Goal: Task Accomplishment & Management: Complete application form

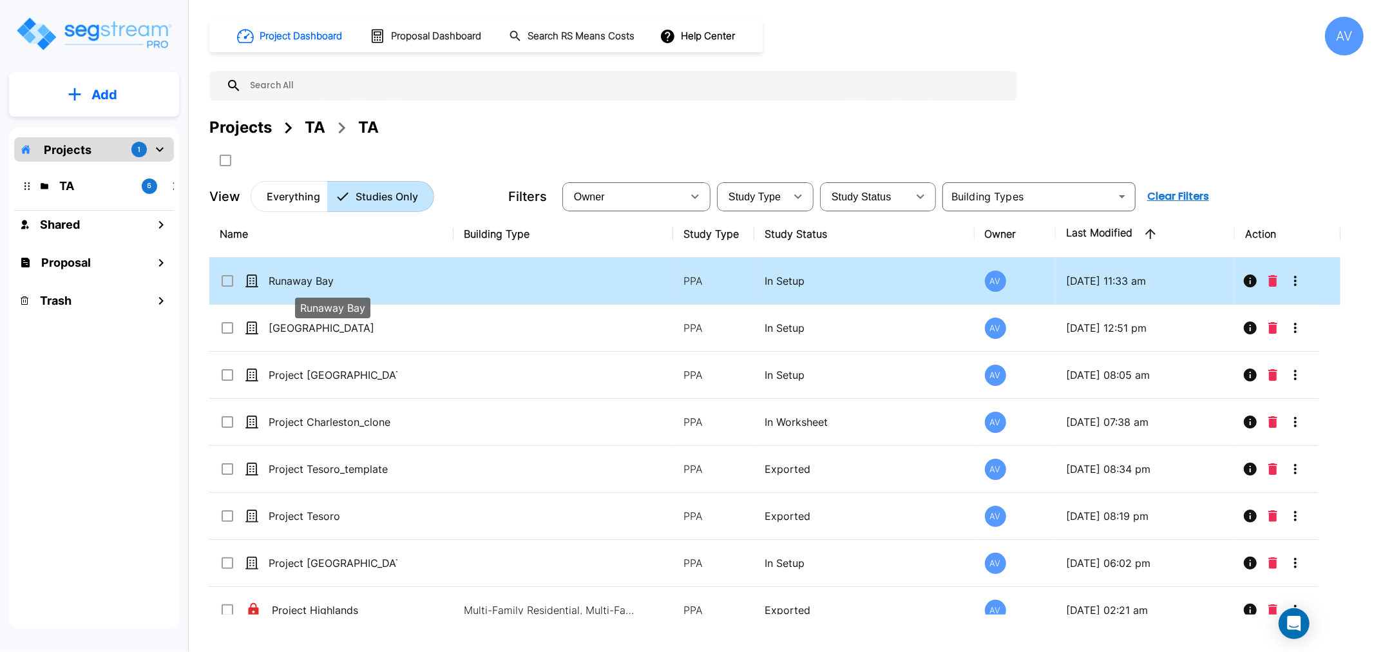
click at [319, 279] on p "Runaway Bay" at bounding box center [333, 280] width 129 height 15
click at [319, 281] on p "Runaway Bay" at bounding box center [333, 280] width 129 height 15
checkbox input "false"
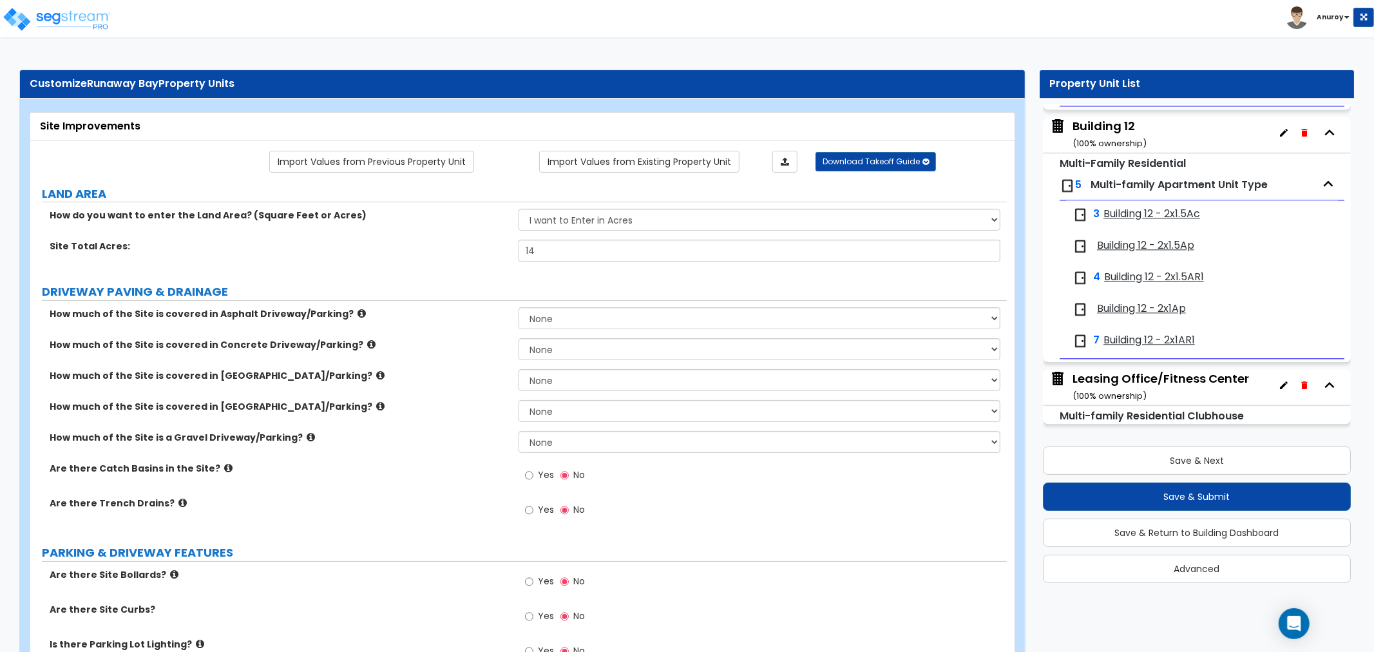
scroll to position [2523, 0]
click at [1136, 377] on div "Leasing Office/Fitness Center ( 100 % ownership)" at bounding box center [1160, 386] width 176 height 33
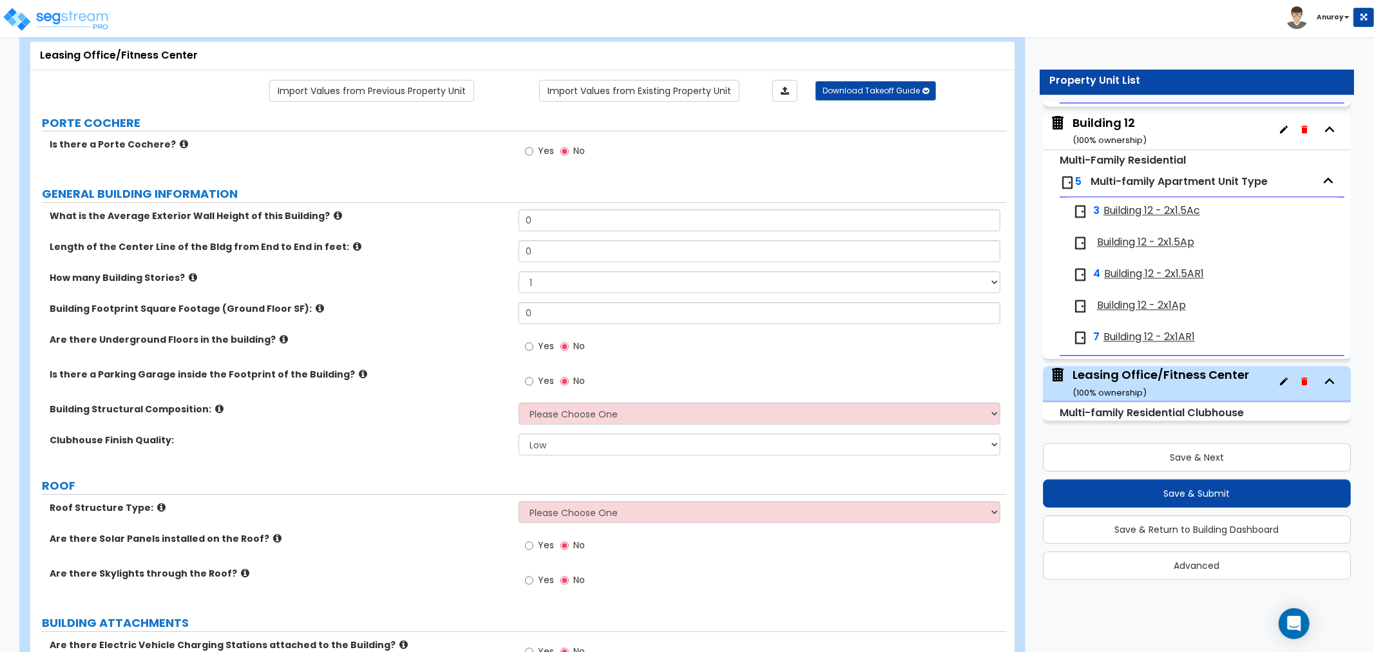
scroll to position [71, 0]
click at [543, 281] on select "1 2 3 4 5" at bounding box center [760, 282] width 482 height 22
click at [545, 280] on select "1 2 3 4 5" at bounding box center [760, 282] width 482 height 22
click at [573, 311] on input "0" at bounding box center [760, 312] width 482 height 22
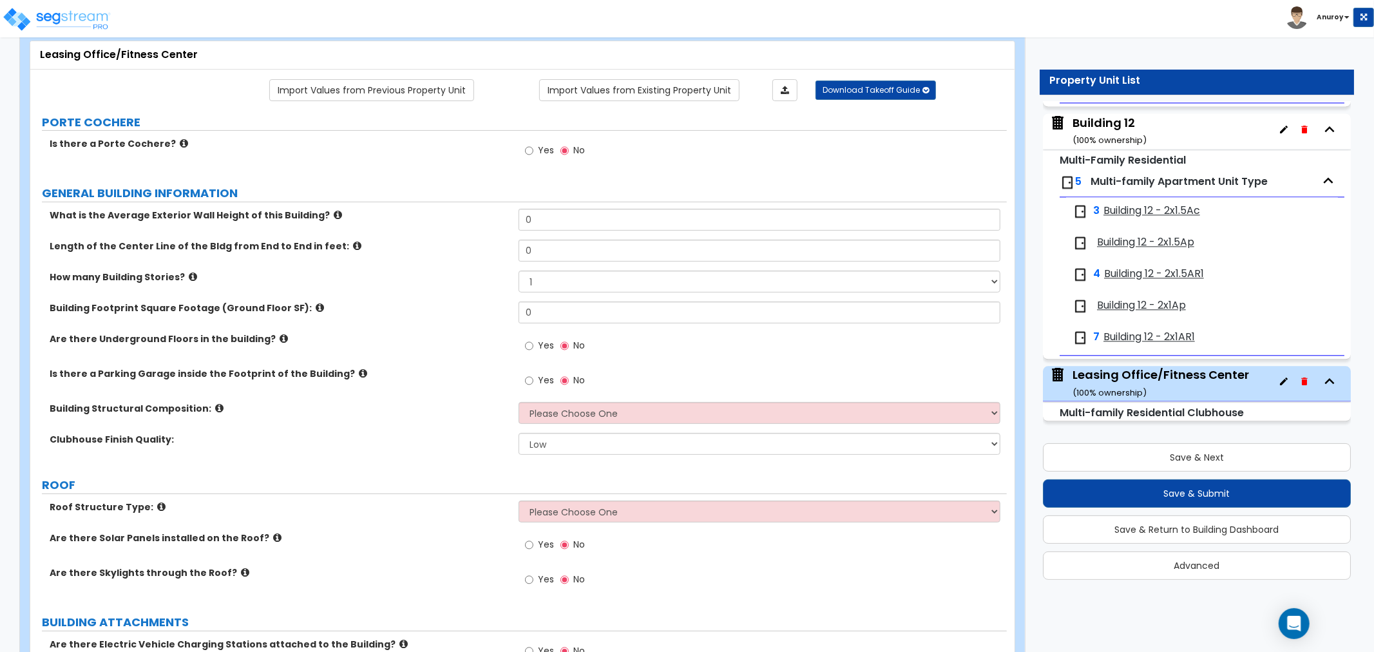
click at [605, 352] on div "Yes No" at bounding box center [763, 349] width 488 height 35
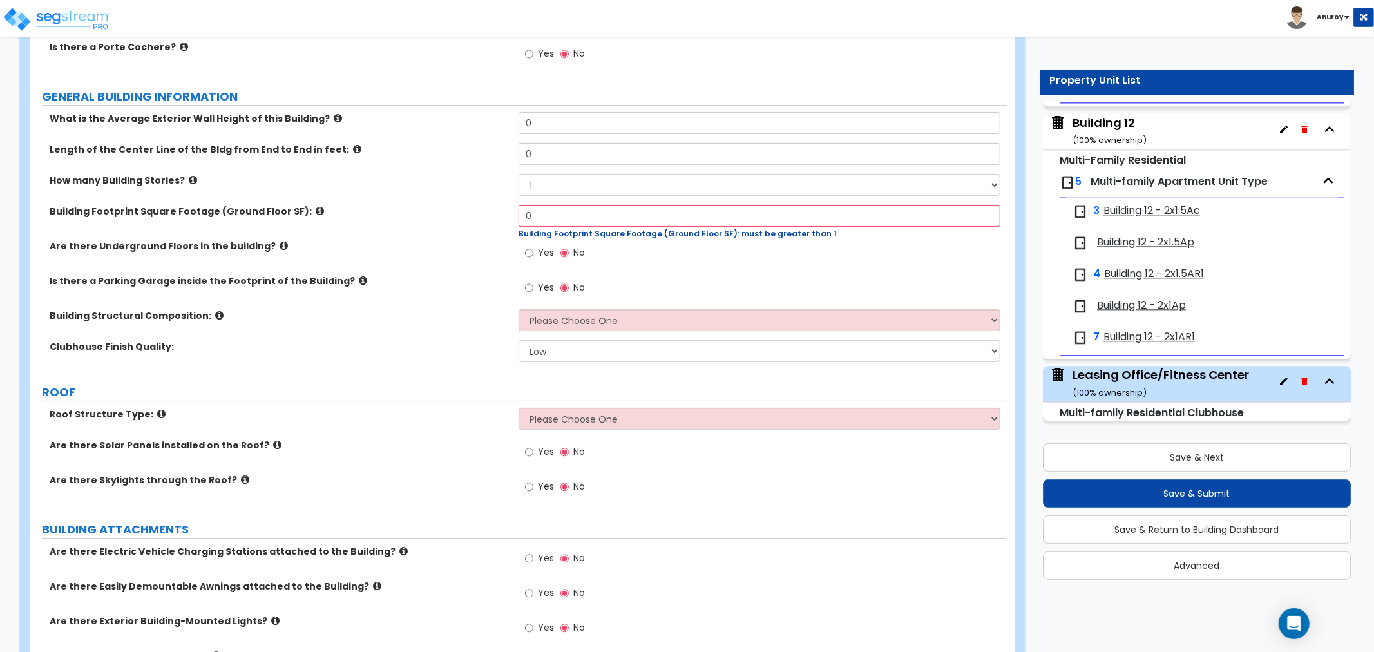
scroll to position [0, 0]
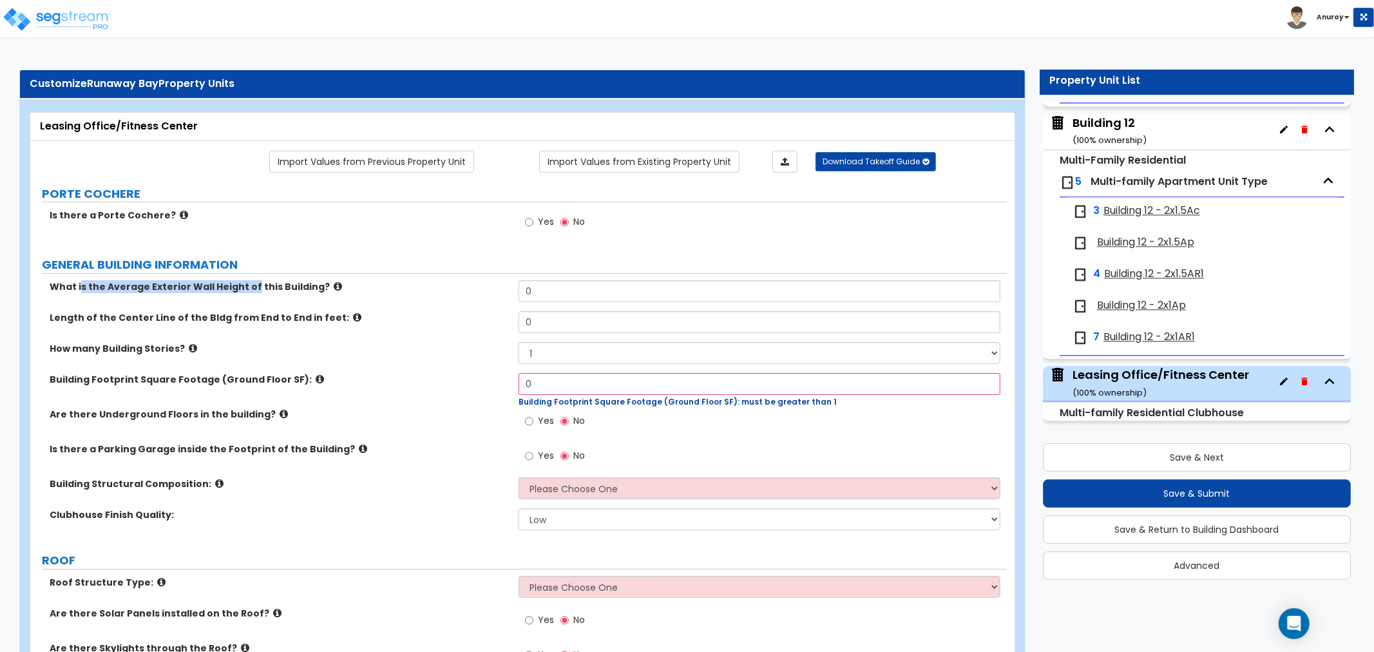
drag, startPoint x: 81, startPoint y: 285, endPoint x: 245, endPoint y: 281, distance: 165.0
click at [245, 281] on label "What is the Average Exterior Wall Height of this Building?" at bounding box center [279, 286] width 459 height 13
click at [380, 348] on label "How many Building Stories?" at bounding box center [279, 348] width 459 height 13
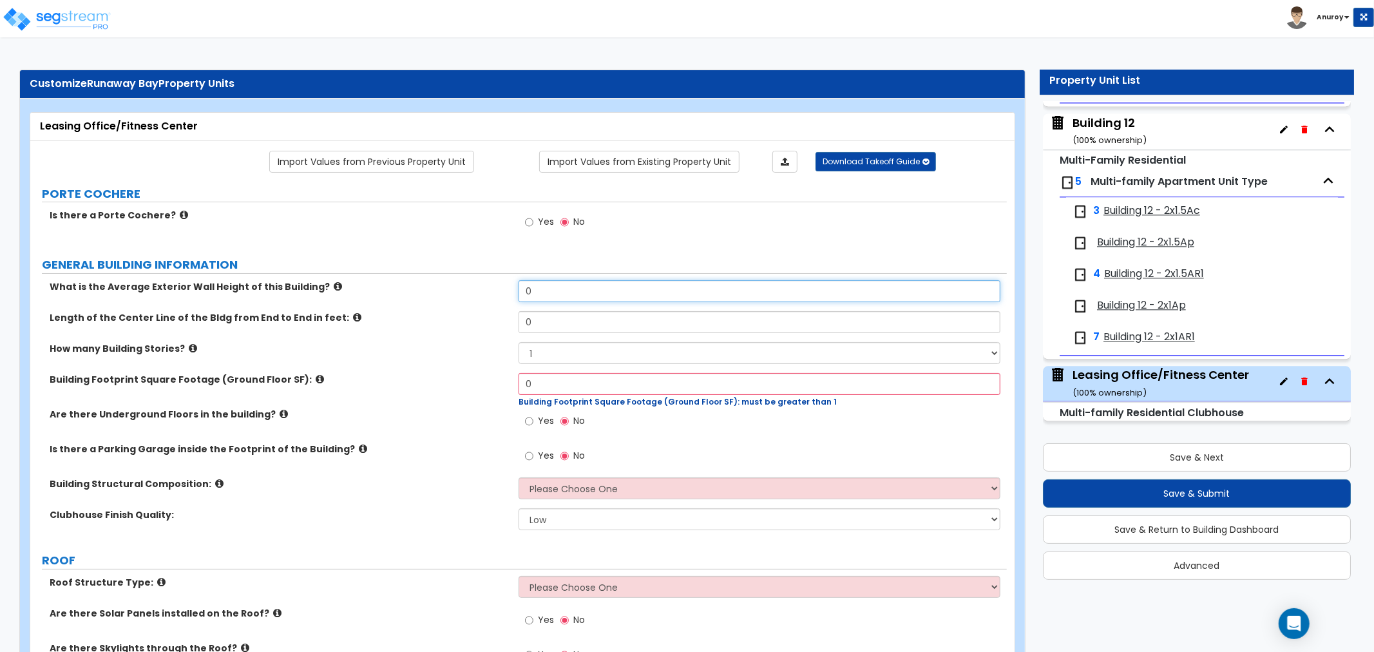
drag, startPoint x: 574, startPoint y: 292, endPoint x: 506, endPoint y: 288, distance: 68.4
click at [506, 289] on div "What is the Average Exterior Wall Height of this Building? 0" at bounding box center [518, 295] width 976 height 31
type input "13.5"
drag, startPoint x: 552, startPoint y: 318, endPoint x: 510, endPoint y: 321, distance: 41.9
click at [510, 321] on div "Length of the Center Line of the Bldg from End to End in feet: 0" at bounding box center [518, 326] width 976 height 31
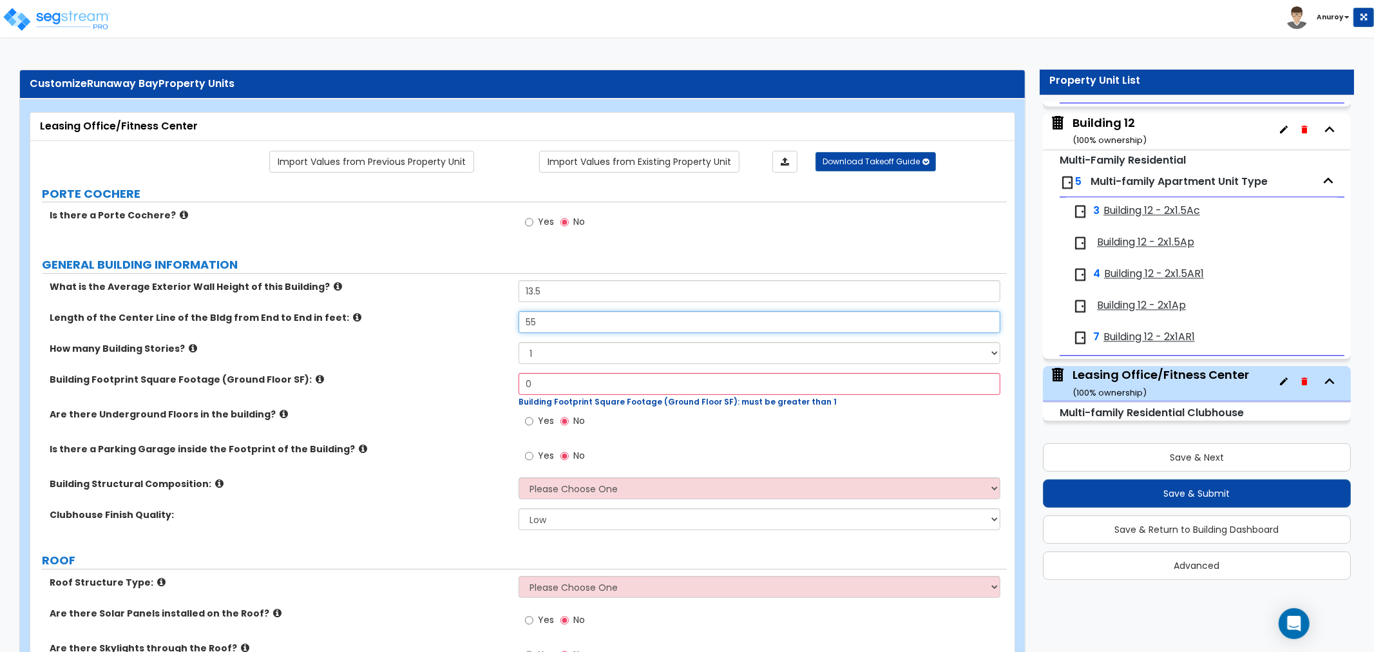
type input "55"
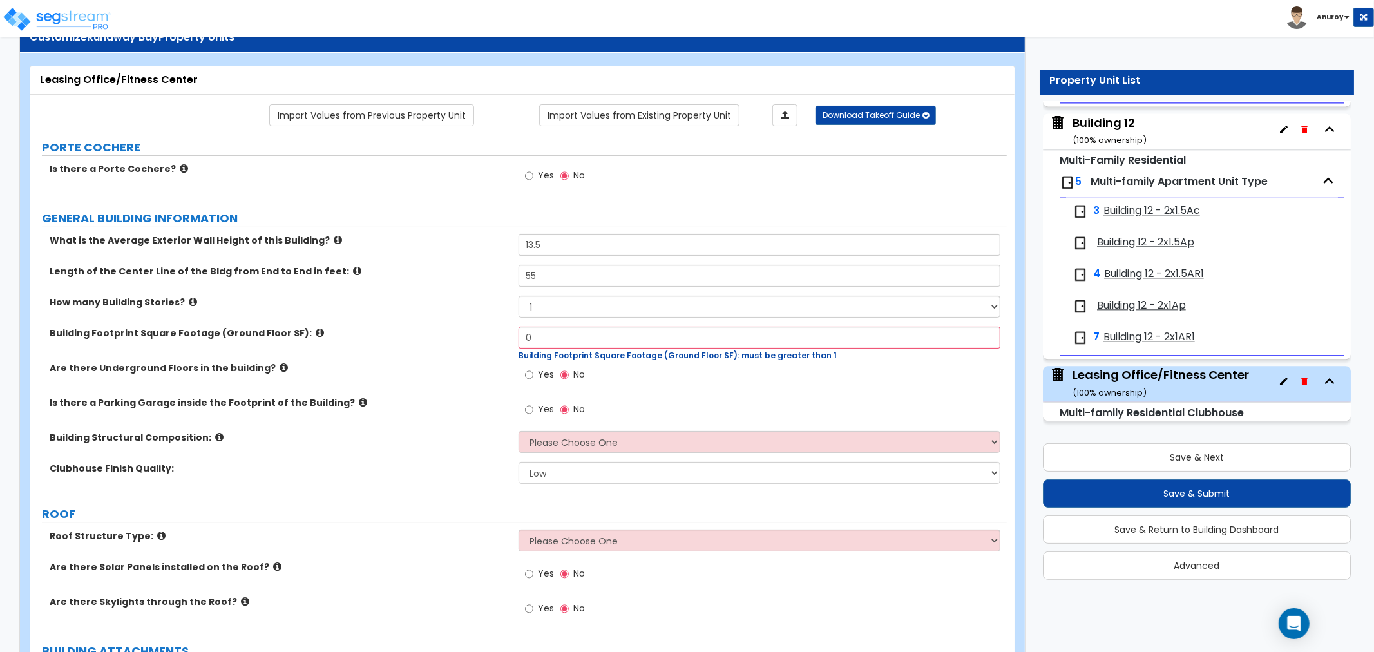
scroll to position [71, 0]
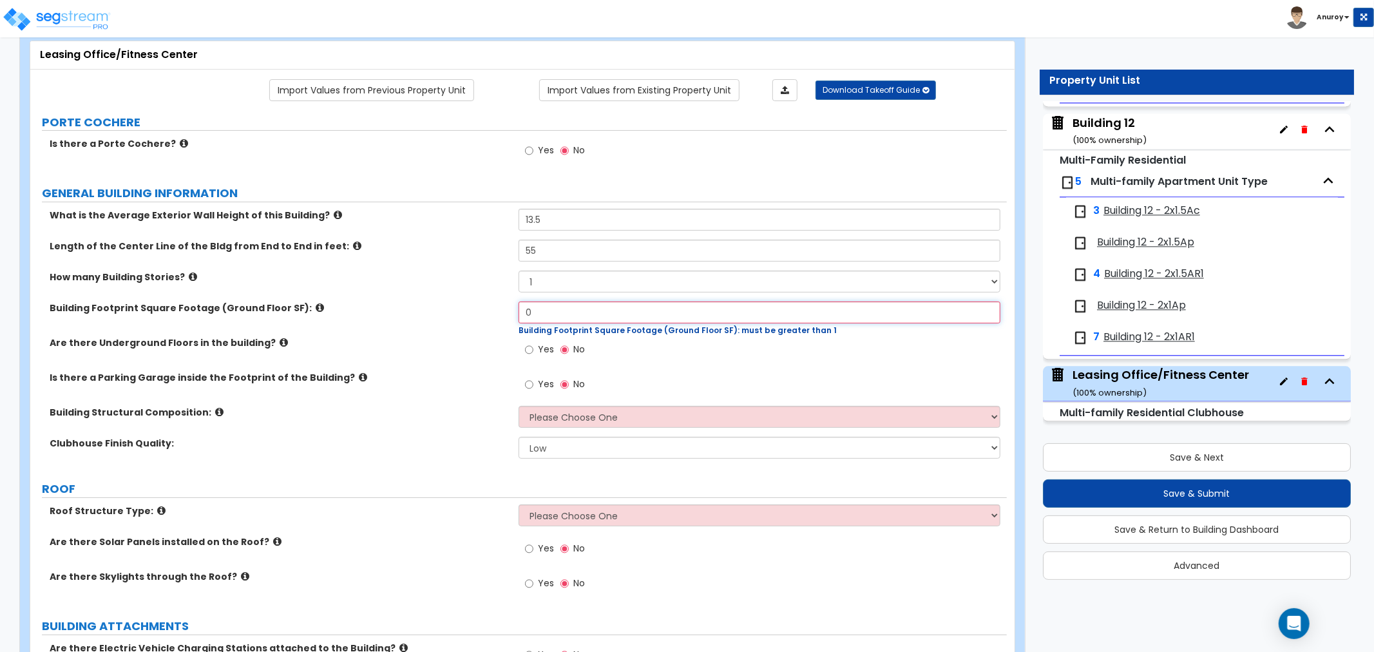
drag, startPoint x: 522, startPoint y: 316, endPoint x: 503, endPoint y: 316, distance: 19.3
click at [503, 316] on div "Building Footprint Square Footage (Ground Floor SF): 0 Building Footprint Squar…" at bounding box center [518, 318] width 976 height 35
type input "3,000"
click at [561, 281] on select "1 2 3 4 5" at bounding box center [760, 282] width 482 height 22
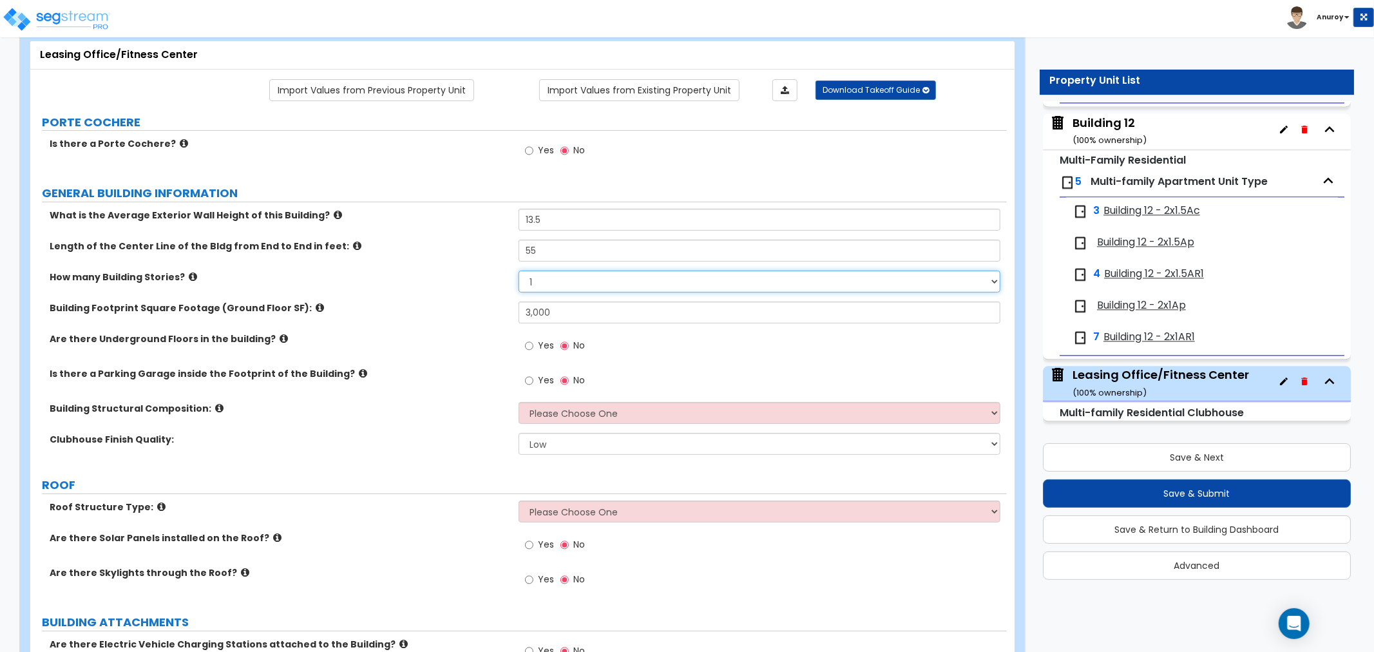
click at [560, 282] on select "1 2 3 4 5" at bounding box center [760, 282] width 482 height 22
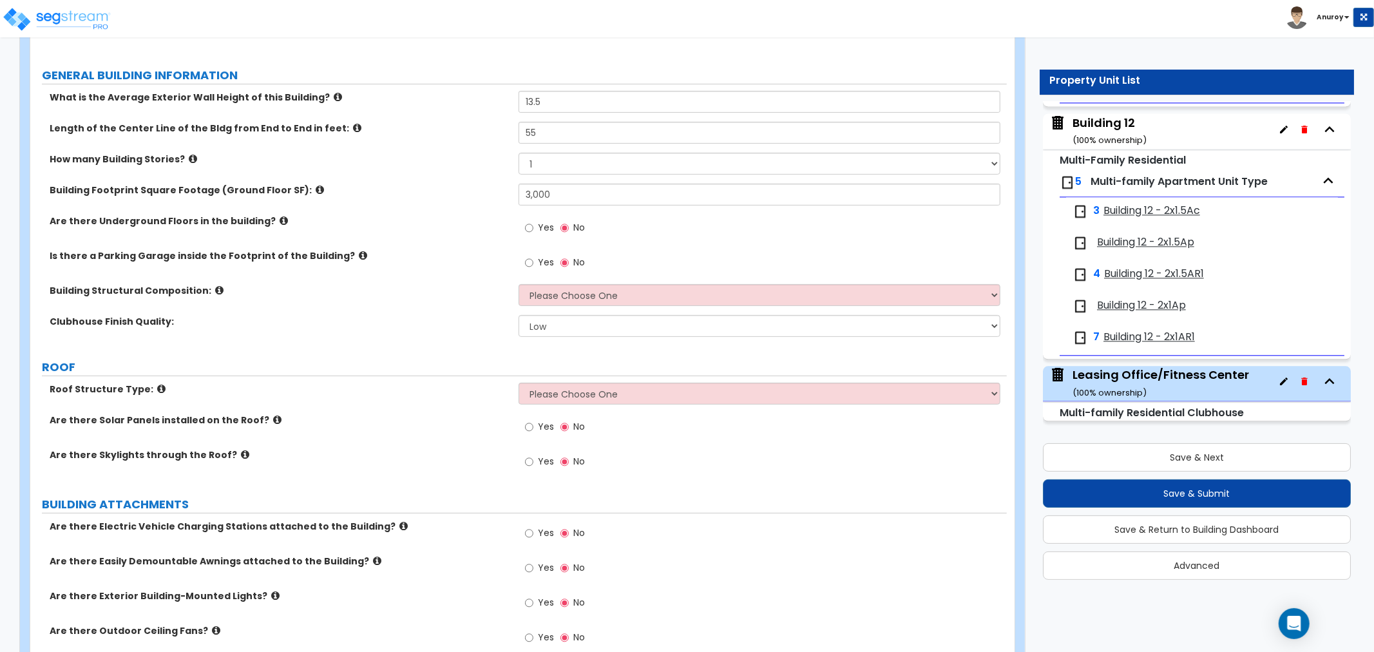
scroll to position [214, 0]
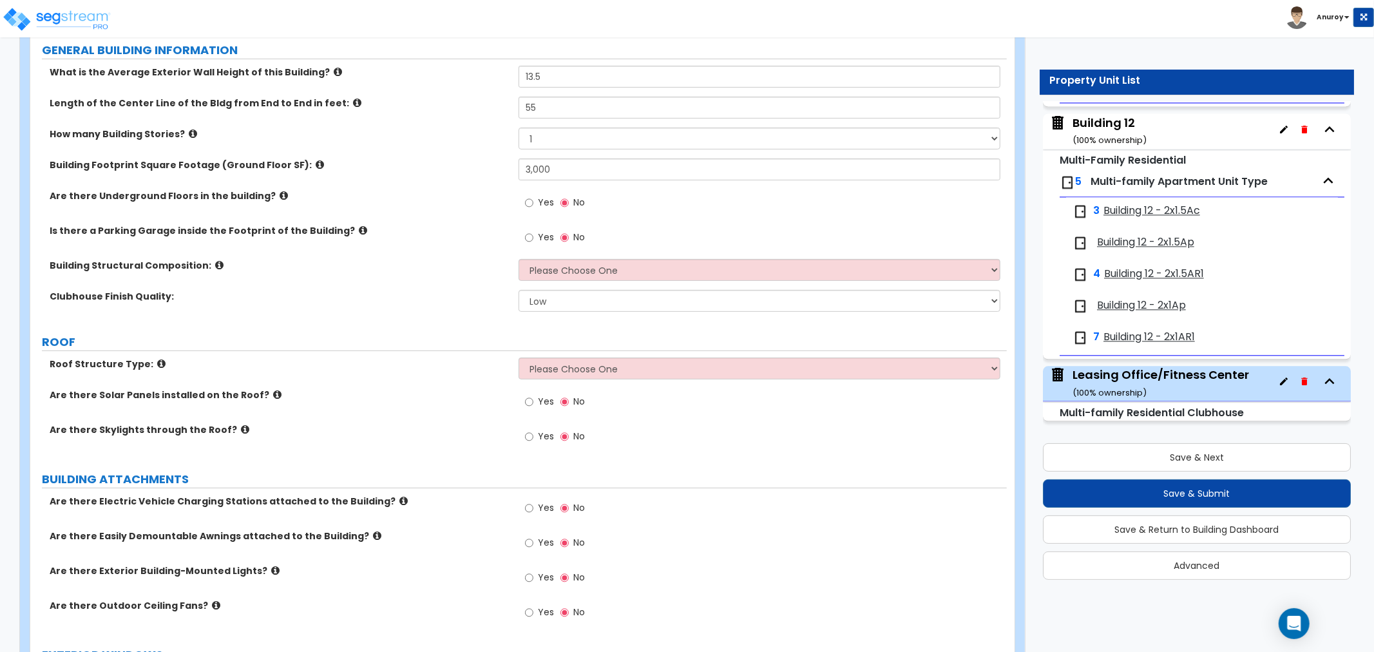
click at [558, 258] on div "Yes No" at bounding box center [763, 241] width 488 height 35
click at [559, 264] on select "Please Choose One Tilt-up Wall Construction Reinforced Concrete Structural Stee…" at bounding box center [760, 270] width 482 height 22
select select "7"
click at [519, 259] on select "Please Choose One Tilt-up Wall Construction Reinforced Concrete Structural Stee…" at bounding box center [760, 270] width 482 height 22
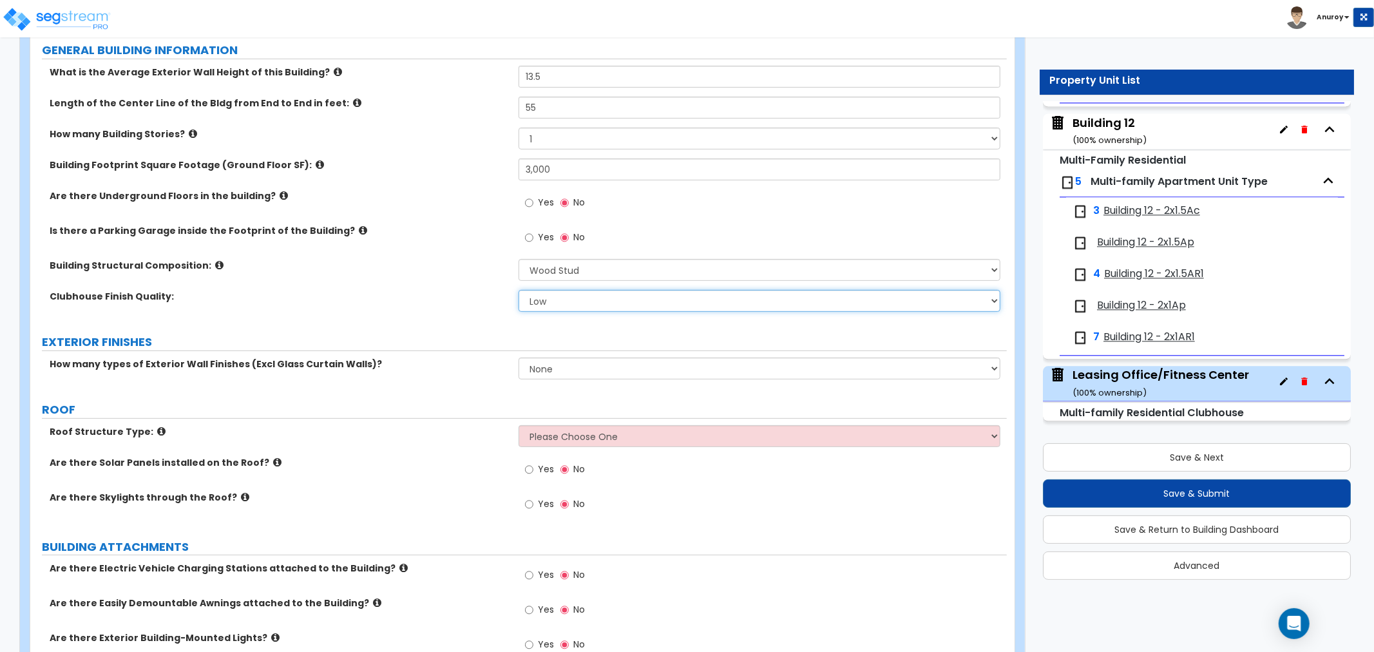
click at [564, 305] on select "Low Average High" at bounding box center [760, 301] width 482 height 22
select select "1"
click at [519, 290] on select "Low Average High" at bounding box center [760, 301] width 482 height 22
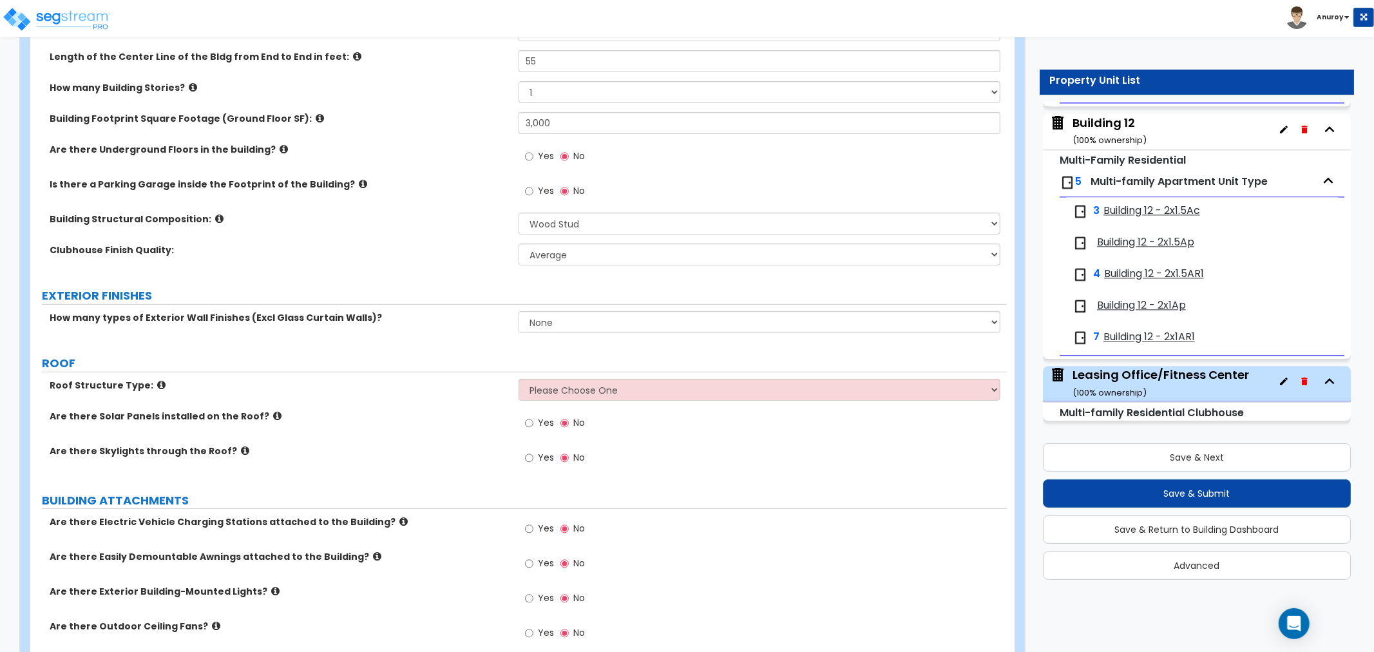
scroll to position [357, 0]
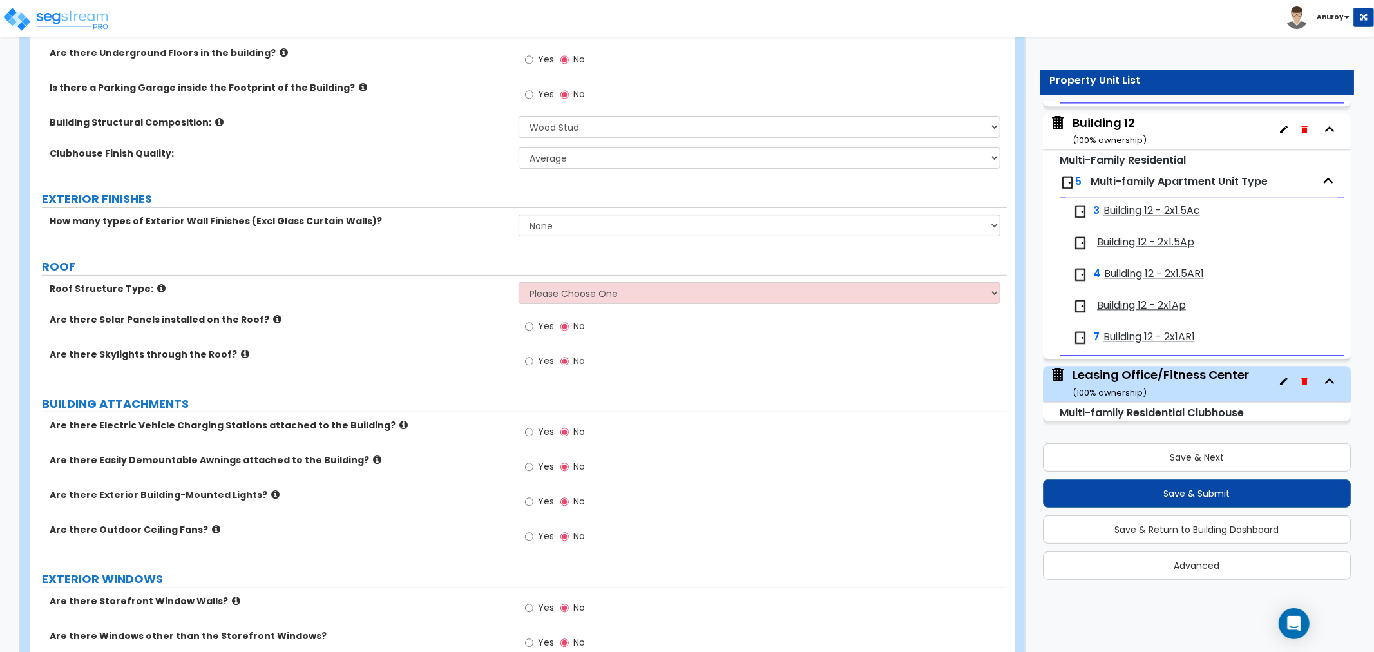
click at [152, 220] on label "How many types of Exterior Wall Finishes (Excl Glass Curtain Walls)?" at bounding box center [279, 220] width 459 height 13
click at [543, 224] on select "None 1 2 3" at bounding box center [760, 225] width 482 height 22
drag, startPoint x: 567, startPoint y: 227, endPoint x: 564, endPoint y: 235, distance: 8.1
click at [567, 227] on select "None 1 2 3" at bounding box center [760, 225] width 482 height 22
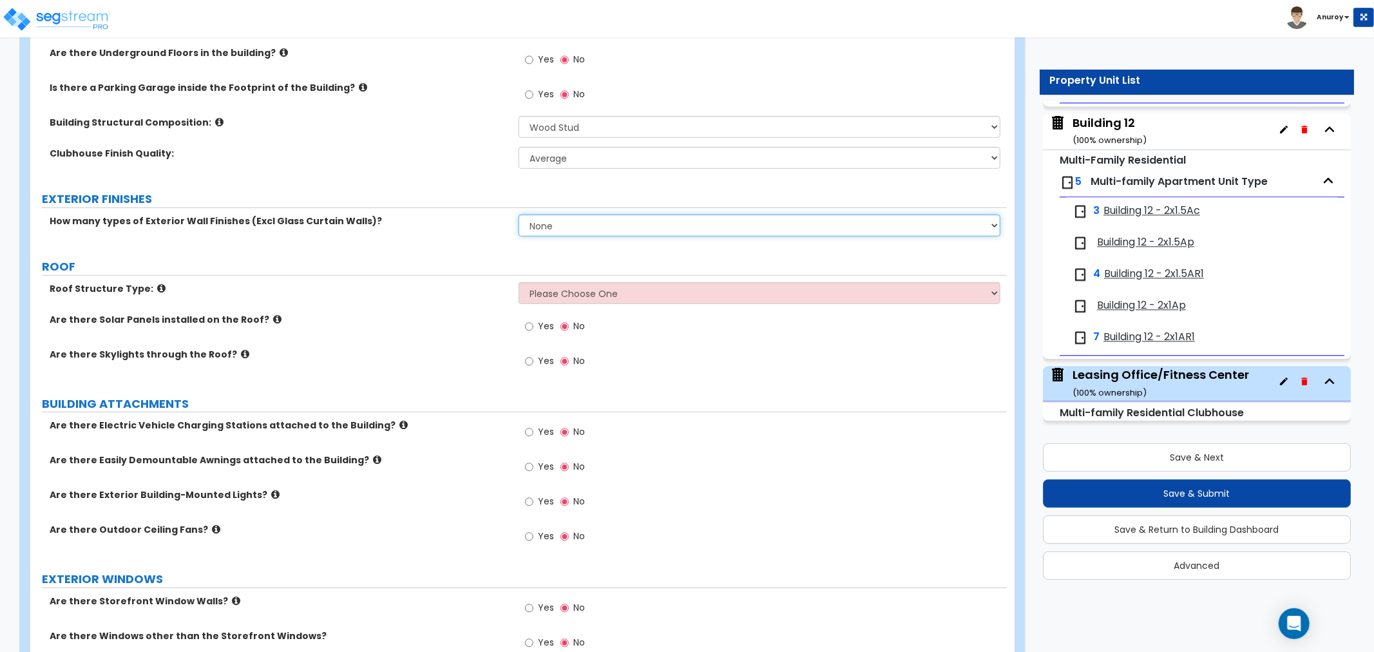
select select "1"
click at [519, 214] on select "None 1 2 3" at bounding box center [760, 225] width 482 height 22
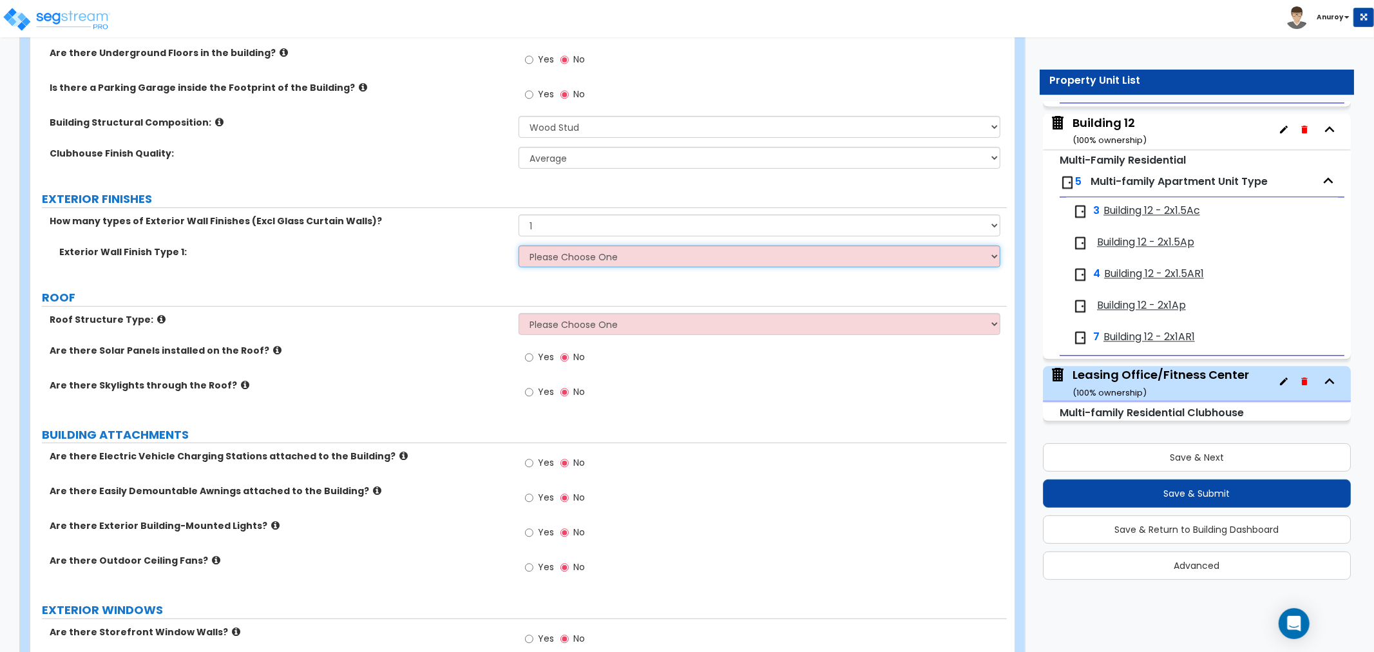
click at [559, 261] on select "Please Choose One No Finish/Shared Wall No Wall Brick Veneer Stone Veneer Wood …" at bounding box center [760, 256] width 482 height 22
select select "7"
click at [519, 245] on select "Please Choose One No Finish/Shared Wall No Wall Brick Veneer Stone Veneer Wood …" at bounding box center [760, 256] width 482 height 22
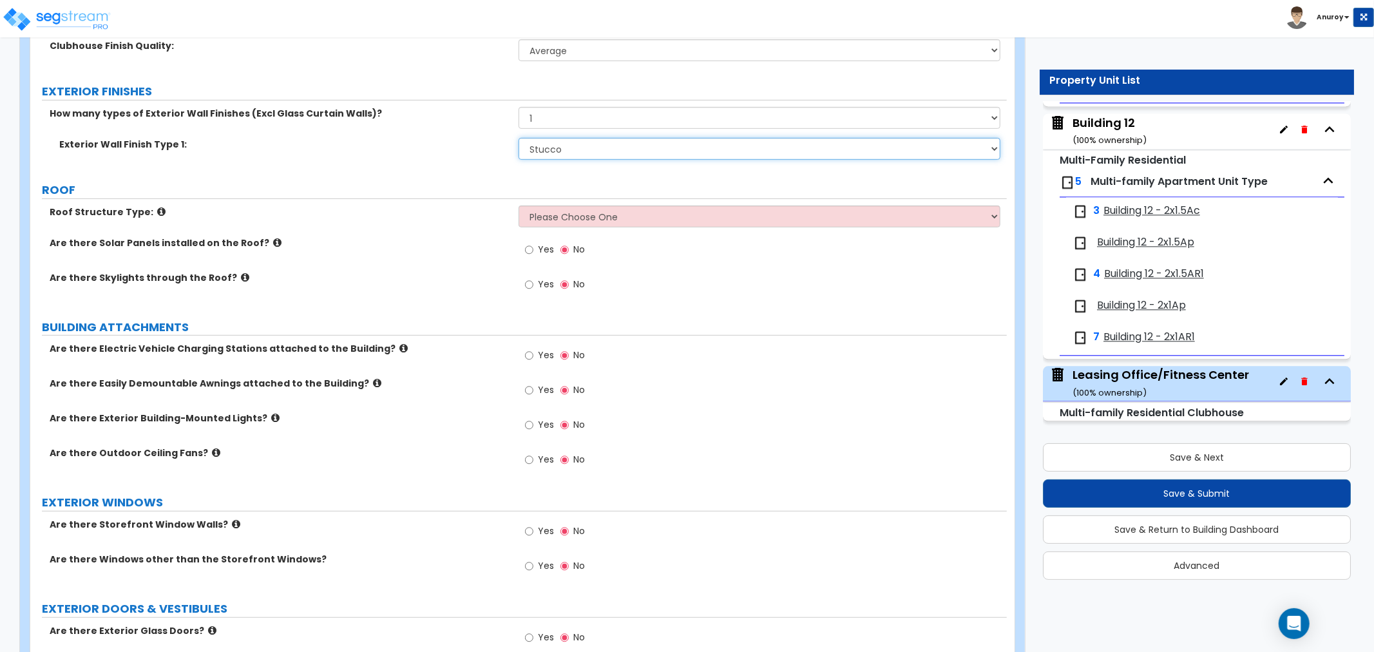
scroll to position [500, 0]
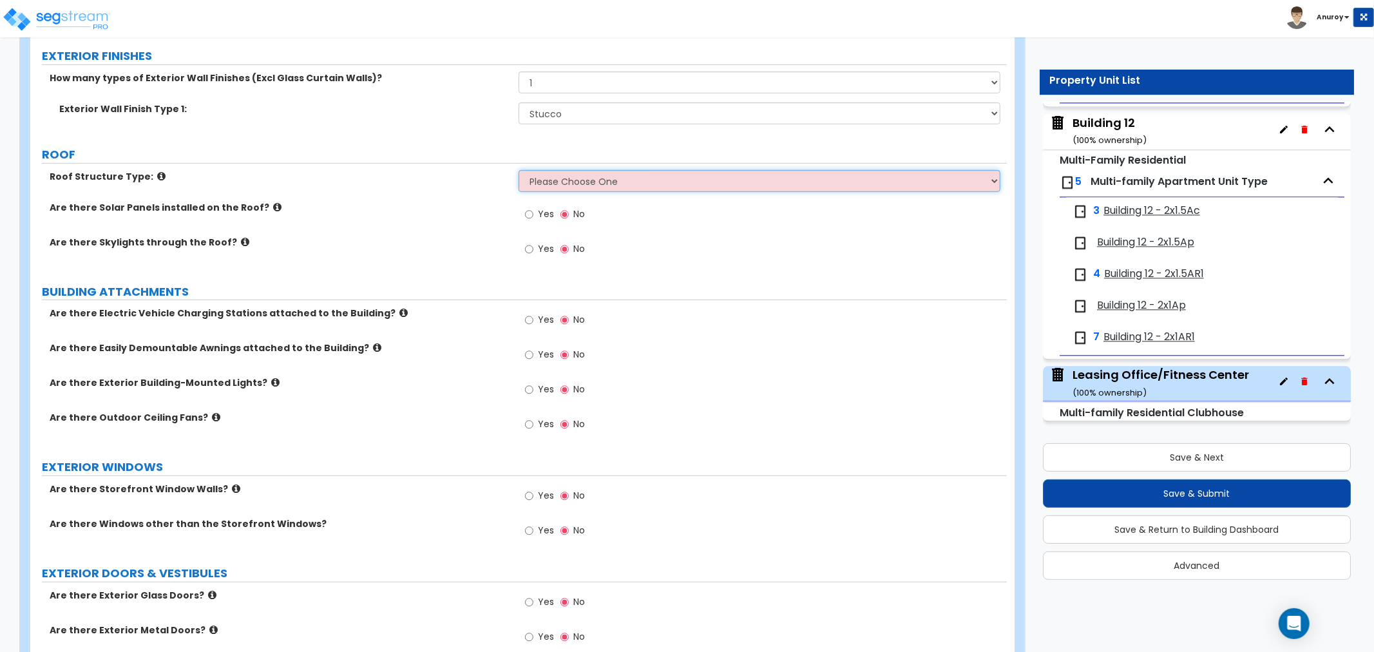
click at [533, 177] on select "Please Choose One [PERSON_NAME] Roof Flat Roof Hybrid [PERSON_NAME] & Flat Roof" at bounding box center [760, 181] width 482 height 22
select select "1"
click at [519, 170] on select "Please Choose One [PERSON_NAME] Roof Flat Roof Hybrid [PERSON_NAME] & Flat Roof" at bounding box center [760, 181] width 482 height 22
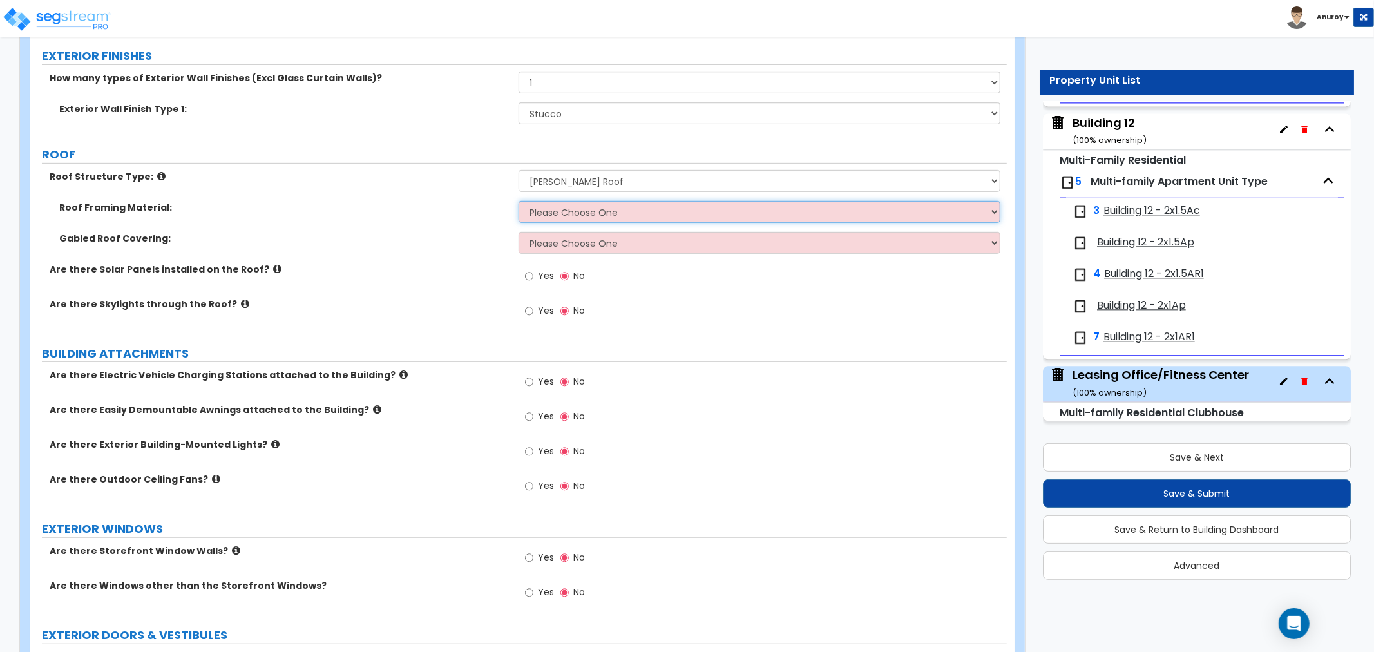
click at [554, 207] on select "Please Choose One Metal Wood" at bounding box center [760, 212] width 482 height 22
select select "2"
click at [519, 201] on select "Please Choose One Metal Wood" at bounding box center [760, 212] width 482 height 22
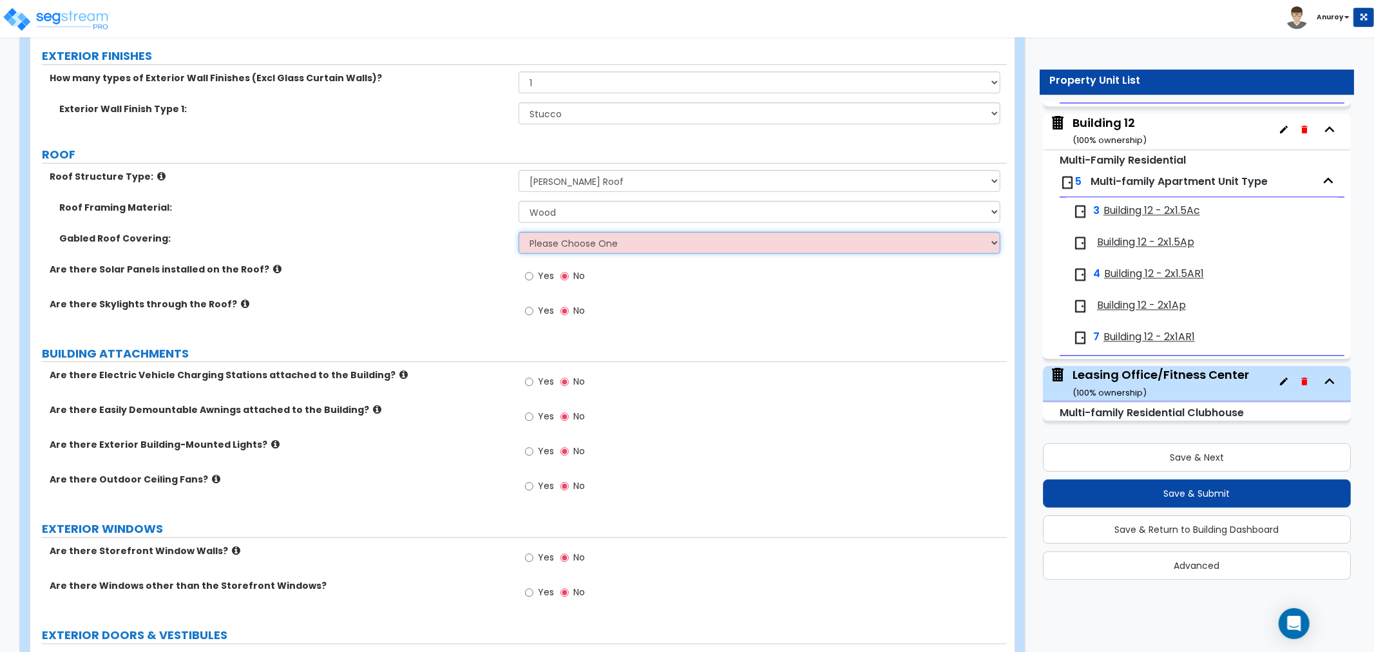
click at [567, 247] on select "Please Choose One Asphalt Shingle Clay Tile Wood Shingle Metal Shingle Standing…" at bounding box center [760, 243] width 482 height 22
select select "1"
click at [519, 232] on select "Please Choose One Asphalt Shingle Clay Tile Wood Shingle Metal Shingle Standing…" at bounding box center [760, 243] width 482 height 22
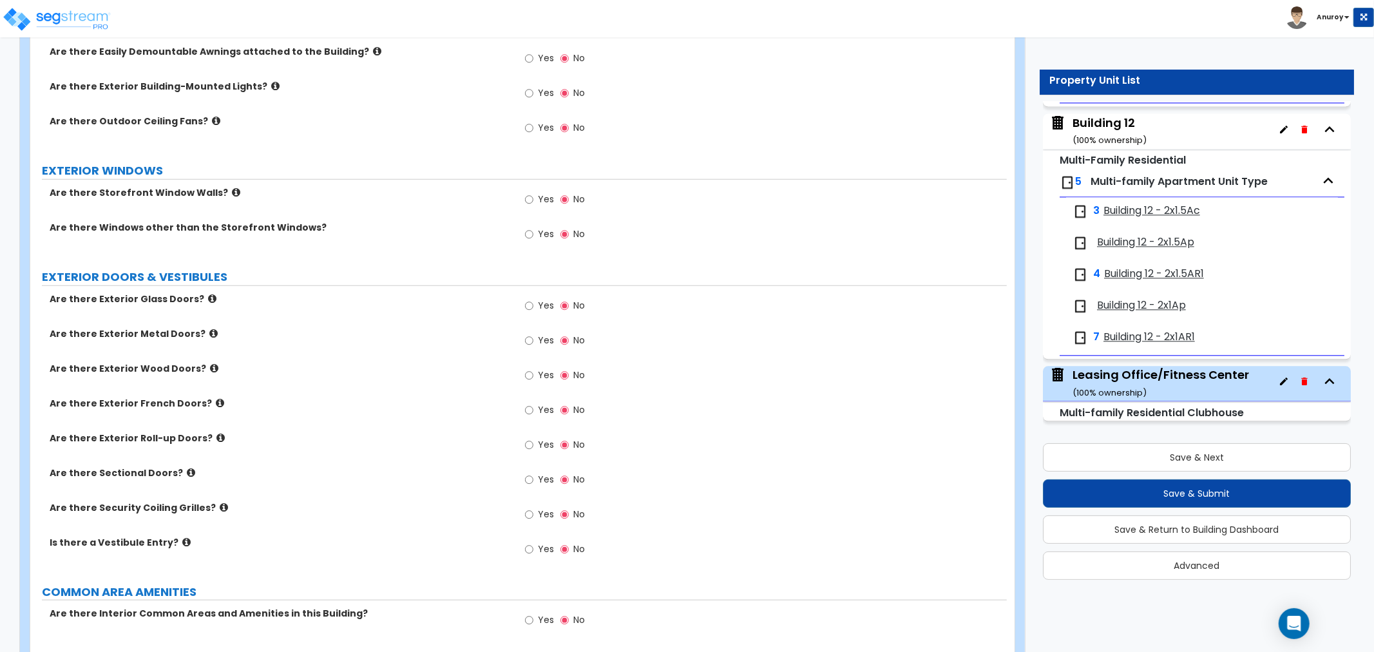
scroll to position [787, 0]
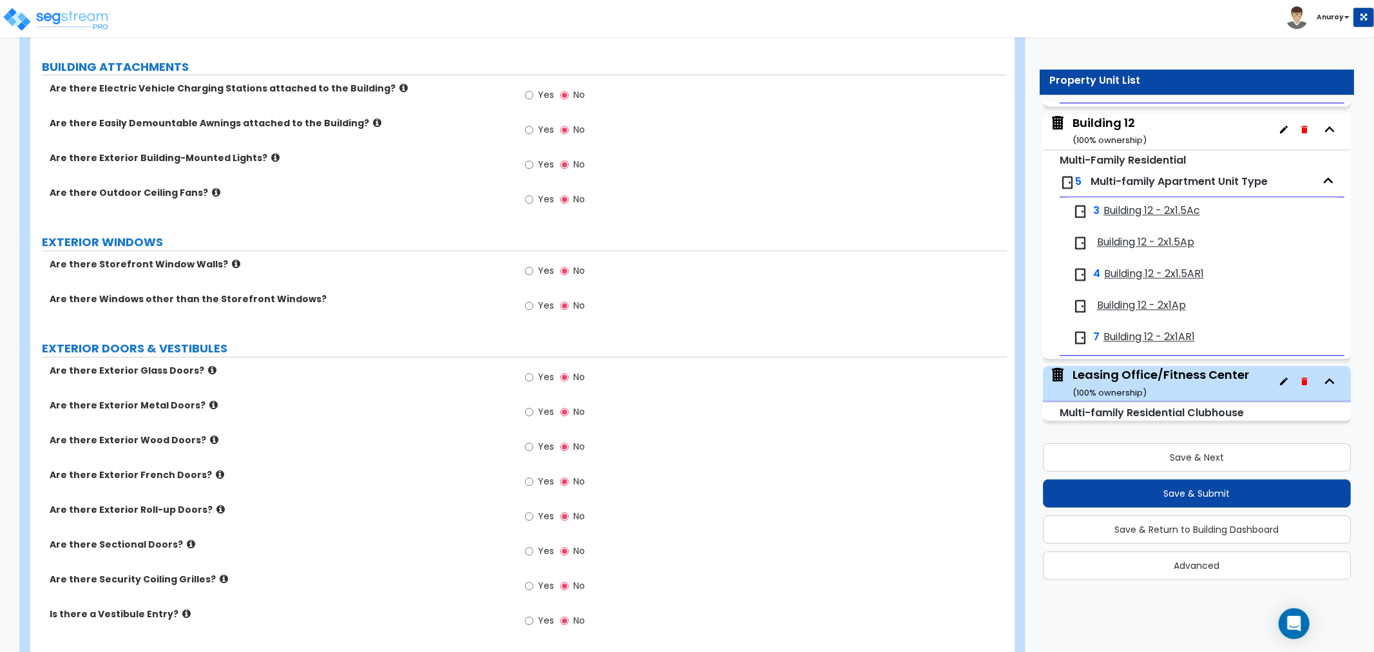
click at [373, 123] on icon at bounding box center [377, 123] width 8 height 10
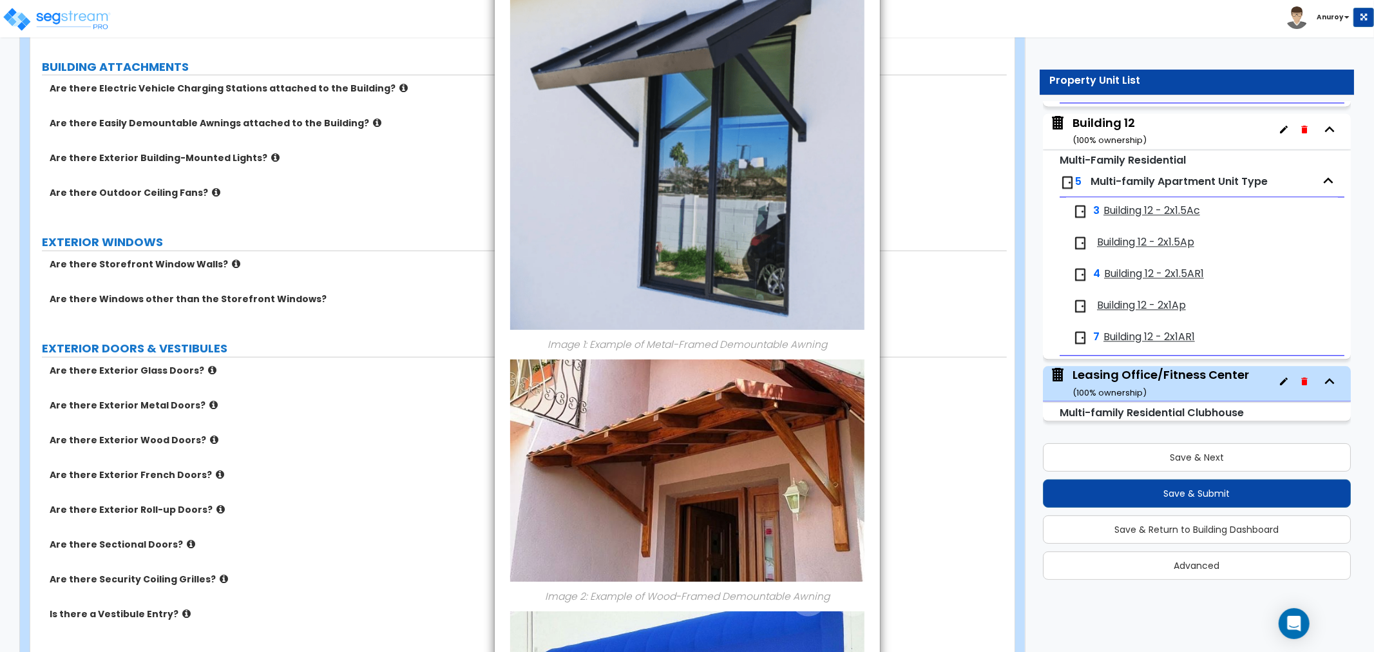
scroll to position [0, 0]
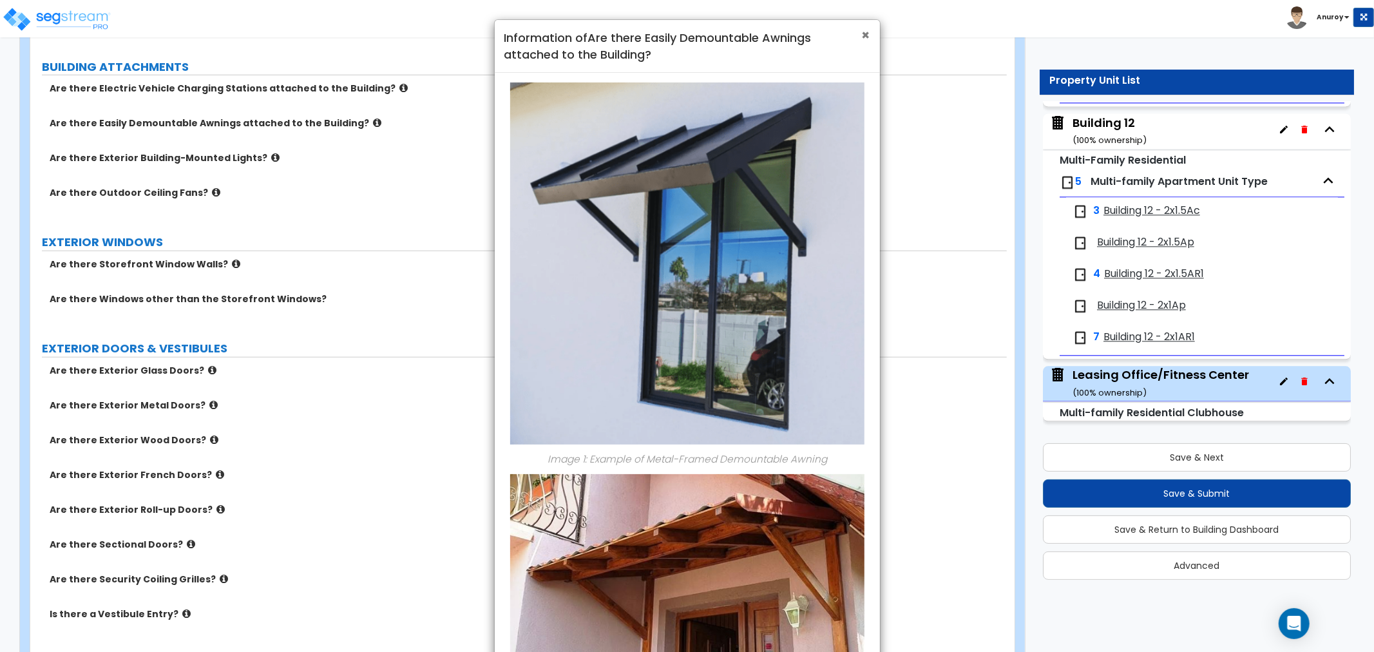
click at [862, 35] on span "×" at bounding box center [866, 35] width 8 height 19
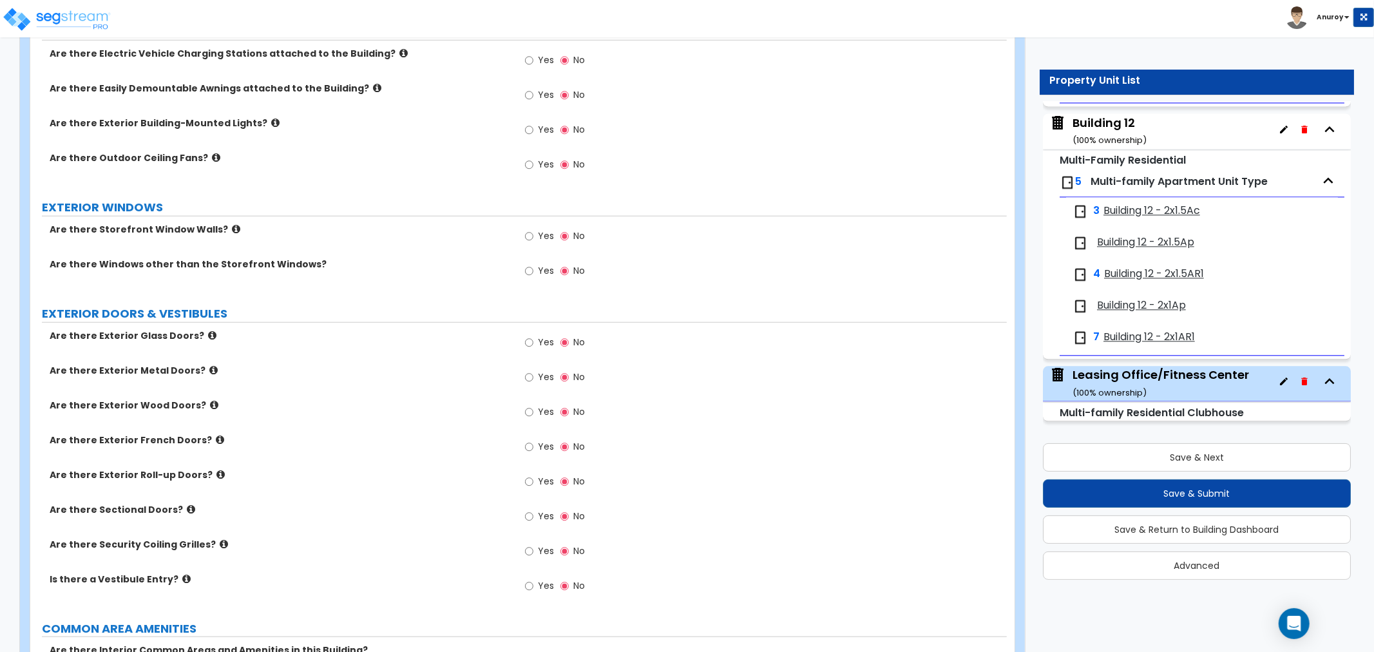
scroll to position [787, 0]
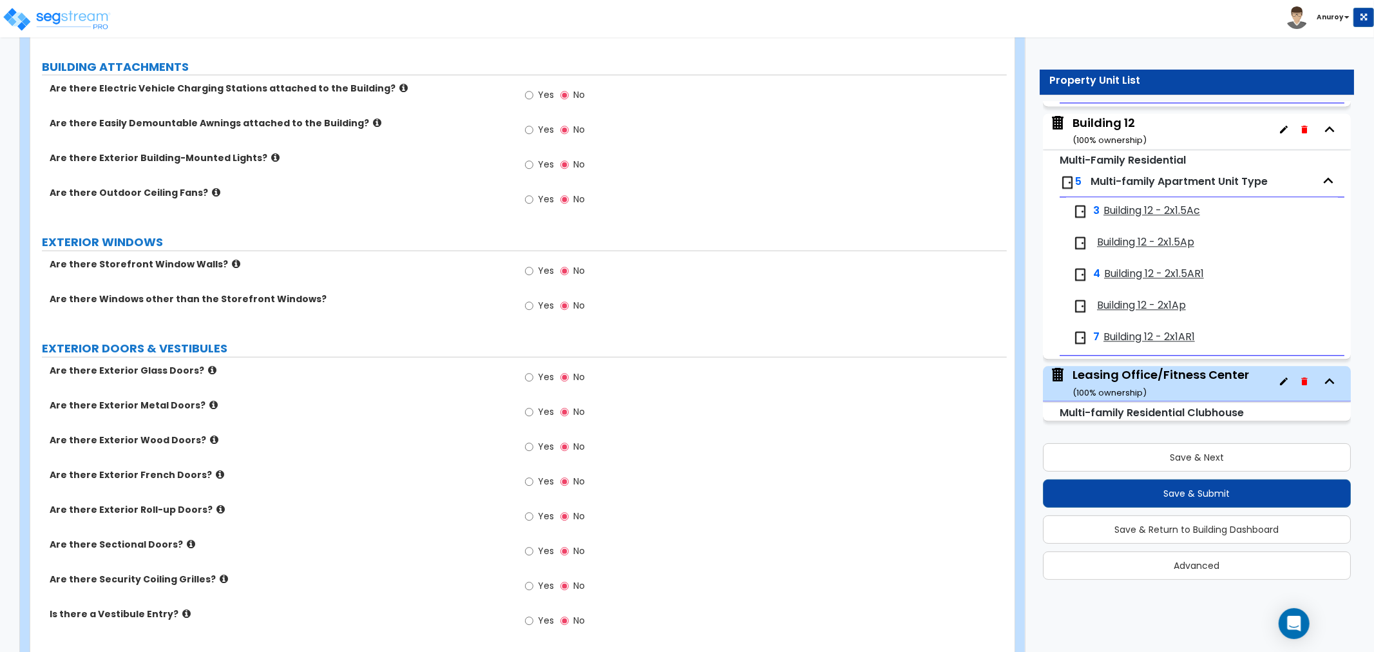
click at [208, 370] on icon at bounding box center [212, 370] width 8 height 10
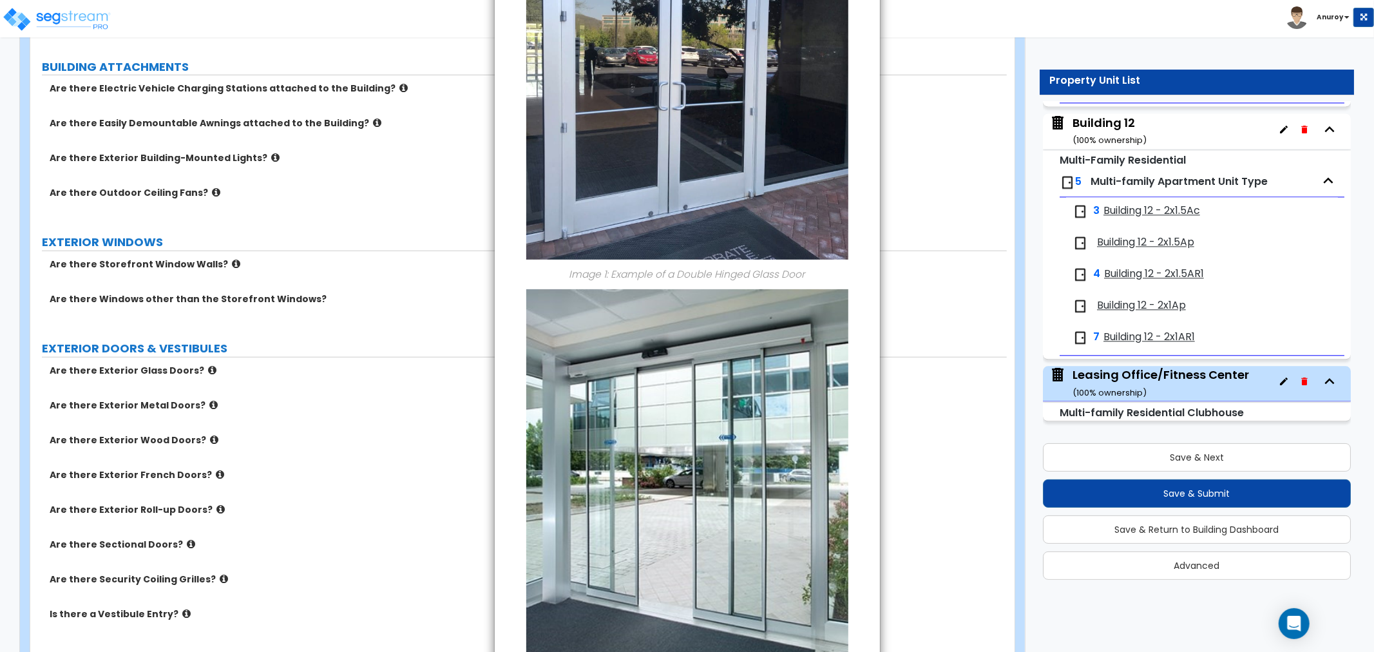
scroll to position [0, 0]
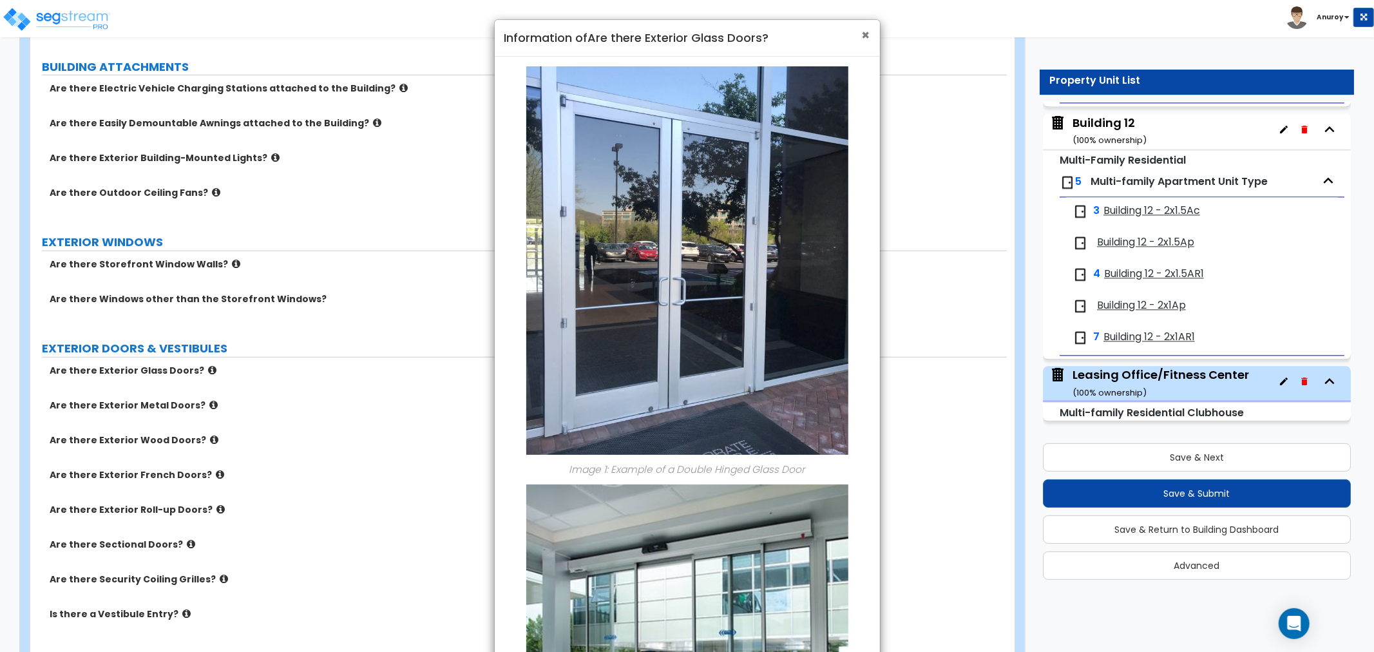
click at [864, 36] on span "×" at bounding box center [866, 35] width 8 height 19
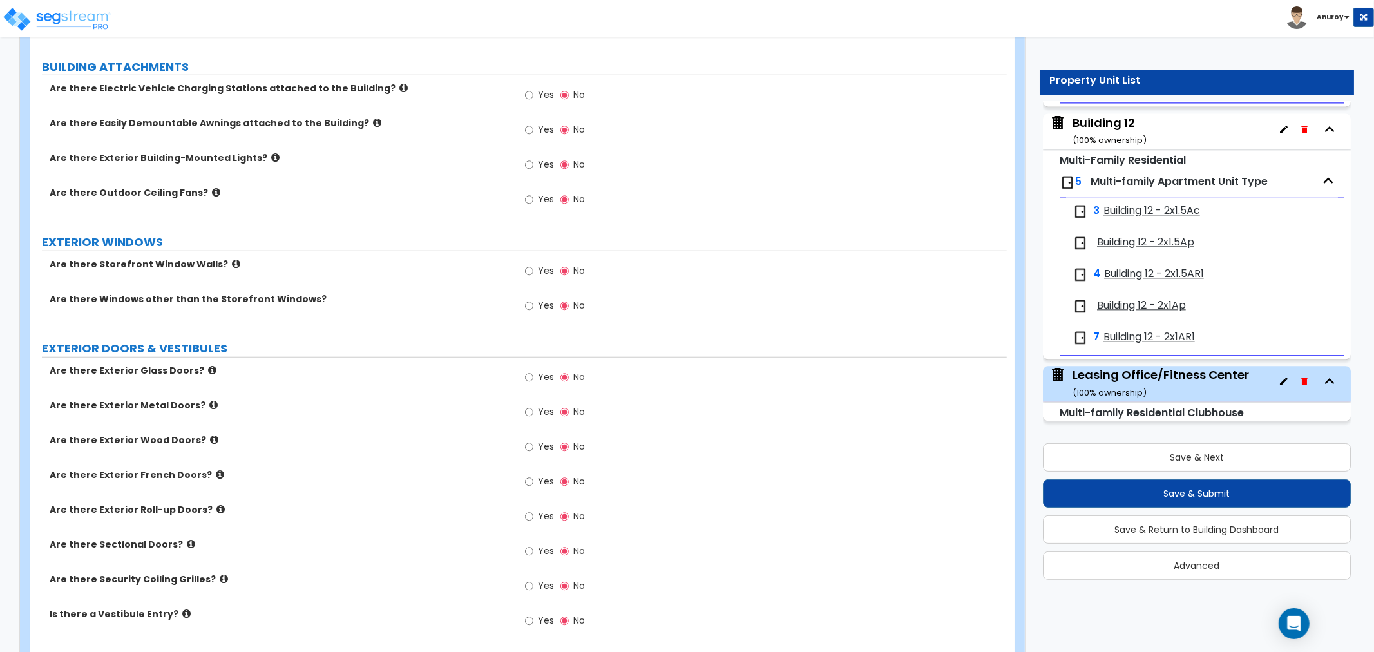
click at [212, 192] on icon at bounding box center [216, 192] width 8 height 10
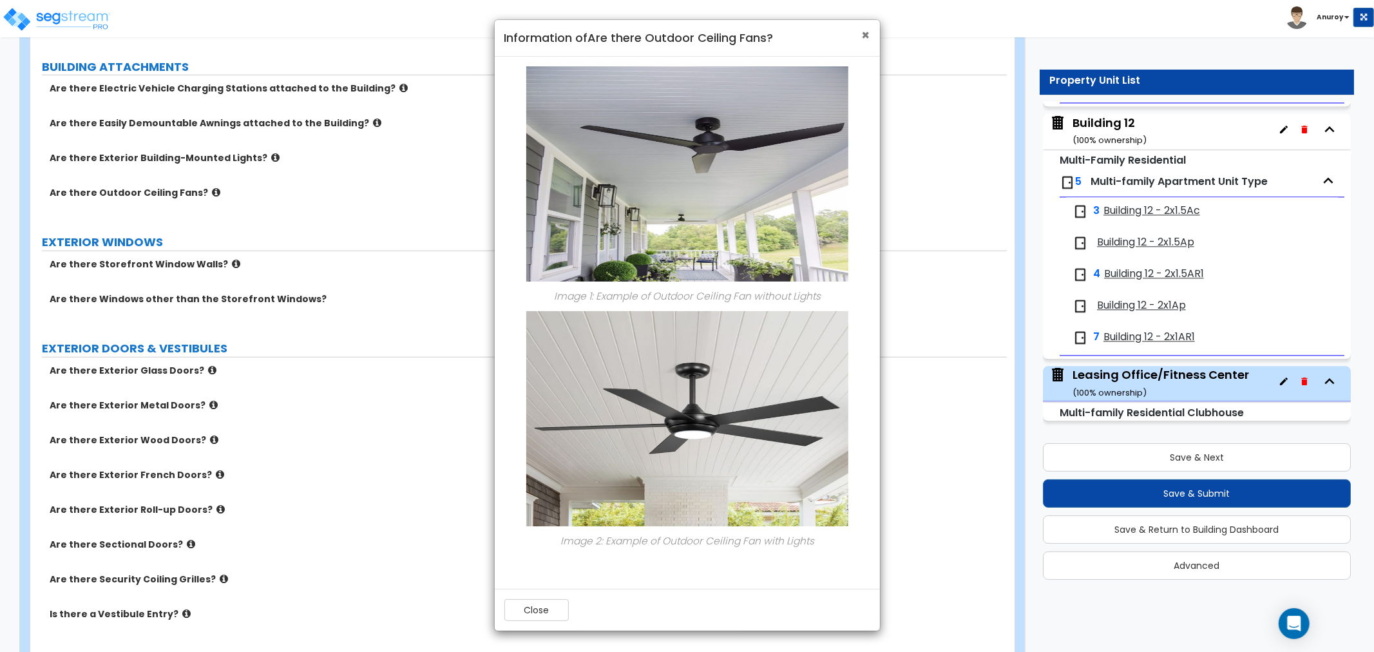
click at [863, 40] on span "×" at bounding box center [866, 35] width 8 height 19
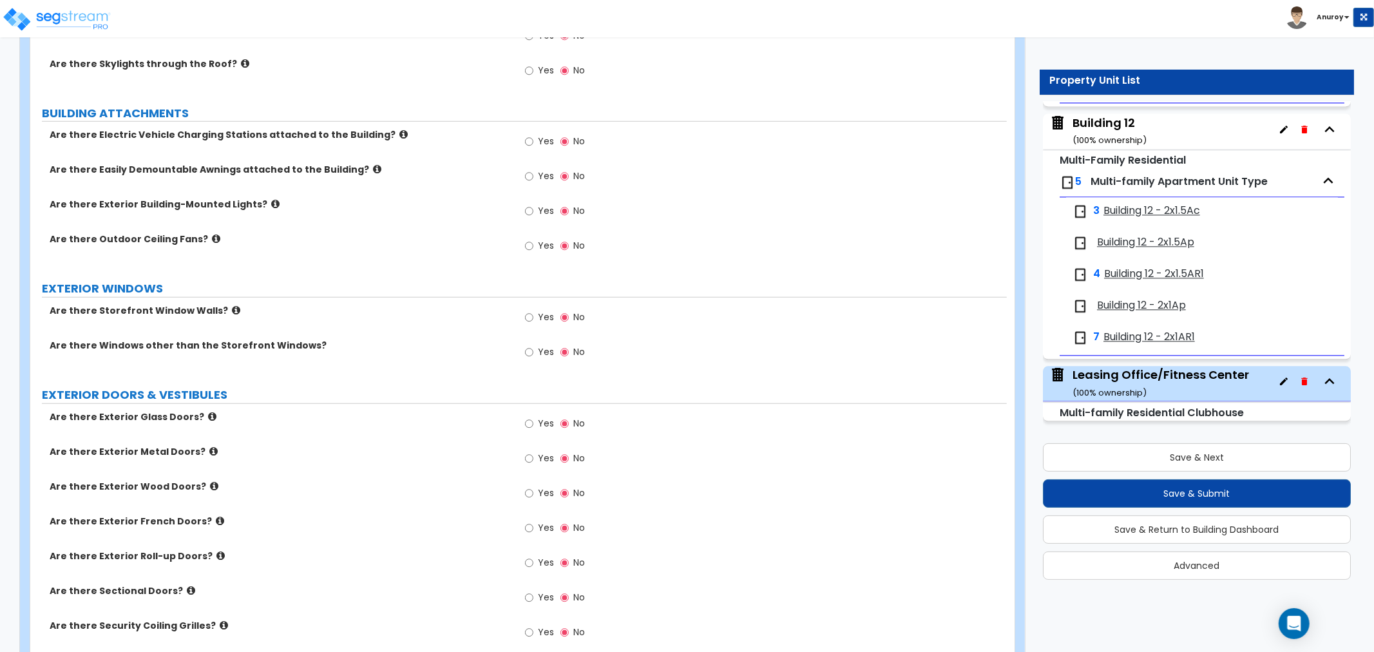
scroll to position [716, 0]
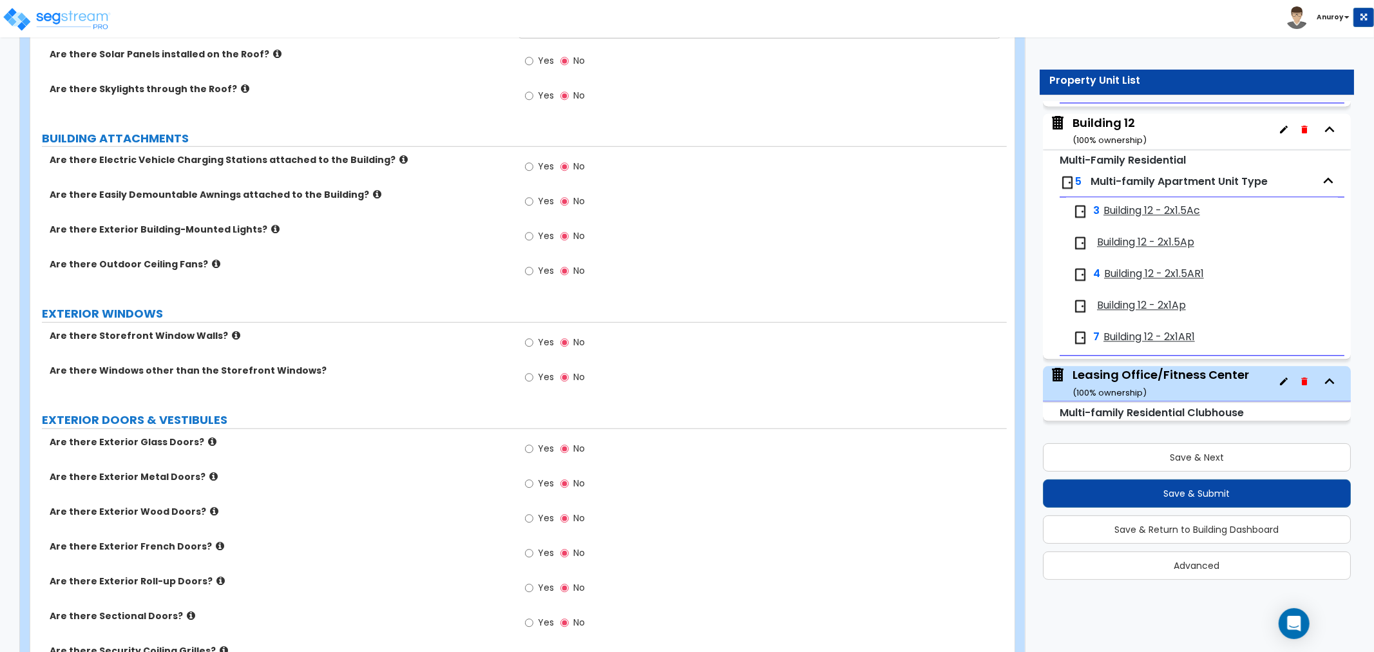
click at [265, 225] on label "Are there Exterior Building-Mounted Lights?" at bounding box center [279, 229] width 459 height 13
click at [271, 227] on icon at bounding box center [275, 229] width 8 height 10
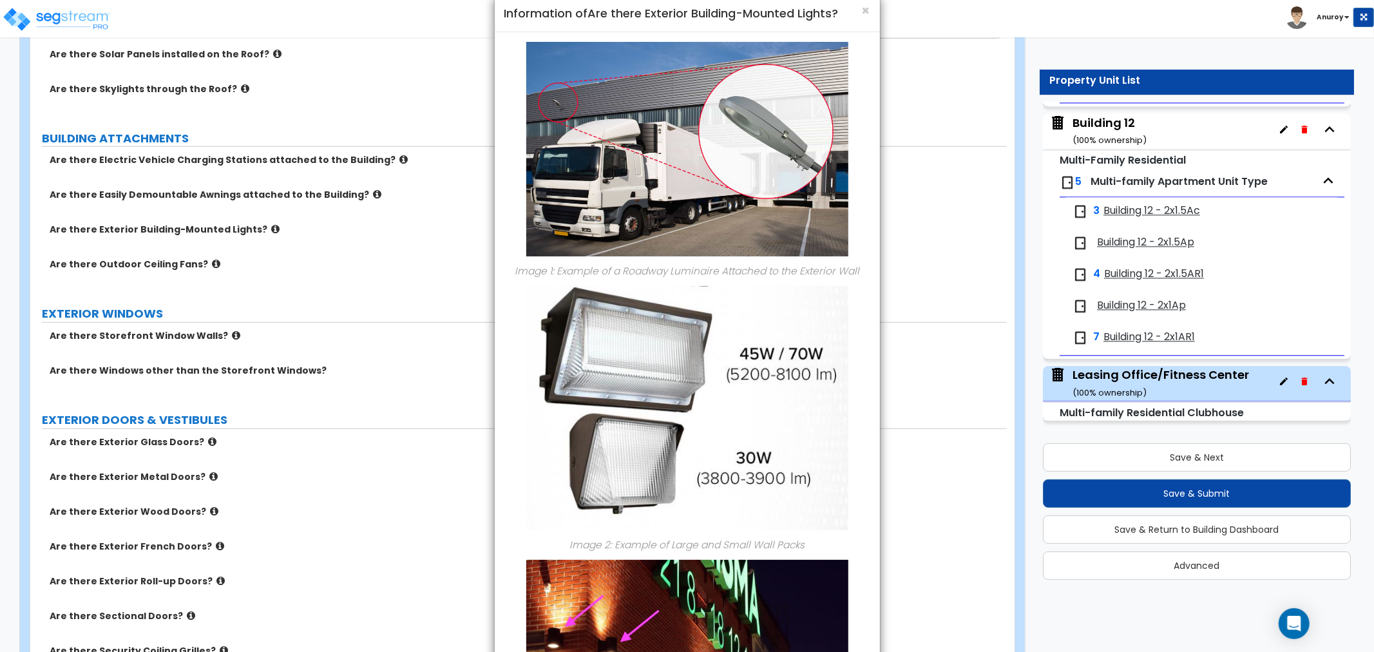
scroll to position [0, 0]
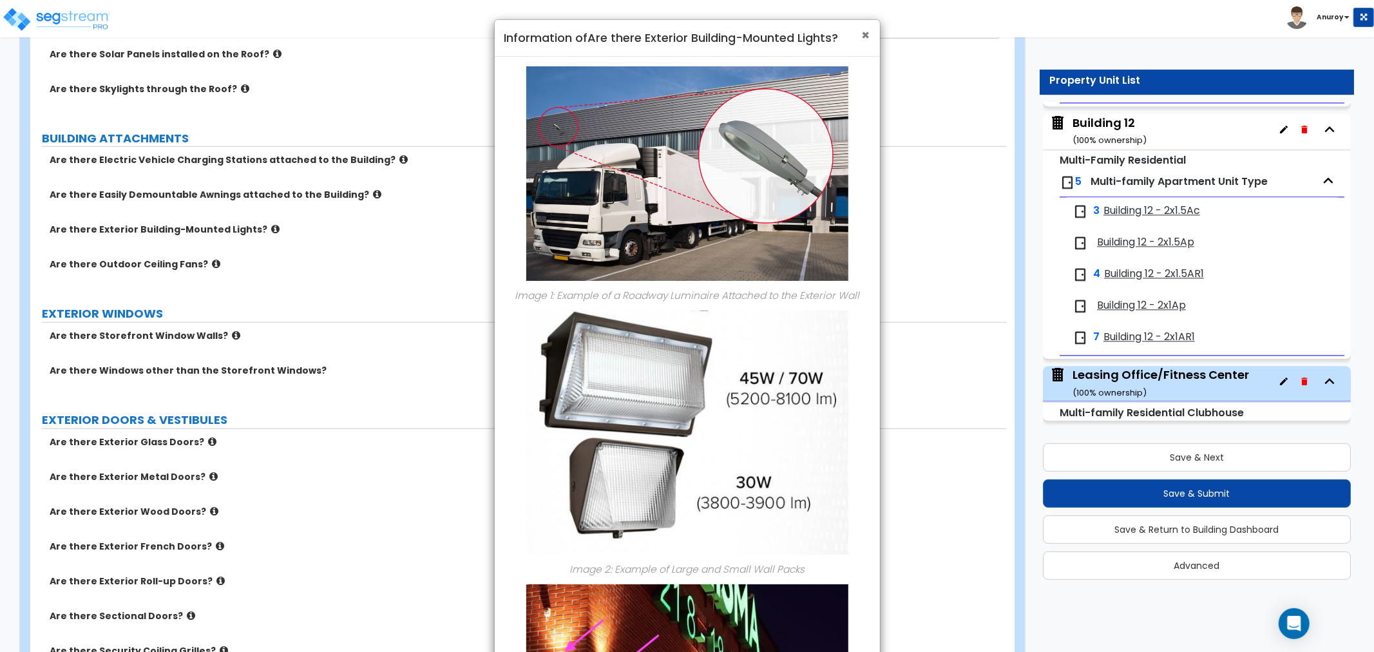
click at [865, 36] on span "×" at bounding box center [866, 35] width 8 height 19
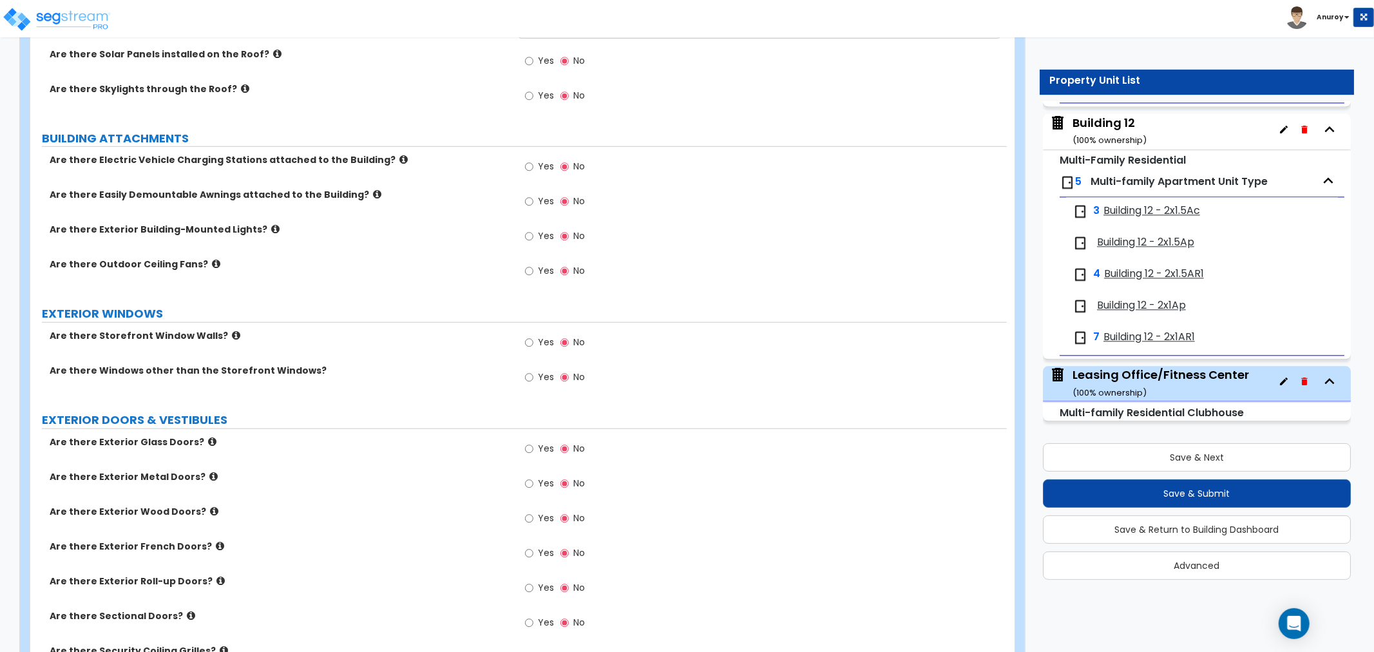
click at [866, 36] on div "Toggle navigation Anuroy" at bounding box center [687, 18] width 1374 height 37
click at [544, 235] on span "Yes" at bounding box center [546, 235] width 16 height 13
click at [533, 235] on input "Yes" at bounding box center [529, 236] width 8 height 14
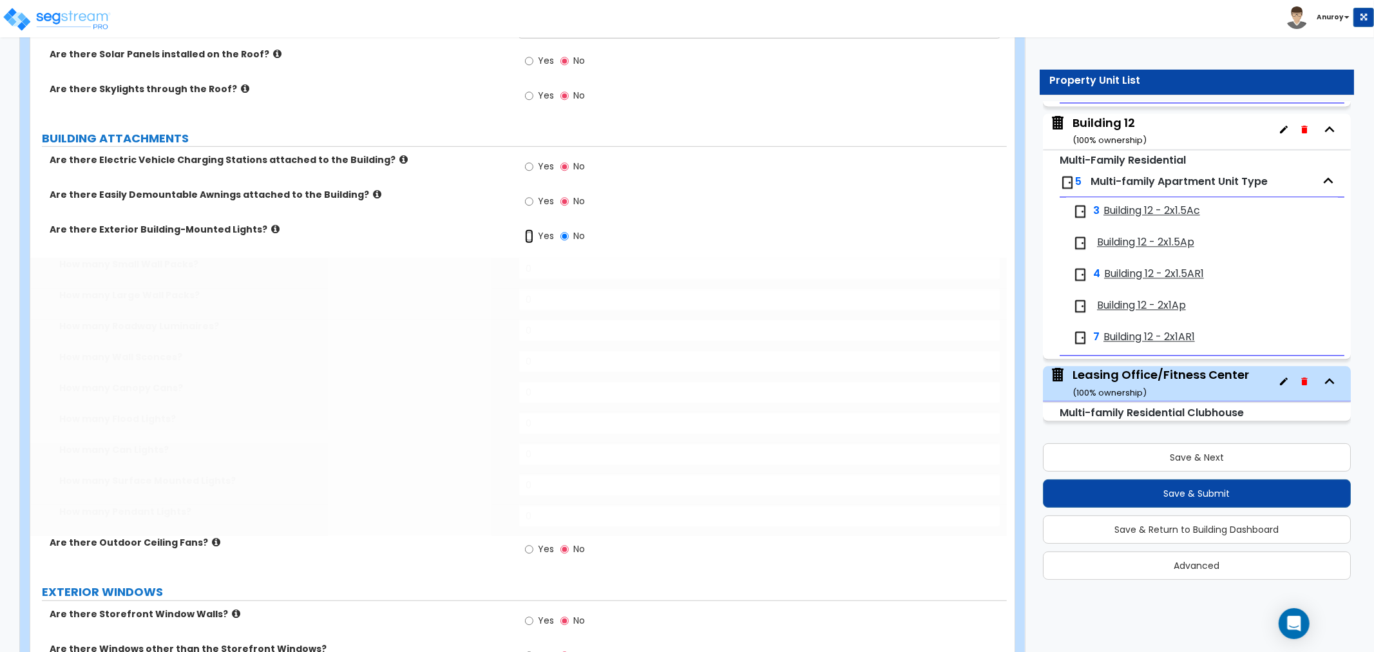
radio input "true"
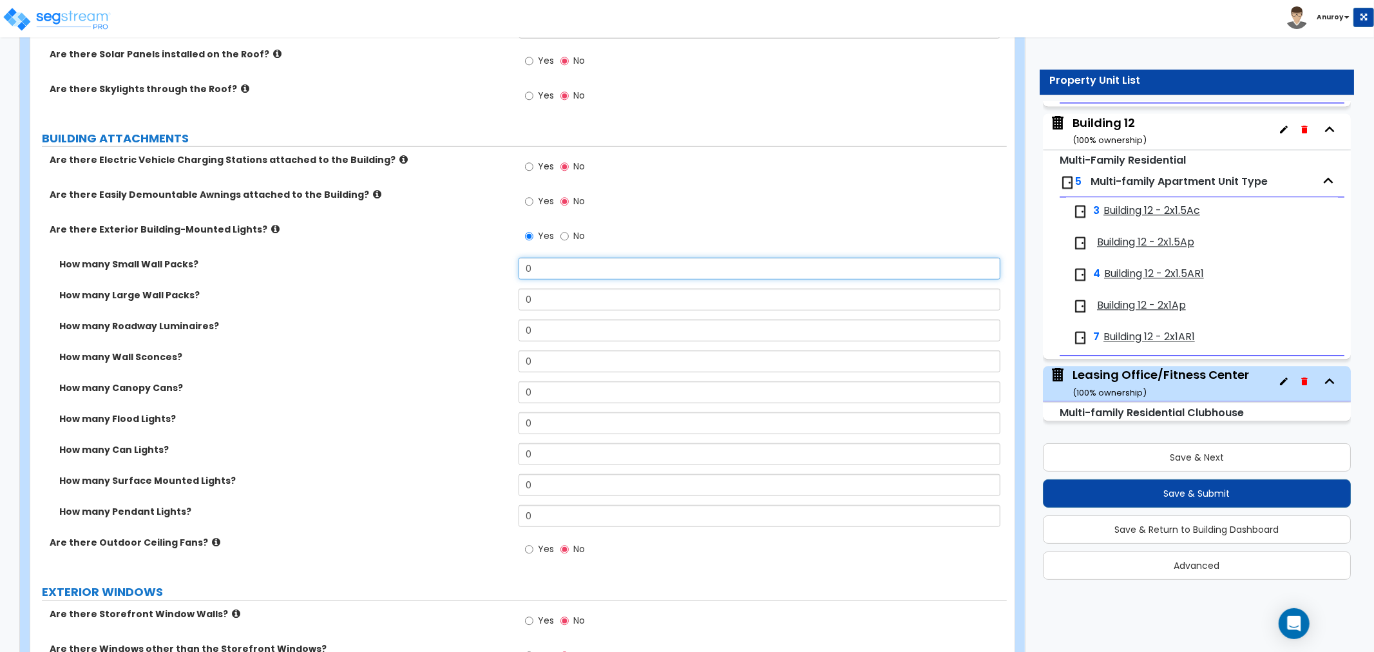
drag, startPoint x: 544, startPoint y: 271, endPoint x: 500, endPoint y: 268, distance: 43.9
click at [504, 268] on div "How many Small Wall Packs? 0" at bounding box center [518, 273] width 976 height 31
type input "4"
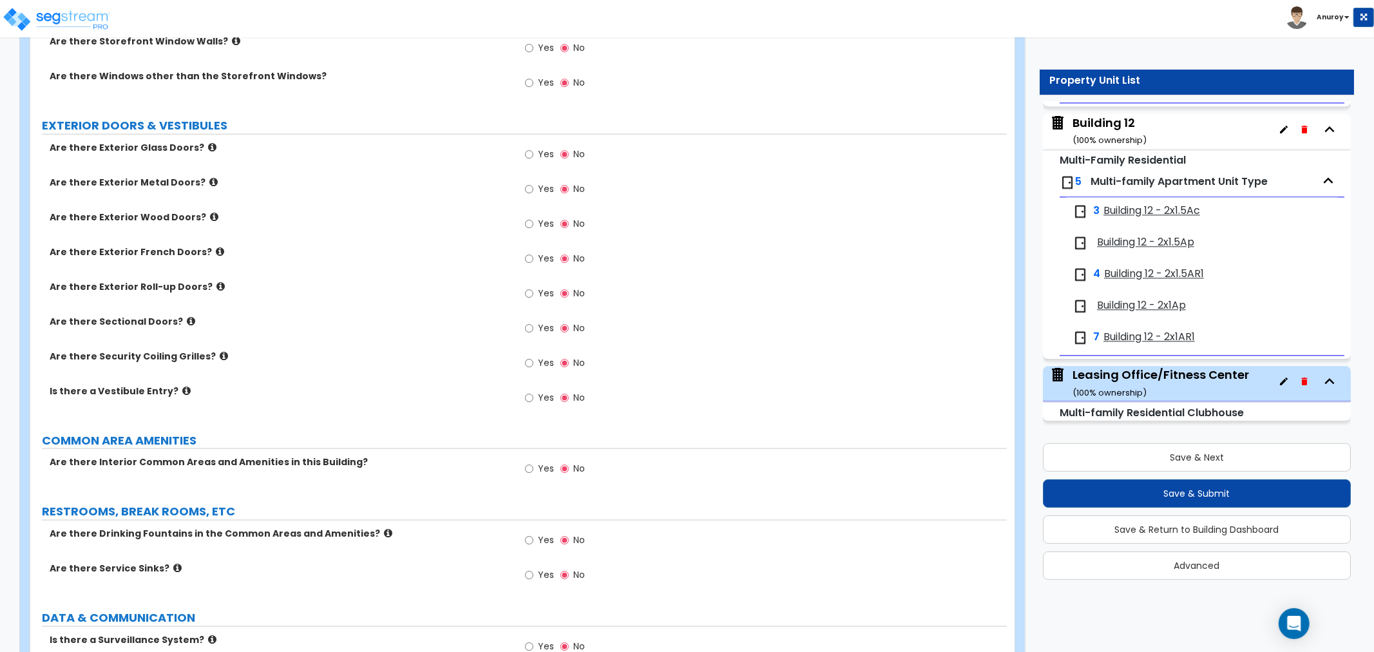
scroll to position [1216, 0]
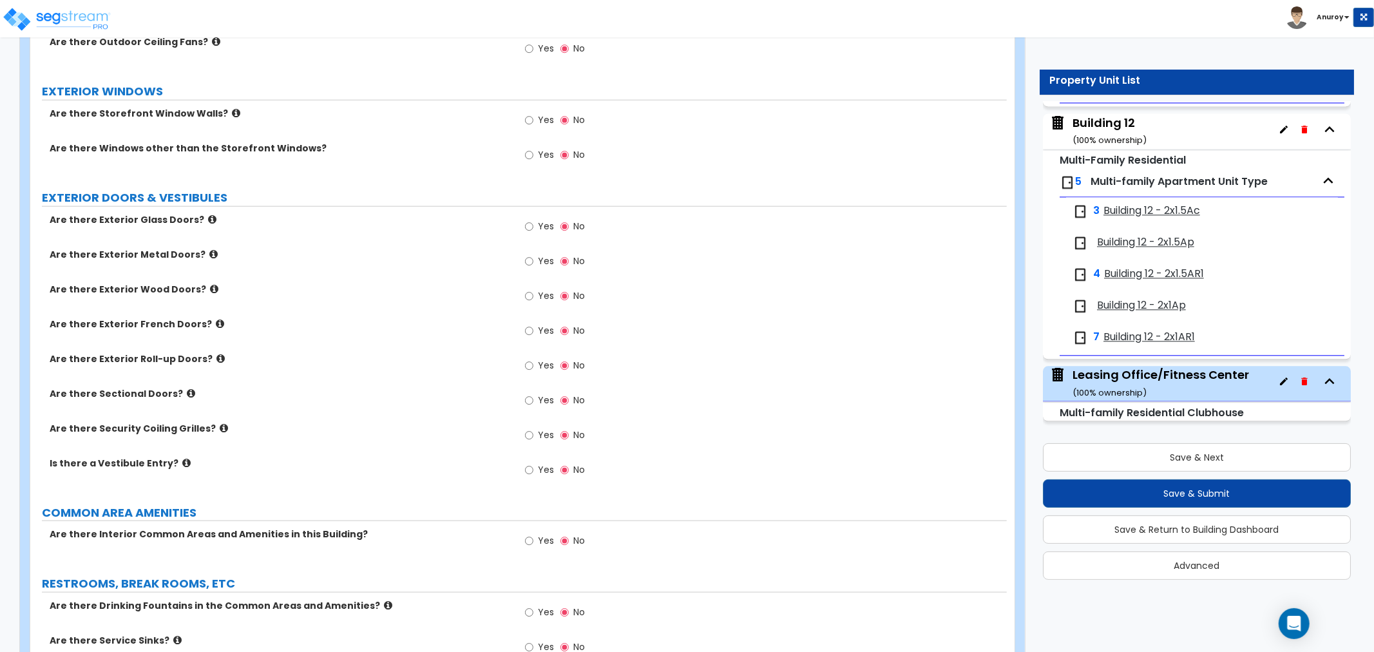
click at [232, 112] on icon at bounding box center [236, 113] width 8 height 10
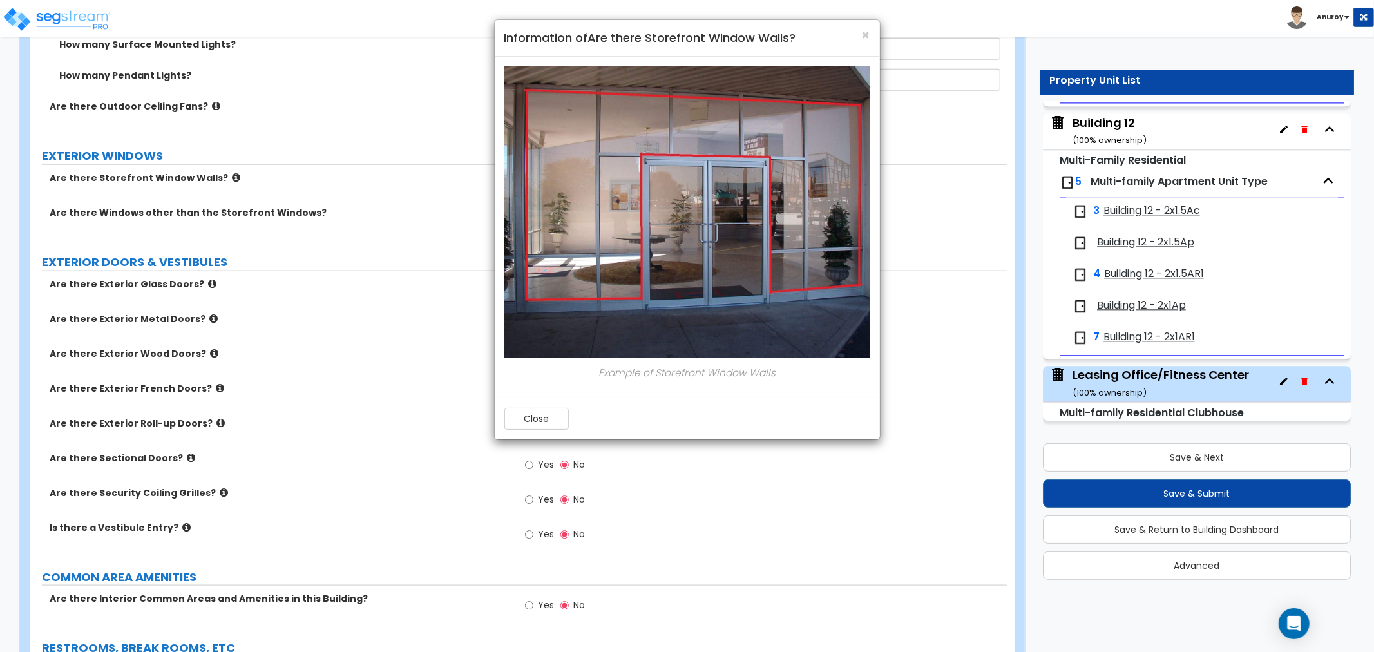
scroll to position [1145, 0]
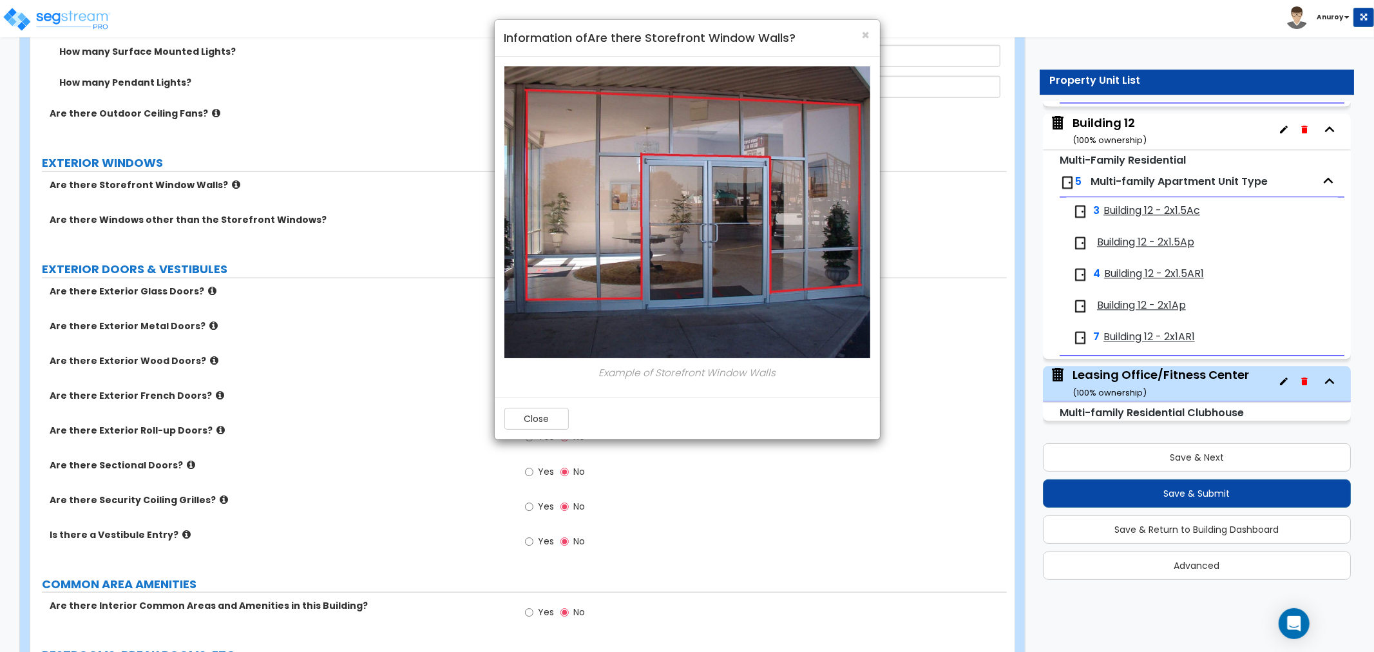
click at [712, 137] on img at bounding box center [697, 212] width 386 height 292
click at [555, 422] on button "Close" at bounding box center [536, 419] width 64 height 22
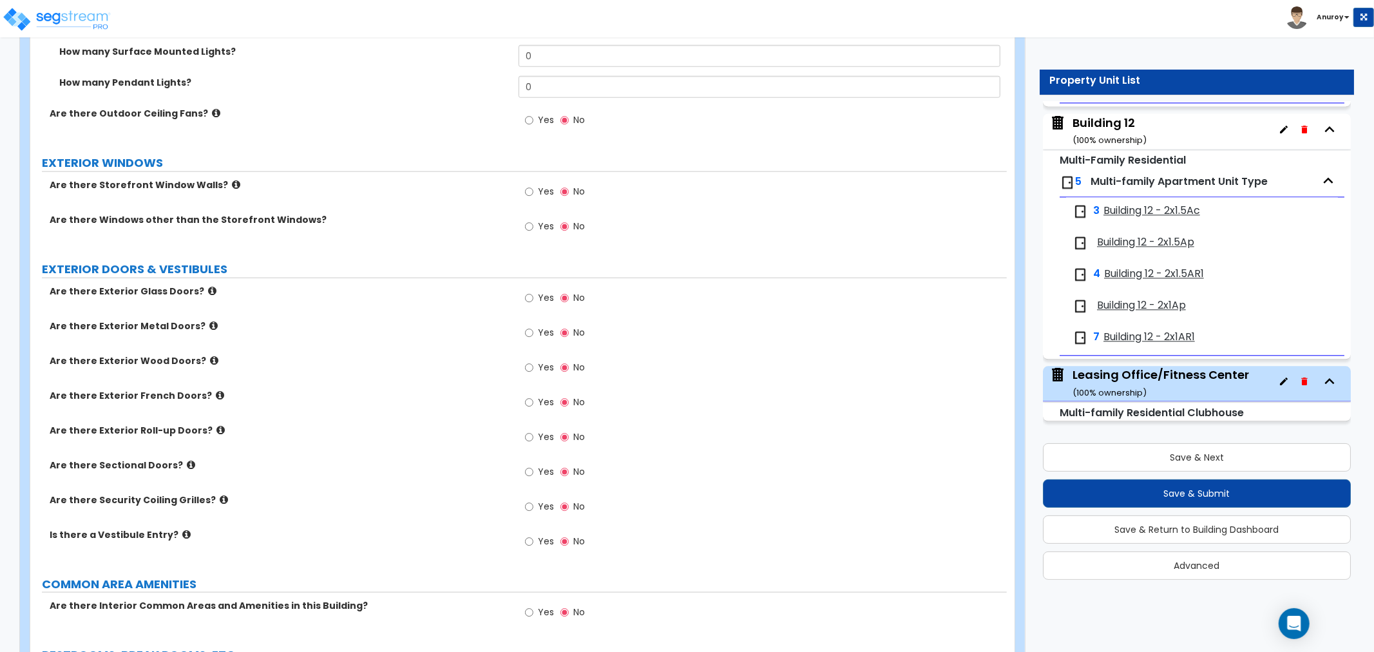
click at [232, 184] on icon at bounding box center [236, 185] width 8 height 10
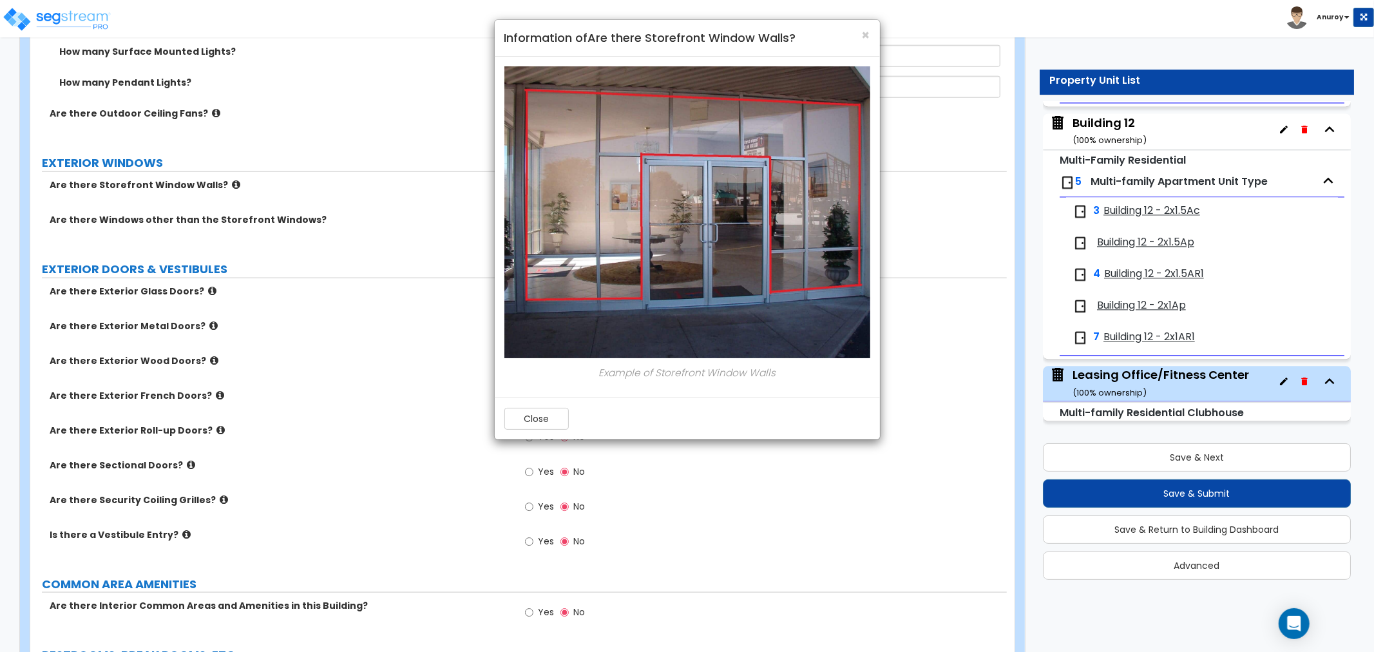
click at [860, 37] on h4 "Information of Are there Storefront Window Walls?" at bounding box center [687, 38] width 366 height 17
click at [866, 35] on span "×" at bounding box center [866, 35] width 8 height 19
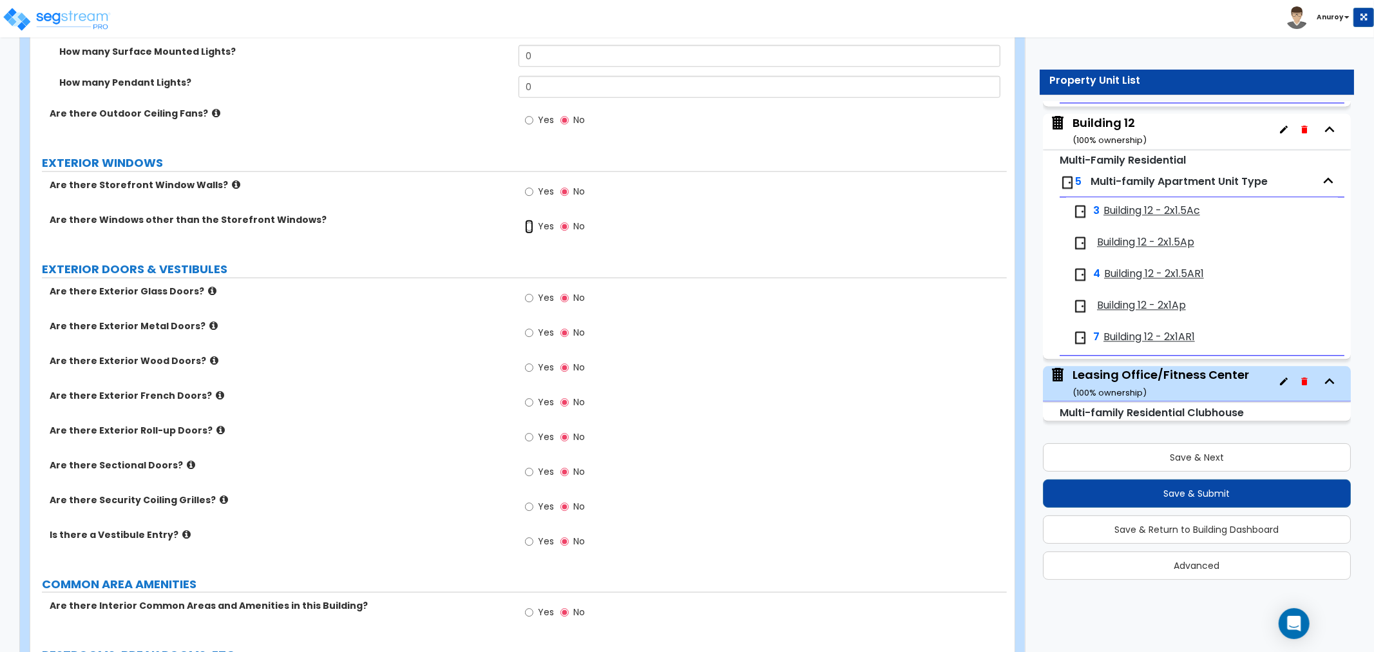
click at [533, 228] on input "Yes" at bounding box center [529, 227] width 8 height 14
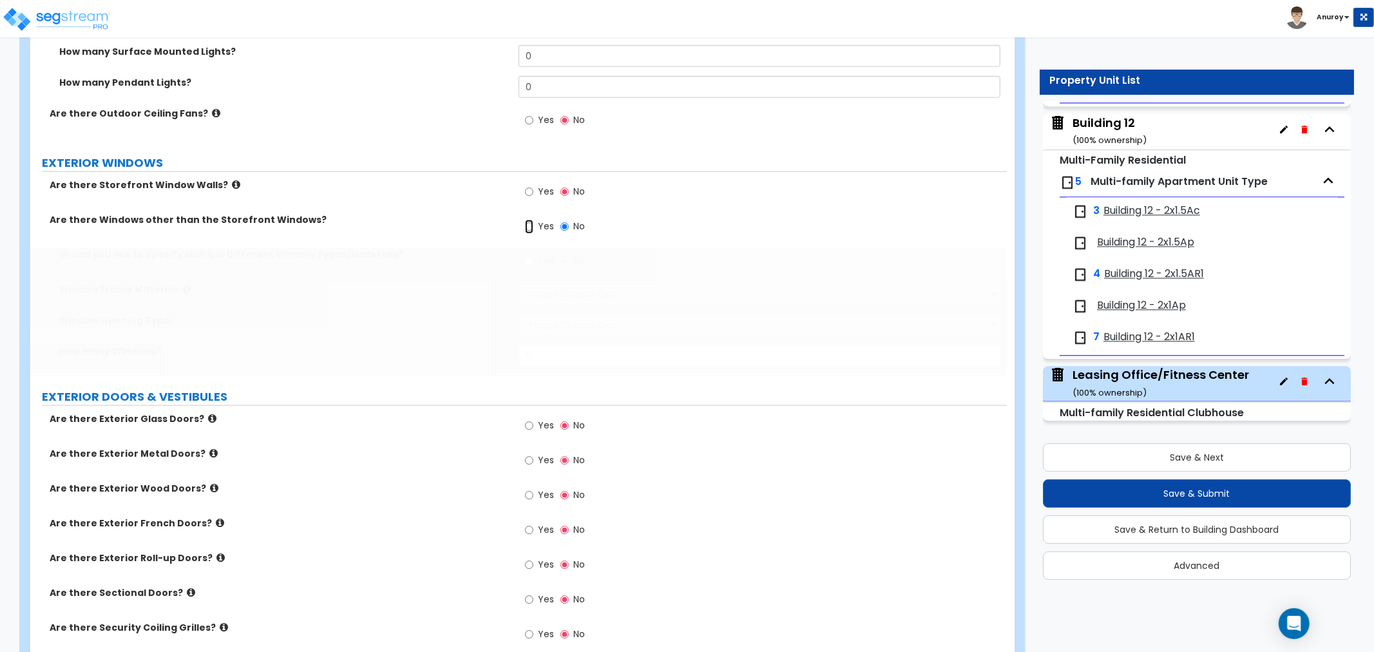
radio input "true"
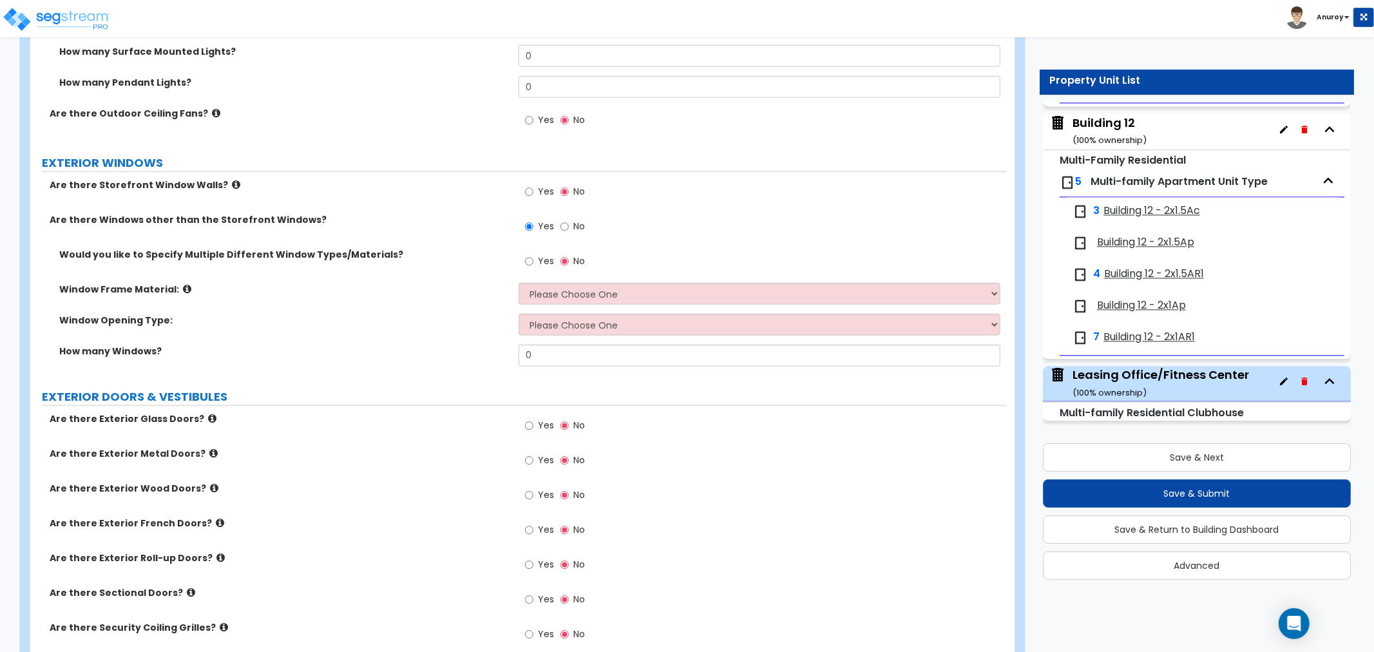
scroll to position [1216, 0]
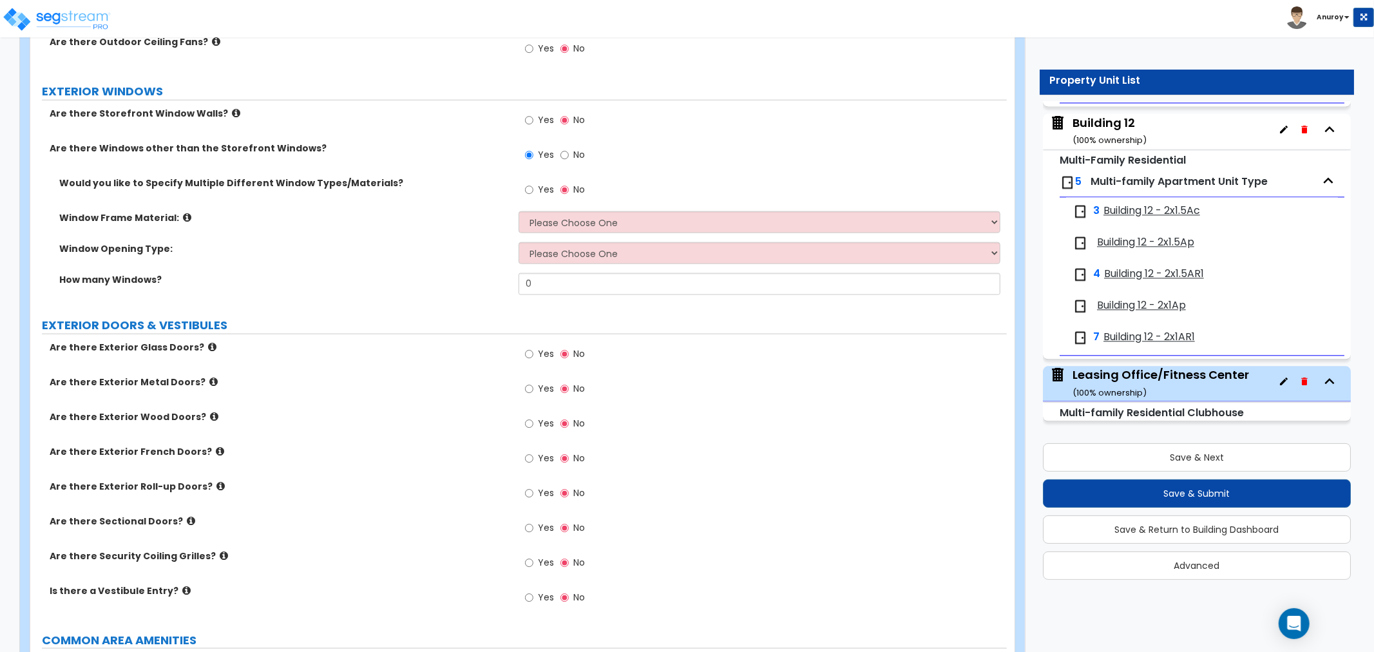
click at [183, 218] on icon at bounding box center [187, 218] width 8 height 10
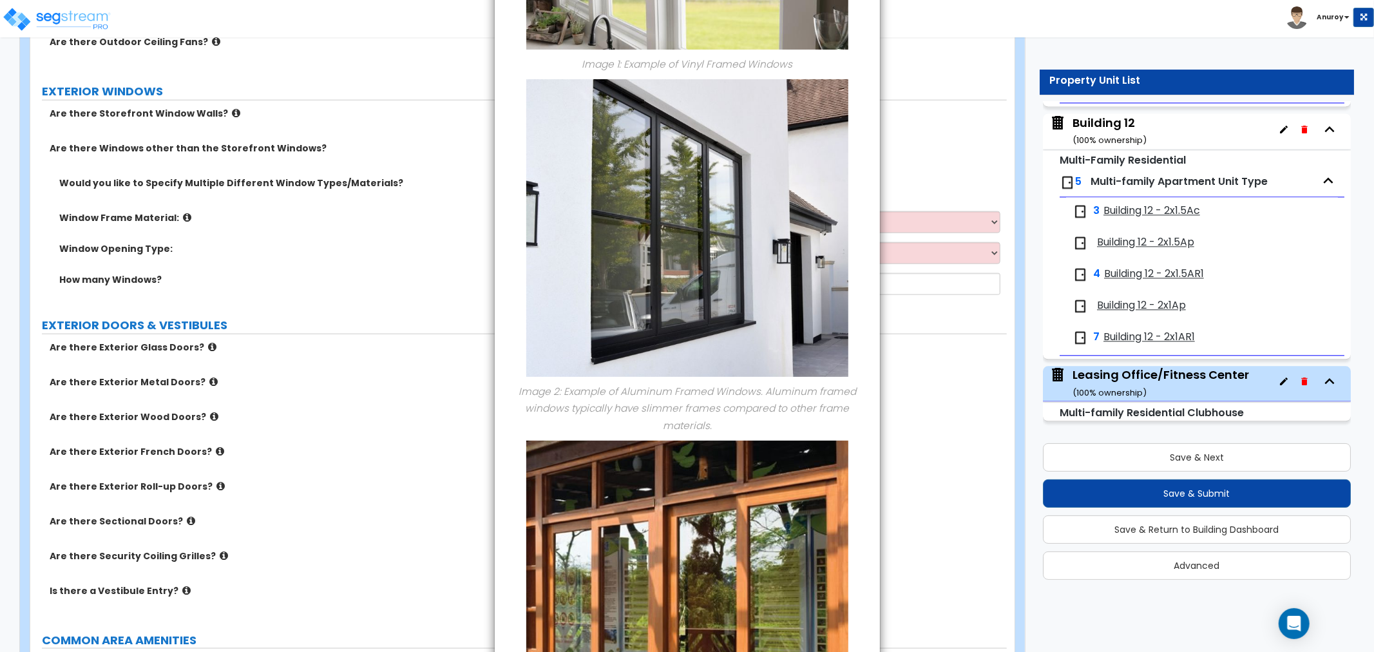
scroll to position [0, 0]
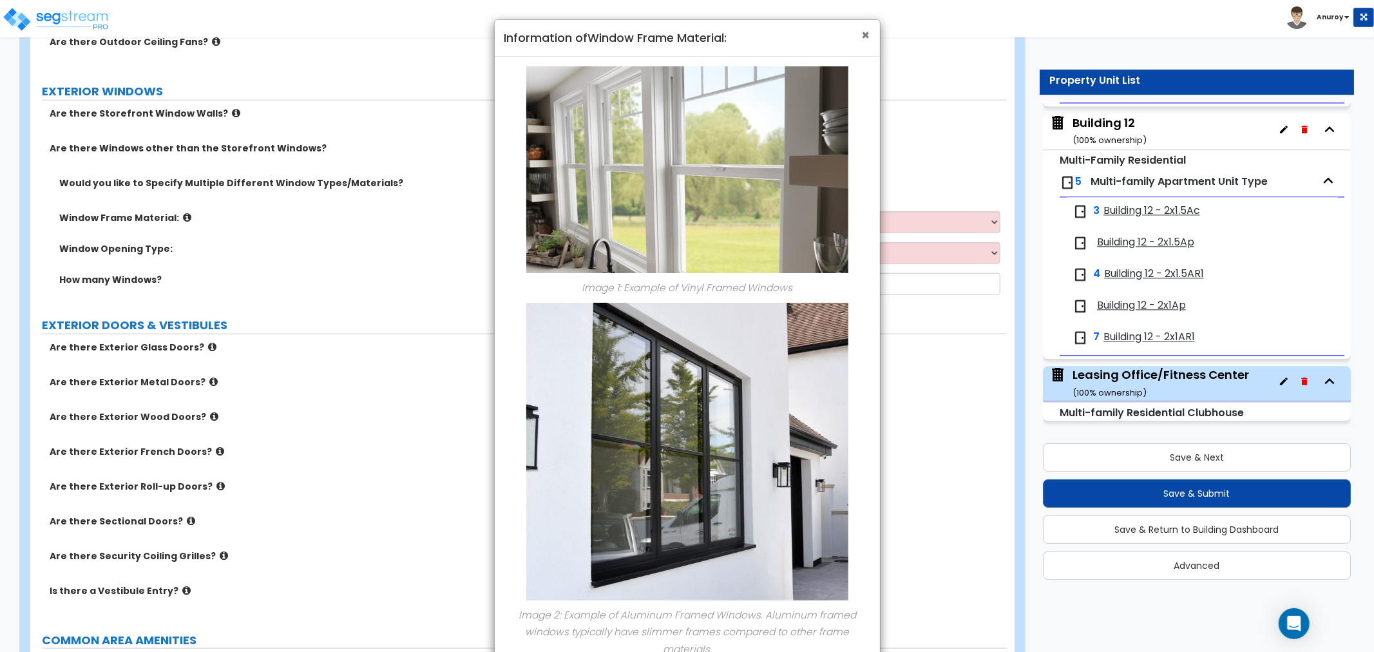
click at [867, 35] on span "×" at bounding box center [866, 35] width 8 height 19
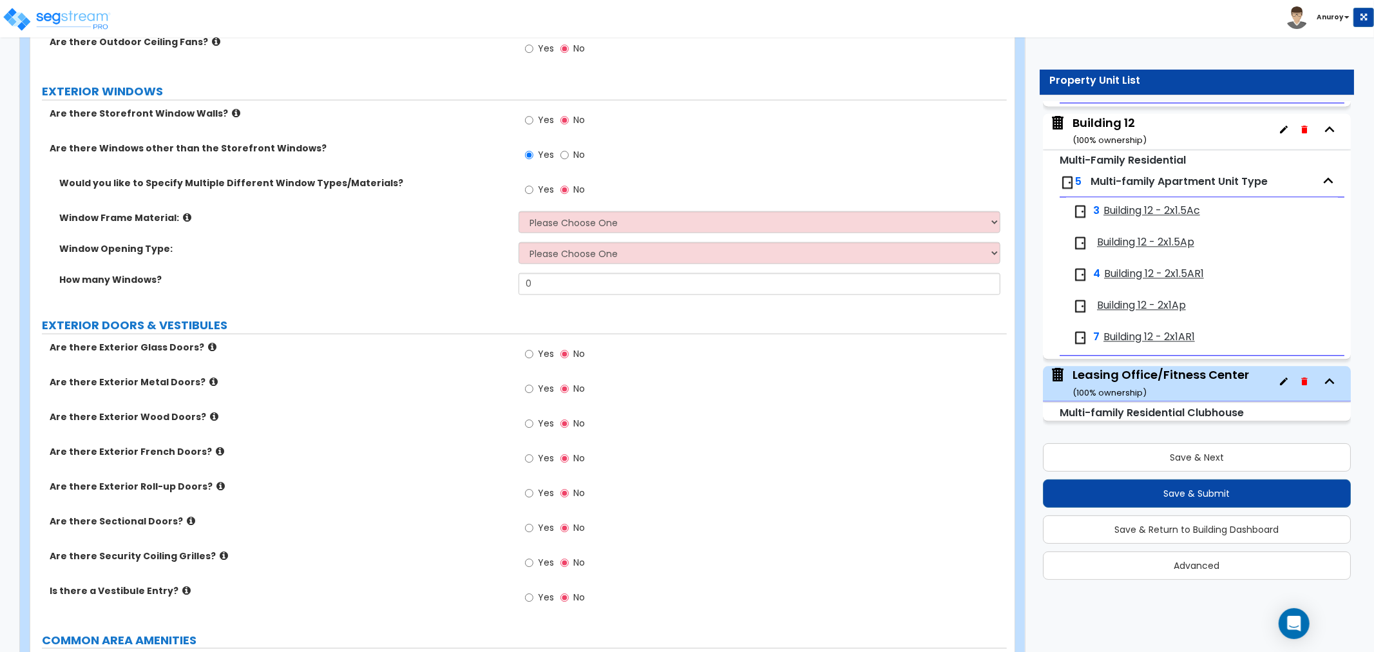
click at [580, 207] on div "Yes No" at bounding box center [763, 193] width 488 height 35
click at [582, 222] on select "Please Choose One Vinyl Aluminum Wood" at bounding box center [760, 222] width 482 height 22
click at [183, 216] on icon at bounding box center [187, 218] width 8 height 10
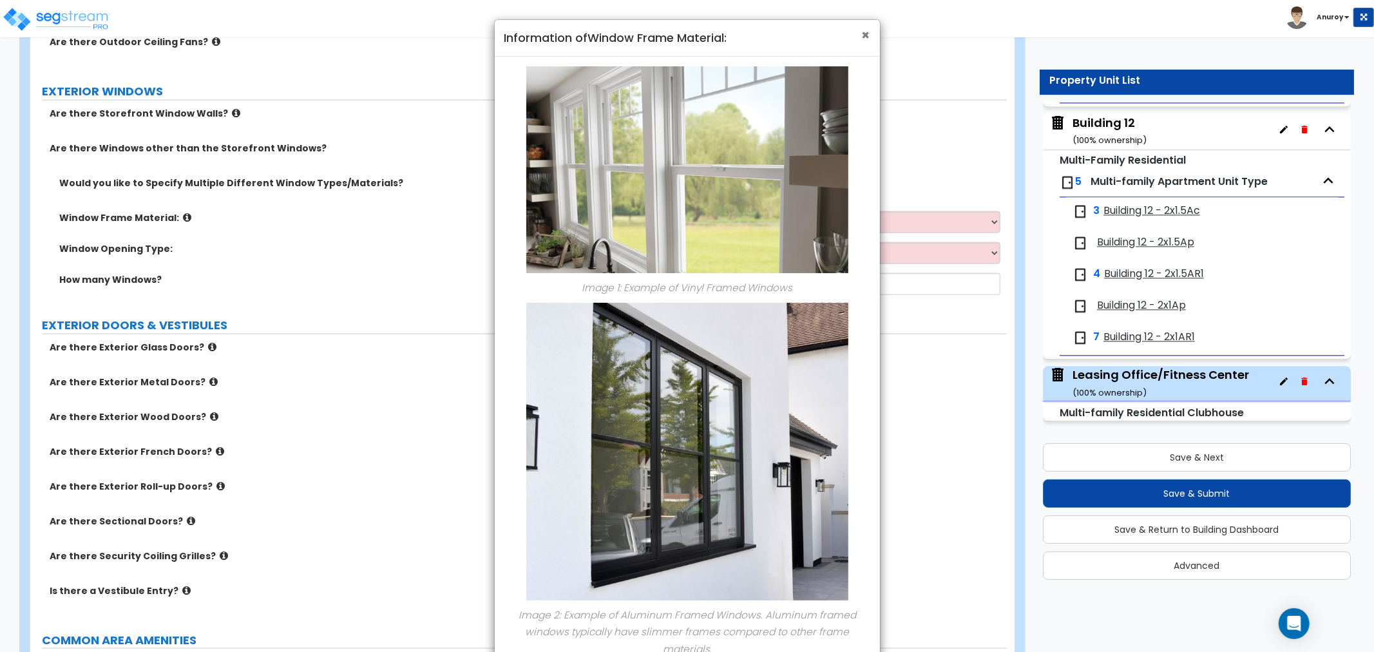
click at [866, 39] on span "×" at bounding box center [866, 35] width 8 height 19
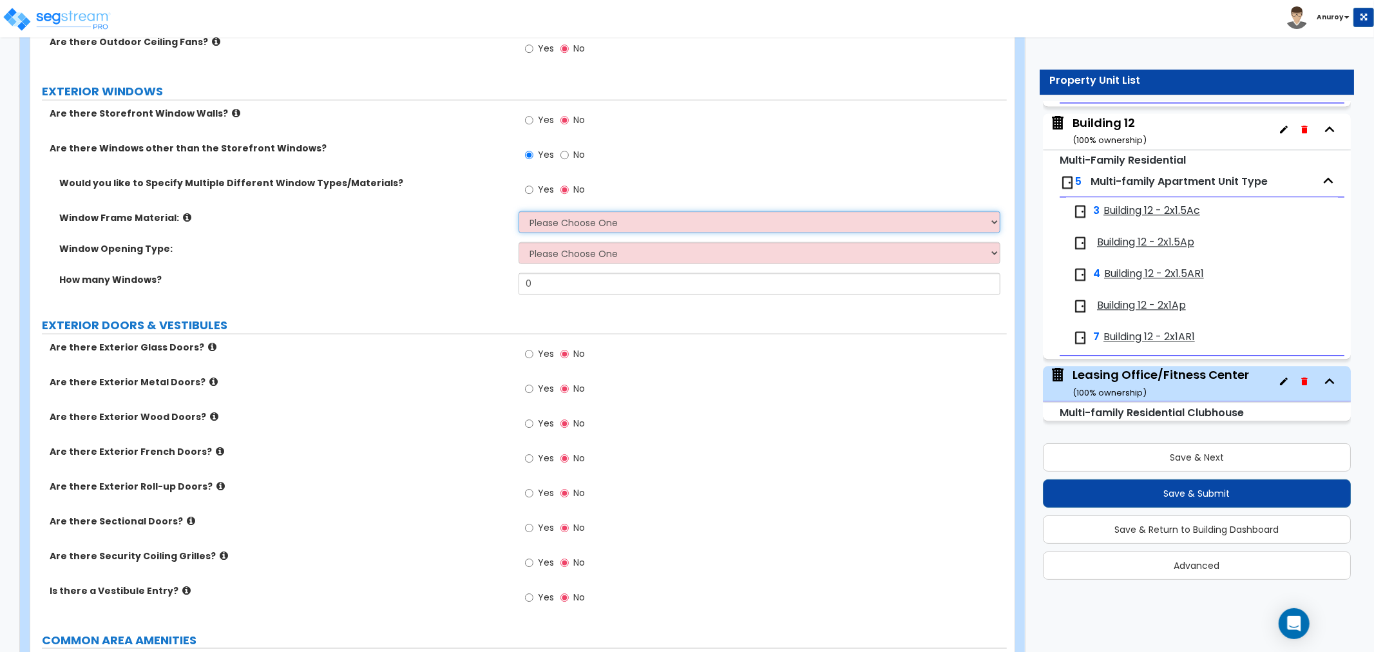
click at [552, 216] on select "Please Choose One Vinyl Aluminum Wood" at bounding box center [760, 222] width 482 height 22
select select "1"
click at [519, 211] on select "Please Choose One Vinyl Aluminum Wood" at bounding box center [760, 222] width 482 height 22
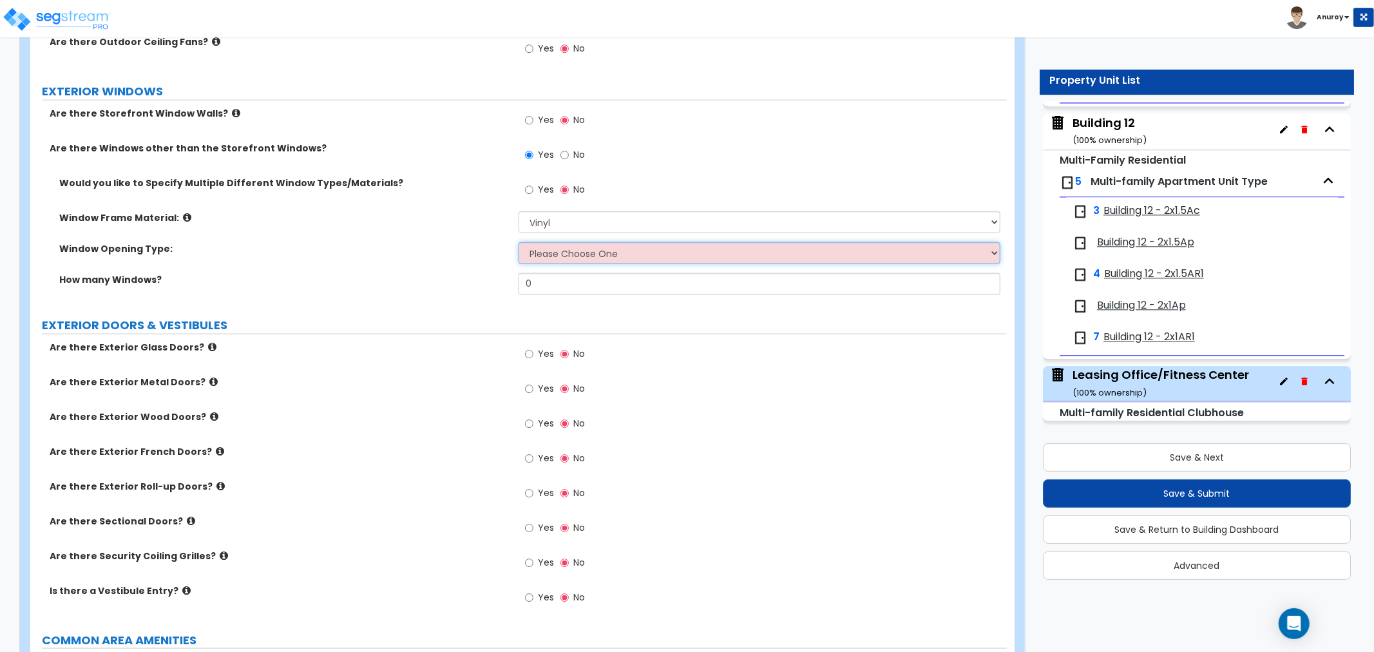
click at [559, 262] on select "Please Choose One Sliding Window Fixed/Picture Window Awning Window Swing/Casem…" at bounding box center [760, 253] width 482 height 22
click at [557, 256] on select "Please Choose One Sliding Window Fixed/Picture Window Awning Window Swing/Casem…" at bounding box center [760, 253] width 482 height 22
click at [542, 258] on select "Please Choose One Sliding Window Fixed/Picture Window Awning Window Swing/Casem…" at bounding box center [760, 253] width 482 height 22
select select "2"
click at [519, 242] on select "Please Choose One Sliding Window Fixed/Picture Window Awning Window Swing/Casem…" at bounding box center [760, 253] width 482 height 22
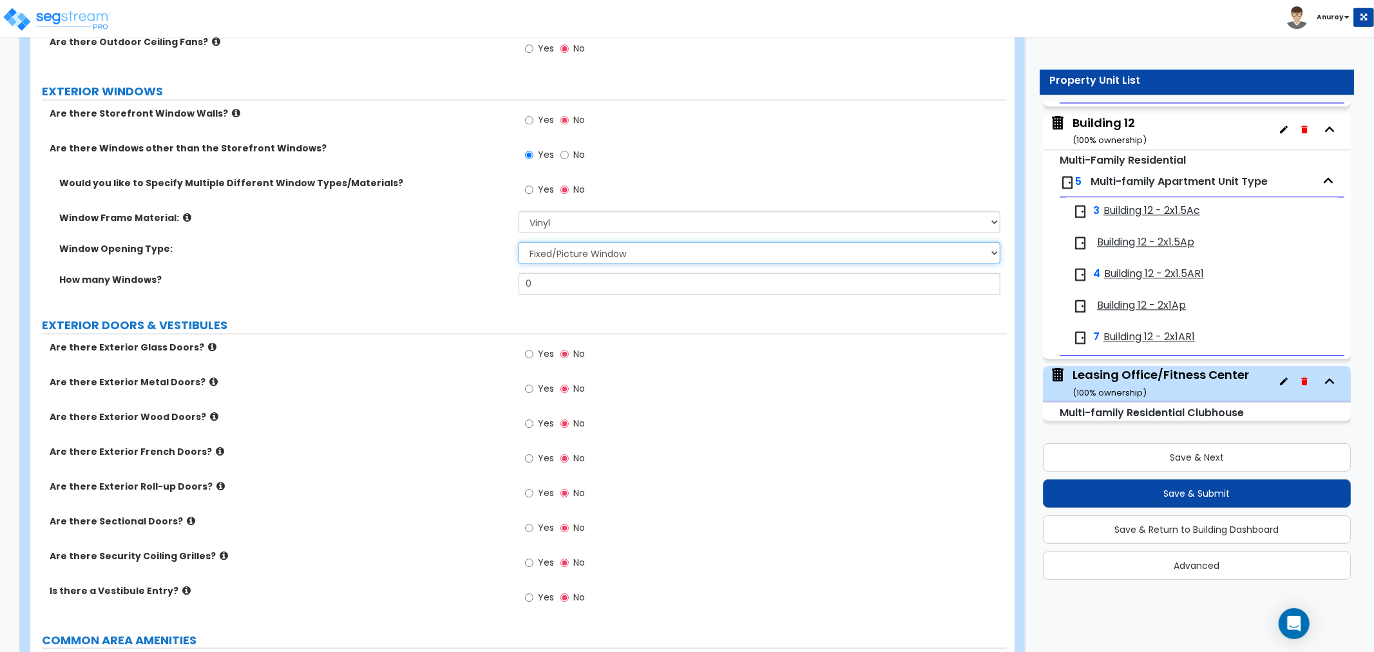
click at [549, 253] on select "Please Choose One Sliding Window Fixed/Picture Window Awning Window Swing/Casem…" at bounding box center [760, 253] width 482 height 22
drag, startPoint x: 548, startPoint y: 254, endPoint x: 541, endPoint y: 256, distance: 7.3
click at [548, 254] on select "Please Choose One Sliding Window Fixed/Picture Window Awning Window Swing/Casem…" at bounding box center [760, 253] width 482 height 22
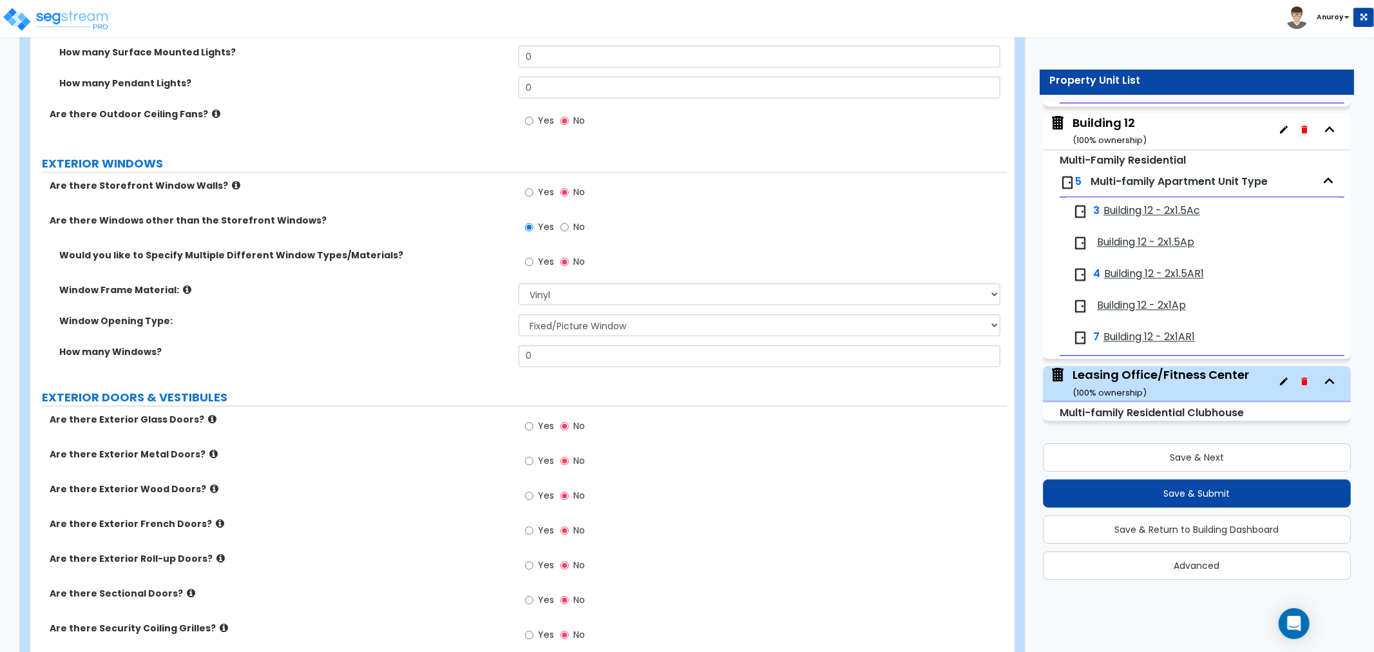
scroll to position [1087, 0]
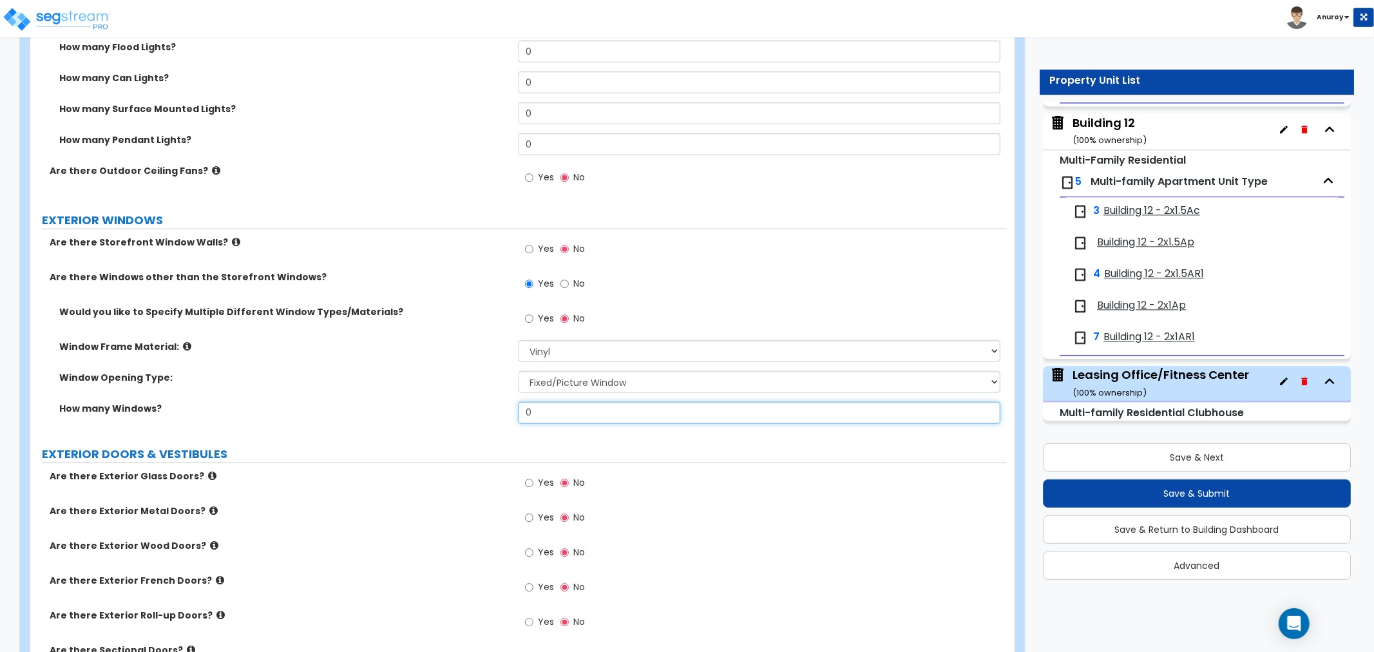
click at [634, 410] on input "0" at bounding box center [760, 413] width 482 height 22
drag, startPoint x: 536, startPoint y: 404, endPoint x: 494, endPoint y: 409, distance: 42.2
click at [494, 409] on div "How many Windows? 0" at bounding box center [518, 417] width 976 height 31
click at [544, 433] on div "PORTE COCHERE Is there a Porte Cochere? Yes No GENERAL BUILDING INFORMATION Wha…" at bounding box center [518, 168] width 957 height 2140
drag, startPoint x: 513, startPoint y: 413, endPoint x: 498, endPoint y: 413, distance: 14.8
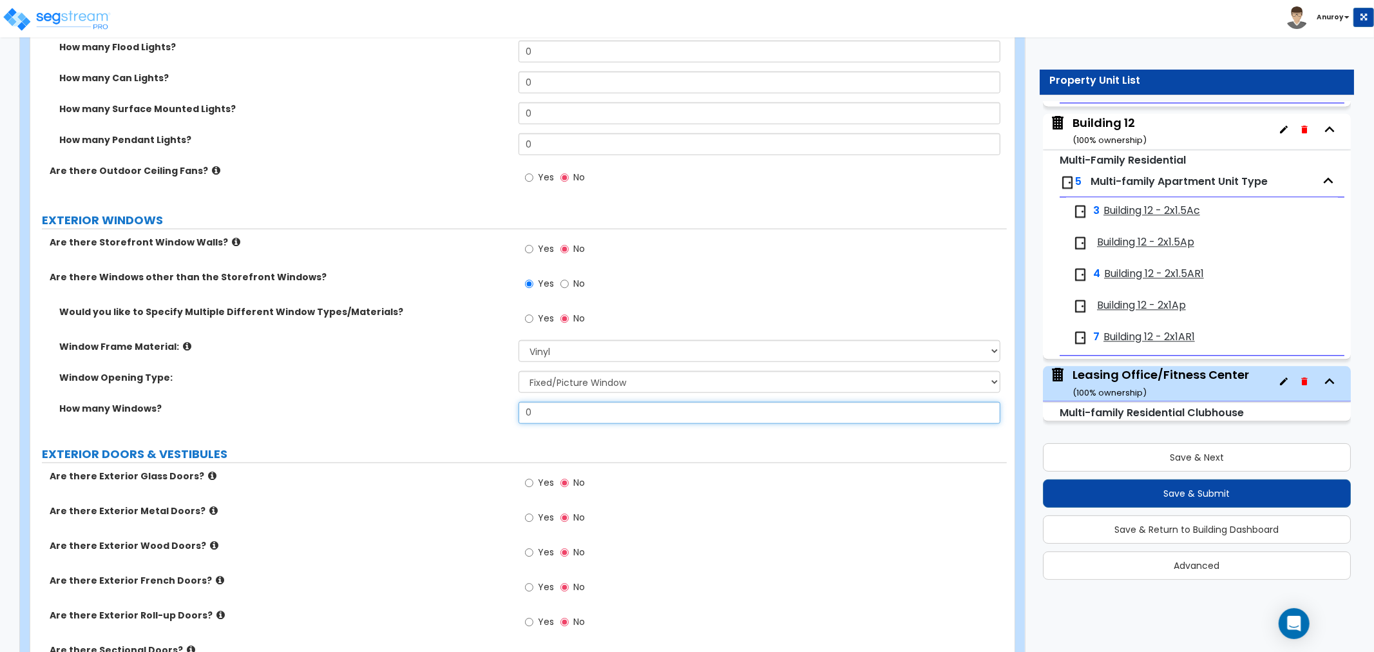
click at [498, 413] on div "How many Windows? 0" at bounding box center [518, 417] width 976 height 31
type input "35"
click at [493, 412] on label "How many Windows?" at bounding box center [284, 408] width 450 height 13
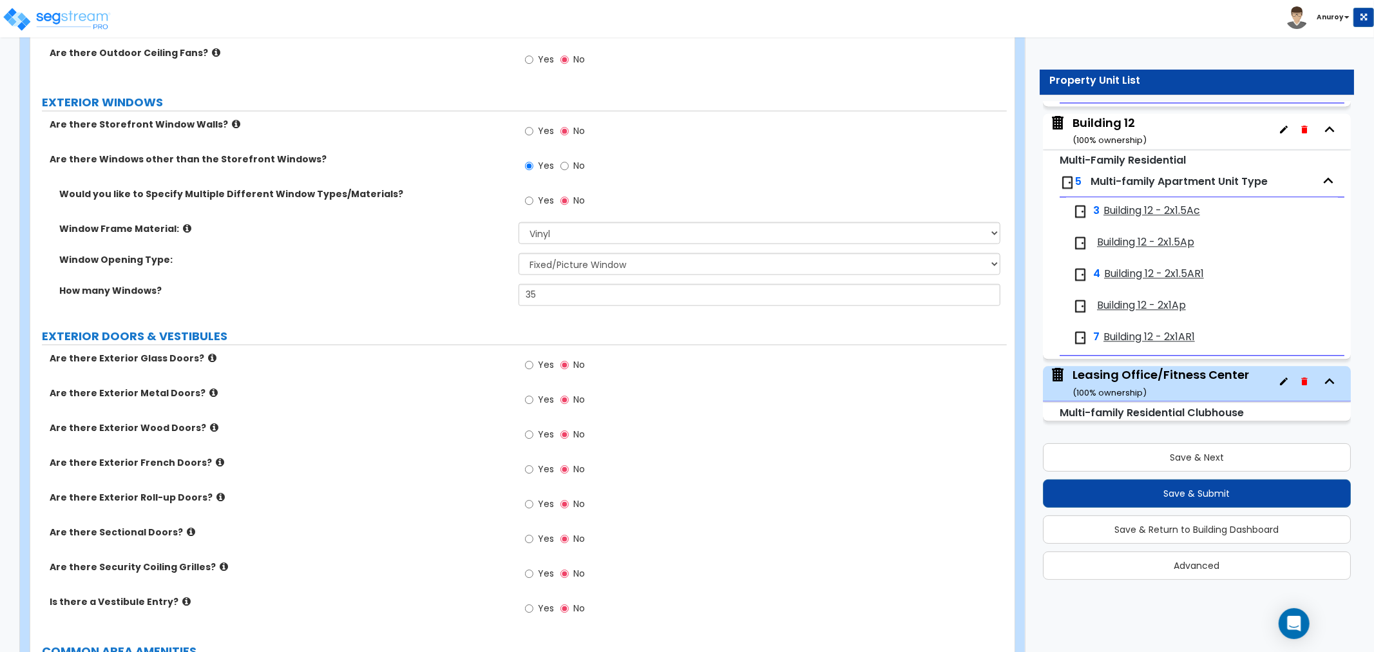
scroll to position [1231, 0]
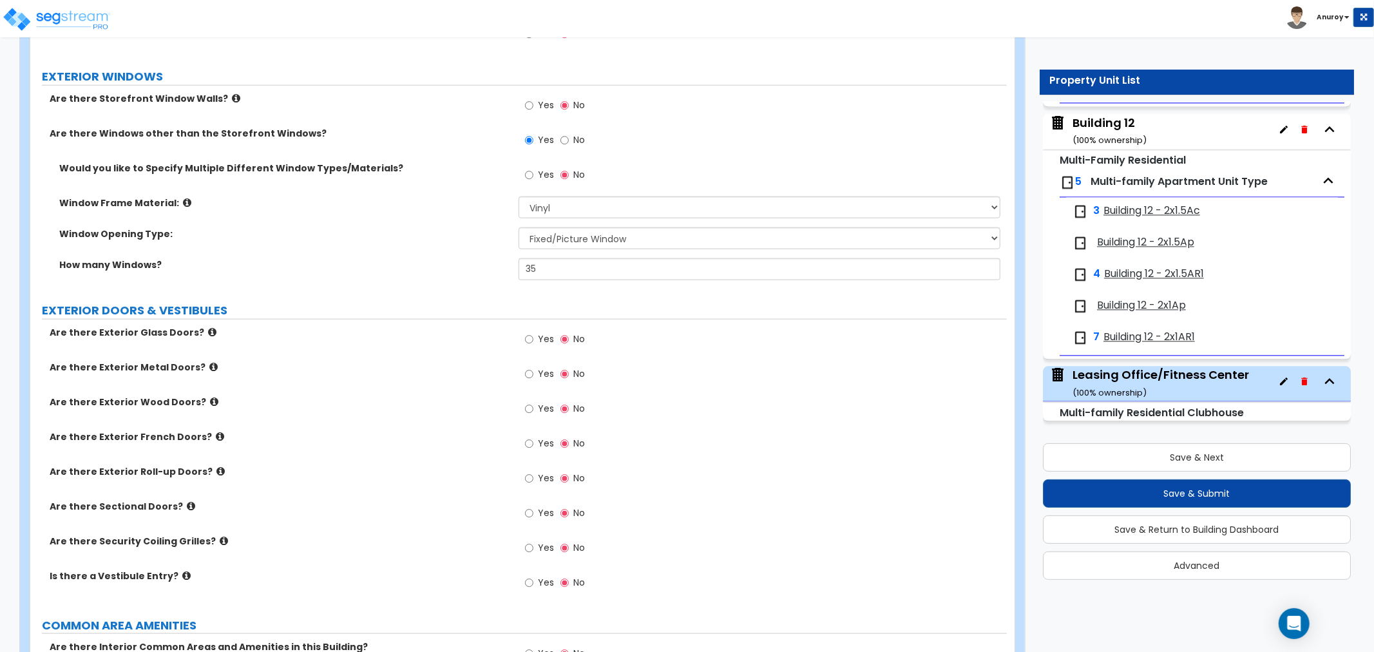
click at [208, 328] on icon at bounding box center [212, 332] width 8 height 10
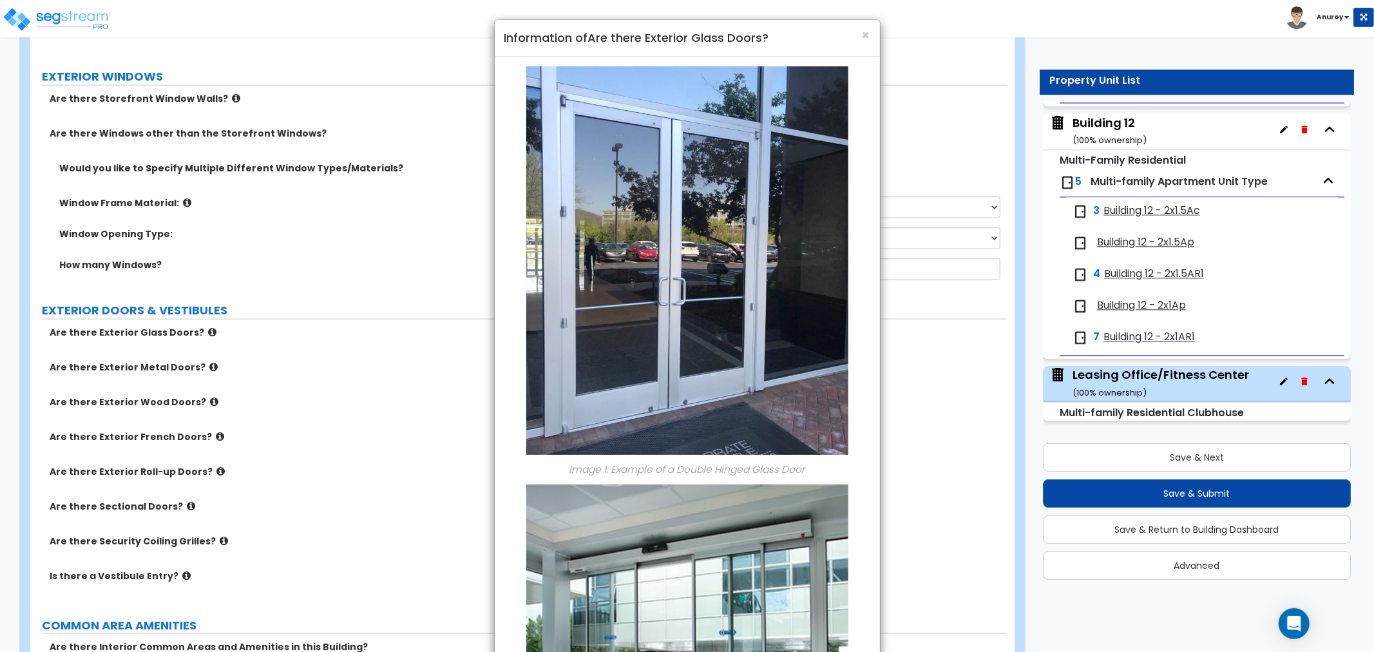
click at [196, 328] on div "× Information of Are there Exterior Glass Doors? Image 1: Example of a Double H…" at bounding box center [687, 326] width 1374 height 652
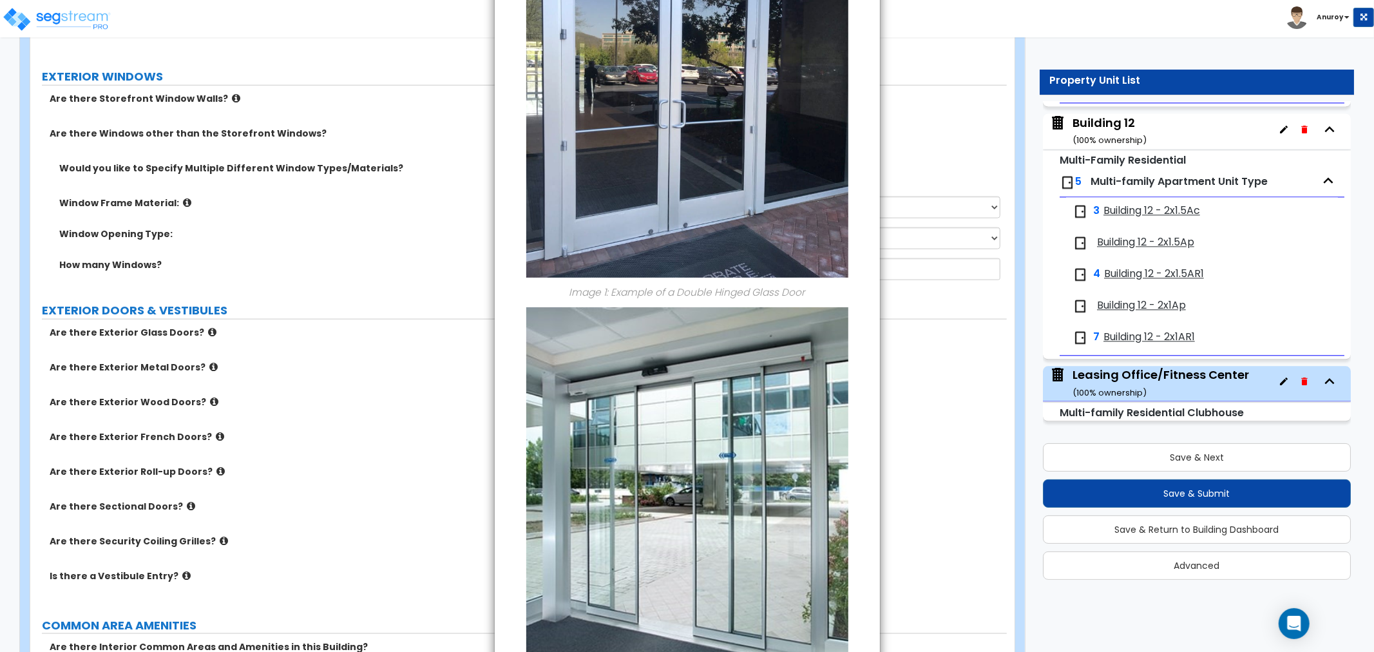
scroll to position [0, 0]
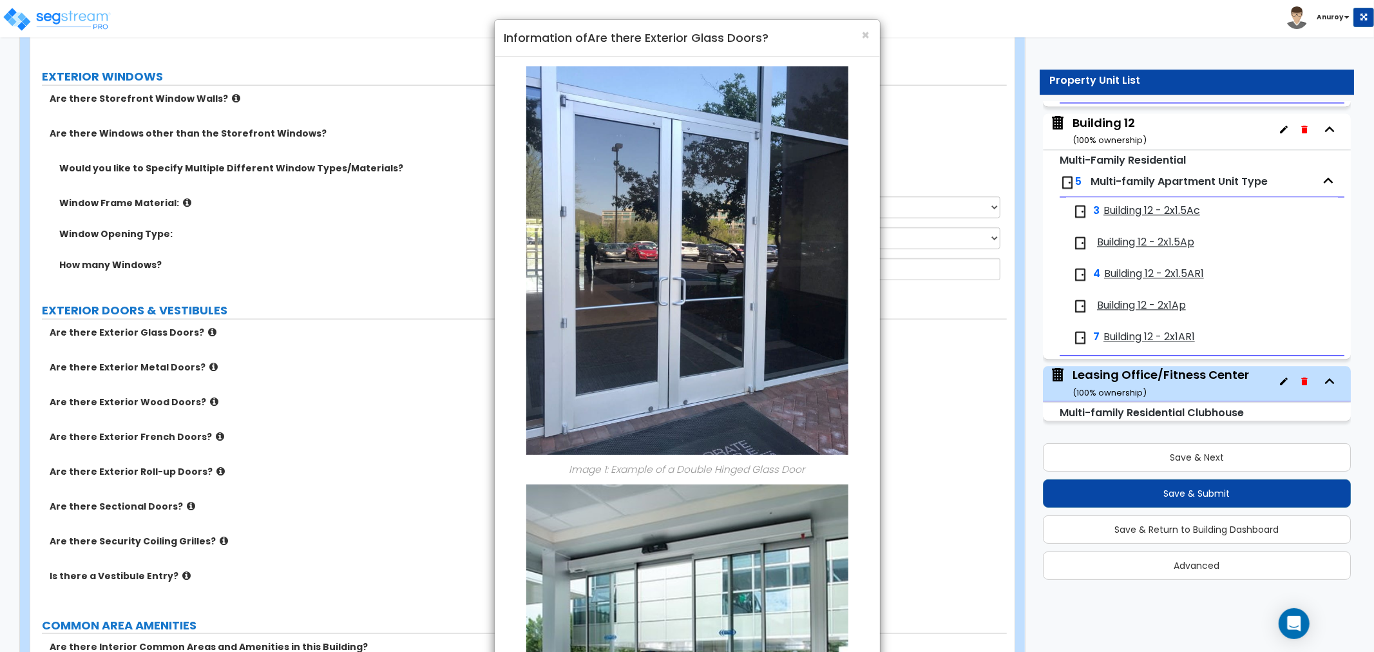
click at [330, 377] on div "× Information of Are there Exterior Glass Doors? Image 1: Example of a Double H…" at bounding box center [687, 326] width 1374 height 652
click at [132, 350] on div "× Information of Are there Exterior Glass Doors? Image 1: Example of a Double H…" at bounding box center [687, 326] width 1374 height 652
click at [864, 35] on span "×" at bounding box center [866, 35] width 8 height 19
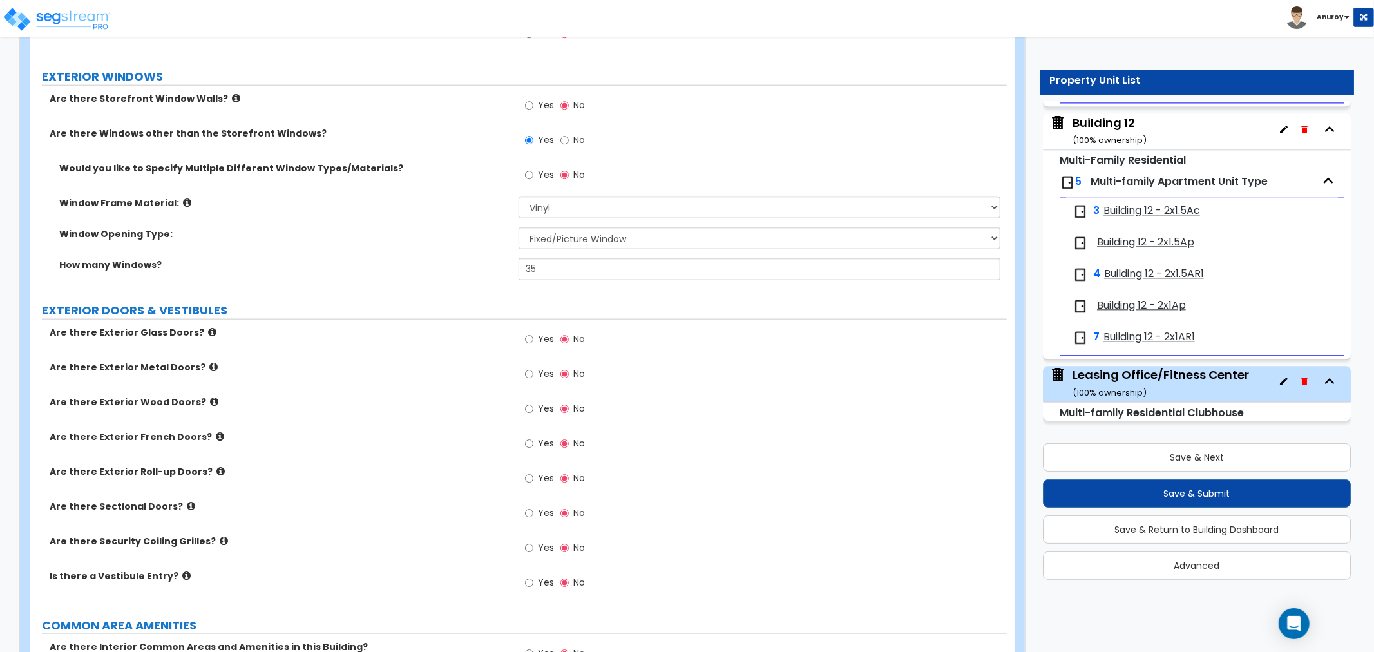
scroll to position [1302, 0]
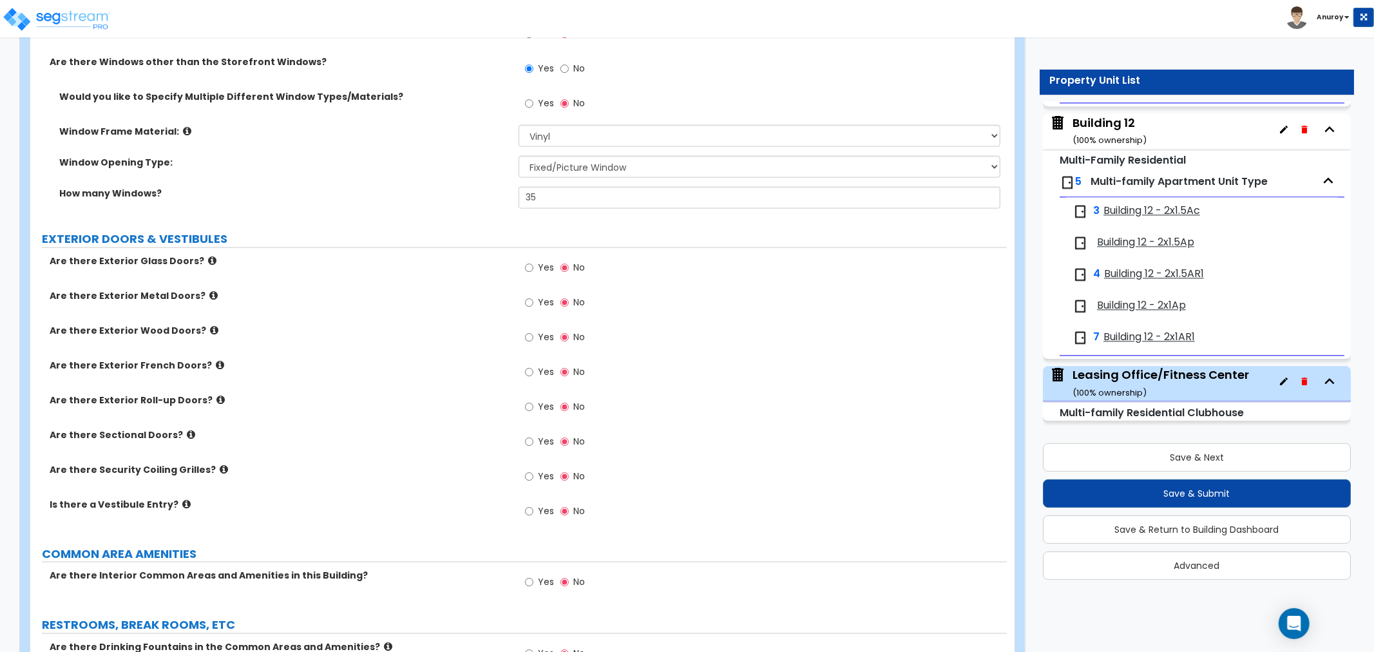
click at [209, 294] on icon at bounding box center [213, 295] width 8 height 10
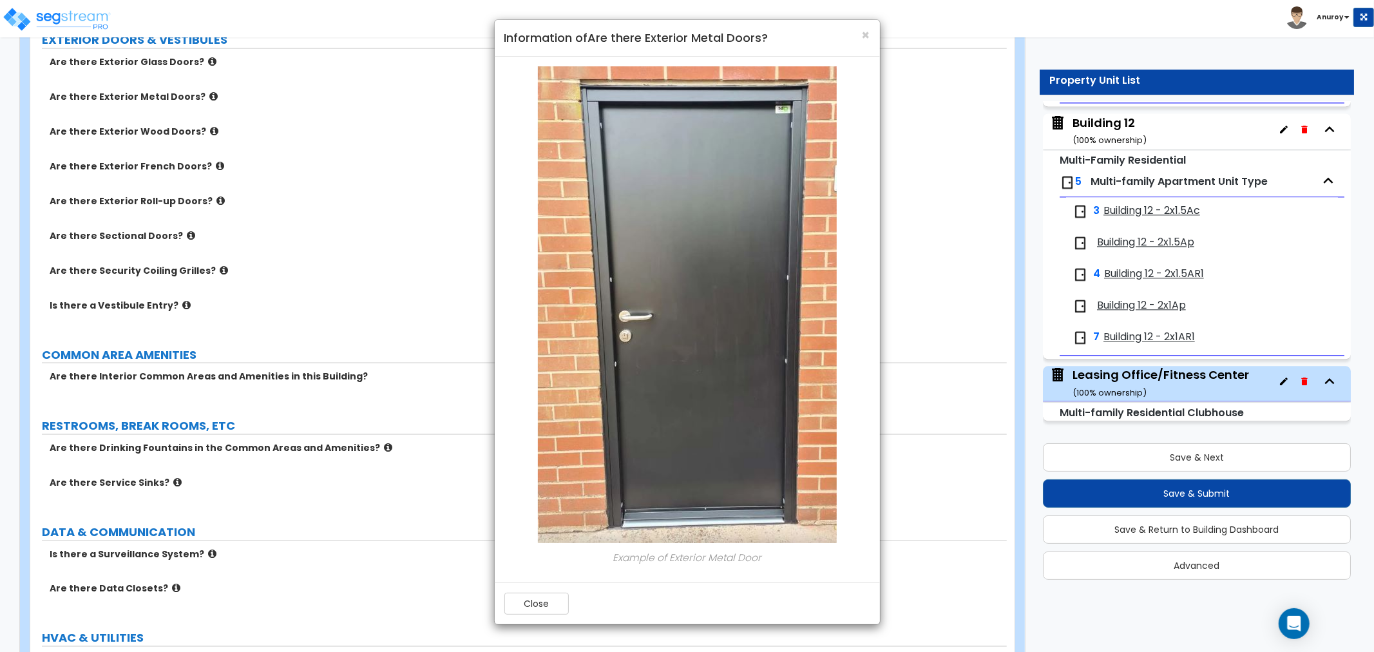
scroll to position [1374, 0]
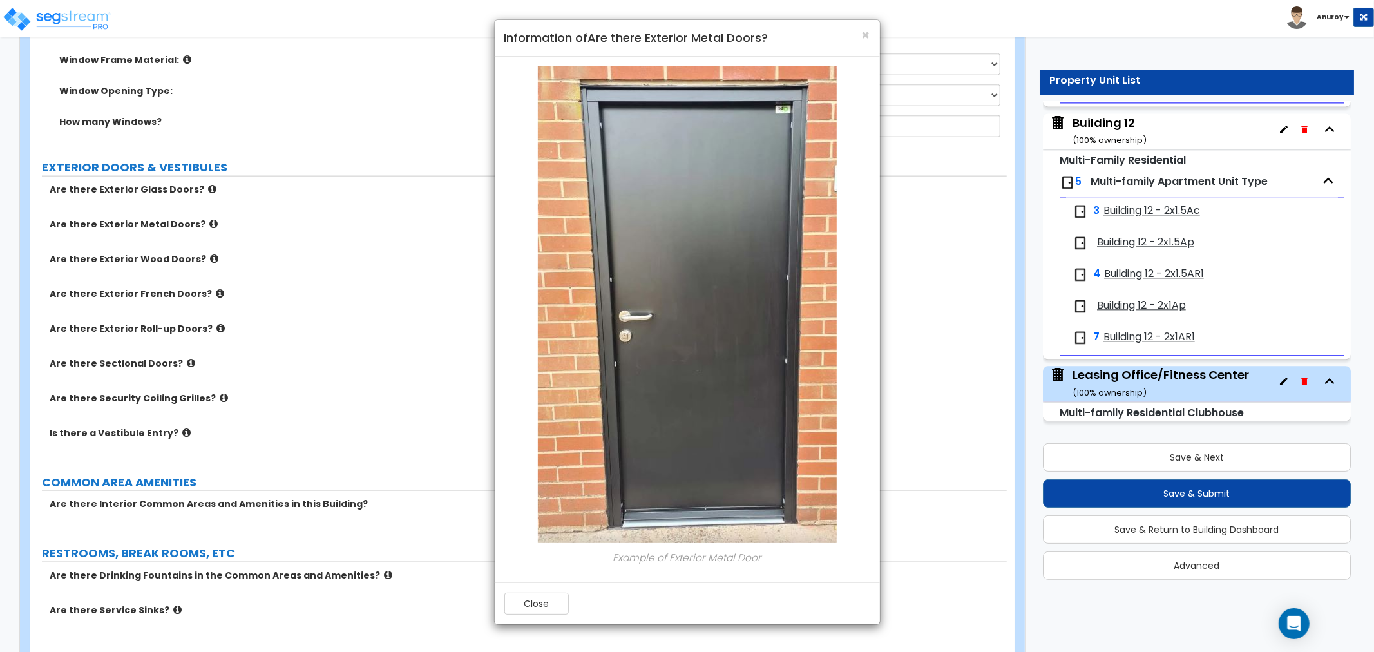
click at [878, 27] on div "× Information of Are there Exterior Metal Doors?" at bounding box center [687, 38] width 385 height 37
click at [863, 32] on span "×" at bounding box center [866, 35] width 8 height 19
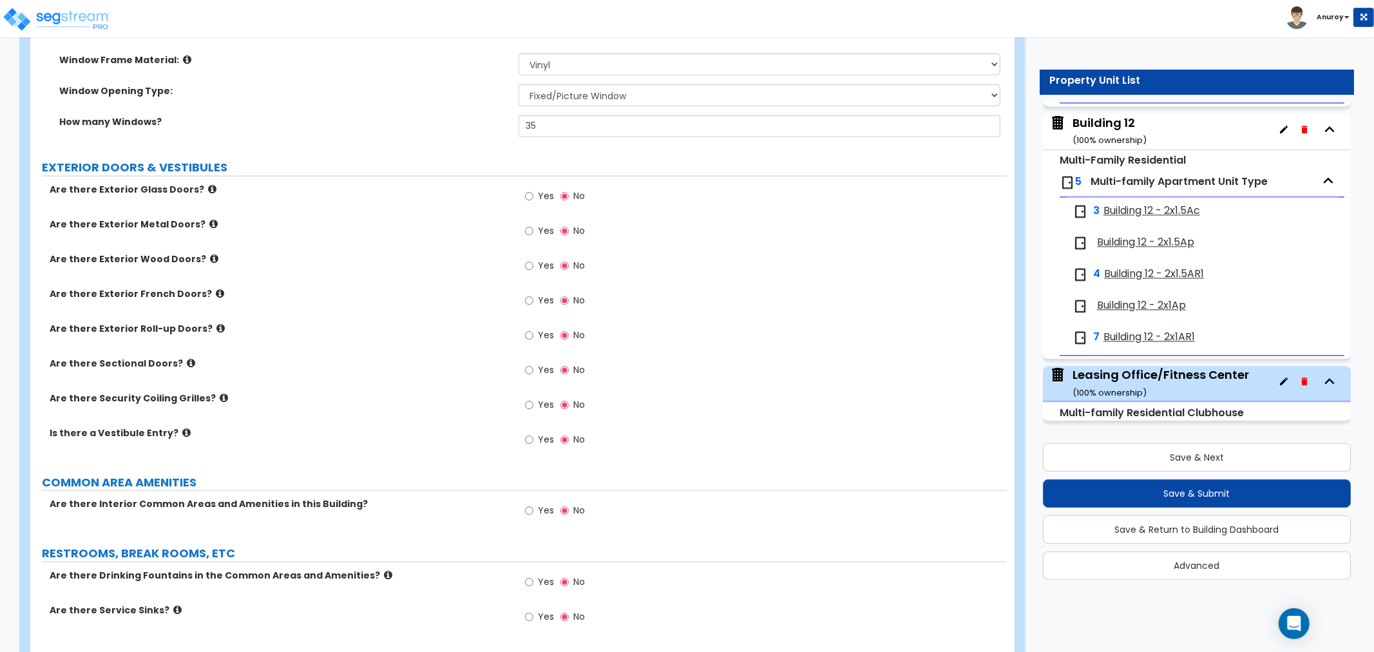
click at [216, 292] on icon at bounding box center [220, 294] width 8 height 10
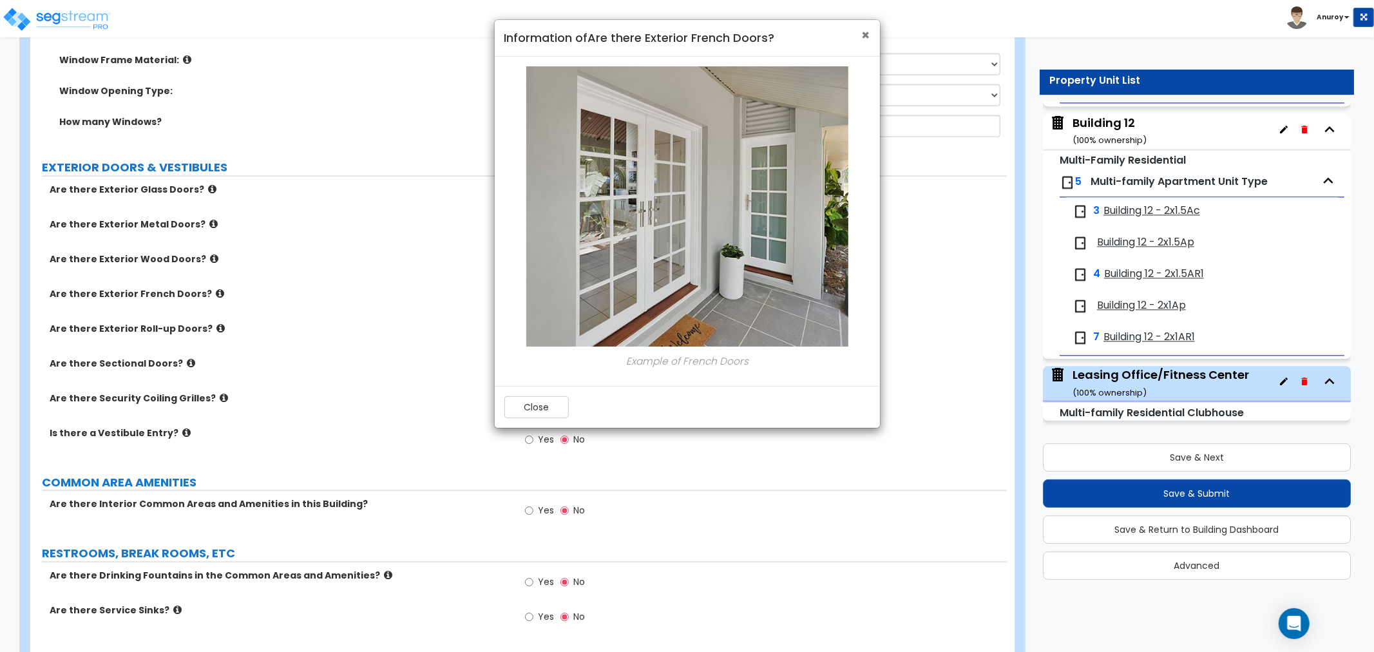
click at [863, 36] on span "×" at bounding box center [866, 35] width 8 height 19
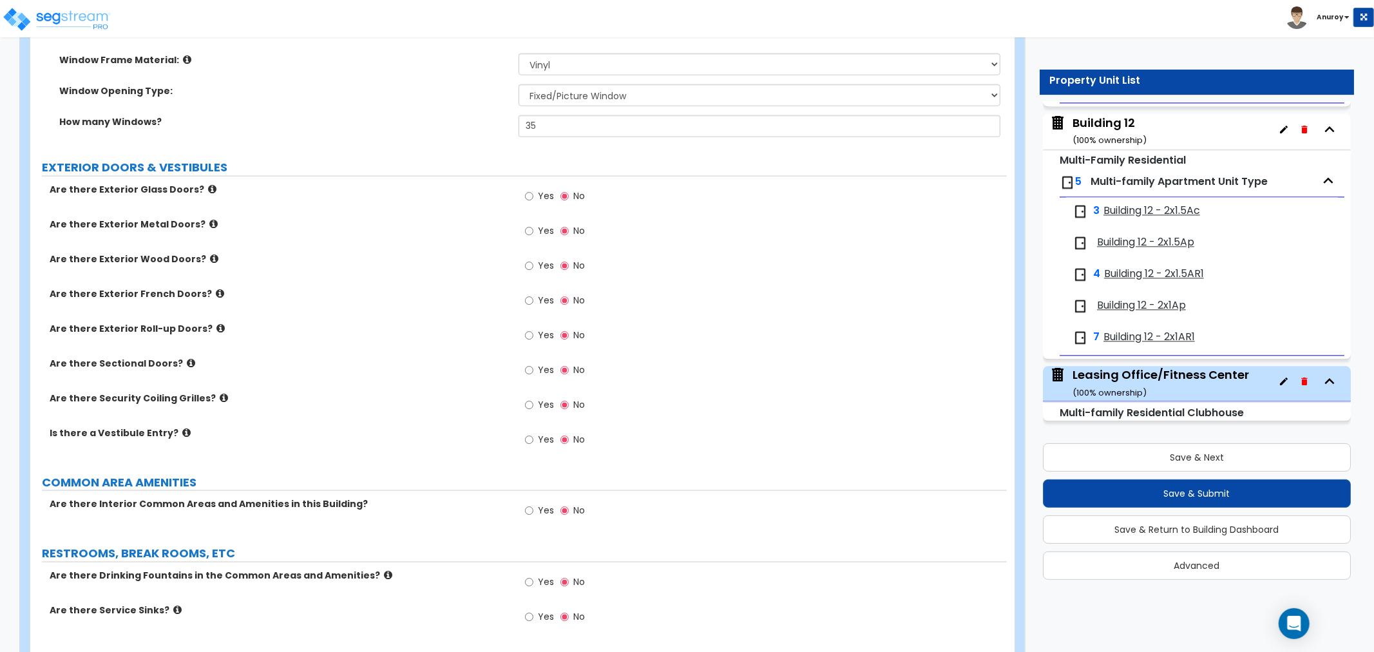
click at [208, 189] on icon at bounding box center [212, 189] width 8 height 10
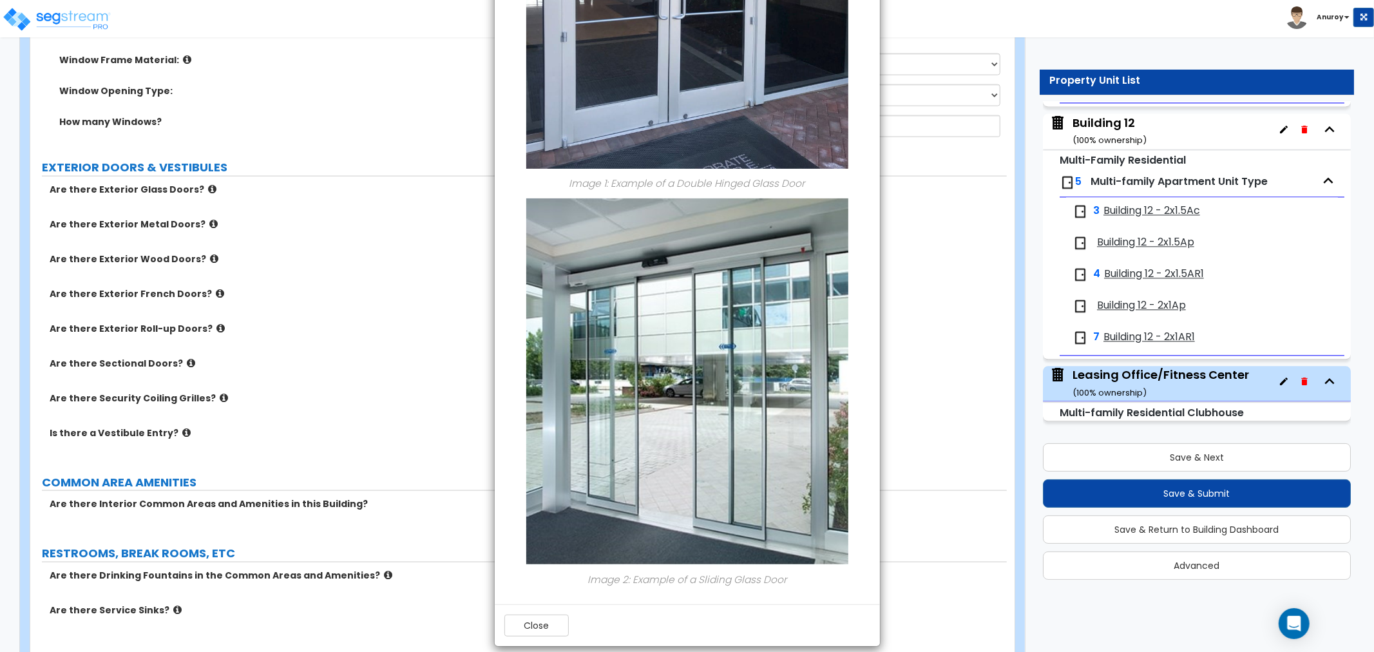
scroll to position [0, 0]
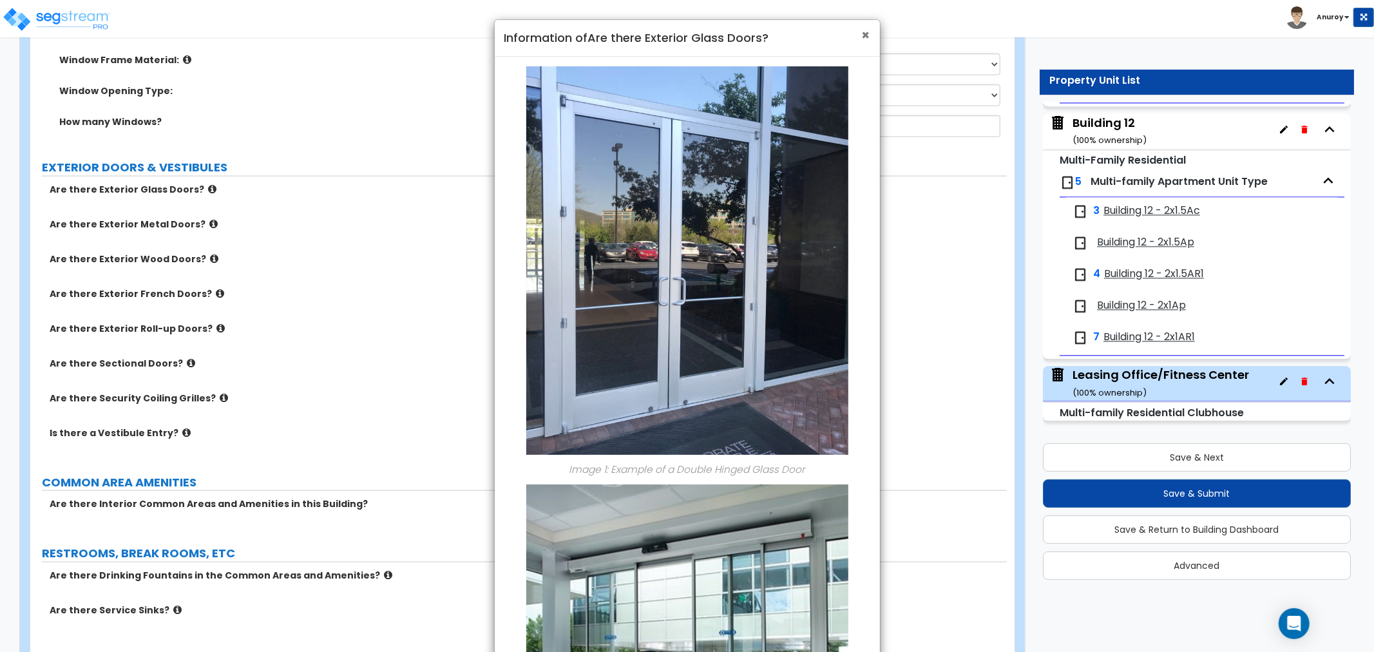
click at [868, 33] on span "×" at bounding box center [866, 35] width 8 height 19
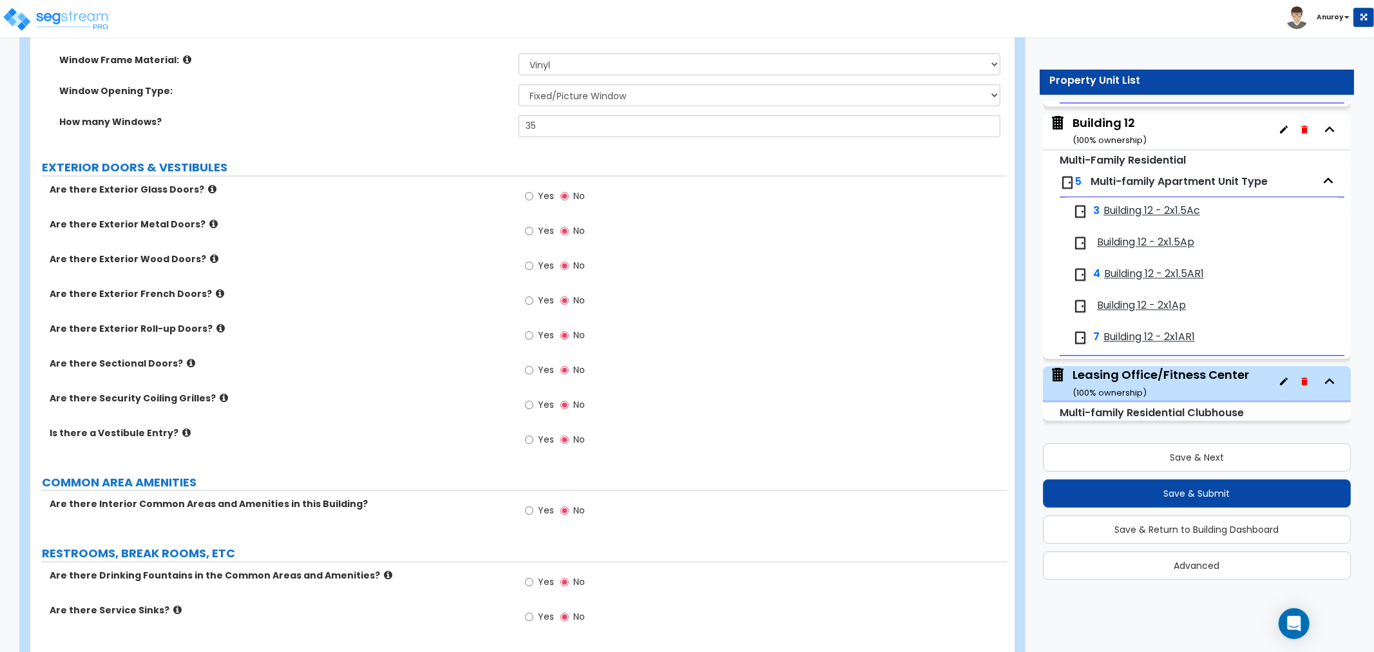
click at [187, 365] on icon at bounding box center [191, 363] width 8 height 10
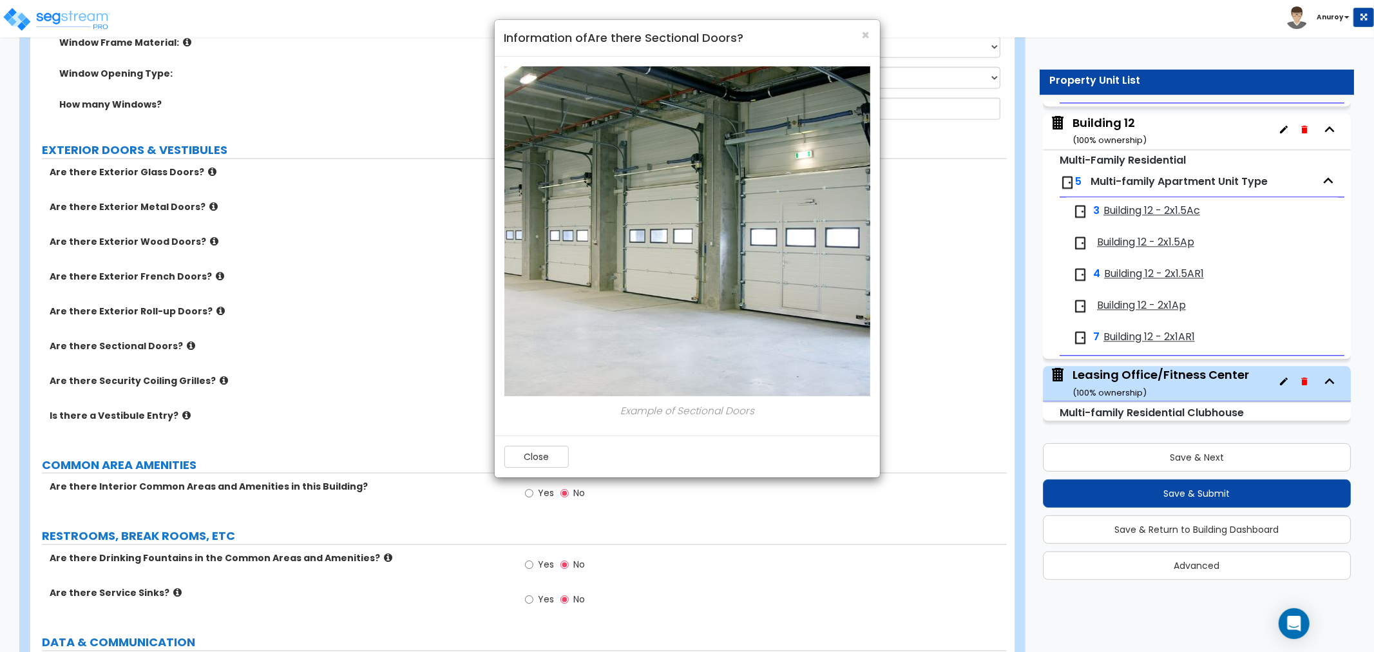
scroll to position [1374, 0]
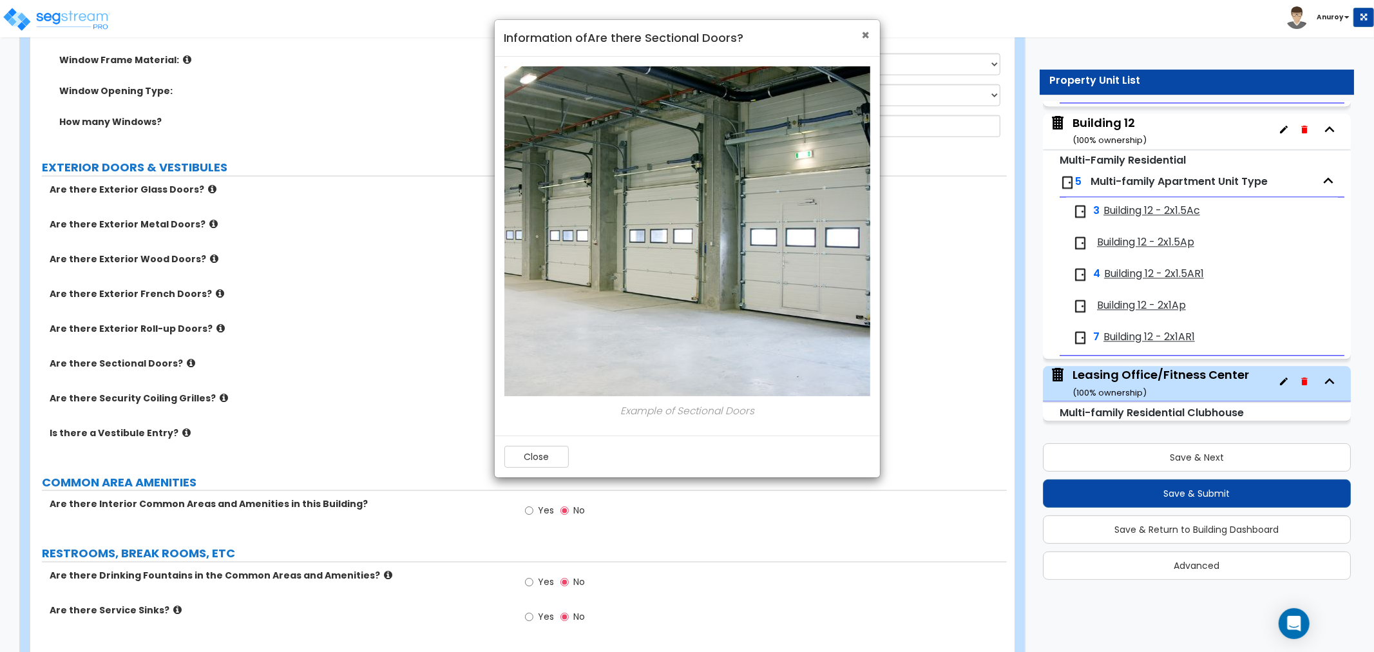
click at [866, 37] on span "×" at bounding box center [866, 35] width 8 height 19
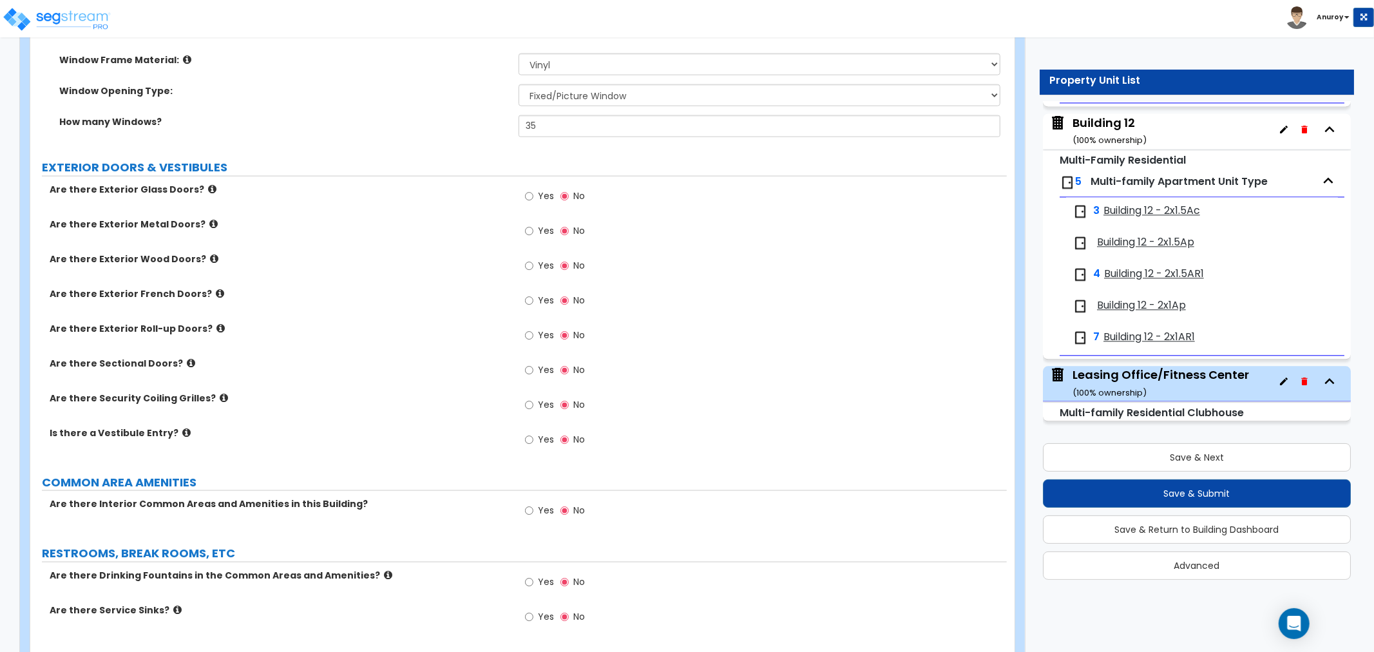
click at [182, 432] on icon at bounding box center [186, 433] width 8 height 10
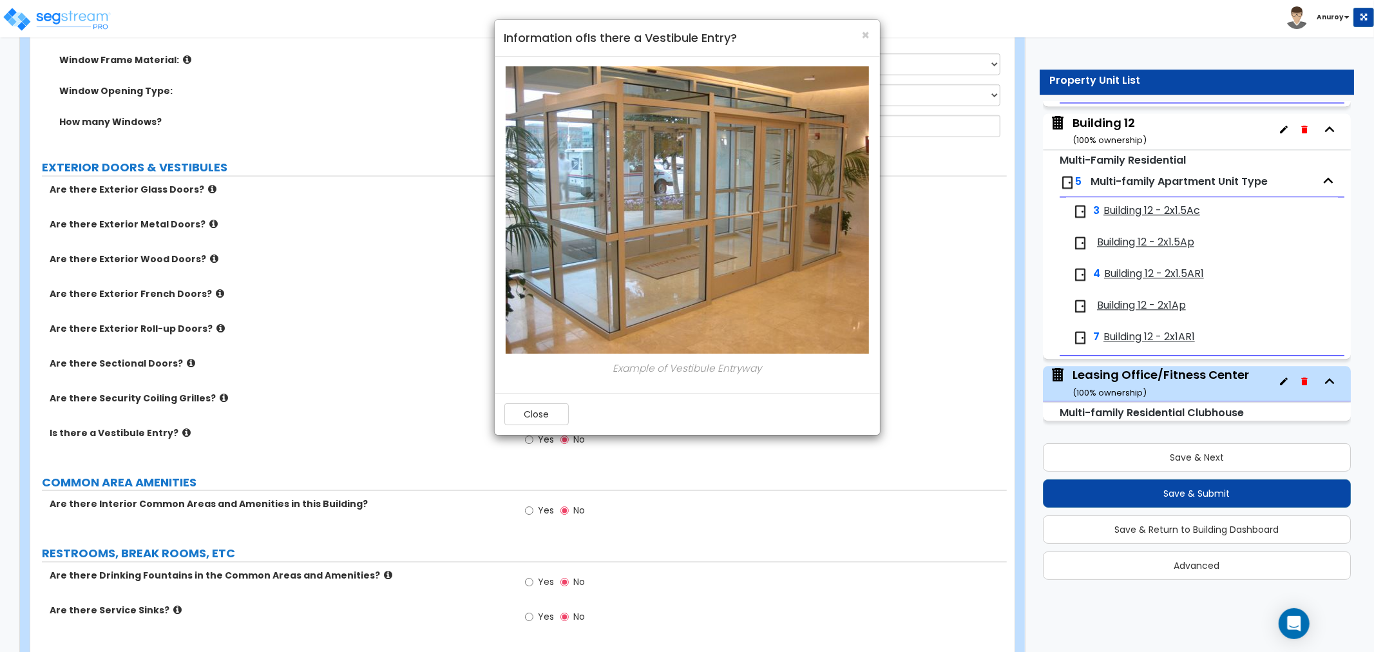
click at [859, 30] on h4 "Information of Is there a Vestibule Entry?" at bounding box center [687, 38] width 366 height 17
click at [863, 33] on span "×" at bounding box center [866, 35] width 8 height 19
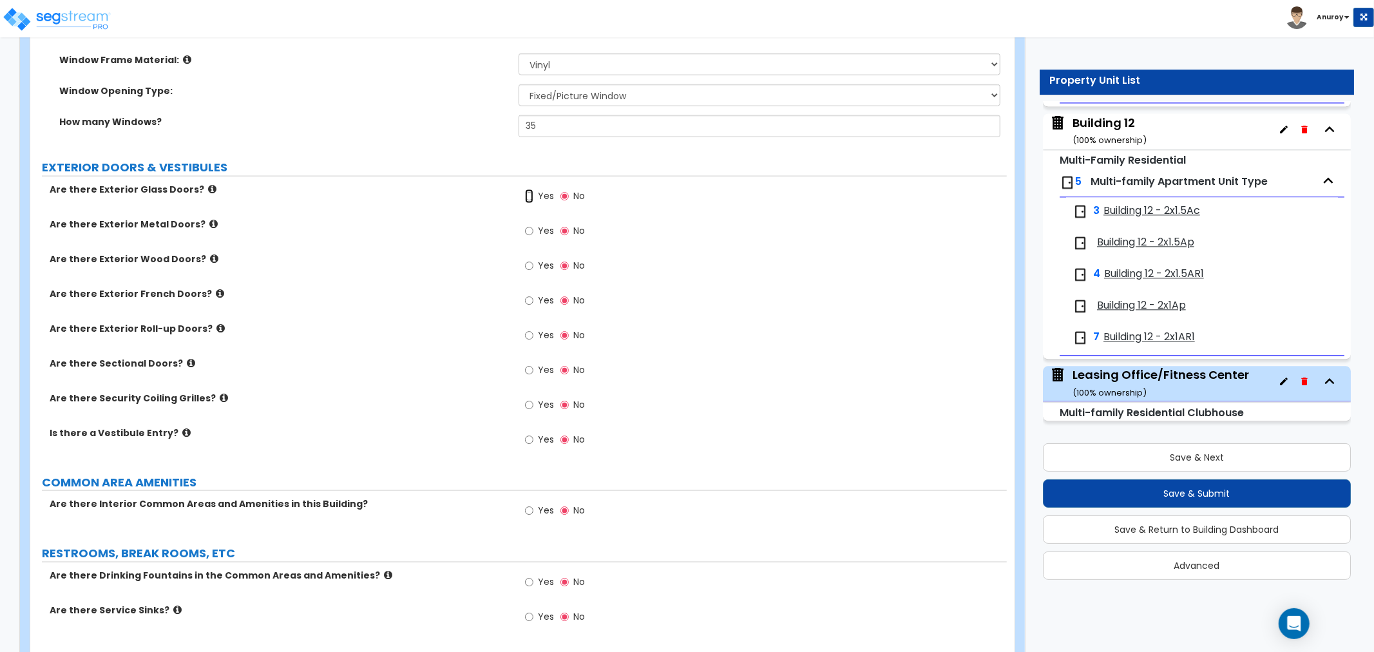
click at [525, 195] on input "Yes" at bounding box center [529, 196] width 8 height 14
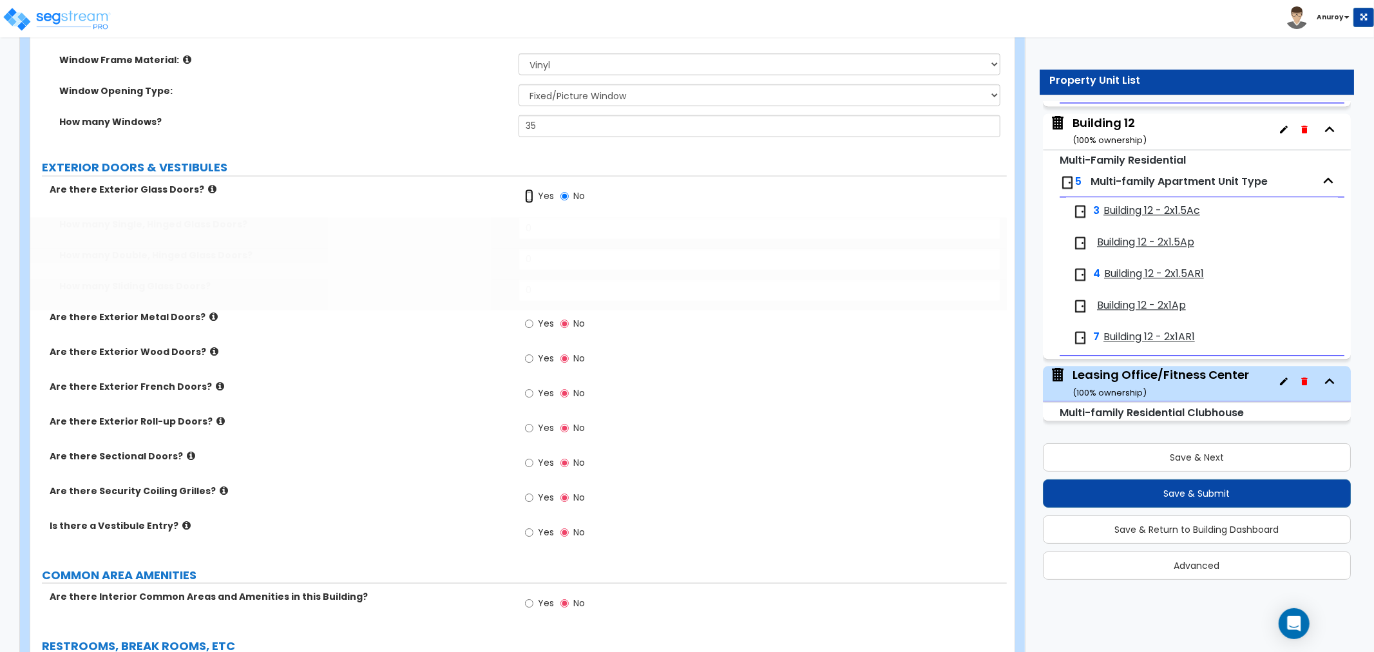
radio input "true"
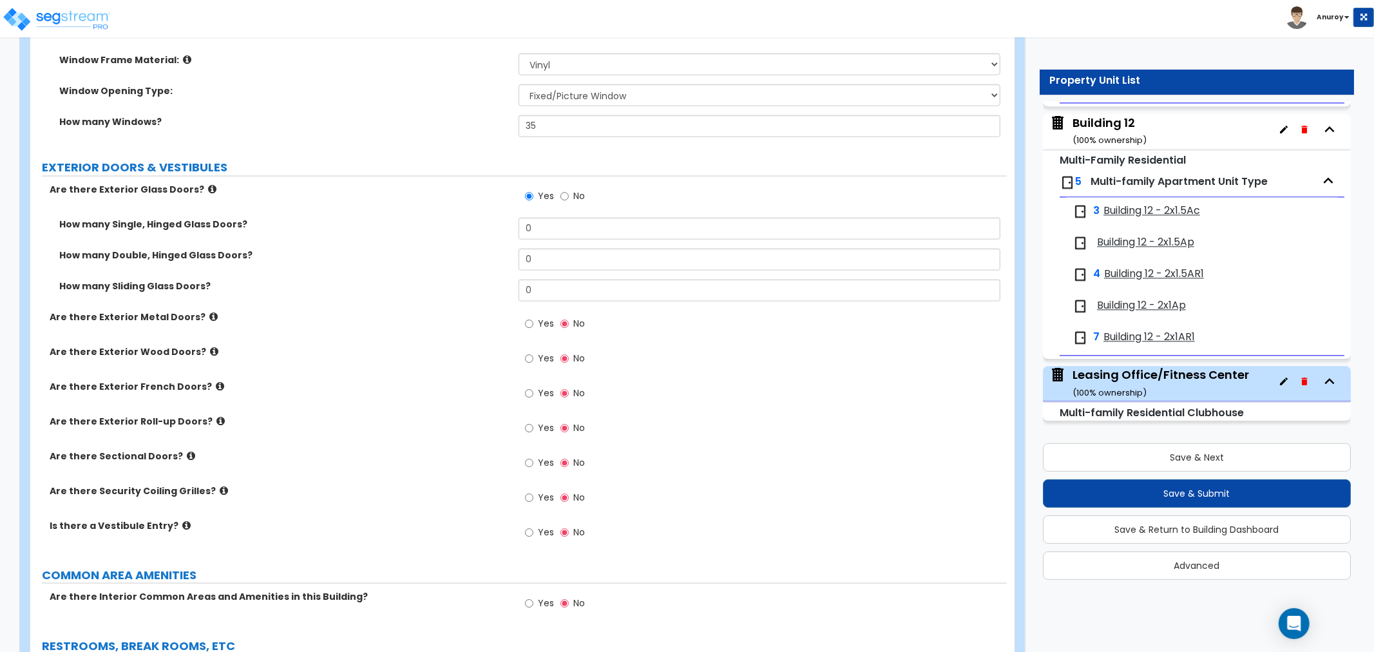
drag, startPoint x: 519, startPoint y: 258, endPoint x: 479, endPoint y: 255, distance: 40.7
click at [479, 255] on label "How many Double, Hinged Glass Doors?" at bounding box center [284, 255] width 450 height 13
drag, startPoint x: 539, startPoint y: 258, endPoint x: 507, endPoint y: 260, distance: 32.3
click at [507, 260] on div "How many Double, Hinged Glass Doors? 0" at bounding box center [518, 264] width 976 height 31
type input "1"
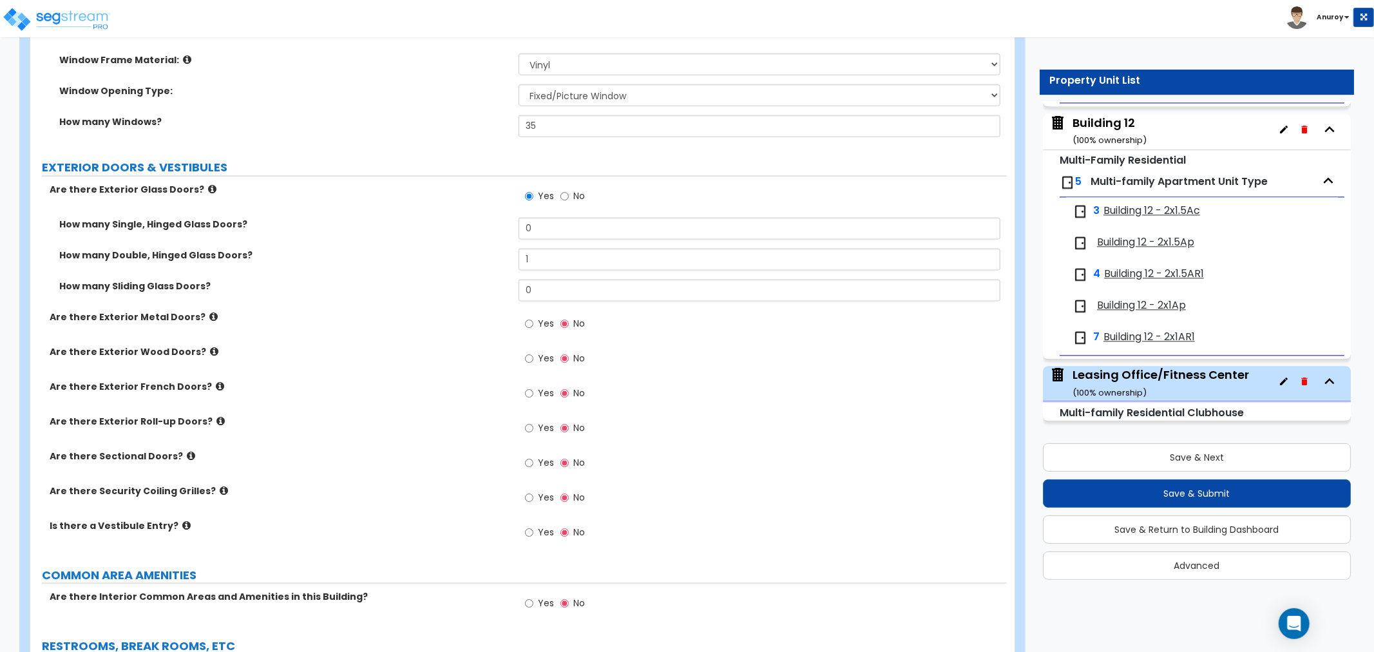
click at [208, 187] on icon at bounding box center [212, 189] width 8 height 10
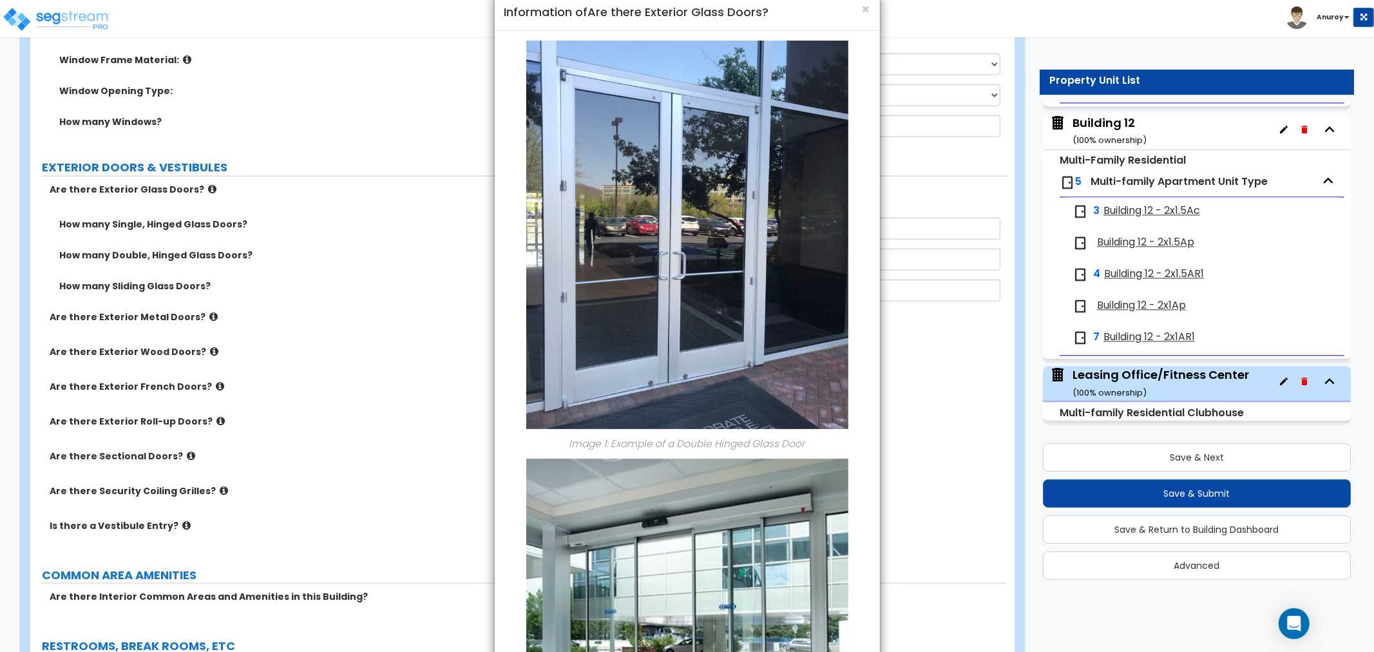
scroll to position [0, 0]
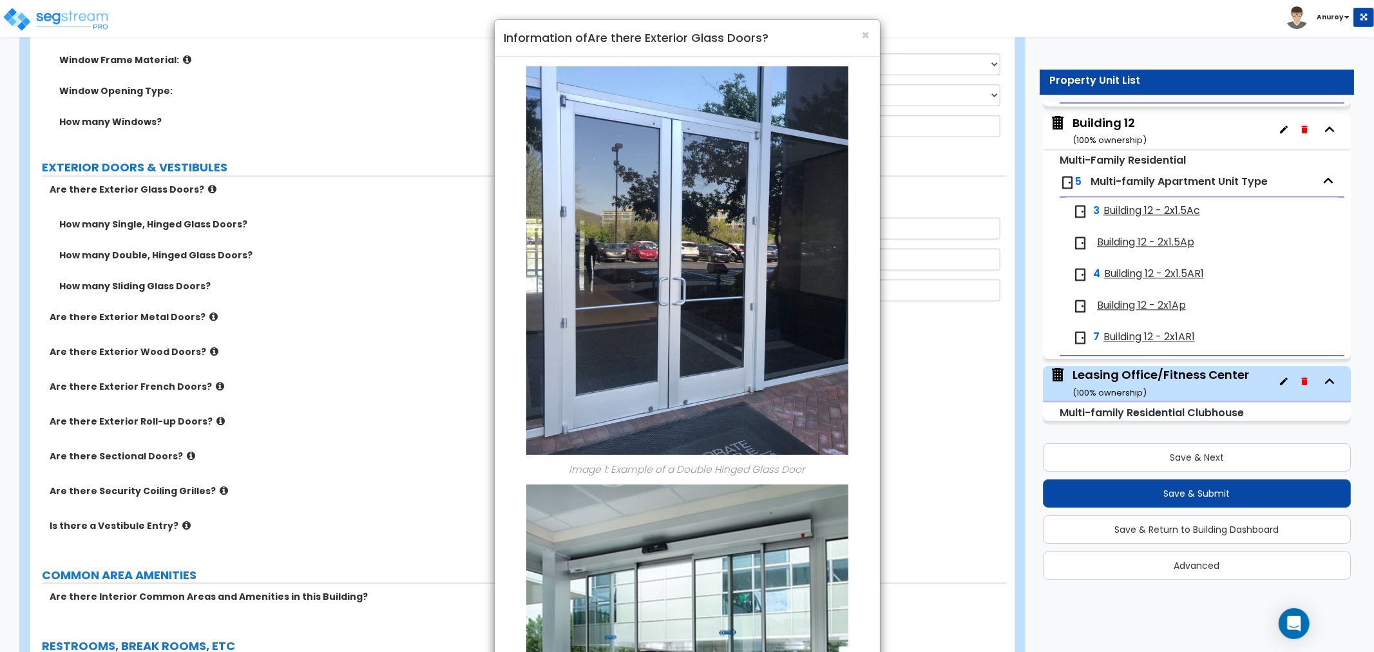
click at [233, 262] on div "× Information of Are there Exterior Glass Doors? Image 1: Example of a Double H…" at bounding box center [687, 326] width 1374 height 652
click at [362, 248] on div "× Information of Are there Exterior Glass Doors? Image 1: Example of a Double H…" at bounding box center [687, 326] width 1374 height 652
click at [864, 39] on span "×" at bounding box center [866, 35] width 8 height 19
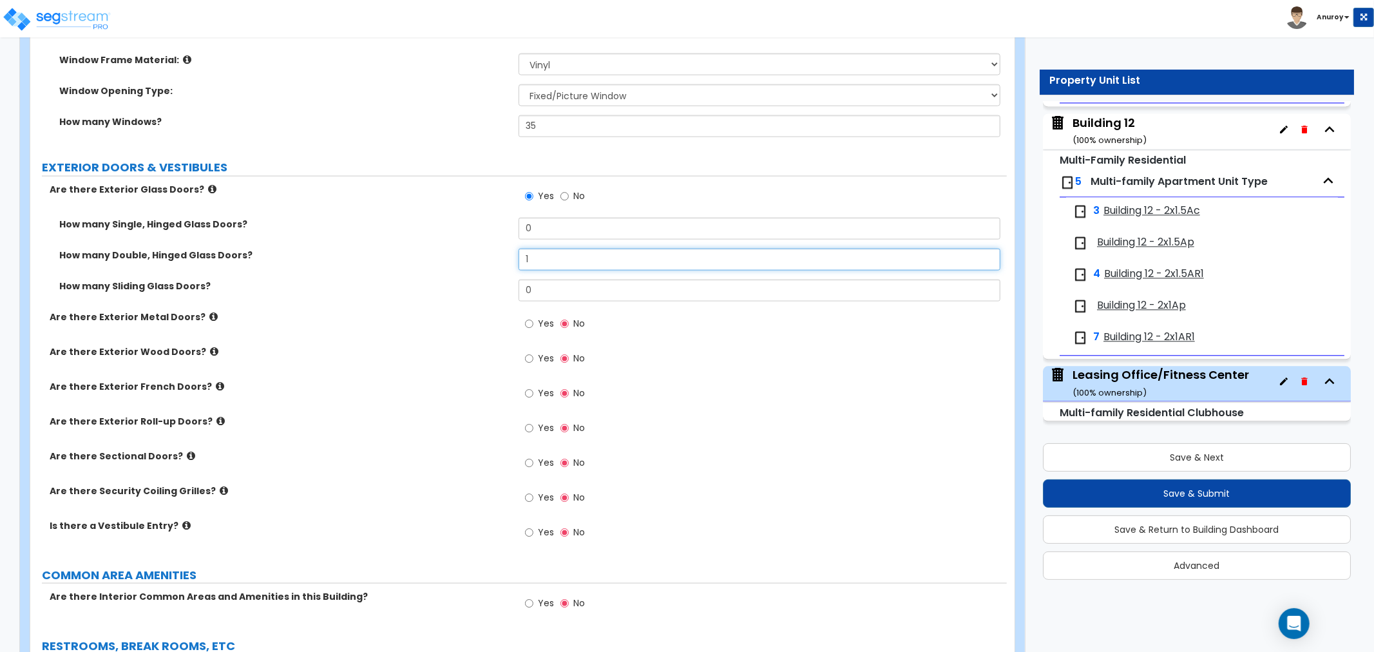
click at [545, 258] on input "1" at bounding box center [760, 260] width 482 height 22
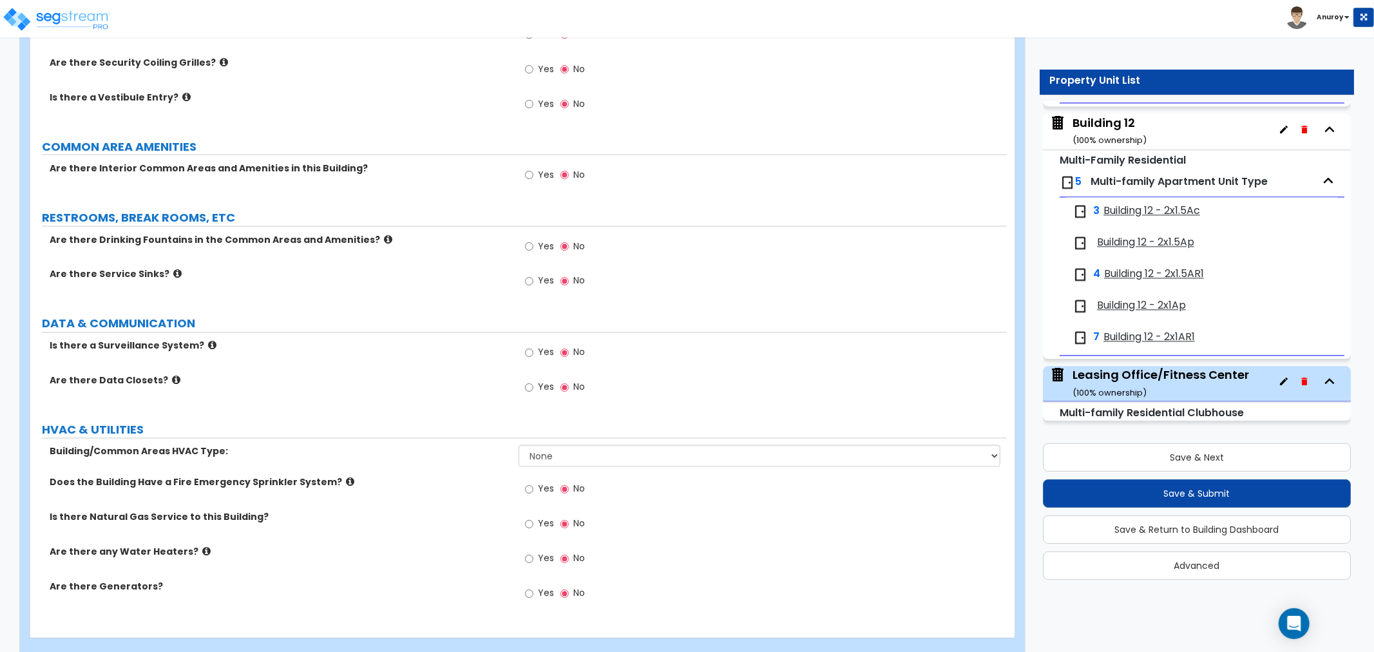
scroll to position [1825, 0]
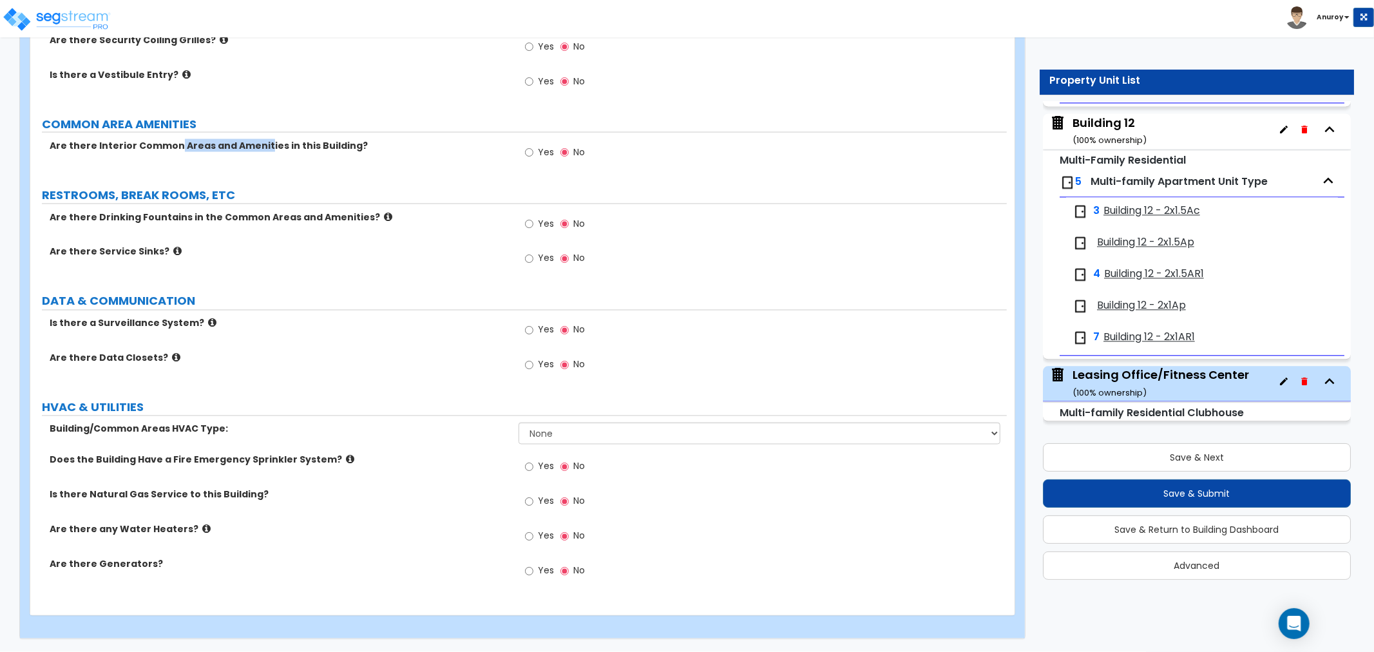
drag, startPoint x: 171, startPoint y: 146, endPoint x: 294, endPoint y: 143, distance: 123.1
click at [260, 143] on label "Are there Interior Common Areas and Amenities in this Building?" at bounding box center [279, 145] width 459 height 13
click at [529, 151] on input "Yes" at bounding box center [529, 153] width 8 height 14
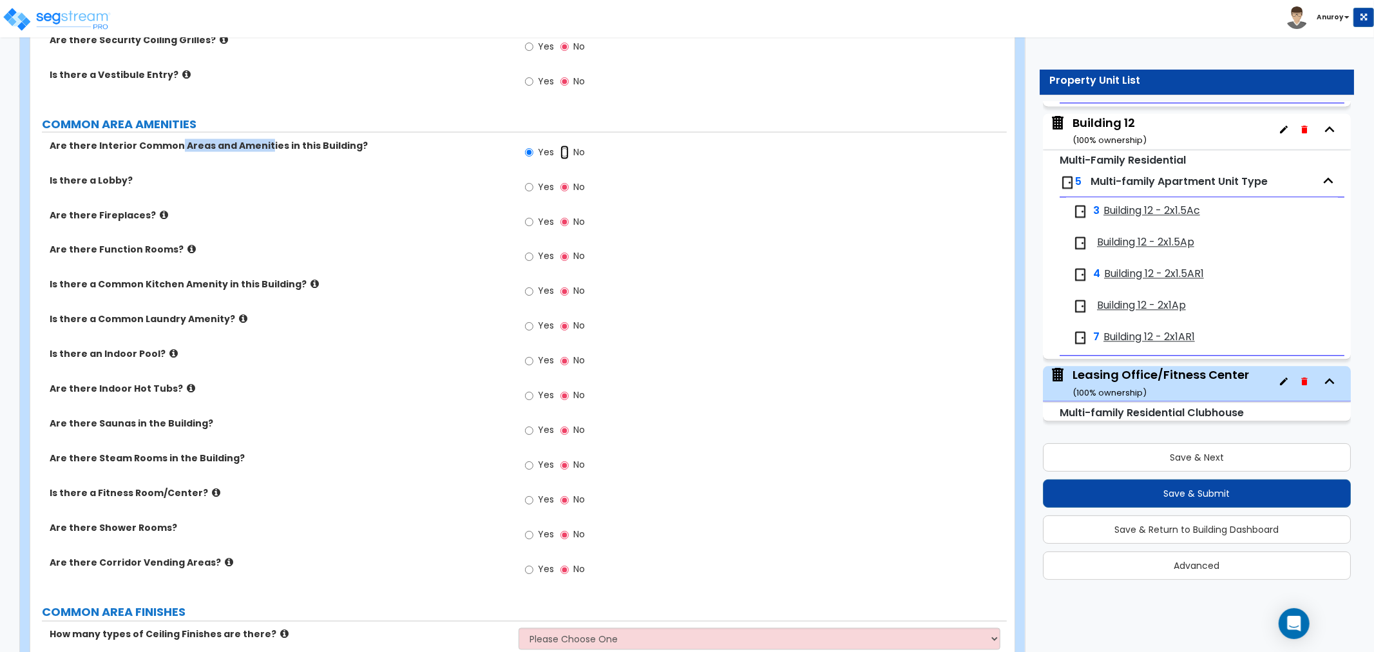
click at [564, 150] on input "No" at bounding box center [564, 153] width 8 height 14
radio input "false"
radio input "true"
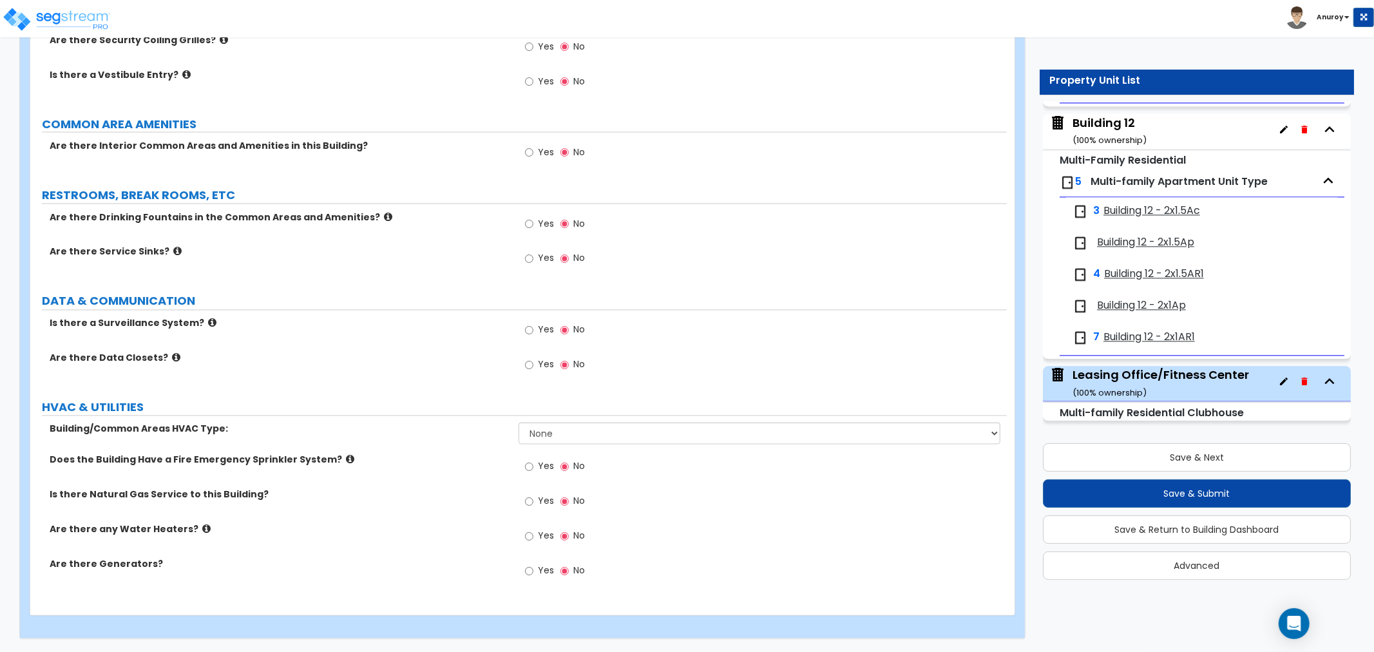
click at [292, 161] on div "Are there Interior Common Areas and Amenities in this Building? Yes No" at bounding box center [518, 156] width 976 height 35
click at [384, 217] on icon at bounding box center [388, 217] width 8 height 10
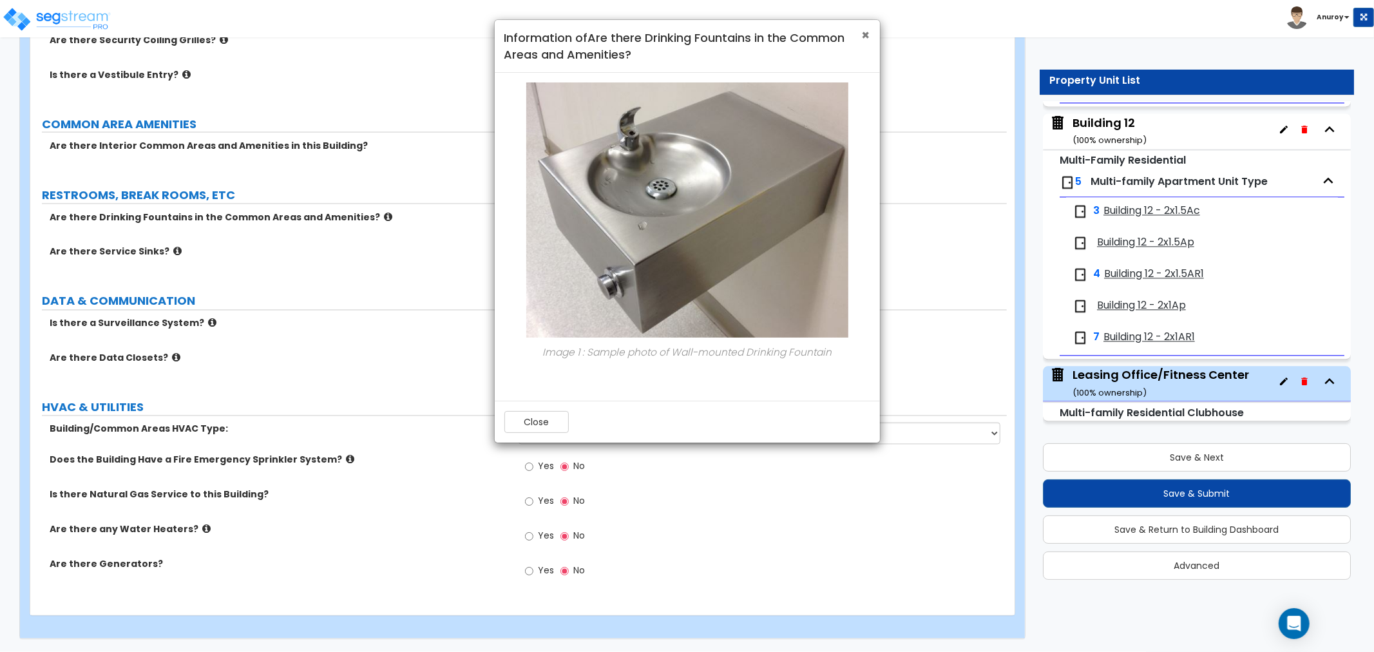
click at [866, 35] on span "×" at bounding box center [866, 35] width 8 height 19
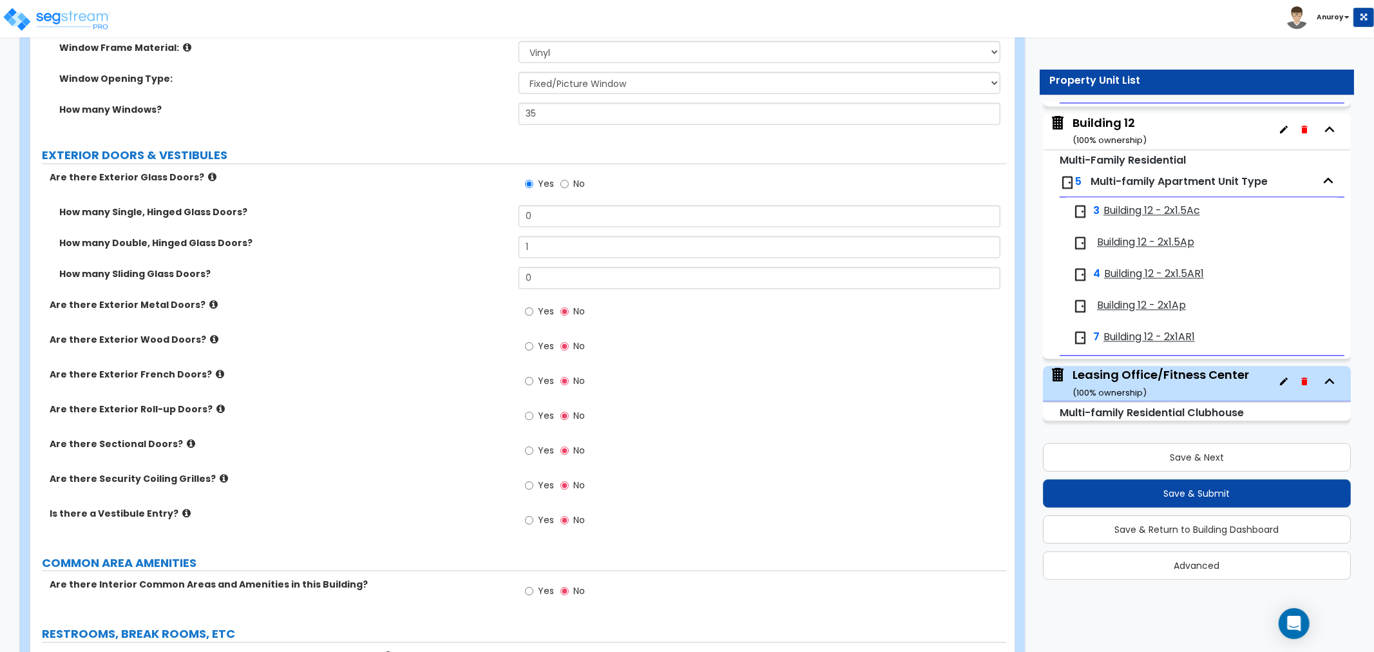
scroll to position [1324, 0]
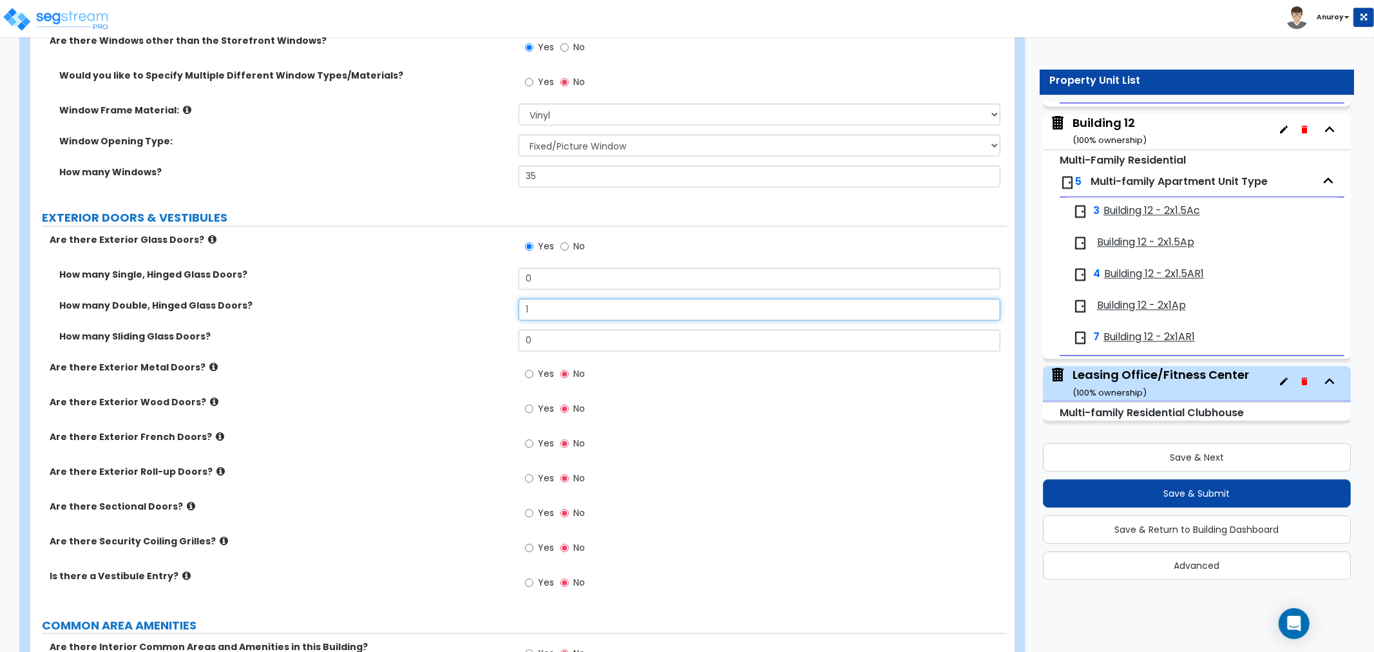
drag, startPoint x: 533, startPoint y: 307, endPoint x: 487, endPoint y: 305, distance: 46.4
click at [488, 306] on div "How many Double, Hinged Glass Doors? 1" at bounding box center [518, 314] width 976 height 31
type input "2"
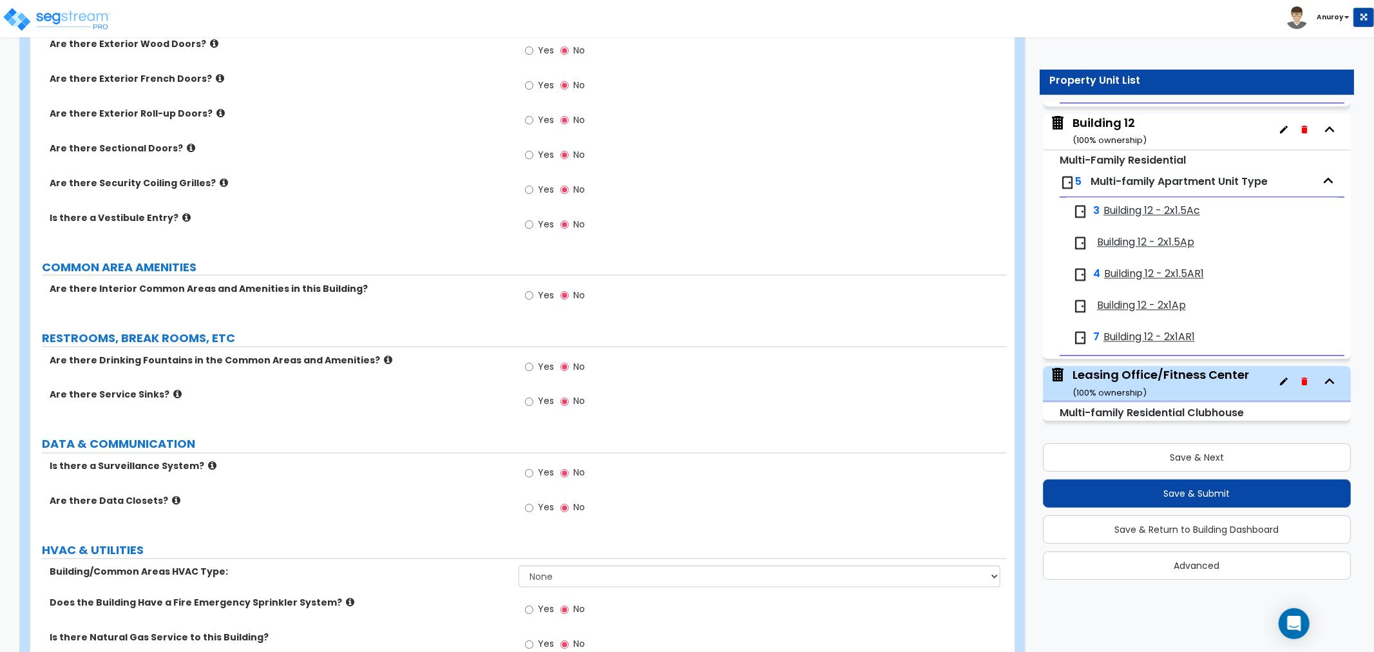
scroll to position [1753, 0]
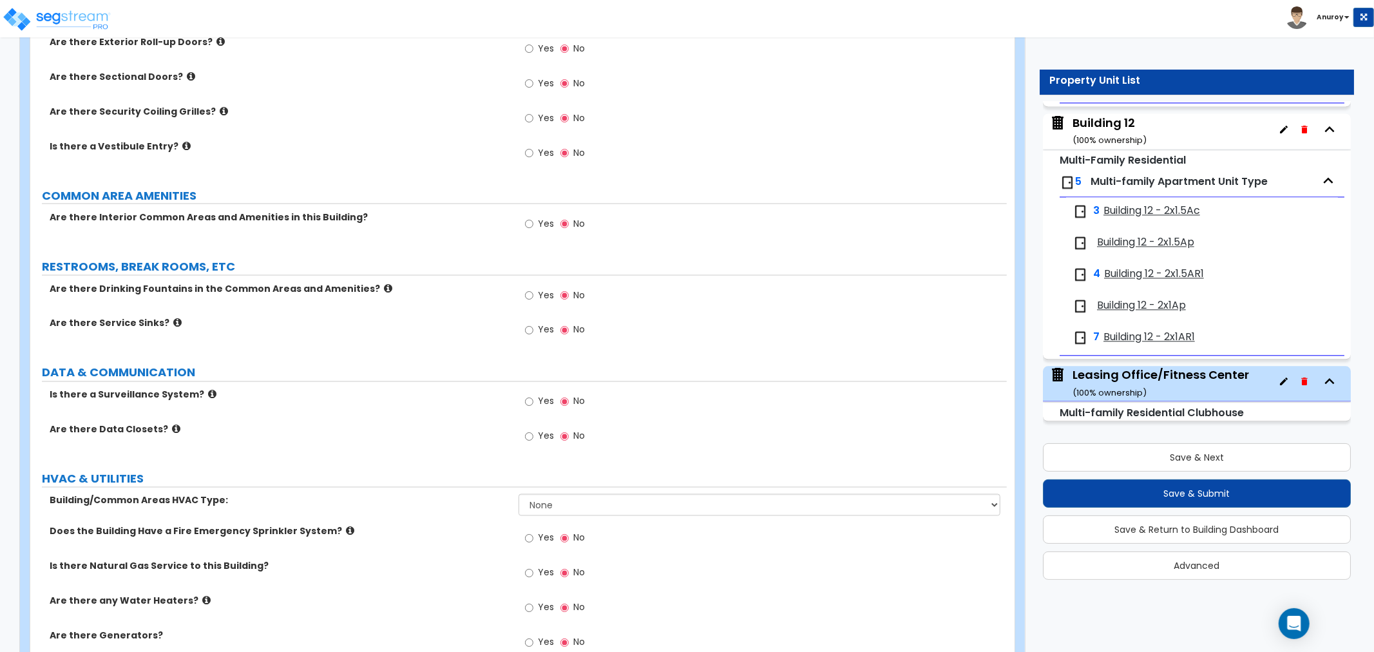
click at [173, 322] on icon at bounding box center [177, 323] width 8 height 10
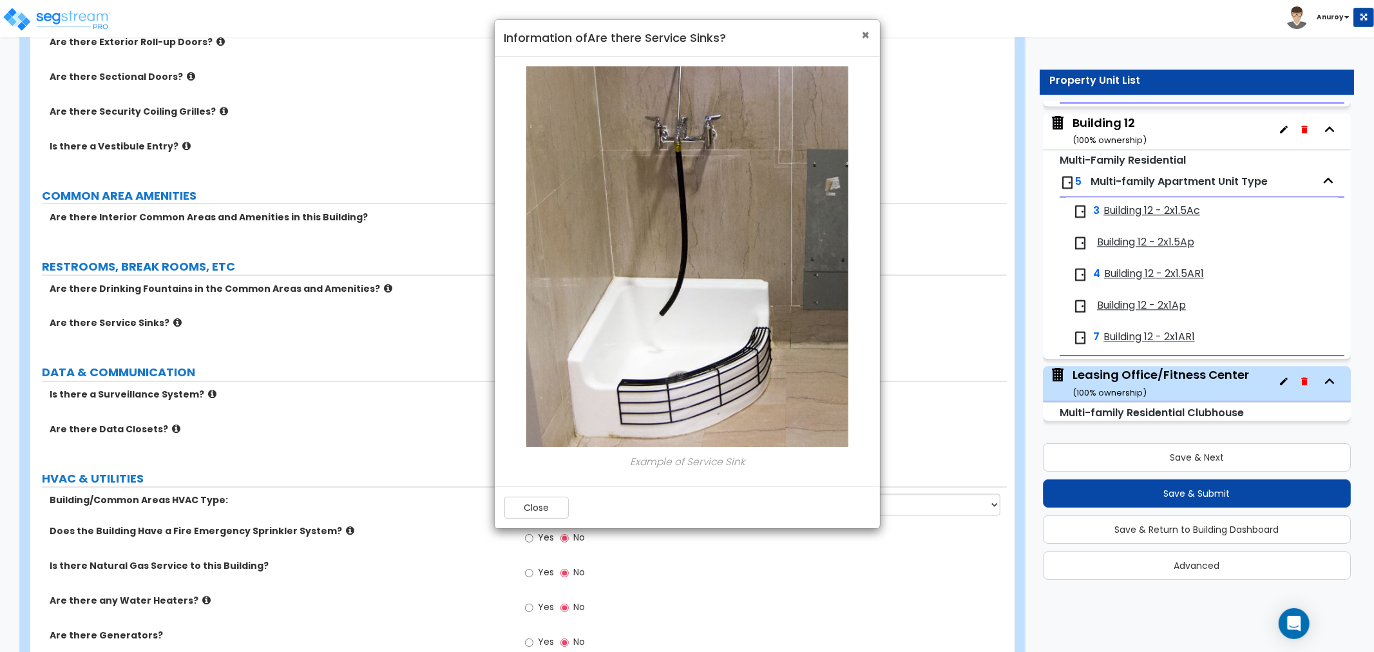
drag, startPoint x: 864, startPoint y: 34, endPoint x: 843, endPoint y: 53, distance: 28.8
click at [863, 34] on span "×" at bounding box center [866, 35] width 8 height 19
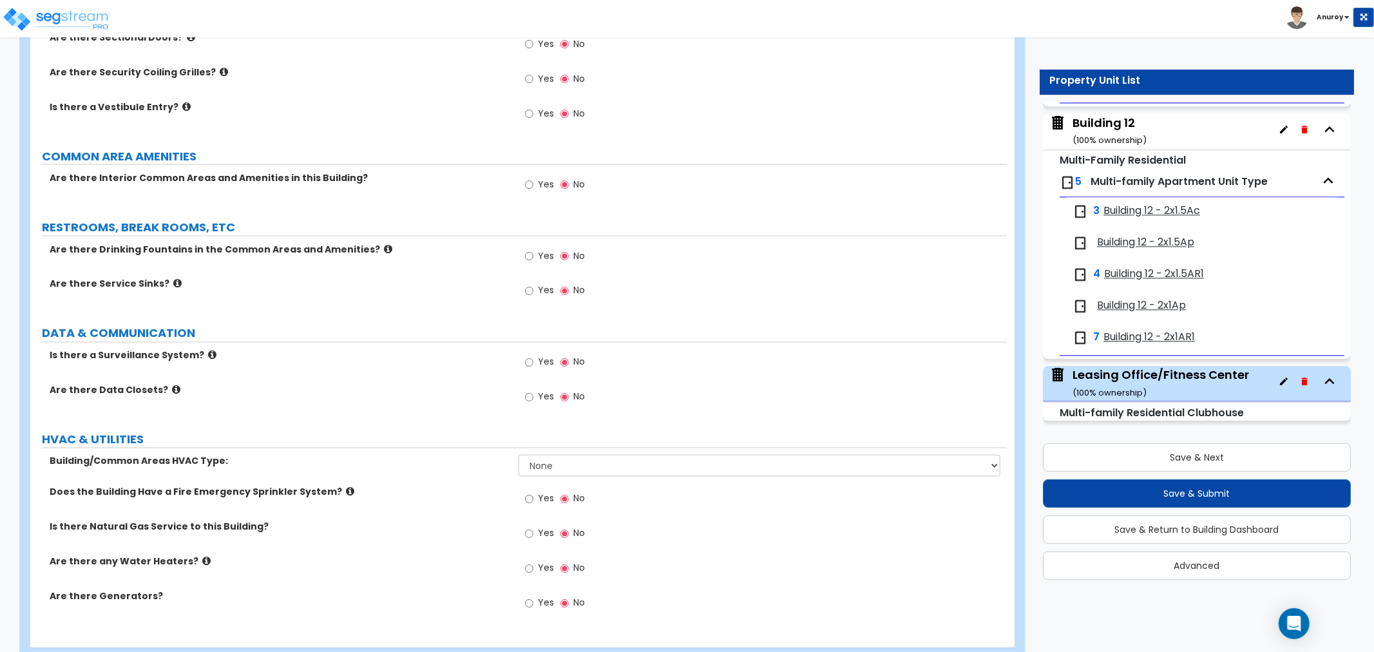
scroll to position [1825, 0]
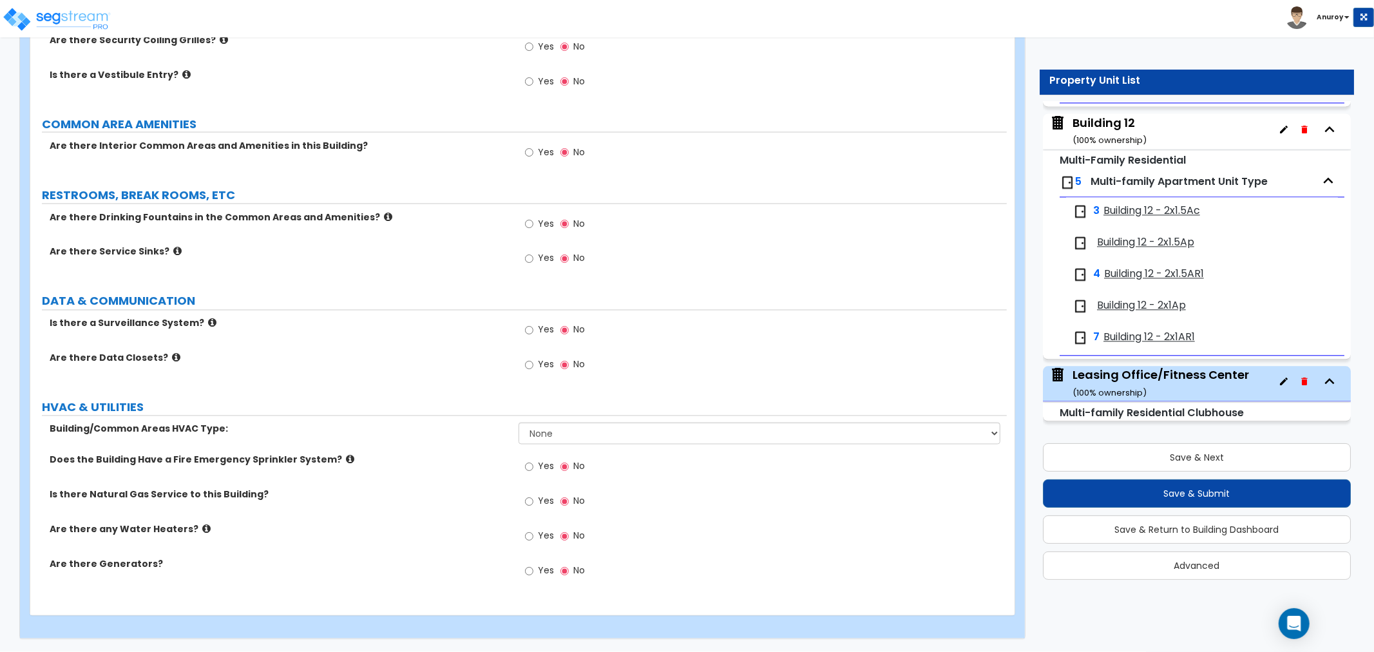
click at [202, 529] on icon at bounding box center [206, 529] width 8 height 10
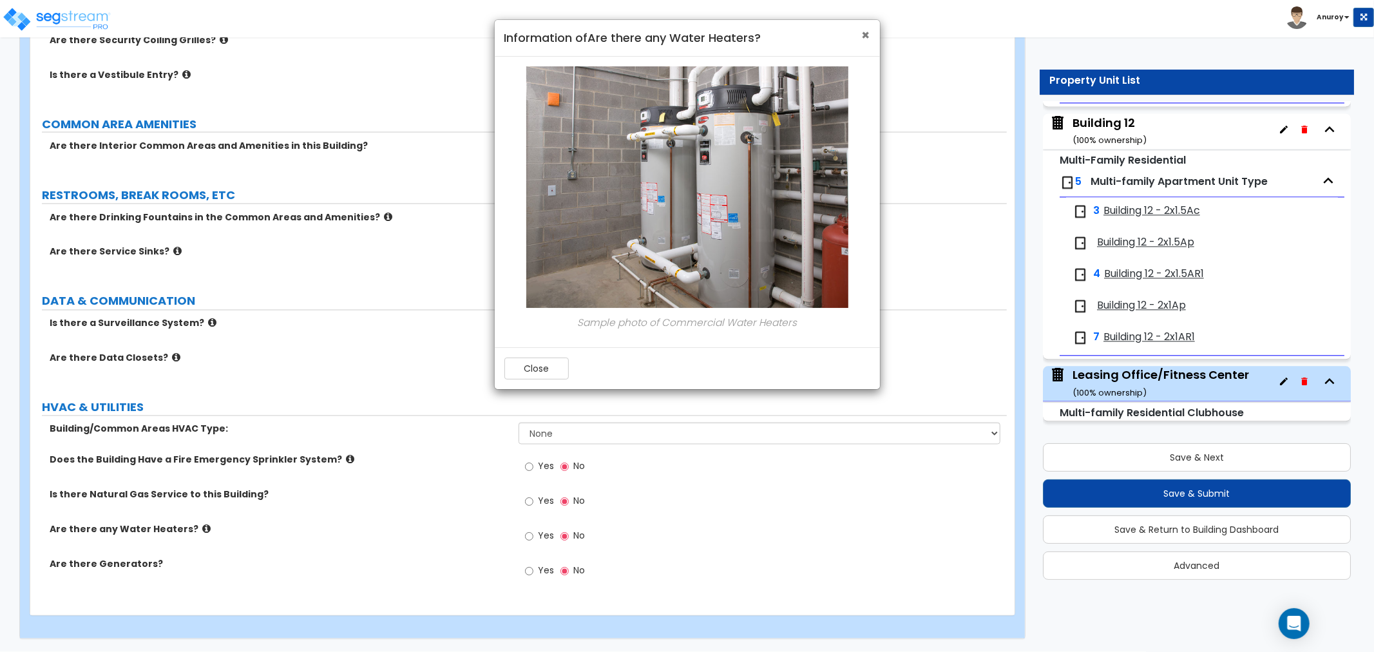
click at [866, 31] on span "×" at bounding box center [866, 35] width 8 height 19
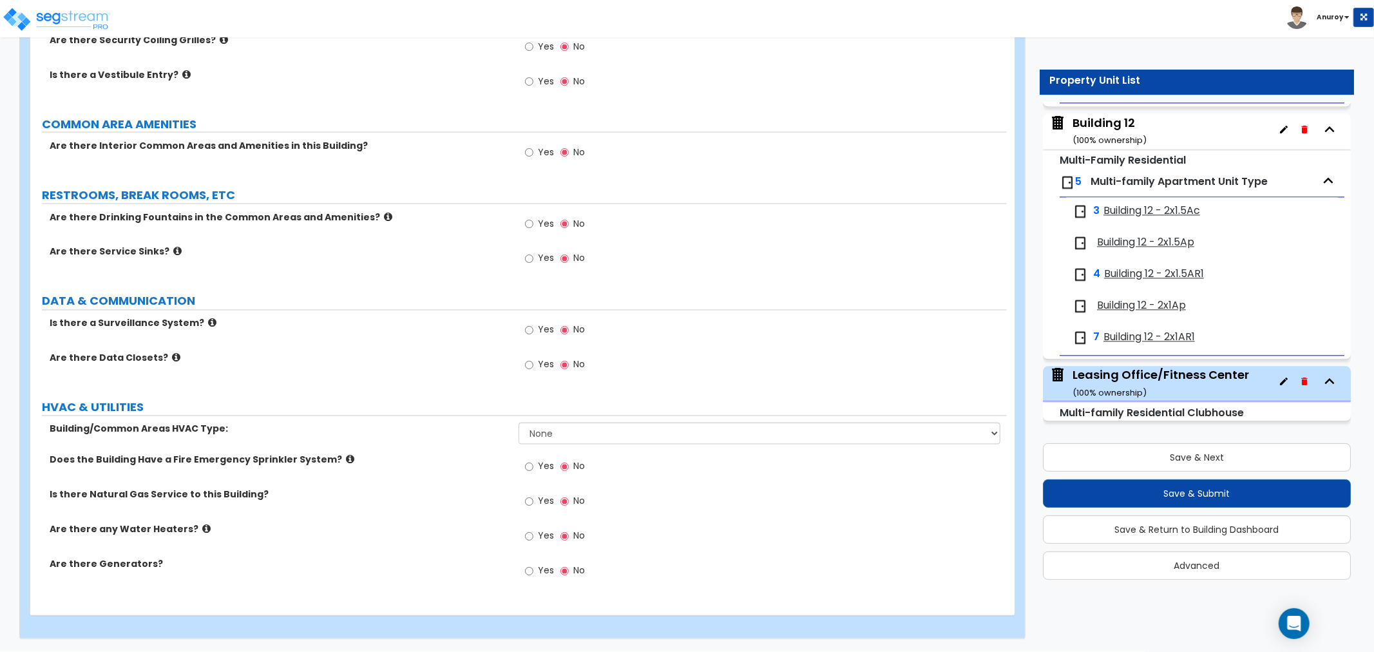
click at [536, 541] on label "Yes" at bounding box center [539, 538] width 29 height 22
click at [533, 541] on input "Yes" at bounding box center [529, 536] width 8 height 14
radio input "true"
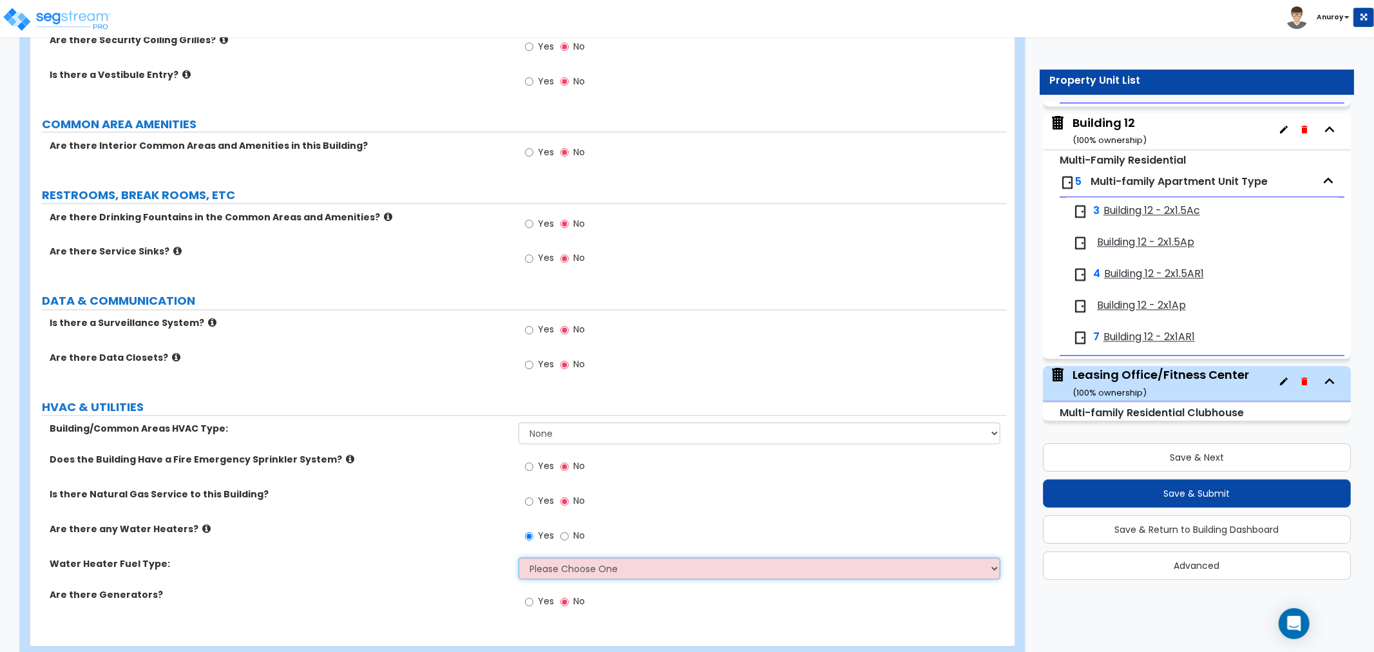
click at [563, 563] on select "Please Choose One Gas Electric" at bounding box center [760, 569] width 482 height 22
click at [219, 441] on div "Building/Common Areas HVAC Type: None Split System - Heat Pump Rooftop Unit" at bounding box center [518, 438] width 976 height 31
click at [595, 446] on div "Building/Common Areas HVAC Type: None Split System - Heat Pump Rooftop Unit" at bounding box center [518, 438] width 976 height 31
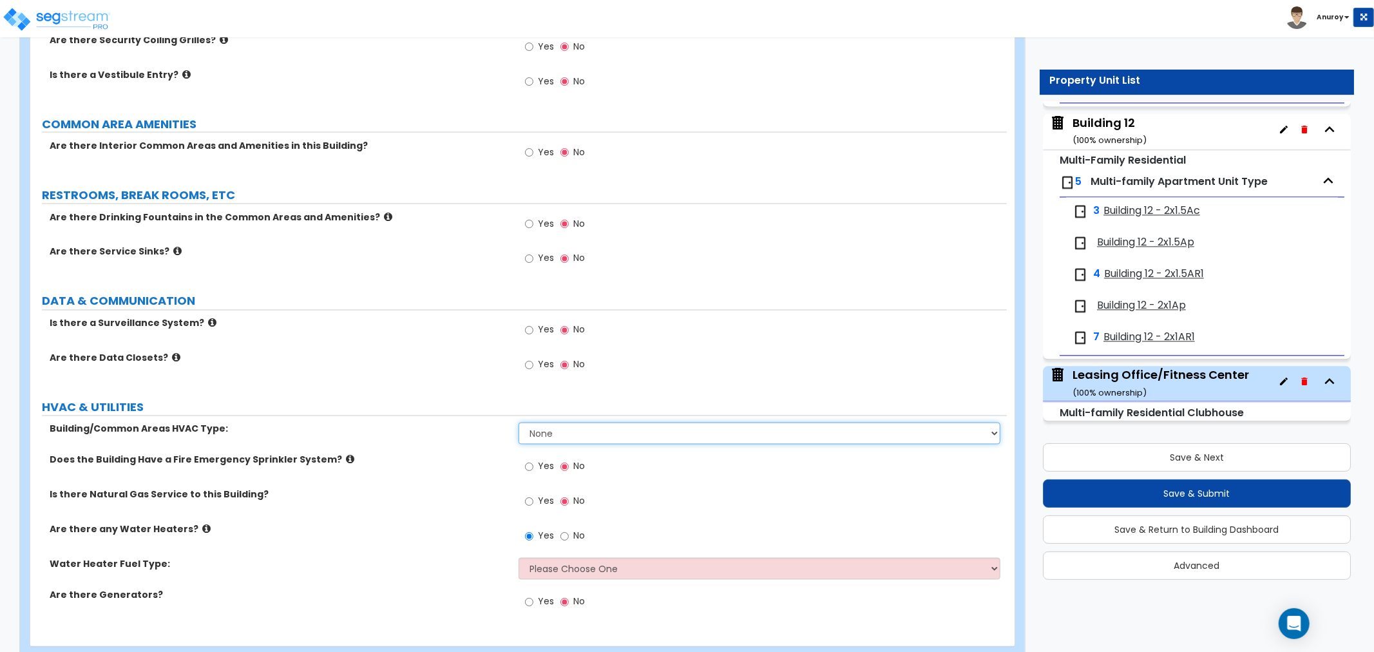
click at [593, 437] on select "None Split System - Heat Pump Rooftop Unit" at bounding box center [760, 434] width 482 height 22
click at [591, 437] on select "None Split System - Heat Pump Rooftop Unit" at bounding box center [760, 434] width 482 height 22
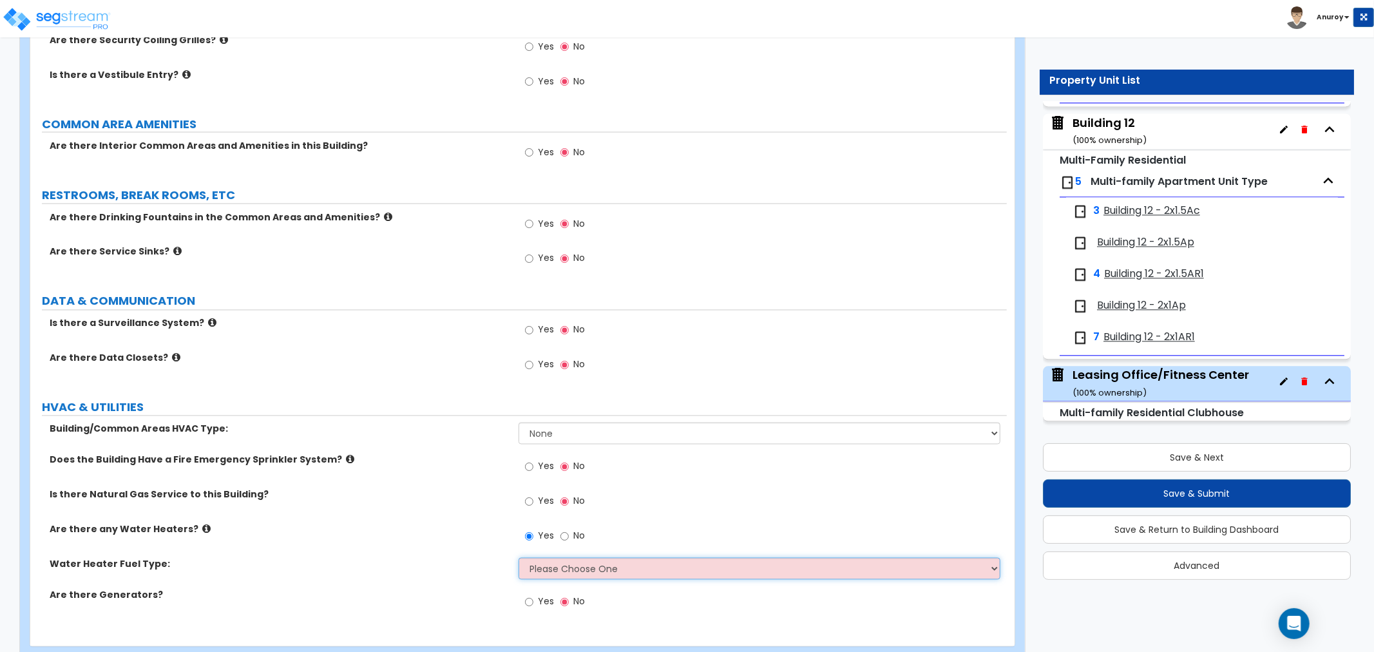
click at [582, 562] on select "Please Choose One Gas Electric" at bounding box center [760, 569] width 482 height 22
select select "2"
click at [519, 558] on select "Please Choose One Gas Electric" at bounding box center [760, 569] width 482 height 22
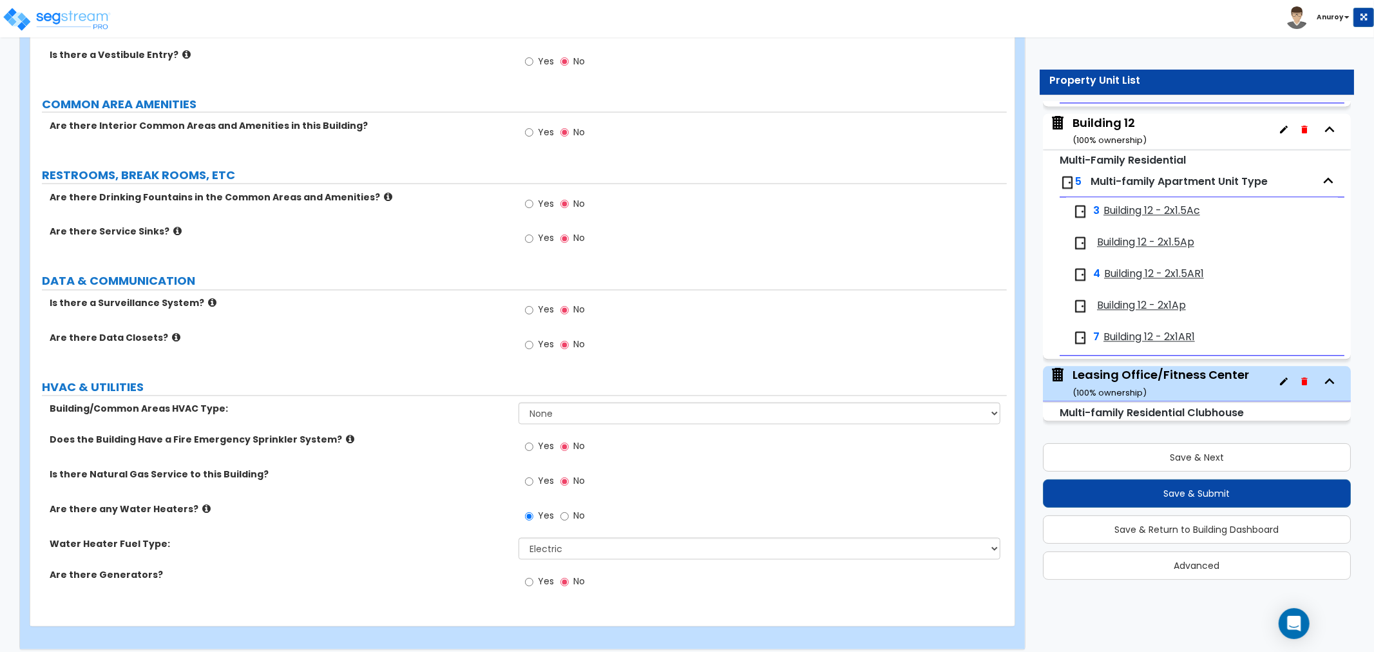
scroll to position [1856, 0]
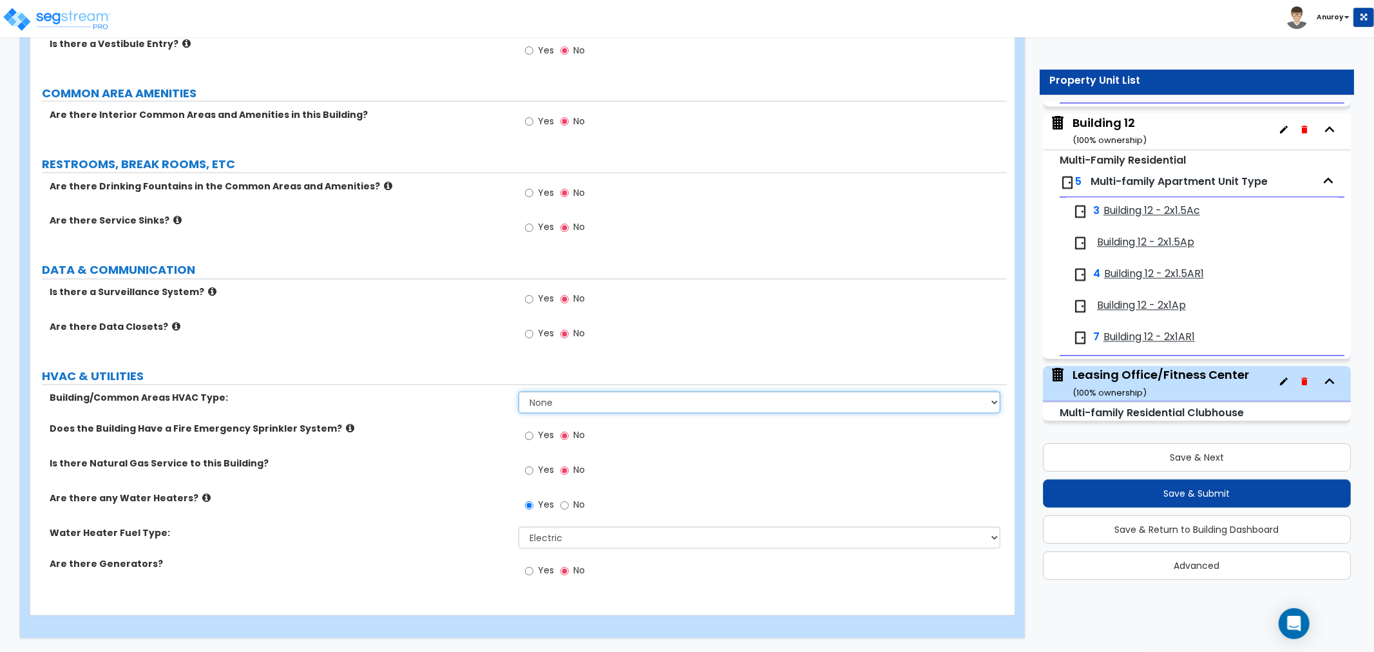
click at [607, 407] on select "None Split System - Heat Pump Rooftop Unit" at bounding box center [760, 403] width 482 height 22
select select "1"
click at [519, 392] on select "None Split System - Heat Pump Rooftop Unit" at bounding box center [760, 403] width 482 height 22
click at [346, 428] on icon at bounding box center [350, 429] width 8 height 10
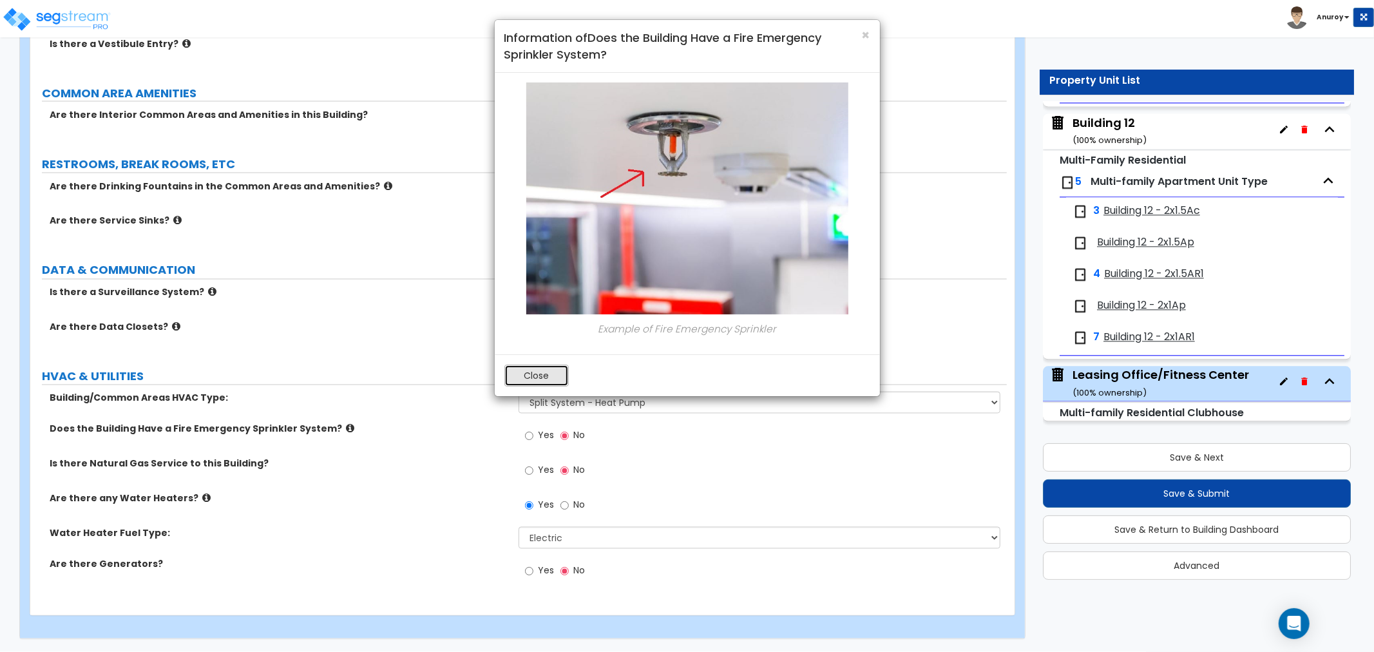
click at [546, 372] on button "Close" at bounding box center [536, 376] width 64 height 22
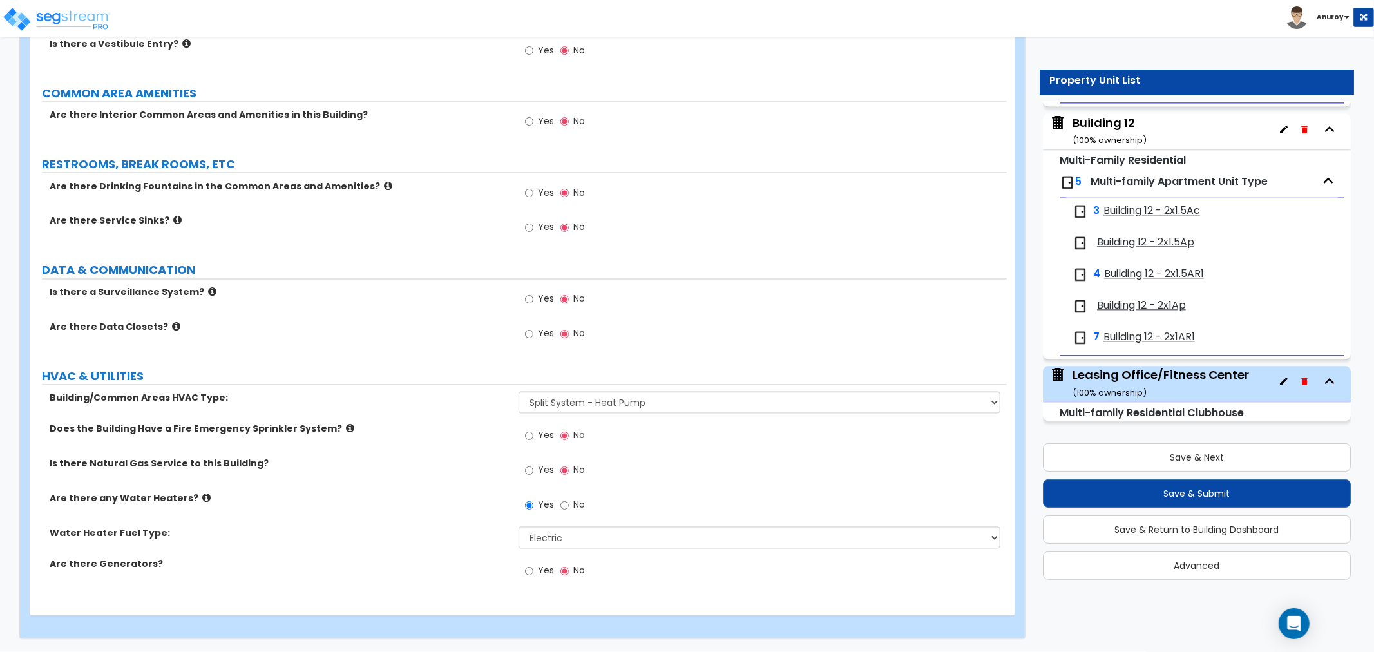
click at [524, 439] on div "Yes No" at bounding box center [555, 438] width 73 height 30
click at [526, 439] on input "Yes" at bounding box center [529, 436] width 8 height 14
radio input "true"
drag, startPoint x: 65, startPoint y: 466, endPoint x: 267, endPoint y: 459, distance: 202.4
click at [267, 459] on label "Is there Natural Gas Service to this Building?" at bounding box center [279, 463] width 459 height 13
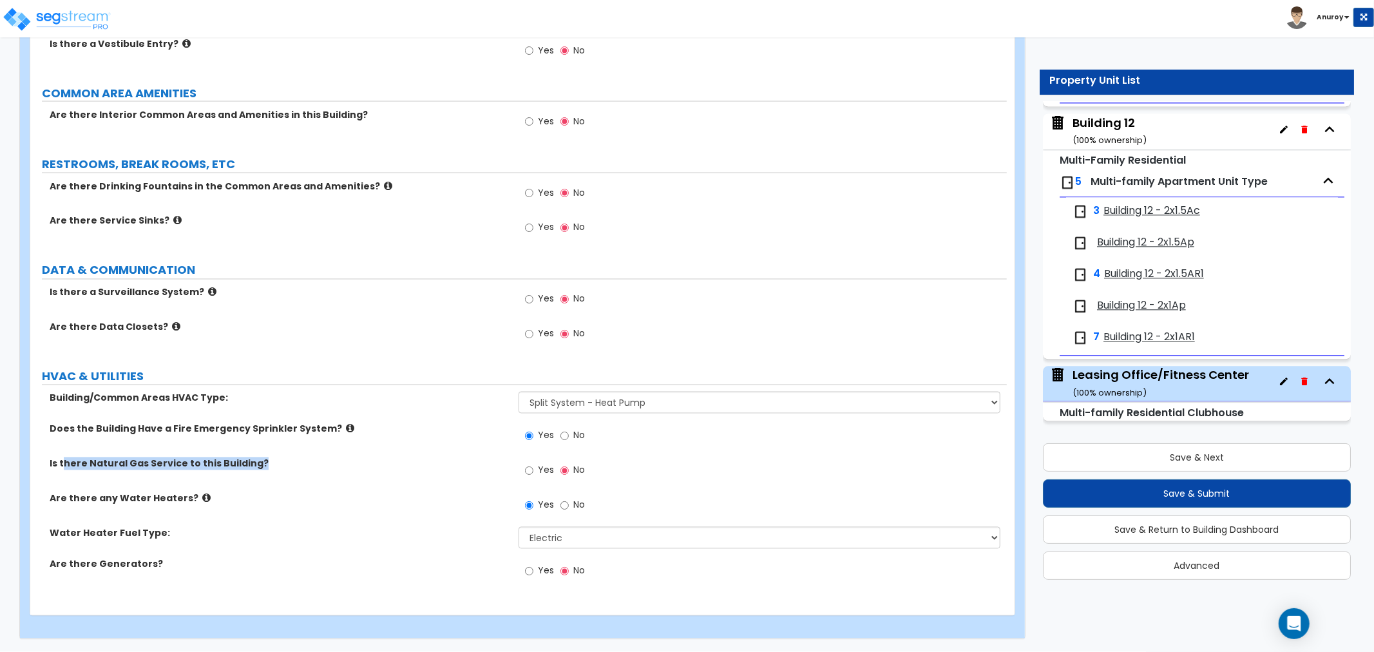
click at [280, 461] on label "Is there Natural Gas Service to this Building?" at bounding box center [279, 463] width 459 height 13
click at [169, 467] on label "Is there Natural Gas Service to this Building?" at bounding box center [279, 463] width 459 height 13
click at [378, 468] on label "Is there Natural Gas Service to this Building?" at bounding box center [279, 463] width 459 height 13
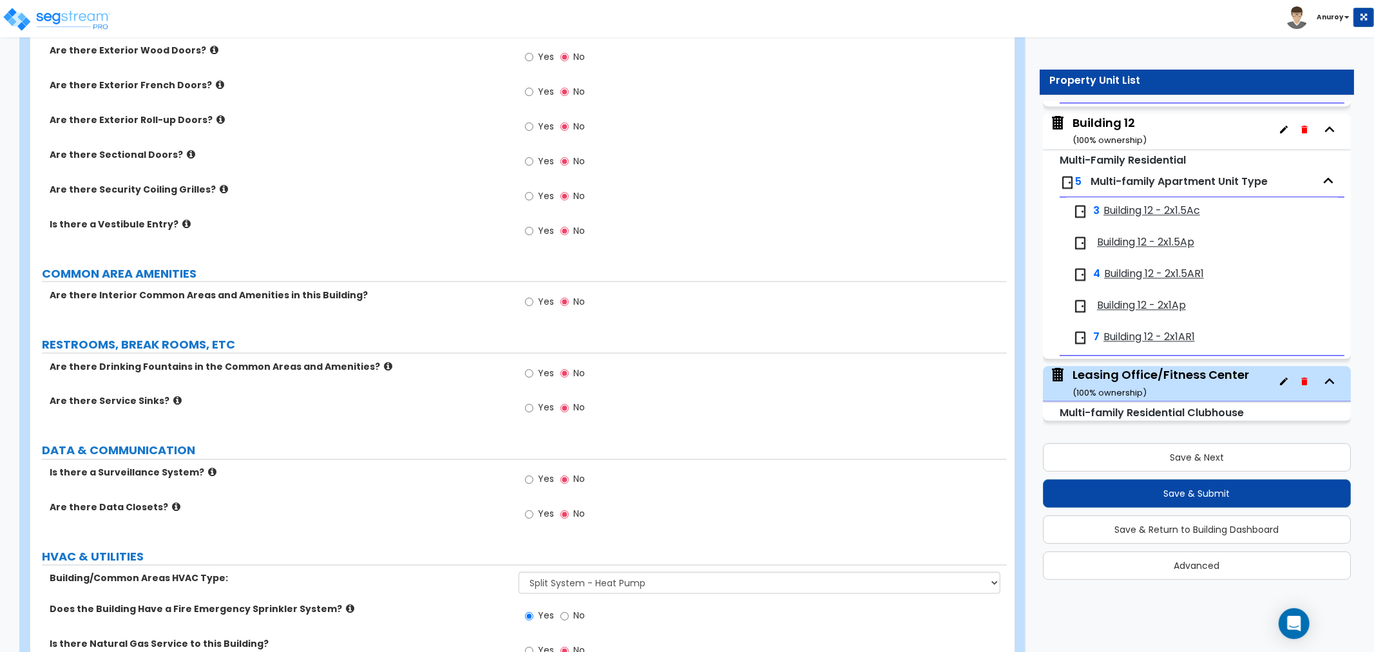
scroll to position [1641, 0]
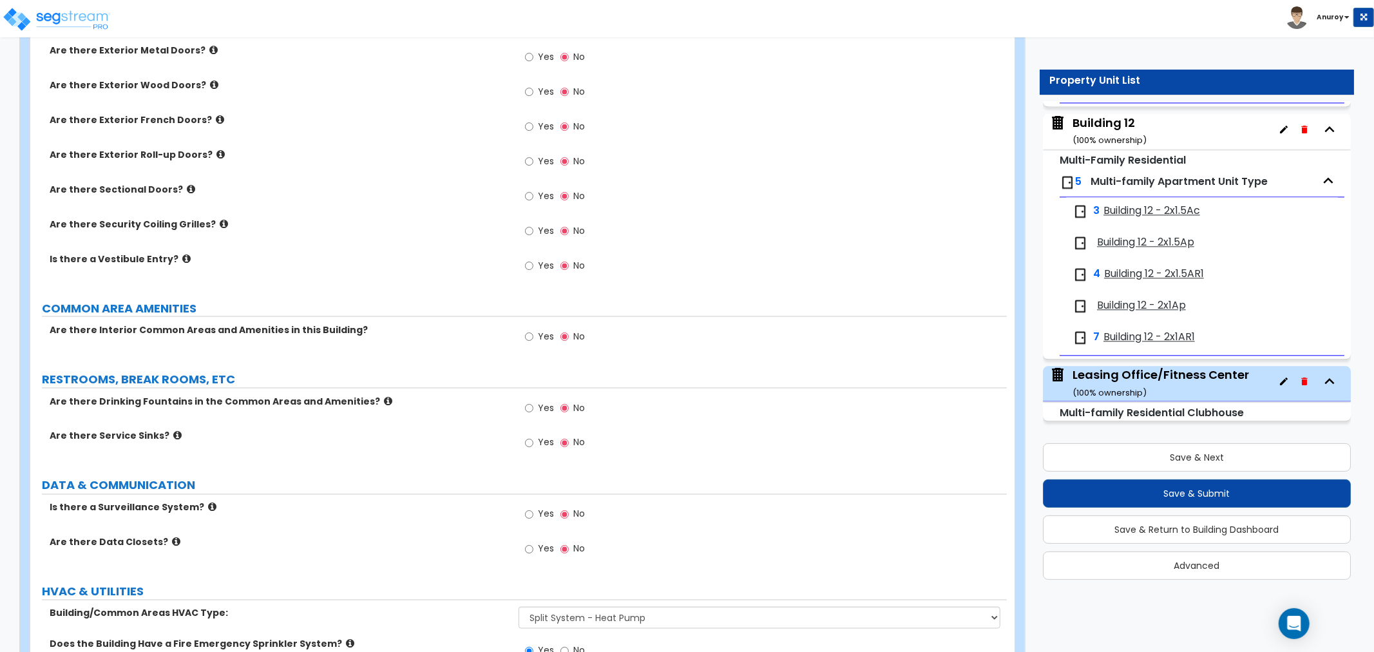
click at [535, 336] on label "Yes" at bounding box center [539, 338] width 29 height 22
click at [533, 336] on input "Yes" at bounding box center [529, 337] width 8 height 14
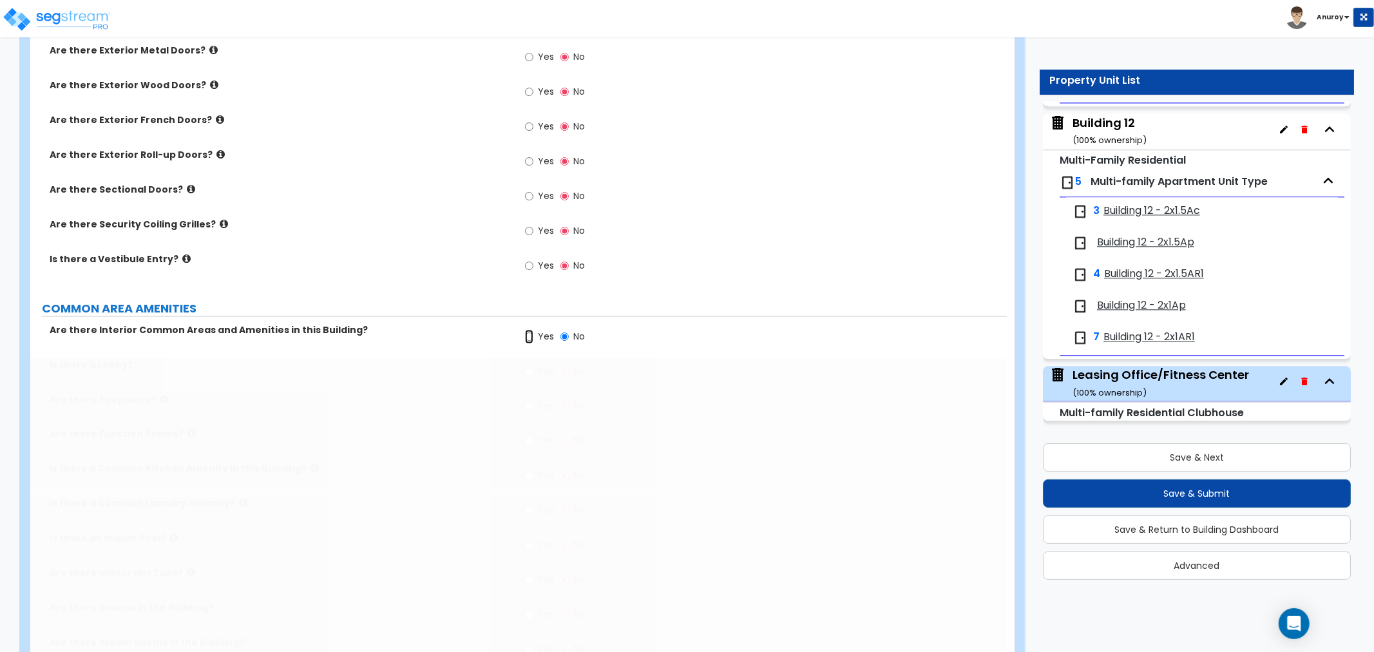
radio input "true"
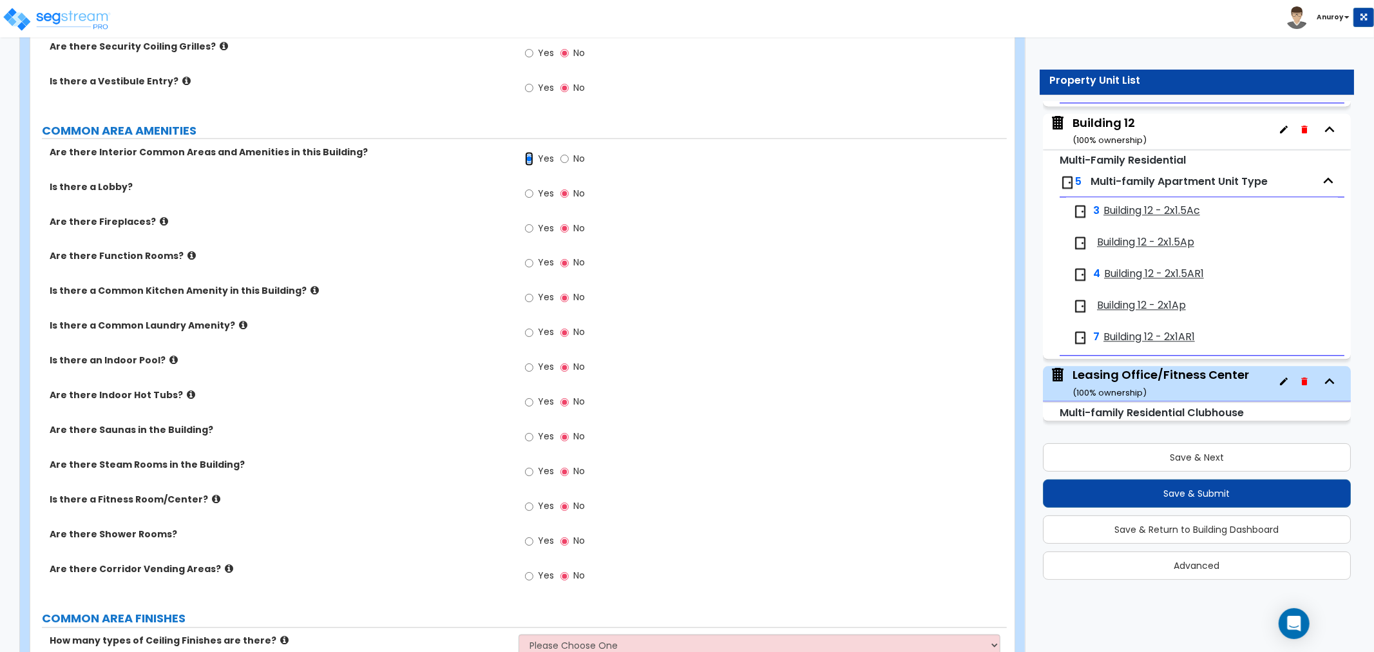
scroll to position [1784, 0]
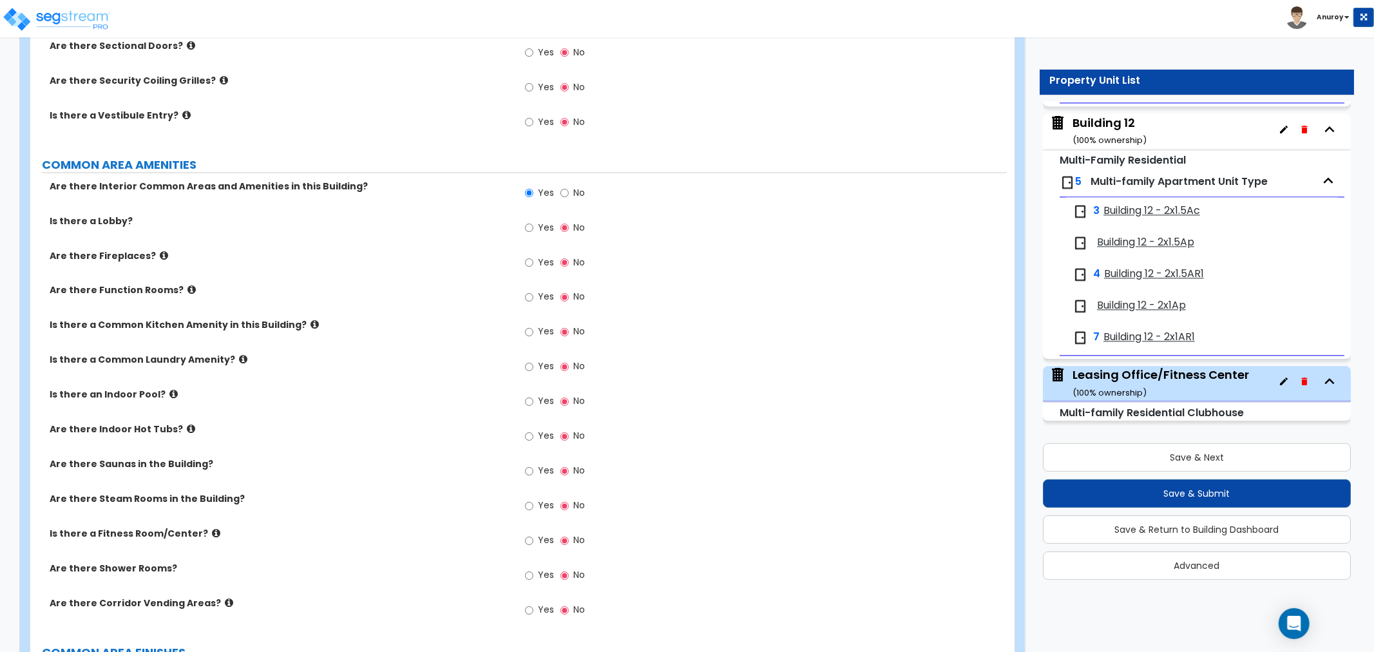
click at [533, 229] on label "Yes" at bounding box center [539, 229] width 29 height 22
click at [527, 228] on input "Yes" at bounding box center [529, 228] width 8 height 14
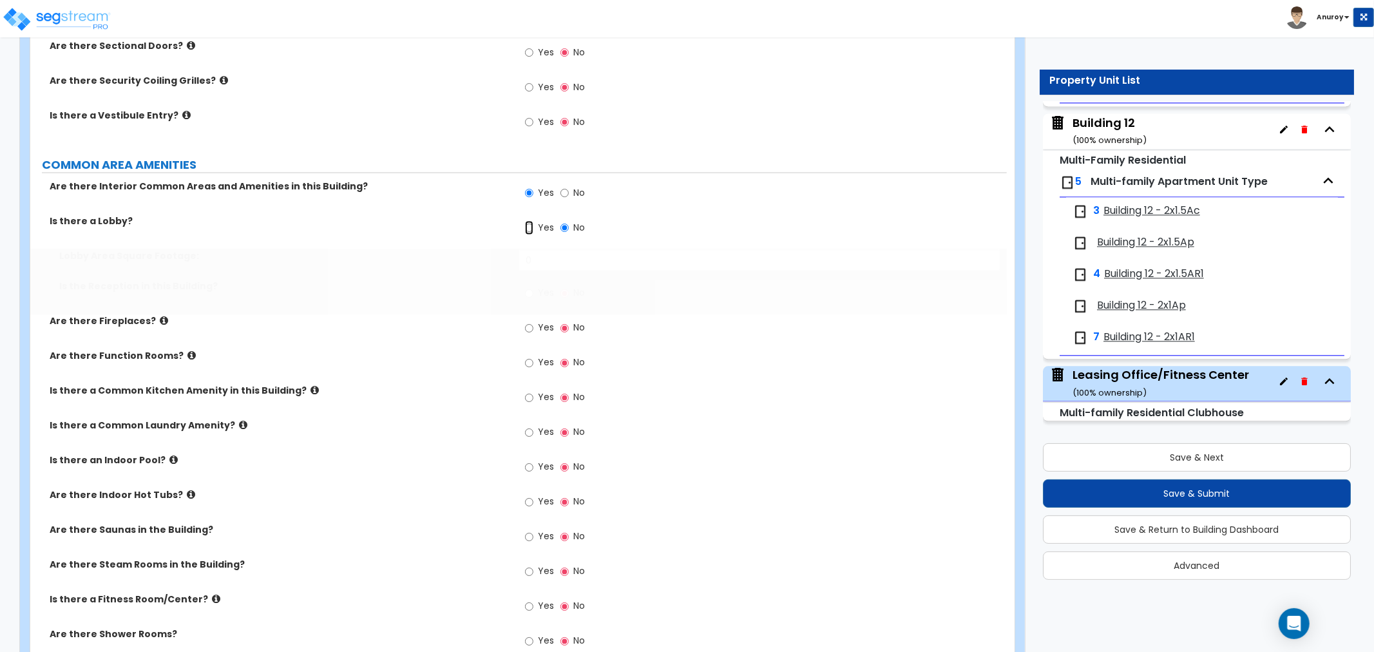
radio input "true"
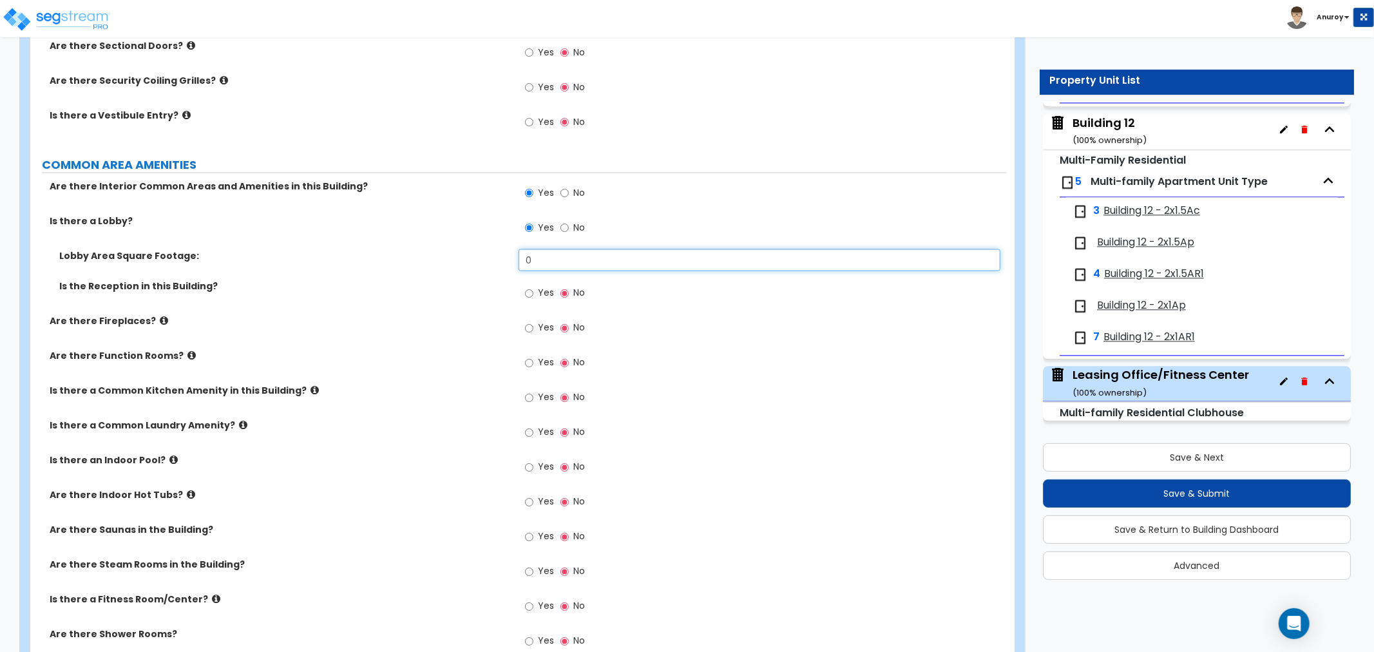
drag, startPoint x: 571, startPoint y: 258, endPoint x: 500, endPoint y: 265, distance: 71.3
click at [502, 266] on div "Lobby Area Square Footage: 0" at bounding box center [518, 264] width 976 height 31
type input "500"
click at [535, 290] on label "Yes" at bounding box center [539, 295] width 29 height 22
click at [533, 290] on input "Yes" at bounding box center [529, 294] width 8 height 14
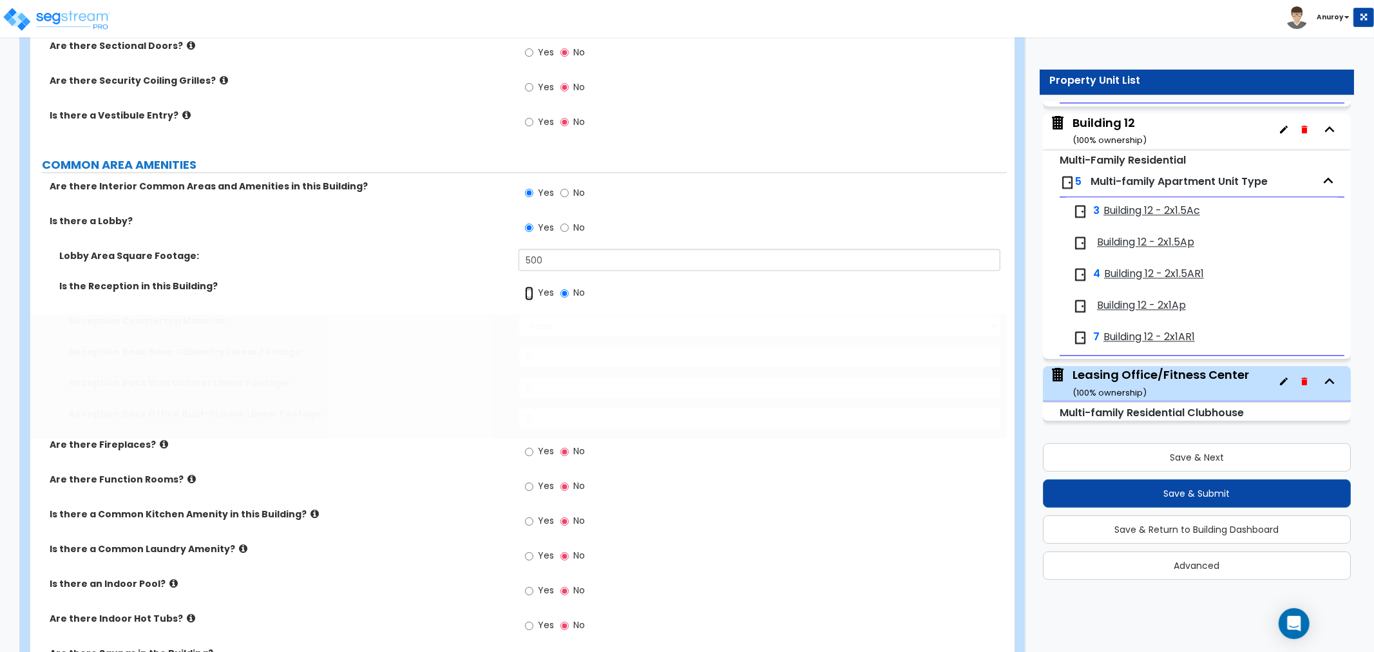
radio input "true"
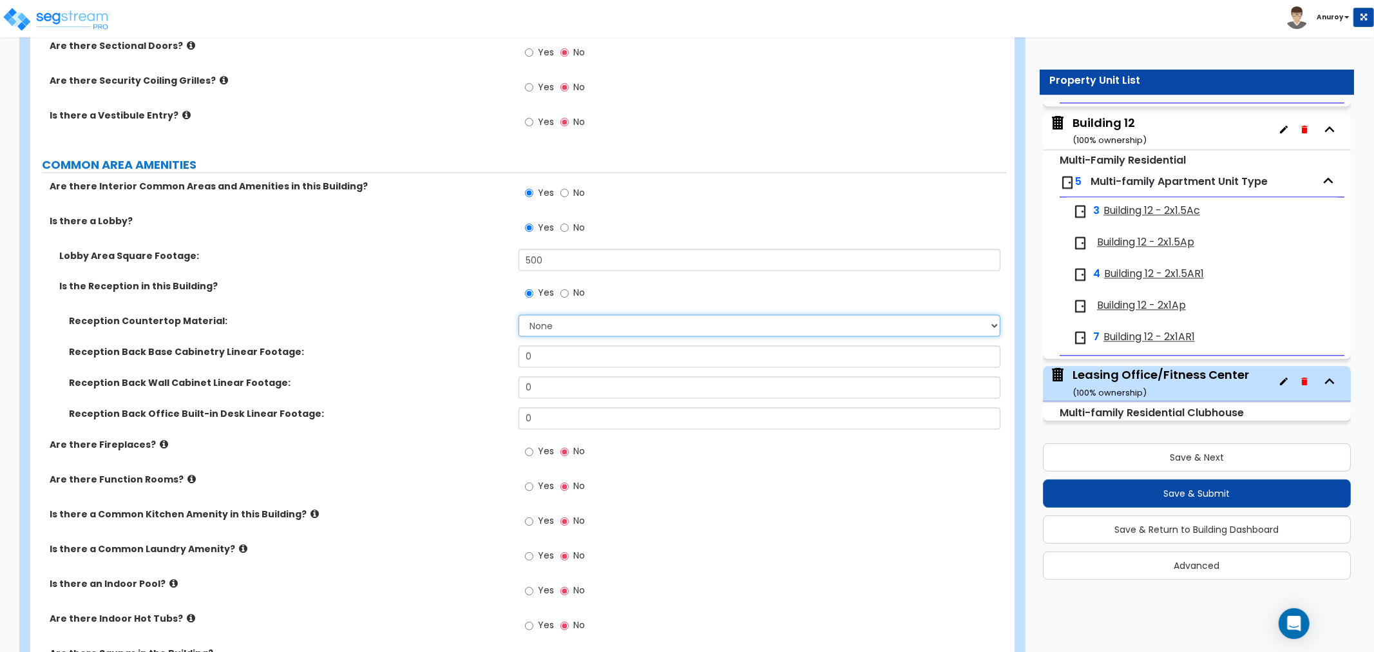
click at [556, 326] on select "None Plastic Laminate Solid Surface Stone Quartz Marble Tile Wood Stainless Ste…" at bounding box center [760, 326] width 482 height 22
click at [557, 306] on div "Yes No" at bounding box center [555, 295] width 73 height 30
click at [555, 342] on div "Reception Countertop Material: None Plastic Laminate Solid Surface Stone Quartz…" at bounding box center [518, 330] width 976 height 31
click at [548, 326] on select "None Plastic Laminate Solid Surface Stone Quartz Marble Tile Wood Stainless Ste…" at bounding box center [760, 326] width 482 height 22
select select "1"
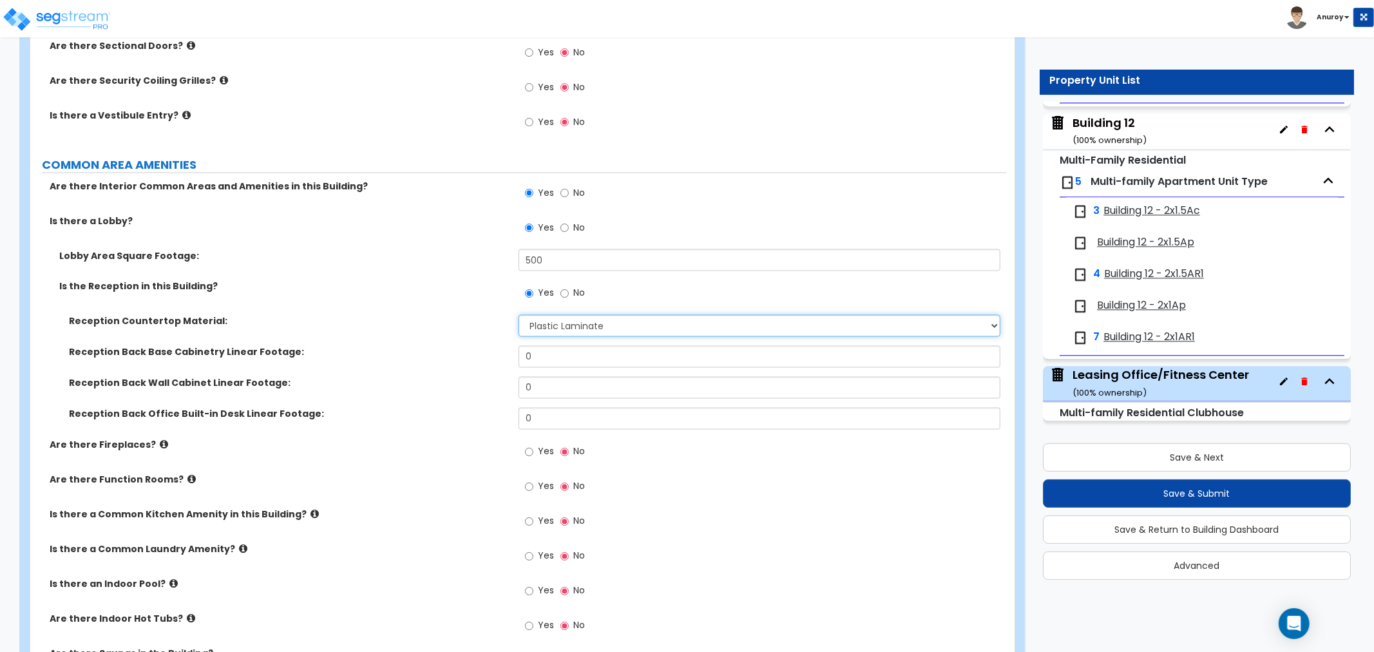
click at [519, 315] on select "None Plastic Laminate Solid Surface Stone Quartz Marble Tile Wood Stainless Ste…" at bounding box center [760, 326] width 482 height 22
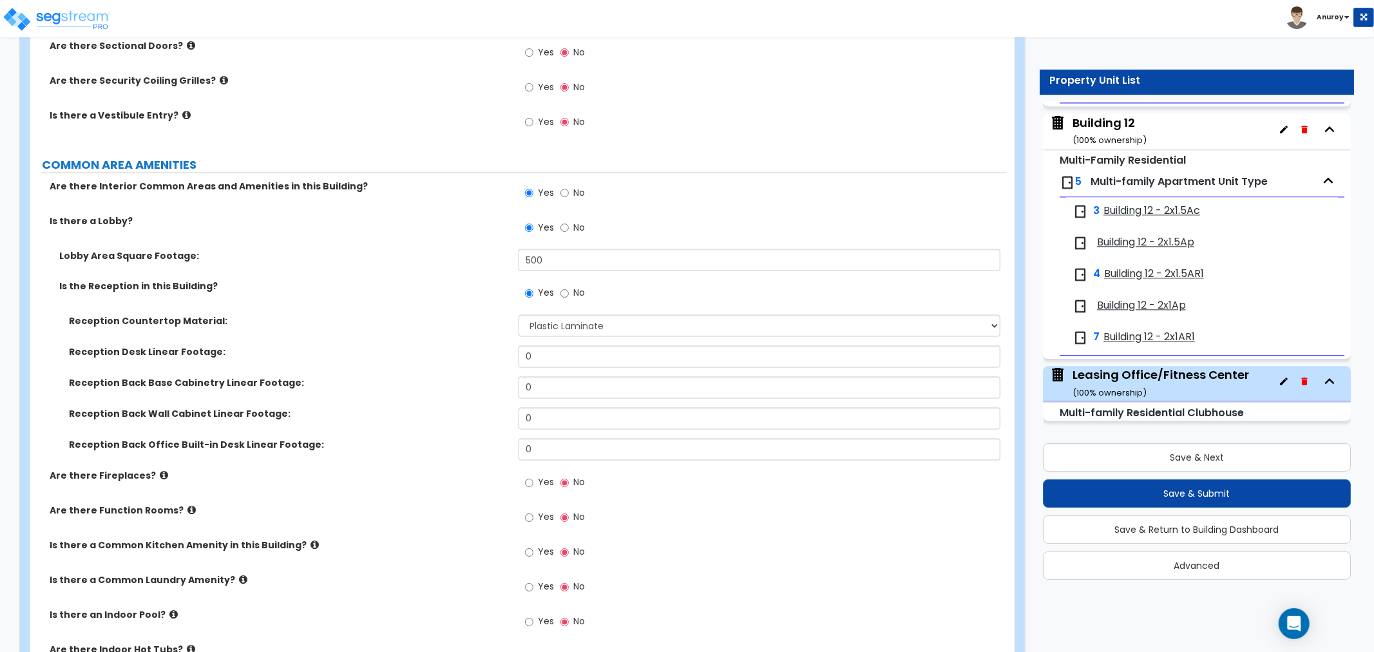
click at [572, 345] on div "Reception Countertop Material: None Plastic Laminate Solid Surface Stone Quartz…" at bounding box center [518, 330] width 976 height 31
drag, startPoint x: 567, startPoint y: 352, endPoint x: 542, endPoint y: 349, distance: 25.3
click at [538, 358] on input "0" at bounding box center [760, 357] width 482 height 22
type input "15"
click at [545, 398] on input "0" at bounding box center [760, 388] width 482 height 22
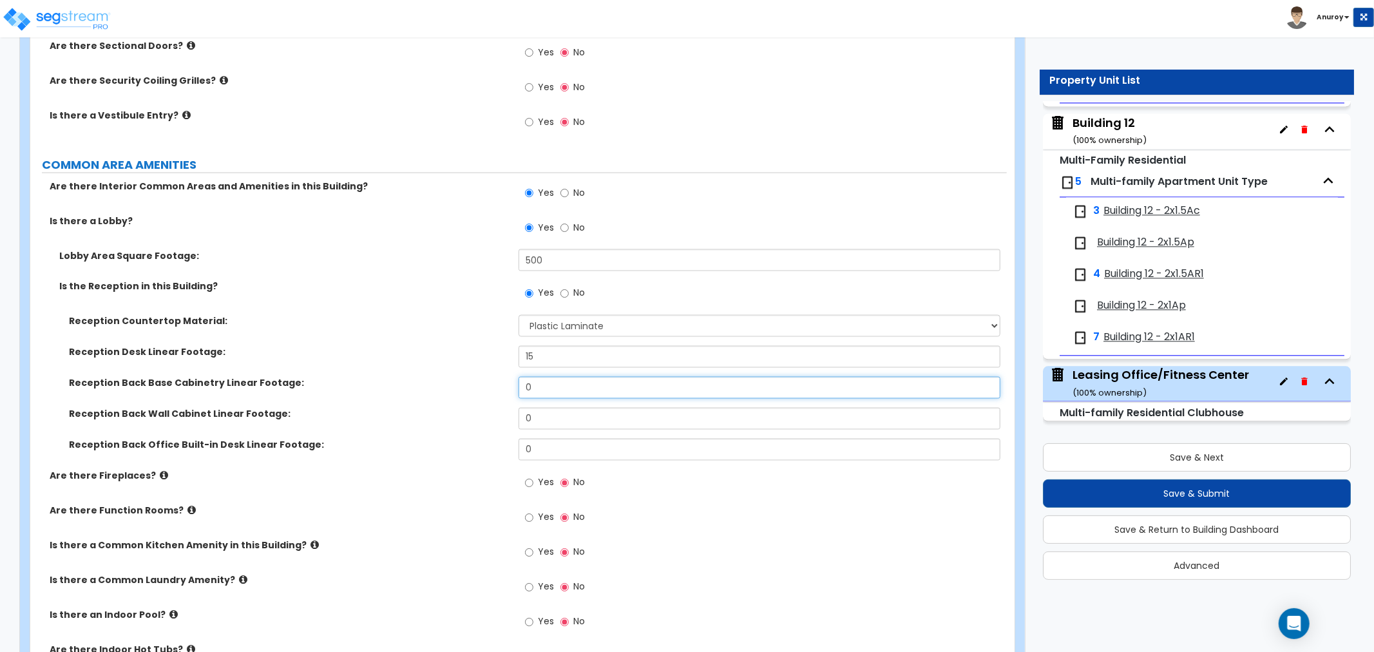
drag, startPoint x: 563, startPoint y: 389, endPoint x: 483, endPoint y: 387, distance: 79.9
click at [483, 387] on div "Reception Back Base Cabinetry Linear Footage: 0" at bounding box center [518, 392] width 976 height 31
type input "8"
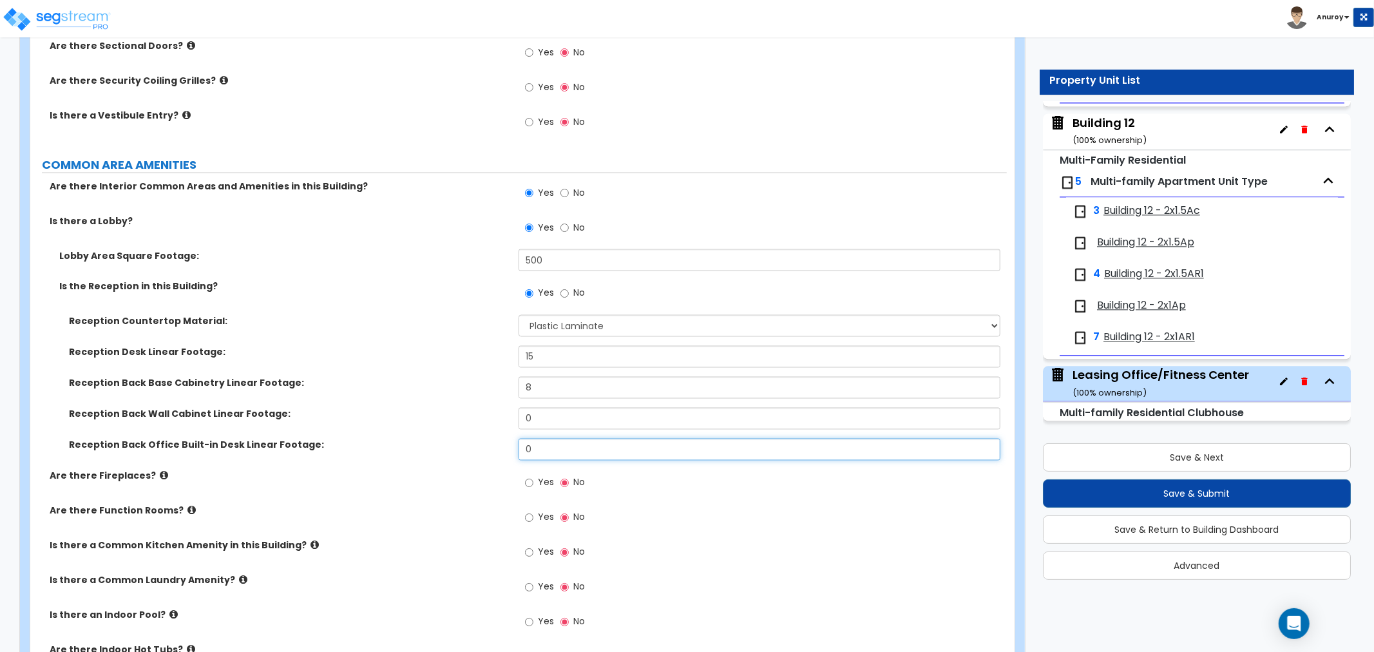
drag, startPoint x: 552, startPoint y: 443, endPoint x: 507, endPoint y: 448, distance: 45.3
click at [507, 448] on div "Reception Back Office Built-in Desk Linear Footage: 0" at bounding box center [518, 454] width 976 height 31
type input "10"
click at [471, 466] on div "Reception Back Office Built-in Desk Linear Footage: 10" at bounding box center [518, 454] width 976 height 31
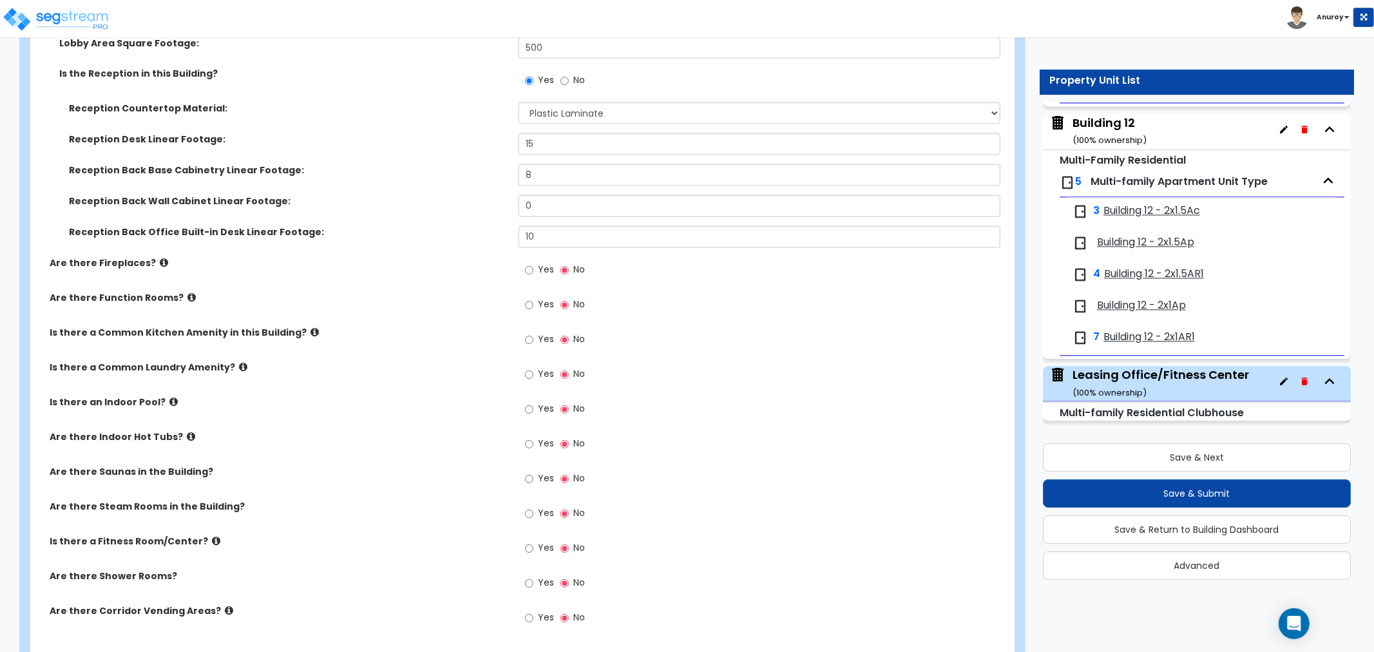
scroll to position [1999, 0]
click at [187, 295] on label "Are there Function Rooms?" at bounding box center [279, 296] width 459 height 13
click at [187, 295] on icon at bounding box center [191, 296] width 8 height 10
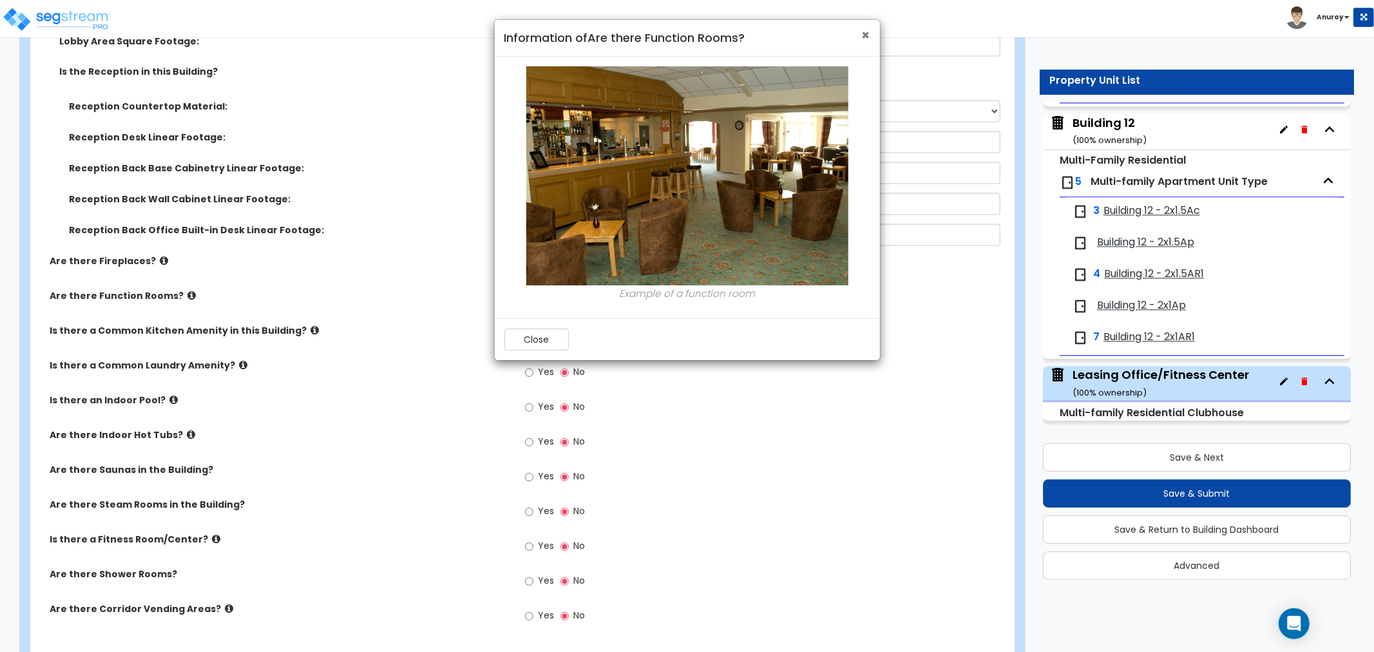
click at [866, 35] on span "×" at bounding box center [866, 35] width 8 height 19
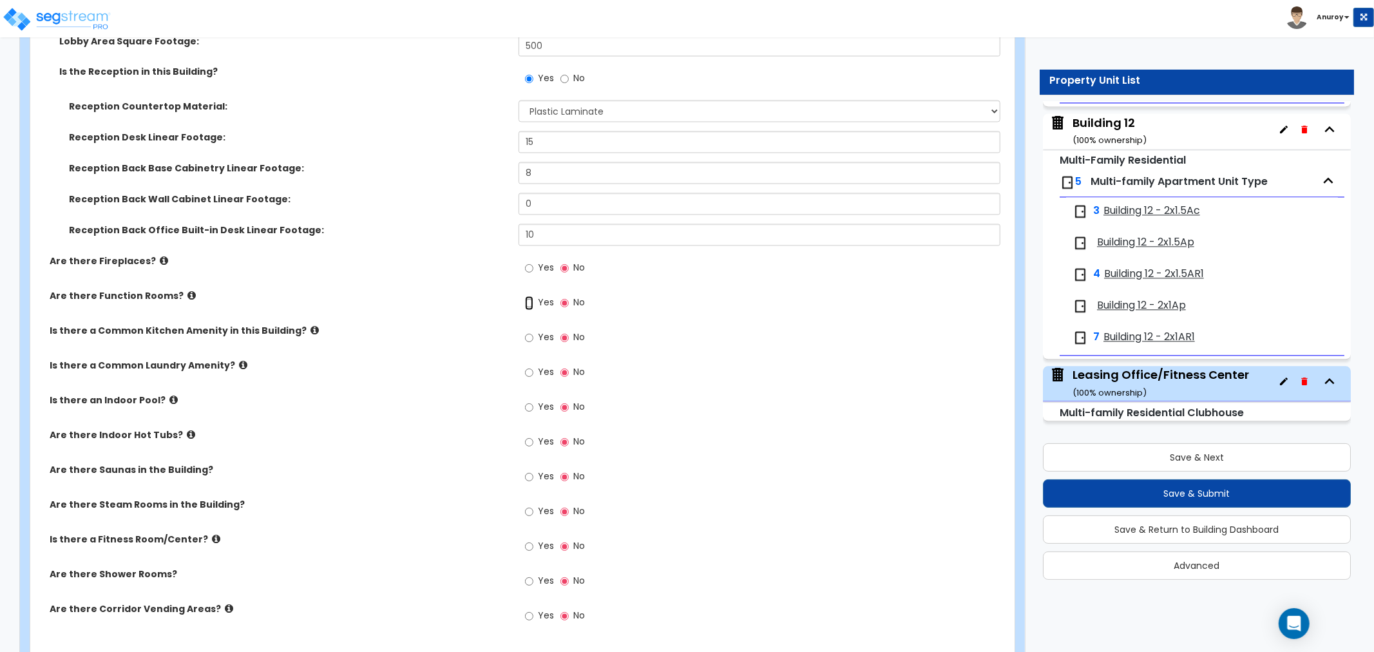
click at [532, 300] on input "Yes" at bounding box center [529, 303] width 8 height 14
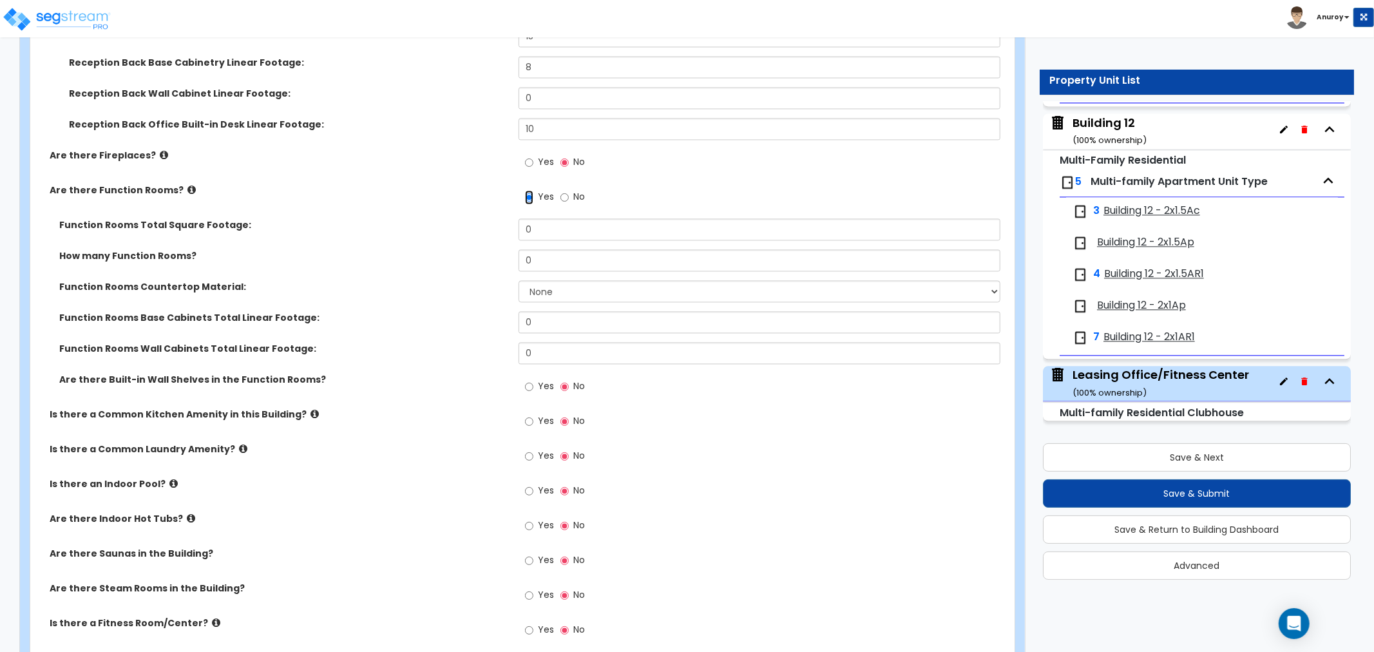
scroll to position [2142, 0]
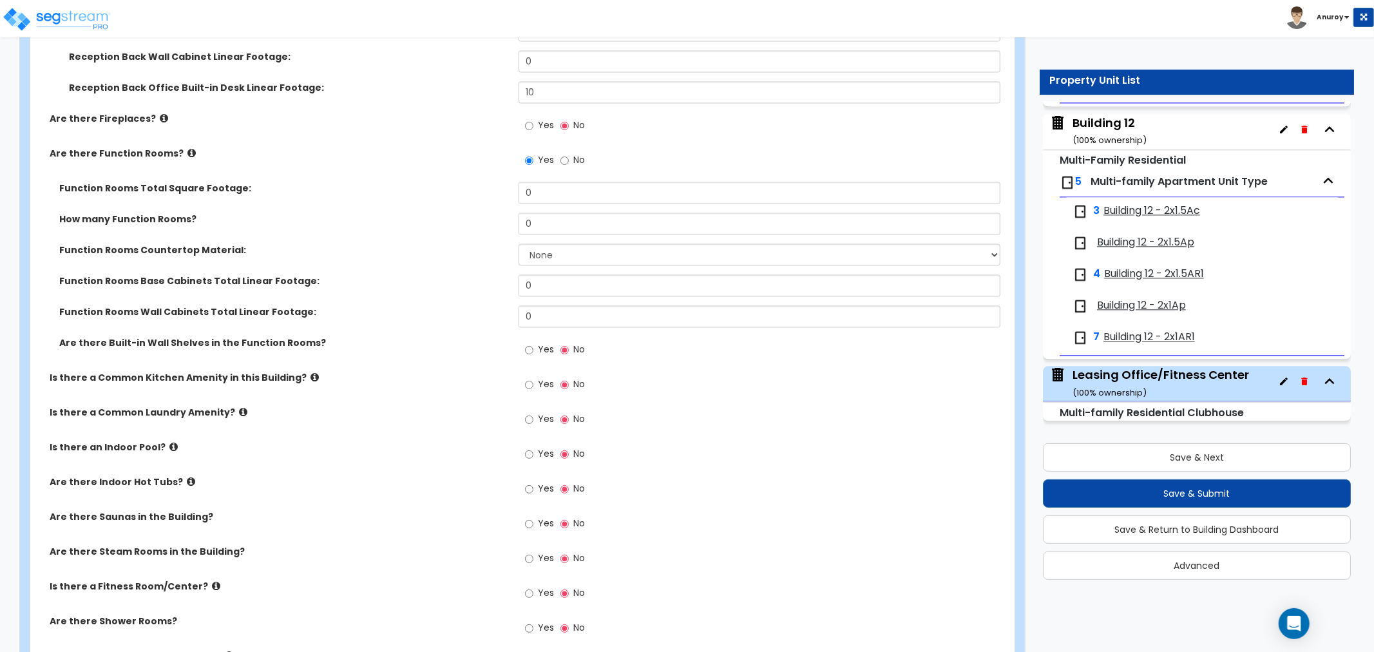
click at [570, 161] on label "No" at bounding box center [572, 162] width 24 height 22
click at [569, 161] on input "No" at bounding box center [564, 160] width 8 height 14
radio input "false"
radio input "true"
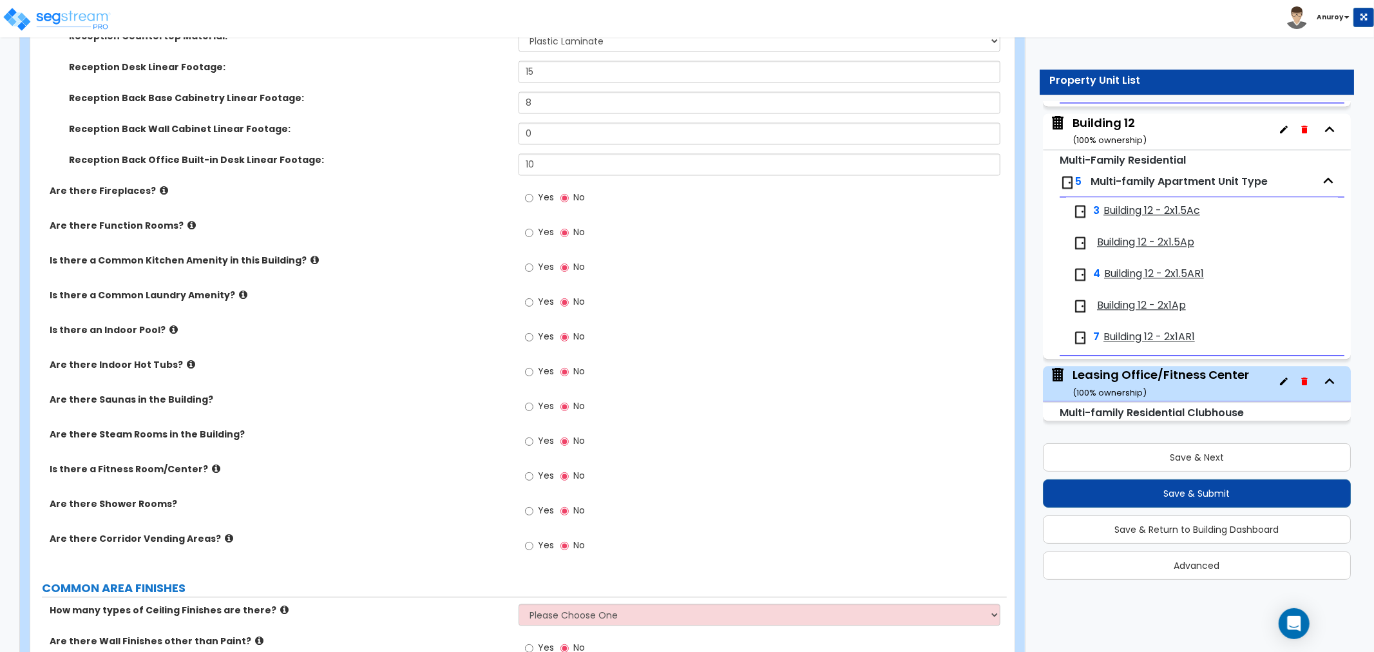
scroll to position [2070, 0]
click at [310, 254] on icon at bounding box center [314, 259] width 8 height 10
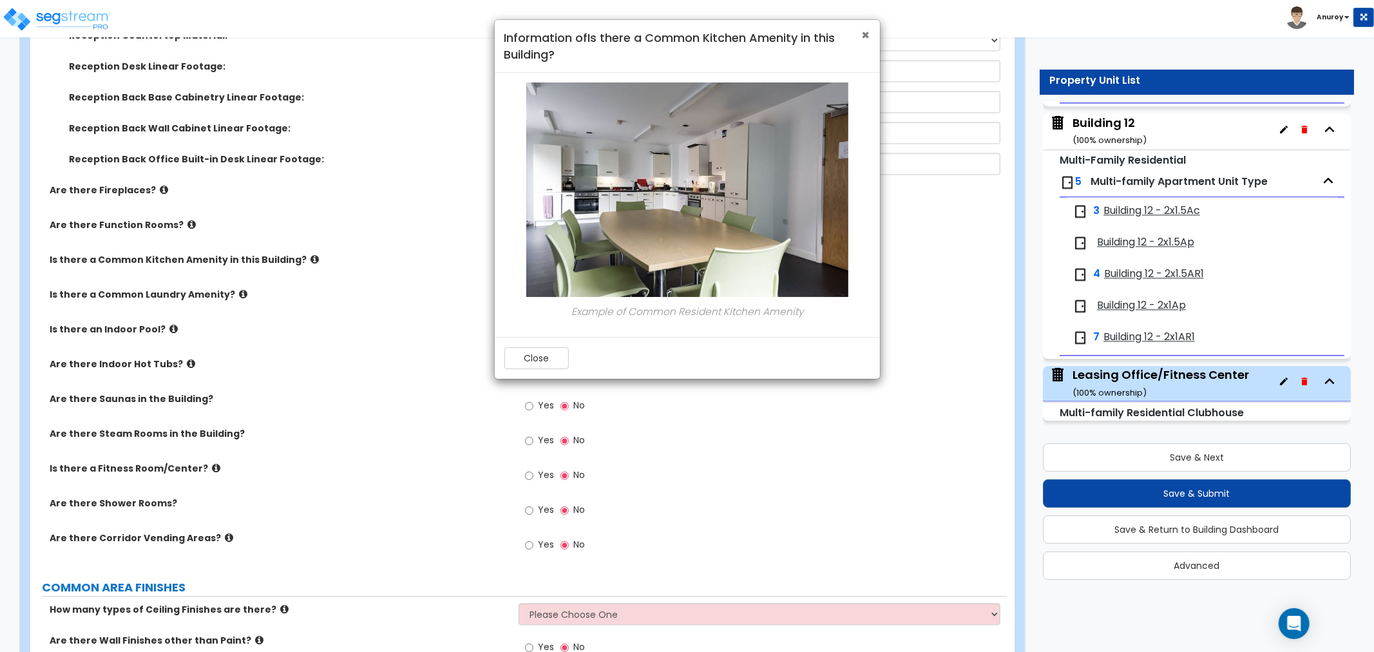
click at [864, 31] on span "×" at bounding box center [866, 35] width 8 height 19
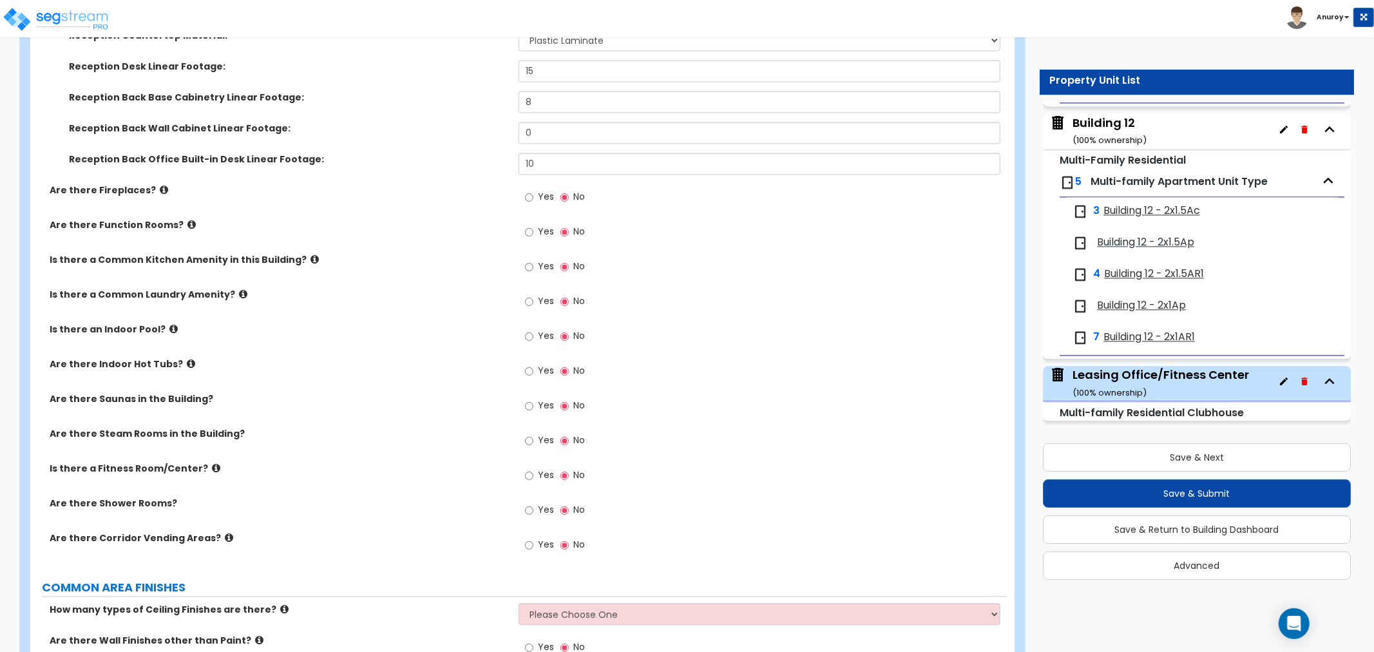
click at [535, 267] on label "Yes" at bounding box center [539, 268] width 29 height 22
click at [533, 267] on input "Yes" at bounding box center [529, 267] width 8 height 14
radio input "true"
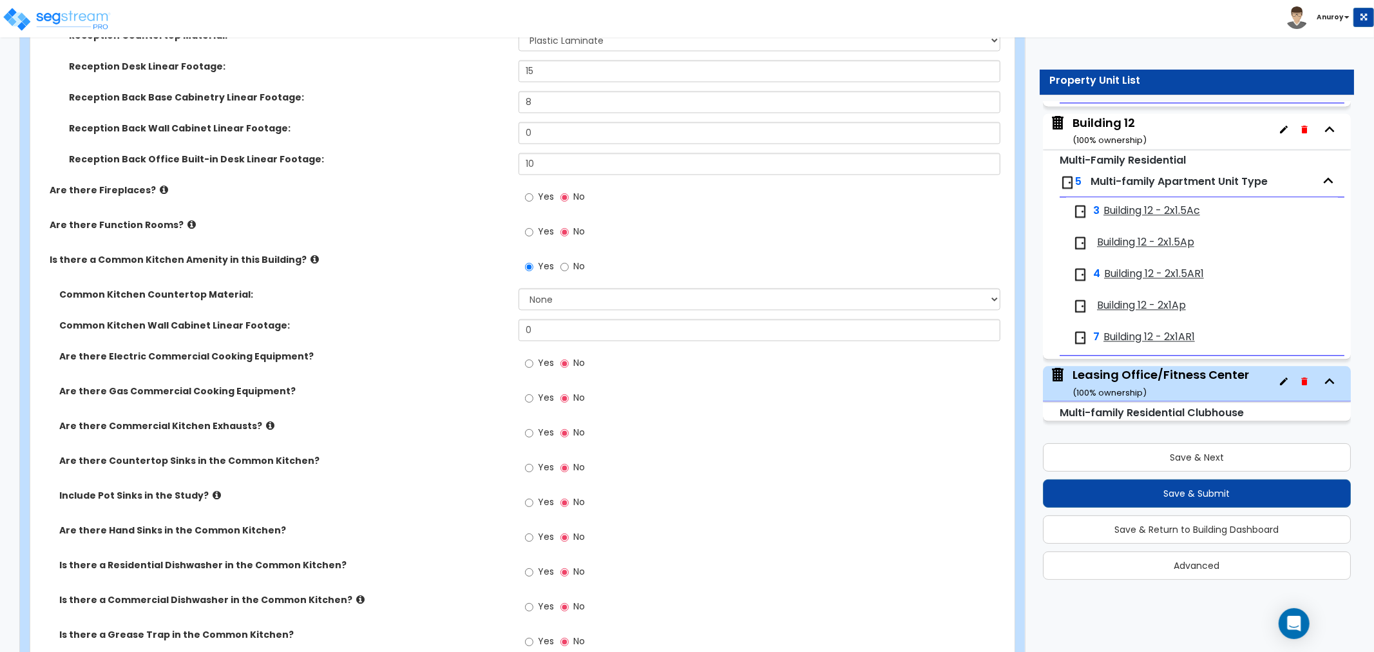
click at [359, 313] on div "Common Kitchen Countertop Material: None Plastic Laminate Solid Surface Stone Q…" at bounding box center [518, 303] width 976 height 31
click at [645, 304] on select "None Plastic Laminate Solid Surface Stone Quartz Marble Tile Wood Stainless Ste…" at bounding box center [760, 299] width 482 height 22
select select "1"
click at [519, 288] on select "None Plastic Laminate Solid Surface Stone Quartz Marble Tile Wood Stainless Ste…" at bounding box center [760, 299] width 482 height 22
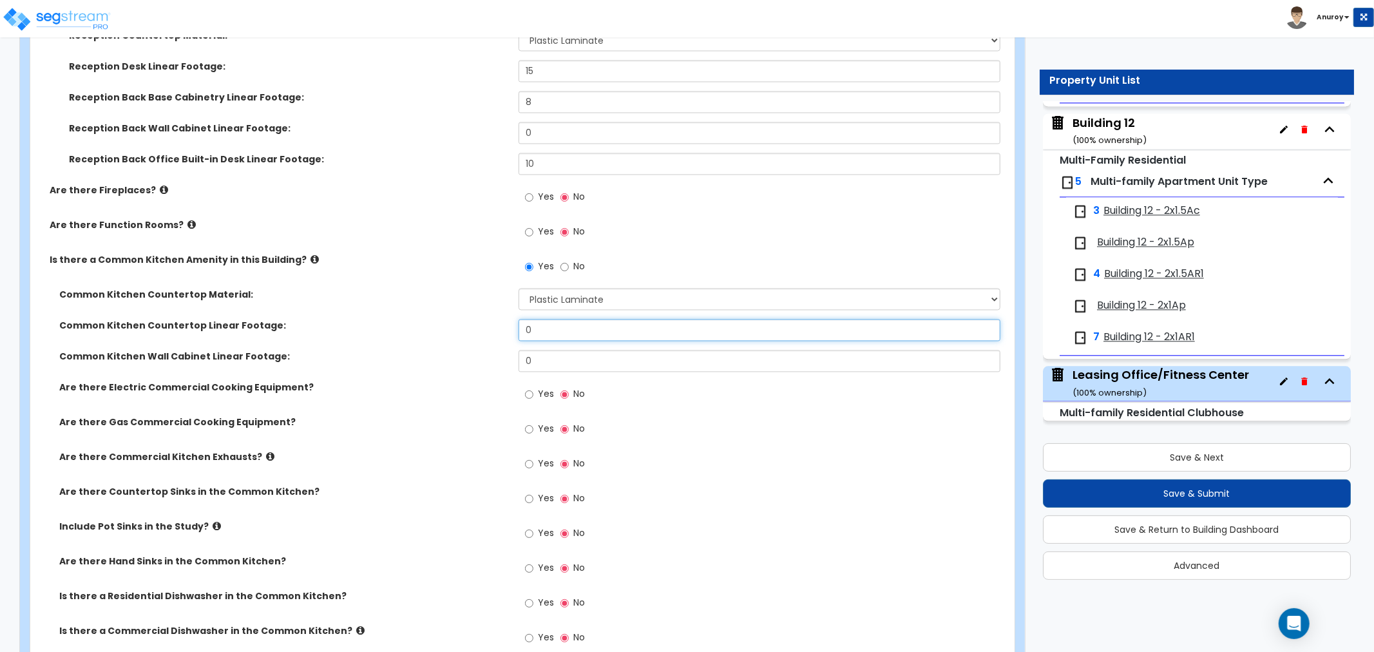
drag, startPoint x: 551, startPoint y: 322, endPoint x: 481, endPoint y: 325, distance: 70.3
click at [481, 325] on div "Common Kitchen Countertop Linear Footage: 0" at bounding box center [518, 334] width 976 height 31
type input "24"
drag, startPoint x: 535, startPoint y: 363, endPoint x: 498, endPoint y: 356, distance: 38.1
click at [498, 356] on div "Common Kitchen Wall Cabinet Linear Footage: 0" at bounding box center [518, 365] width 976 height 31
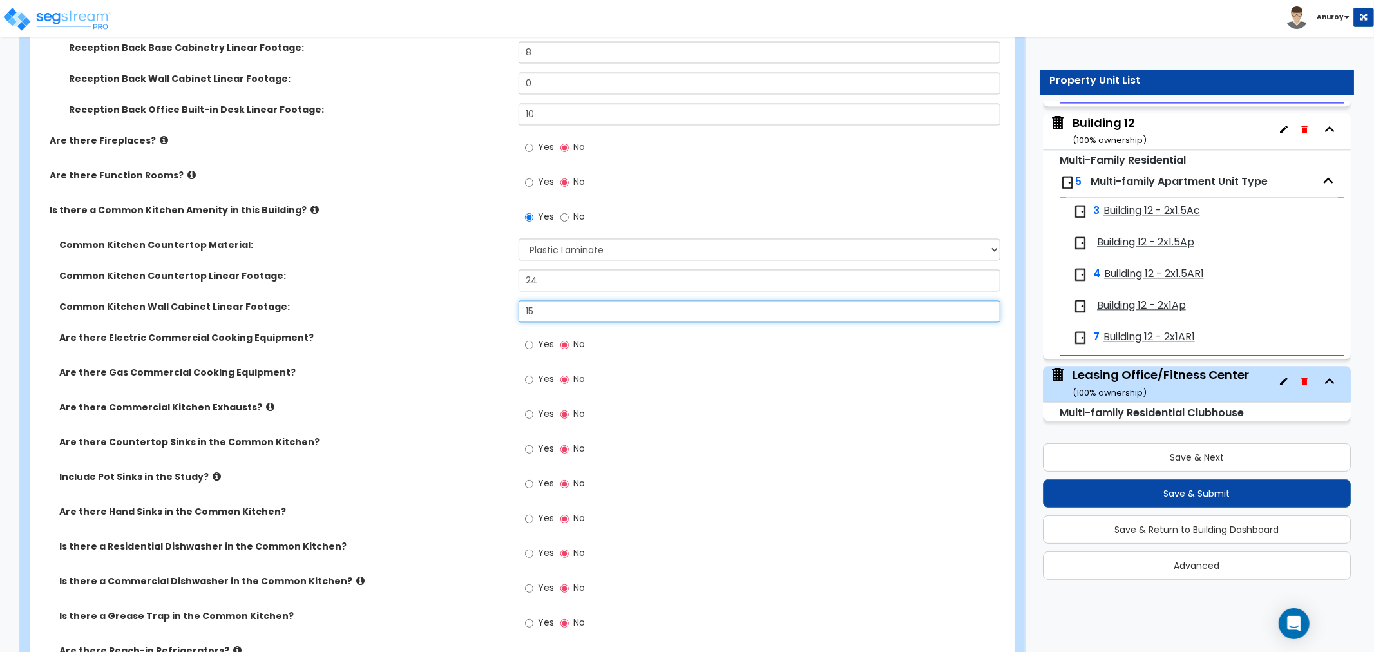
scroll to position [2142, 0]
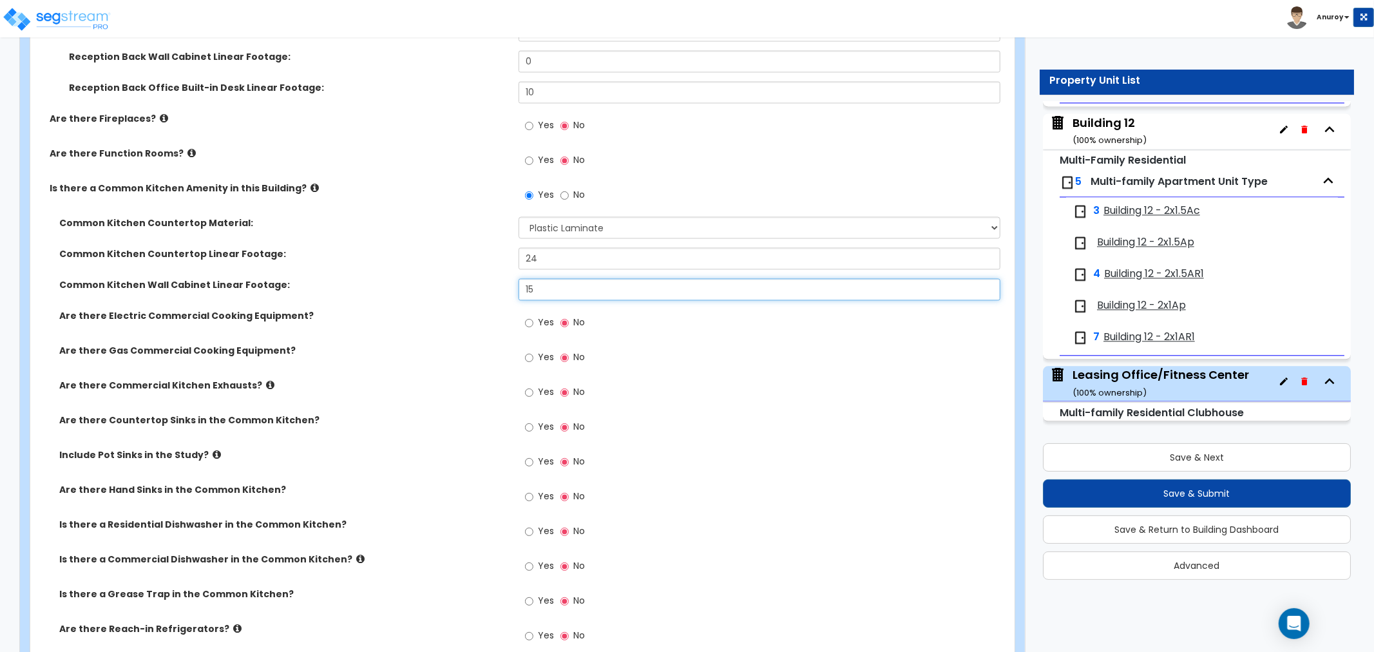
type input "15"
click at [265, 294] on div "Common Kitchen Wall Cabinet Linear Footage: 15" at bounding box center [518, 293] width 976 height 31
click at [280, 314] on label "Are there Electric Commercial Cooking Equipment?" at bounding box center [284, 315] width 450 height 13
click at [533, 323] on label "Yes" at bounding box center [539, 324] width 29 height 22
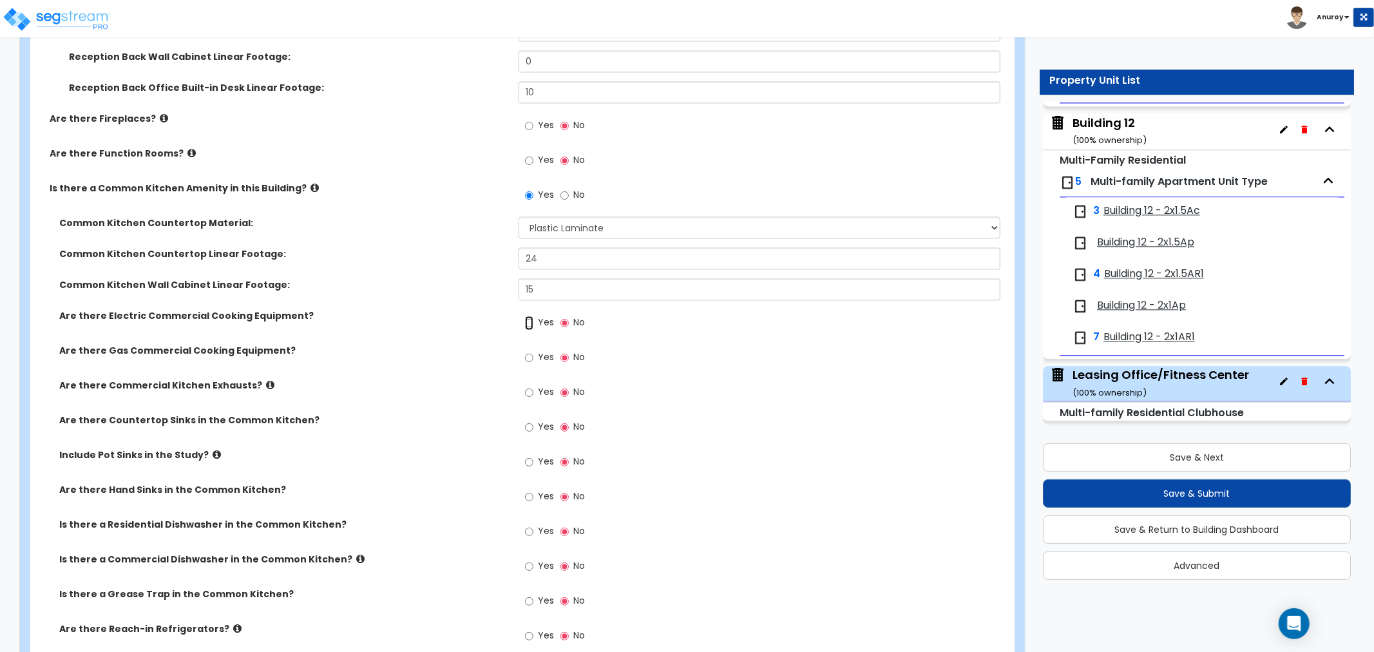
click at [533, 323] on input "Yes" at bounding box center [529, 323] width 8 height 14
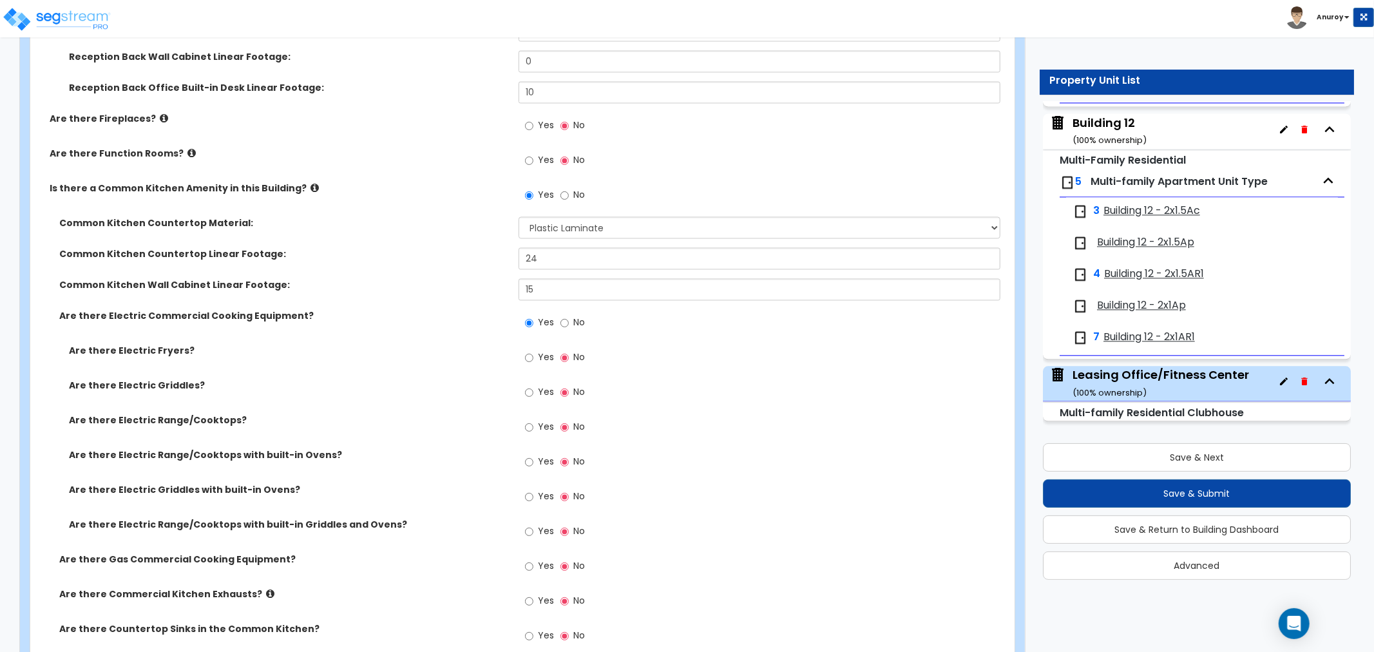
click at [575, 322] on span "No" at bounding box center [579, 322] width 12 height 13
click at [569, 322] on input "No" at bounding box center [564, 323] width 8 height 14
radio input "false"
radio input "true"
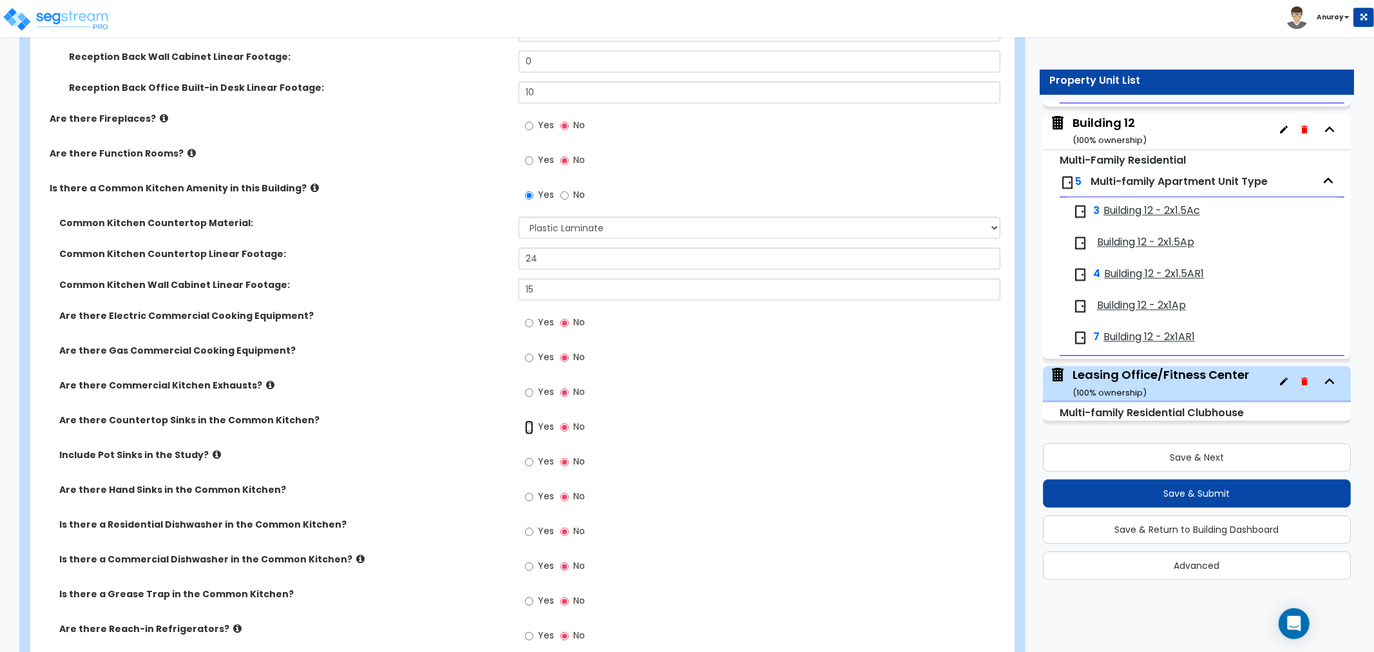
click at [532, 424] on input "Yes" at bounding box center [529, 427] width 8 height 14
radio input "true"
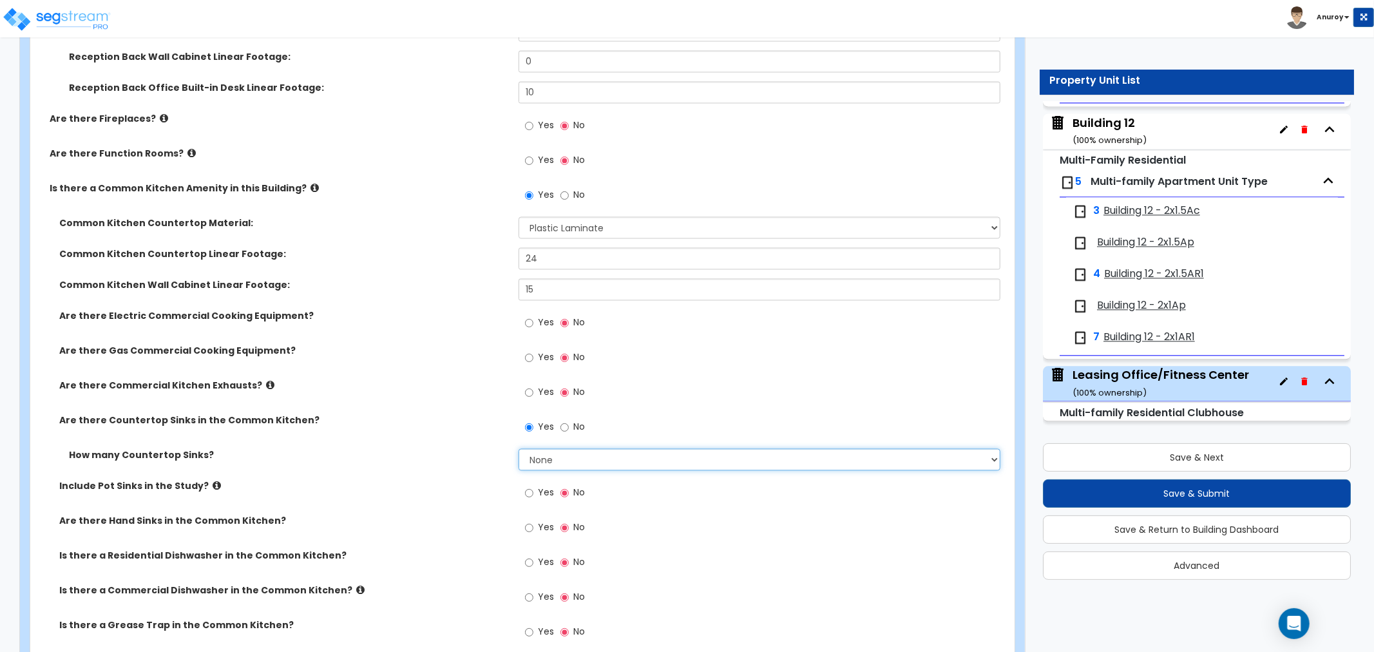
click at [562, 461] on select "None 1 2 3" at bounding box center [760, 459] width 482 height 22
select select "1"
click at [519, 448] on select "None 1 2 3" at bounding box center [760, 459] width 482 height 22
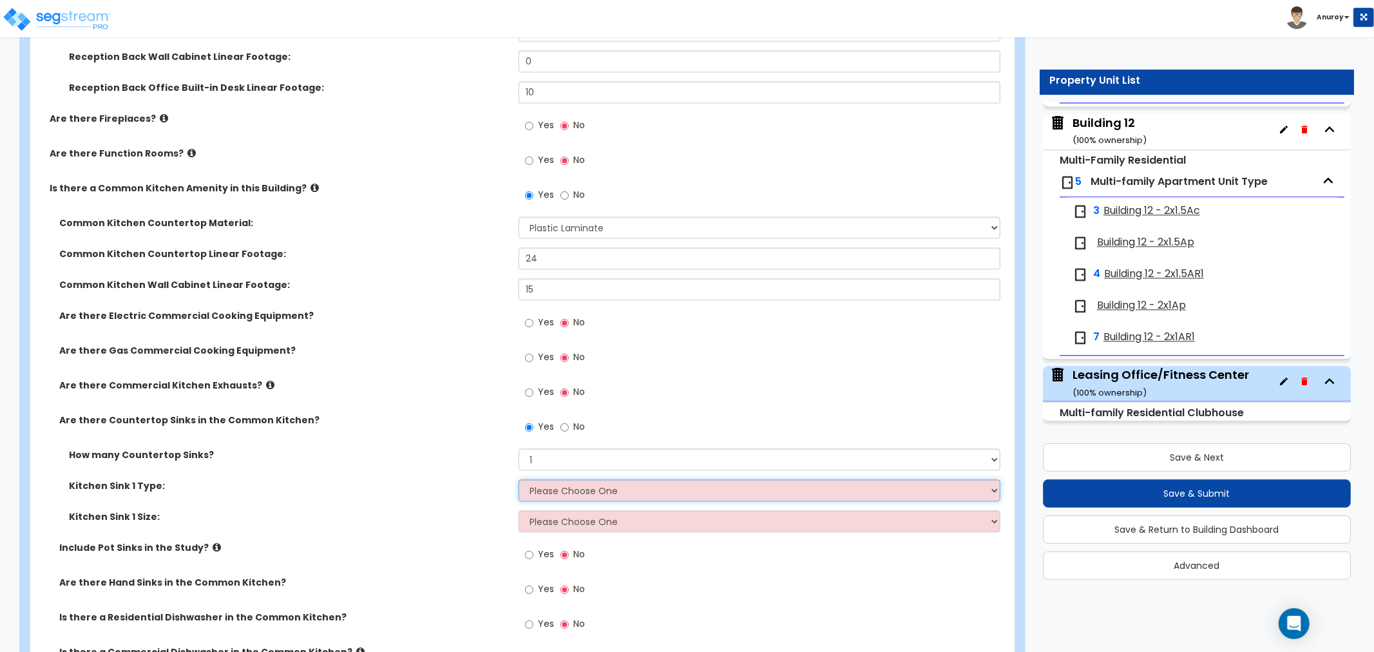
drag, startPoint x: 575, startPoint y: 490, endPoint x: 575, endPoint y: 477, distance: 12.2
click at [575, 490] on select "Please Choose One Stainless Steel Porcelain Enamel Cast Iron" at bounding box center [760, 490] width 482 height 22
select select "1"
click at [519, 479] on select "Please Choose One Stainless Steel Porcelain Enamel Cast Iron" at bounding box center [760, 490] width 482 height 22
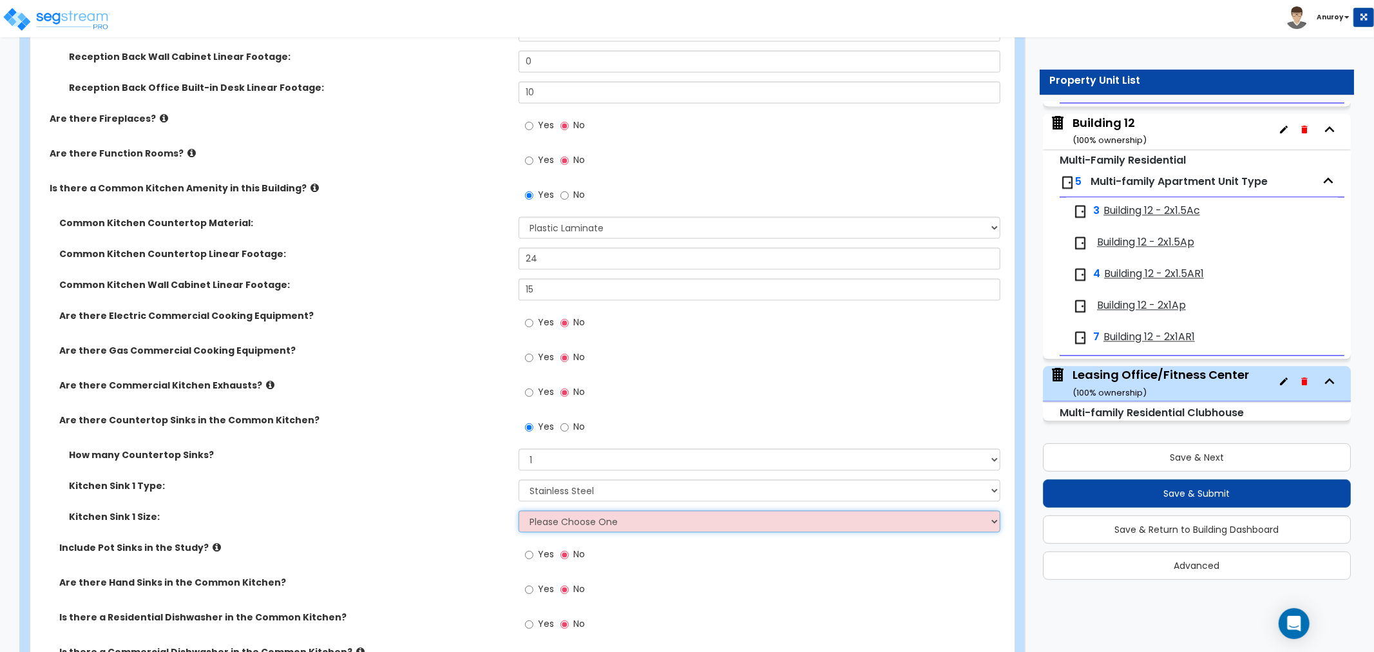
click at [587, 520] on select "Please Choose One Single Sink Double Sink" at bounding box center [760, 521] width 482 height 22
click at [519, 510] on select "Please Choose One Single Sink Double Sink" at bounding box center [760, 521] width 482 height 22
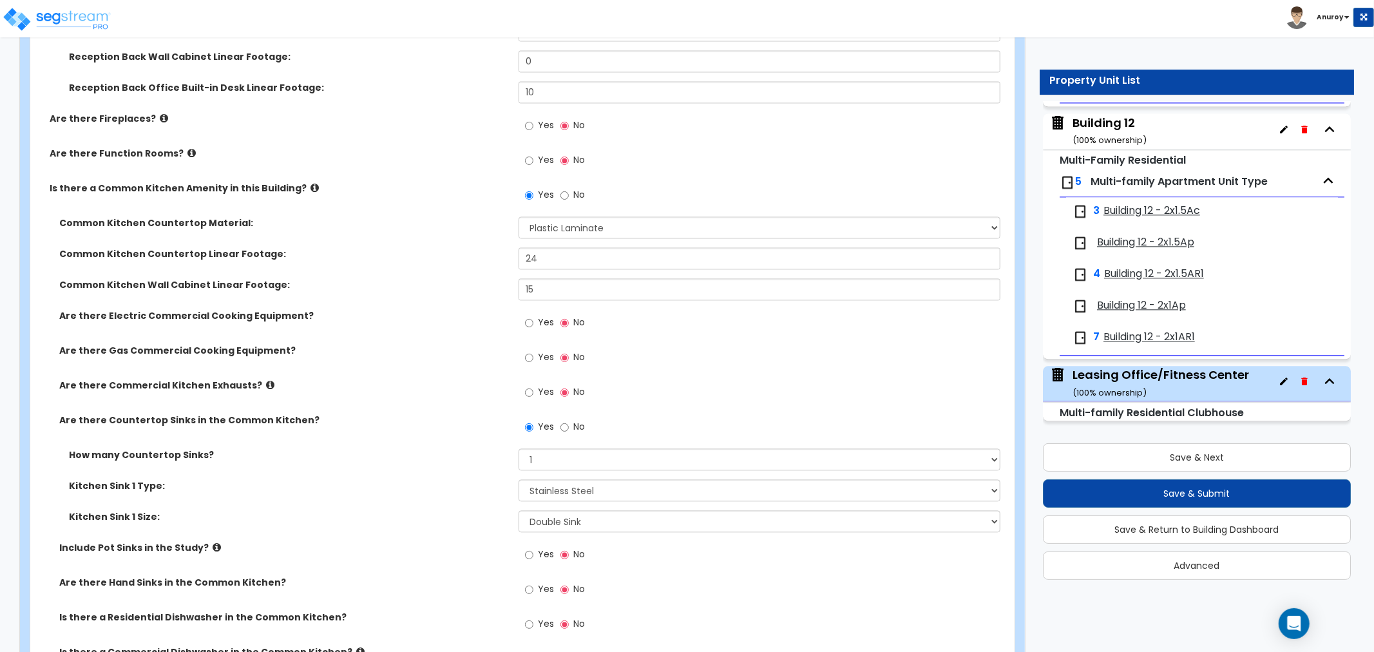
click at [671, 531] on div "Kitchen Sink 1 Size: Please Choose One Single Sink Double Sink" at bounding box center [518, 525] width 976 height 31
click at [670, 522] on select "Please Choose One Single Sink Double Sink" at bounding box center [760, 521] width 482 height 22
select select "1"
click at [519, 510] on select "Please Choose One Single Sink Double Sink" at bounding box center [760, 521] width 482 height 22
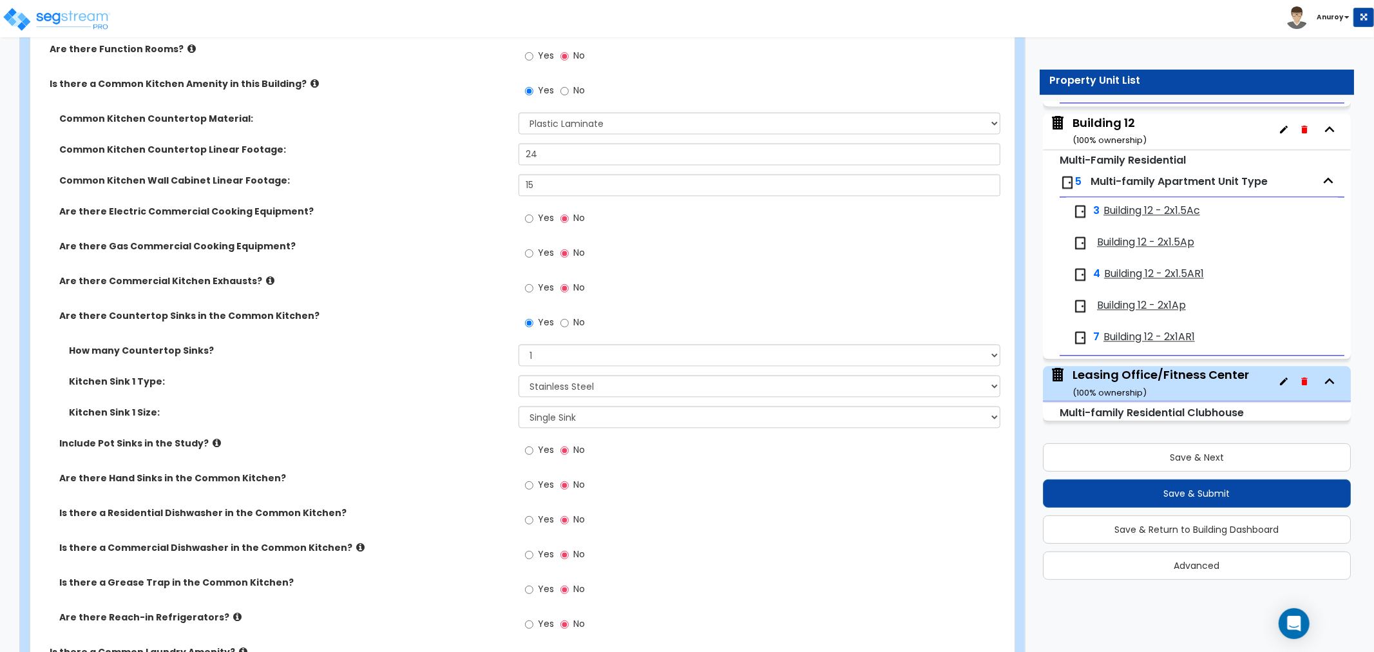
scroll to position [2356, 0]
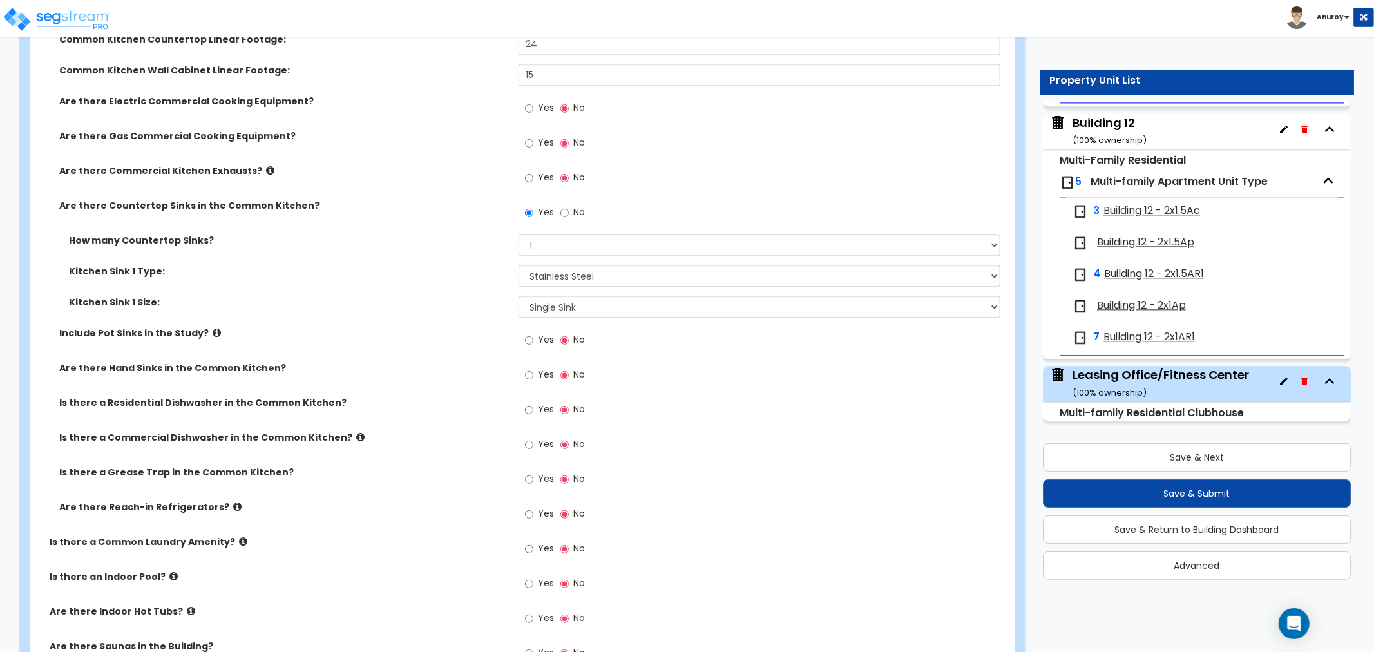
click at [213, 332] on icon at bounding box center [217, 333] width 8 height 10
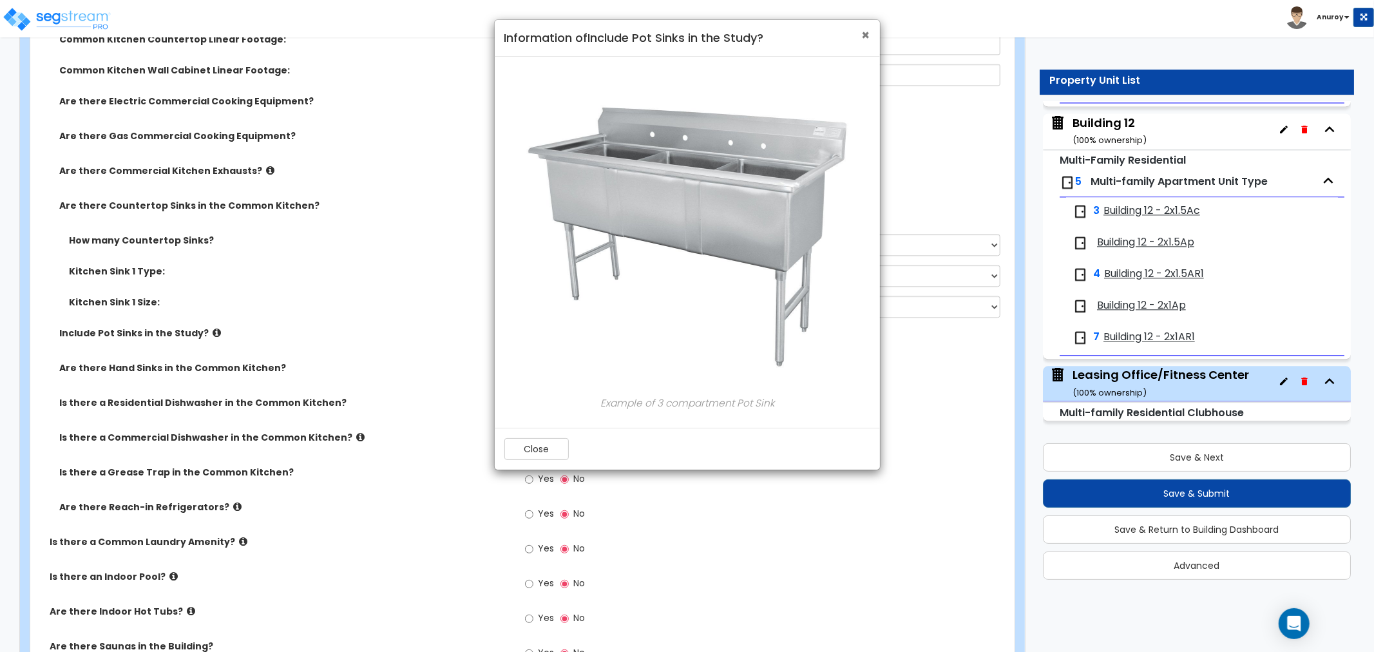
click at [864, 33] on span "×" at bounding box center [866, 35] width 8 height 19
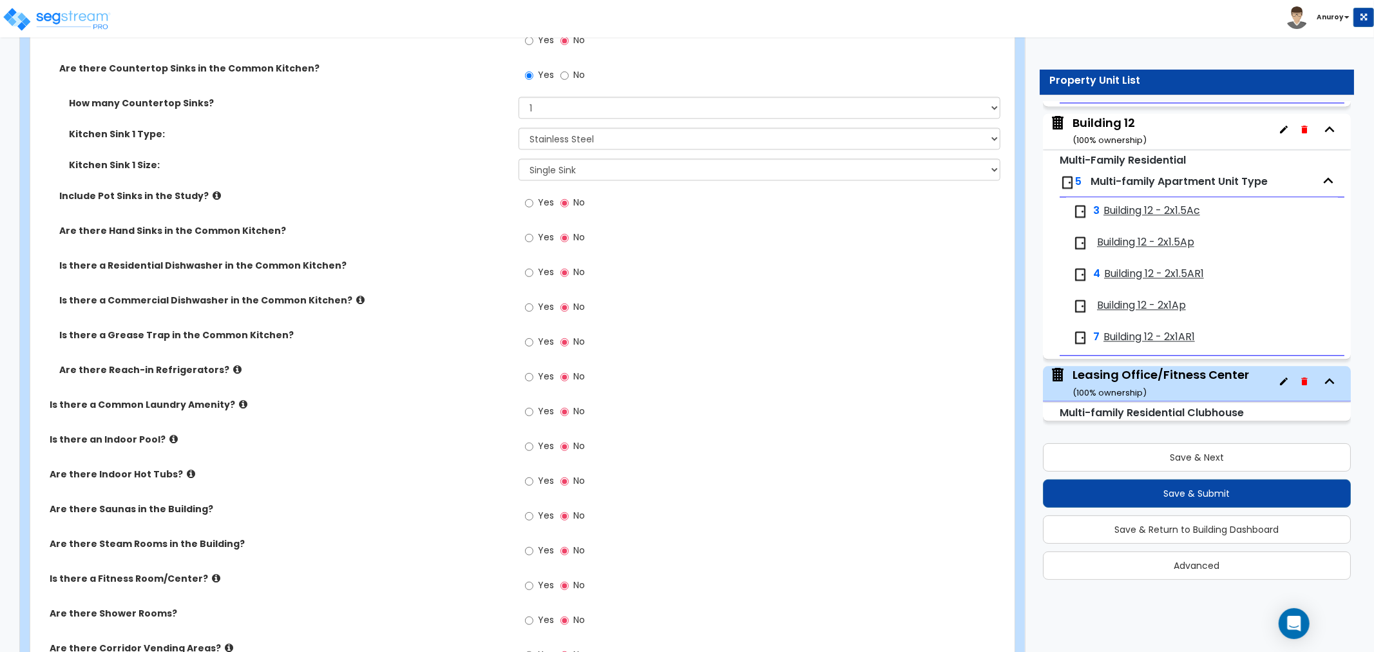
scroll to position [2500, 0]
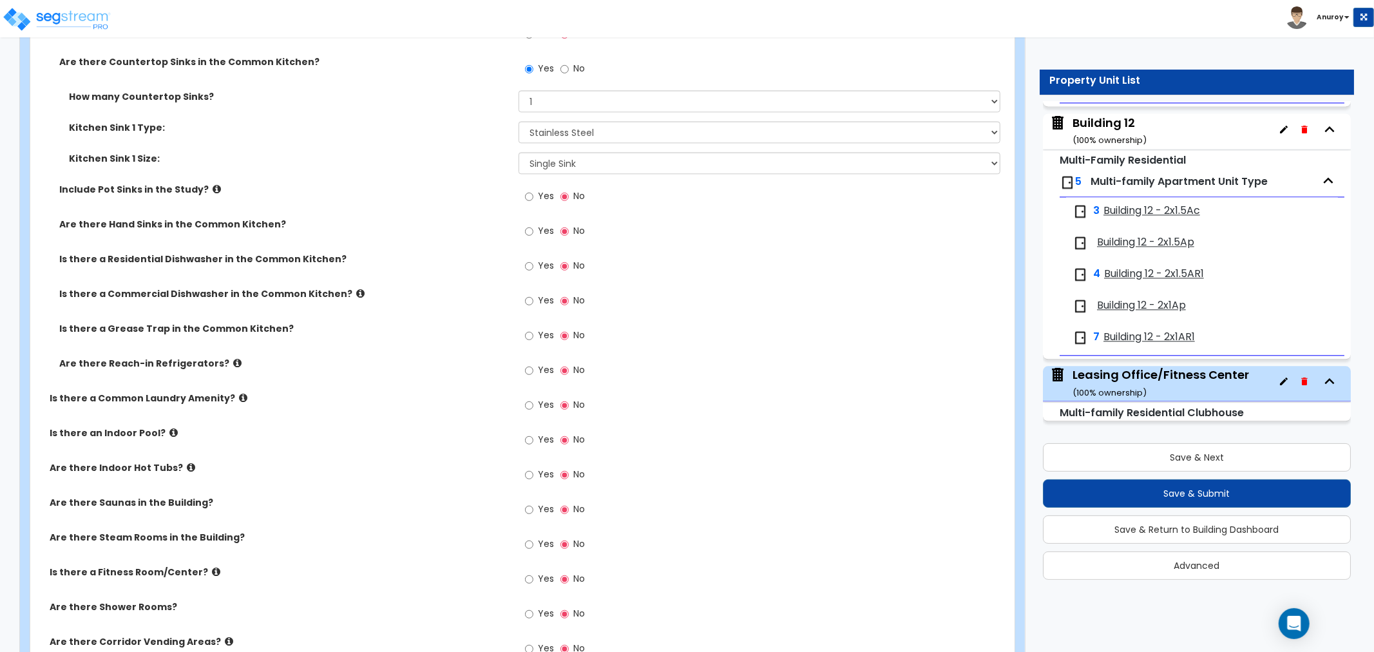
drag, startPoint x: 533, startPoint y: 263, endPoint x: 543, endPoint y: 260, distance: 10.6
click at [533, 264] on label "Yes" at bounding box center [539, 267] width 29 height 22
drag, startPoint x: 513, startPoint y: 269, endPoint x: 538, endPoint y: 263, distance: 25.9
click at [524, 267] on div "Is there a Residential Dishwasher in the Common Kitchen? Yes No" at bounding box center [518, 269] width 976 height 35
click at [535, 264] on label "Yes" at bounding box center [539, 267] width 29 height 22
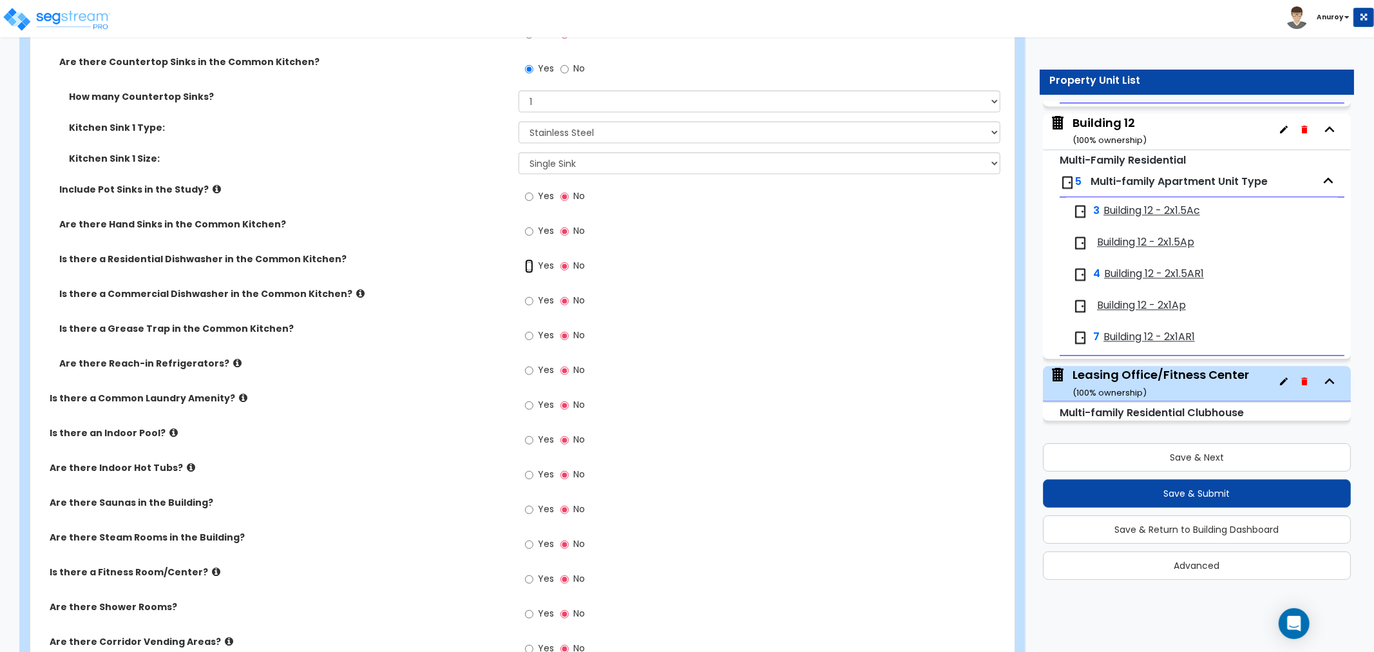
click at [533, 264] on input "Yes" at bounding box center [529, 266] width 8 height 14
radio input "true"
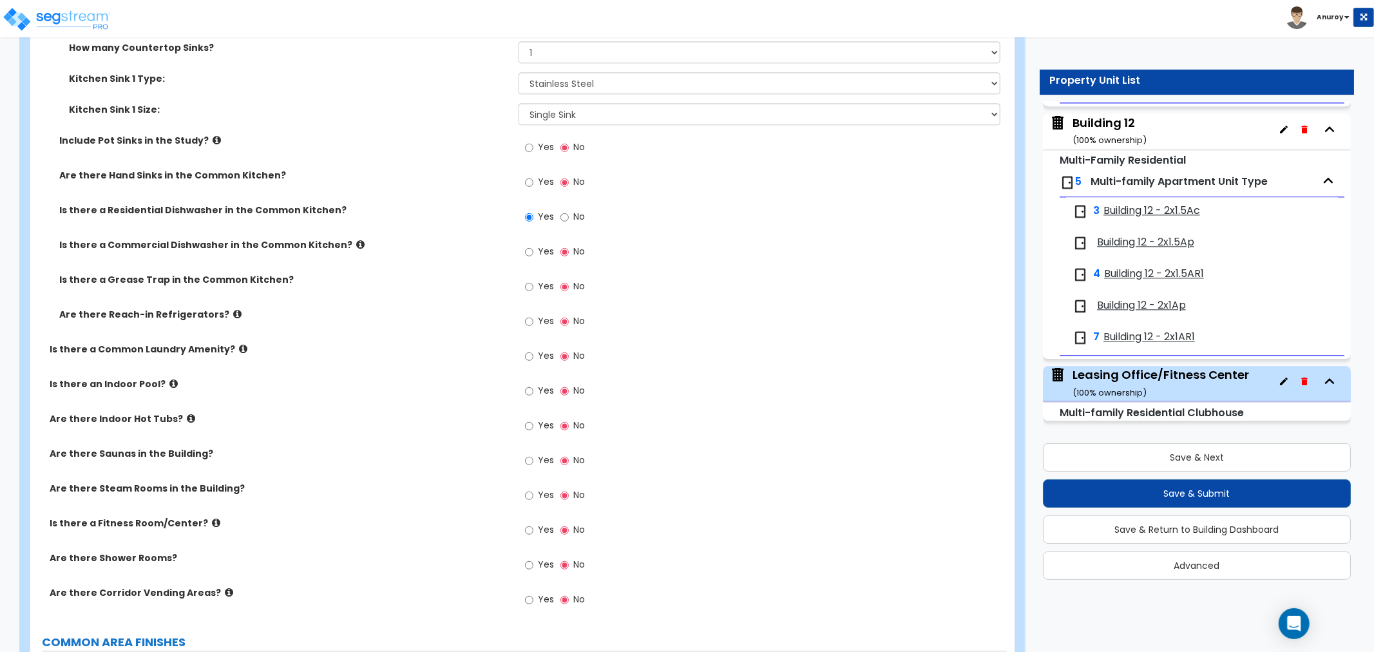
scroll to position [2571, 0]
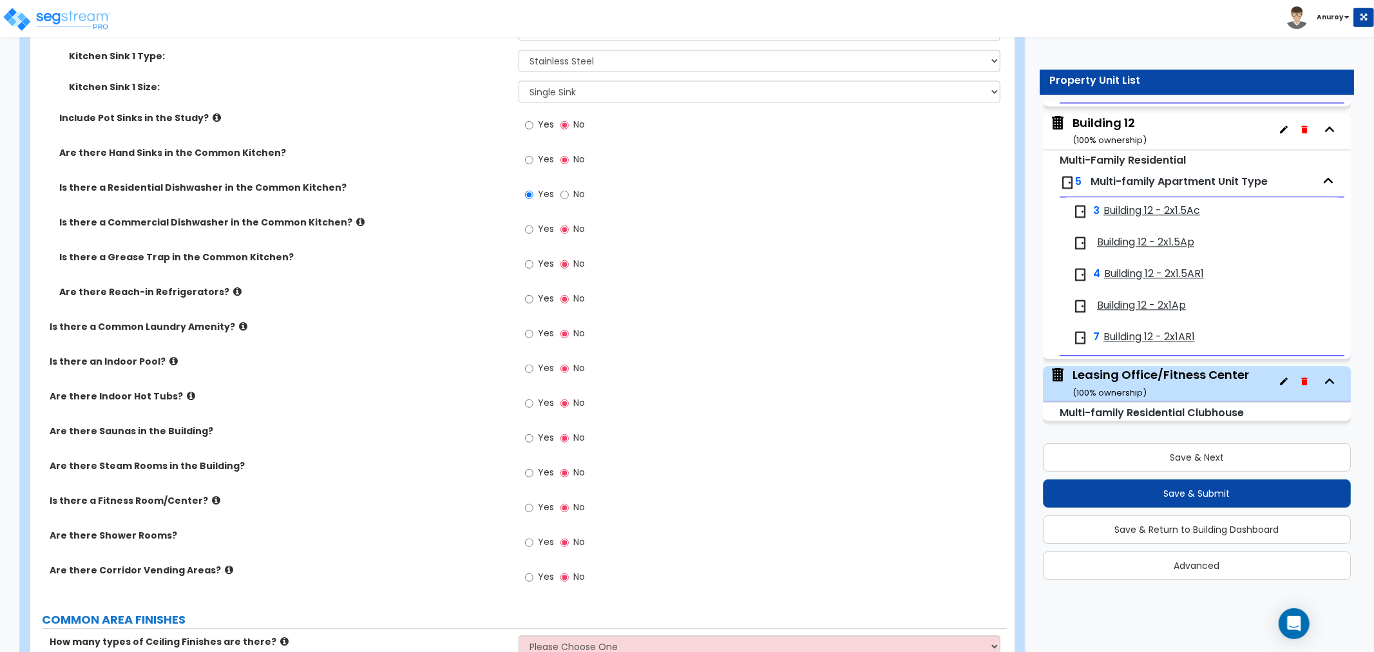
click at [233, 293] on icon at bounding box center [237, 292] width 8 height 10
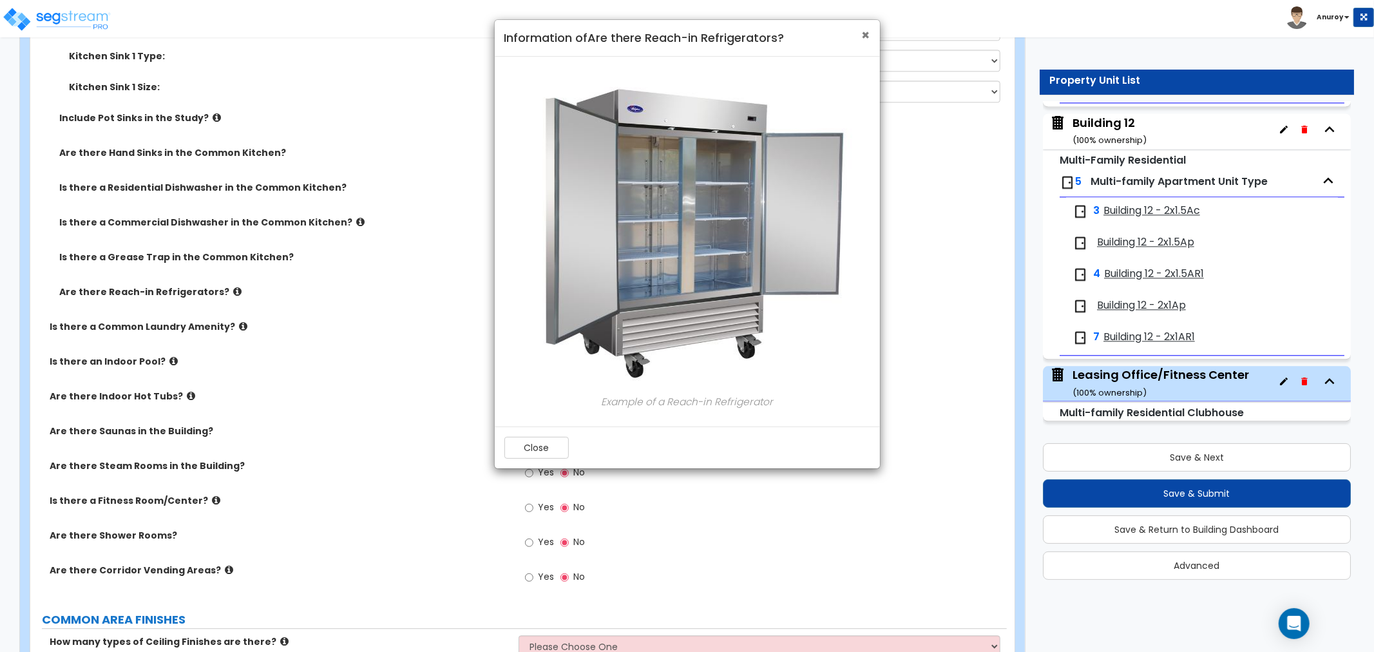
click at [865, 33] on span "×" at bounding box center [866, 35] width 8 height 19
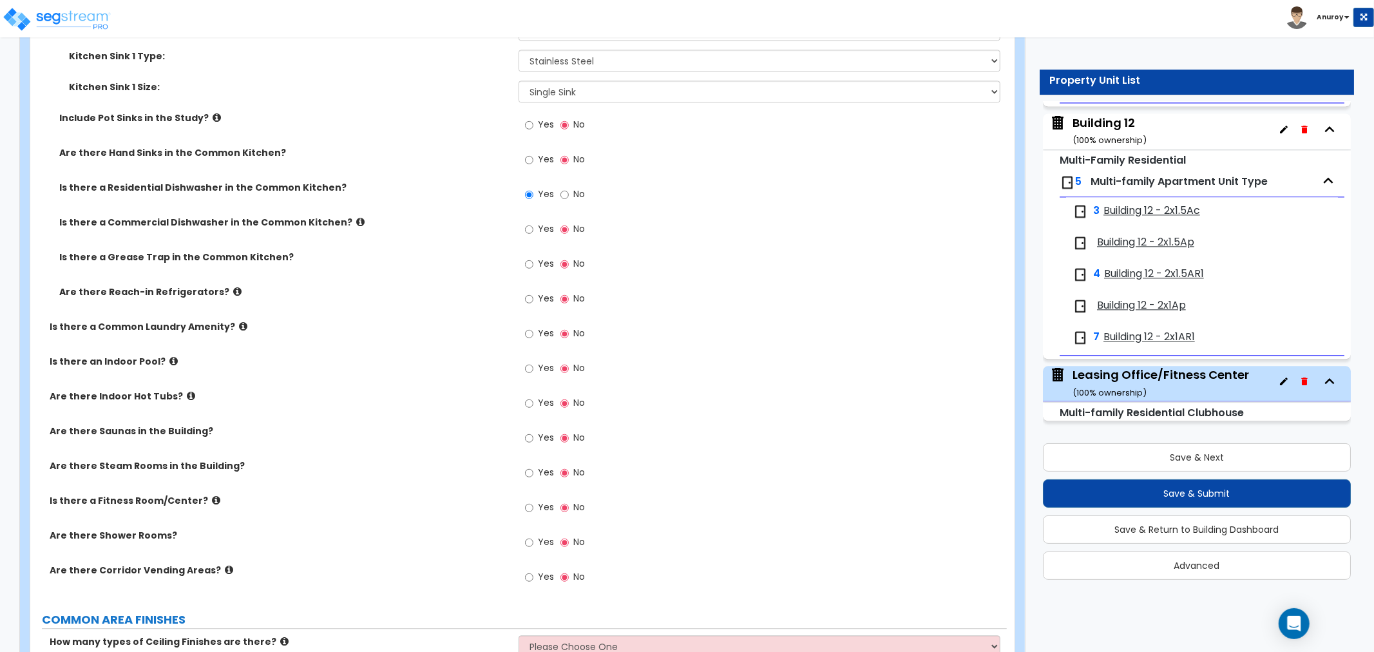
click at [519, 297] on div "Yes No" at bounding box center [555, 300] width 73 height 30
click at [532, 296] on input "Yes" at bounding box center [529, 299] width 8 height 14
radio input "true"
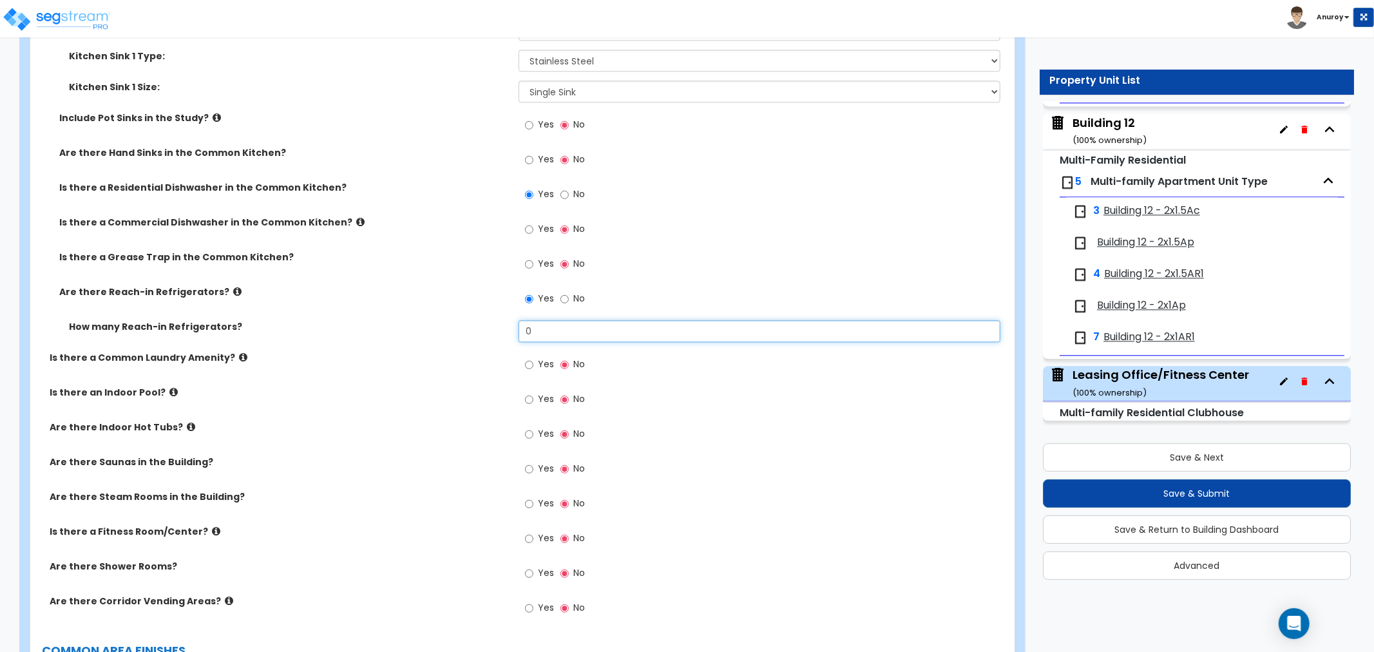
click at [555, 337] on input "0" at bounding box center [760, 331] width 482 height 22
drag, startPoint x: 549, startPoint y: 331, endPoint x: 520, endPoint y: 331, distance: 29.0
click at [520, 331] on input "0" at bounding box center [760, 331] width 482 height 22
type input "1"
click at [233, 293] on icon at bounding box center [237, 292] width 8 height 10
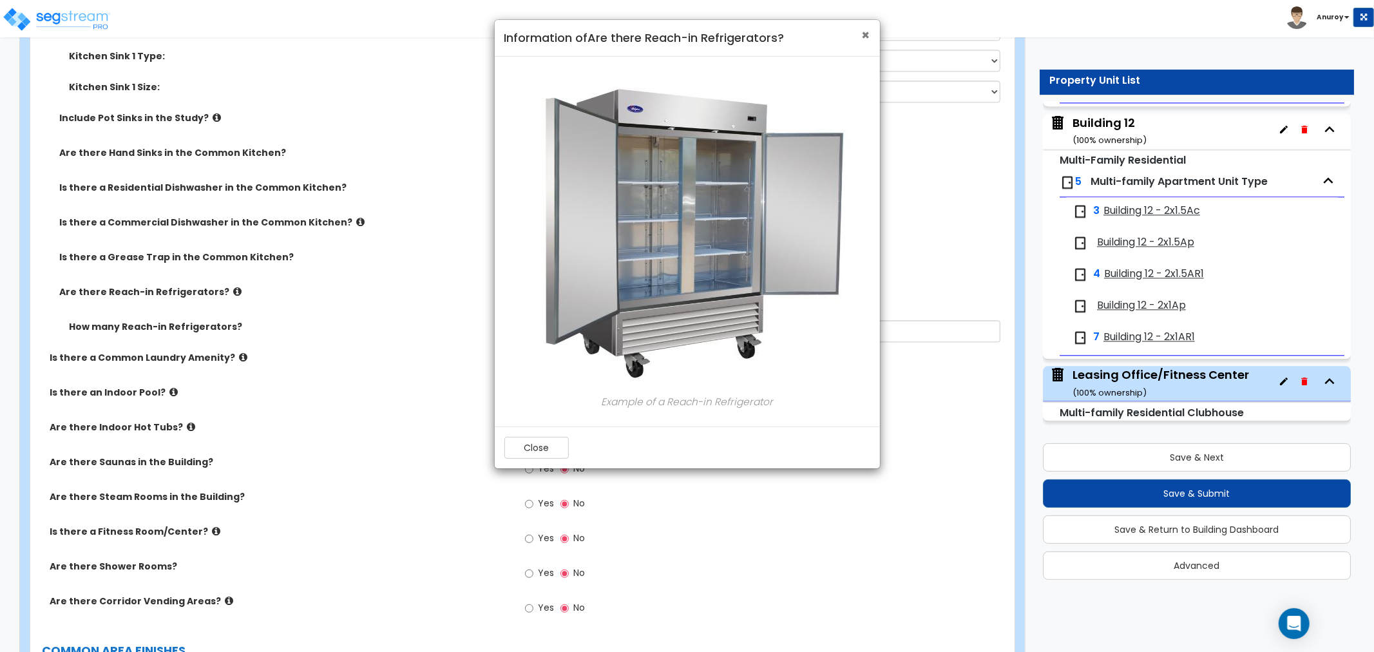
click at [864, 36] on span "×" at bounding box center [866, 35] width 8 height 19
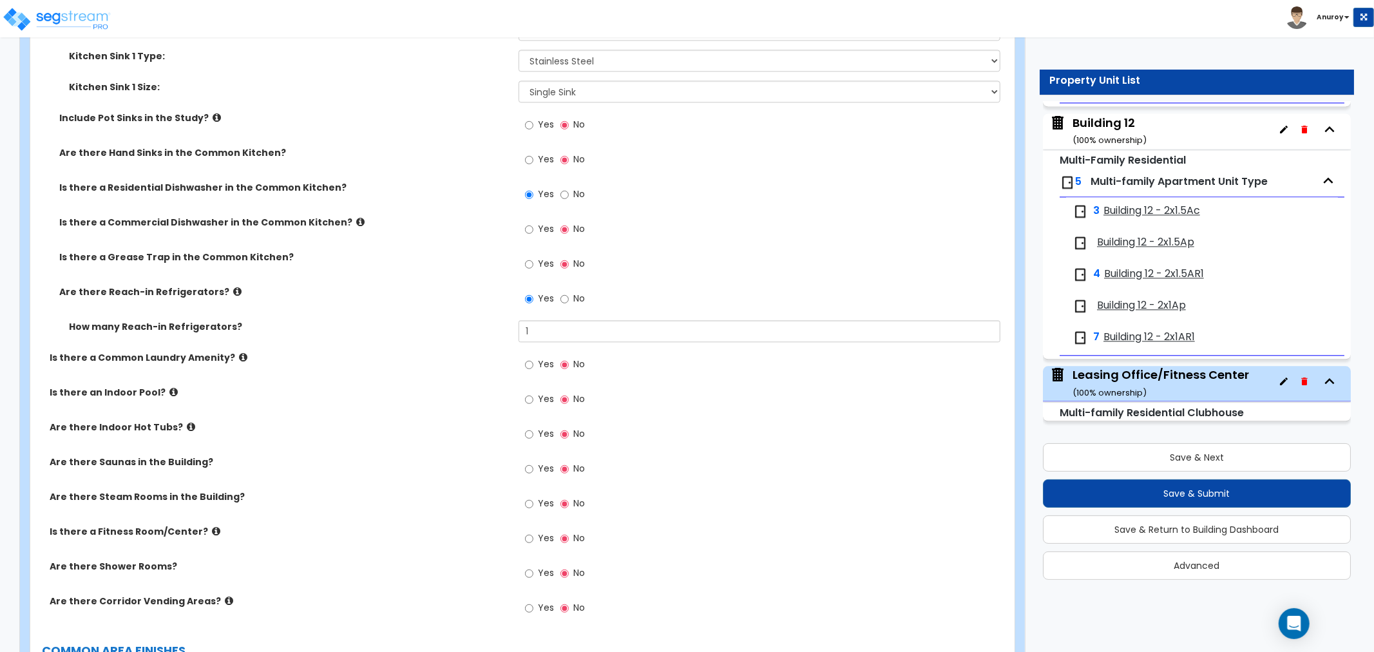
click at [570, 298] on label "No" at bounding box center [572, 300] width 24 height 22
click at [569, 298] on input "No" at bounding box center [564, 299] width 8 height 14
radio input "false"
radio input "true"
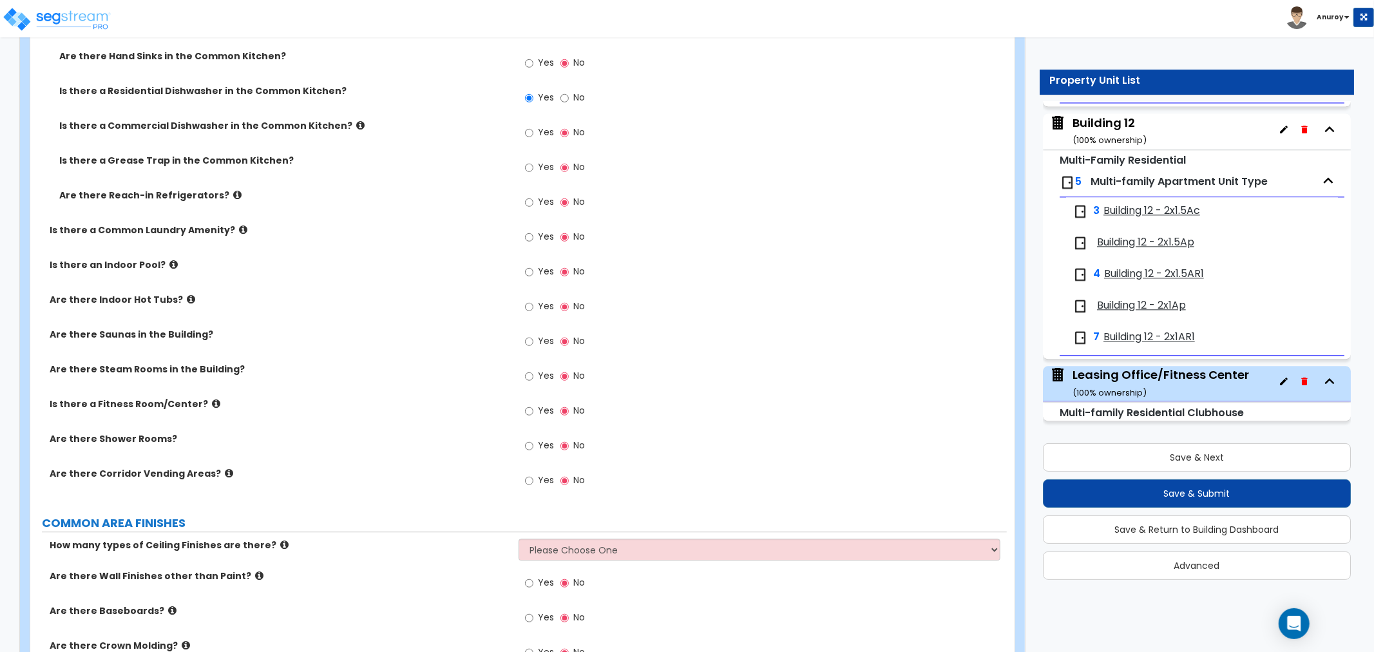
scroll to position [2643, 0]
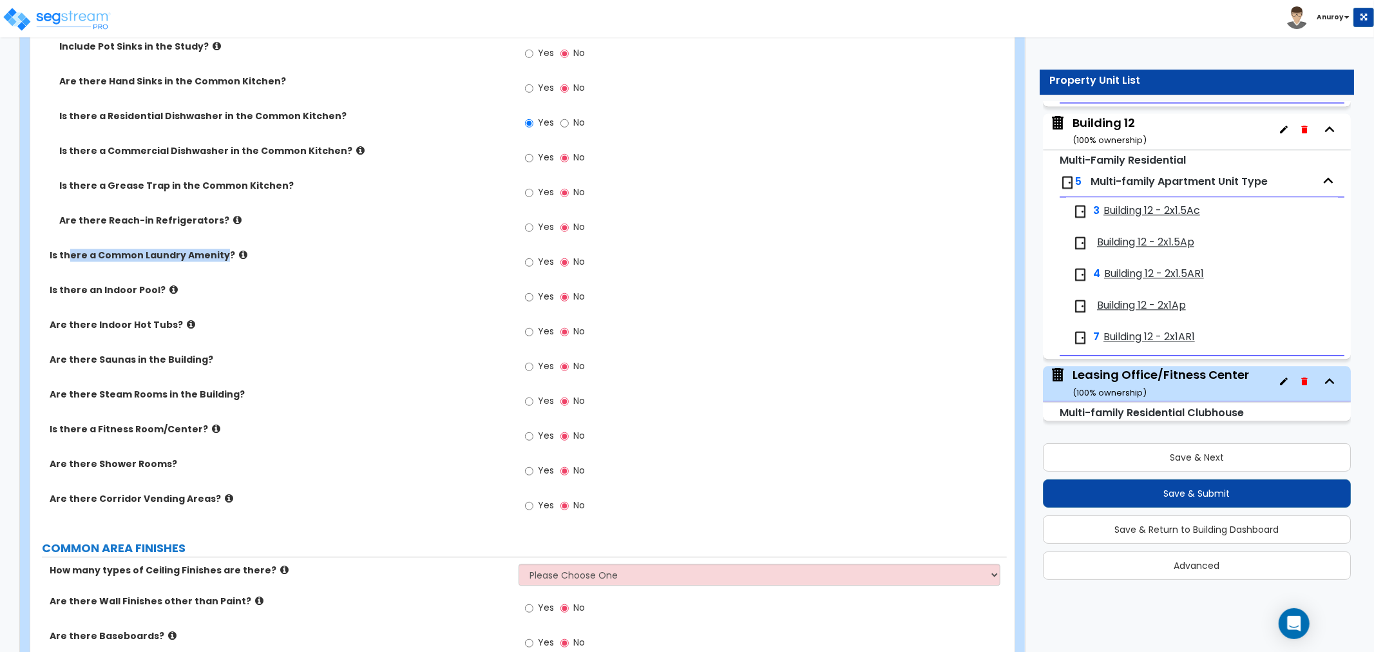
drag, startPoint x: 90, startPoint y: 250, endPoint x: 217, endPoint y: 259, distance: 127.2
click at [217, 259] on label "Is there a Common Laundry Amenity?" at bounding box center [279, 255] width 459 height 13
click at [211, 263] on div "Is there a Common Laundry Amenity? Yes No" at bounding box center [518, 266] width 976 height 35
click at [169, 287] on label "Is there an Indoor Pool?" at bounding box center [279, 289] width 459 height 13
click at [169, 288] on icon at bounding box center [173, 290] width 8 height 10
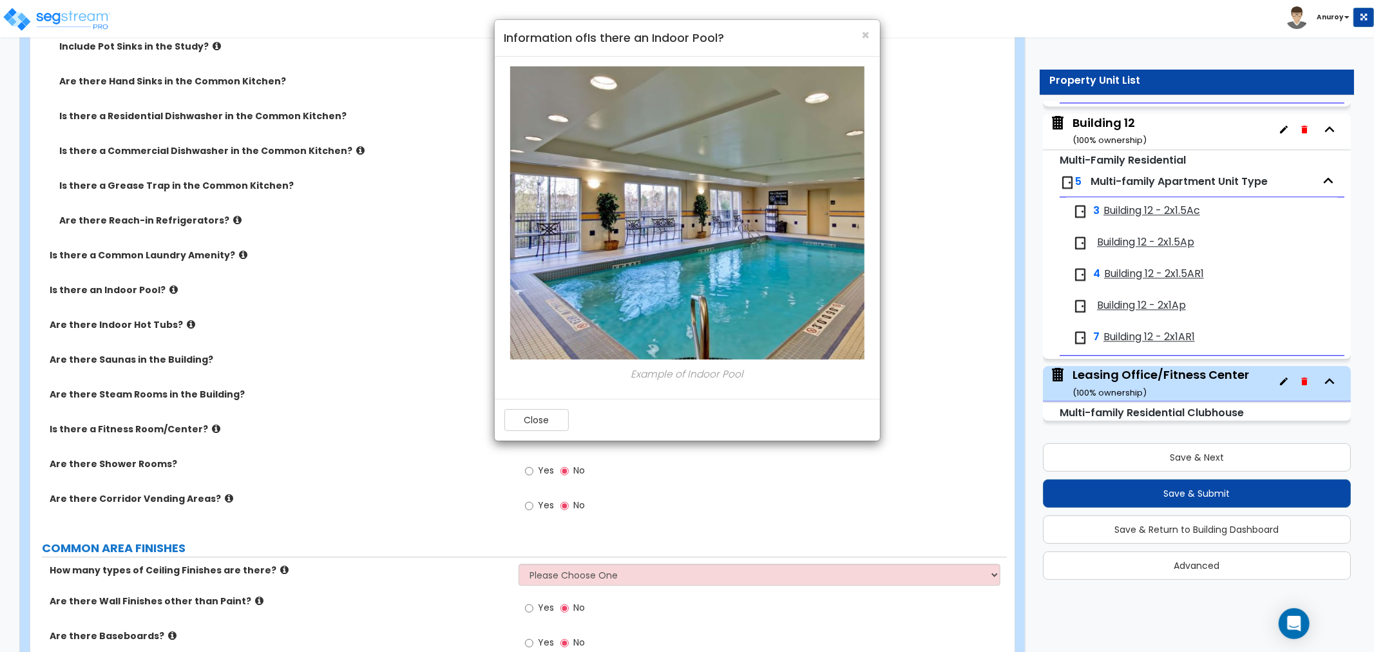
scroll to position [3144, 0]
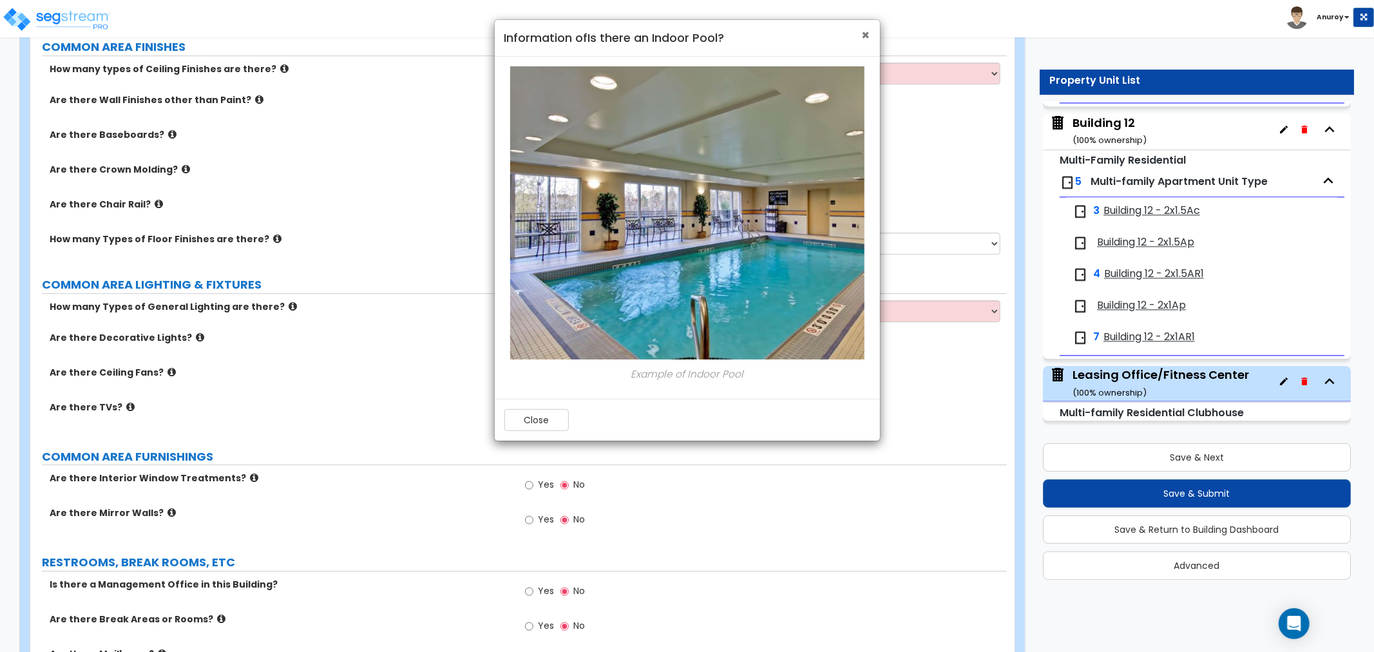
click at [868, 33] on span "×" at bounding box center [866, 35] width 8 height 19
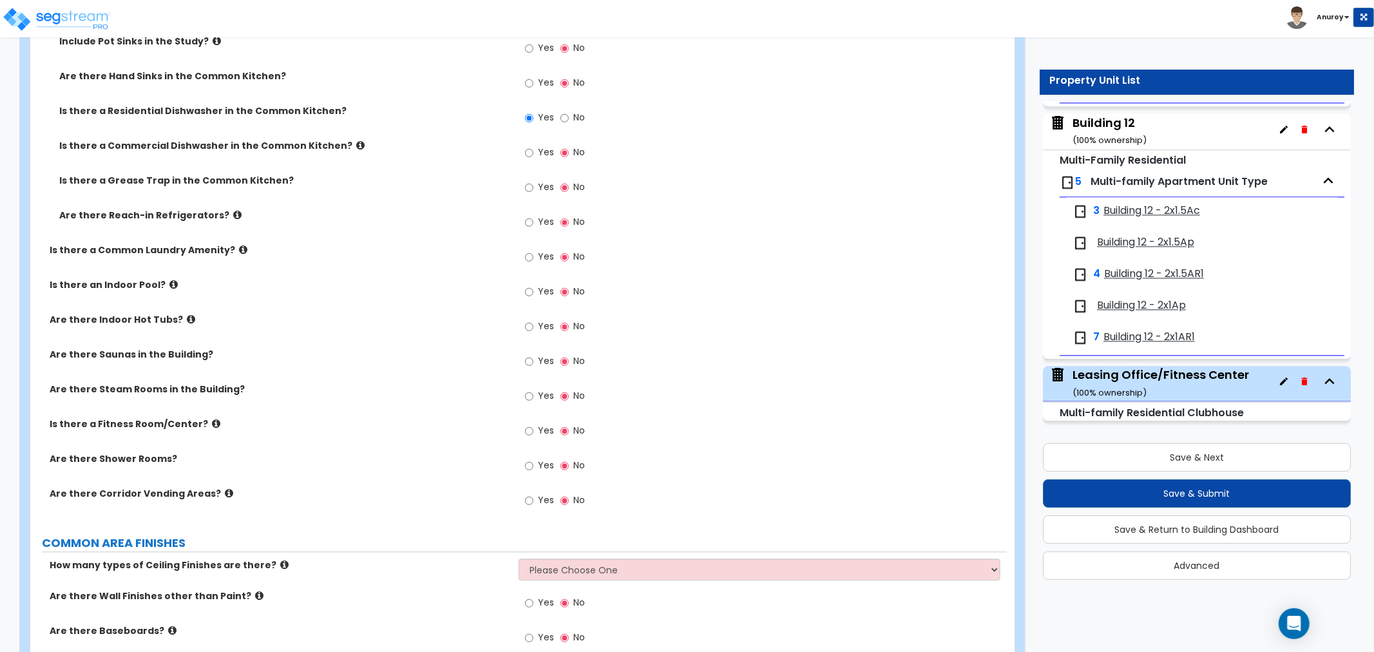
scroll to position [2643, 0]
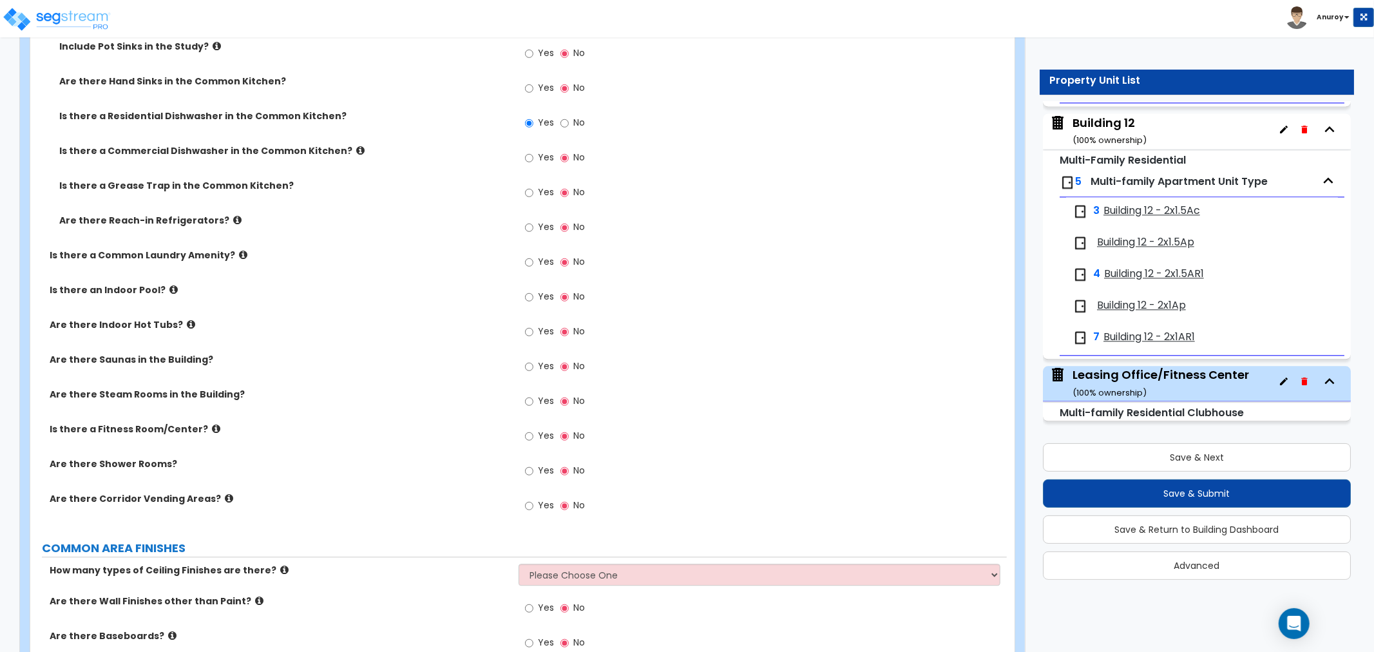
click at [269, 347] on div "Are there Indoor Hot Tubs? Yes No" at bounding box center [518, 335] width 976 height 35
drag, startPoint x: 75, startPoint y: 357, endPoint x: 165, endPoint y: 357, distance: 89.5
click at [165, 357] on label "Are there Saunas in the Building?" at bounding box center [279, 359] width 459 height 13
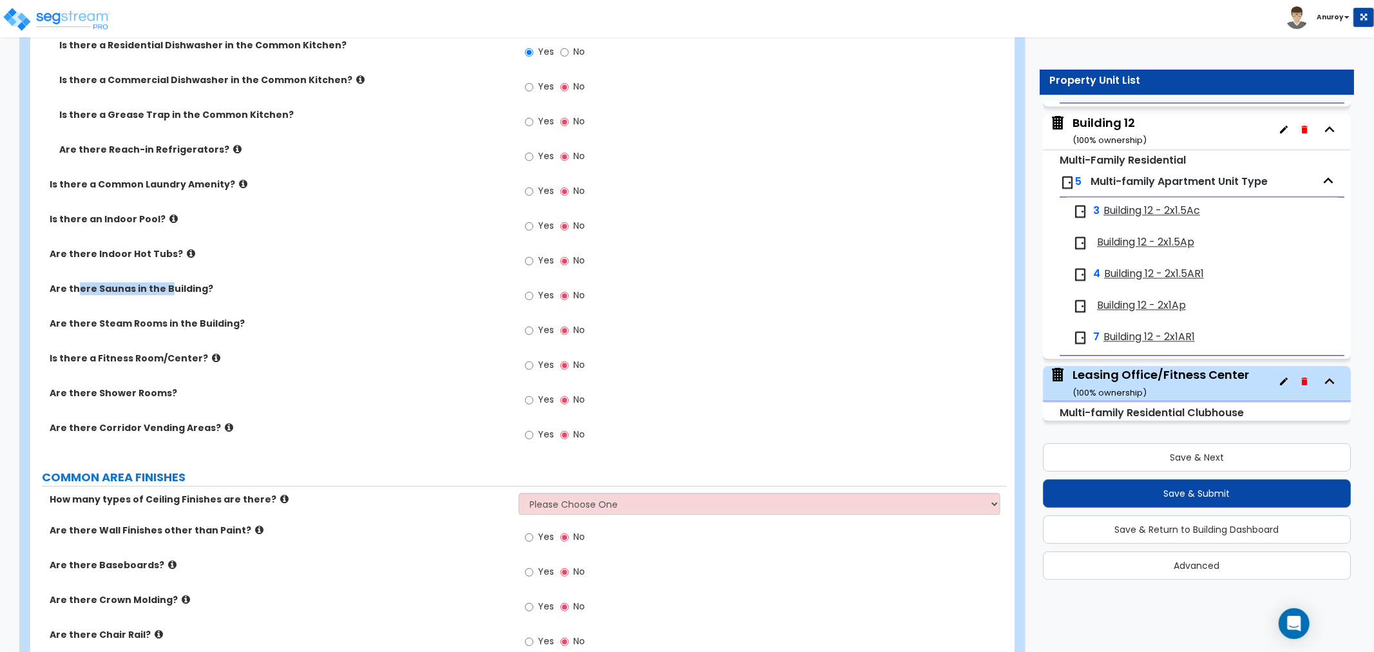
scroll to position [2714, 0]
click at [137, 319] on label "Are there Steam Rooms in the Building?" at bounding box center [279, 322] width 459 height 13
click at [531, 361] on input "Yes" at bounding box center [529, 364] width 8 height 14
radio input "true"
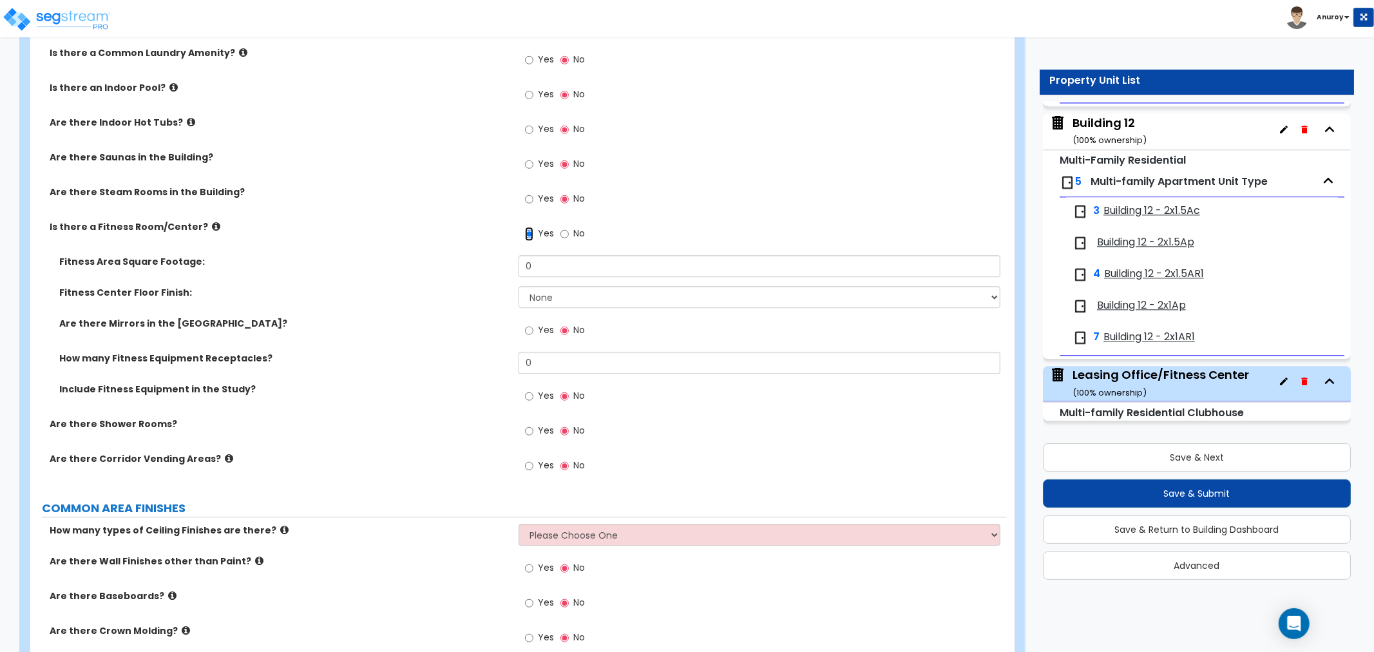
scroll to position [2857, 0]
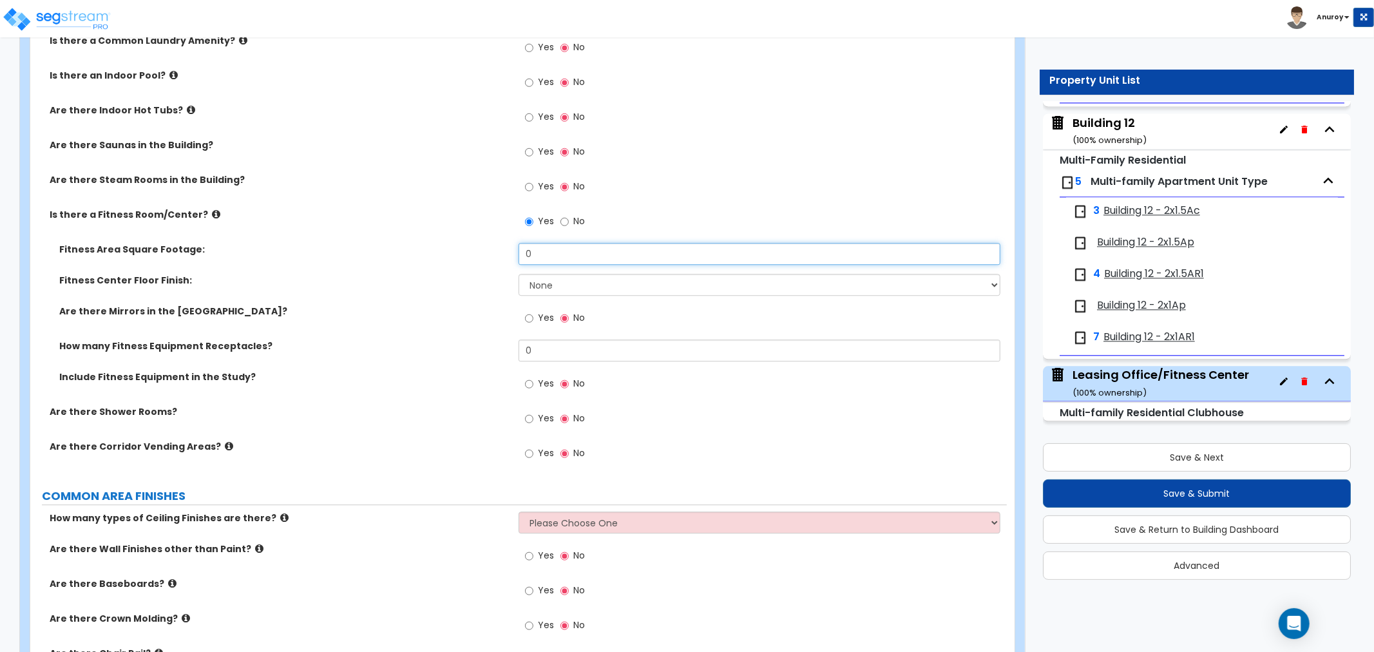
drag, startPoint x: 578, startPoint y: 261, endPoint x: 513, endPoint y: 264, distance: 64.5
click at [513, 264] on div "Fitness Area Square Footage: 0" at bounding box center [518, 258] width 976 height 31
type input "200"
click at [585, 285] on select "None Tile Flooring Resilient Laminate Flooring VCT Flooring Sheet Carpet Floori…" at bounding box center [760, 285] width 482 height 22
click at [596, 285] on select "None Tile Flooring Resilient Laminate Flooring VCT Flooring Sheet Carpet Floori…" at bounding box center [760, 285] width 482 height 22
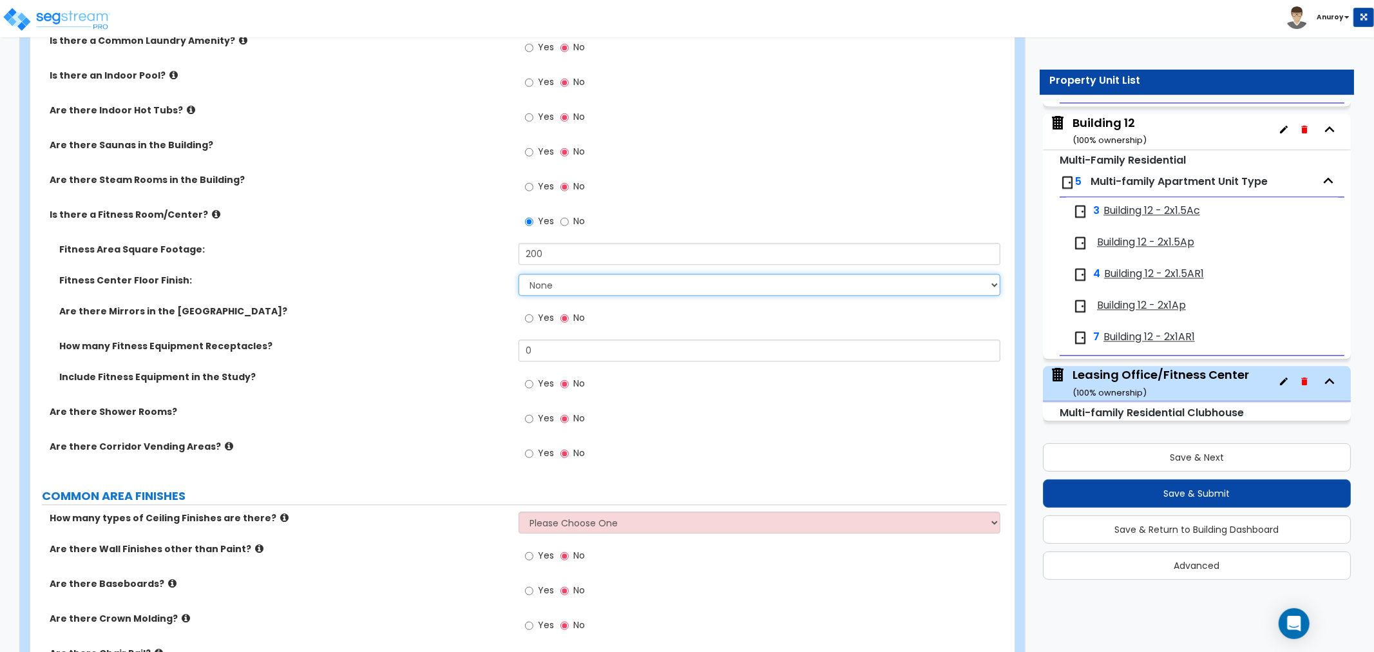
select select "6"
click at [519, 274] on select "None Tile Flooring Resilient Laminate Flooring VCT Flooring Sheet Carpet Floori…" at bounding box center [760, 285] width 482 height 22
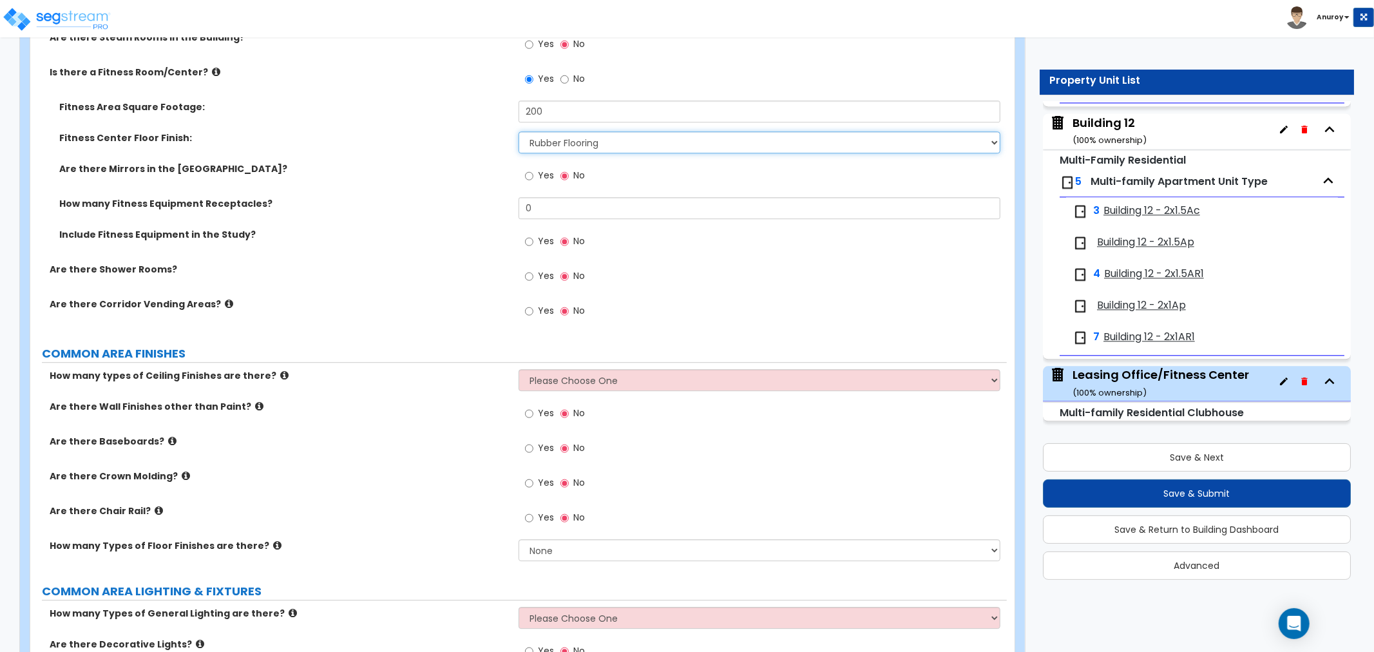
scroll to position [3000, 0]
click at [216, 196] on label "How many Fitness Equipment Receptacles?" at bounding box center [284, 202] width 450 height 13
click at [536, 239] on label "Yes" at bounding box center [539, 242] width 29 height 22
click at [533, 239] on input "Yes" at bounding box center [529, 241] width 8 height 14
radio input "true"
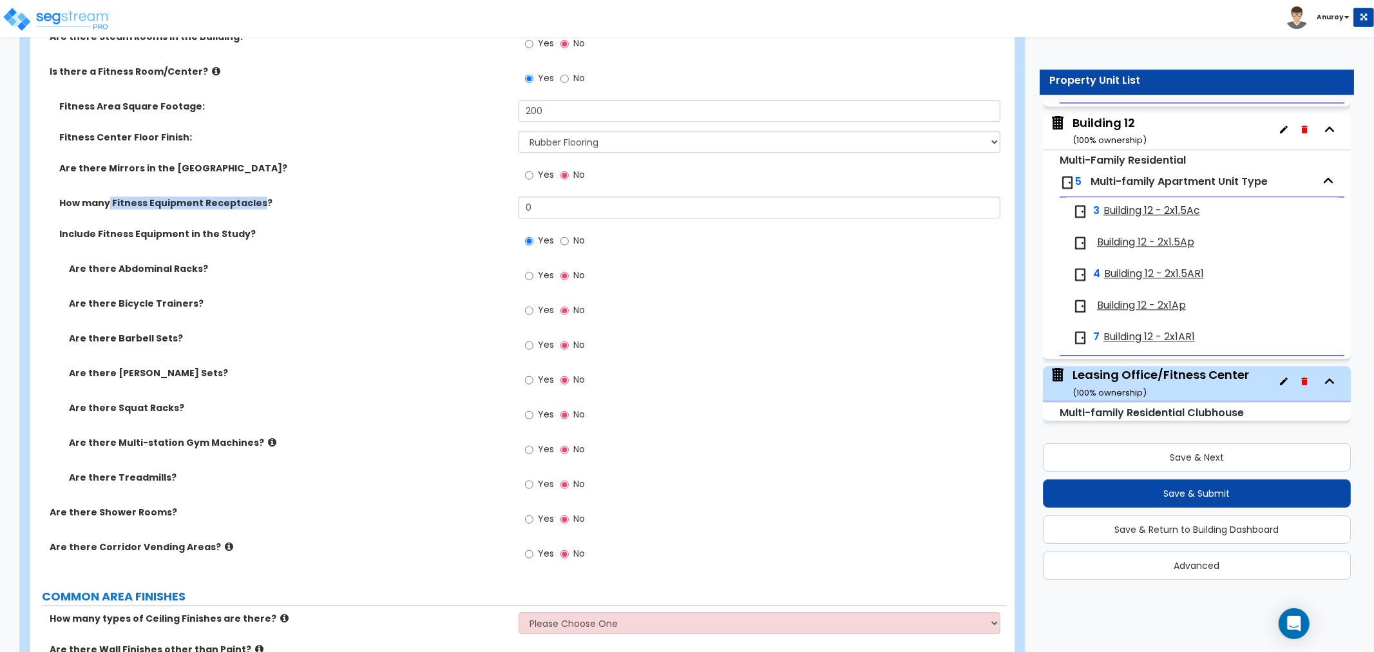
drag, startPoint x: 256, startPoint y: 202, endPoint x: 108, endPoint y: 201, distance: 148.1
click at [108, 201] on label "How many Fitness Equipment Receptacles?" at bounding box center [284, 202] width 450 height 13
copy label "Fitness Equipment Receptacles"
click at [139, 204] on label "How many Fitness Equipment Receptacles?" at bounding box center [284, 202] width 450 height 13
click at [271, 196] on label "How many Fitness Equipment Receptacles?" at bounding box center [284, 202] width 450 height 13
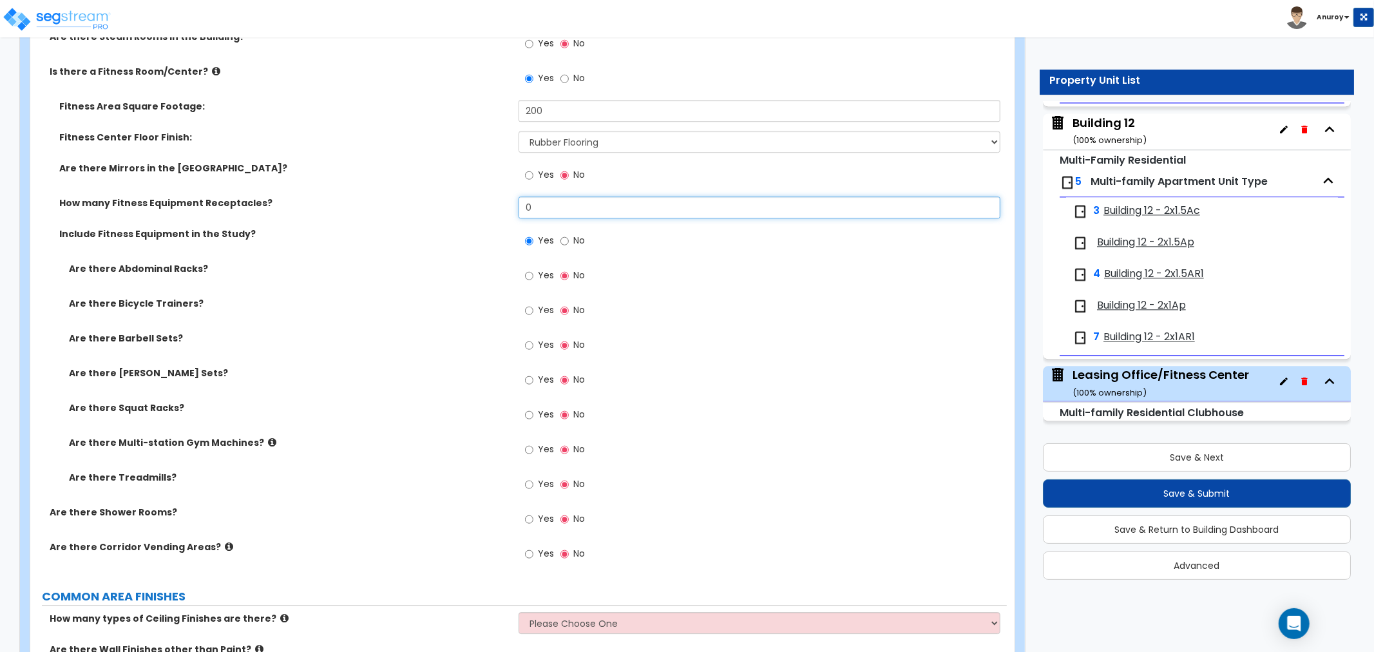
drag, startPoint x: 562, startPoint y: 203, endPoint x: 530, endPoint y: 208, distance: 32.6
click at [531, 207] on input "0" at bounding box center [760, 207] width 482 height 22
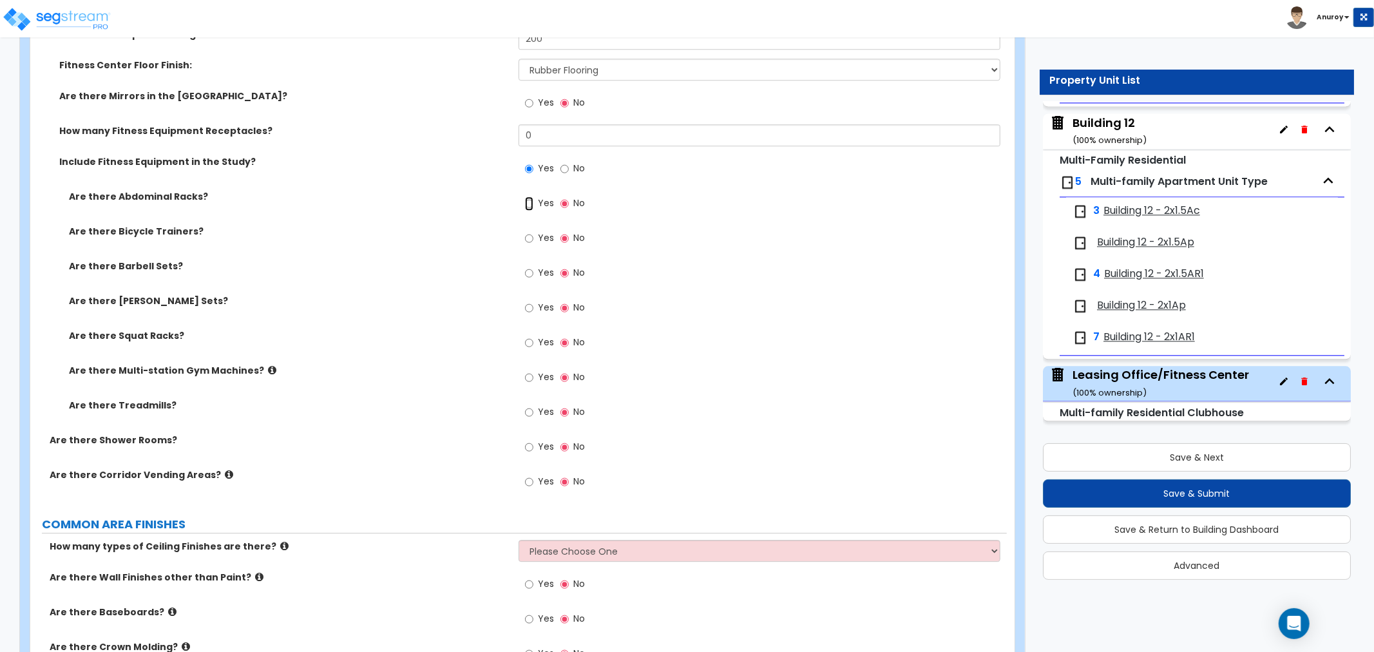
click at [533, 204] on input "Yes" at bounding box center [529, 203] width 8 height 14
radio input "true"
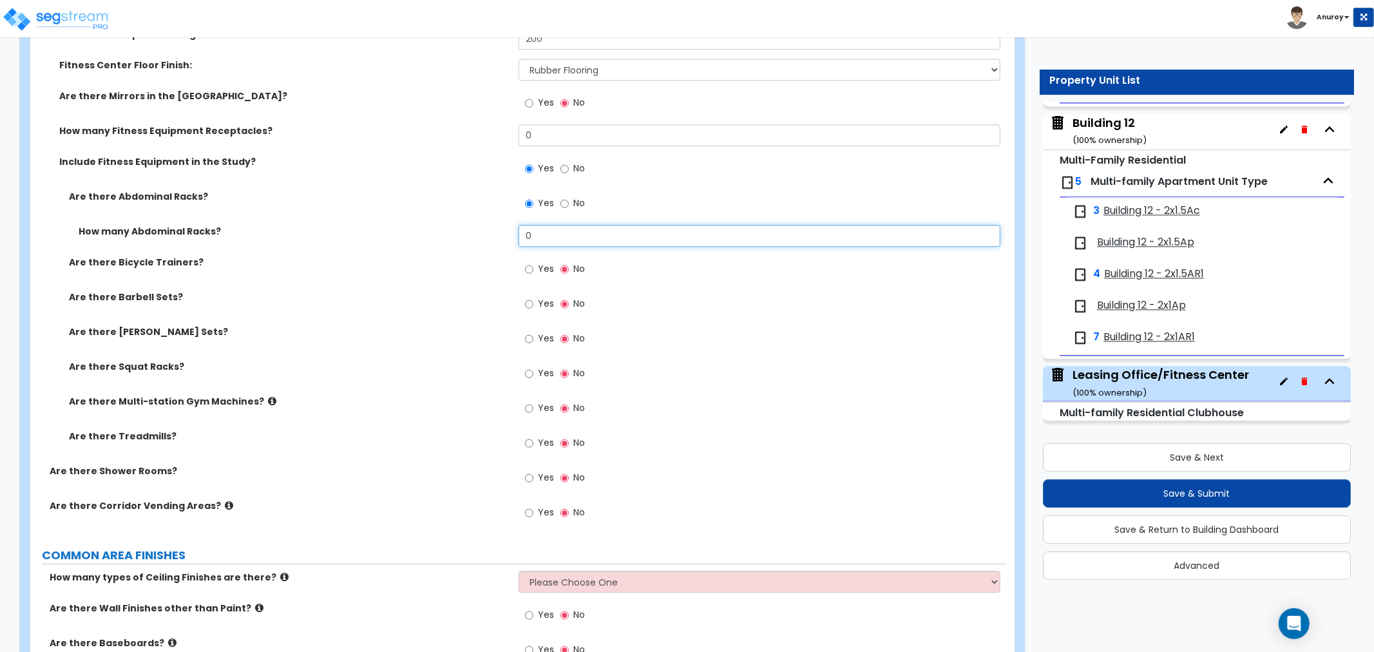
drag, startPoint x: 538, startPoint y: 229, endPoint x: 520, endPoint y: 230, distance: 17.4
click at [520, 230] on input "0" at bounding box center [760, 236] width 482 height 22
type input "1"
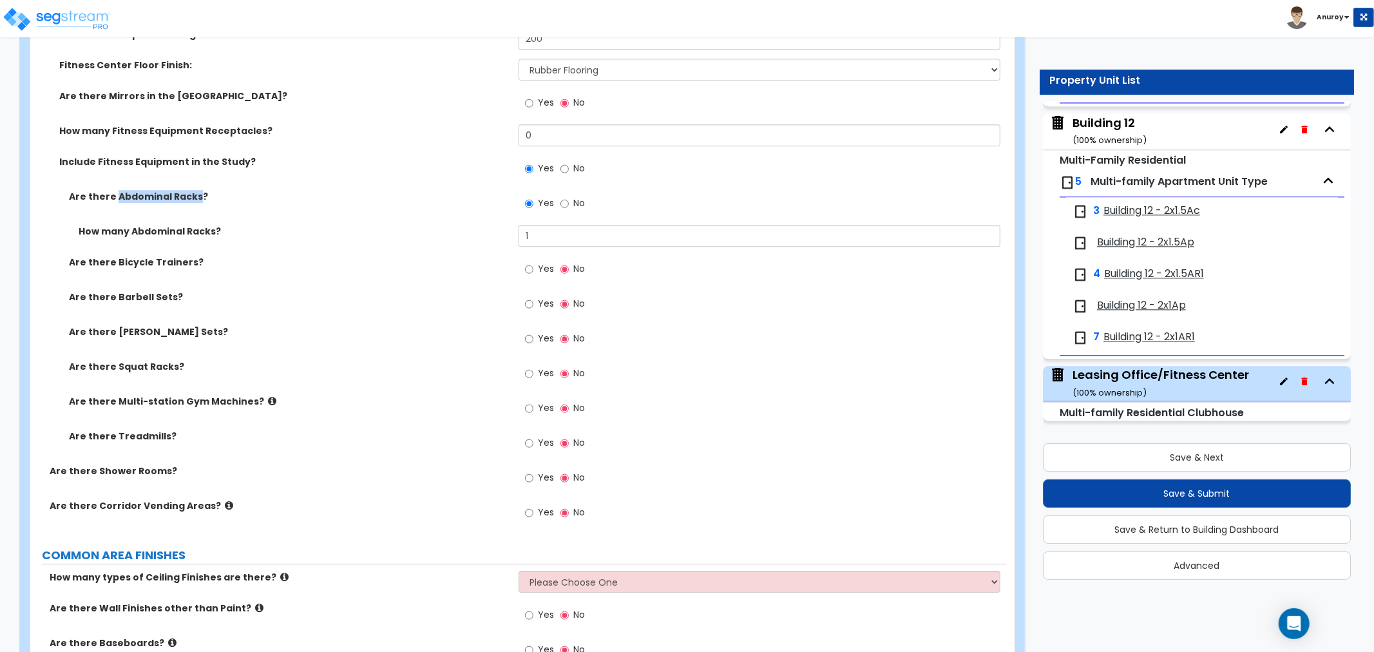
drag, startPoint x: 117, startPoint y: 195, endPoint x: 196, endPoint y: 196, distance: 79.2
click at [196, 196] on label "Are there Abdominal Racks?" at bounding box center [289, 196] width 440 height 13
copy label "Abdominal Racks"
click at [564, 201] on input "No" at bounding box center [564, 203] width 8 height 14
radio input "false"
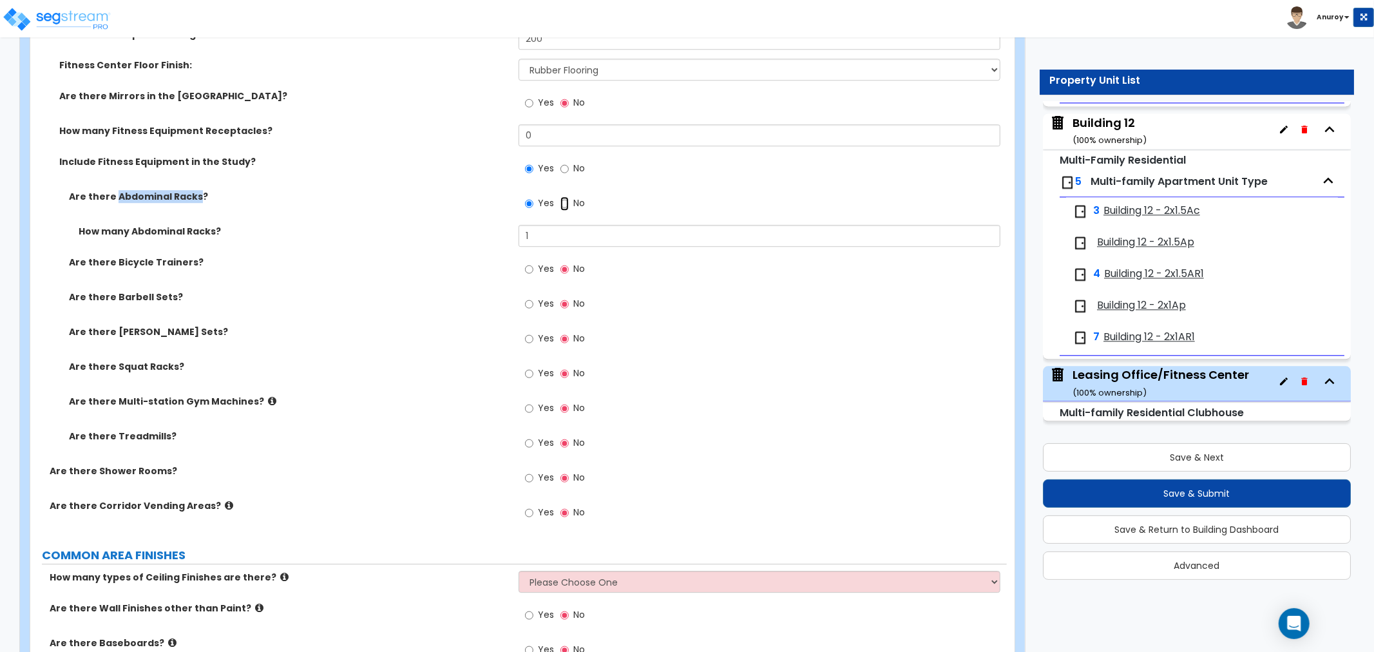
radio input "true"
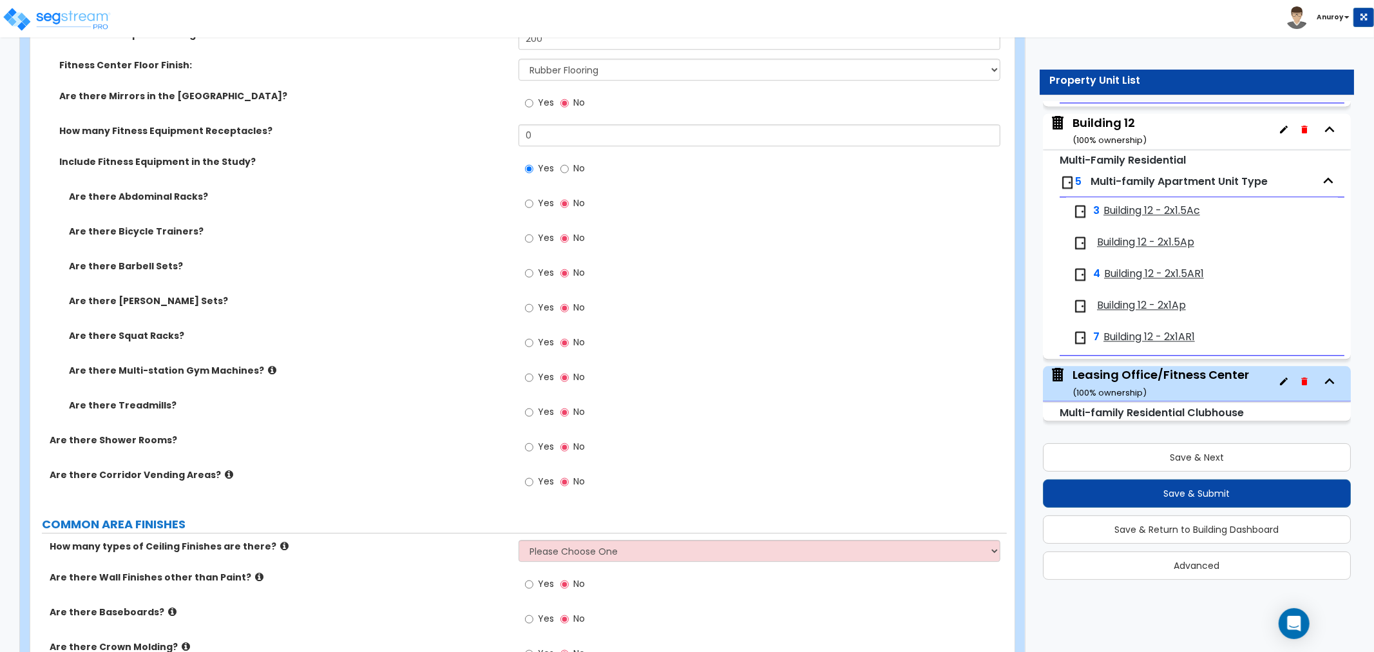
click at [260, 233] on label "Are there Bicycle Trainers?" at bounding box center [289, 231] width 440 height 13
click at [536, 303] on label "Yes" at bounding box center [539, 309] width 29 height 22
click at [533, 303] on input "Yes" at bounding box center [529, 308] width 8 height 14
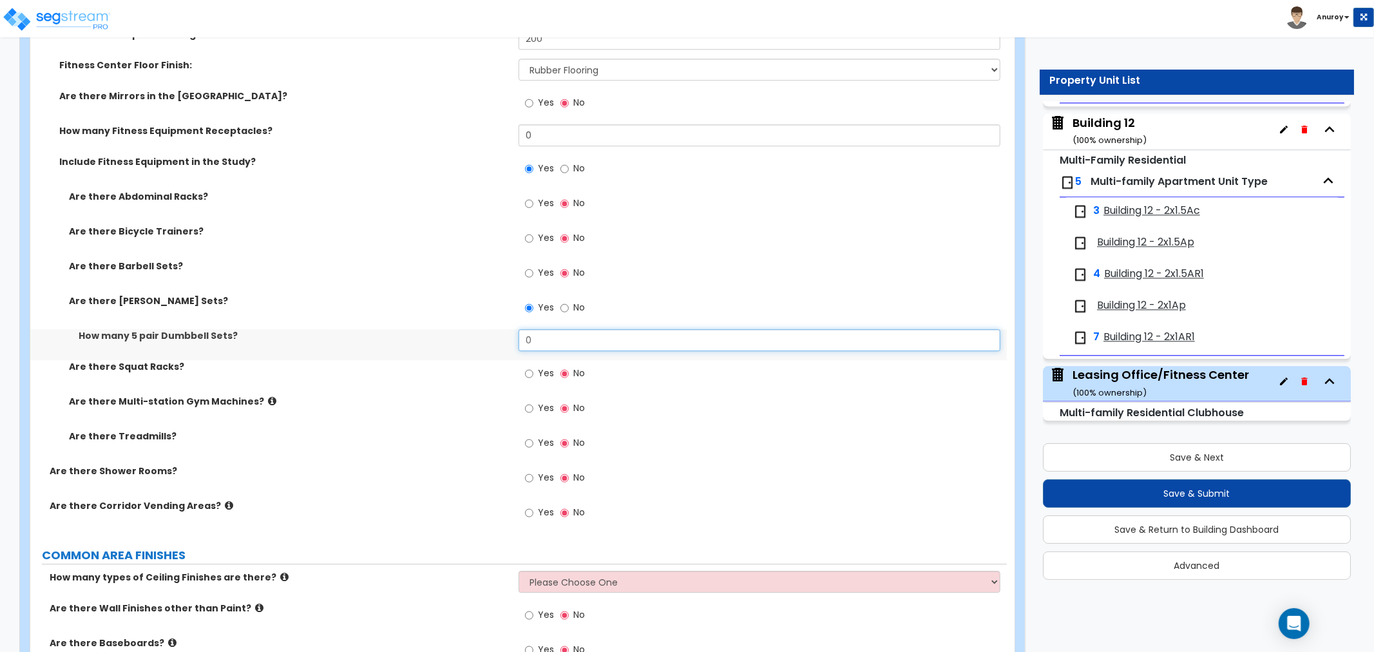
drag, startPoint x: 536, startPoint y: 337, endPoint x: 499, endPoint y: 338, distance: 36.7
click at [499, 338] on div "How many 5 pair Dumbbell Sets? 0" at bounding box center [518, 344] width 976 height 31
click at [566, 307] on input "No" at bounding box center [564, 308] width 8 height 14
radio input "false"
radio input "true"
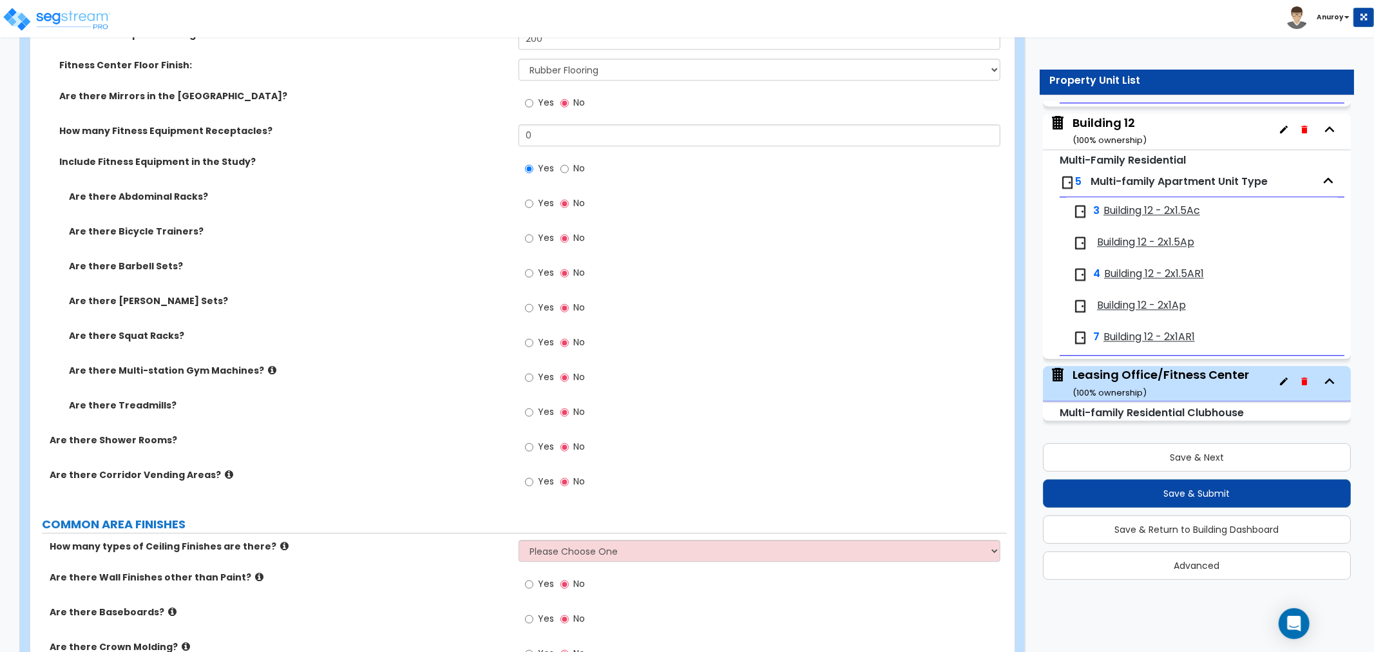
click at [542, 237] on span "Yes" at bounding box center [546, 237] width 16 height 13
click at [533, 237] on input "Yes" at bounding box center [529, 238] width 8 height 14
radio input "true"
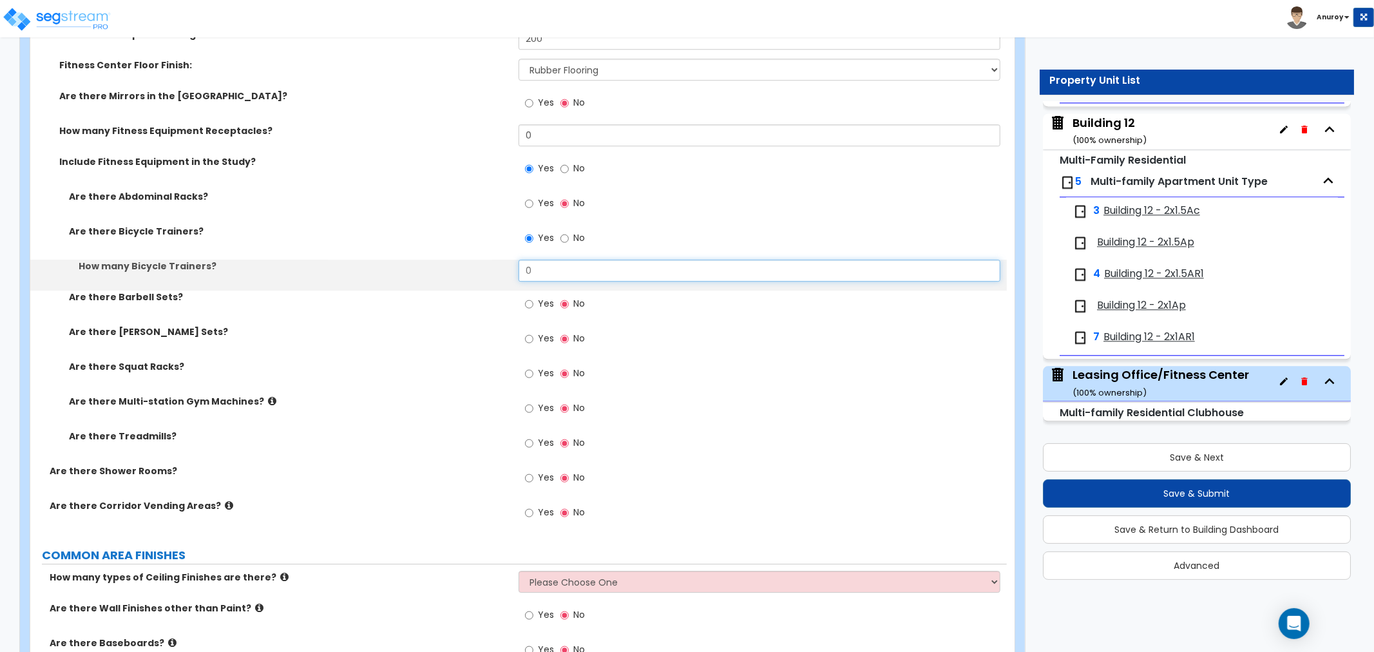
drag, startPoint x: 530, startPoint y: 273, endPoint x: 499, endPoint y: 275, distance: 31.0
click at [500, 274] on div "How many Bicycle Trainers? 0" at bounding box center [518, 275] width 976 height 31
type input "1"
click at [540, 439] on span "Yes" at bounding box center [546, 442] width 16 height 13
click at [533, 439] on input "Yes" at bounding box center [529, 443] width 8 height 14
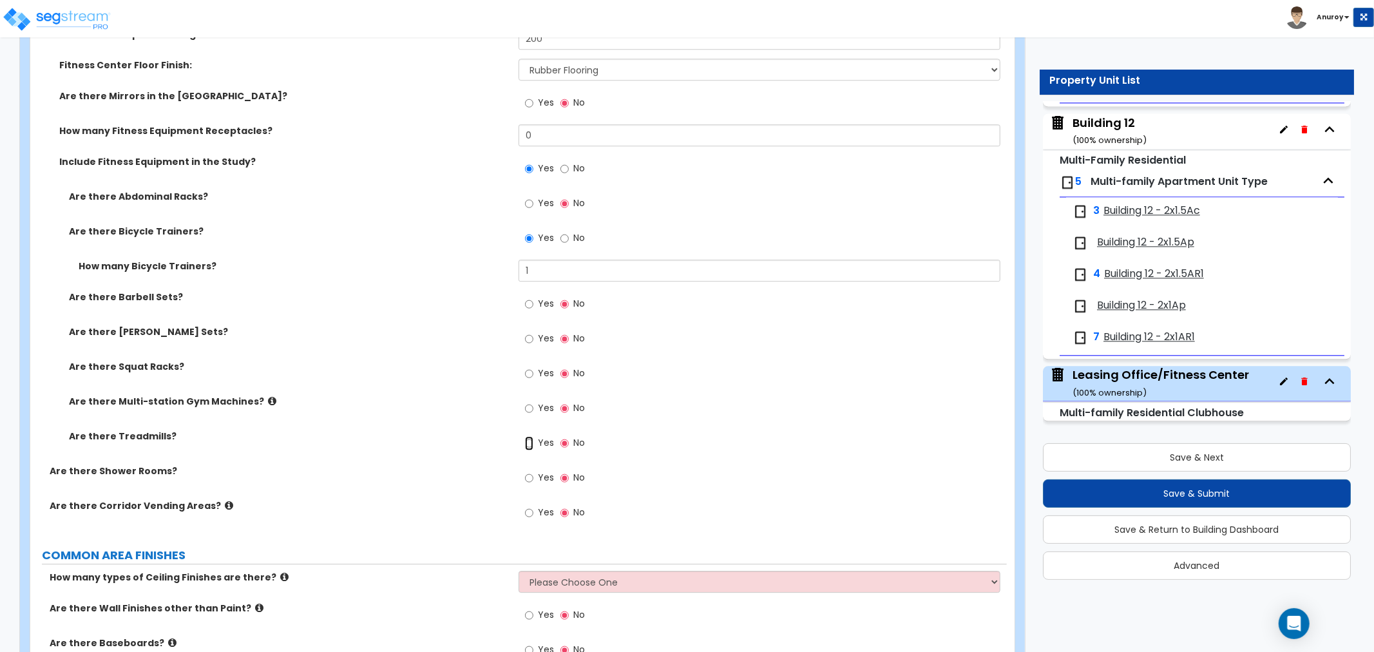
radio input "true"
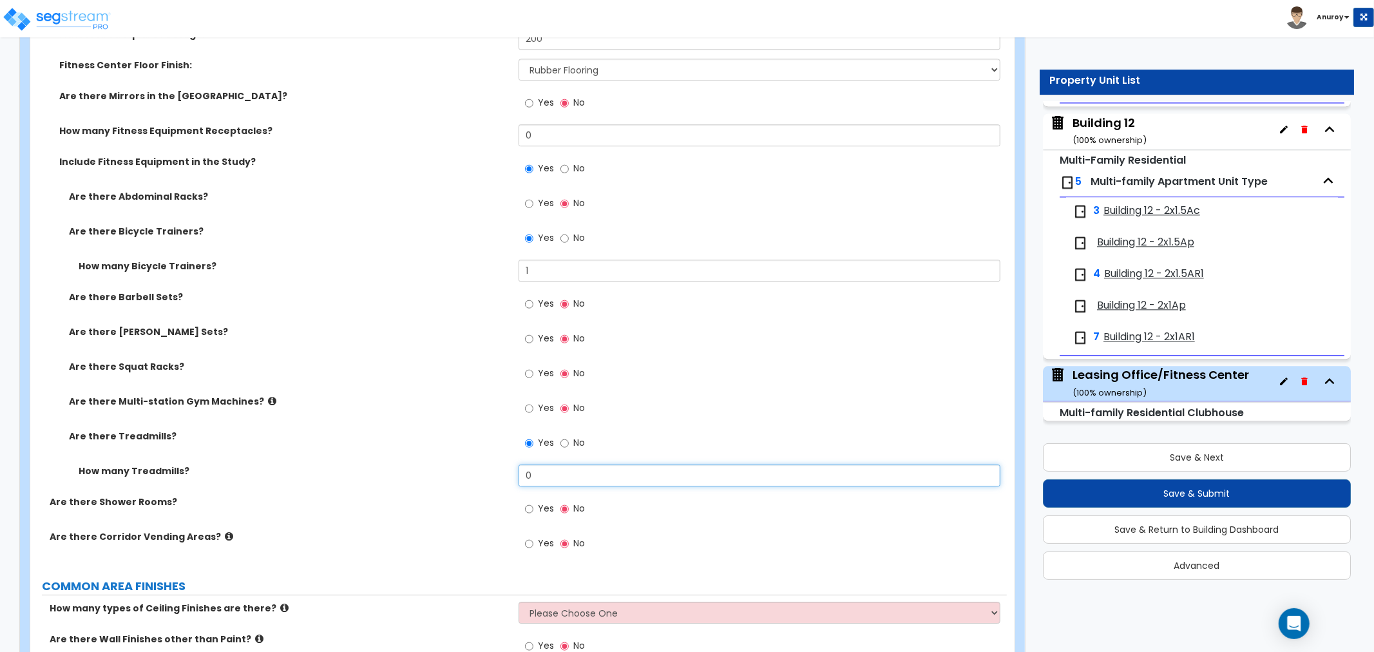
drag, startPoint x: 541, startPoint y: 478, endPoint x: 513, endPoint y: 477, distance: 28.4
click at [515, 477] on div "How many Treadmills? 0" at bounding box center [518, 479] width 976 height 31
type input "1"
click at [268, 400] on icon at bounding box center [272, 401] width 8 height 10
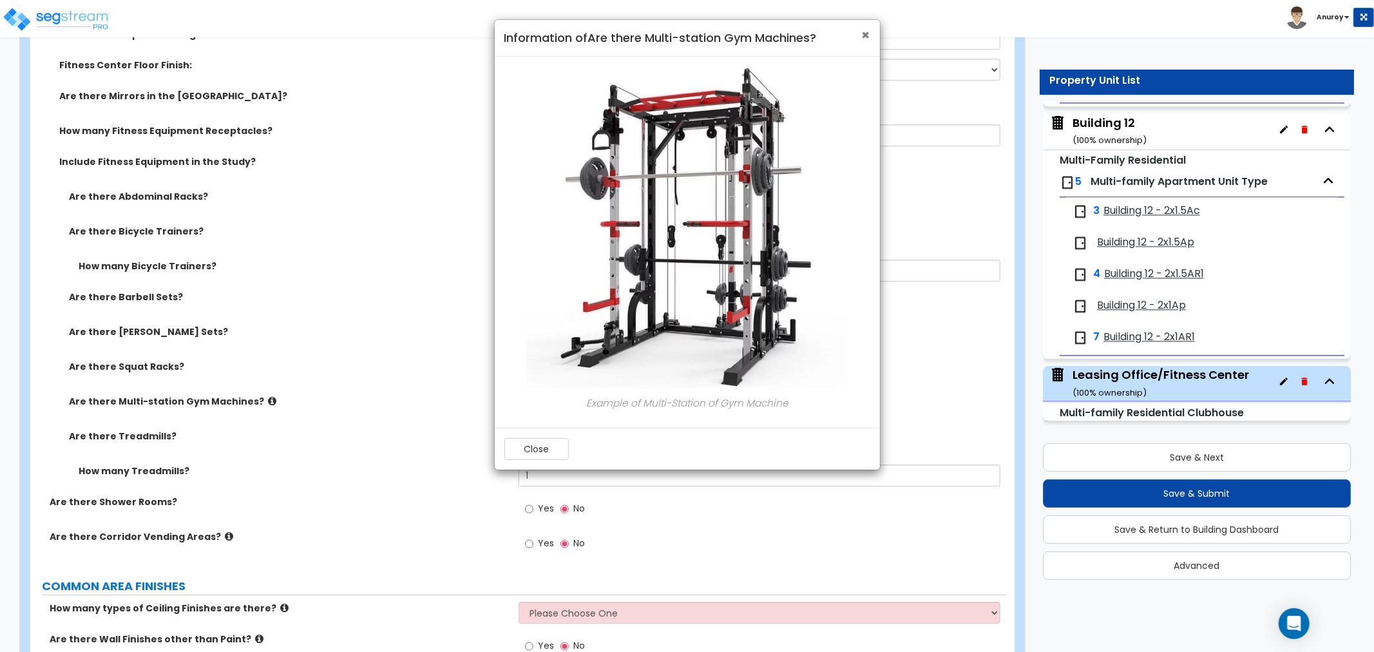
click at [866, 32] on span "×" at bounding box center [866, 35] width 8 height 19
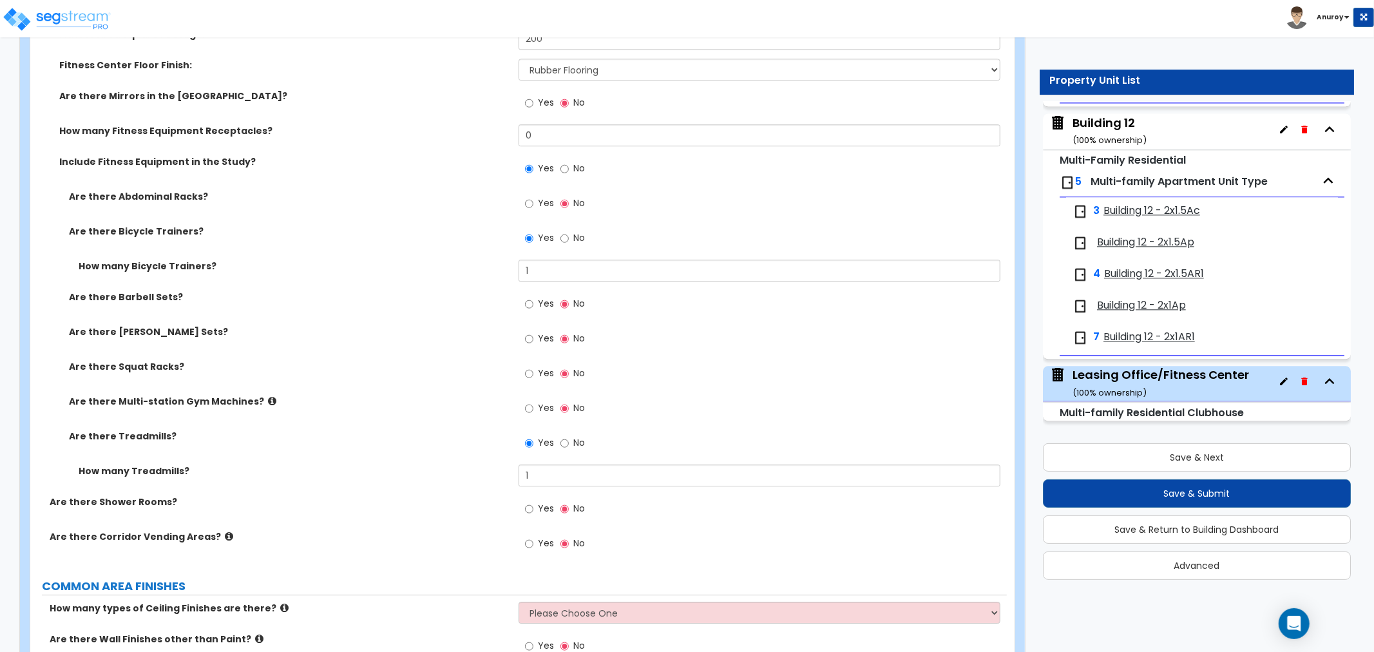
click at [268, 397] on icon at bounding box center [272, 401] width 8 height 10
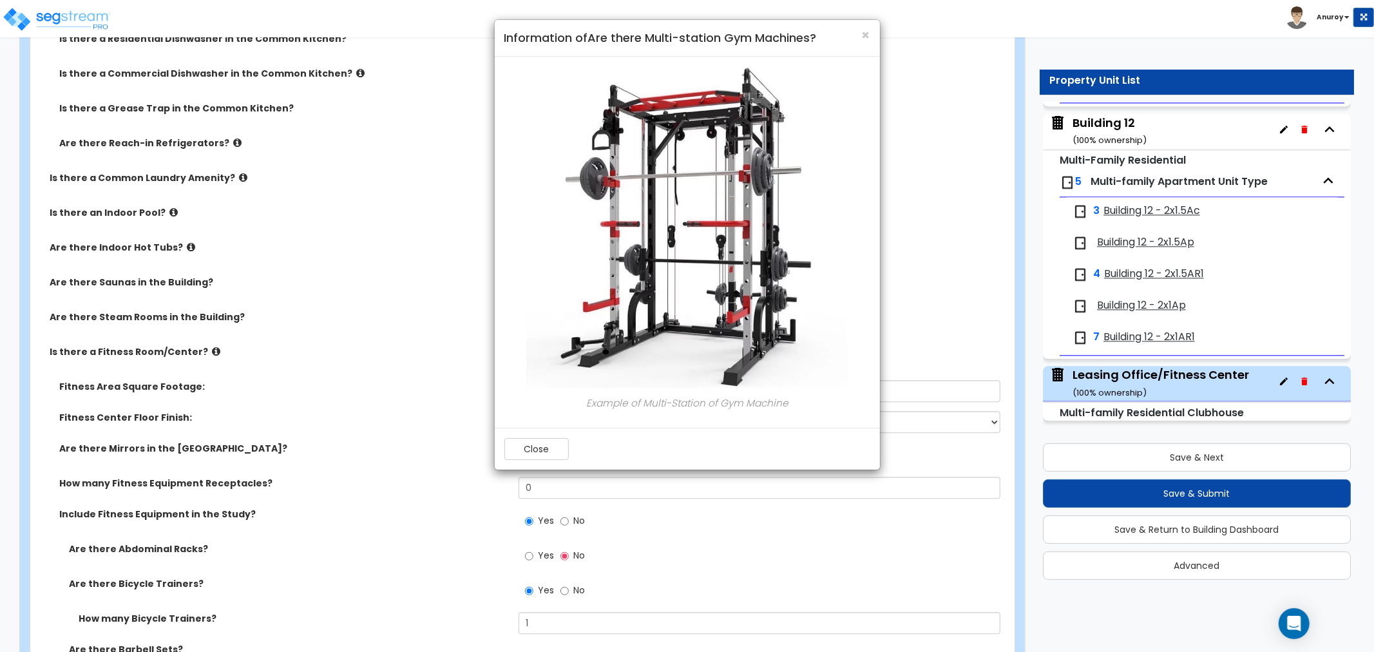
scroll to position [2714, 0]
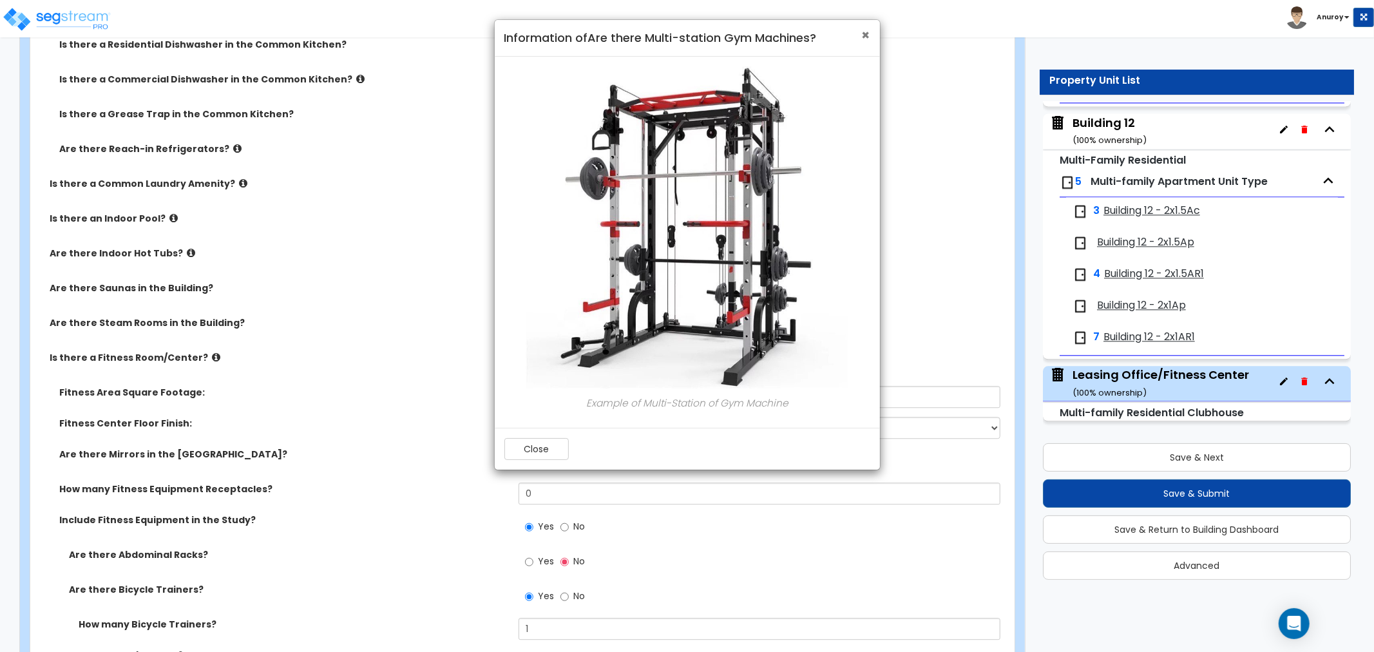
click at [863, 30] on span "×" at bounding box center [866, 35] width 8 height 19
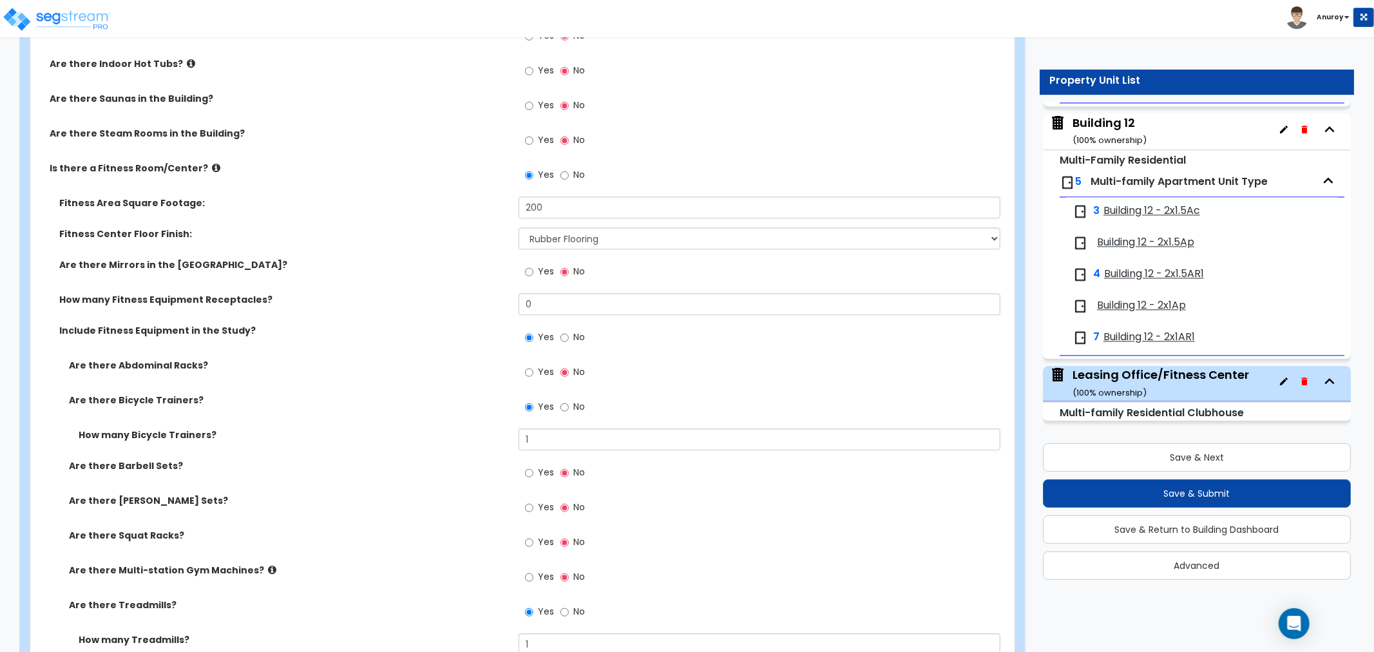
scroll to position [2929, 0]
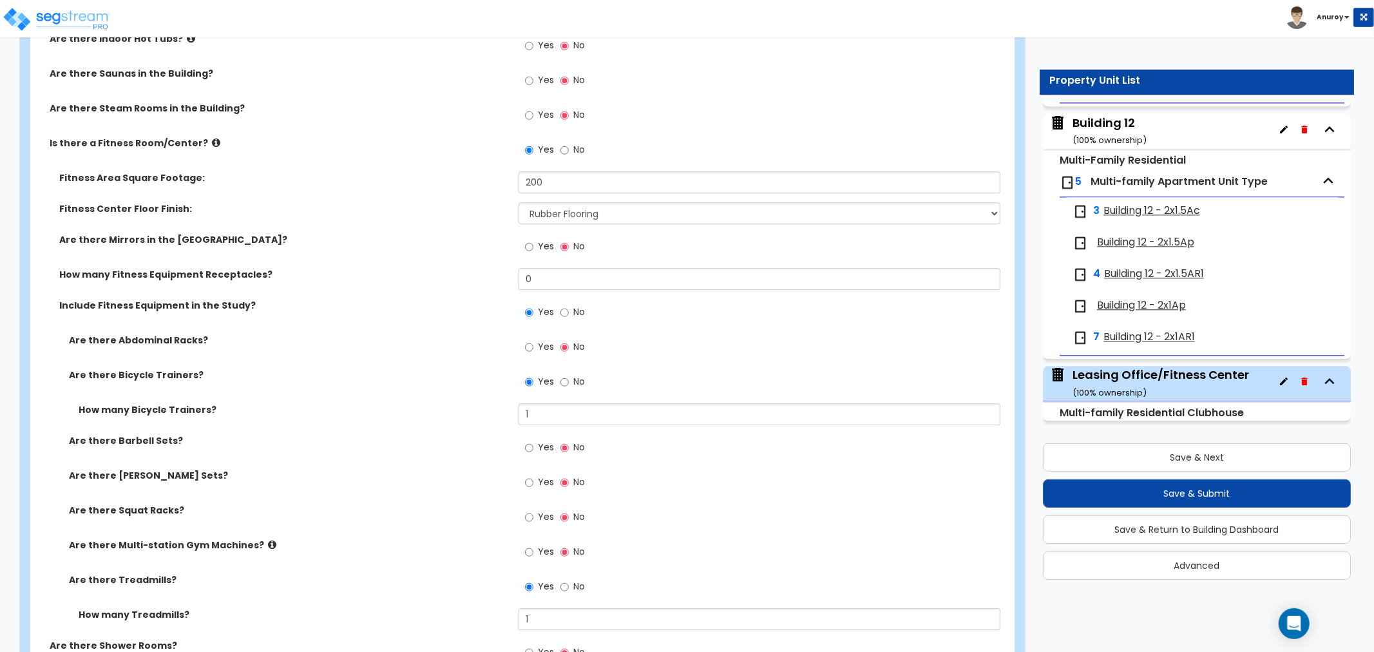
click at [533, 447] on label "Yes" at bounding box center [539, 449] width 29 height 22
click at [533, 447] on input "Yes" at bounding box center [529, 448] width 8 height 14
radio input "true"
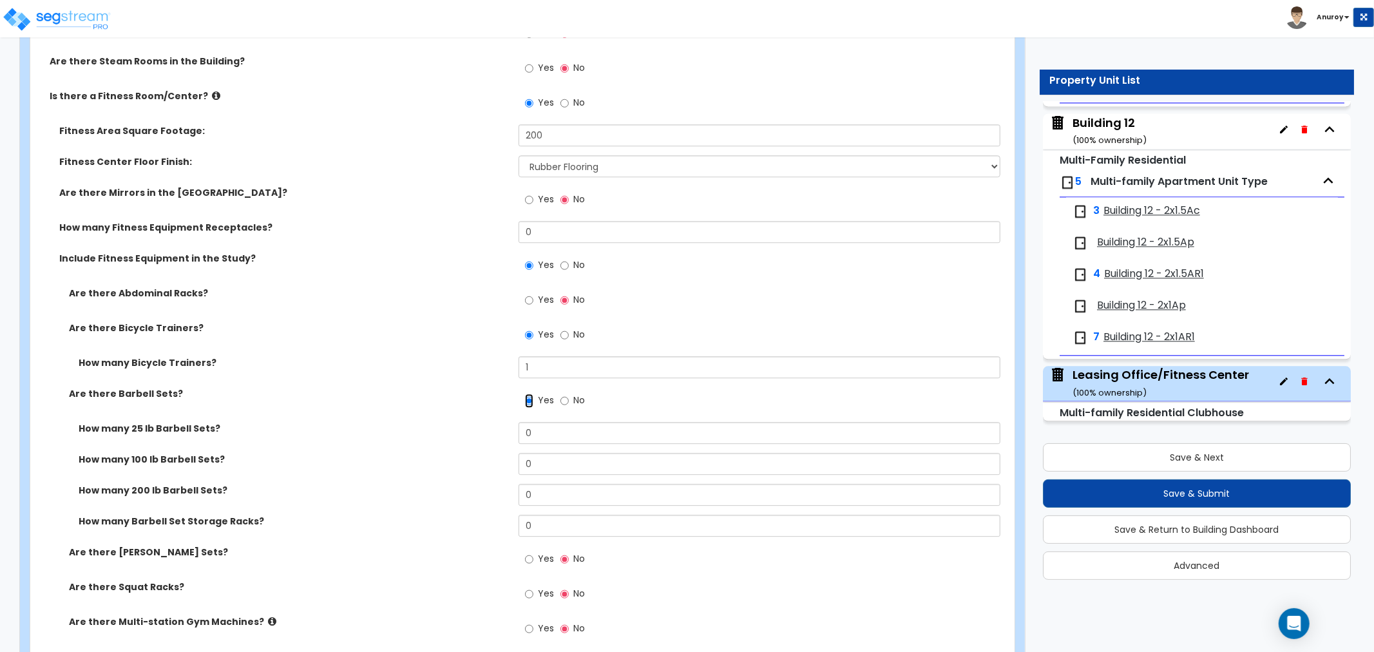
scroll to position [3000, 0]
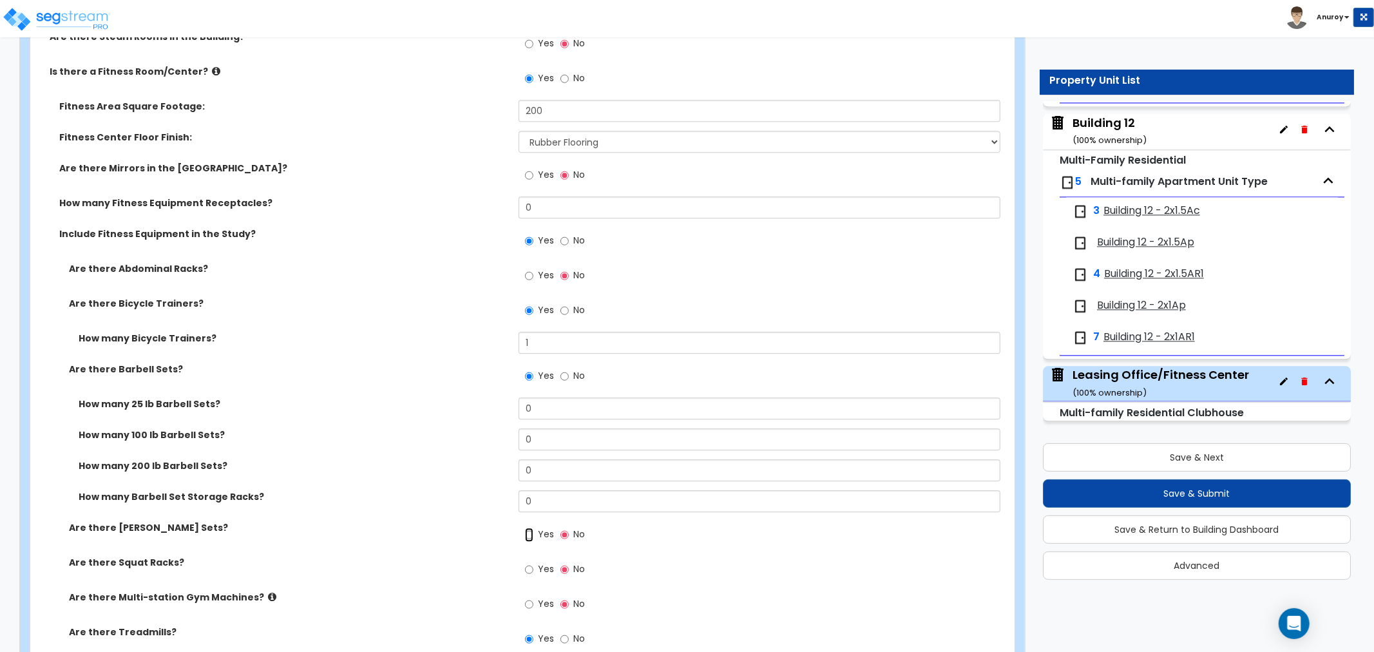
click at [532, 531] on input "Yes" at bounding box center [529, 535] width 8 height 14
radio input "true"
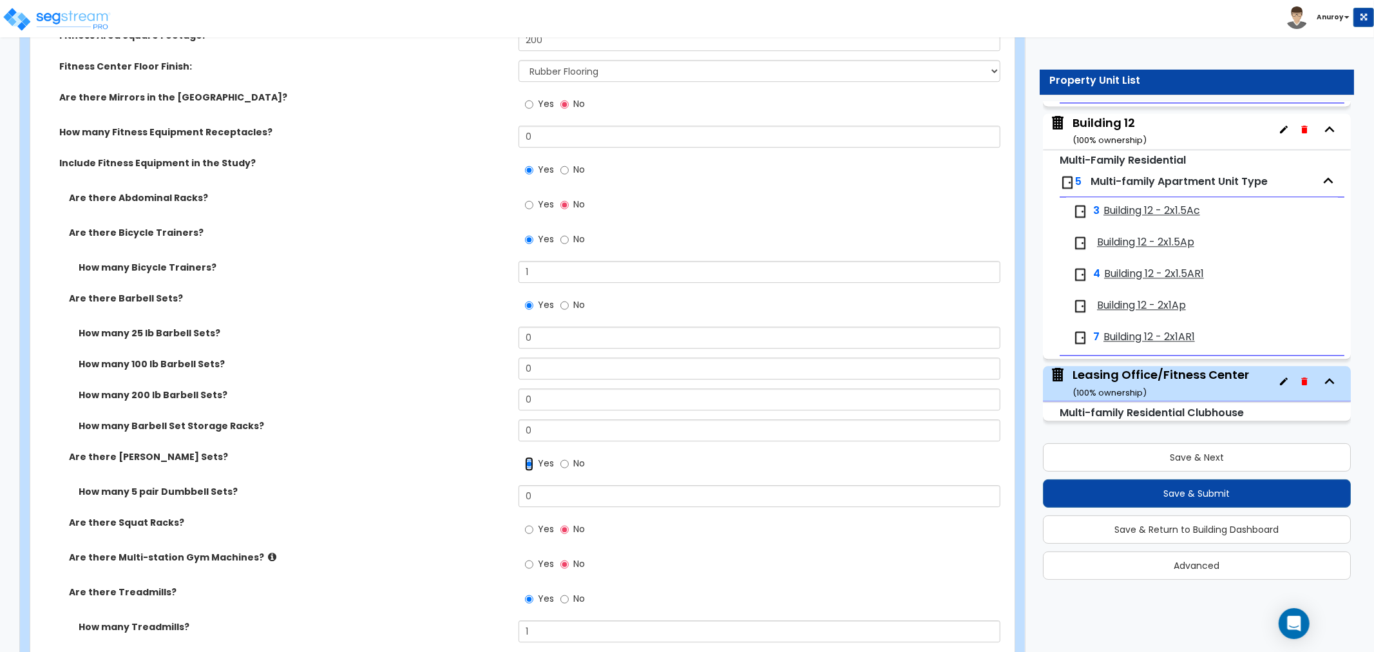
scroll to position [3072, 0]
drag, startPoint x: 544, startPoint y: 491, endPoint x: 517, endPoint y: 493, distance: 26.5
click at [517, 493] on div "How many 5 pair Dumbbell Sets? 0" at bounding box center [518, 499] width 976 height 31
type input "5"
click at [537, 335] on input "0" at bounding box center [760, 336] width 482 height 22
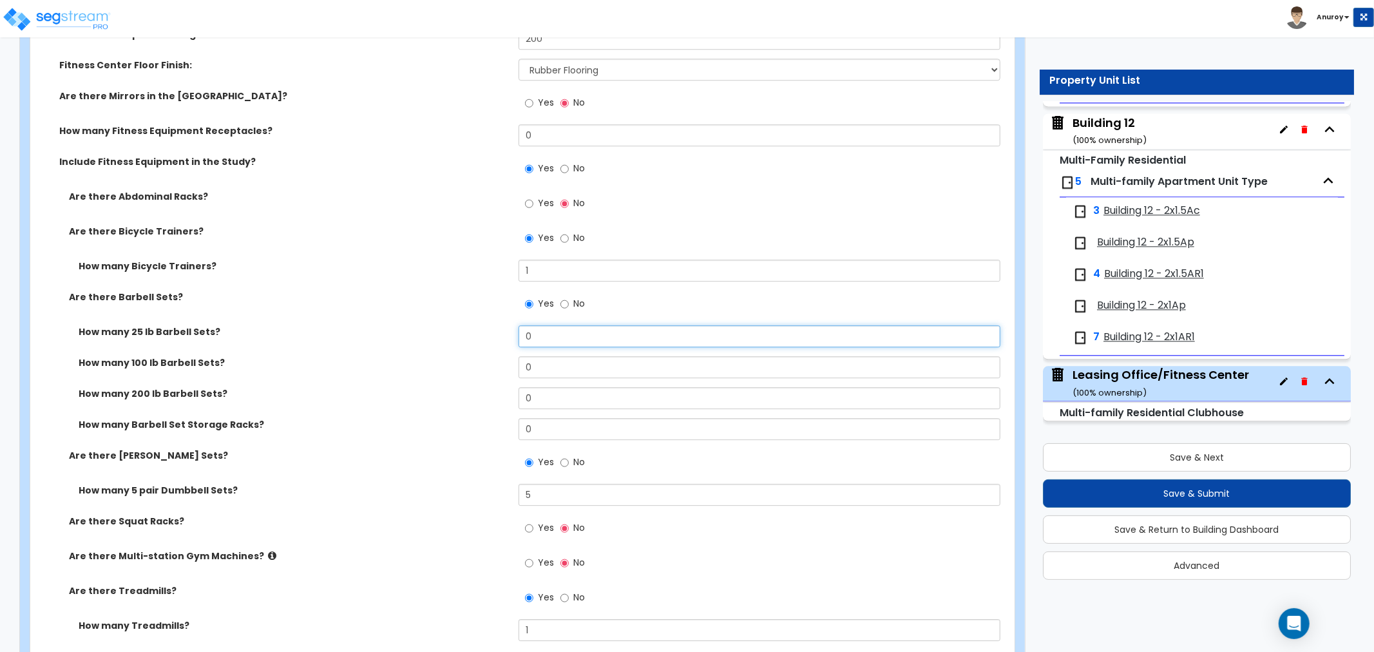
drag, startPoint x: 537, startPoint y: 335, endPoint x: 511, endPoint y: 336, distance: 25.8
click at [511, 336] on div "How many 25 lb Barbell Sets? 0" at bounding box center [518, 340] width 976 height 31
type input "1"
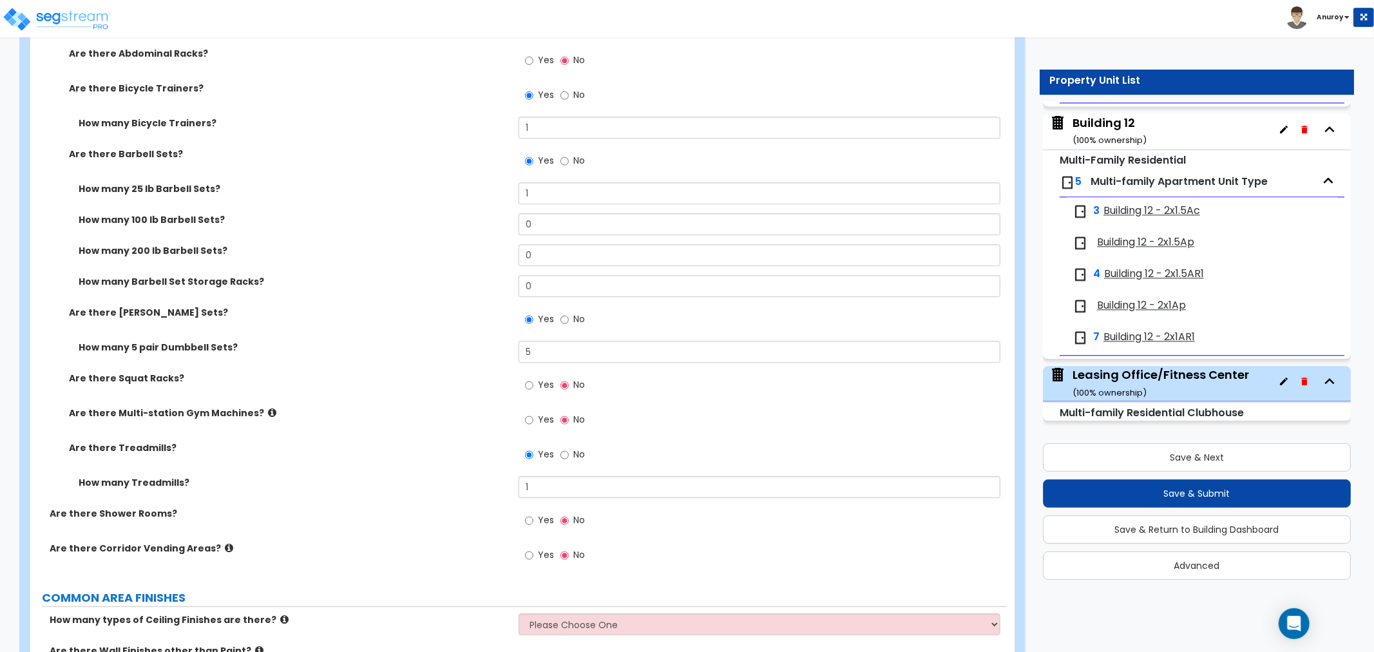
scroll to position [3287, 0]
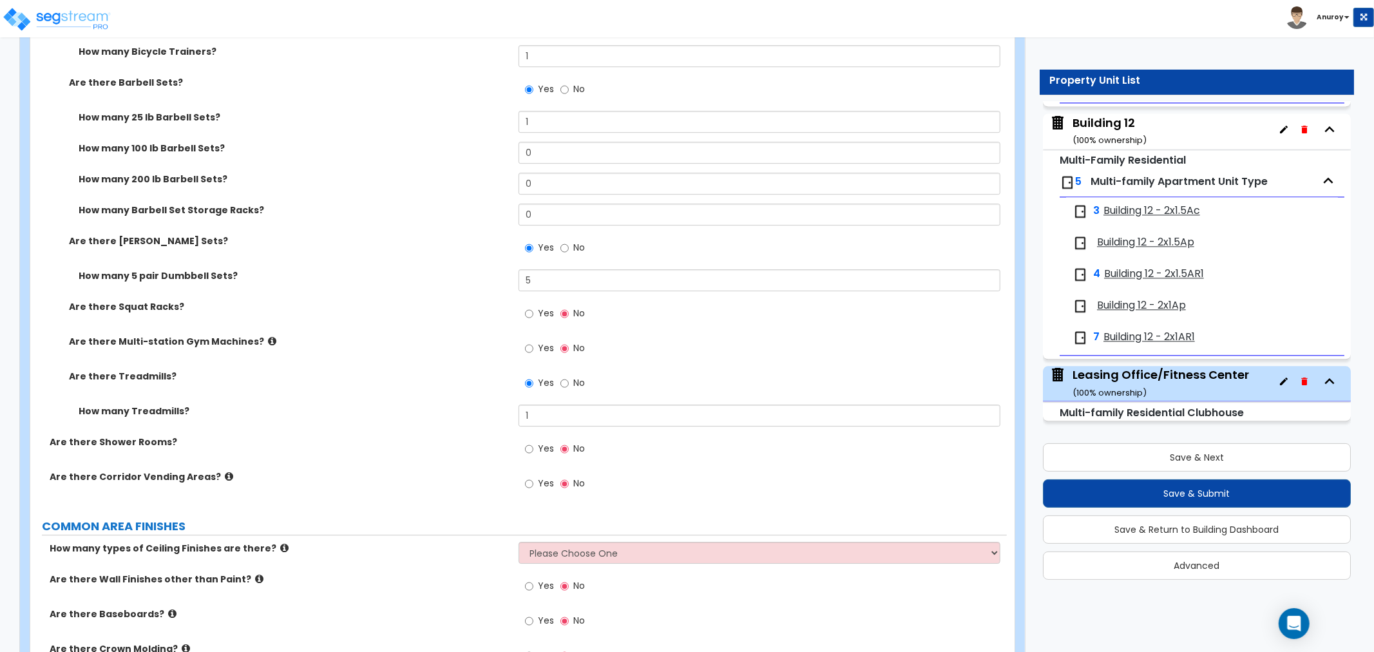
click at [225, 477] on icon at bounding box center [229, 476] width 8 height 10
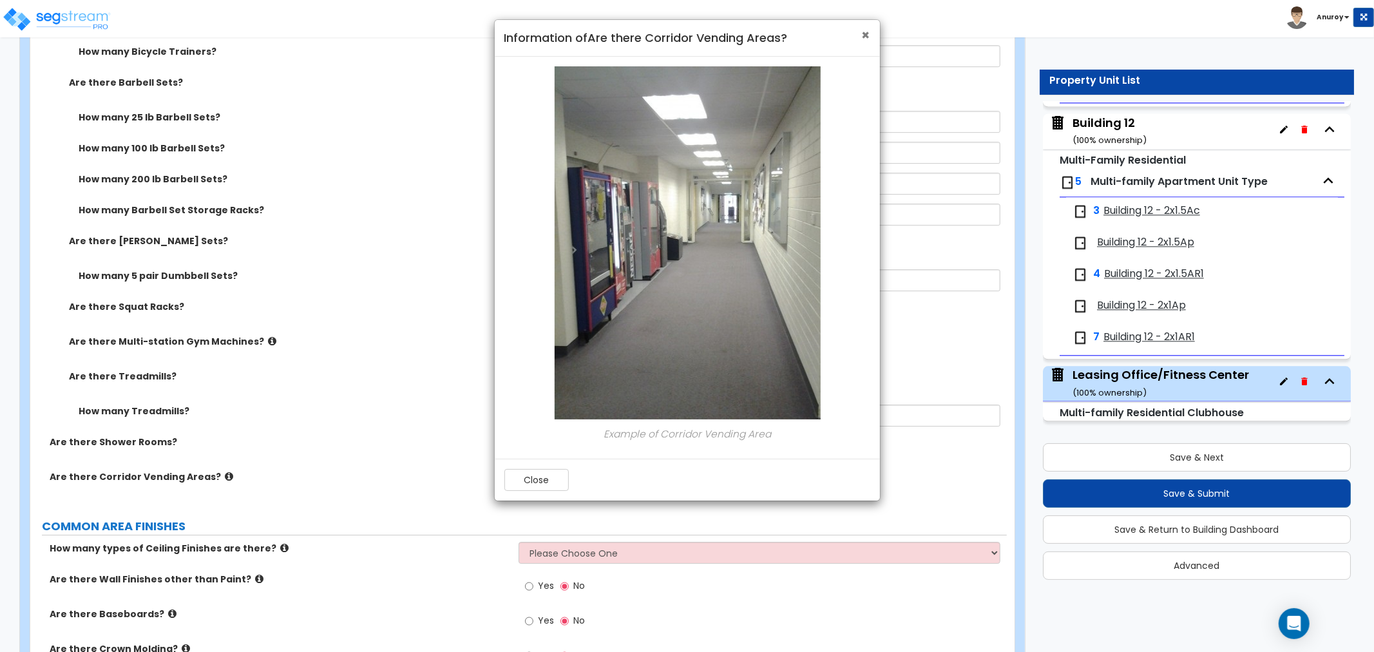
click at [864, 35] on span "×" at bounding box center [866, 35] width 8 height 19
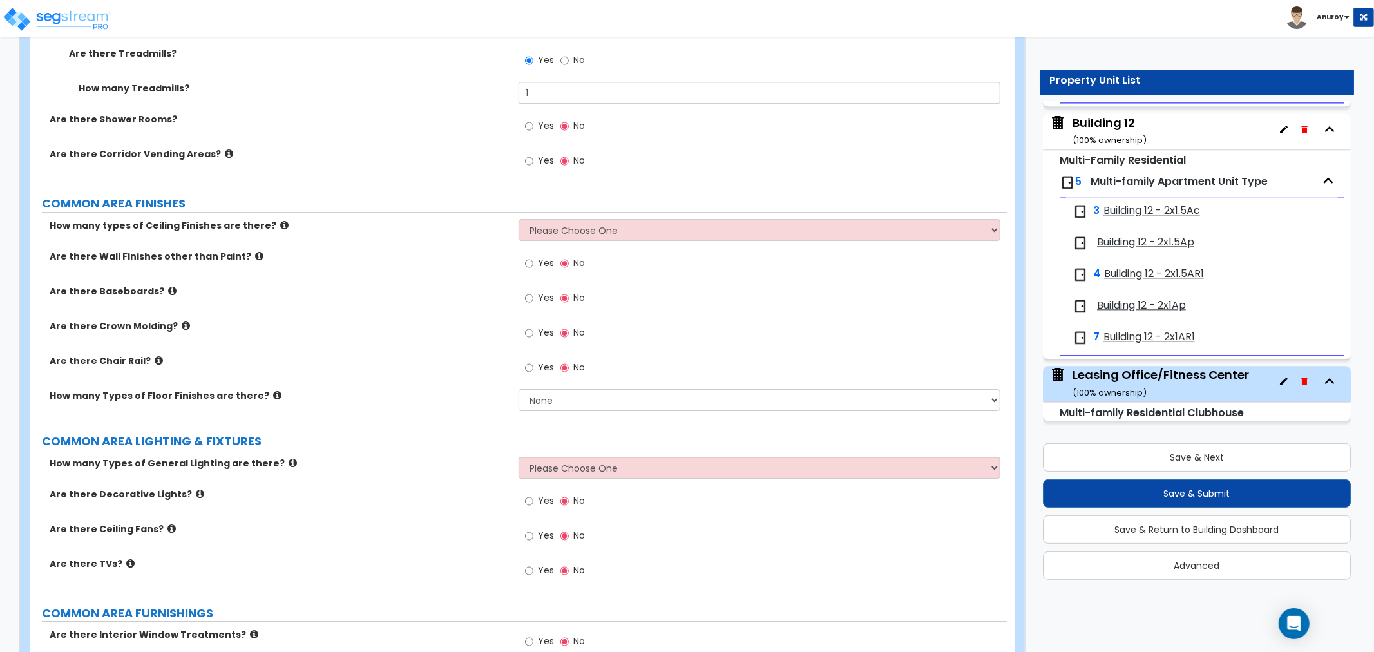
scroll to position [3644, 0]
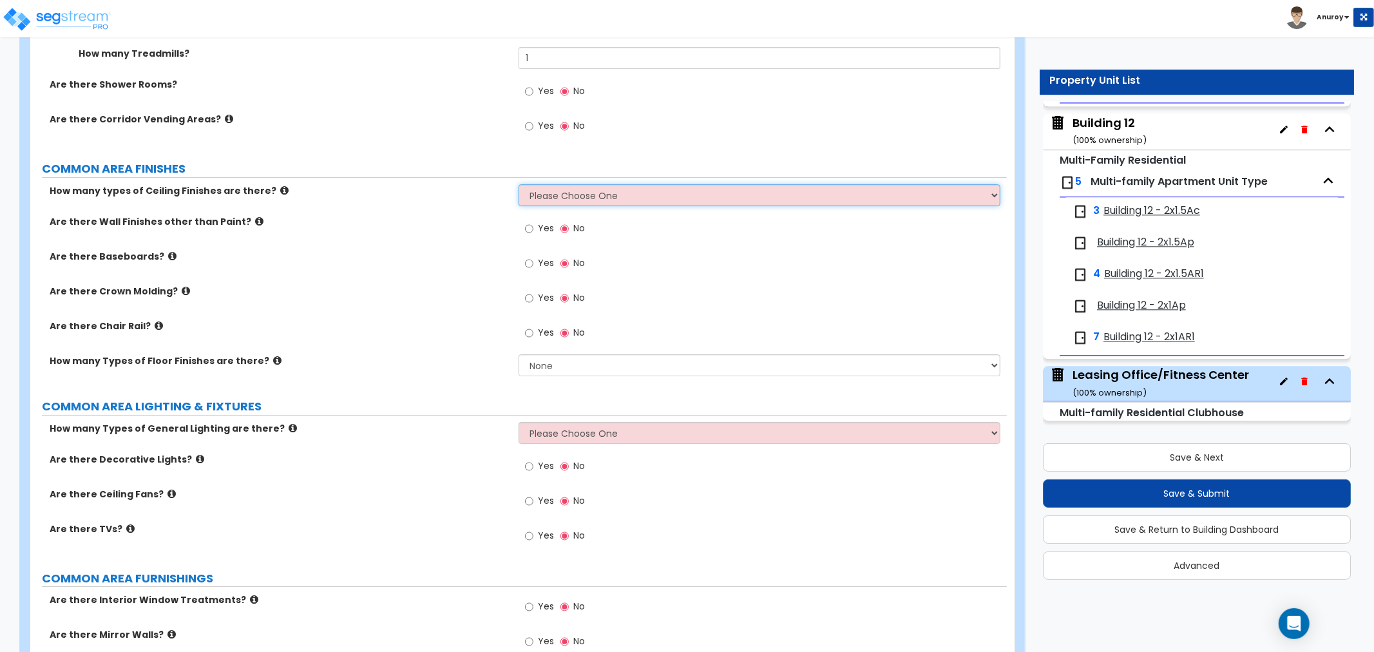
click at [557, 192] on select "Please Choose One 1 2 3" at bounding box center [760, 195] width 482 height 22
select select "1"
click at [519, 184] on select "Please Choose One 1 2 3" at bounding box center [760, 195] width 482 height 22
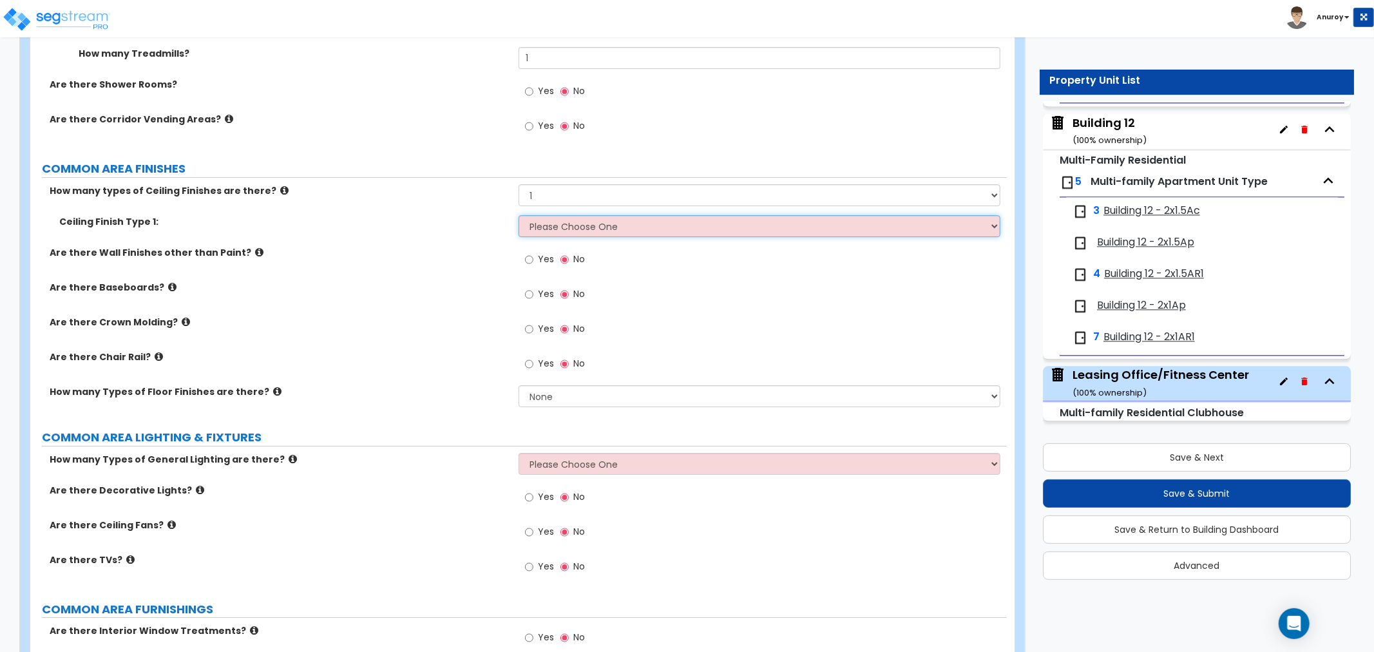
click at [546, 223] on select "Please Choose One Drop Ceiling Drywall Ceiling Open Ceiling" at bounding box center [760, 226] width 482 height 22
select select "2"
click at [519, 215] on select "Please Choose One Drop Ceiling Drywall Ceiling Open Ceiling" at bounding box center [760, 226] width 482 height 22
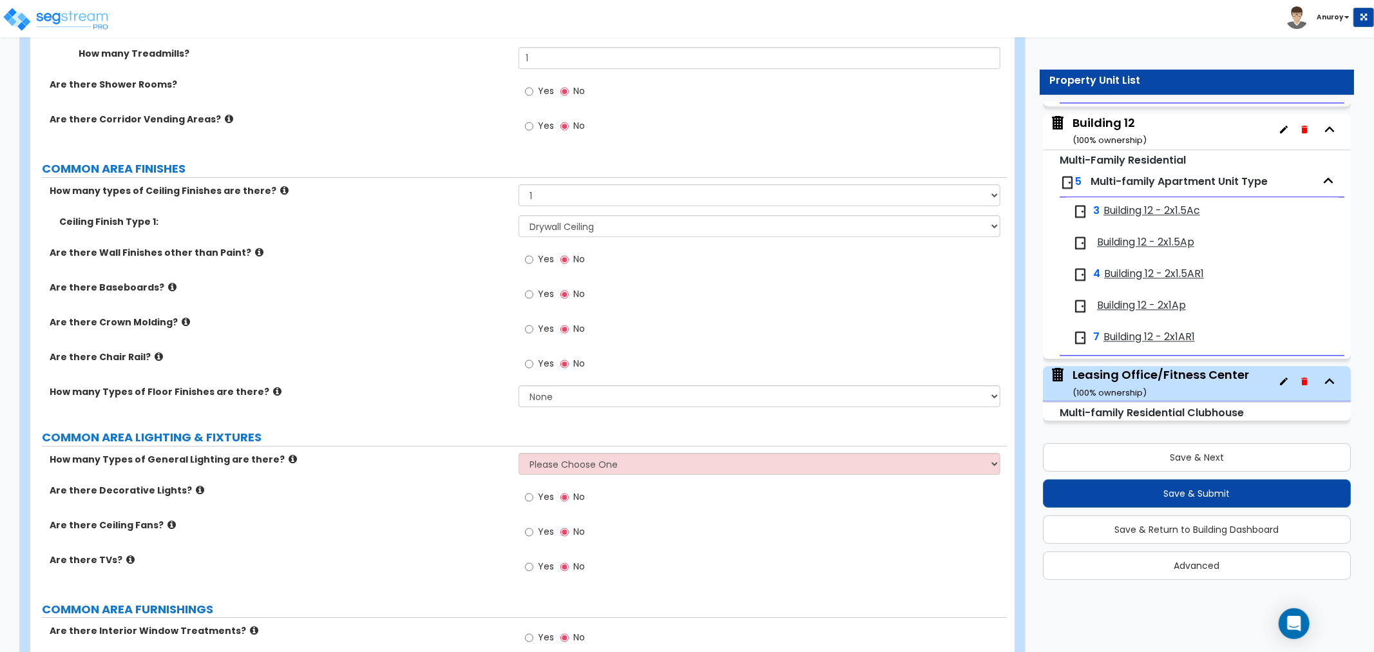
click at [536, 256] on label "Yes" at bounding box center [539, 261] width 29 height 22
click at [533, 256] on input "Yes" at bounding box center [529, 259] width 8 height 14
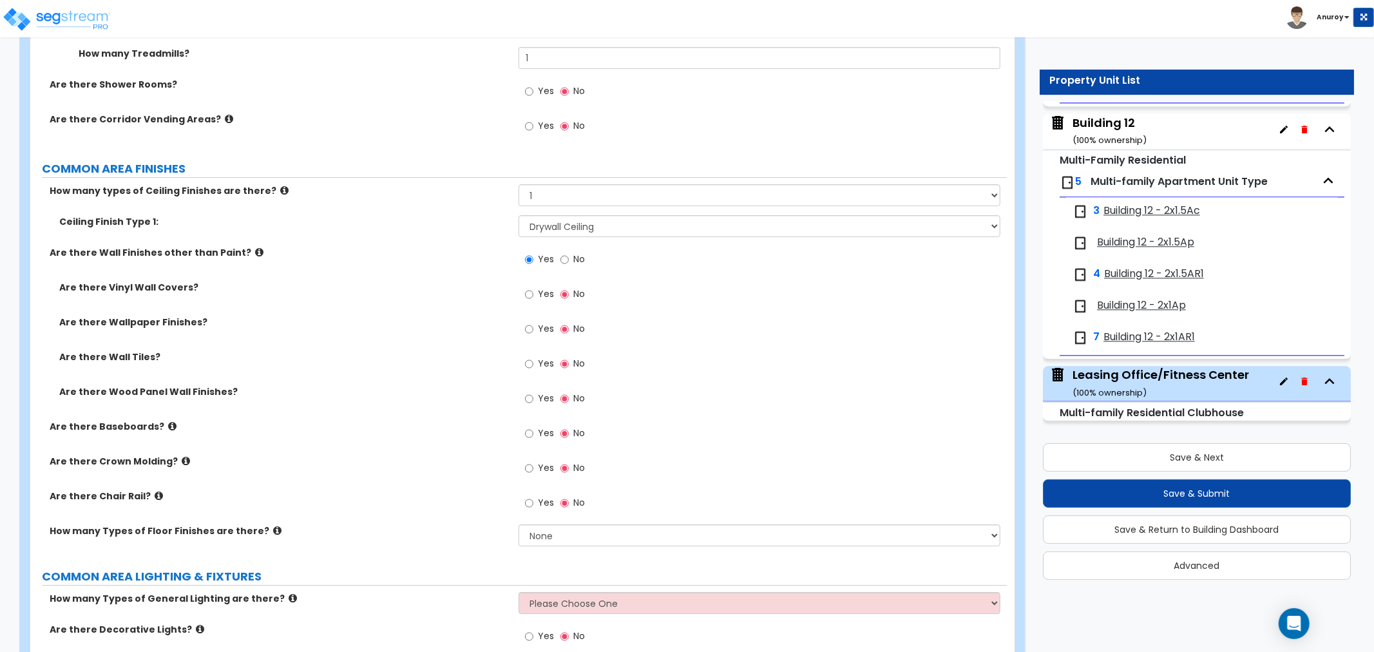
click at [255, 248] on icon at bounding box center [259, 252] width 8 height 10
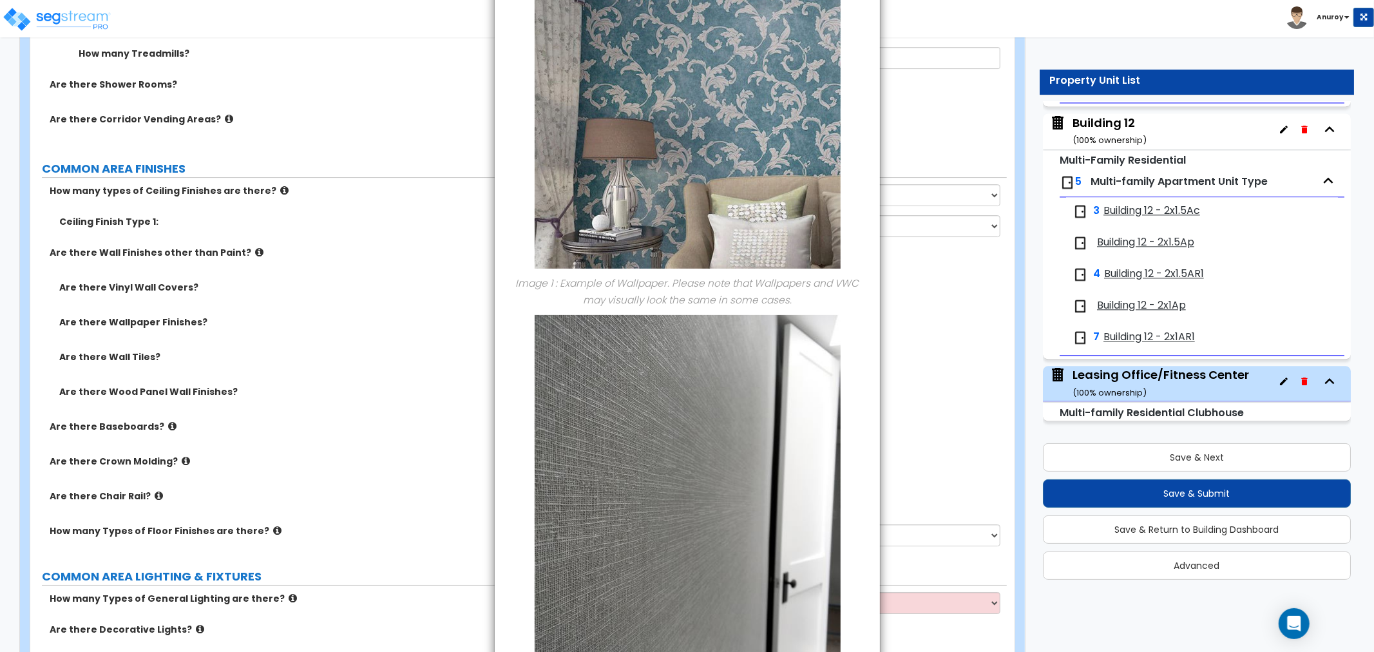
scroll to position [0, 0]
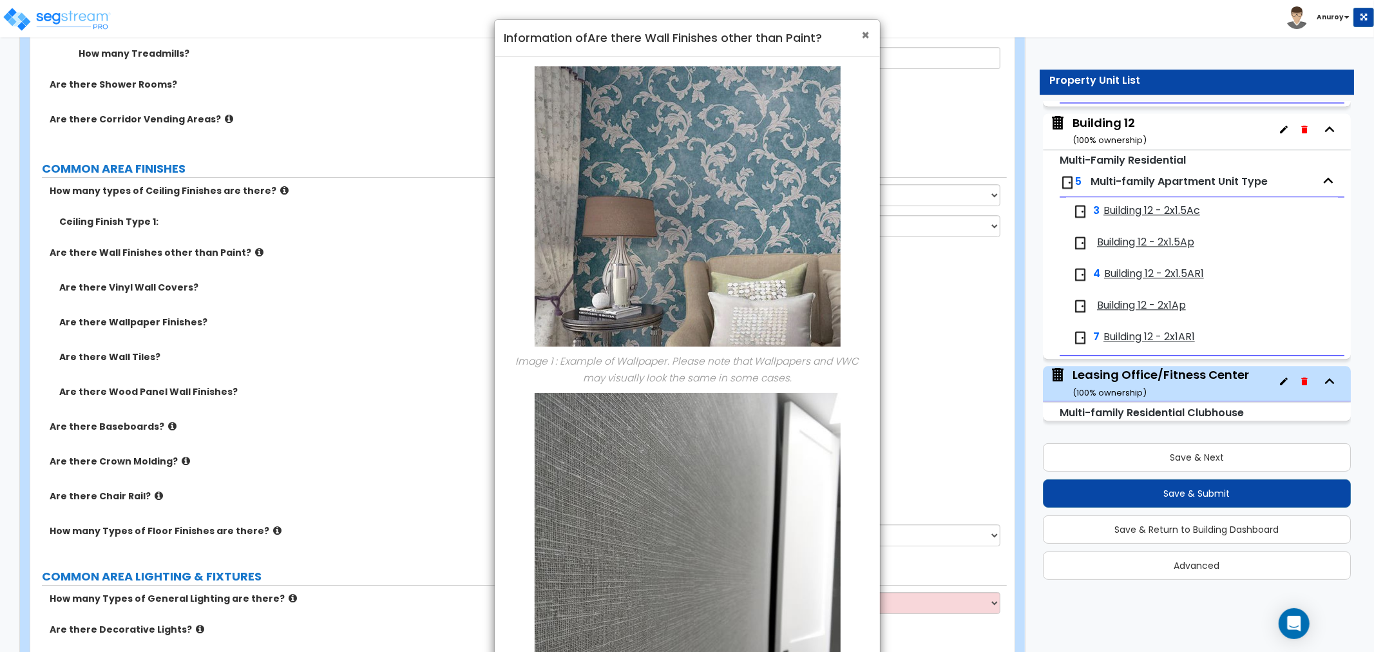
drag, startPoint x: 870, startPoint y: 35, endPoint x: 842, endPoint y: 37, distance: 27.8
click at [868, 35] on span "×" at bounding box center [866, 35] width 8 height 19
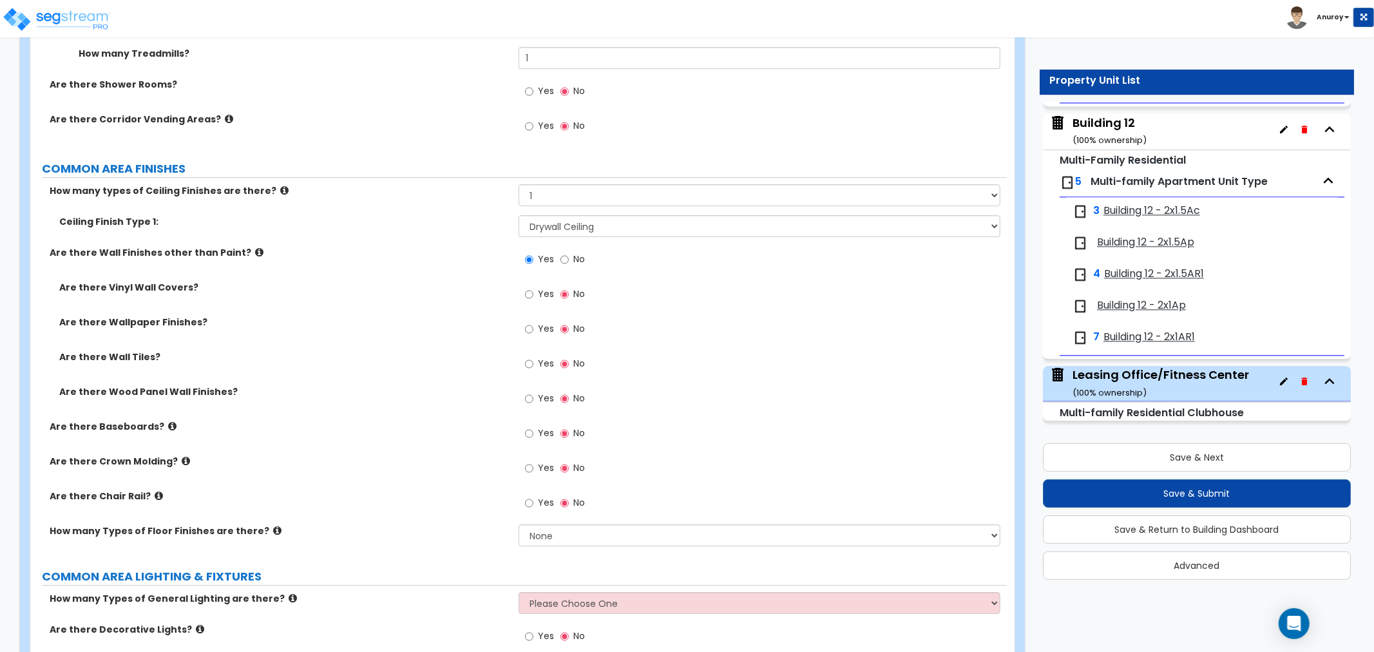
click at [574, 259] on span "No" at bounding box center [579, 258] width 12 height 13
click at [569, 259] on input "No" at bounding box center [564, 259] width 8 height 14
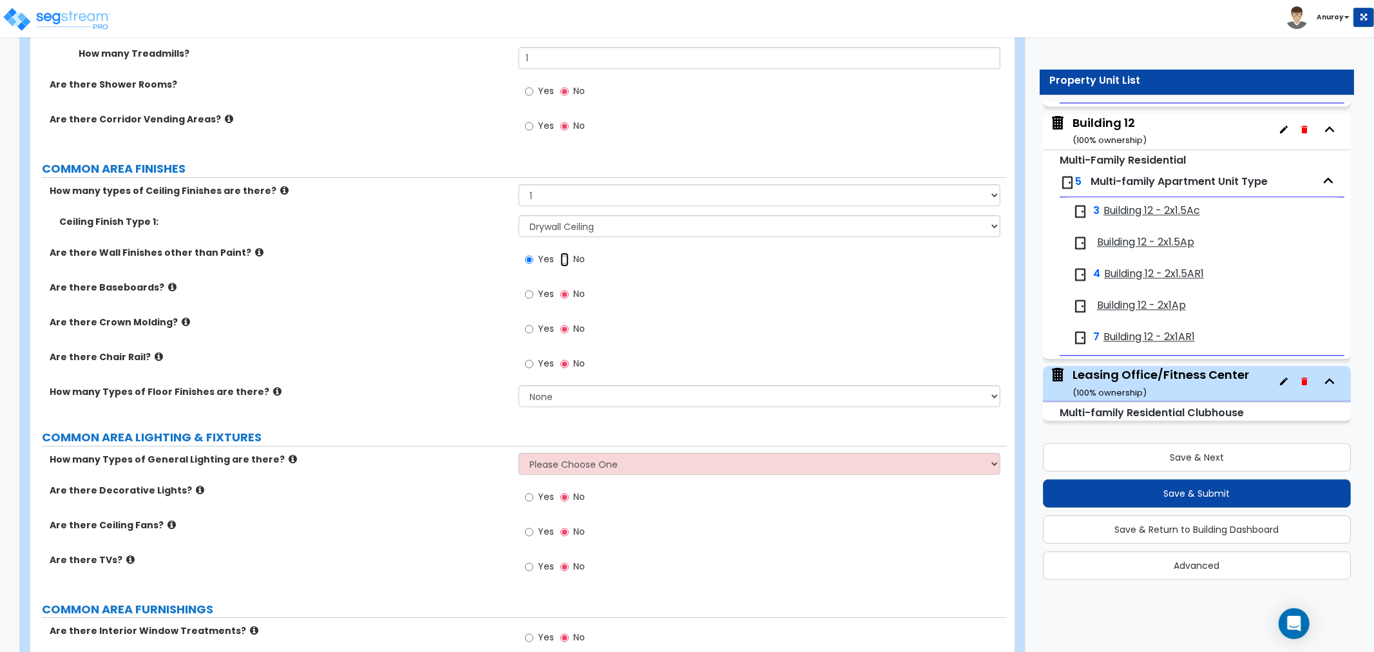
radio input "false"
radio input "true"
click at [168, 283] on icon at bounding box center [172, 287] width 8 height 10
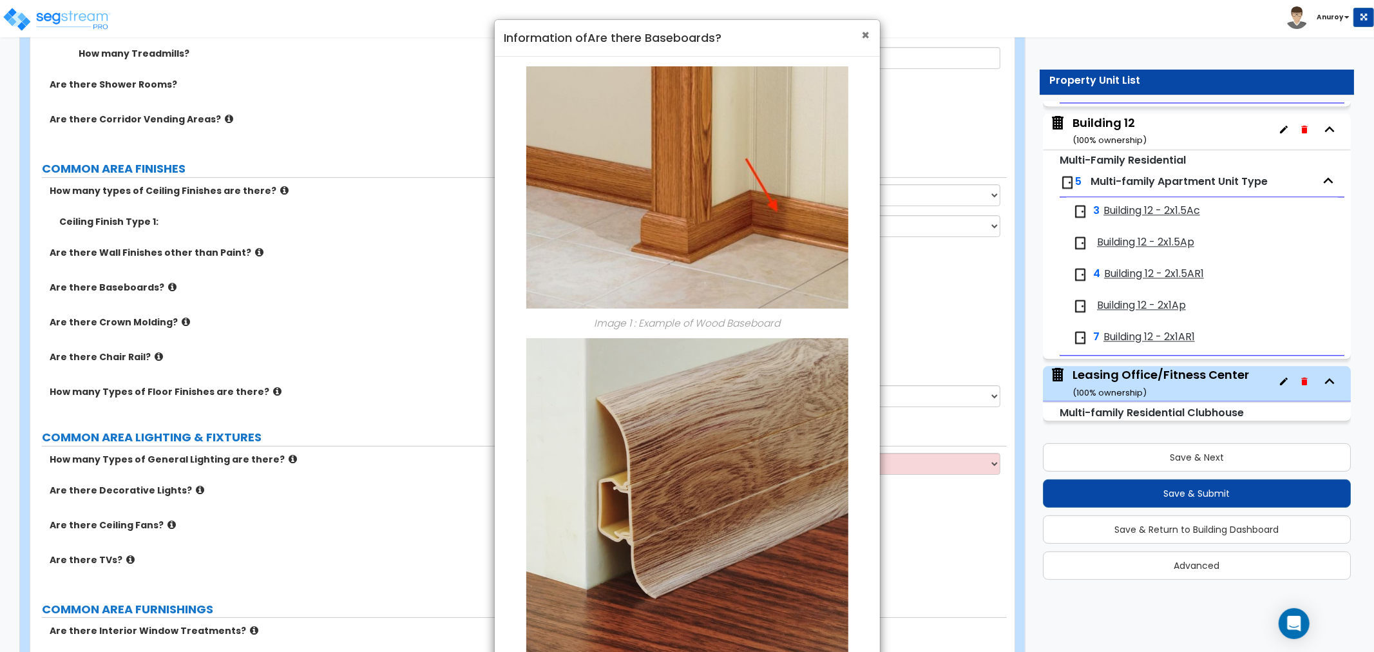
click at [863, 37] on span "×" at bounding box center [866, 35] width 8 height 19
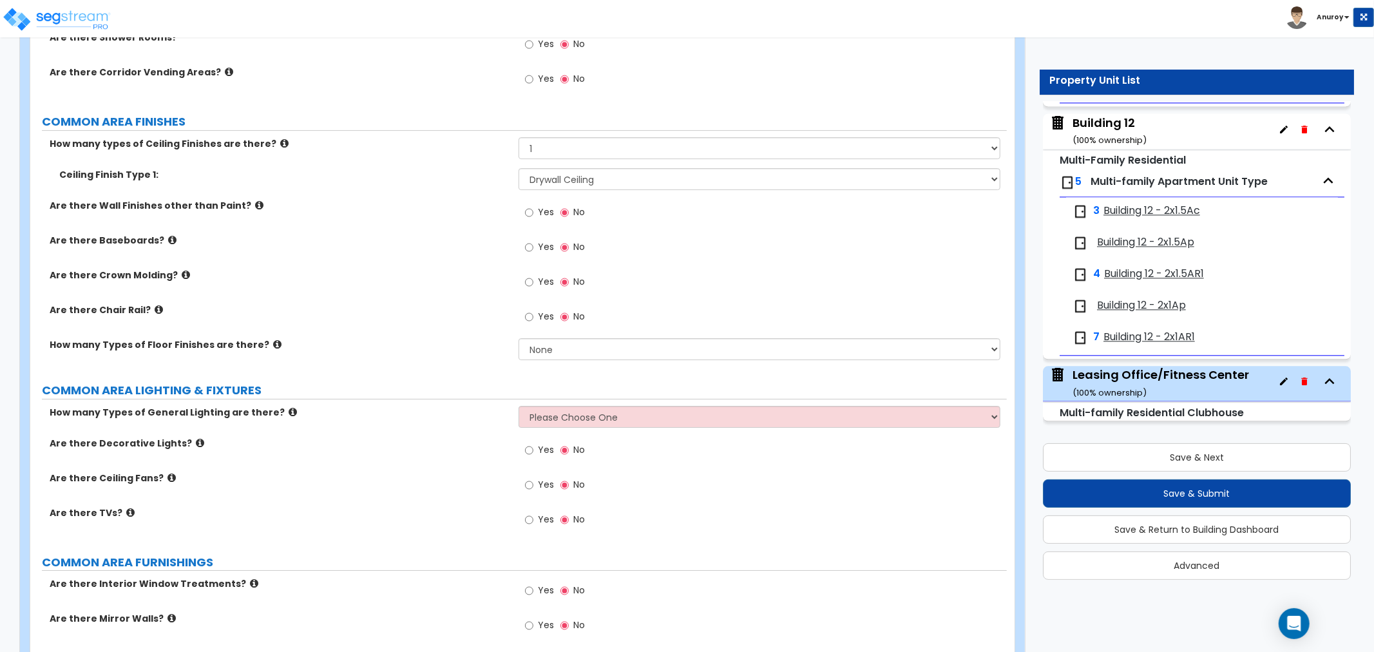
scroll to position [3717, 0]
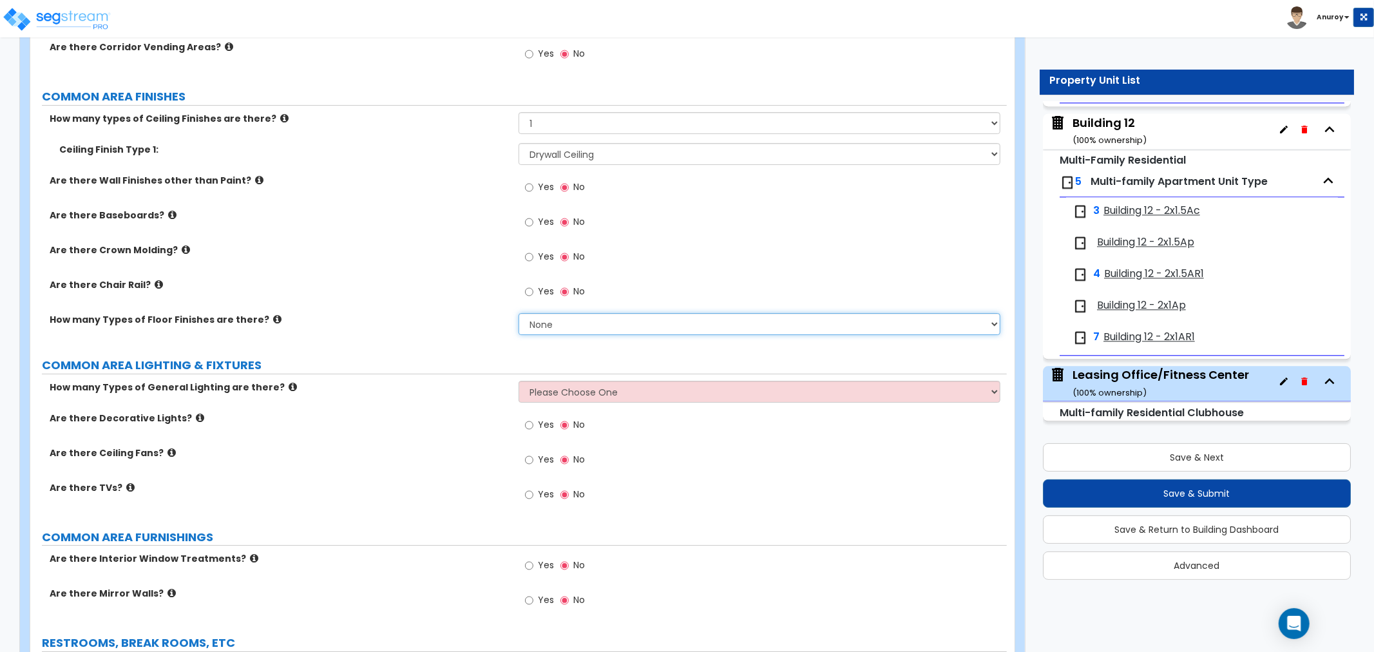
click at [587, 319] on select "None 1 2 3 4" at bounding box center [760, 324] width 482 height 22
select select "1"
click at [519, 313] on select "None 1 2 3 4" at bounding box center [760, 324] width 482 height 22
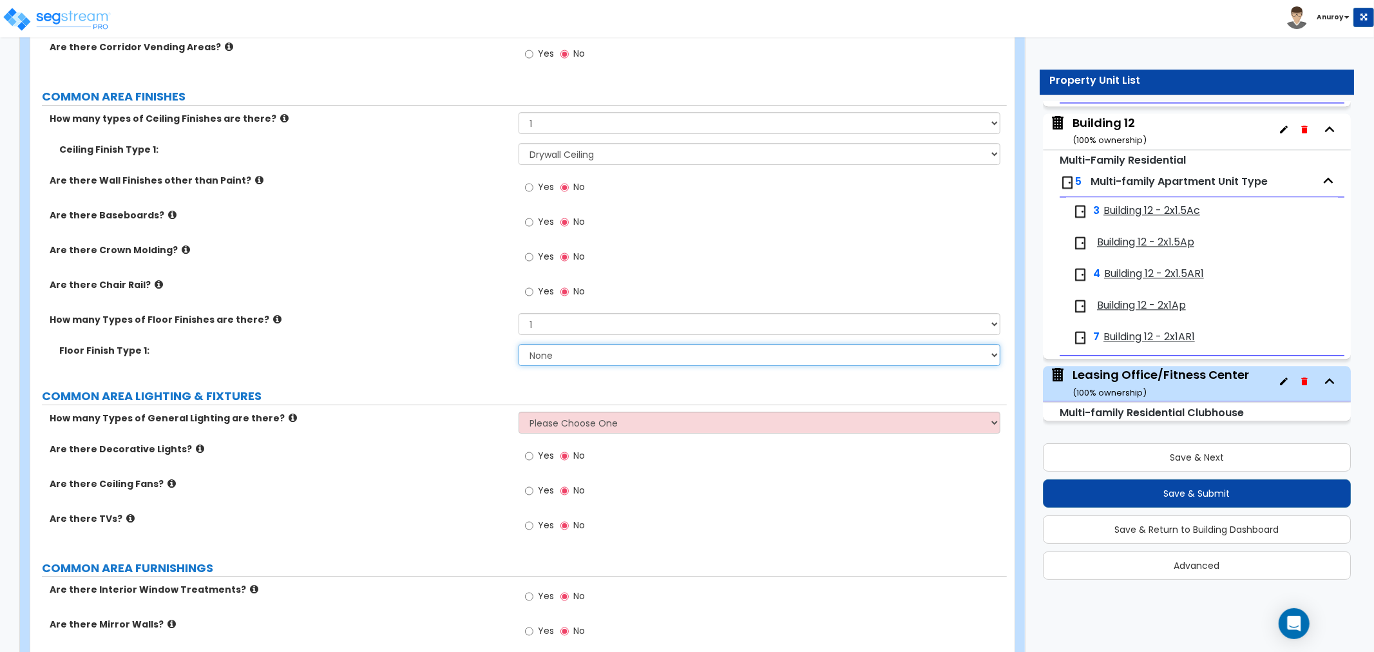
click at [620, 359] on select "None Tile Flooring Marble Flooring Hardwood Flooring Resilient Laminate Floorin…" at bounding box center [760, 355] width 482 height 22
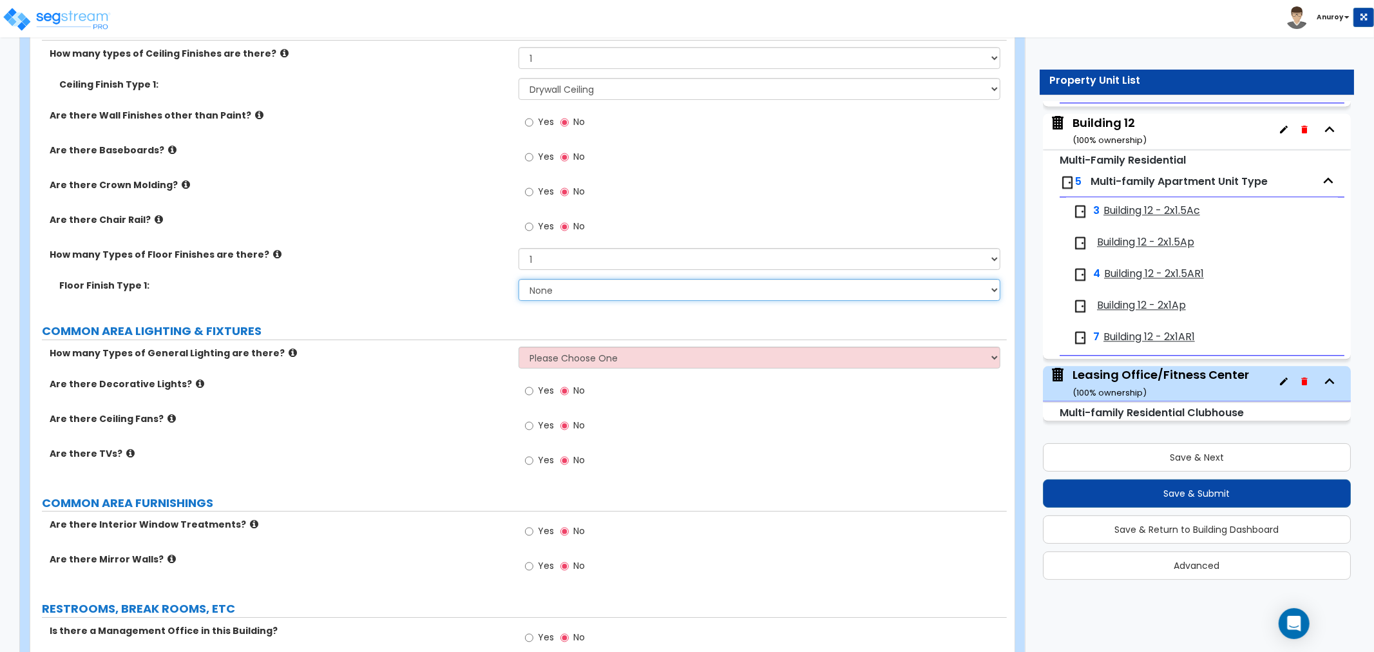
scroll to position [3644, 0]
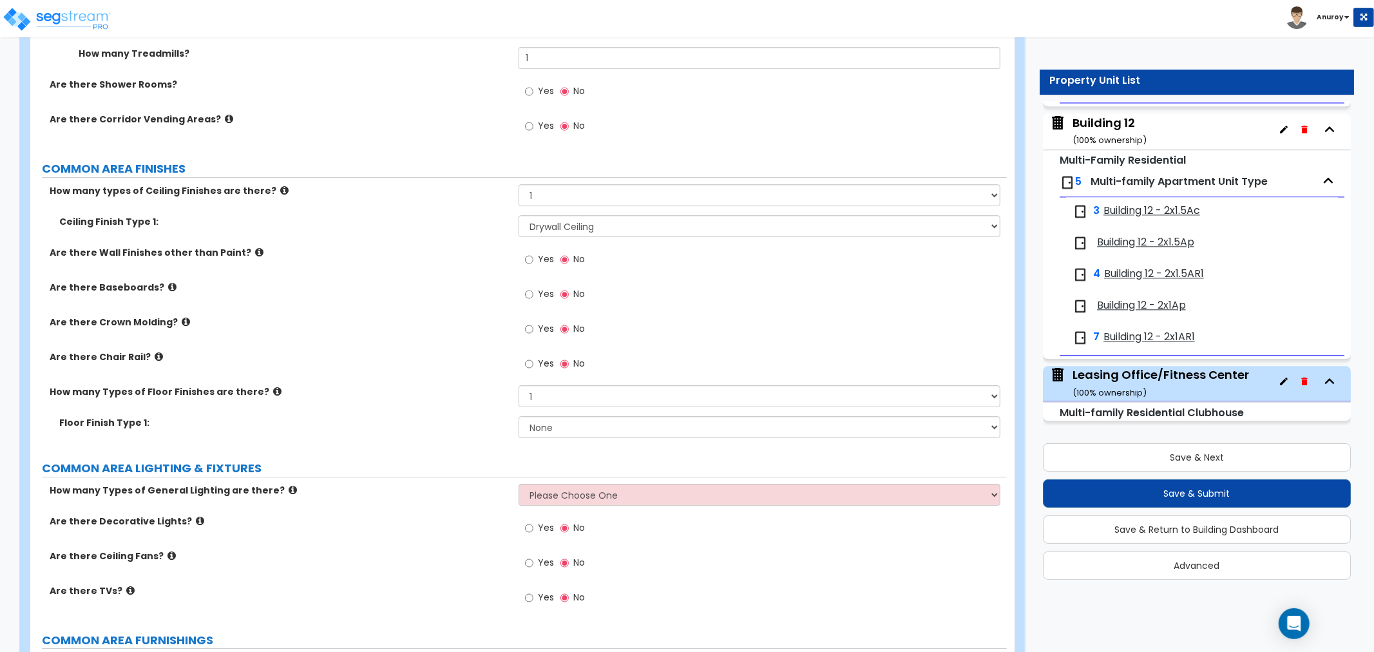
click at [634, 269] on div "Yes No" at bounding box center [763, 263] width 488 height 35
click at [593, 434] on select "None Tile Flooring Marble Flooring Hardwood Flooring Resilient Laminate Floorin…" at bounding box center [760, 427] width 482 height 22
select select "6"
click at [519, 416] on select "None Tile Flooring Marble Flooring Hardwood Flooring Resilient Laminate Floorin…" at bounding box center [760, 427] width 482 height 22
click at [574, 423] on select "None Tile Flooring Marble Flooring Hardwood Flooring Resilient Laminate Floorin…" at bounding box center [760, 427] width 482 height 22
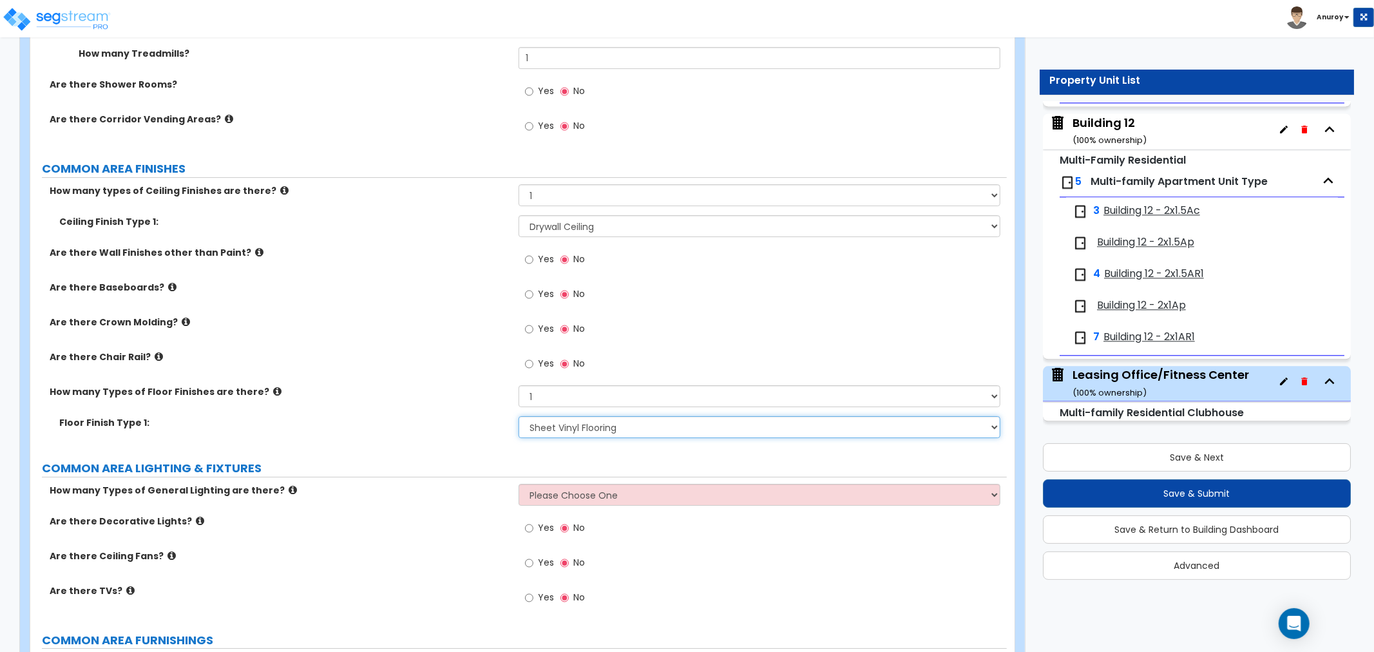
click at [519, 416] on select "None Tile Flooring Marble Flooring Hardwood Flooring Resilient Laminate Floorin…" at bounding box center [760, 427] width 482 height 22
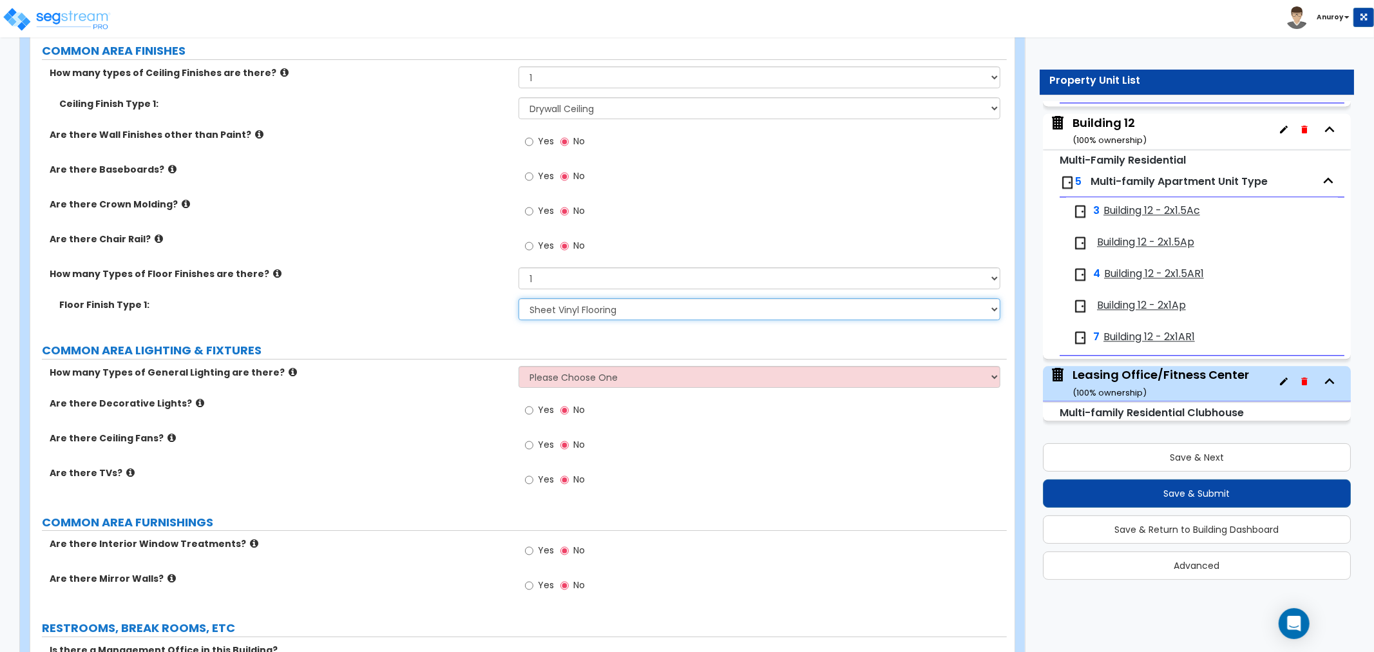
scroll to position [3788, 0]
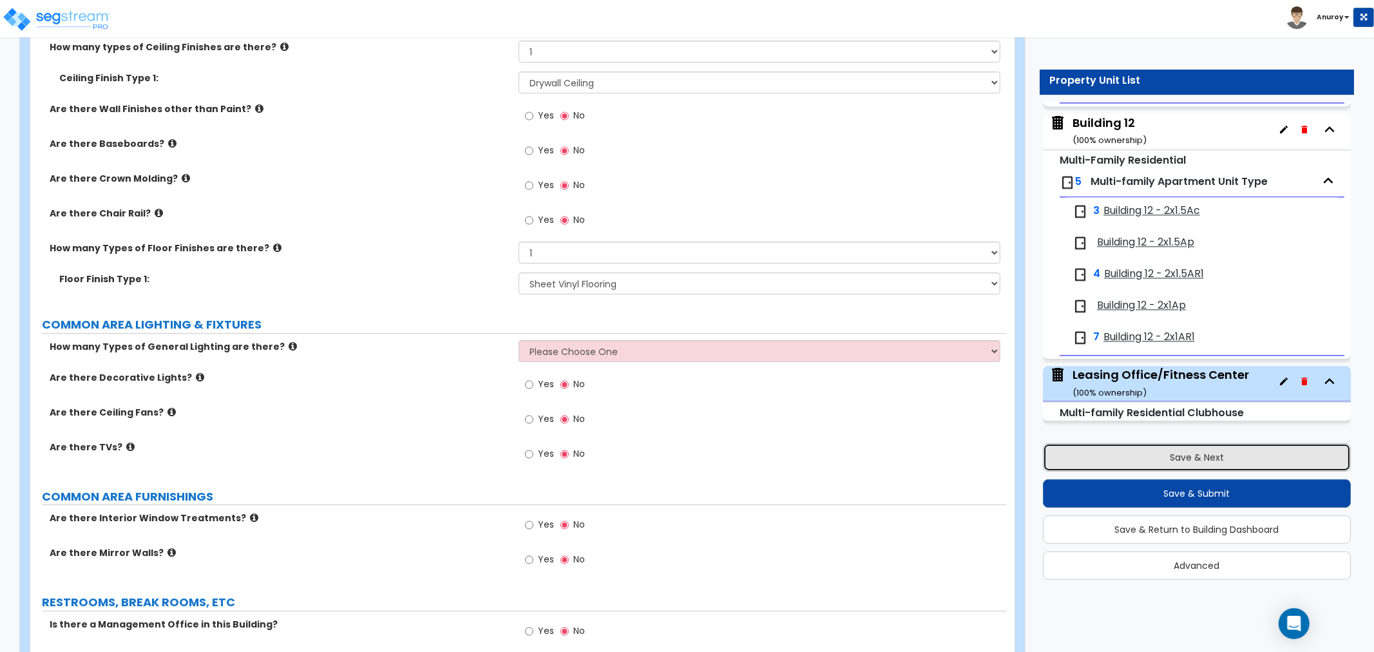
click at [1140, 462] on button "Save & Next" at bounding box center [1197, 457] width 308 height 28
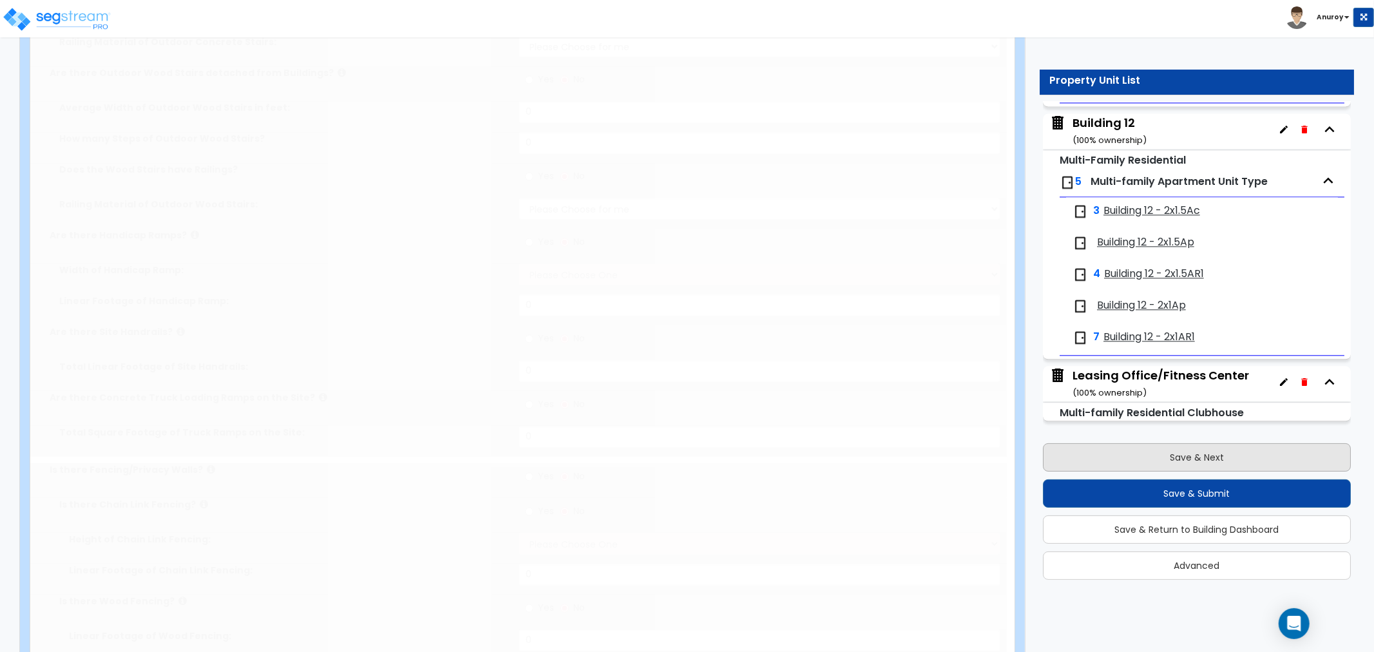
type input "14"
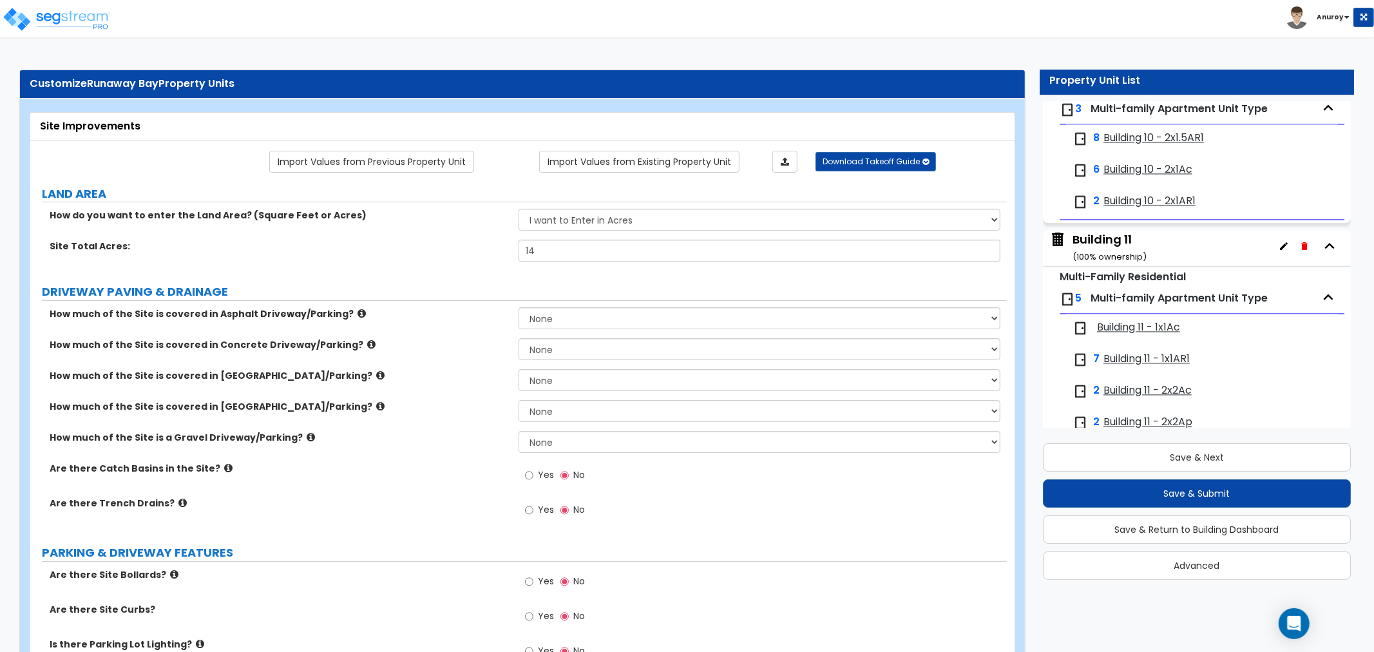
scroll to position [2523, 0]
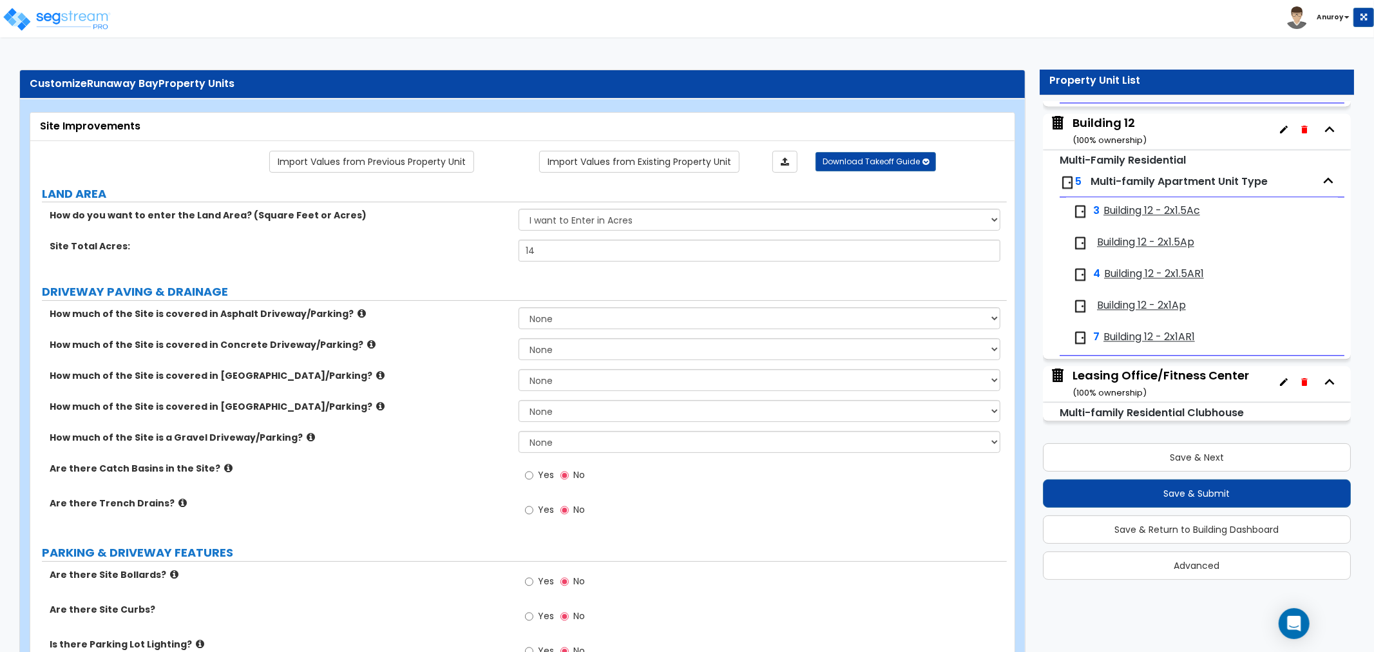
click at [1136, 371] on div "Leasing Office/Fitness Center ( 100 % ownership)" at bounding box center [1160, 383] width 176 height 33
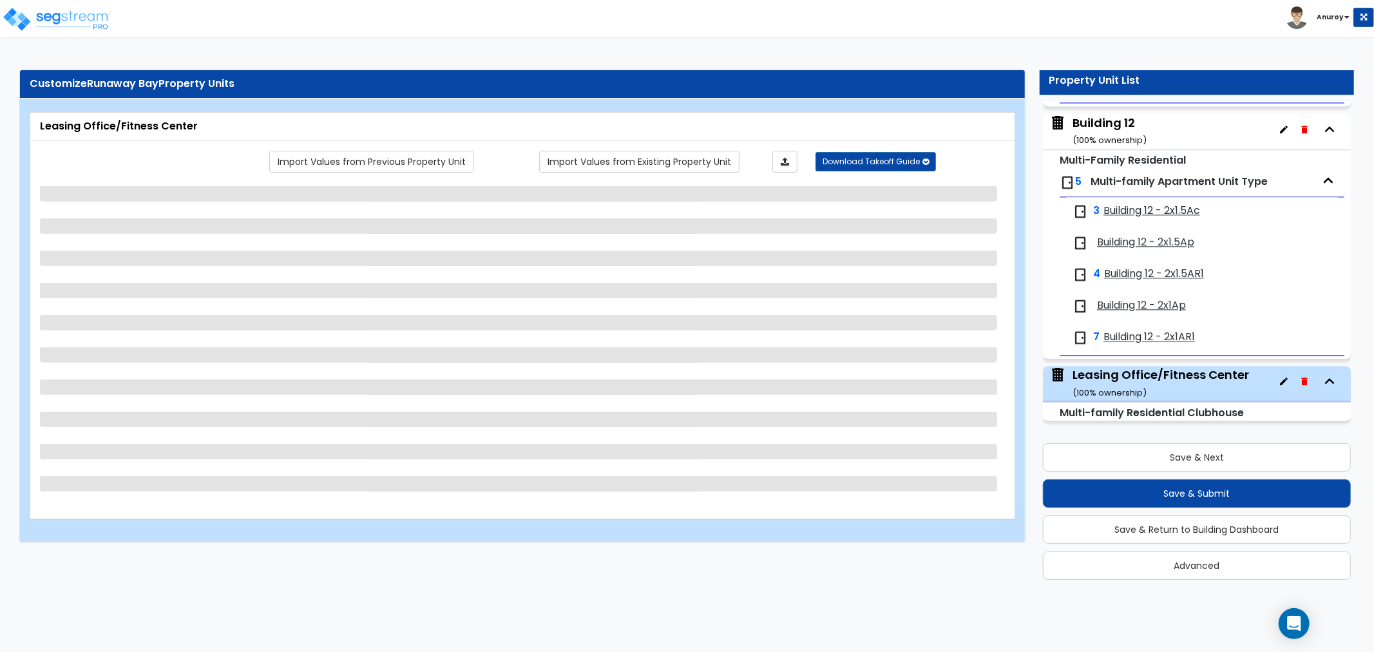
click at [1080, 412] on small "Multi-family Residential Clubhouse" at bounding box center [1152, 412] width 184 height 15
click at [1071, 367] on span "Leasing Office/Fitness Center ( 100 % ownership)" at bounding box center [1149, 383] width 200 height 33
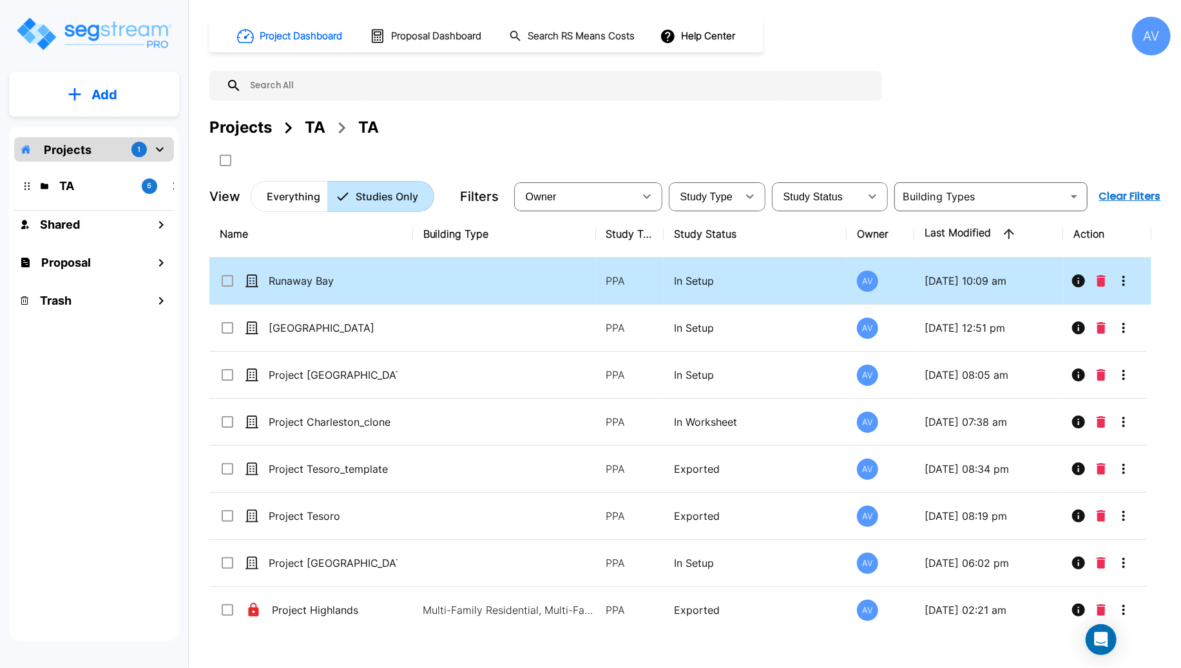
click at [325, 277] on p "Runaway Bay" at bounding box center [333, 280] width 129 height 15
checkbox input "true"
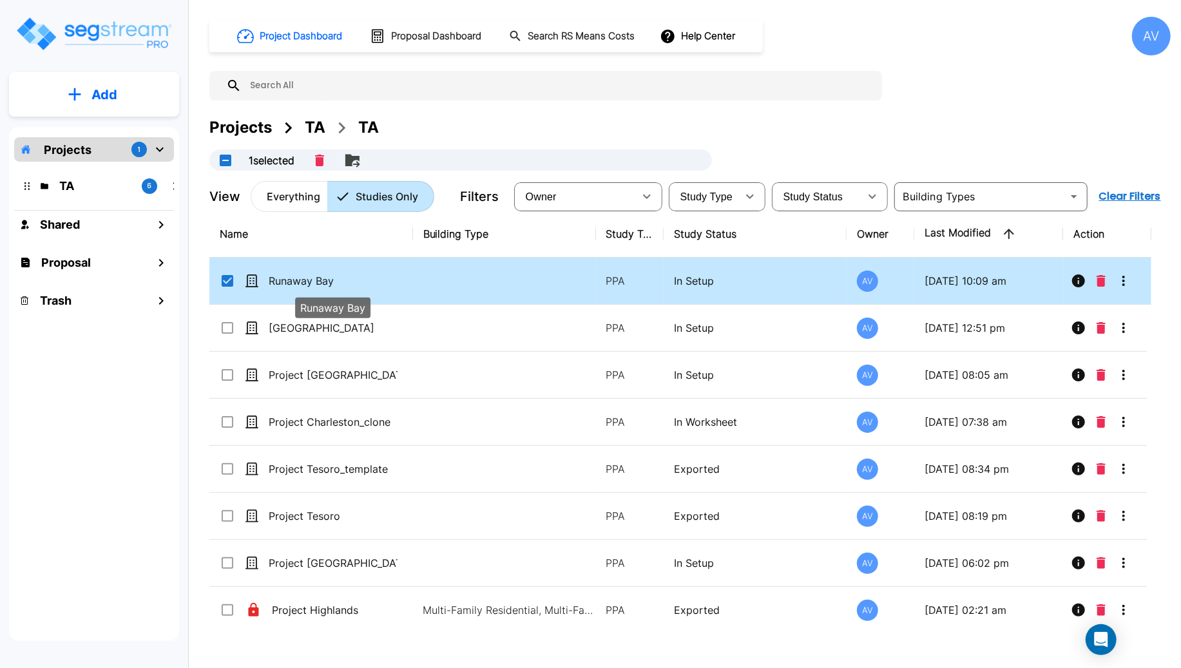
click at [325, 277] on p "Runaway Bay" at bounding box center [333, 280] width 129 height 15
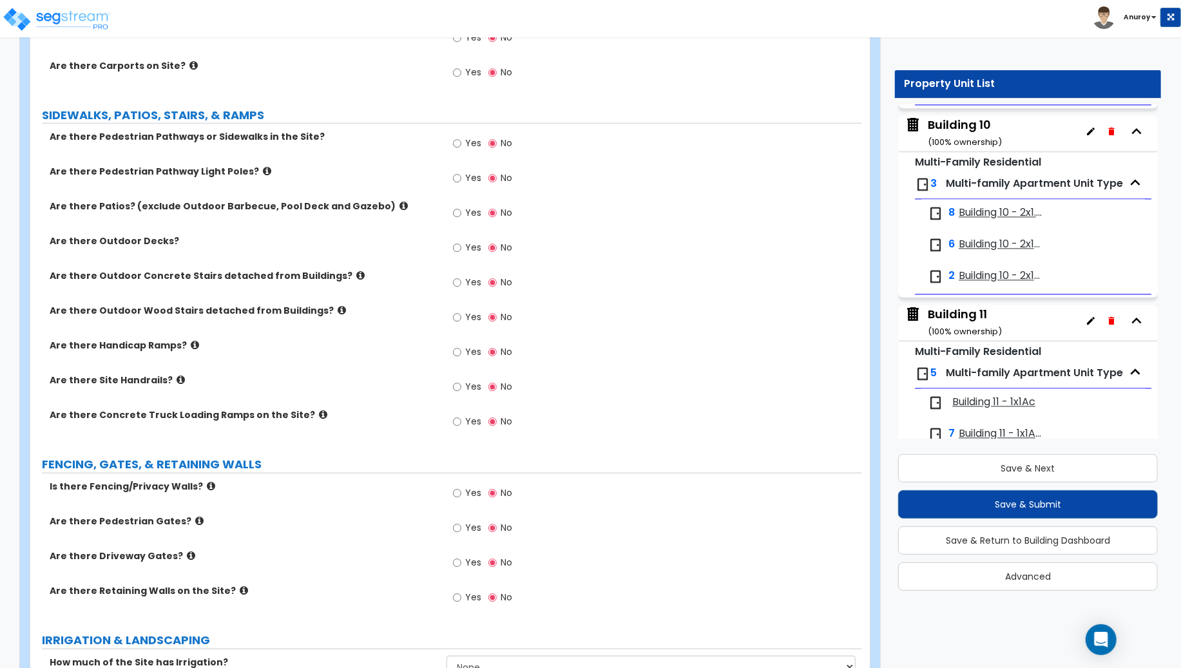
scroll to position [2501, 0]
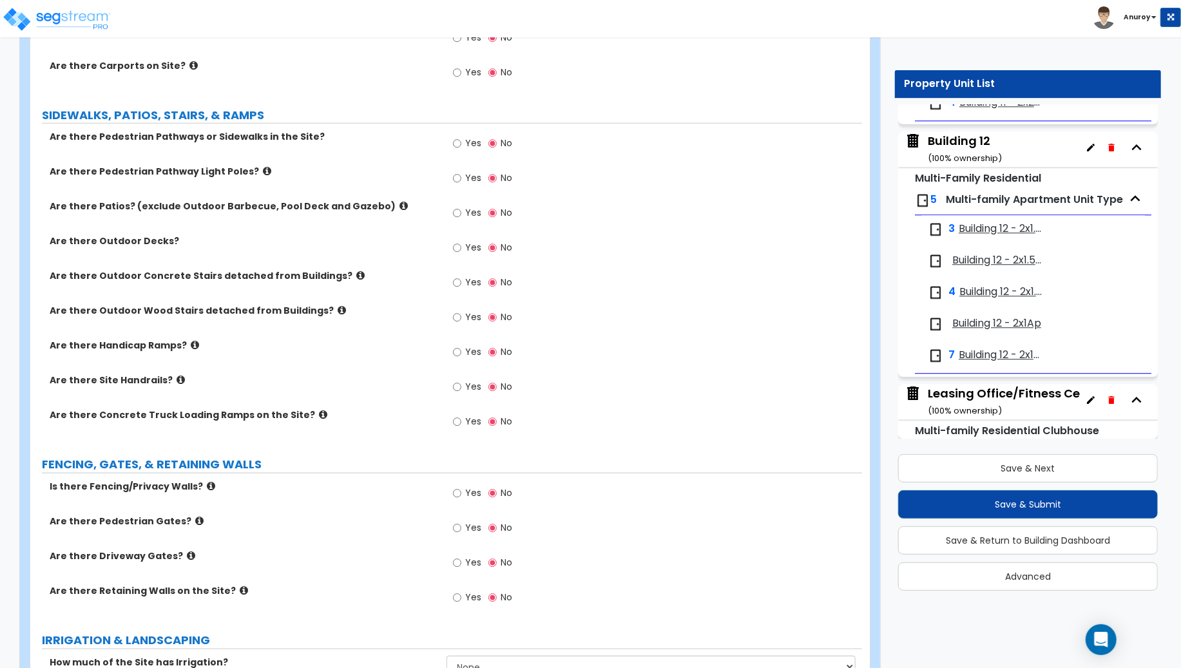
click at [982, 387] on div "Leasing Office/Fitness Center ( 100 % ownership)" at bounding box center [1016, 401] width 176 height 33
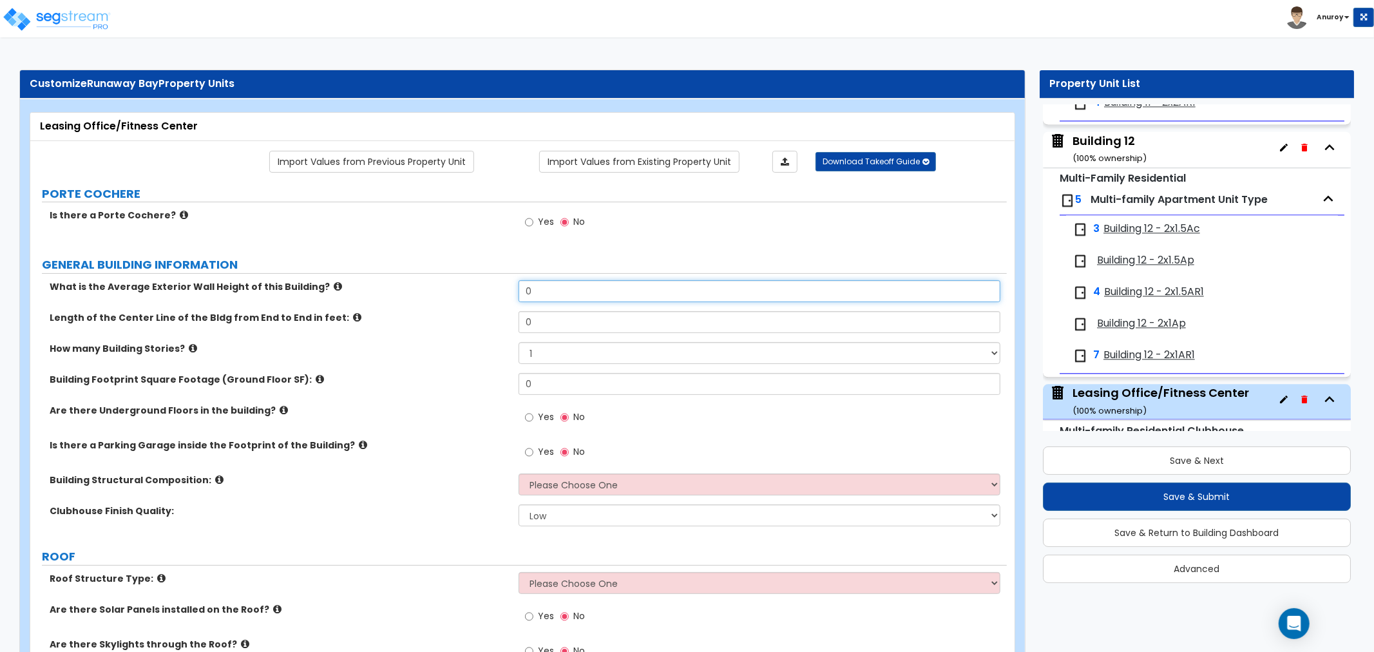
drag, startPoint x: 504, startPoint y: 297, endPoint x: 483, endPoint y: 297, distance: 20.6
click at [483, 297] on div "What is the Average Exterior Wall Height of this Building? 0" at bounding box center [518, 295] width 976 height 31
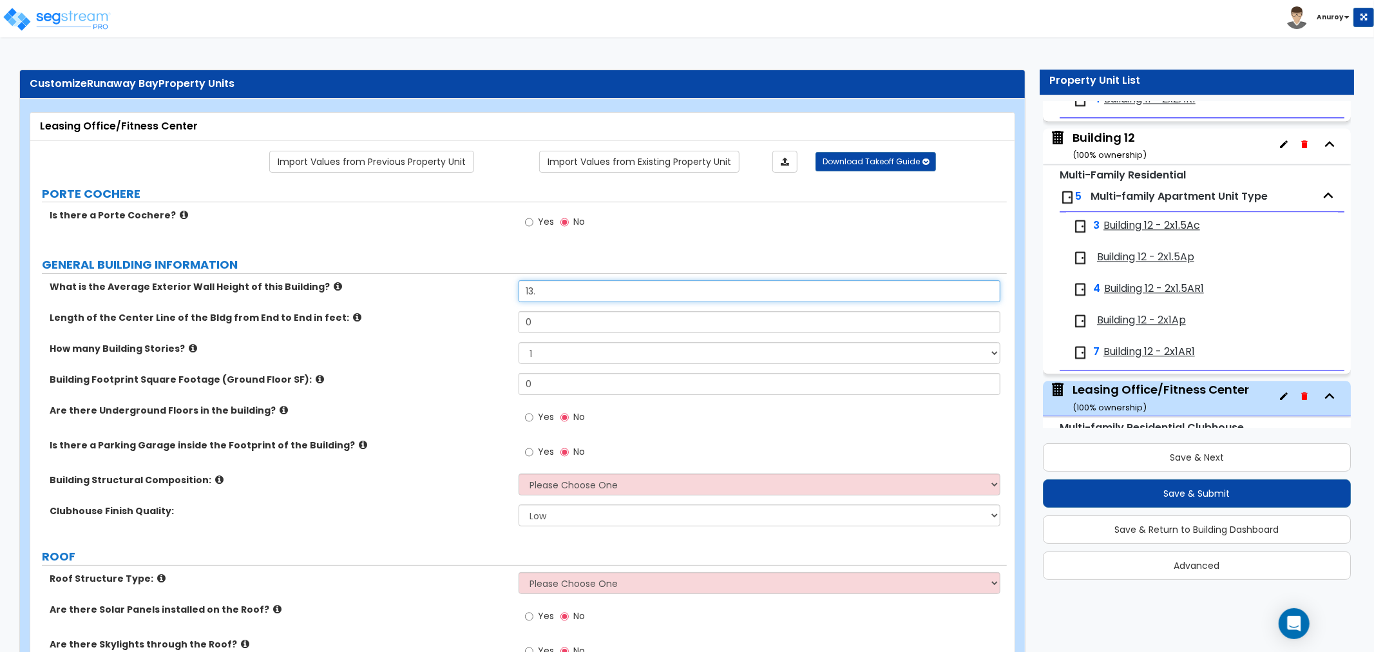
scroll to position [2523, 0]
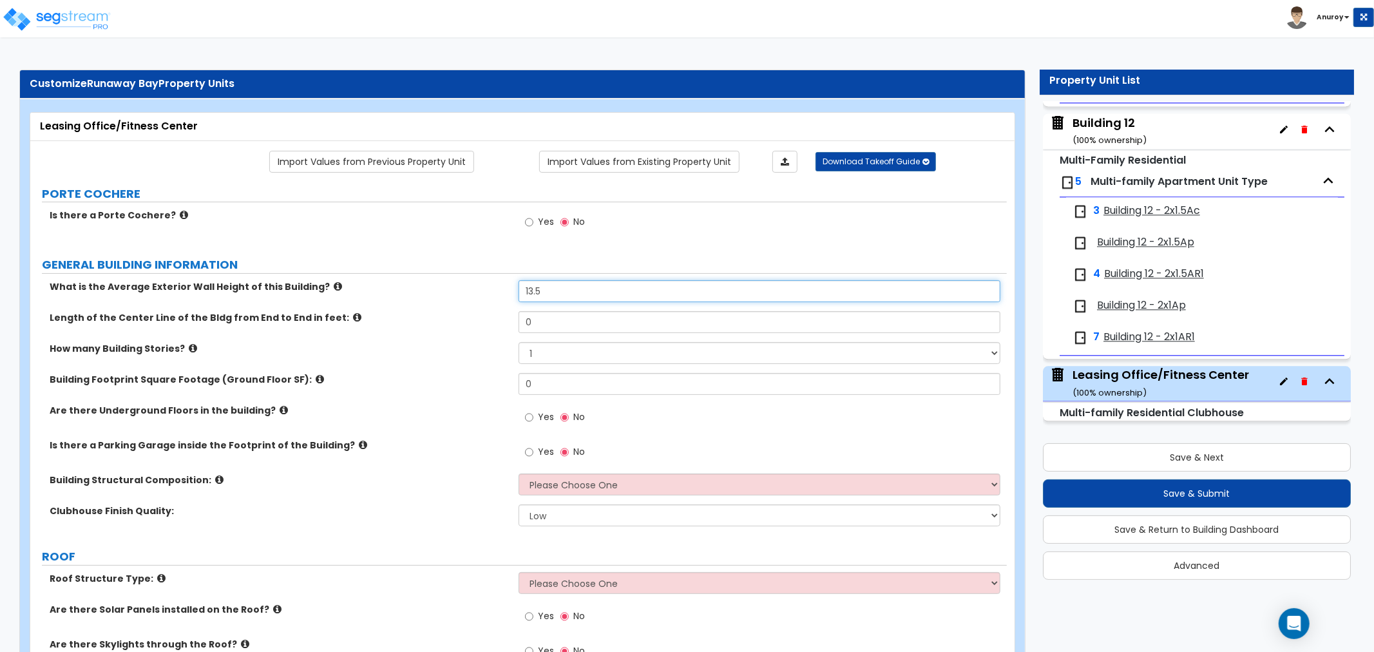
type input "13.5"
type input "55"
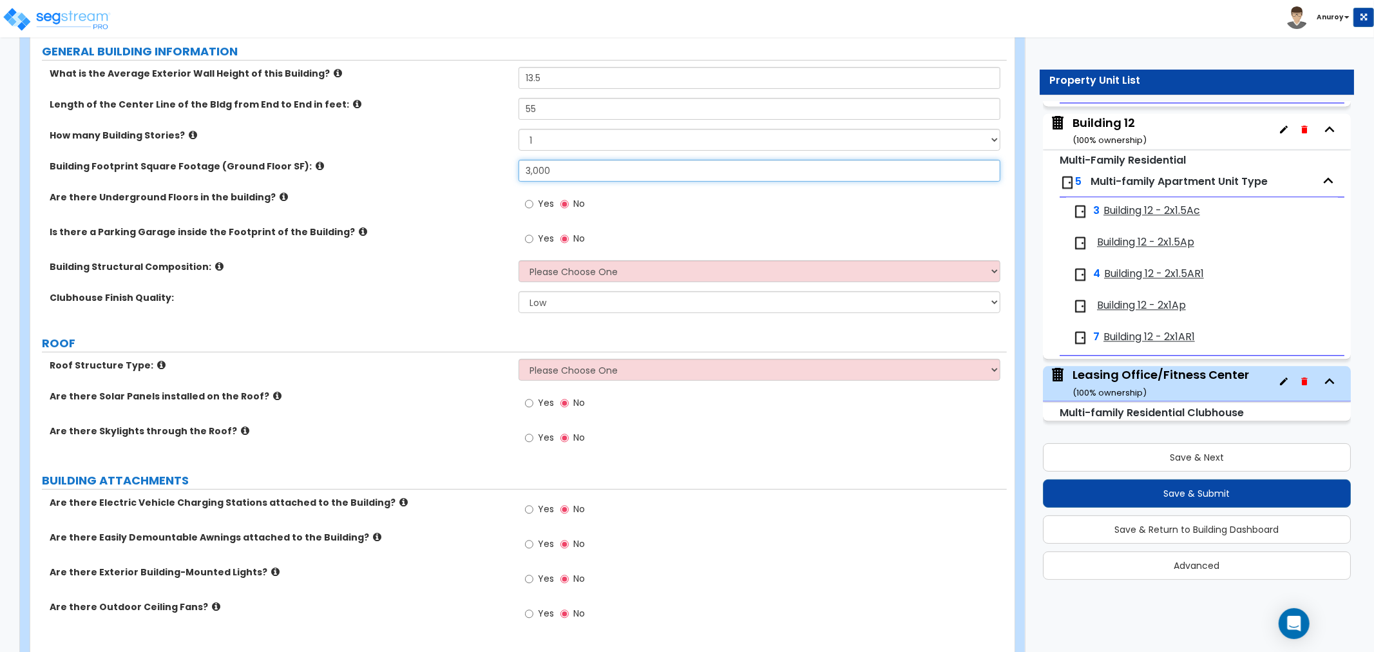
scroll to position [214, 0]
type input "3,000"
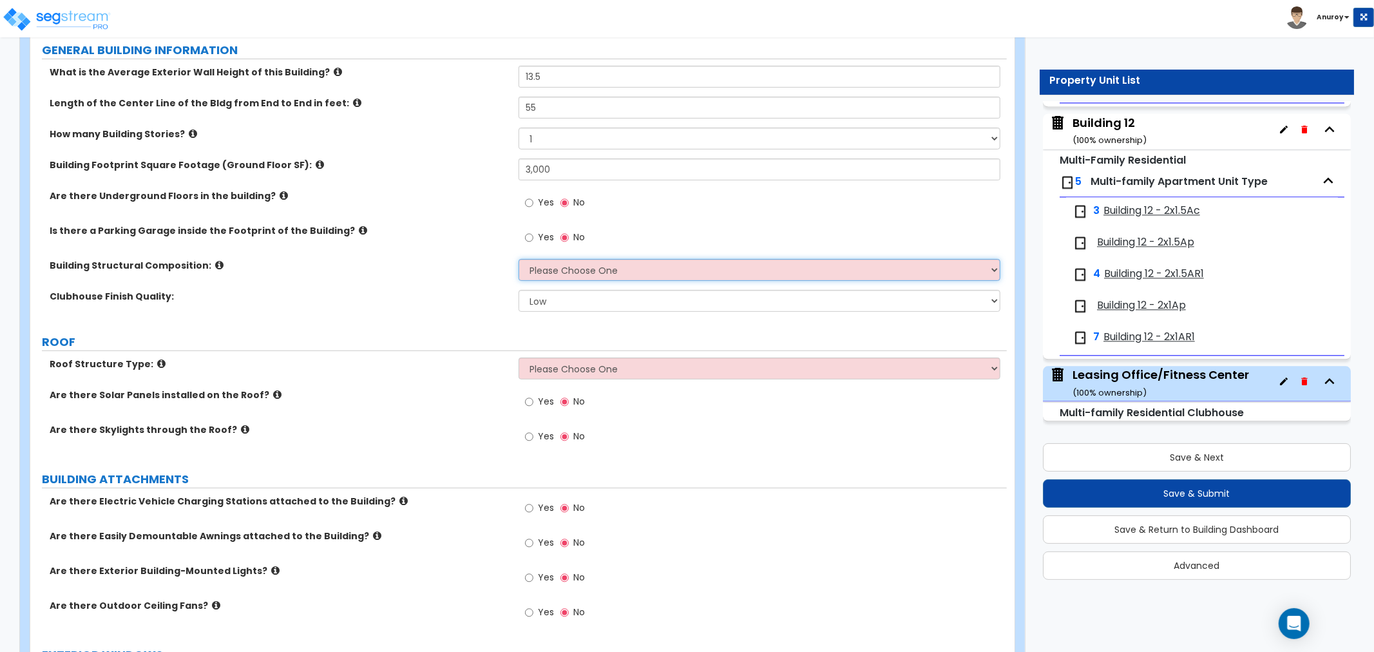
click at [559, 269] on select "Please Choose One Tilt-up Wall Construction Reinforced Concrete Structural Stee…" at bounding box center [760, 270] width 482 height 22
select select "7"
click at [519, 259] on select "Please Choose One Tilt-up Wall Construction Reinforced Concrete Structural Stee…" at bounding box center [760, 270] width 482 height 22
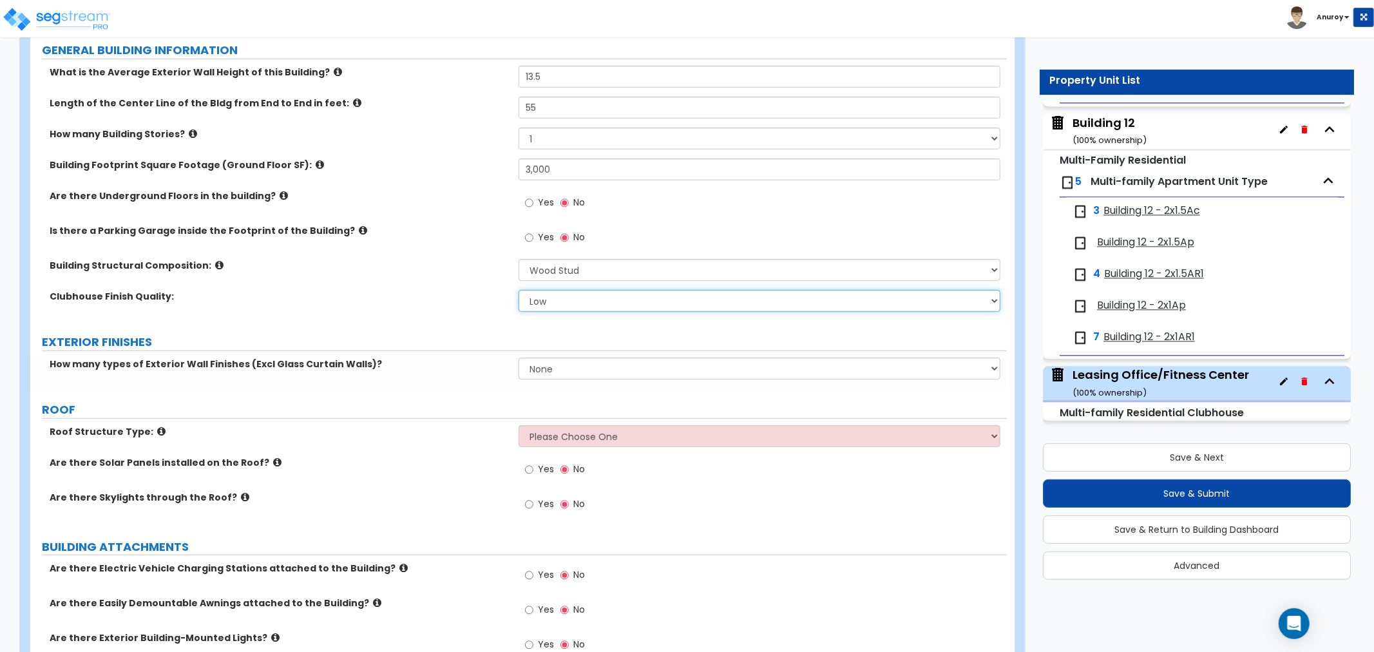
click at [591, 294] on select "Low Average High" at bounding box center [760, 301] width 482 height 22
select select "1"
click at [519, 290] on select "Low Average High" at bounding box center [760, 301] width 482 height 22
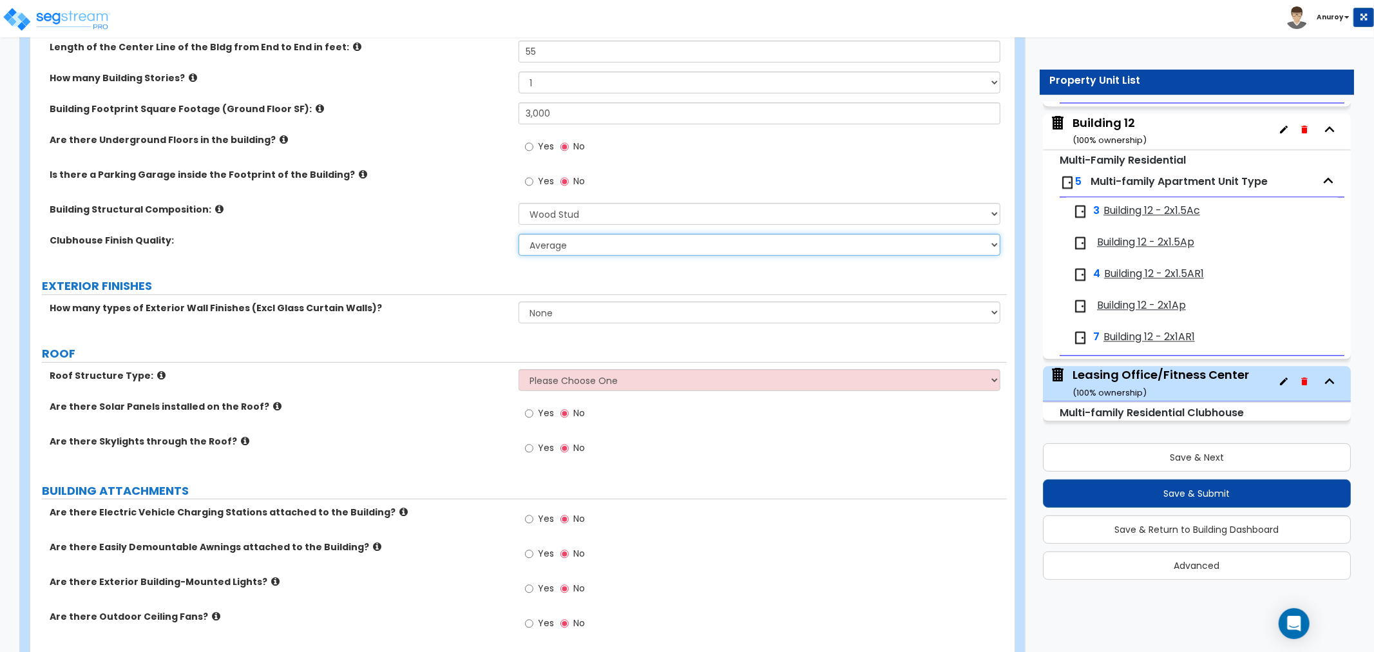
scroll to position [286, 0]
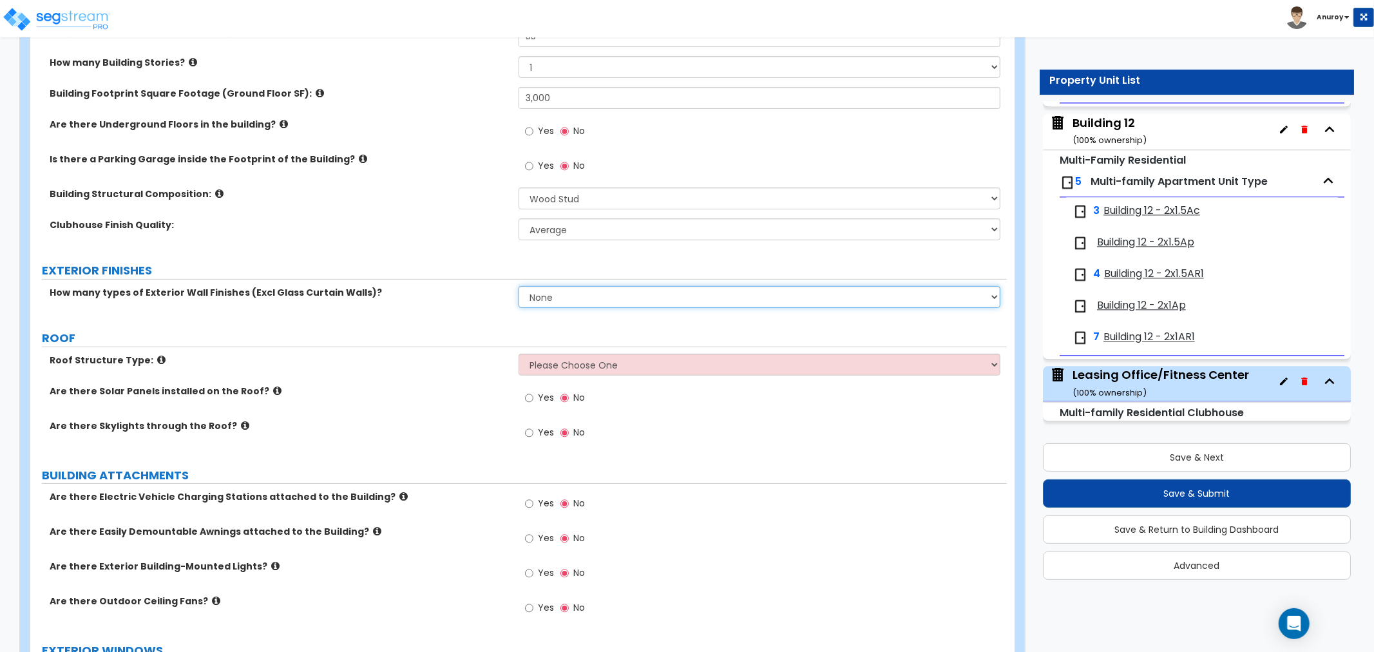
click at [575, 296] on select "None 1 2 3" at bounding box center [760, 297] width 482 height 22
select select "1"
click at [519, 286] on select "None 1 2 3" at bounding box center [760, 297] width 482 height 22
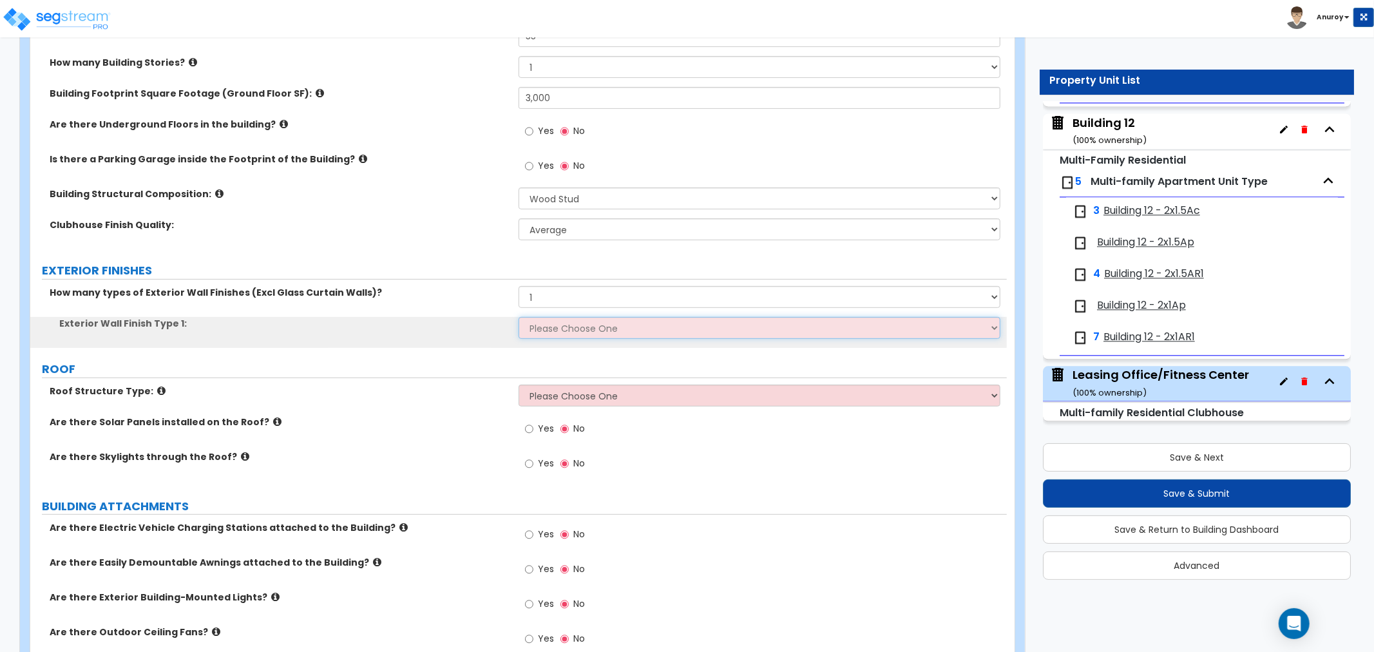
click at [572, 323] on select "Please Choose One No Finish/Shared Wall No Wall Brick Veneer Stone Veneer Wood …" at bounding box center [760, 328] width 482 height 22
select select "7"
click at [519, 317] on select "Please Choose One No Finish/Shared Wall No Wall Brick Veneer Stone Veneer Wood …" at bounding box center [760, 328] width 482 height 22
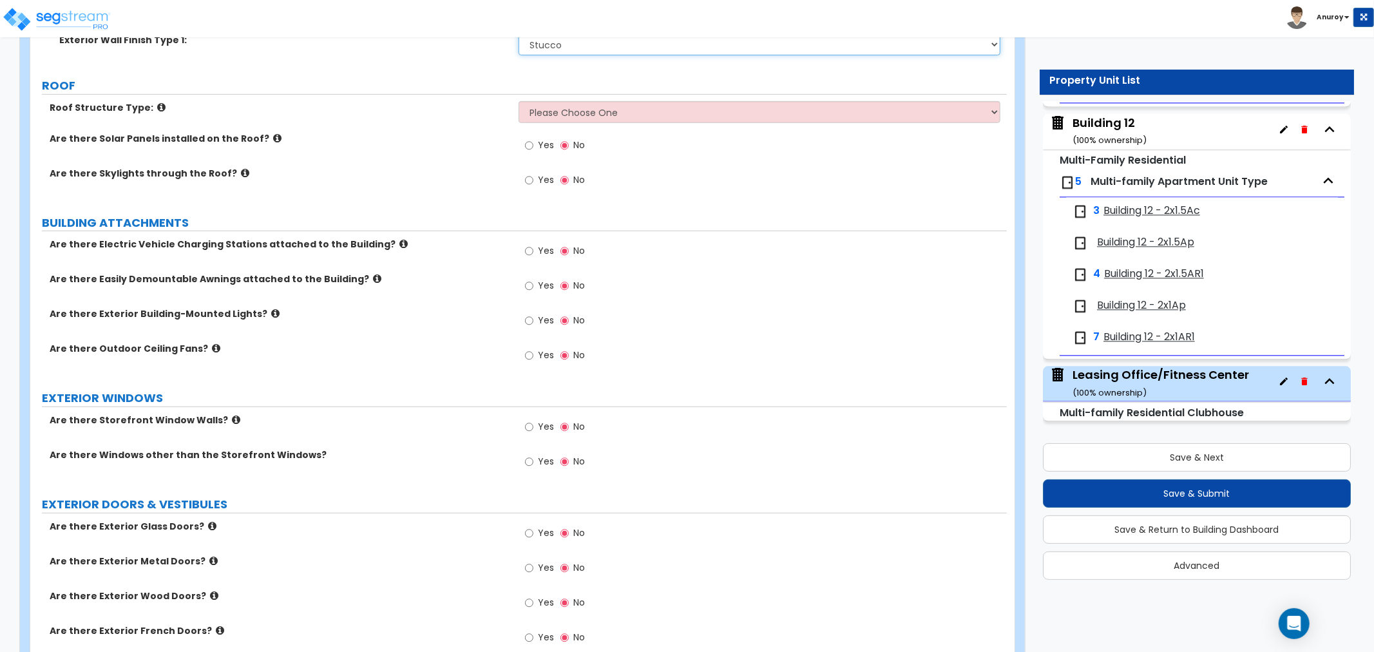
scroll to position [572, 0]
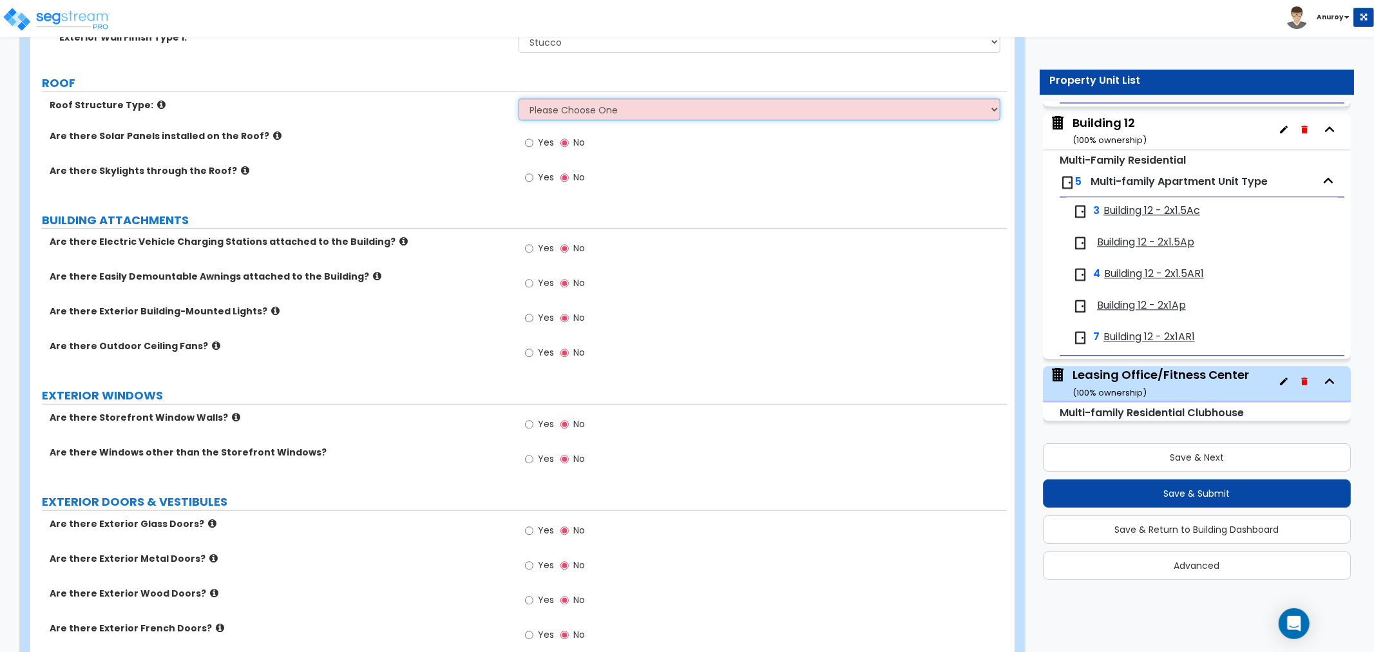
click at [554, 113] on select "Please Choose One [PERSON_NAME] Roof Flat Roof Hybrid [PERSON_NAME] & Flat Roof" at bounding box center [760, 110] width 482 height 22
select select "1"
click at [519, 99] on select "Please Choose One [PERSON_NAME] Roof Flat Roof Hybrid [PERSON_NAME] & Flat Roof" at bounding box center [760, 110] width 482 height 22
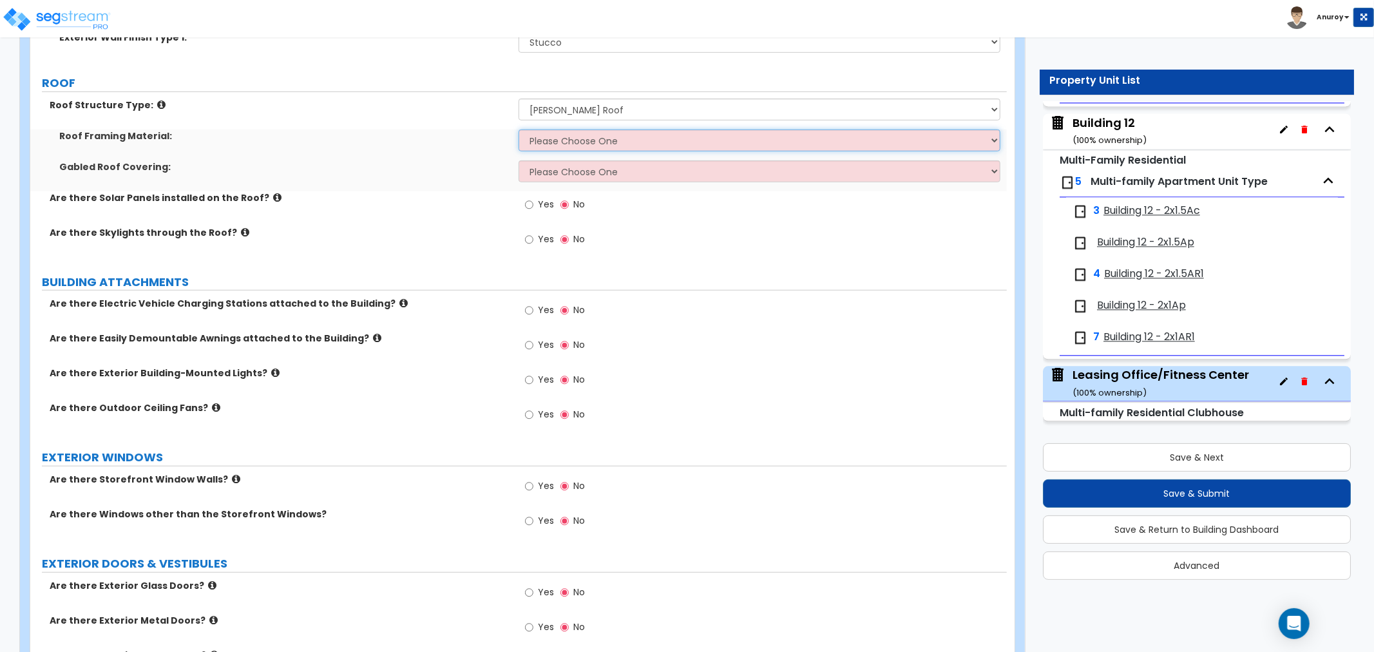
click at [573, 143] on select "Please Choose One Metal Wood" at bounding box center [760, 140] width 482 height 22
select select "2"
click at [519, 129] on select "Please Choose One Metal Wood" at bounding box center [760, 140] width 482 height 22
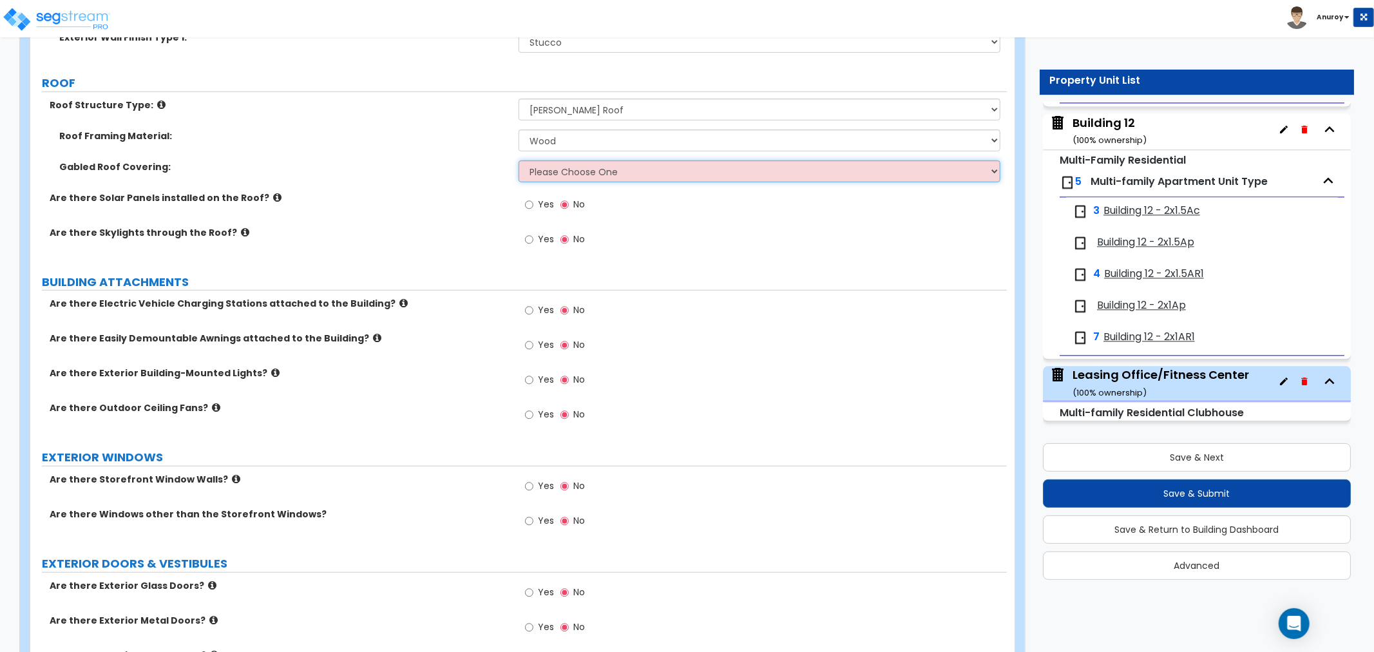
click at [575, 175] on select "Please Choose One Asphalt Shingle Clay Tile Wood Shingle Metal Shingle Standing…" at bounding box center [760, 171] width 482 height 22
select select "1"
click at [519, 160] on select "Please Choose One Asphalt Shingle Clay Tile Wood Shingle Metal Shingle Standing…" at bounding box center [760, 171] width 482 height 22
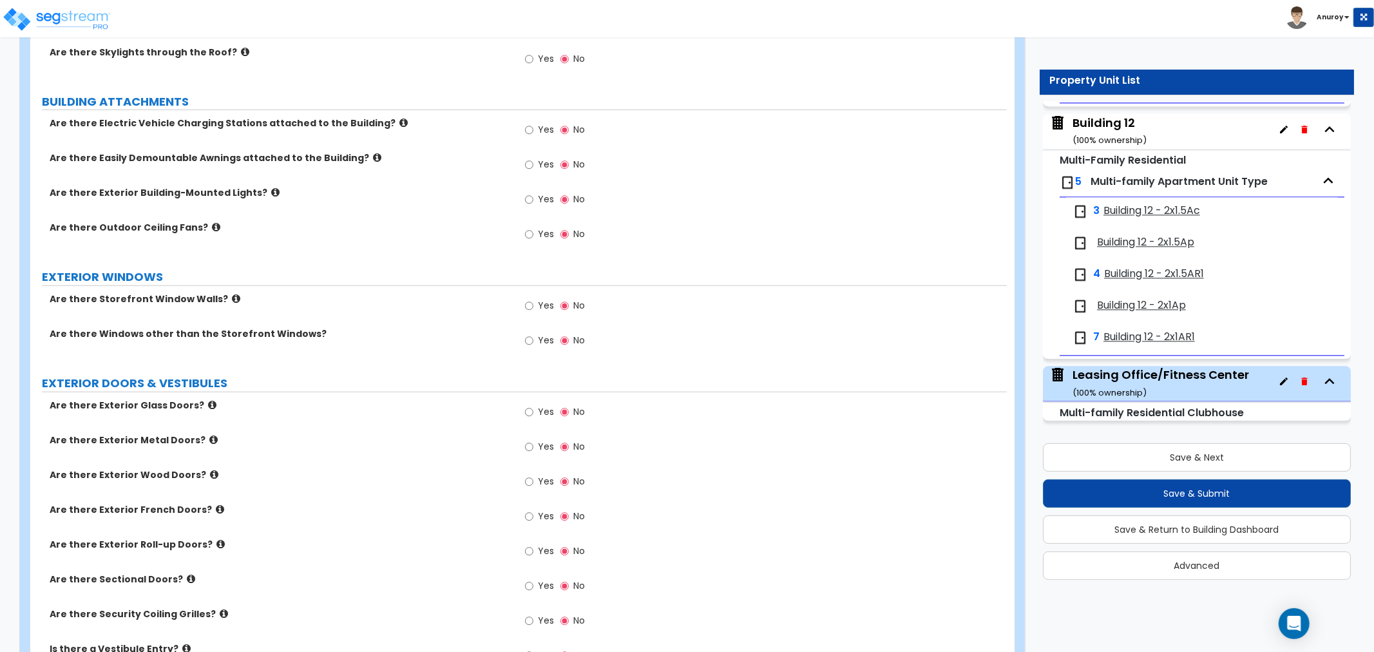
scroll to position [787, 0]
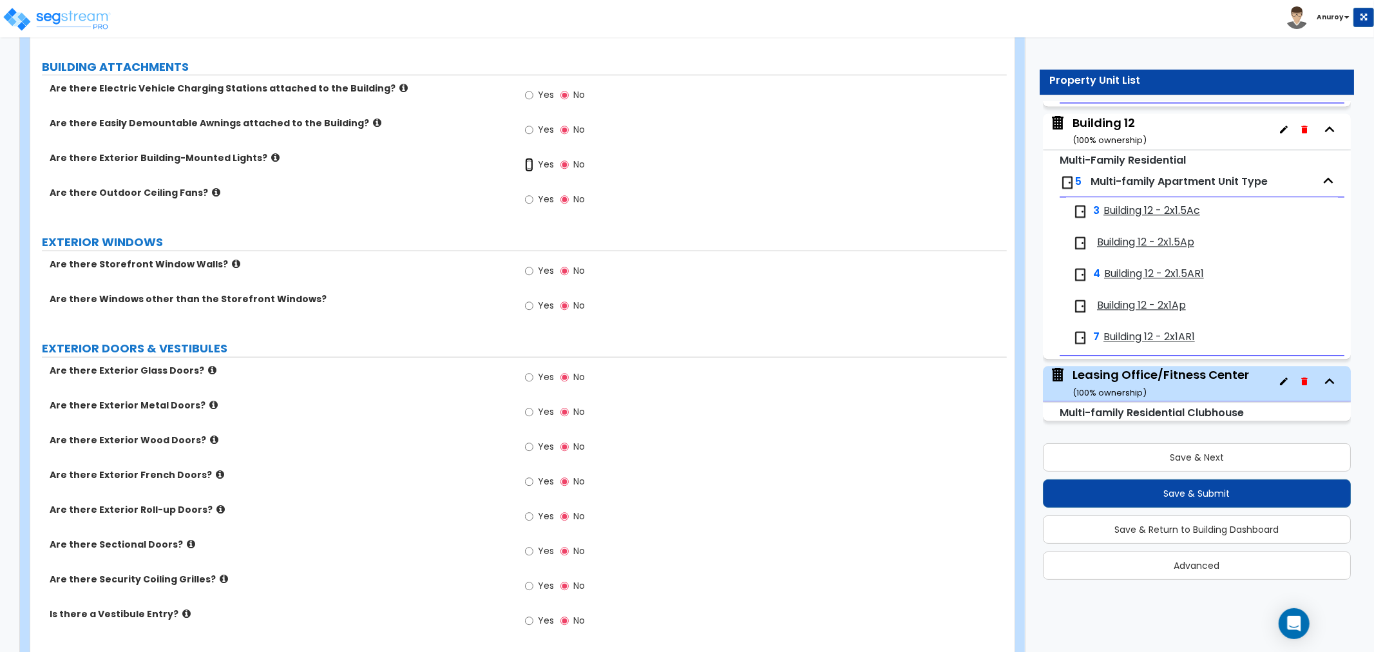
click at [528, 165] on input "Yes" at bounding box center [529, 165] width 8 height 14
radio input "true"
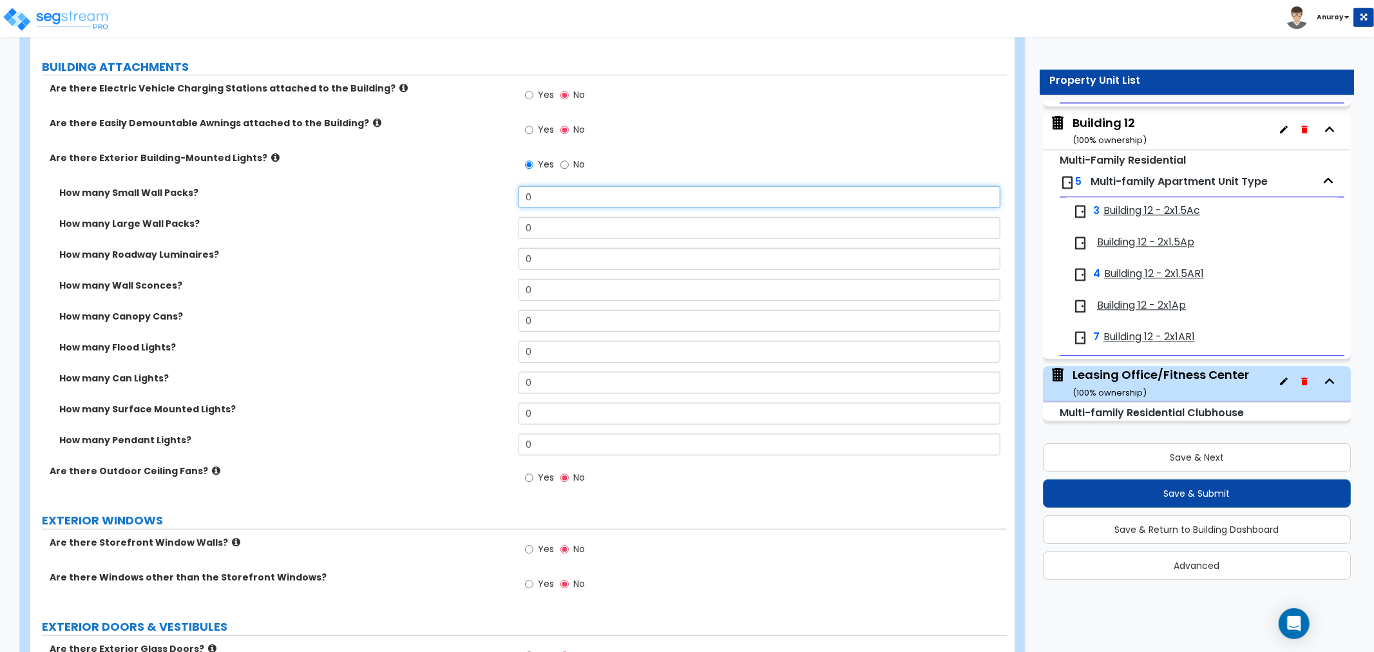
click at [545, 207] on input "0" at bounding box center [760, 197] width 482 height 22
type input "4"
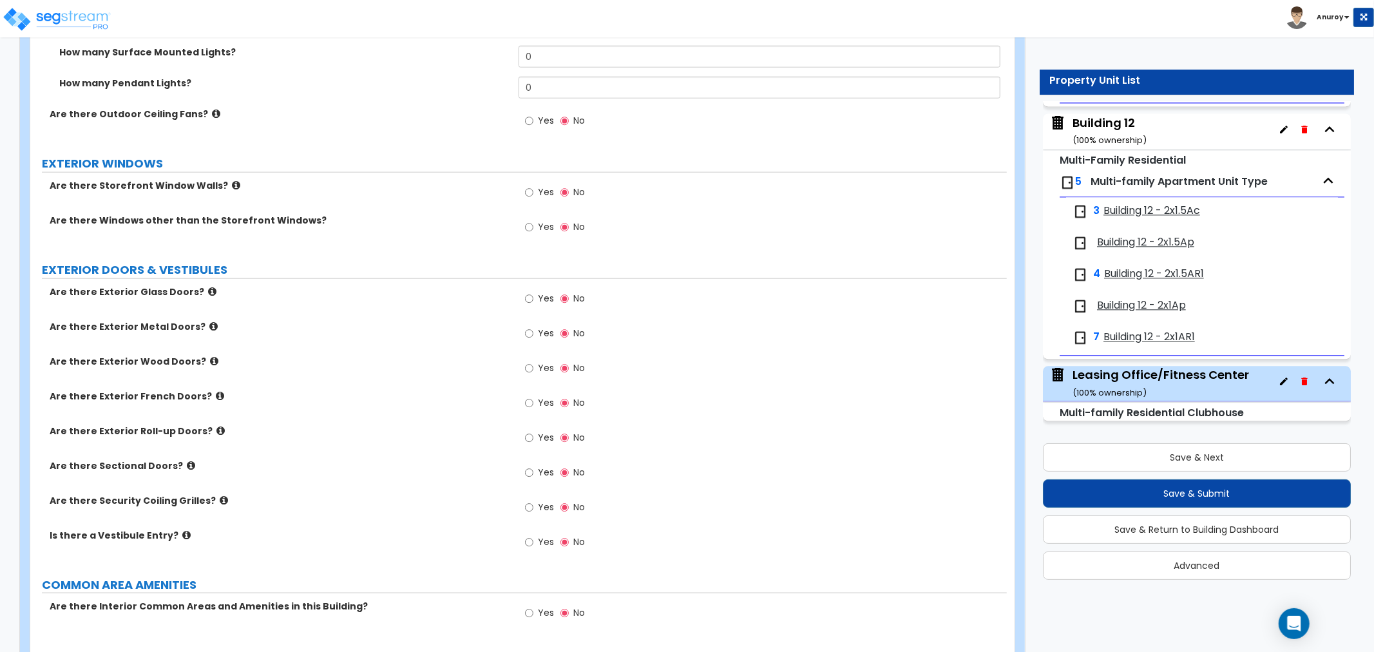
scroll to position [1145, 0]
click at [532, 227] on input "Yes" at bounding box center [529, 227] width 8 height 14
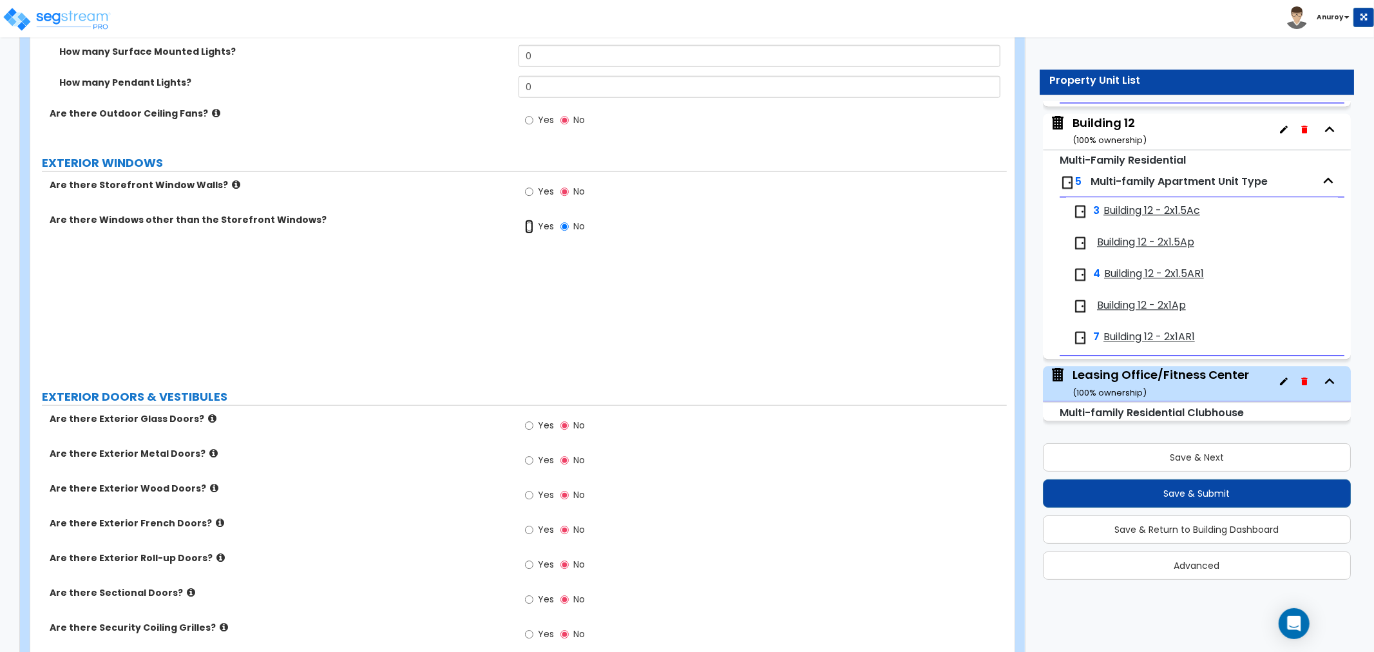
radio input "true"
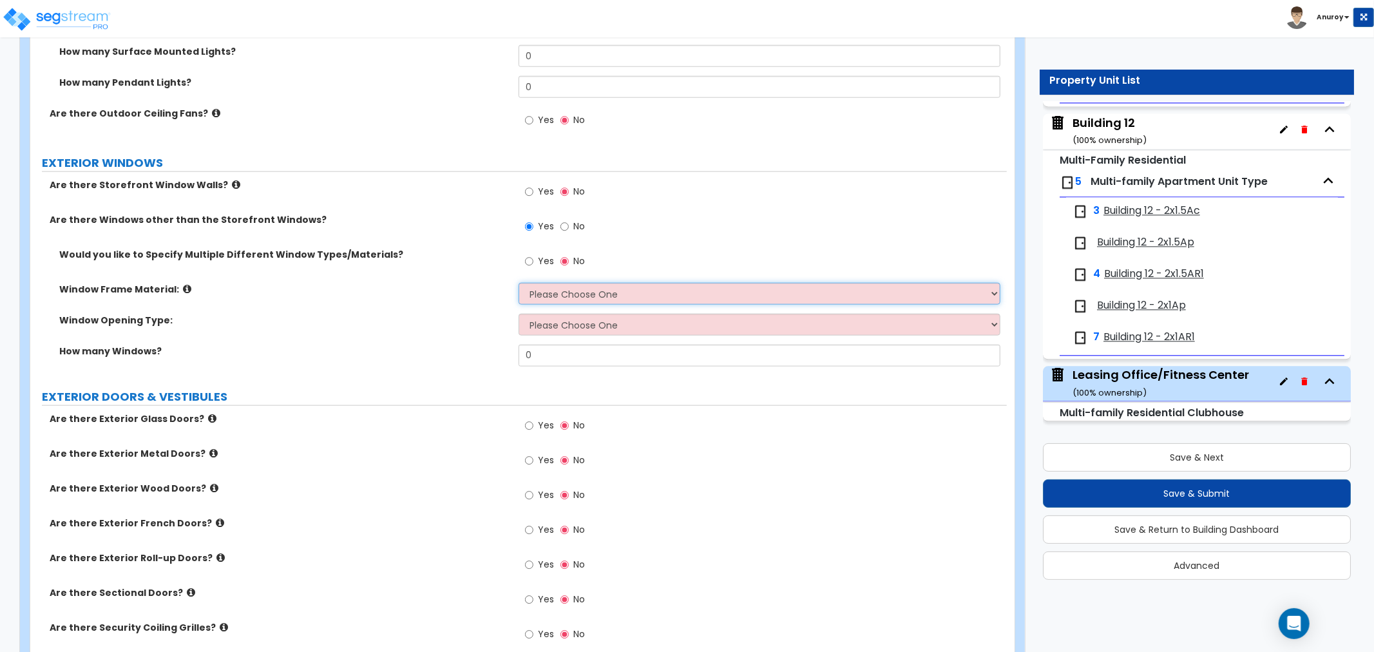
click at [545, 290] on select "Please Choose One Vinyl Aluminum Wood" at bounding box center [760, 294] width 482 height 22
select select "1"
click at [519, 283] on select "Please Choose One Vinyl Aluminum Wood" at bounding box center [760, 294] width 482 height 22
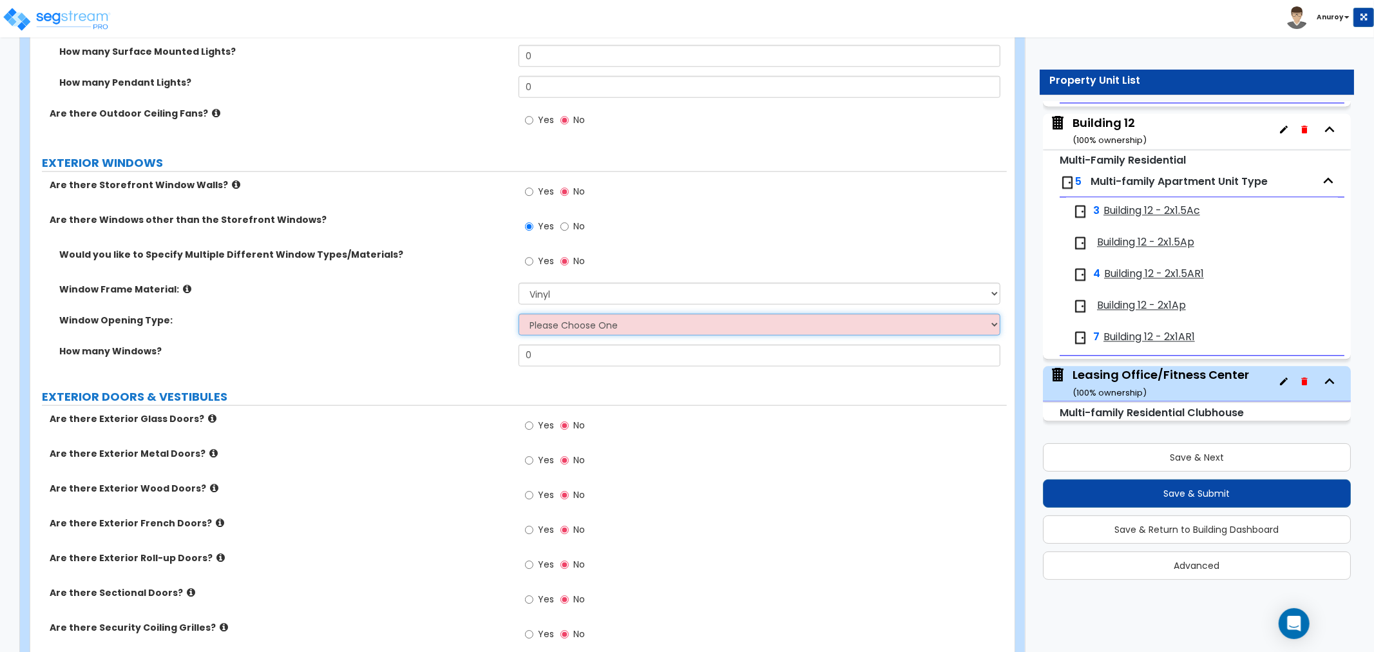
click at [564, 314] on select "Please Choose One Sliding Window Fixed/Picture Window Awning Window Swing/Casem…" at bounding box center [760, 325] width 482 height 22
select select "2"
click at [519, 314] on select "Please Choose One Sliding Window Fixed/Picture Window Awning Window Swing/Casem…" at bounding box center [760, 325] width 482 height 22
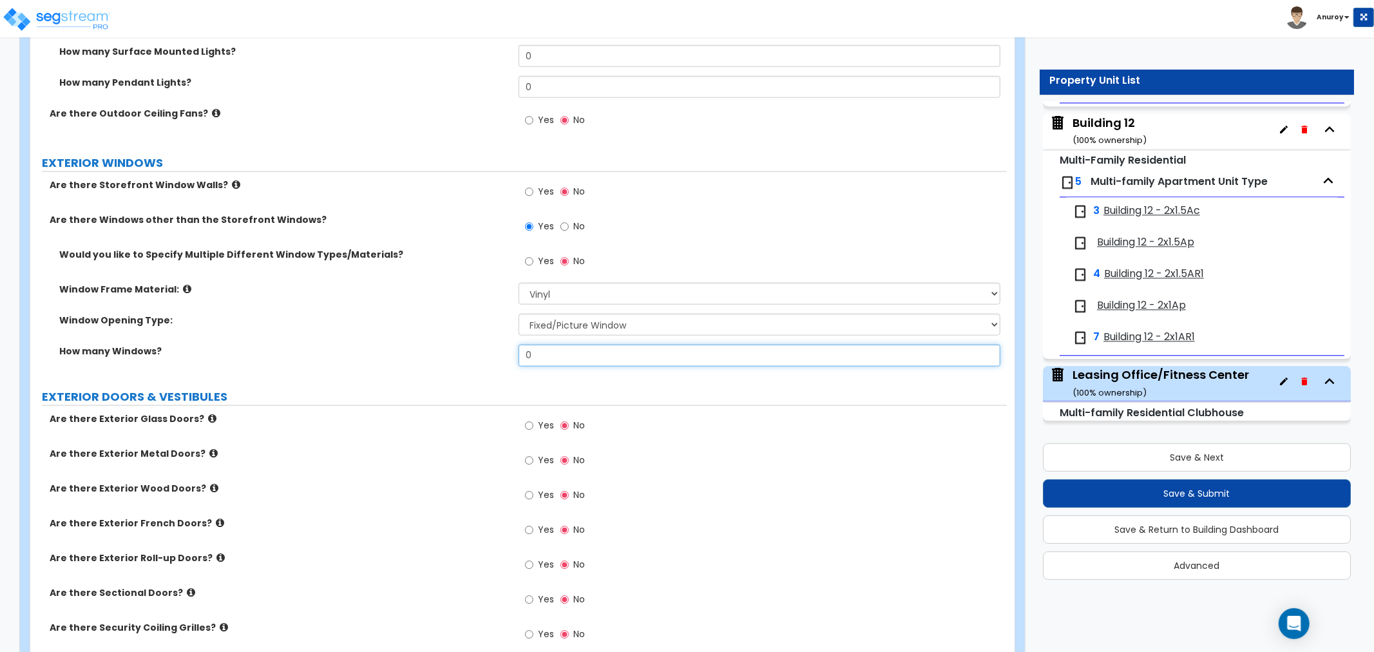
click at [581, 352] on input "0" at bounding box center [760, 356] width 482 height 22
click at [814, 352] on input "0" at bounding box center [760, 356] width 482 height 22
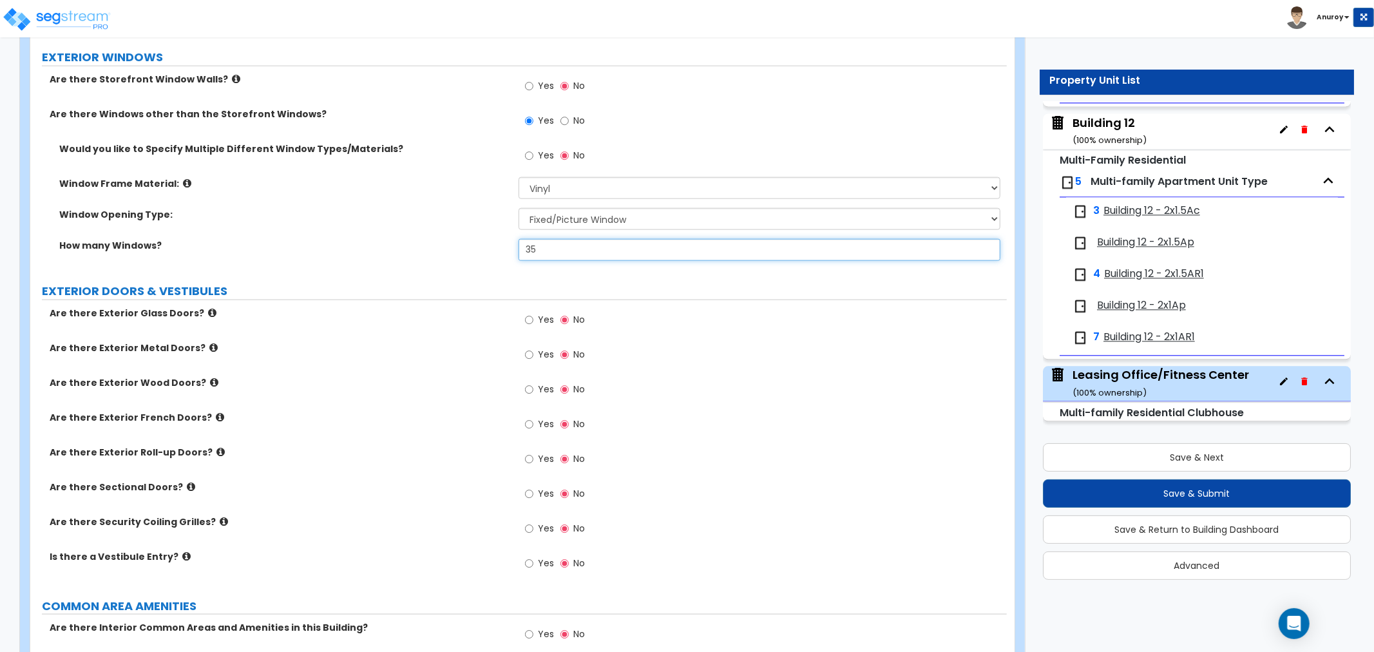
scroll to position [1288, 0]
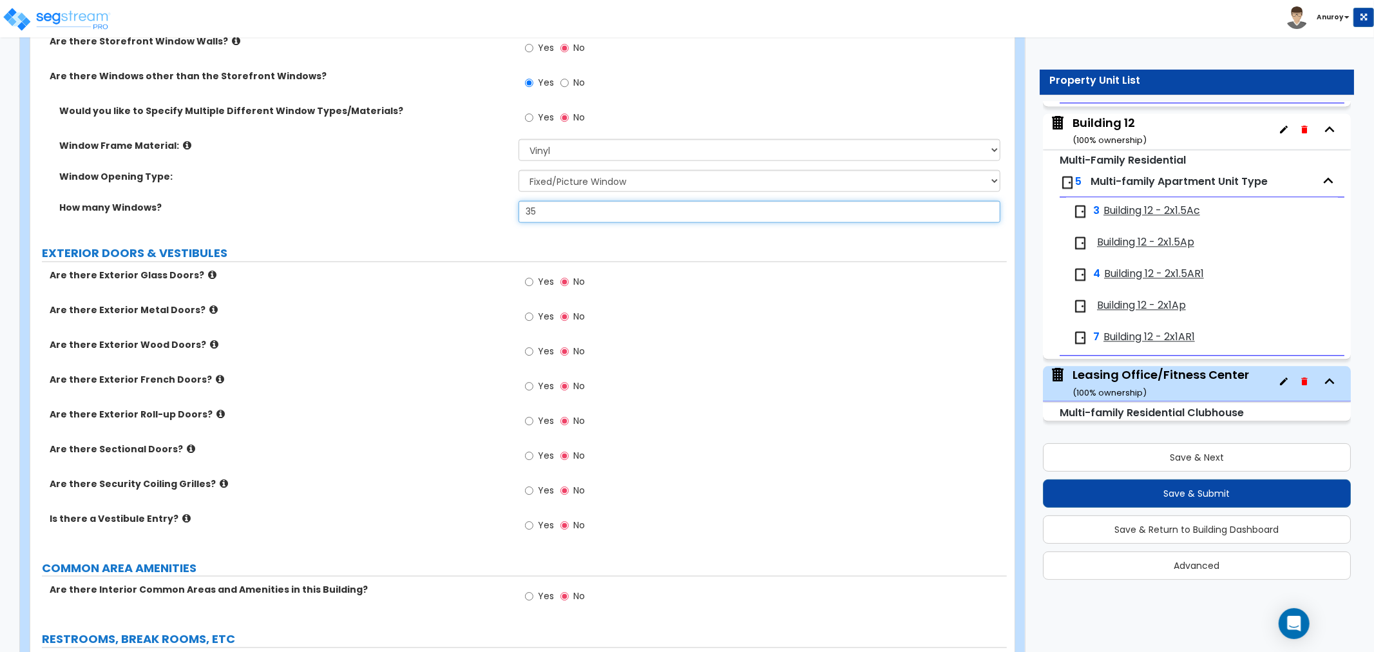
type input "35"
click at [761, 382] on div "Yes No" at bounding box center [763, 390] width 488 height 35
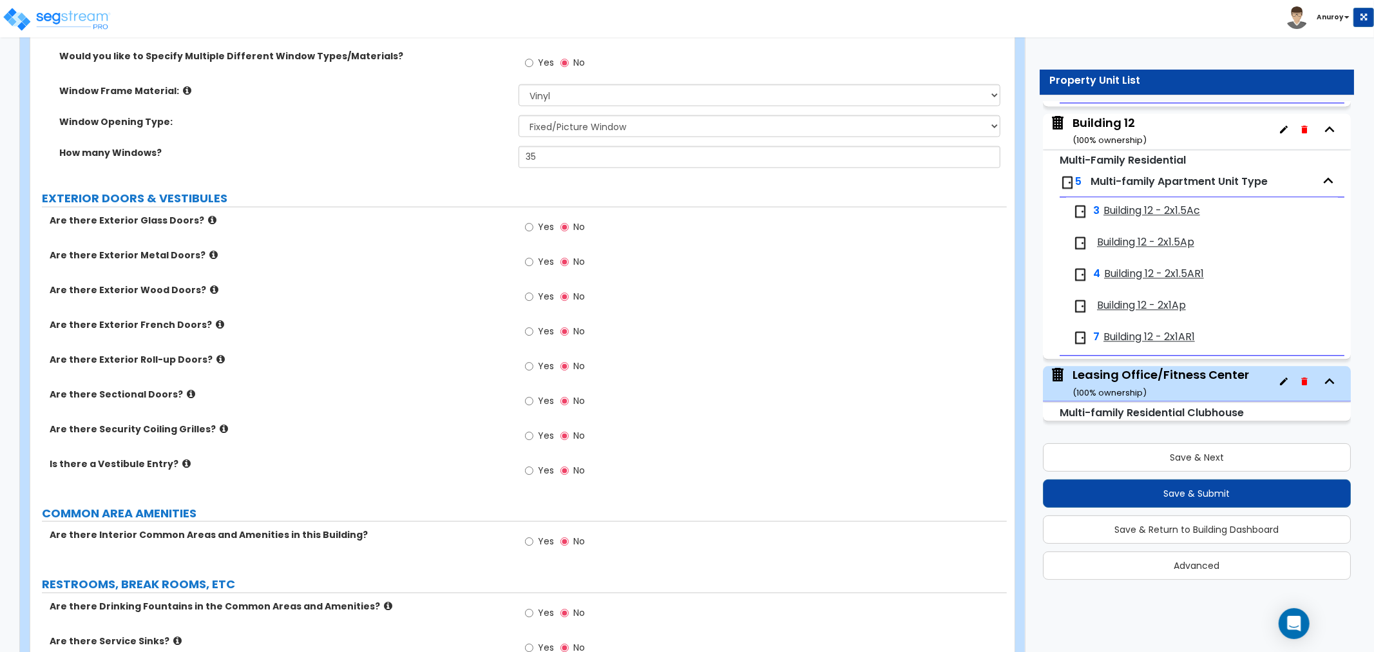
scroll to position [1360, 0]
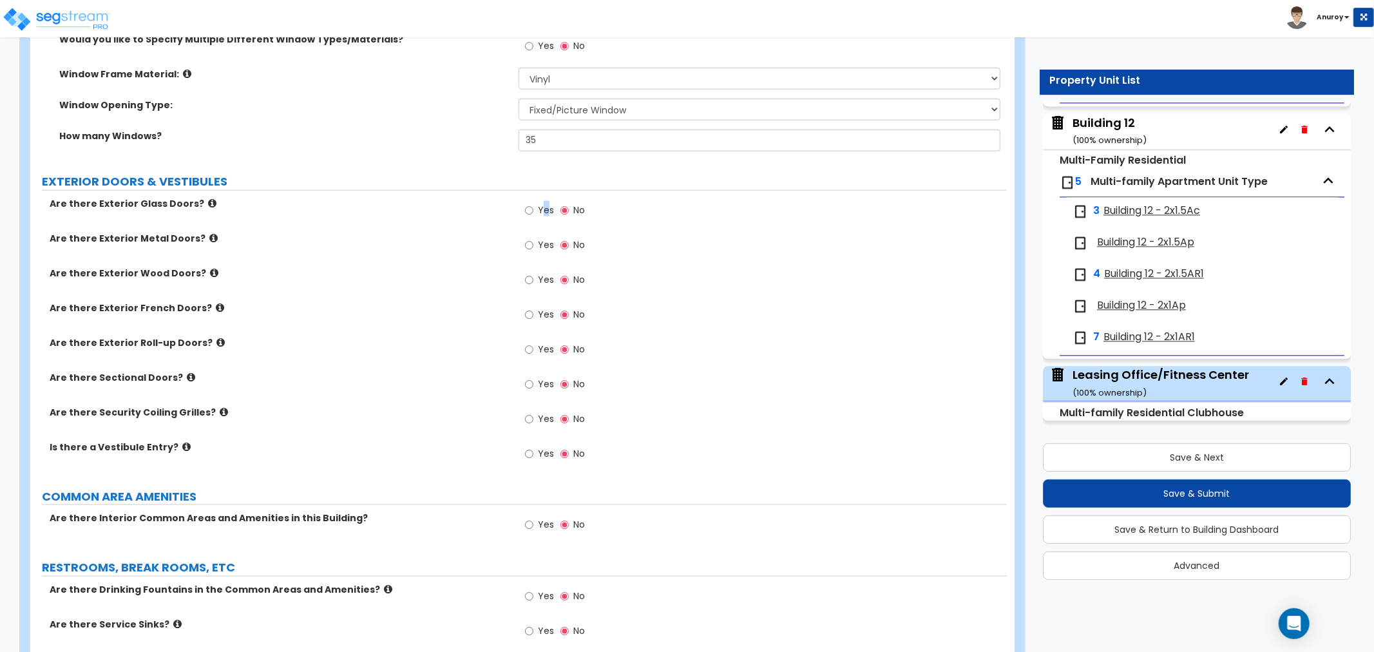
click at [545, 208] on span "Yes" at bounding box center [546, 210] width 16 height 13
click at [535, 207] on label "Yes" at bounding box center [539, 212] width 29 height 22
click at [533, 207] on input "Yes" at bounding box center [529, 211] width 8 height 14
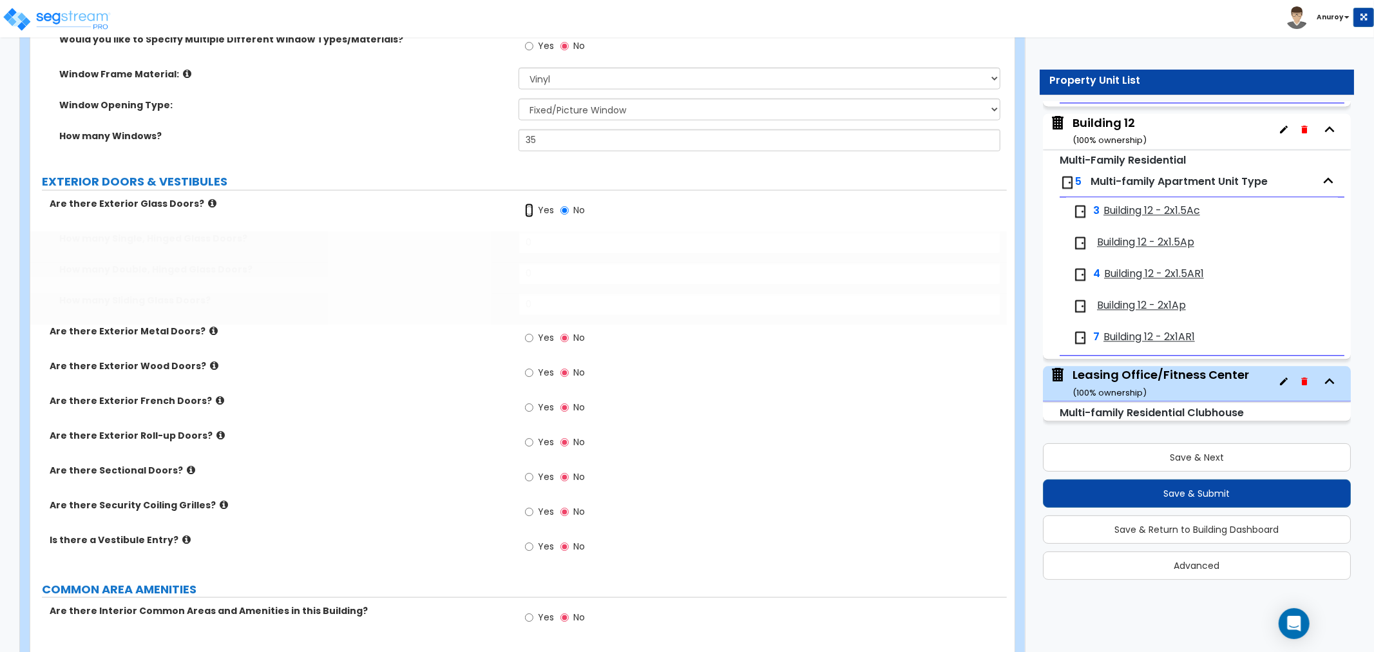
radio input "true"
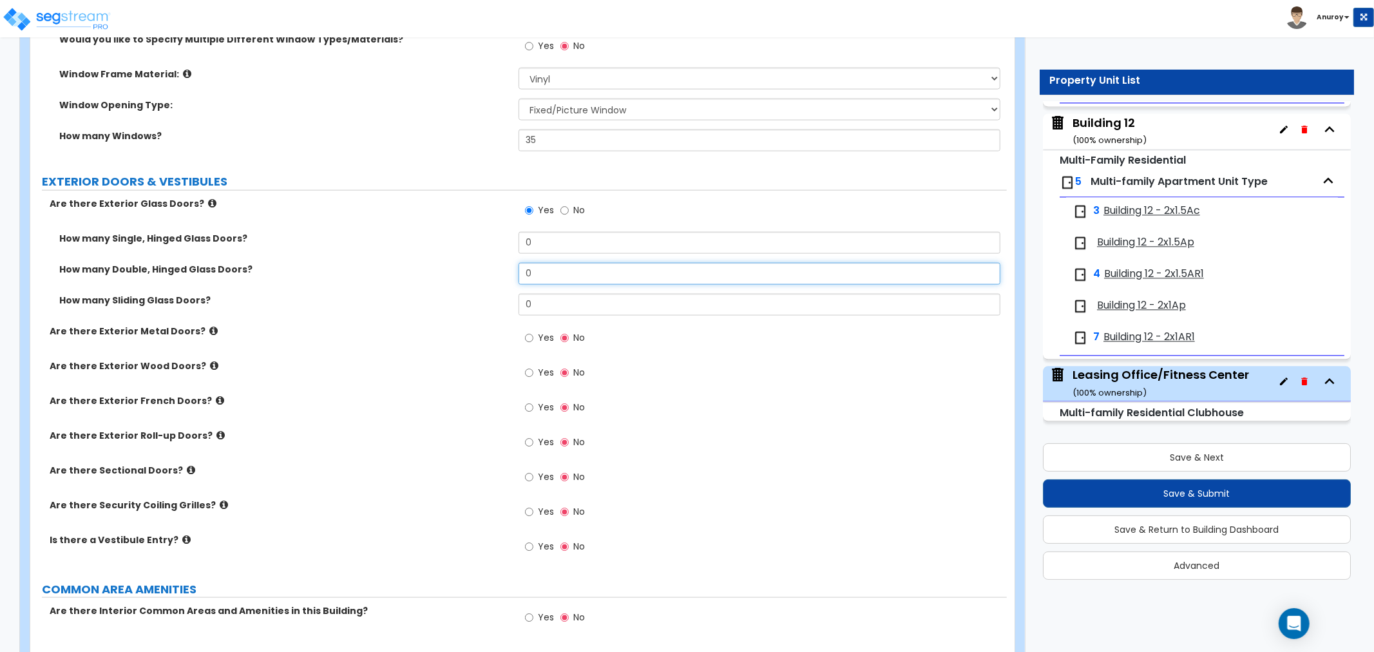
drag, startPoint x: 554, startPoint y: 276, endPoint x: 513, endPoint y: 277, distance: 40.6
click at [513, 277] on div "How many Double, Hinged Glass Doors? 0" at bounding box center [518, 278] width 976 height 31
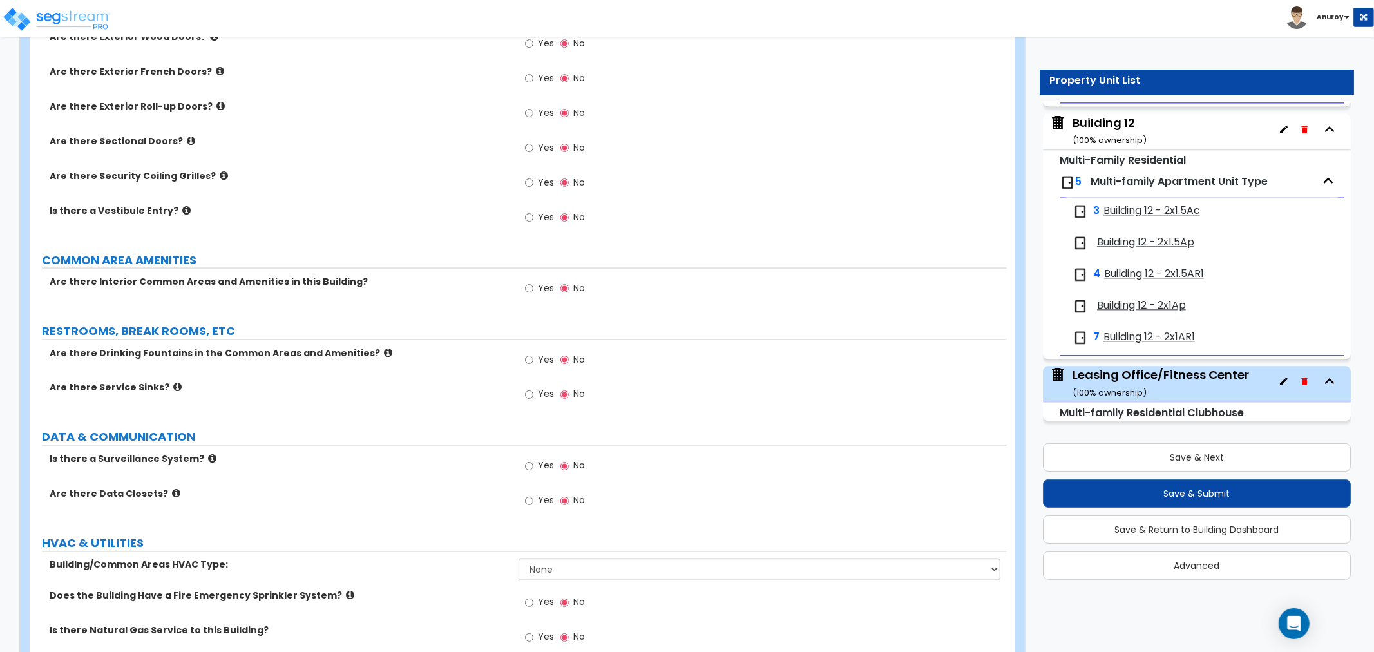
scroll to position [1717, 0]
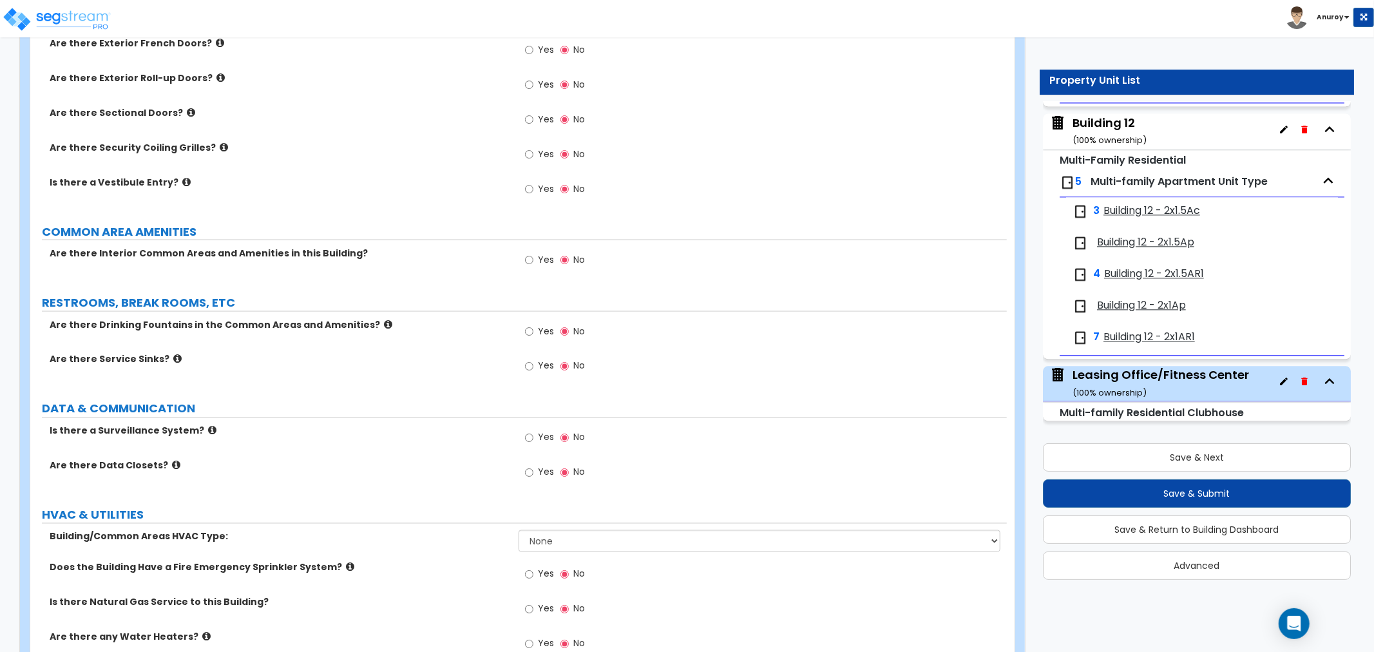
type input "2"
click at [537, 258] on label "Yes" at bounding box center [539, 262] width 29 height 22
click at [533, 258] on input "Yes" at bounding box center [529, 260] width 8 height 14
radio input "true"
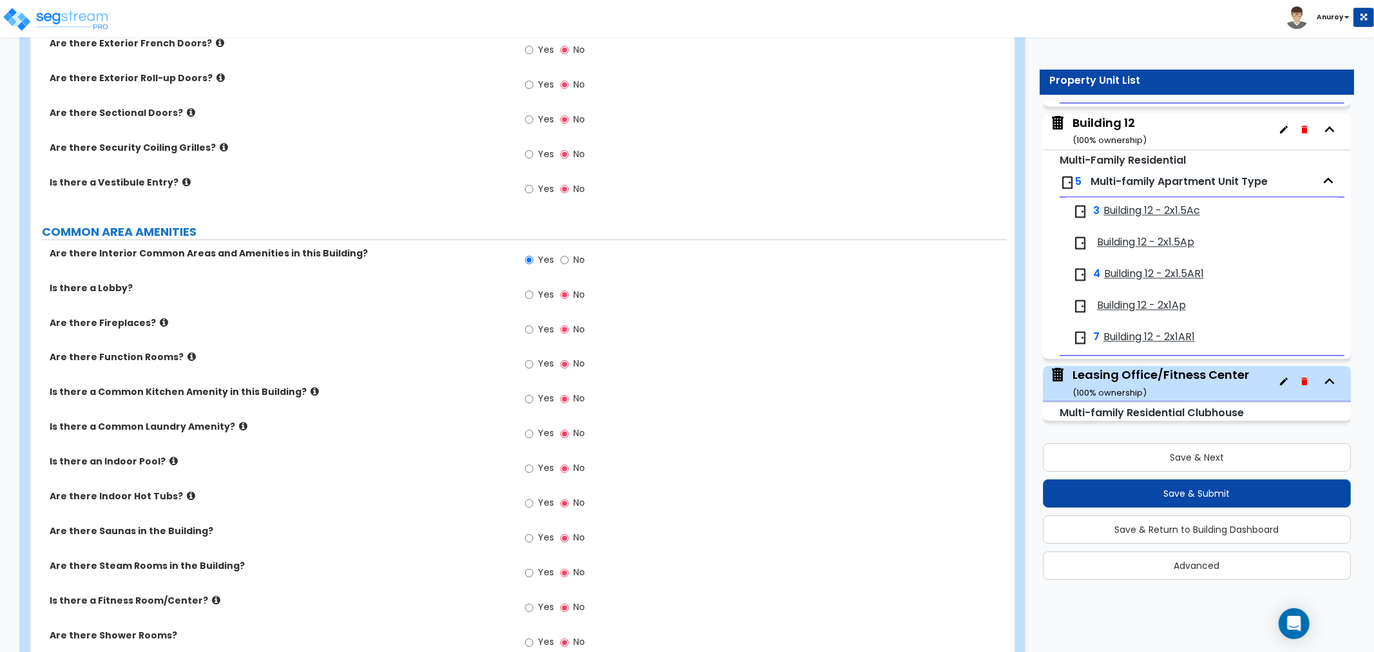
click at [547, 290] on span "Yes" at bounding box center [546, 294] width 16 height 13
click at [533, 290] on input "Yes" at bounding box center [529, 295] width 8 height 14
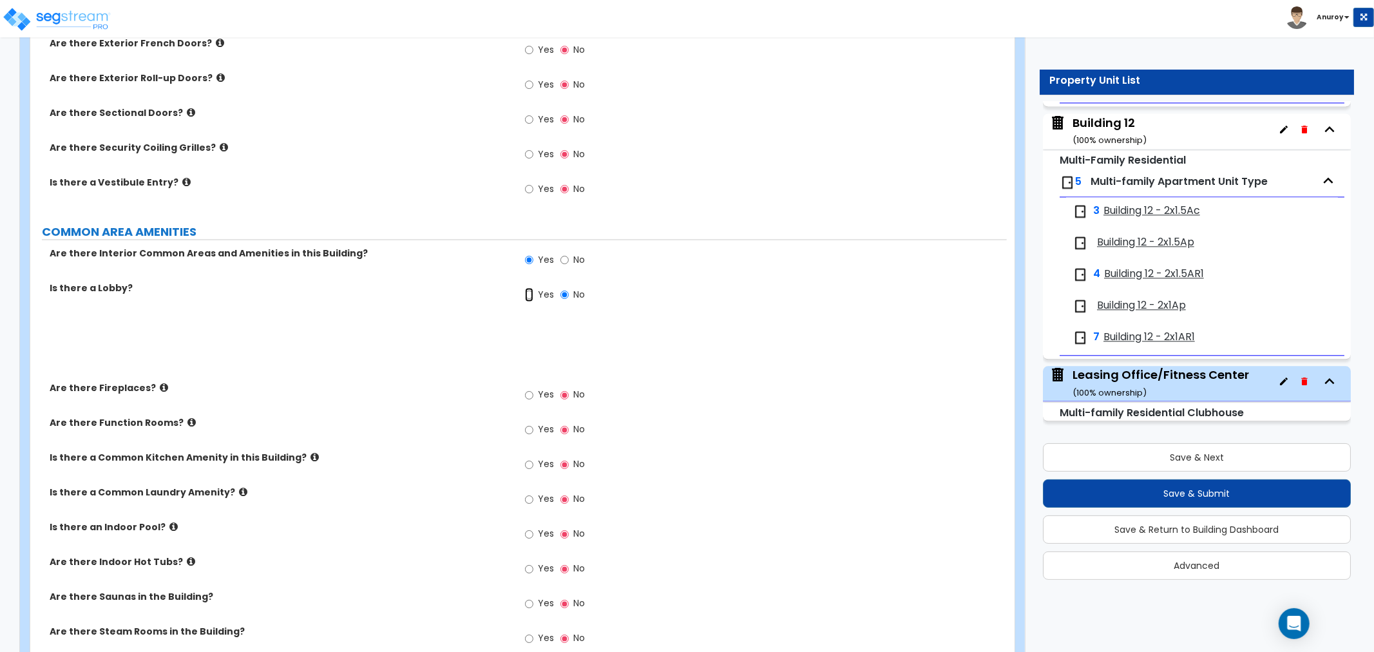
radio input "true"
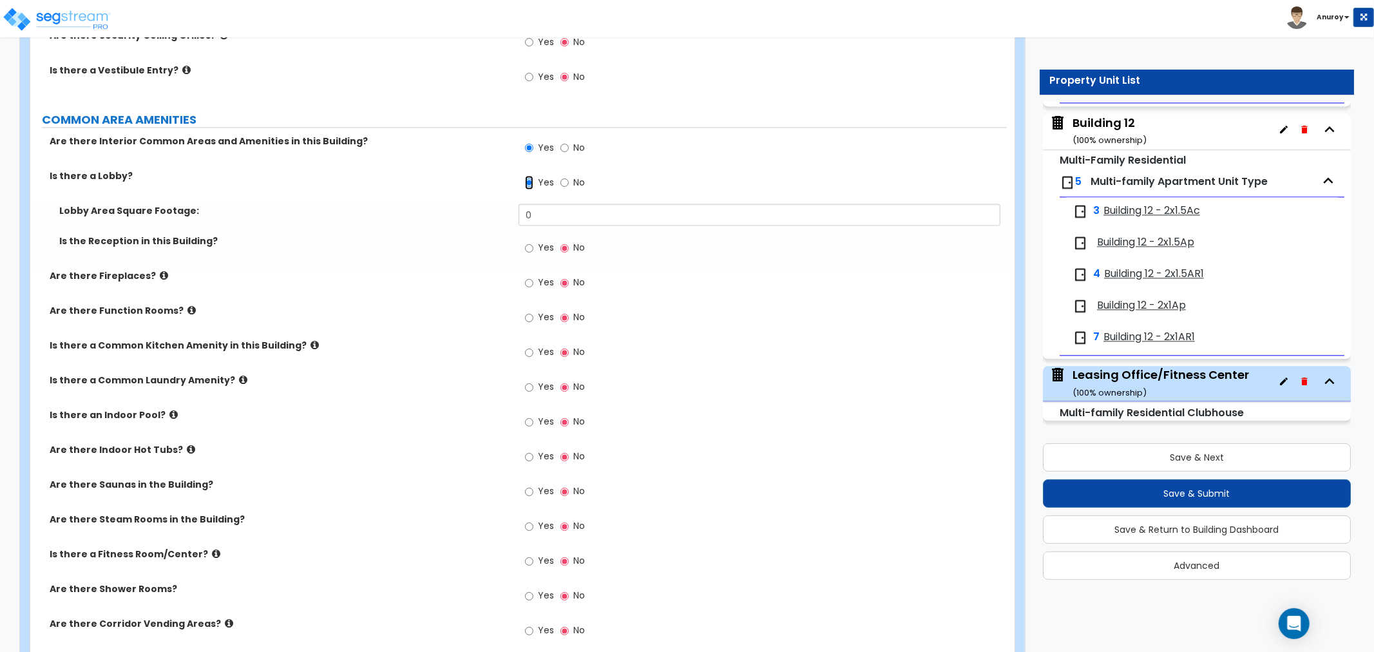
scroll to position [1860, 0]
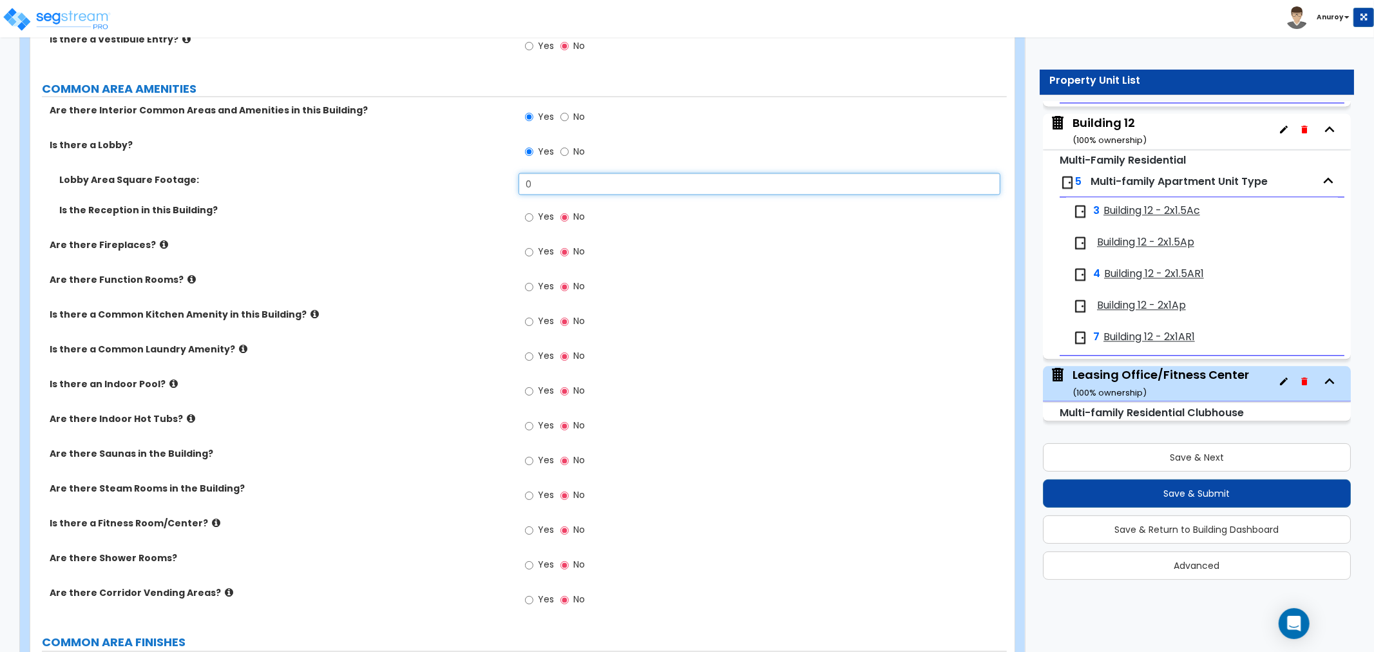
drag, startPoint x: 551, startPoint y: 193, endPoint x: 514, endPoint y: 188, distance: 37.1
click at [514, 188] on div "Lobby Area Square Footage: 0" at bounding box center [518, 188] width 976 height 31
click at [543, 184] on input "0" at bounding box center [760, 184] width 482 height 22
drag, startPoint x: 543, startPoint y: 184, endPoint x: 459, endPoint y: 196, distance: 85.3
click at [460, 197] on div "Lobby Area Square Footage: 0" at bounding box center [518, 188] width 976 height 31
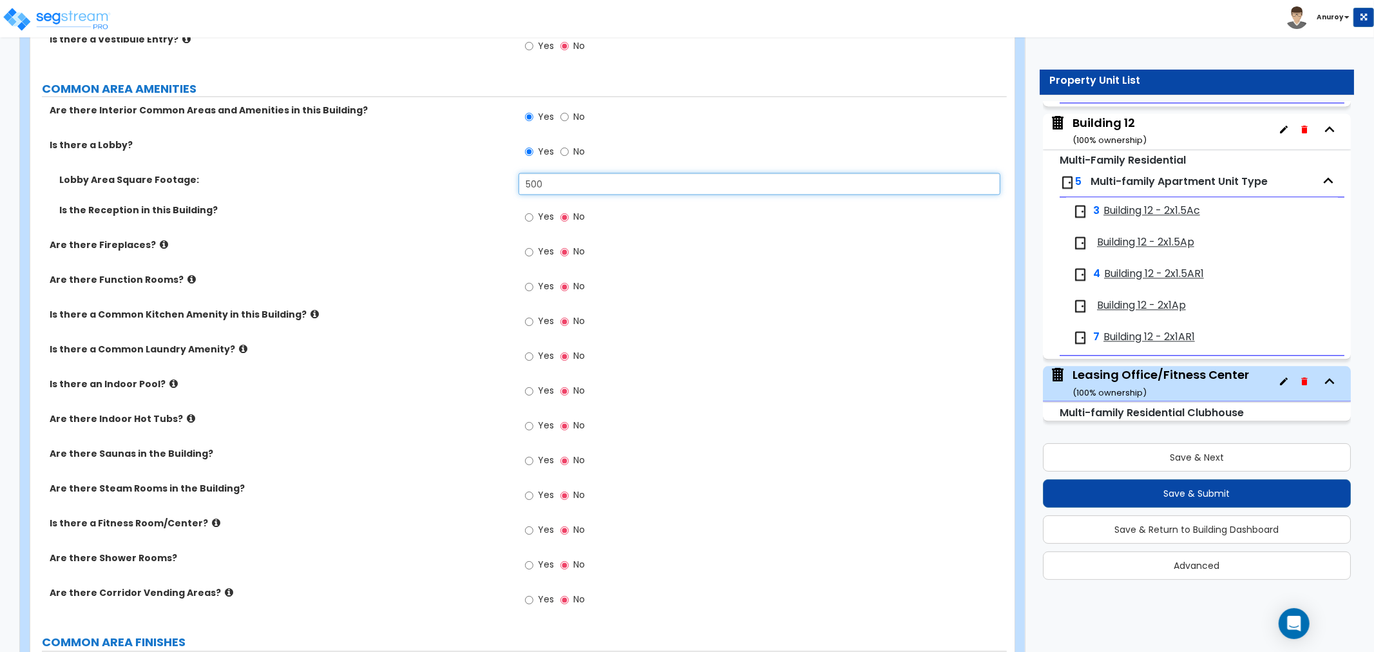
type input "500"
click at [537, 220] on label "Yes" at bounding box center [539, 219] width 29 height 22
click at [533, 220] on input "Yes" at bounding box center [529, 218] width 8 height 14
radio input "true"
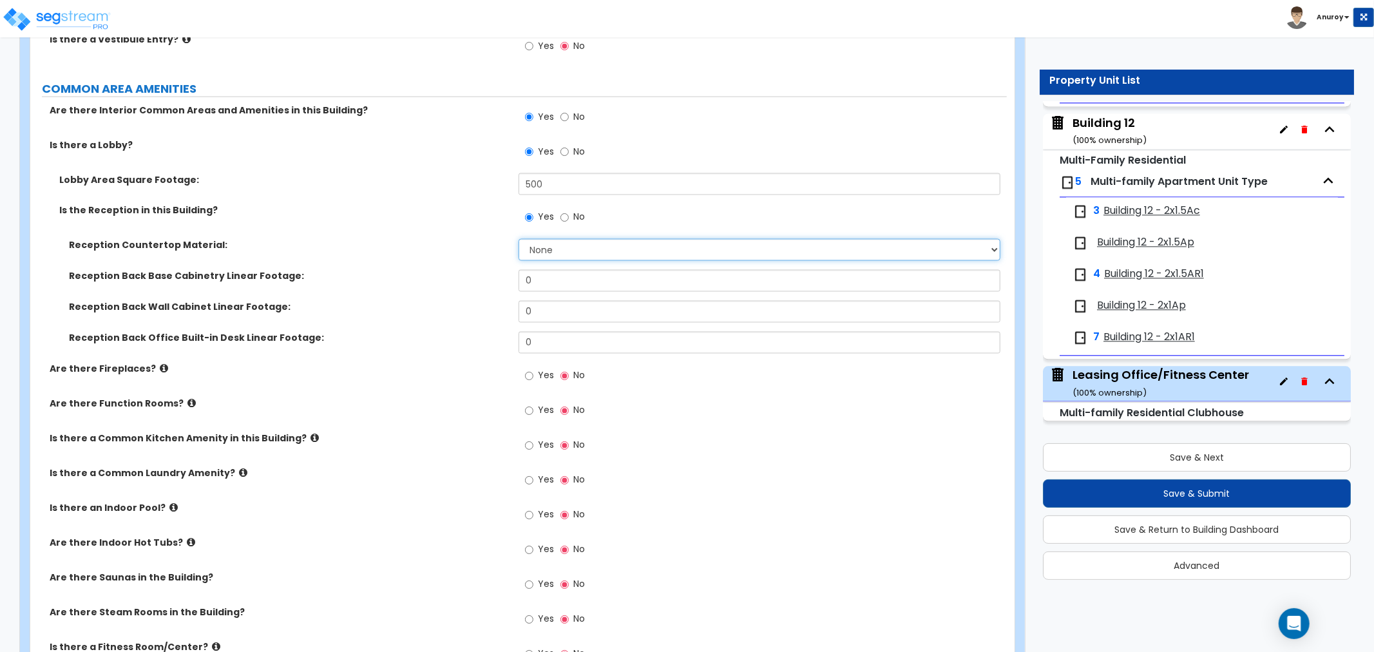
click at [575, 247] on select "None Plastic Laminate Solid Surface Stone Quartz Marble Tile Wood Stainless Ste…" at bounding box center [760, 250] width 482 height 22
select select "1"
click at [519, 239] on select "None Plastic Laminate Solid Surface Stone Quartz Marble Tile Wood Stainless Ste…" at bounding box center [760, 250] width 482 height 22
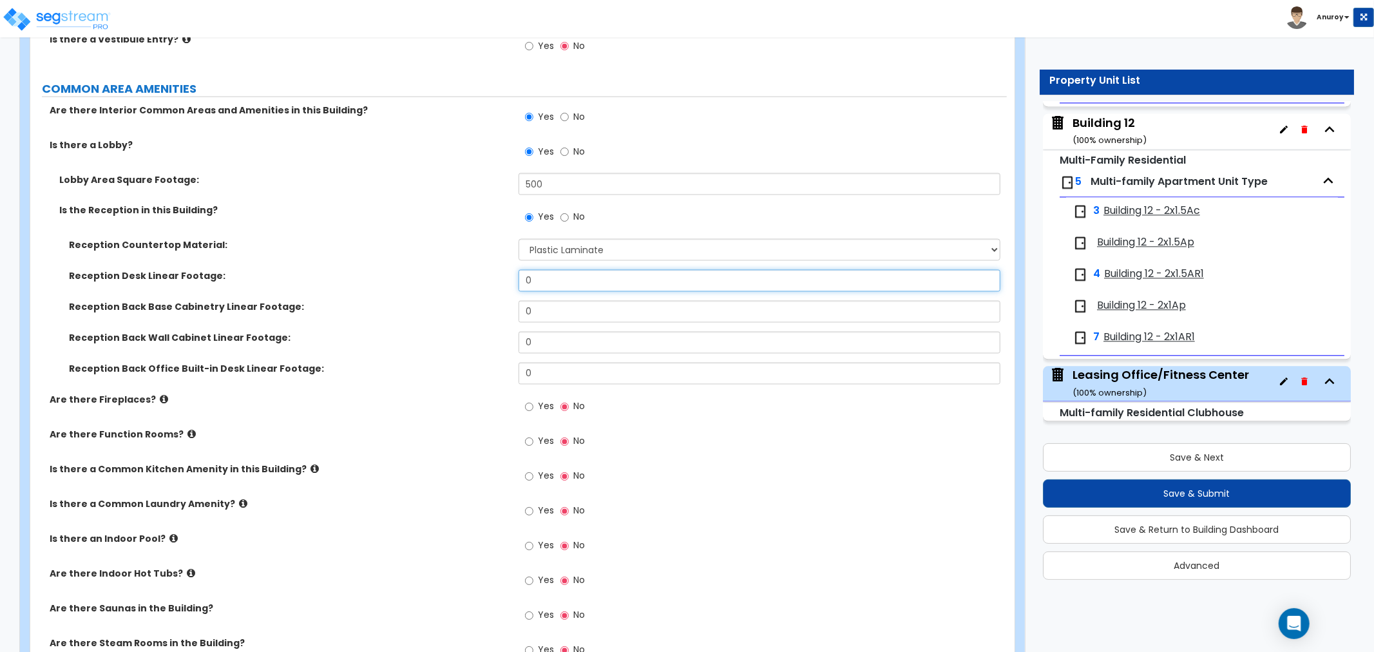
drag, startPoint x: 540, startPoint y: 278, endPoint x: 485, endPoint y: 269, distance: 55.4
click at [486, 274] on div "Reception Desk Linear Footage: 0" at bounding box center [518, 285] width 976 height 31
type input "15"
drag, startPoint x: 538, startPoint y: 312, endPoint x: 497, endPoint y: 310, distance: 41.3
click at [497, 310] on div "Reception Back Base Cabinetry Linear Footage: 0" at bounding box center [518, 316] width 976 height 31
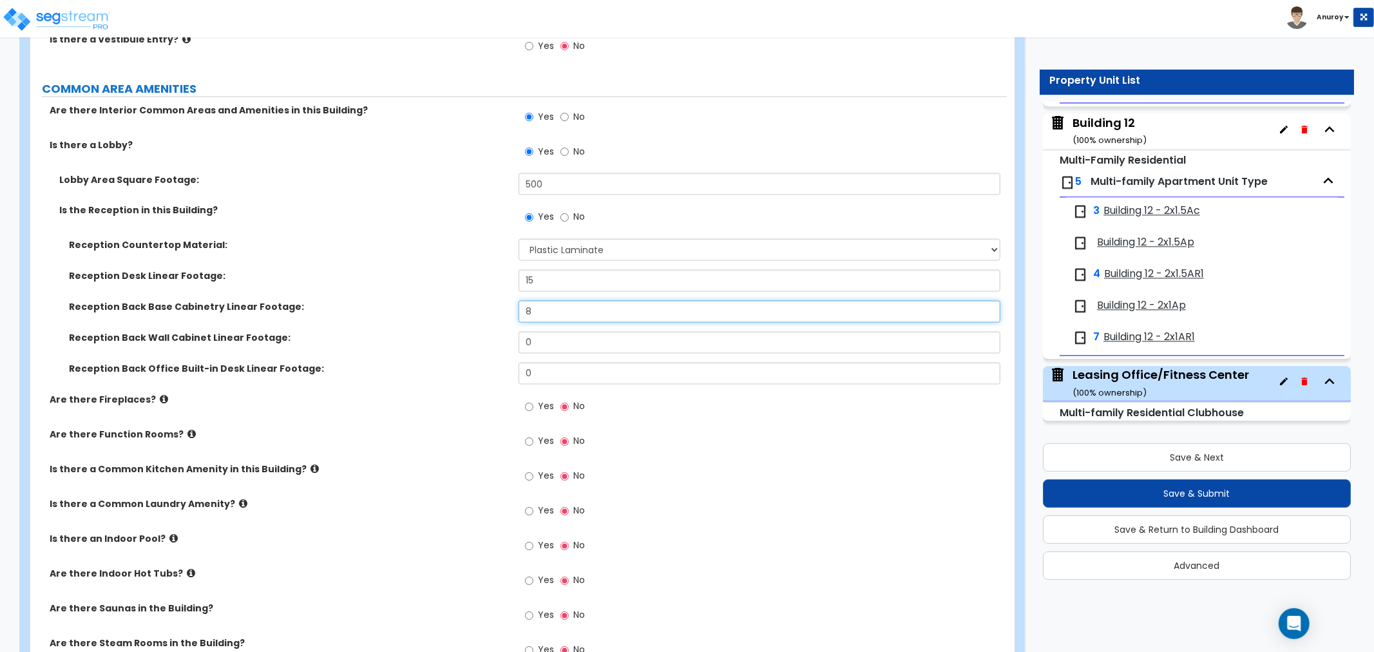
type input "8"
drag, startPoint x: 539, startPoint y: 376, endPoint x: 488, endPoint y: 376, distance: 51.5
click at [488, 376] on div "Reception Back Office Built-in Desk Linear Footage: 0" at bounding box center [518, 378] width 976 height 31
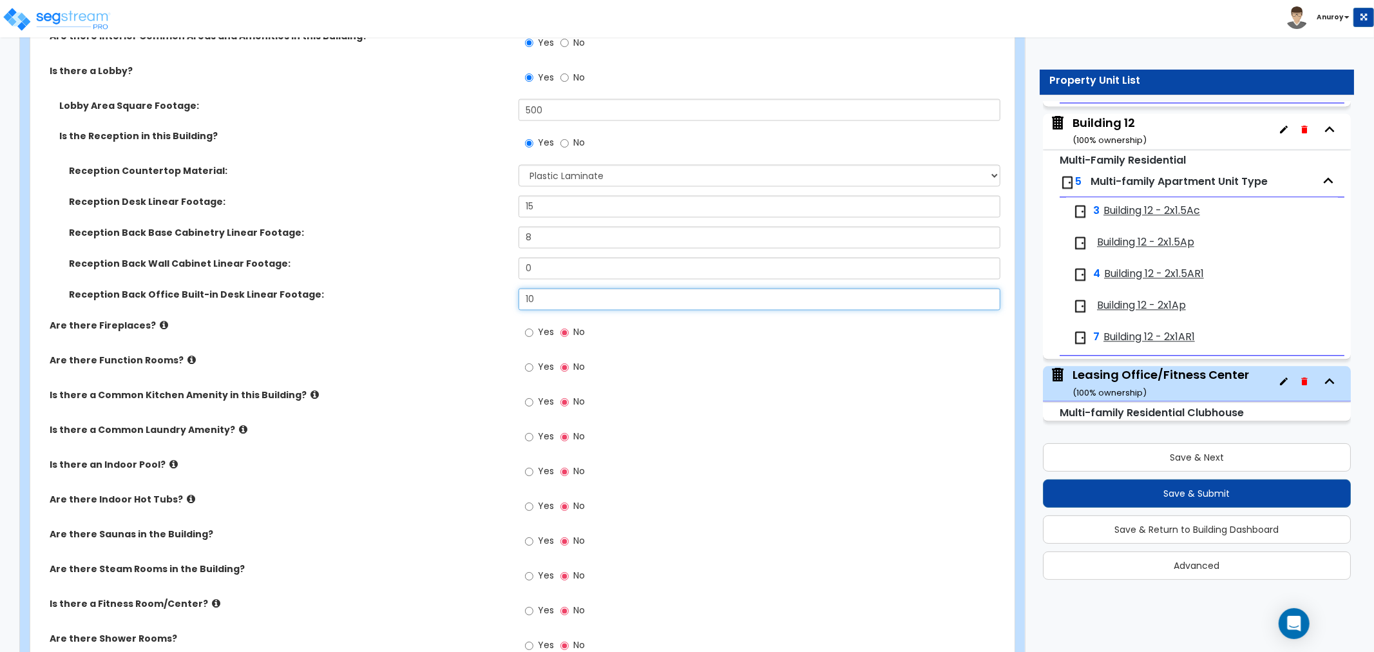
scroll to position [2004, 0]
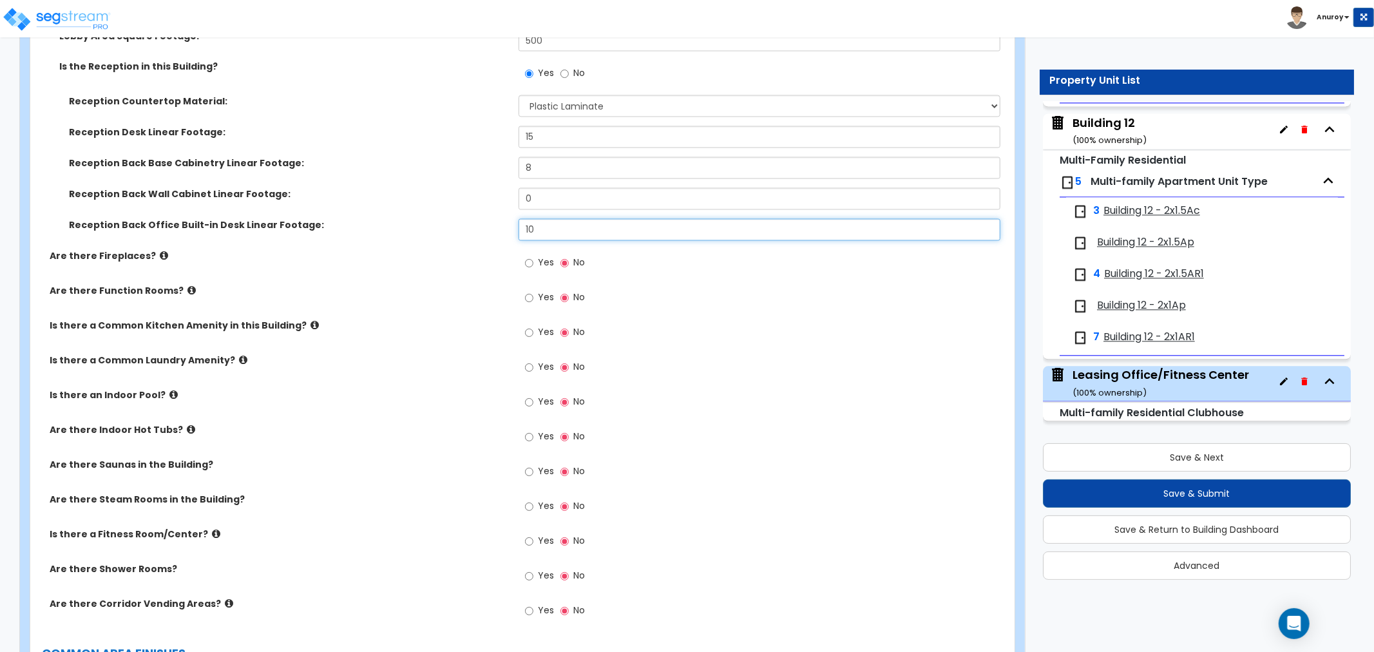
type input "10"
click at [533, 331] on label "Yes" at bounding box center [539, 334] width 29 height 22
click at [533, 331] on input "Yes" at bounding box center [529, 333] width 8 height 14
radio input "true"
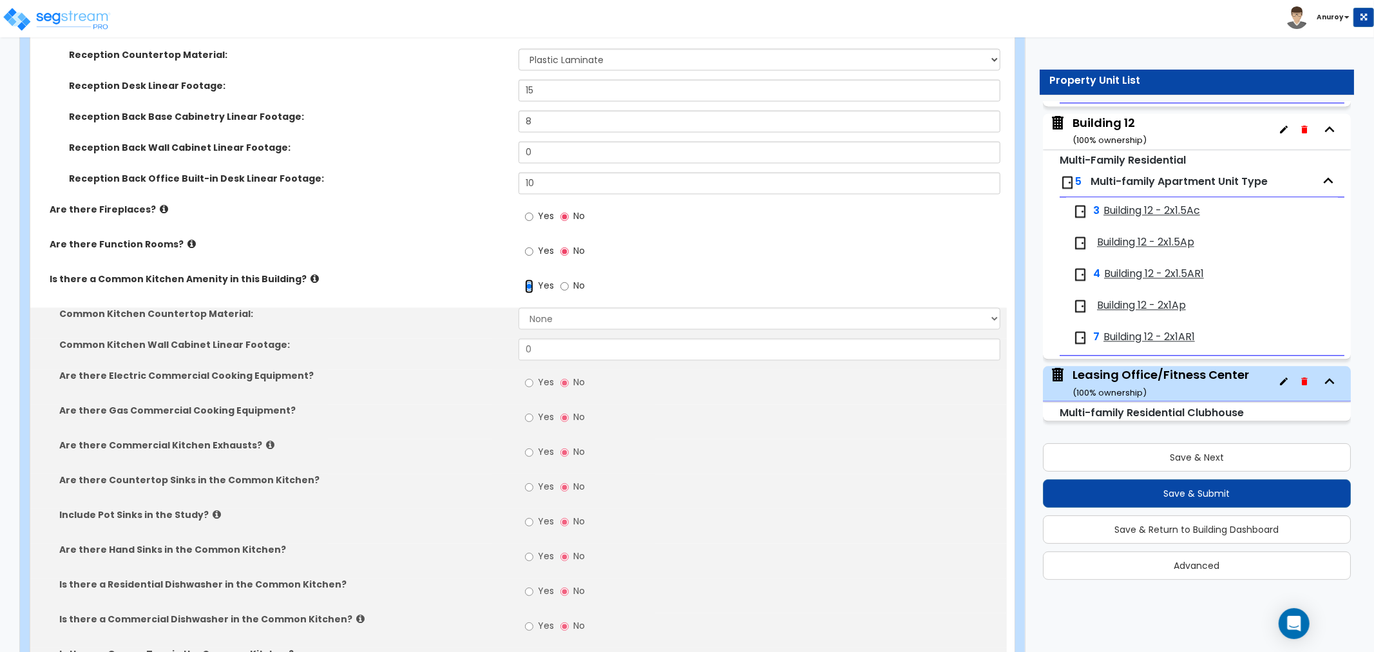
scroll to position [2075, 0]
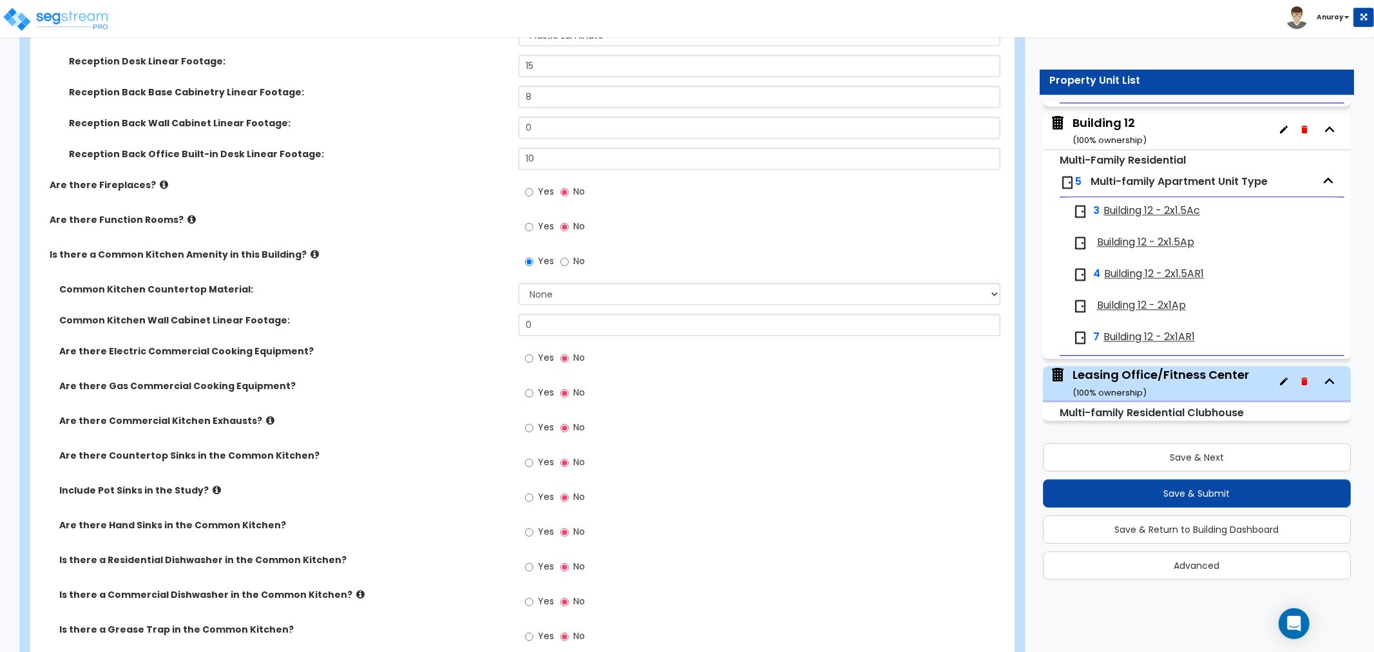
click at [560, 309] on div "Common Kitchen Countertop Material: None Plastic Laminate Solid Surface Stone Q…" at bounding box center [518, 298] width 976 height 31
click at [562, 290] on select "None Plastic Laminate Solid Surface Stone Quartz Marble Tile Wood Stainless Ste…" at bounding box center [760, 294] width 482 height 22
select select "1"
click at [519, 283] on select "None Plastic Laminate Solid Surface Stone Quartz Marble Tile Wood Stainless Ste…" at bounding box center [760, 294] width 482 height 22
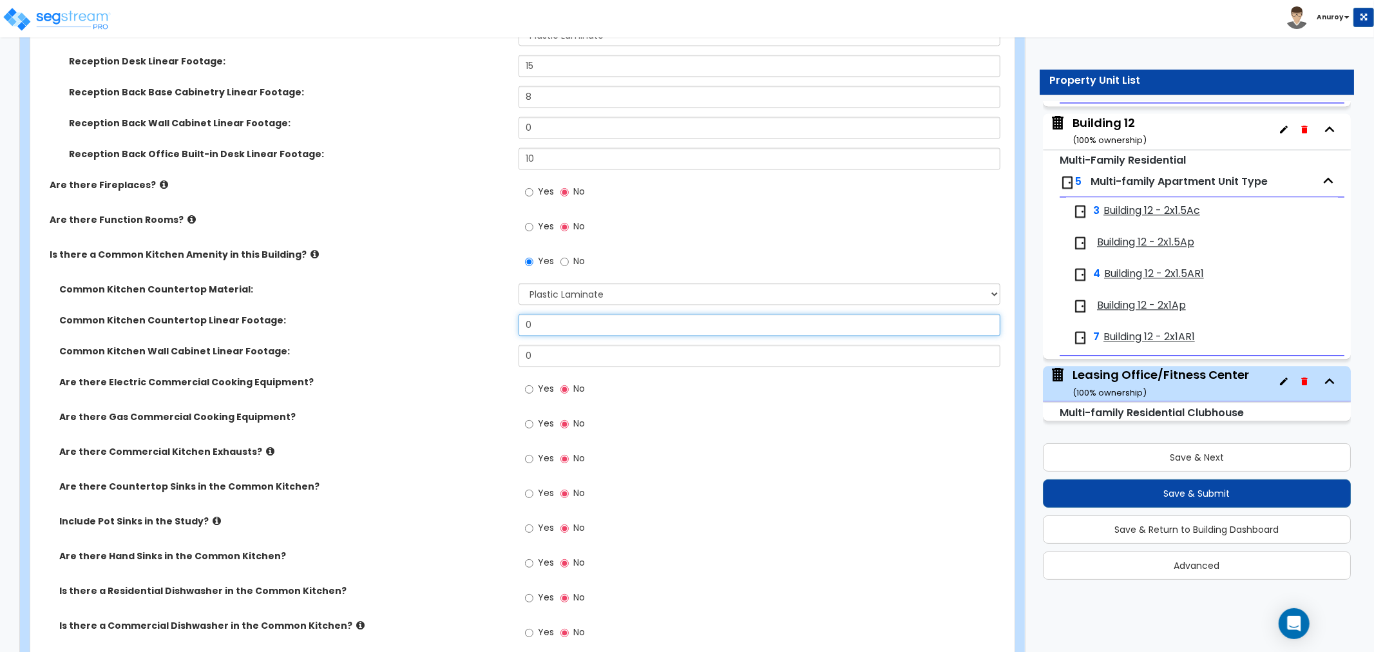
click at [584, 330] on input "0" at bounding box center [760, 325] width 482 height 22
drag, startPoint x: 581, startPoint y: 332, endPoint x: 505, endPoint y: 318, distance: 77.2
click at [501, 327] on div "Common Kitchen Countertop Linear Footage: 0" at bounding box center [518, 329] width 976 height 31
type input "24"
drag, startPoint x: 544, startPoint y: 353, endPoint x: 526, endPoint y: 353, distance: 18.0
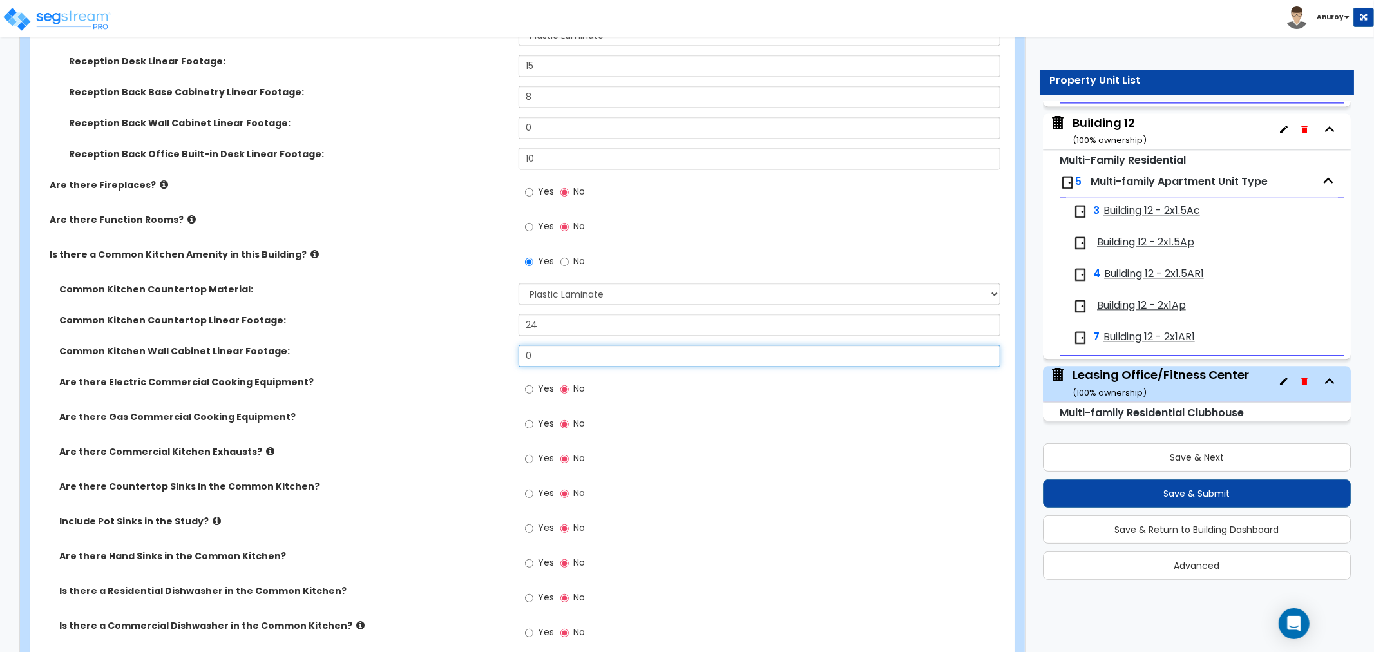
click at [526, 353] on input "0" at bounding box center [760, 356] width 482 height 22
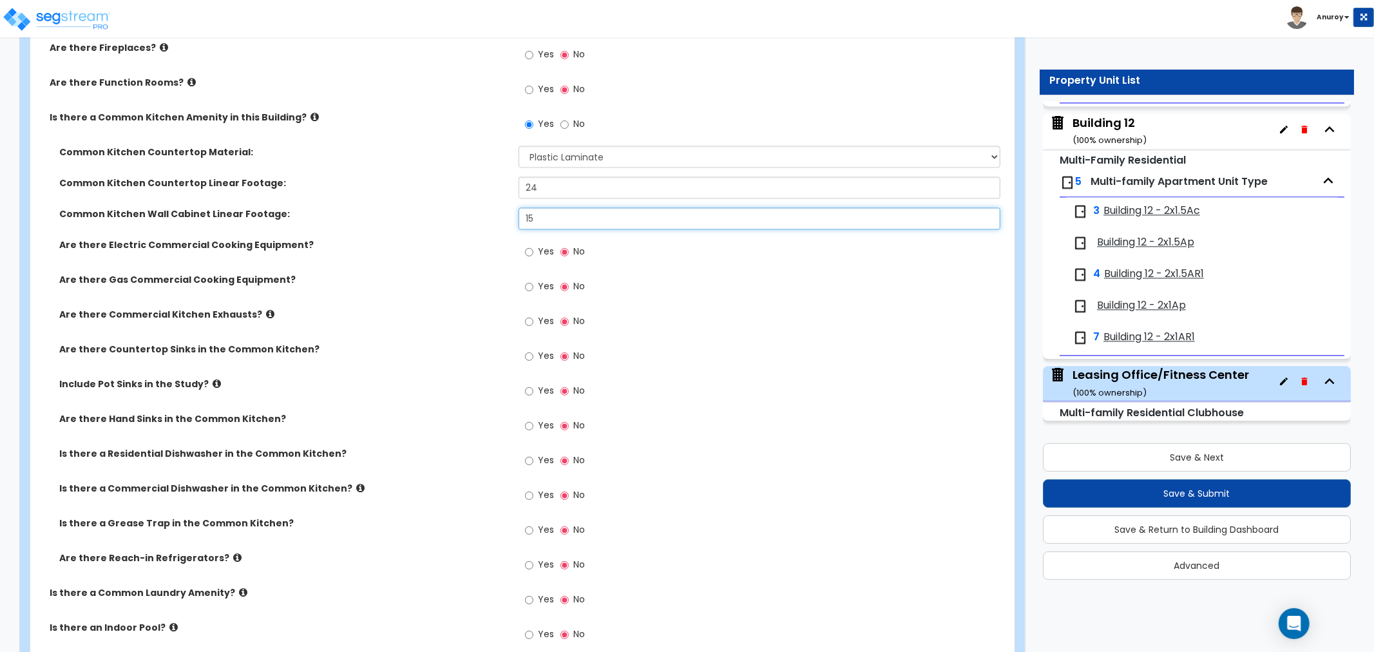
scroll to position [2218, 0]
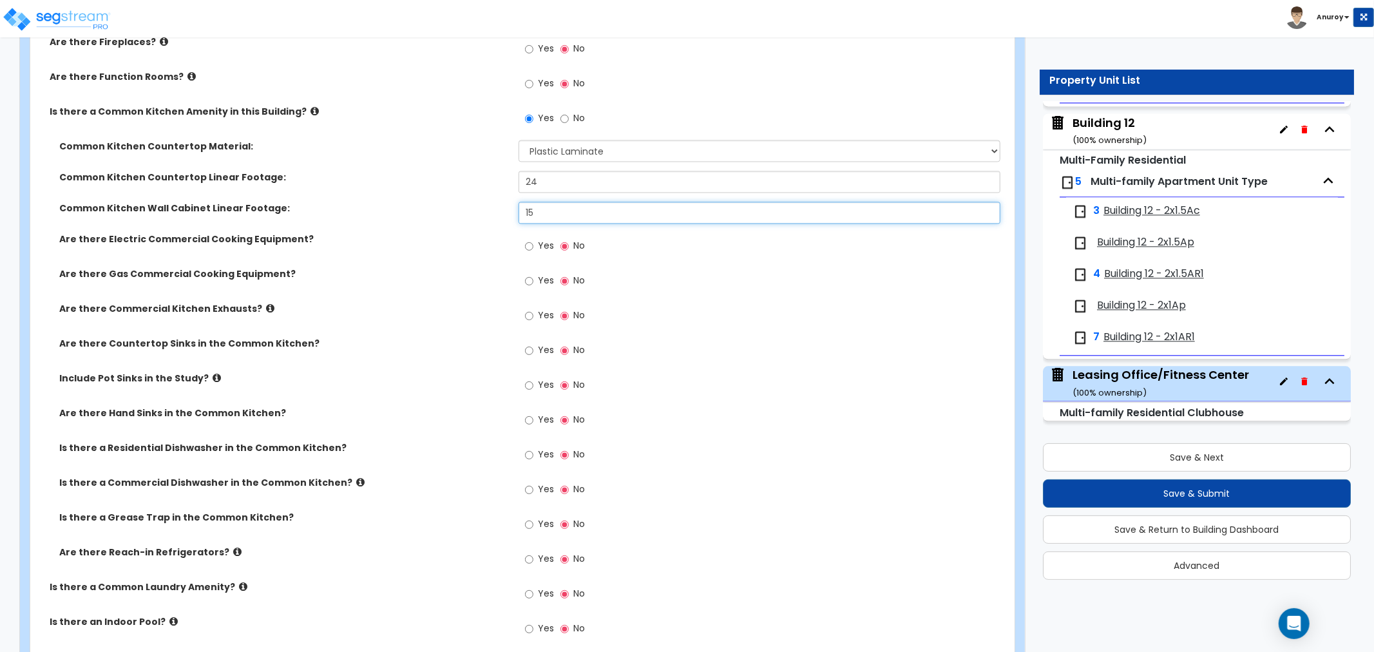
type input "15"
click at [532, 350] on input "Yes" at bounding box center [529, 350] width 8 height 14
radio input "true"
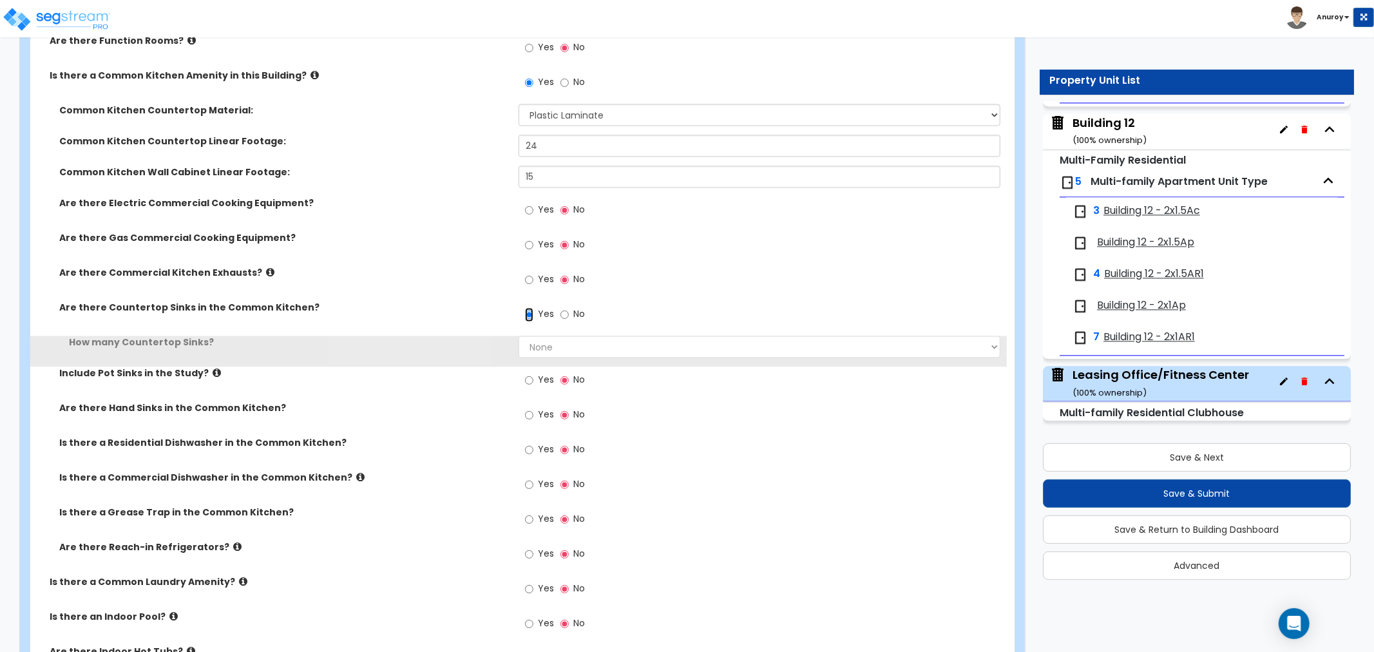
scroll to position [2290, 0]
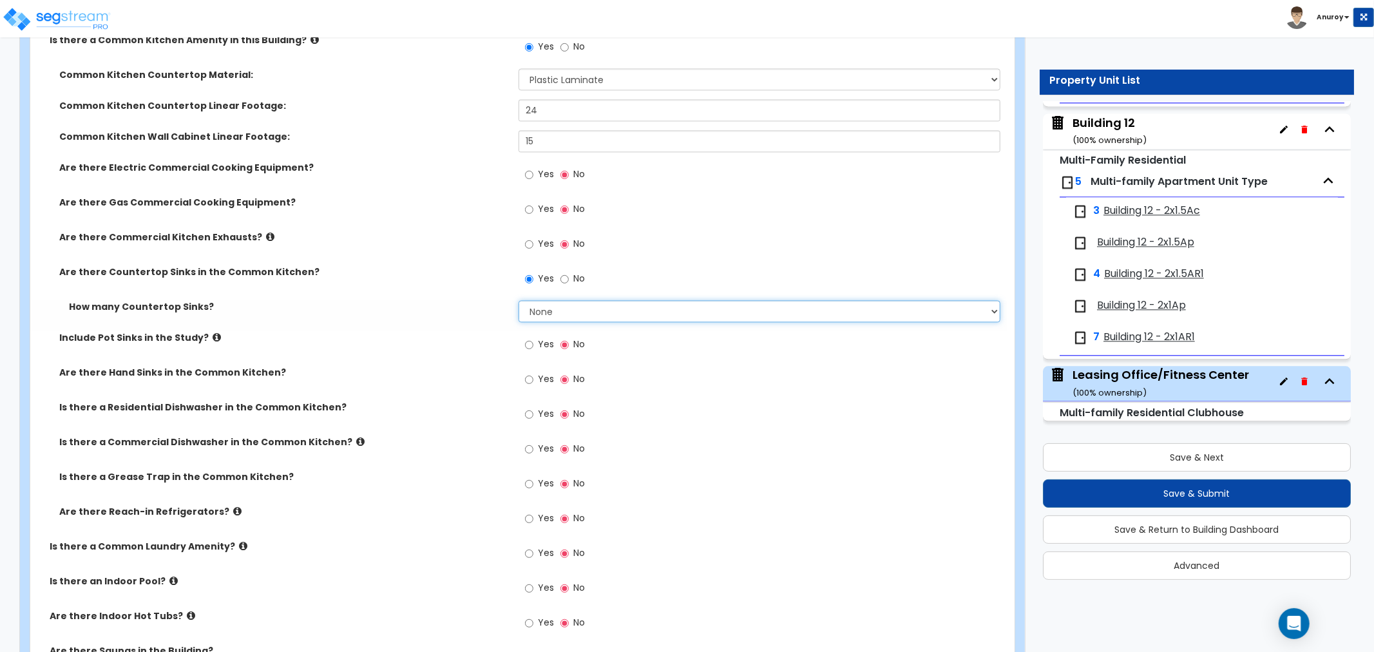
click at [555, 312] on select "None 1 2 3" at bounding box center [760, 311] width 482 height 22
select select "1"
click at [519, 300] on select "None 1 2 3" at bounding box center [760, 311] width 482 height 22
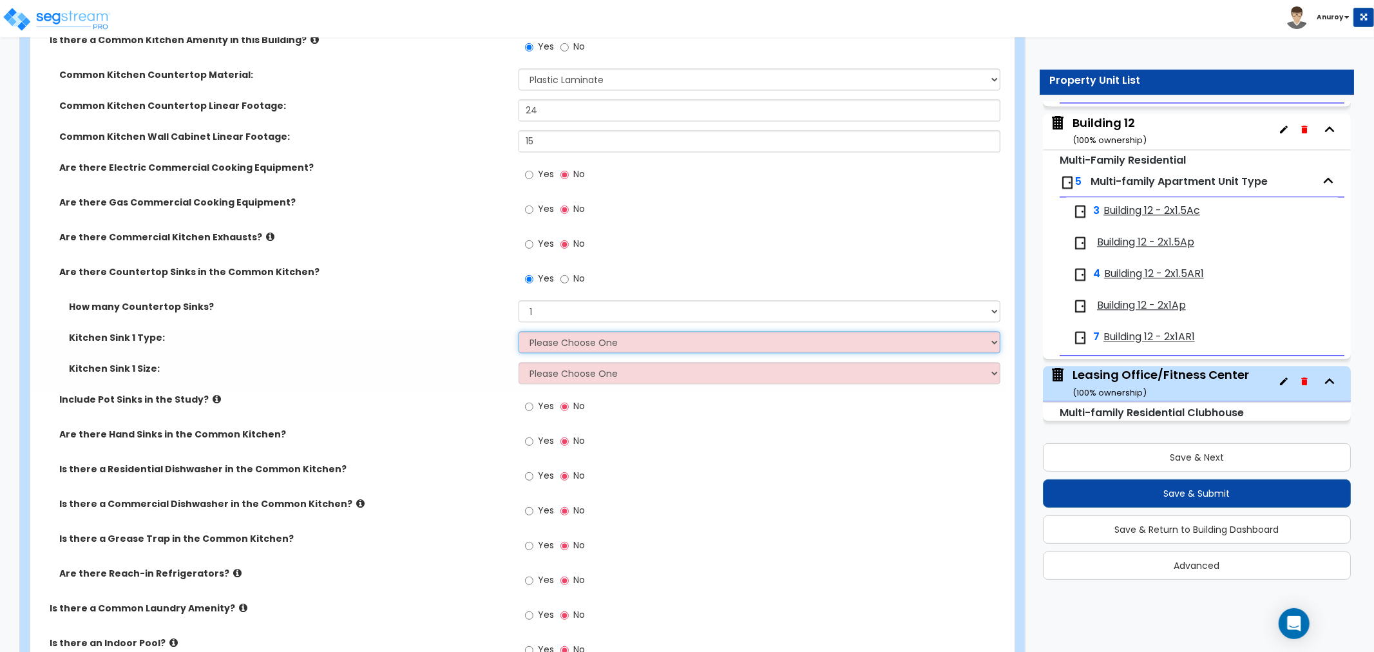
click at [549, 340] on select "Please Choose One Stainless Steel Porcelain Enamel Cast Iron" at bounding box center [760, 342] width 482 height 22
select select "1"
click at [519, 331] on select "Please Choose One Stainless Steel Porcelain Enamel Cast Iron" at bounding box center [760, 342] width 482 height 22
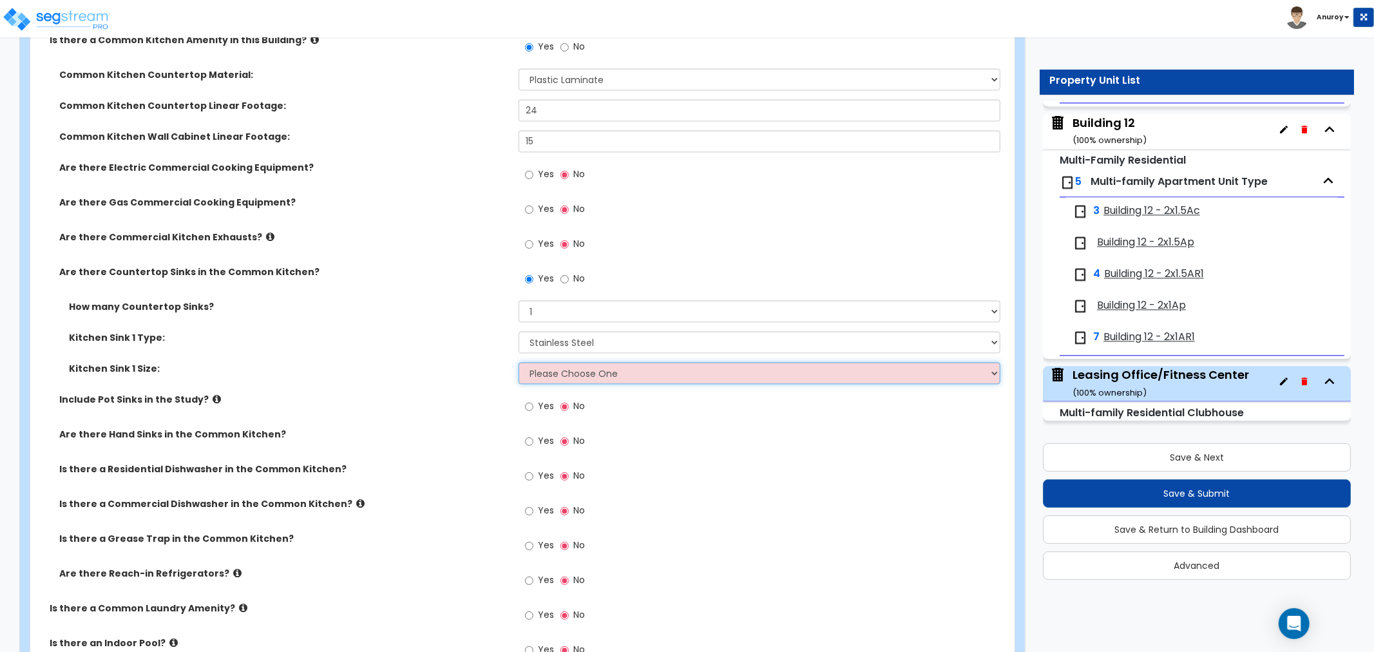
click at [564, 376] on select "Please Choose One Single Sink Double Sink" at bounding box center [760, 373] width 482 height 22
select select "1"
click at [519, 362] on select "Please Choose One Single Sink Double Sink" at bounding box center [760, 373] width 482 height 22
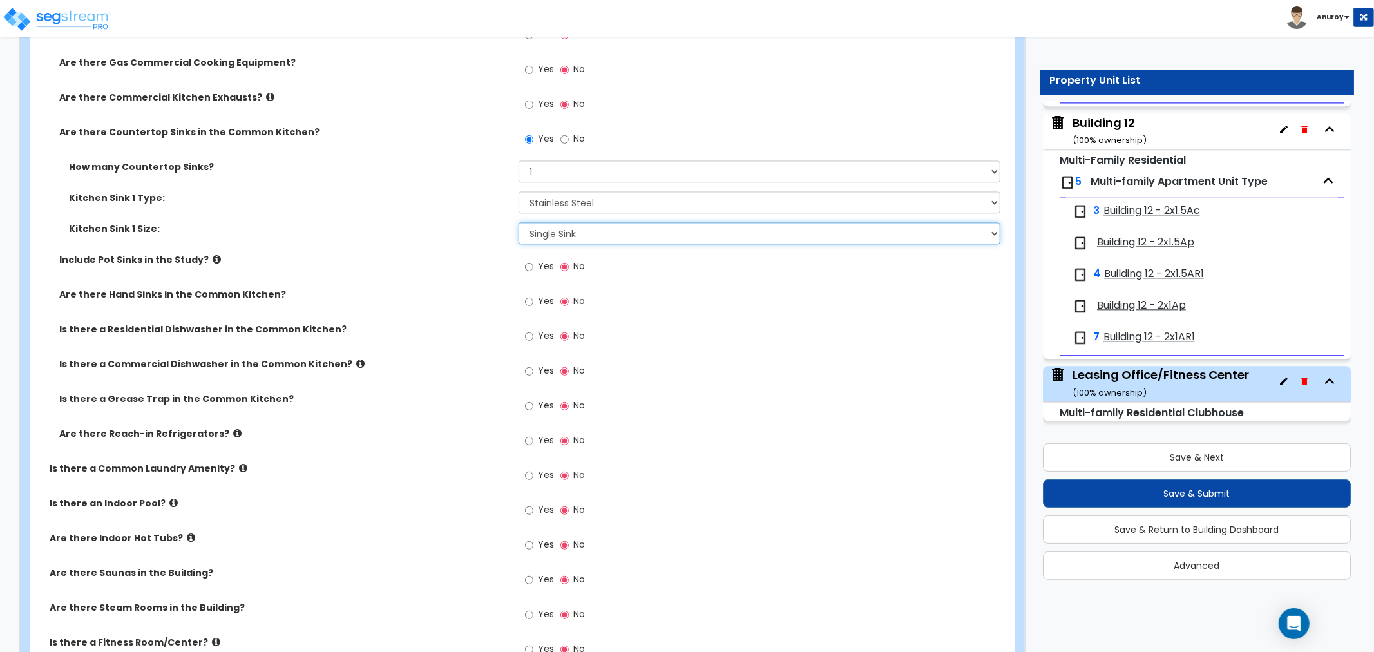
scroll to position [2433, 0]
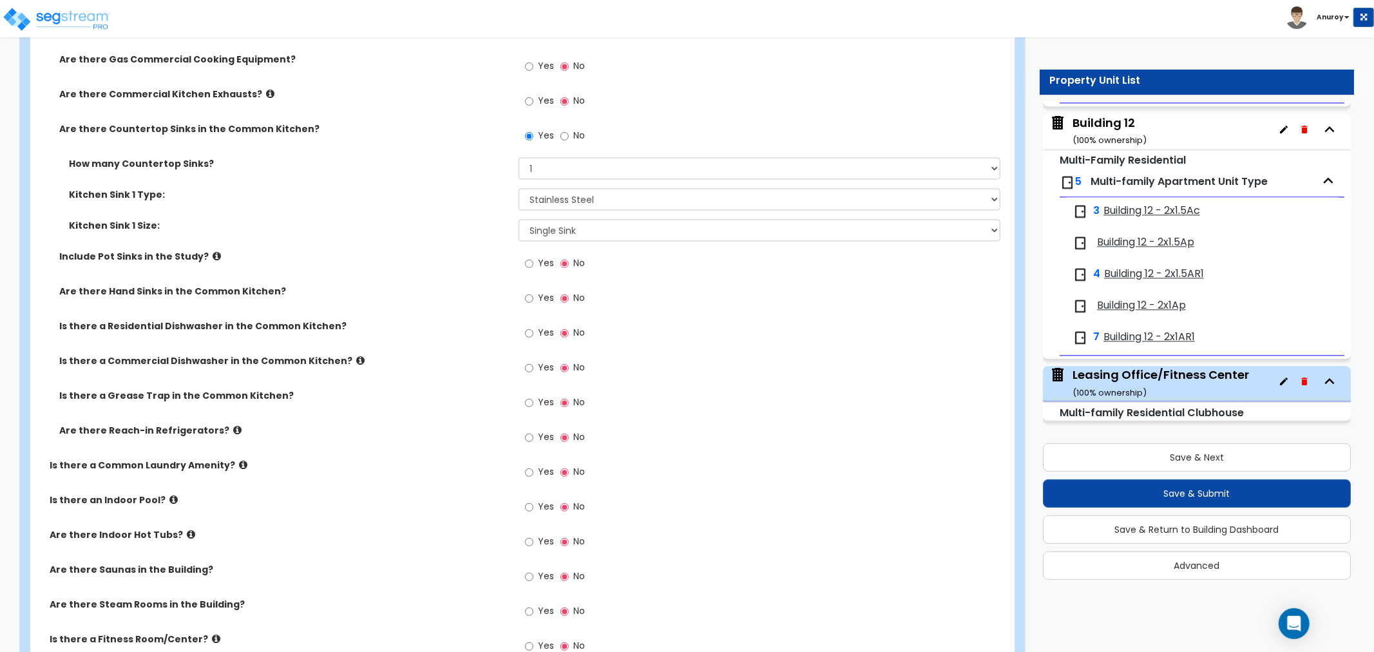
click at [540, 327] on span "Yes" at bounding box center [546, 332] width 16 height 13
click at [533, 327] on input "Yes" at bounding box center [529, 333] width 8 height 14
radio input "true"
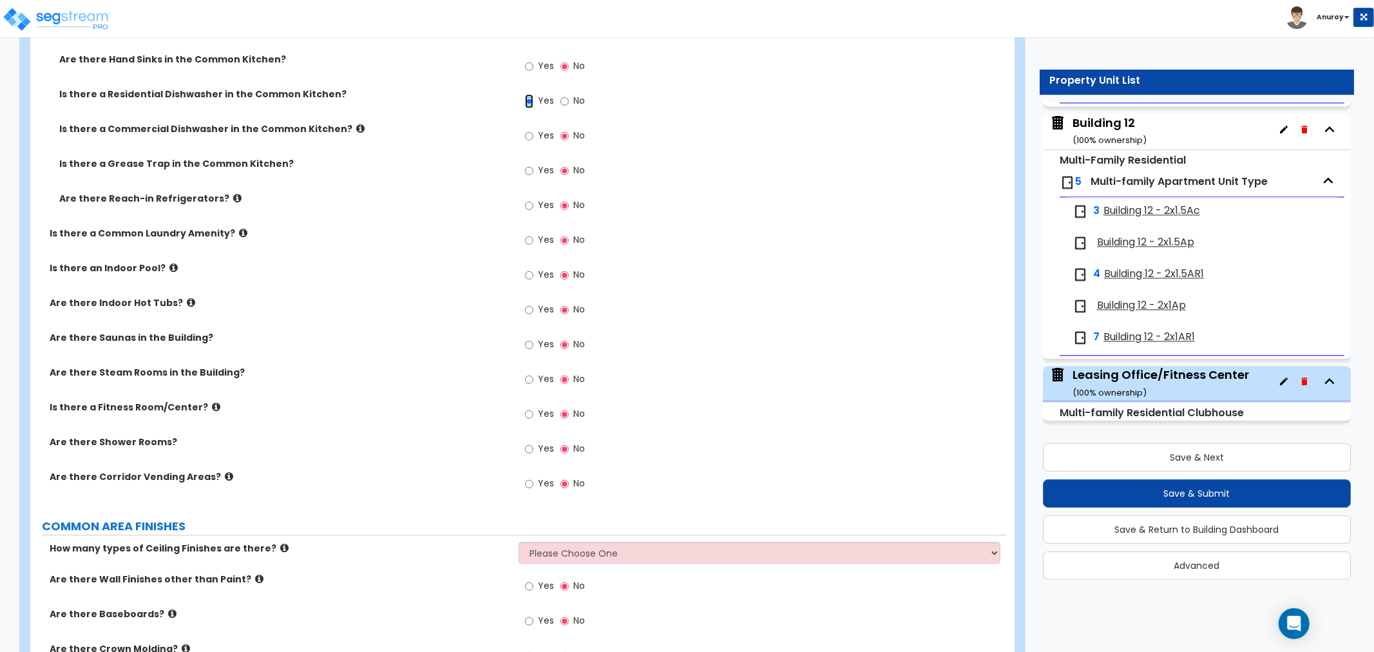
scroll to position [2719, 0]
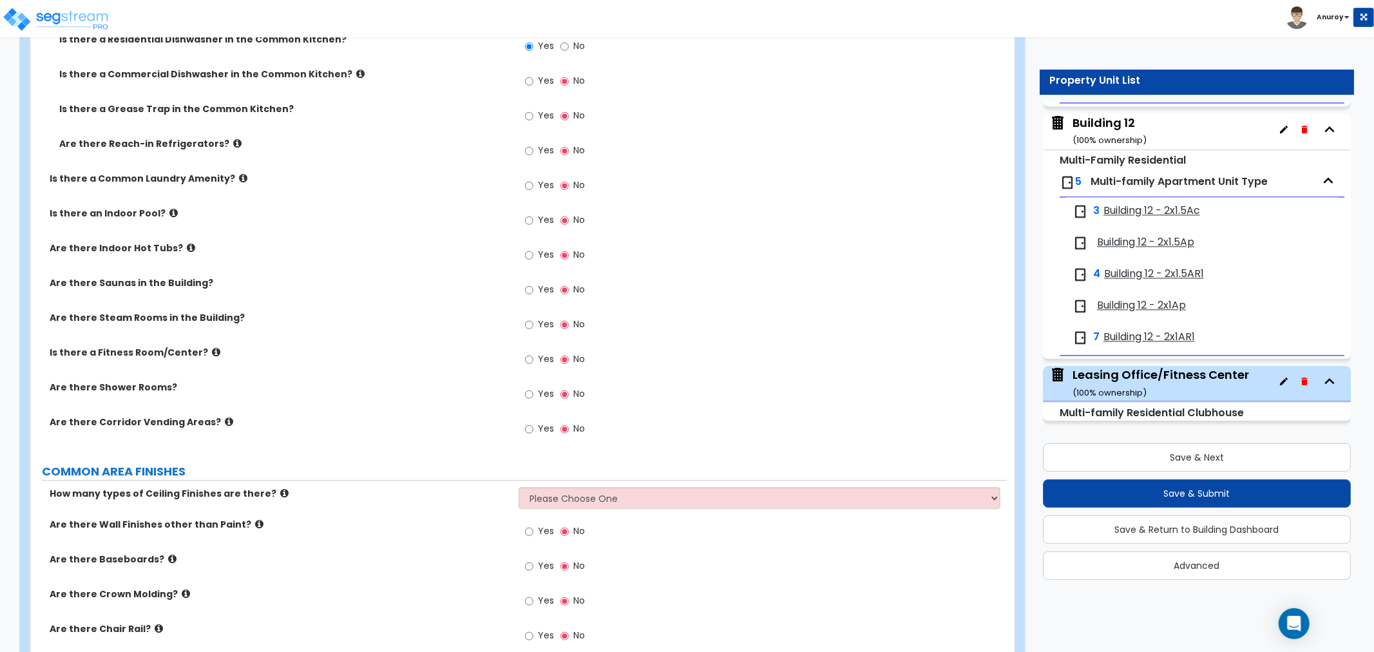
click at [544, 359] on span "Yes" at bounding box center [546, 358] width 16 height 13
click at [533, 359] on input "Yes" at bounding box center [529, 359] width 8 height 14
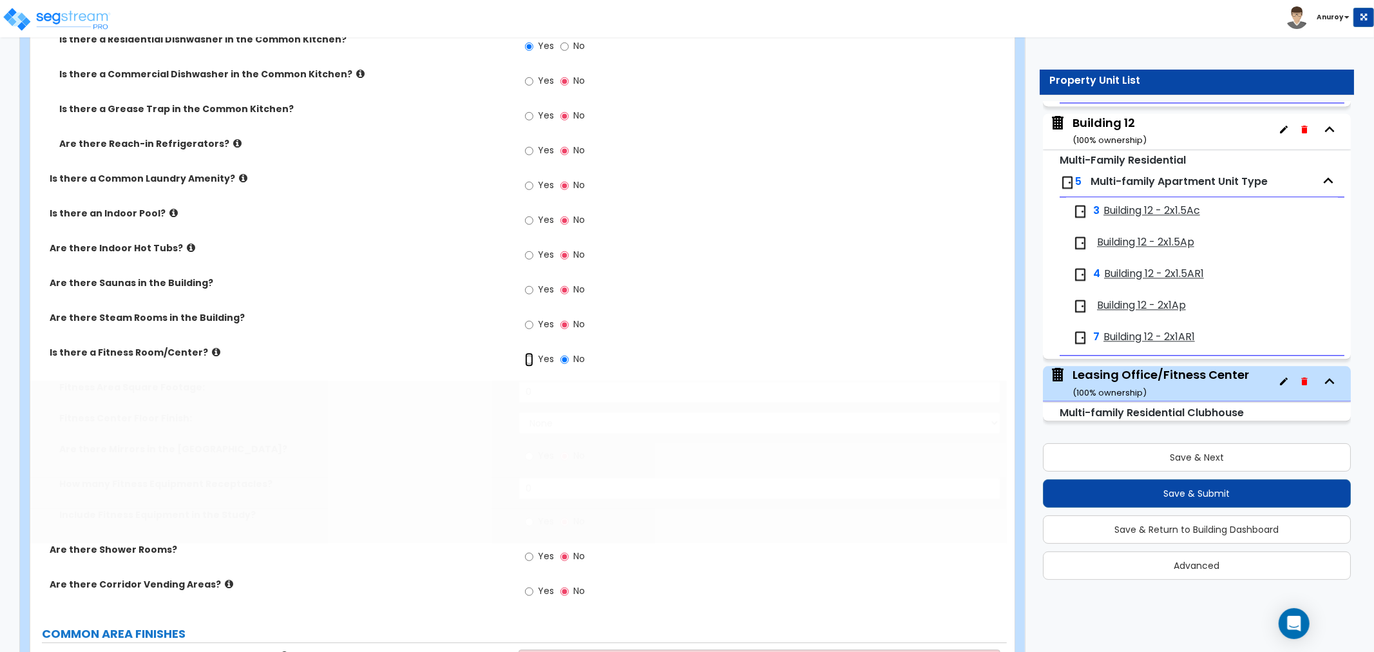
radio input "true"
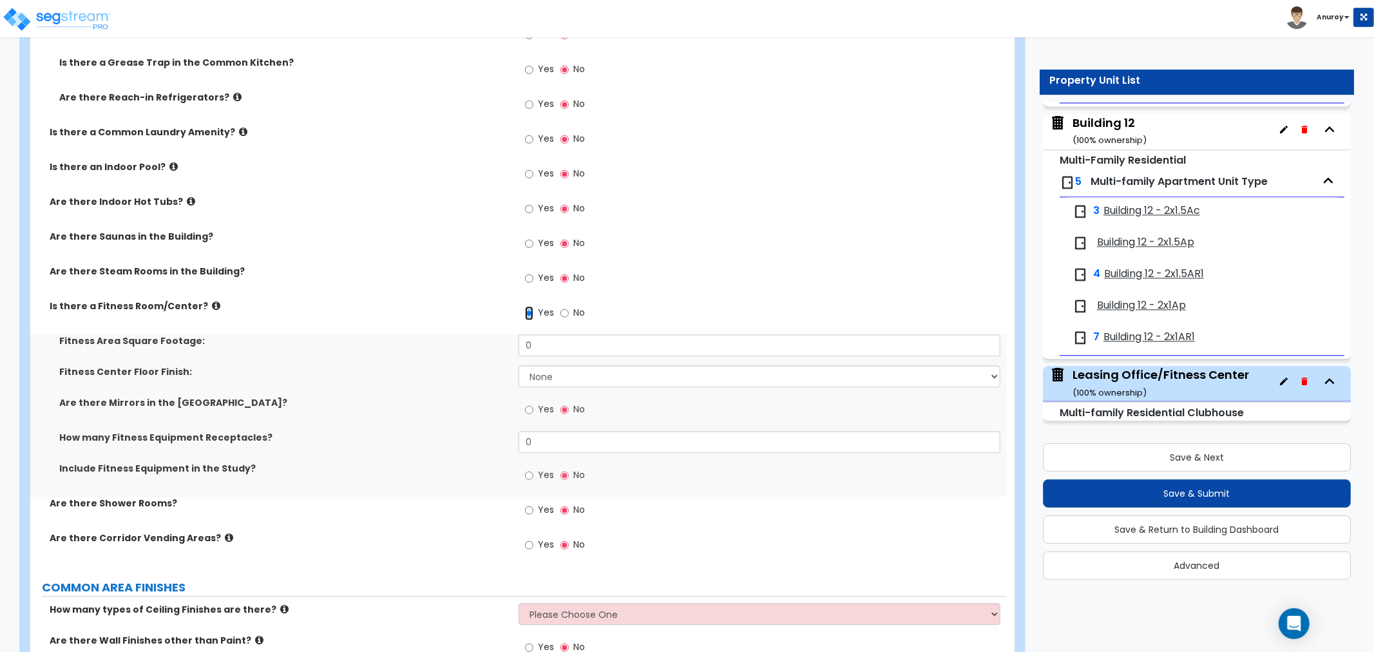
scroll to position [2791, 0]
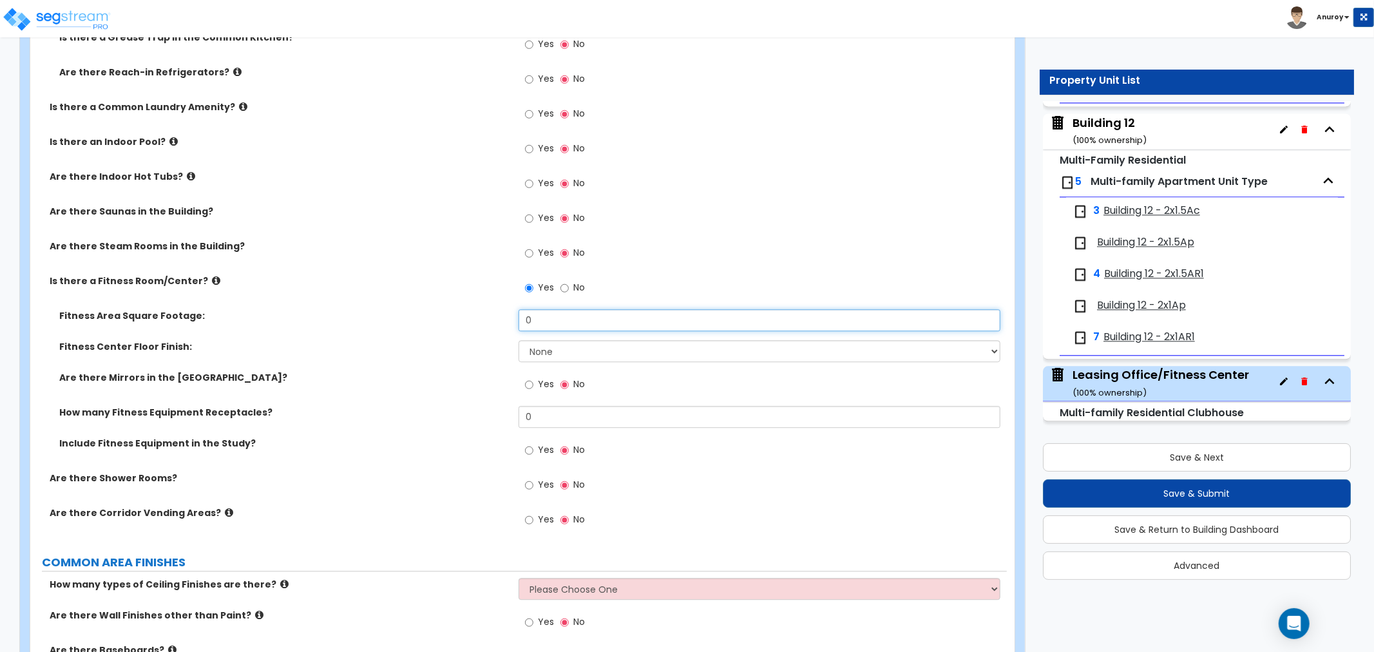
drag, startPoint x: 537, startPoint y: 320, endPoint x: 506, endPoint y: 320, distance: 30.3
click at [506, 320] on div "Fitness Area Square Footage: 0" at bounding box center [518, 324] width 976 height 31
type input "200"
click at [555, 351] on select "None Tile Flooring Resilient Laminate Flooring VCT Flooring Sheet Carpet Floori…" at bounding box center [760, 351] width 482 height 22
select select "6"
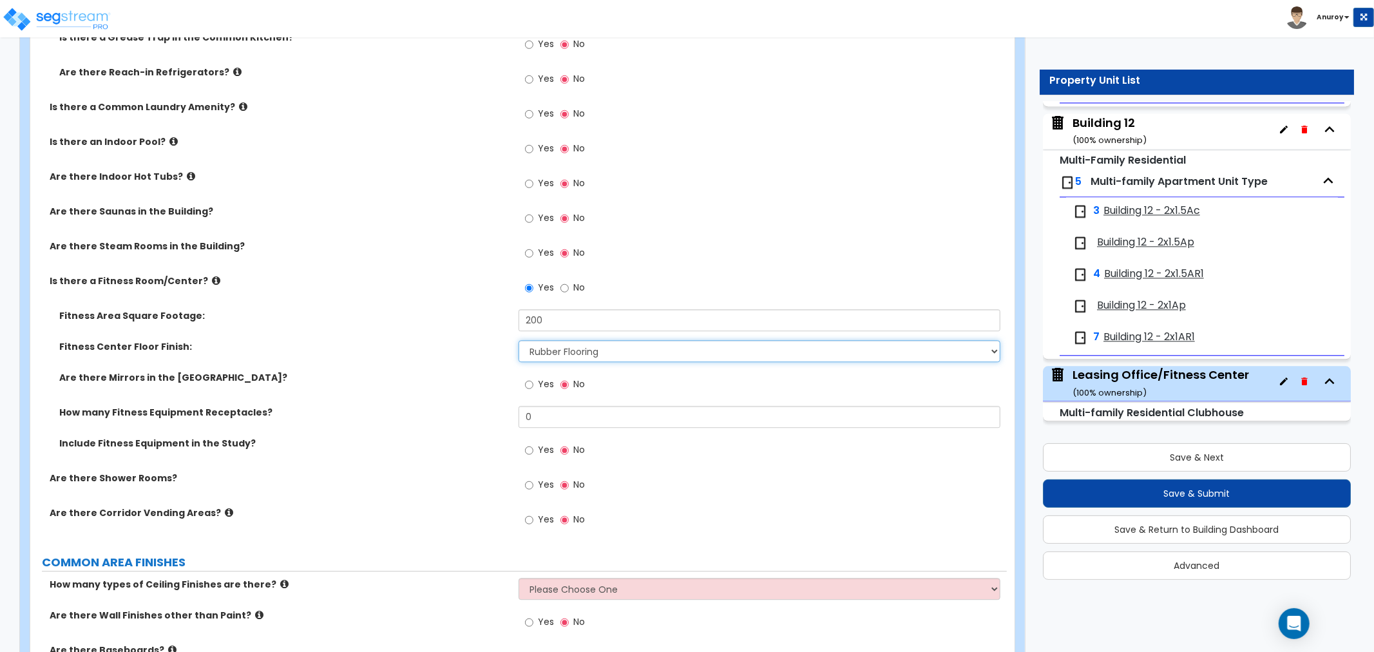
click at [519, 340] on select "None Tile Flooring Resilient Laminate Flooring VCT Flooring Sheet Carpet Floori…" at bounding box center [760, 351] width 482 height 22
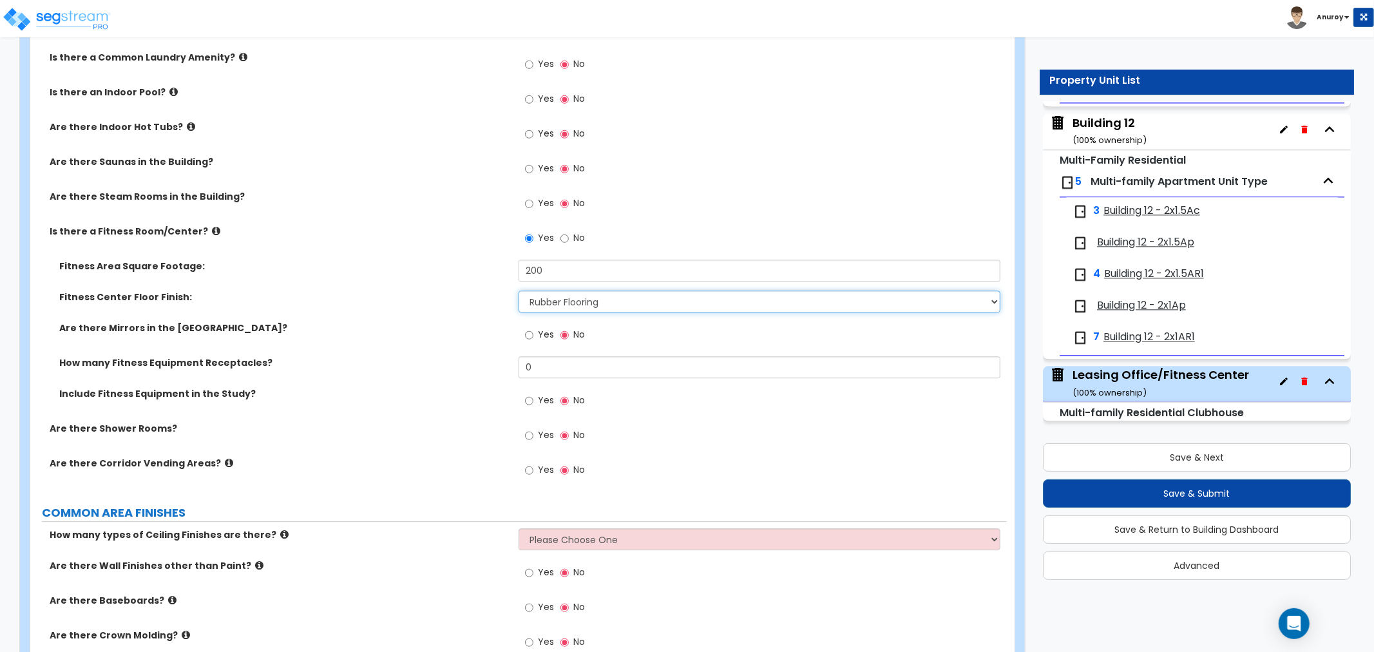
scroll to position [2862, 0]
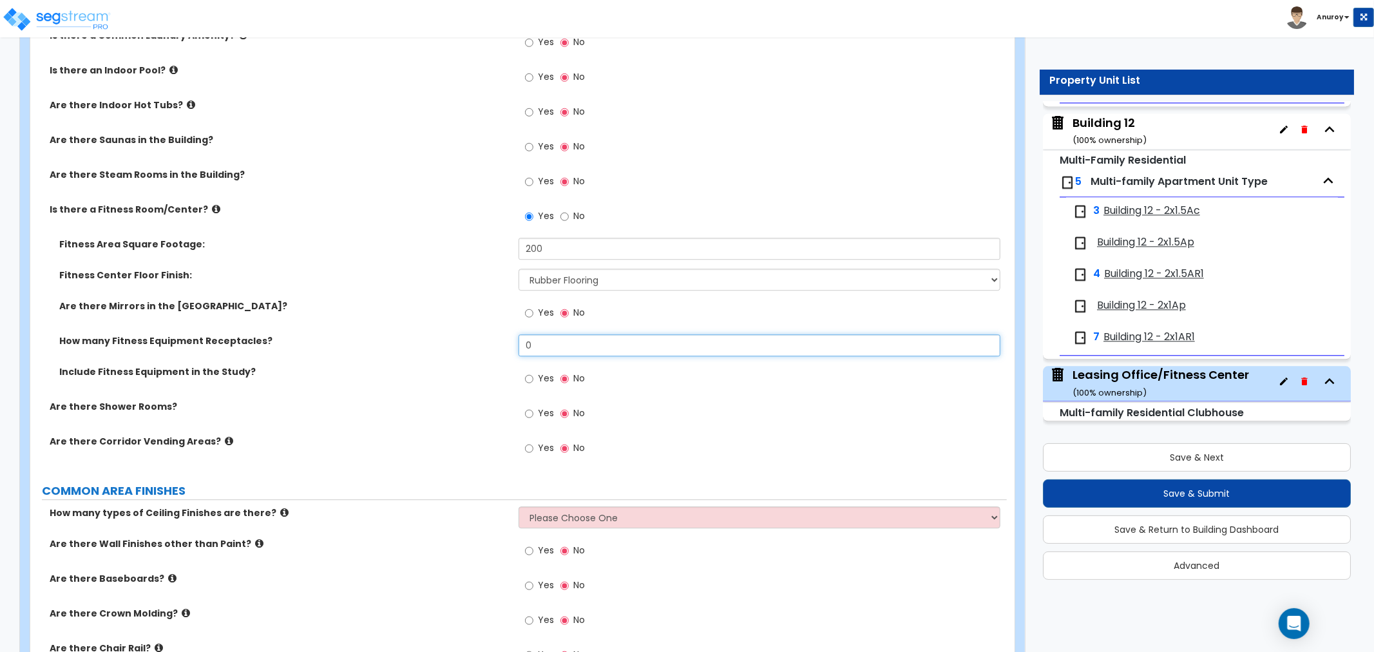
drag, startPoint x: 551, startPoint y: 343, endPoint x: 514, endPoint y: 340, distance: 37.5
click at [514, 340] on div "How many Fitness Equipment Receptacles? 0" at bounding box center [518, 349] width 976 height 31
click at [654, 383] on div "Yes No" at bounding box center [763, 382] width 488 height 35
click at [524, 378] on div "Yes No" at bounding box center [555, 380] width 73 height 30
click at [532, 378] on input "Yes" at bounding box center [529, 379] width 8 height 14
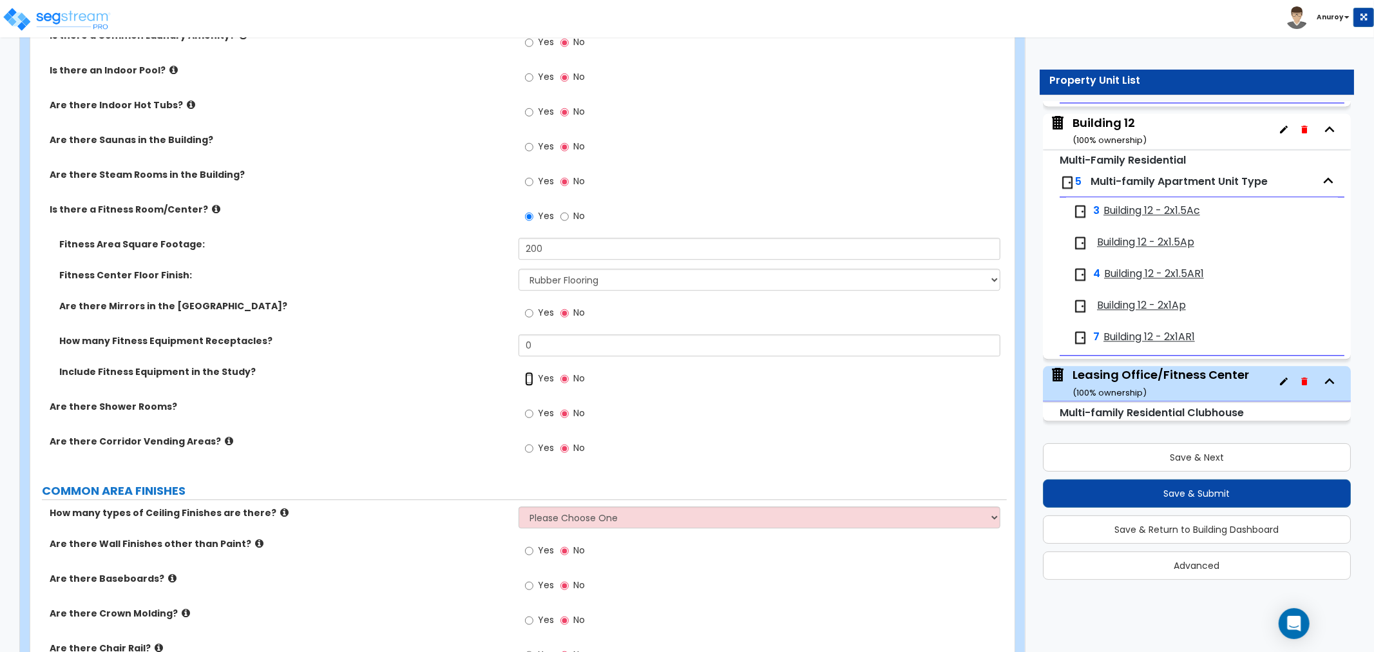
radio input "true"
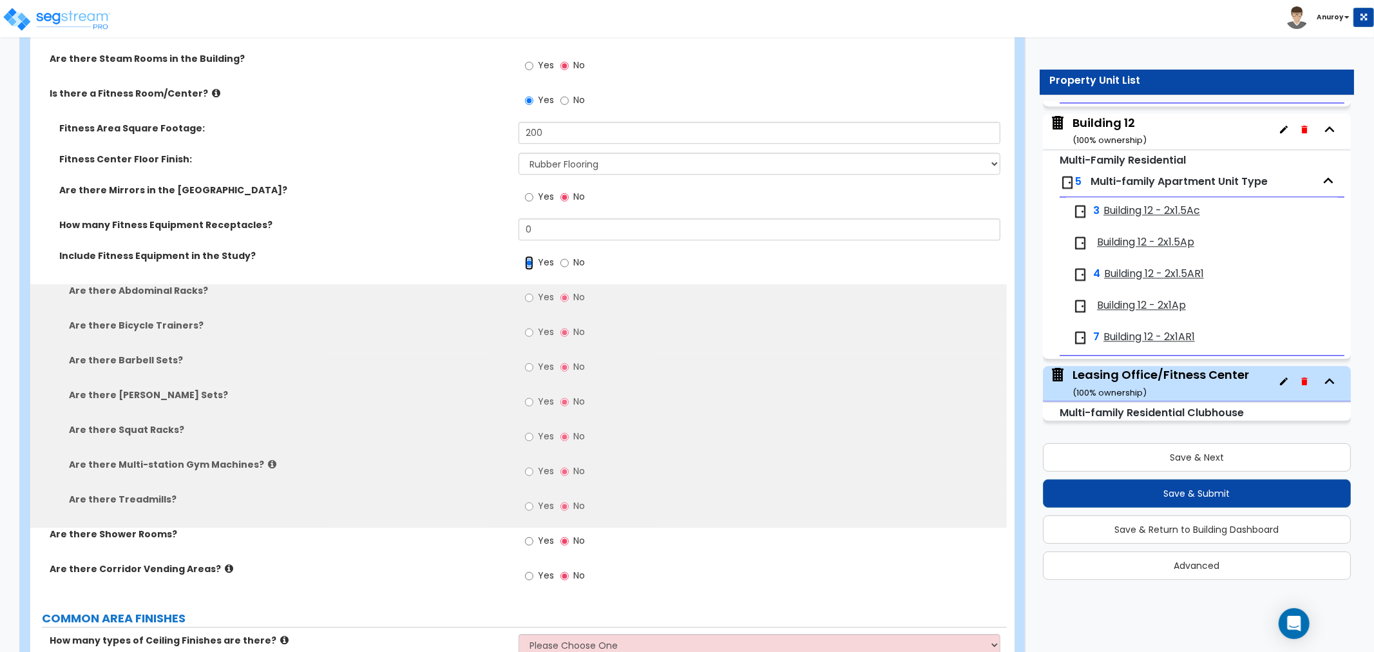
scroll to position [3005, 0]
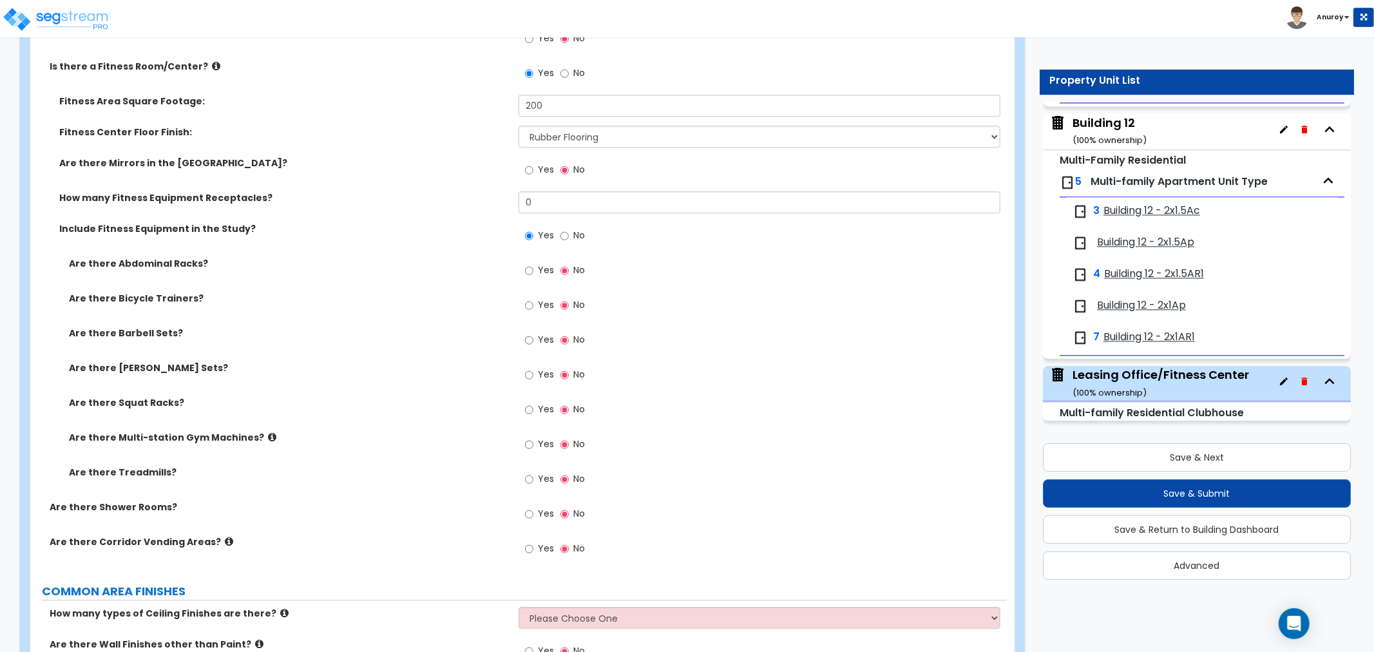
click at [540, 305] on span "Yes" at bounding box center [546, 304] width 16 height 13
click at [533, 305] on input "Yes" at bounding box center [529, 305] width 8 height 14
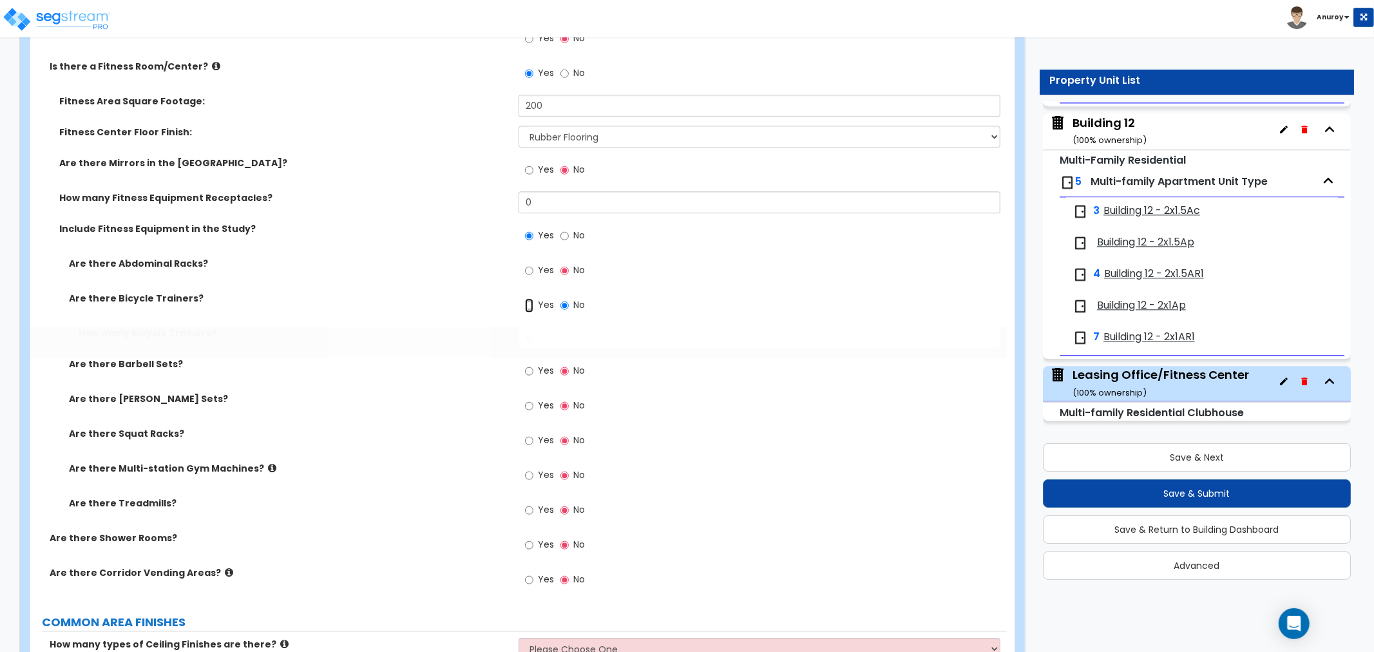
radio input "true"
drag, startPoint x: 542, startPoint y: 332, endPoint x: 524, endPoint y: 338, distance: 18.8
click at [524, 338] on input "0" at bounding box center [760, 338] width 482 height 22
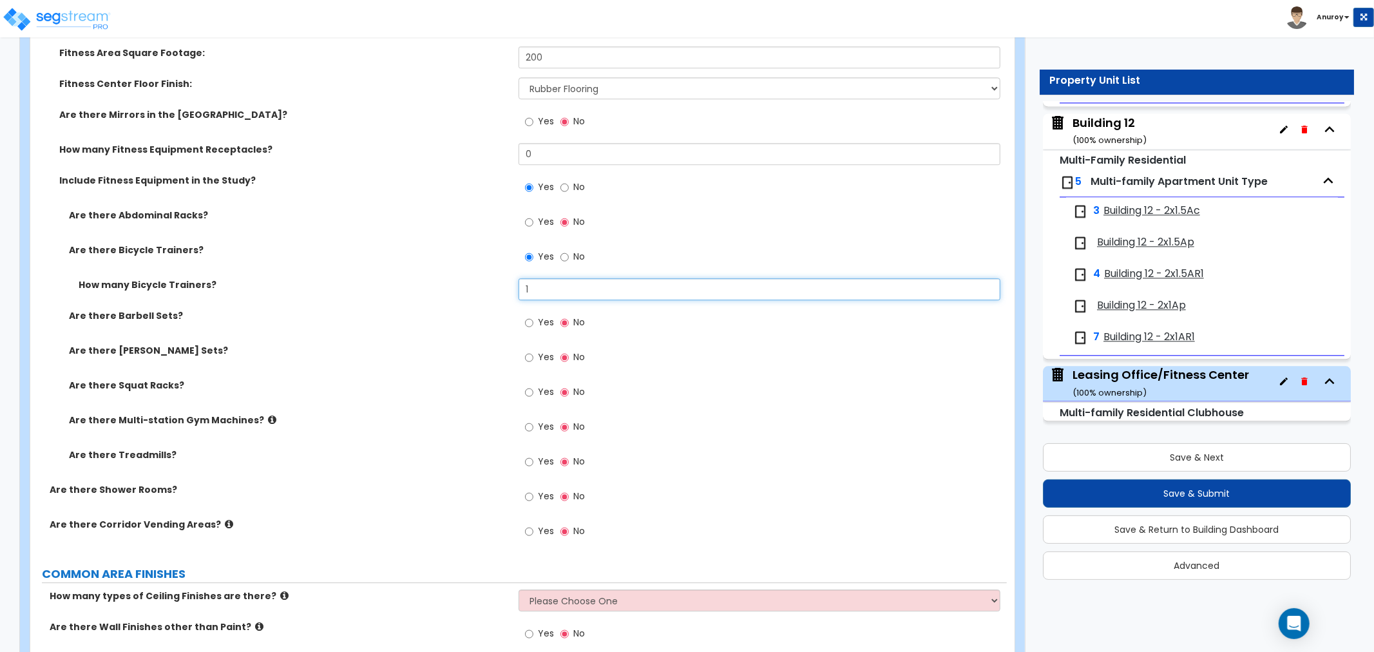
scroll to position [3077, 0]
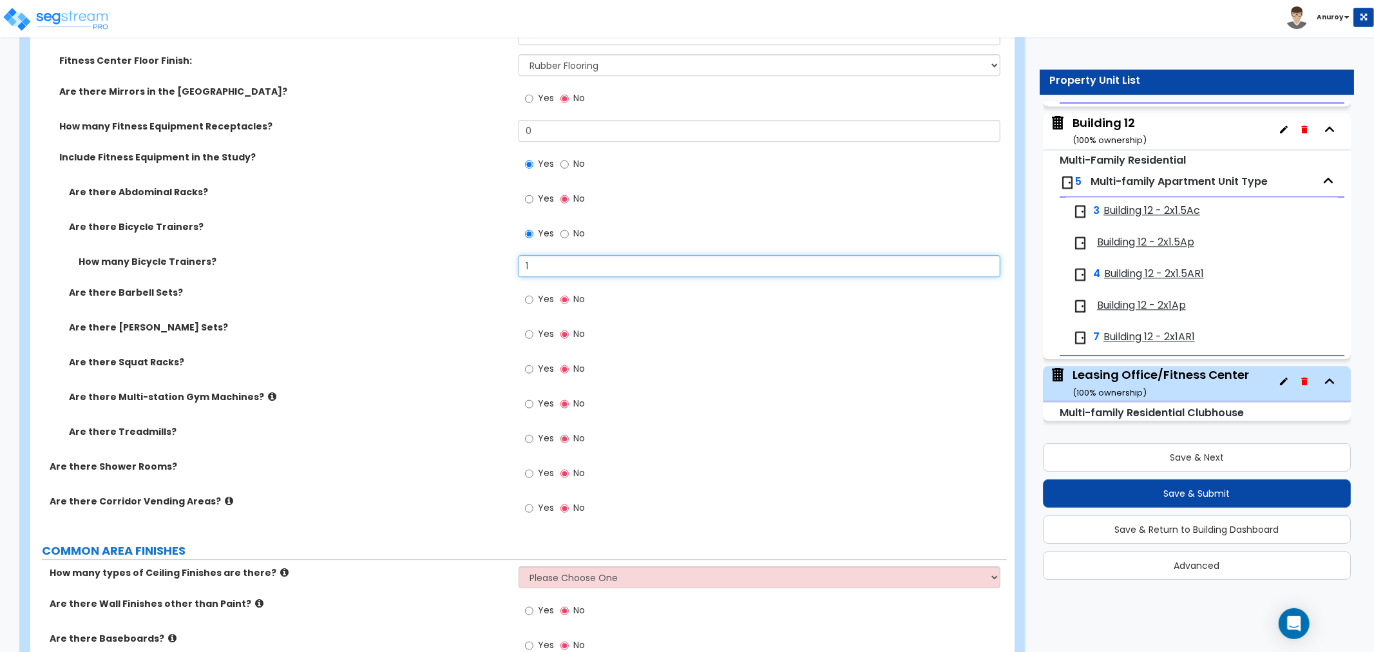
type input "1"
click at [532, 297] on input "Yes" at bounding box center [529, 299] width 8 height 14
radio input "true"
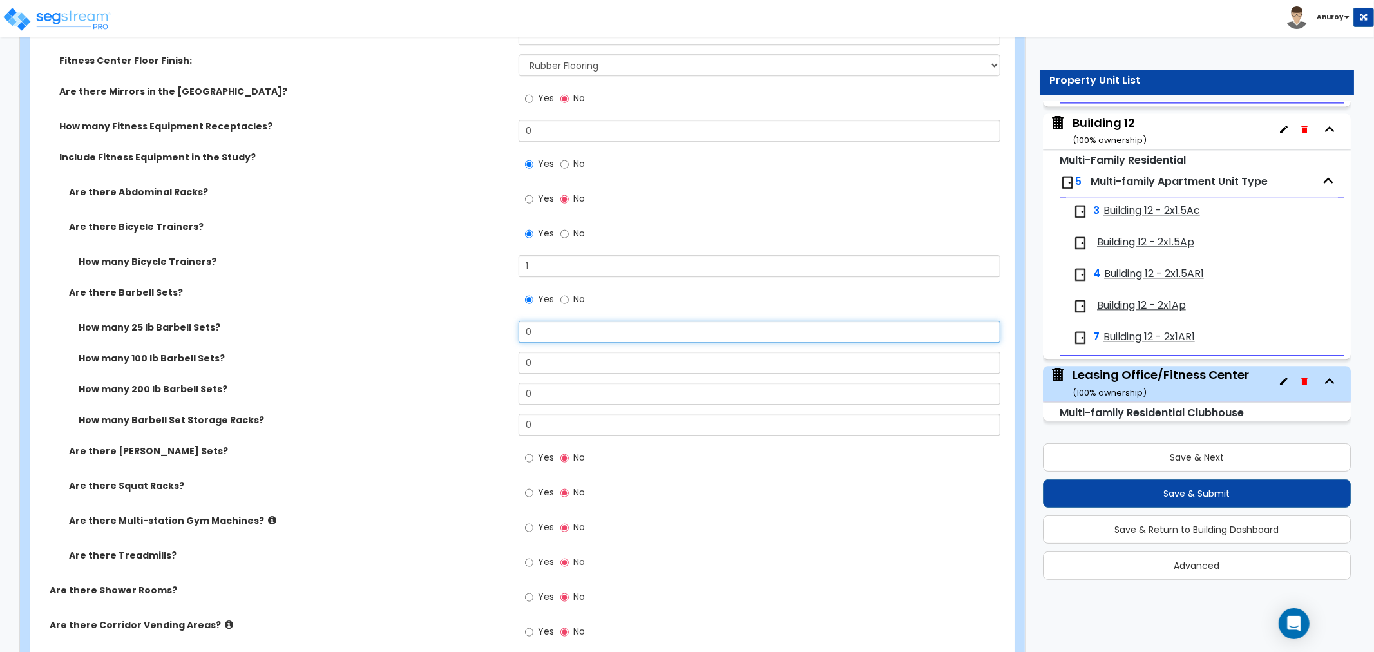
drag, startPoint x: 542, startPoint y: 332, endPoint x: 514, endPoint y: 331, distance: 28.4
click at [515, 331] on div "How many 25 lb Barbell Sets? 0" at bounding box center [518, 336] width 976 height 31
type input "1"
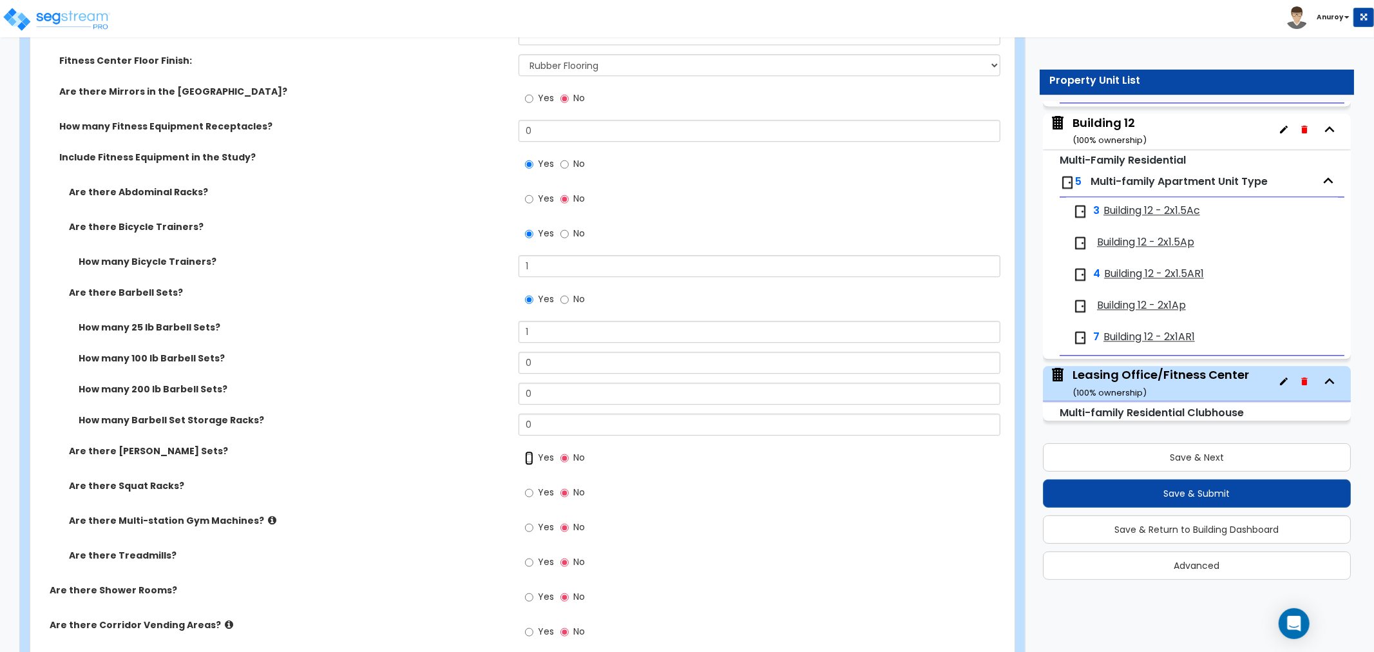
click at [529, 455] on input "Yes" at bounding box center [529, 458] width 8 height 14
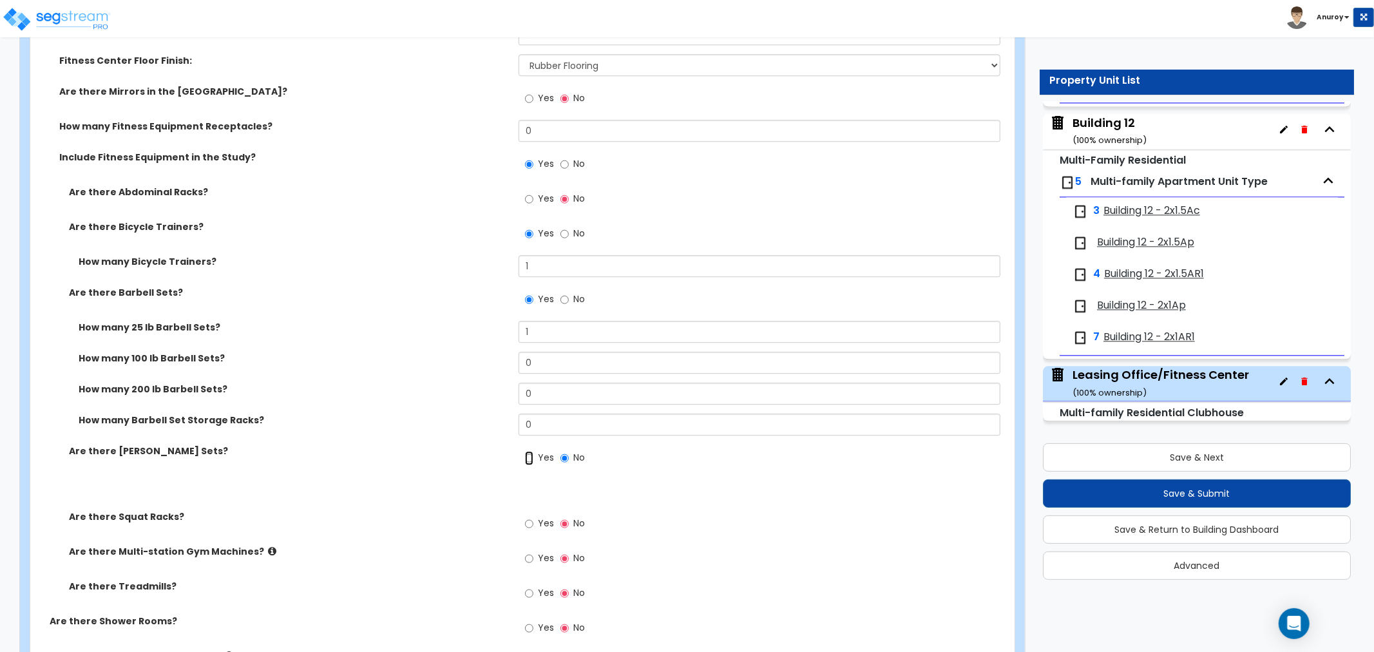
radio input "true"
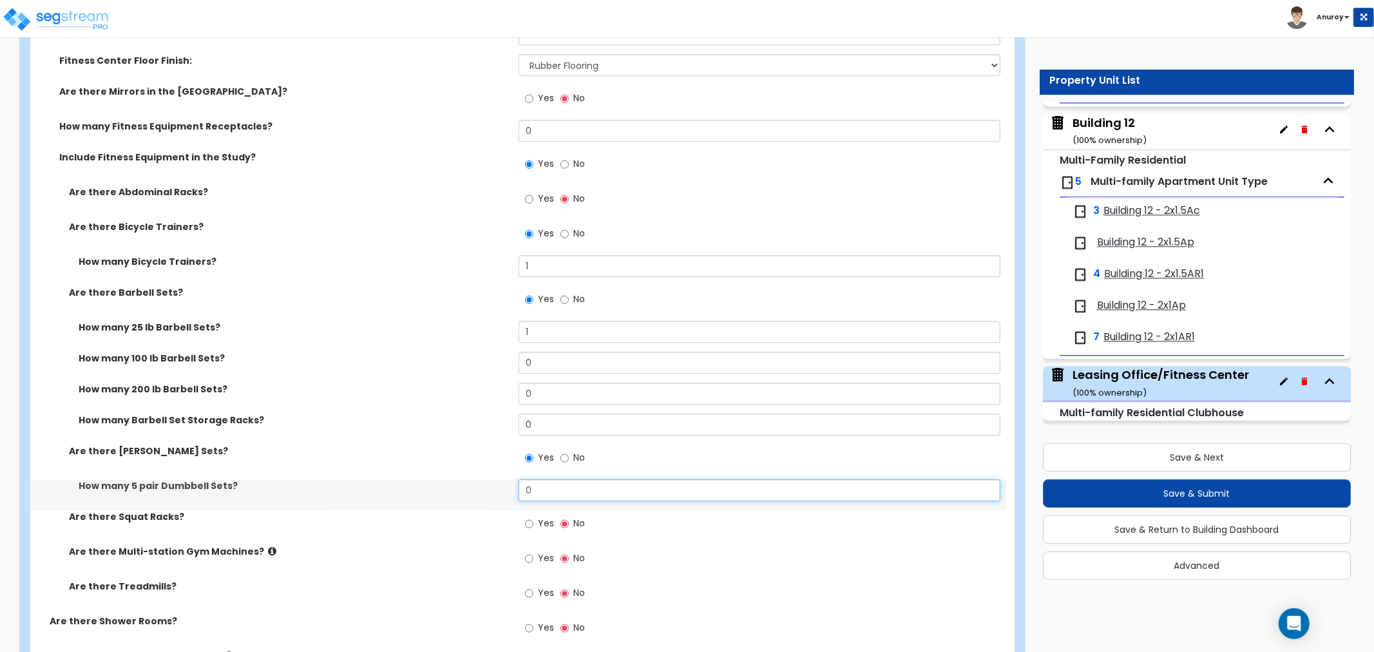
drag, startPoint x: 537, startPoint y: 484, endPoint x: 520, endPoint y: 484, distance: 16.8
click at [520, 484] on input "0" at bounding box center [760, 490] width 482 height 22
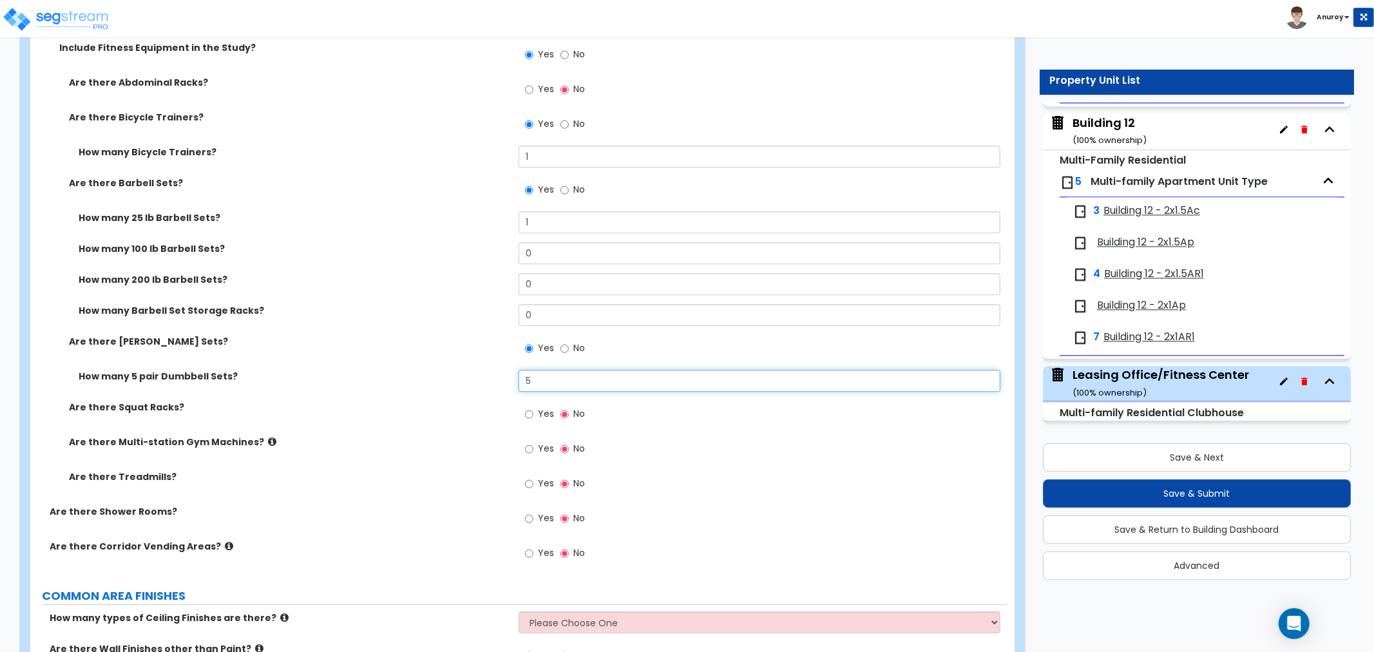
scroll to position [3221, 0]
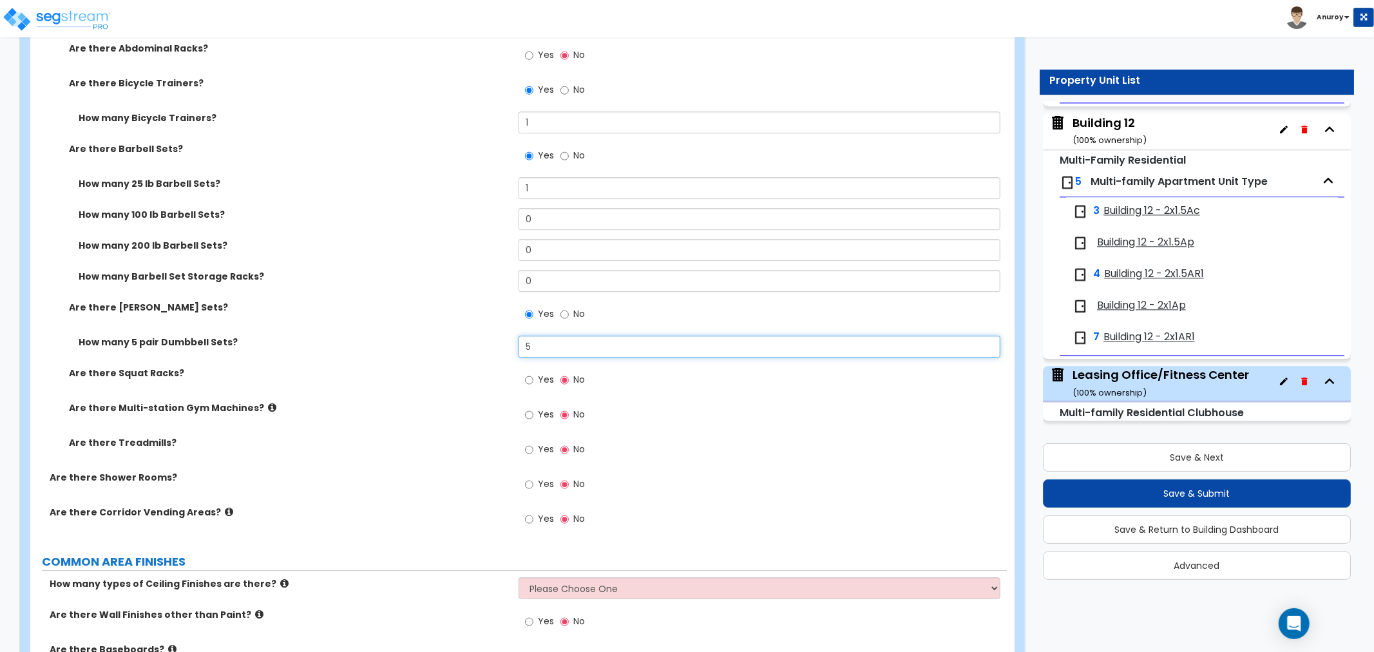
type input "5"
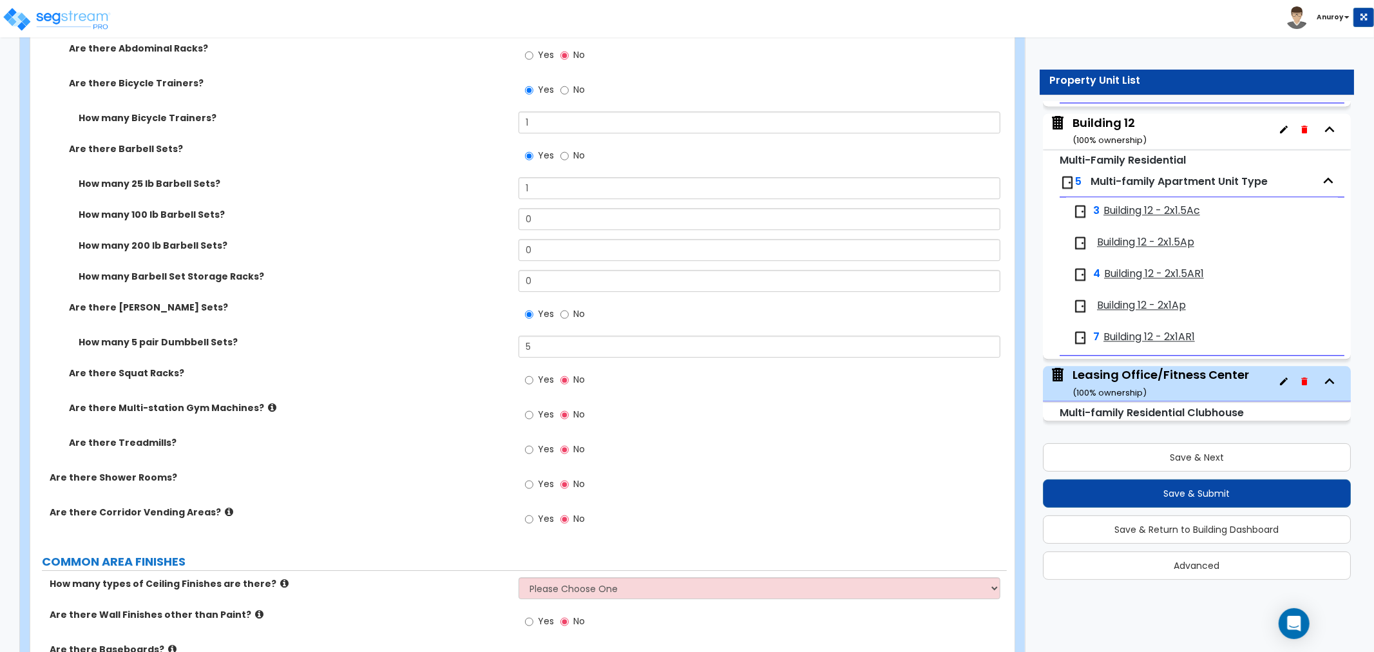
click at [536, 452] on label "Yes" at bounding box center [539, 451] width 29 height 22
click at [533, 452] on input "Yes" at bounding box center [529, 450] width 8 height 14
radio input "true"
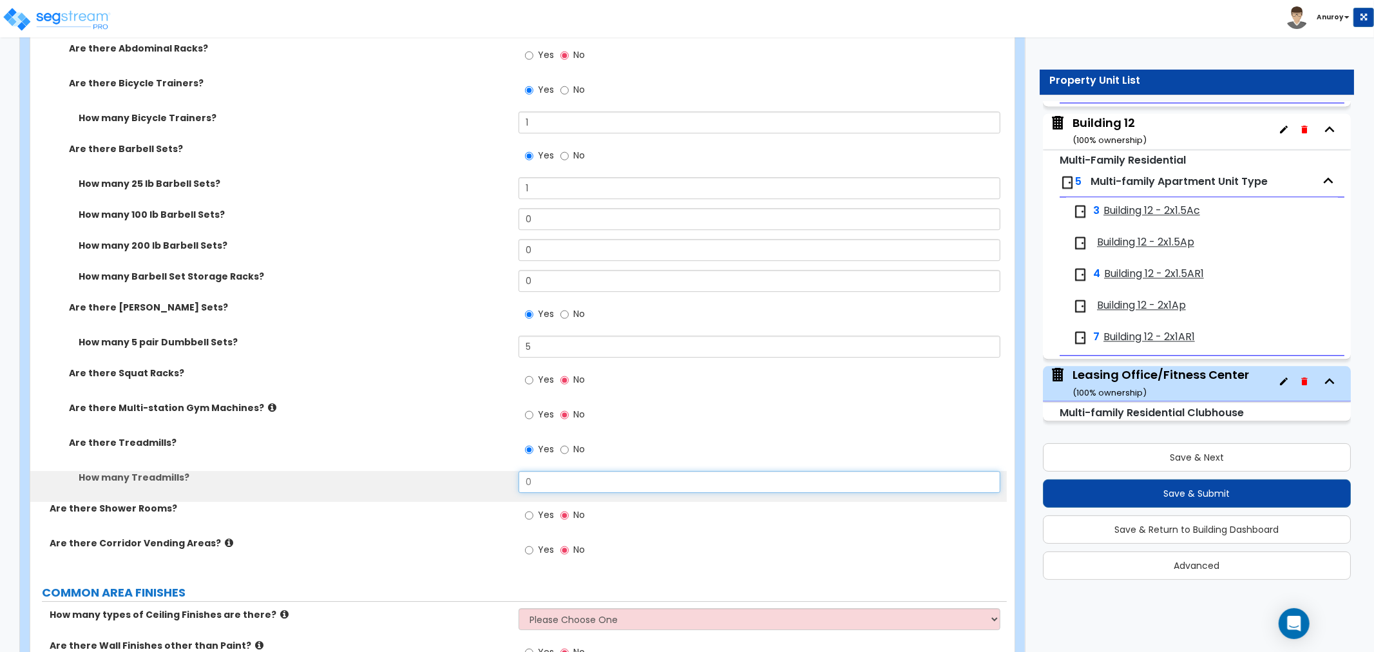
drag, startPoint x: 552, startPoint y: 481, endPoint x: 508, endPoint y: 479, distance: 44.5
click at [506, 484] on div "How many Treadmills? 0" at bounding box center [518, 486] width 976 height 31
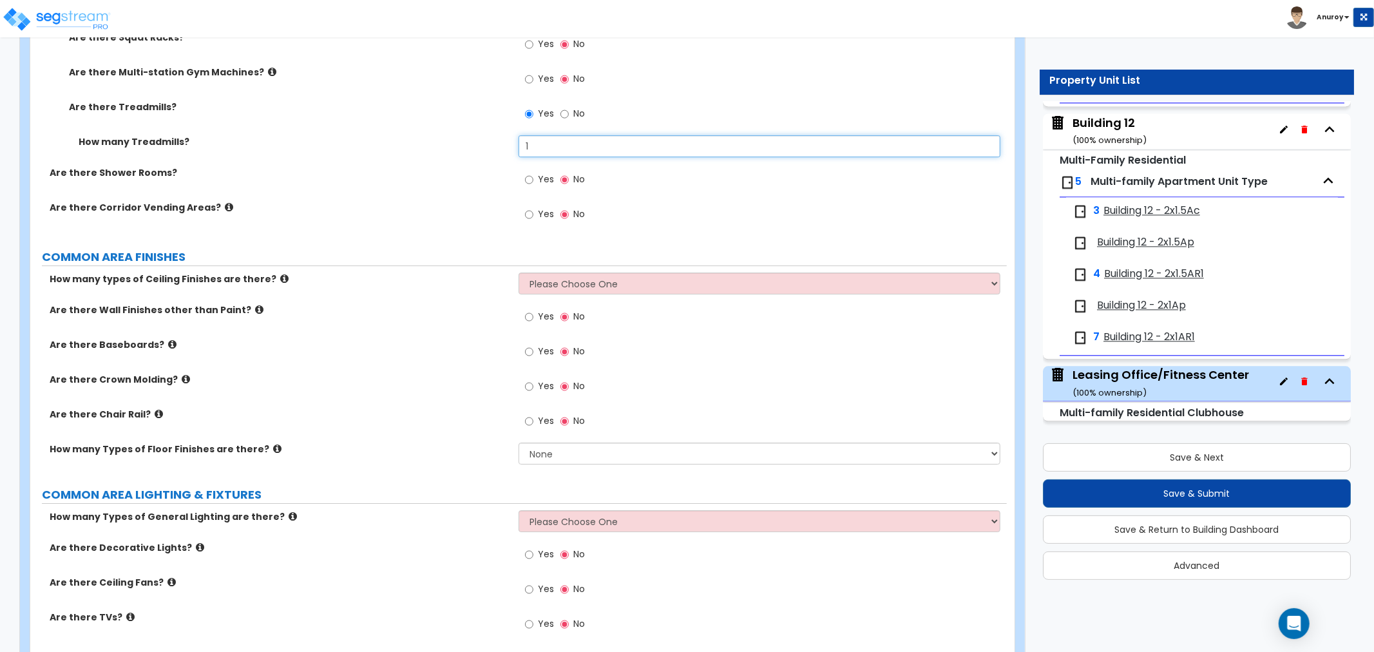
scroll to position [3578, 0]
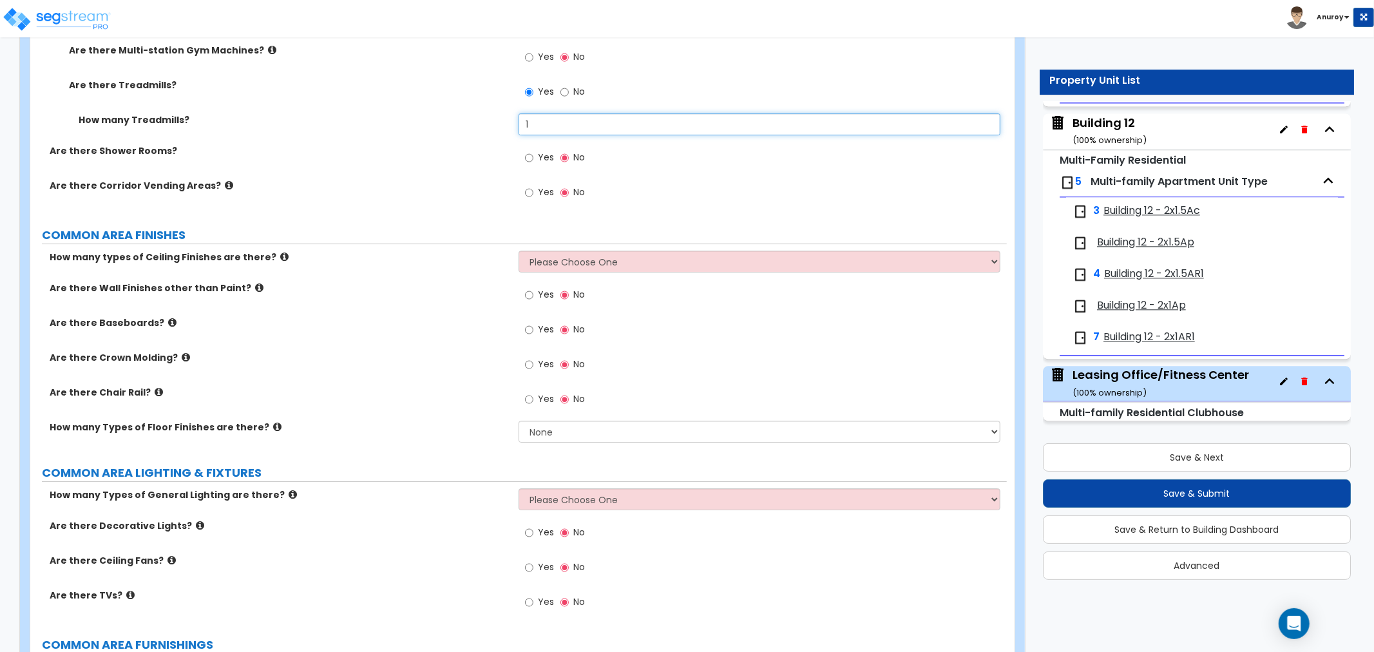
type input "1"
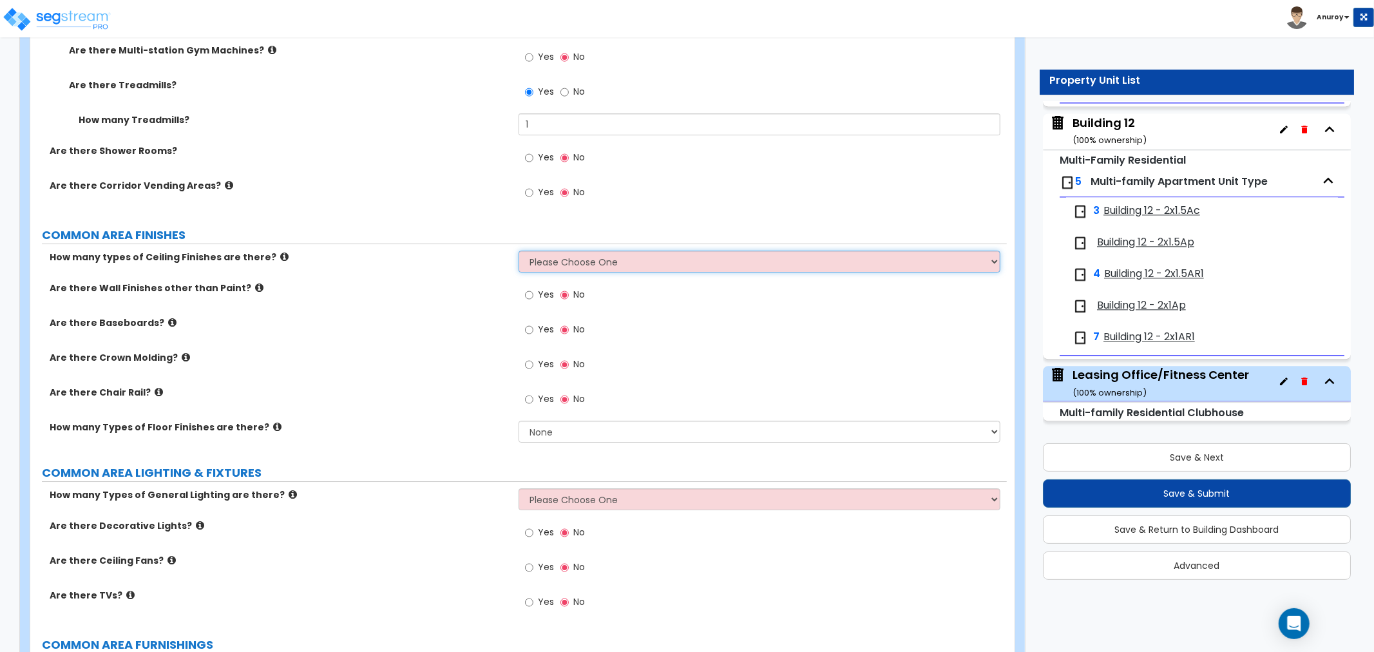
click at [571, 262] on select "Please Choose One 1 2 3" at bounding box center [760, 262] width 482 height 22
select select "1"
click at [519, 251] on select "Please Choose One 1 2 3" at bounding box center [760, 262] width 482 height 22
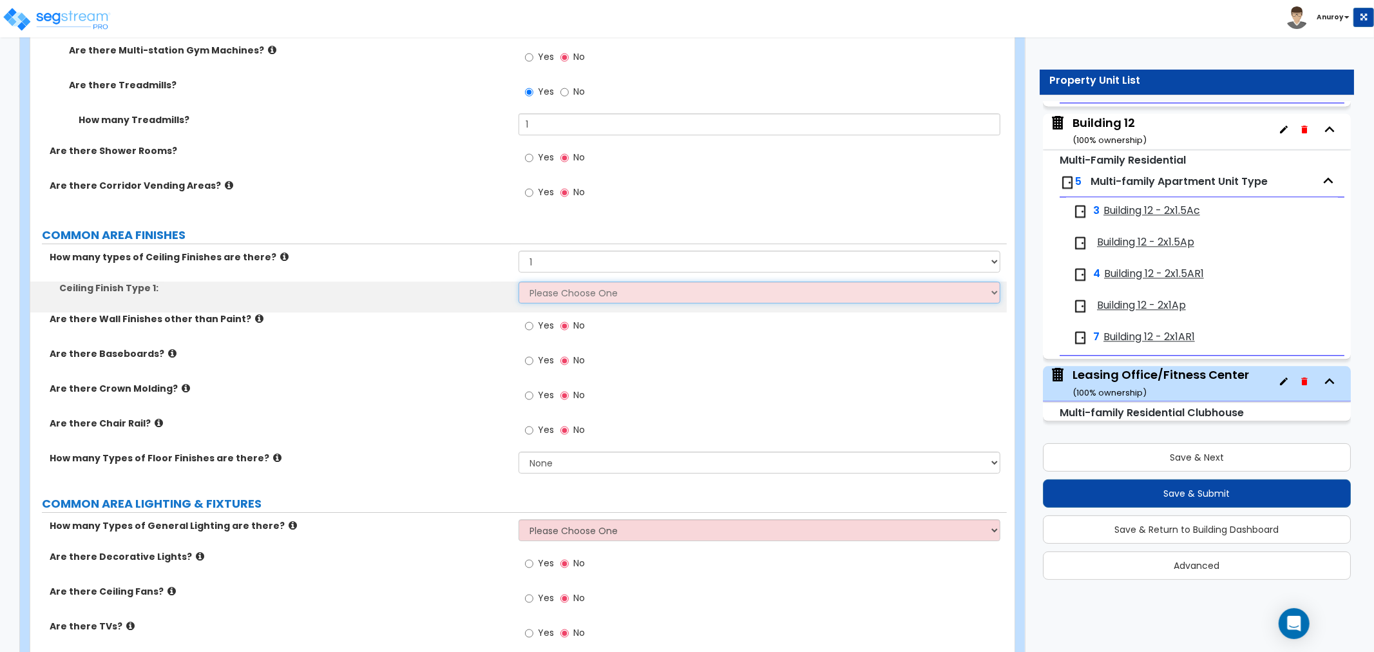
click at [571, 286] on select "Please Choose One Drop Ceiling Drywall Ceiling Open Ceiling" at bounding box center [760, 292] width 482 height 22
select select "2"
click at [519, 281] on select "Please Choose One Drop Ceiling Drywall Ceiling Open Ceiling" at bounding box center [760, 292] width 482 height 22
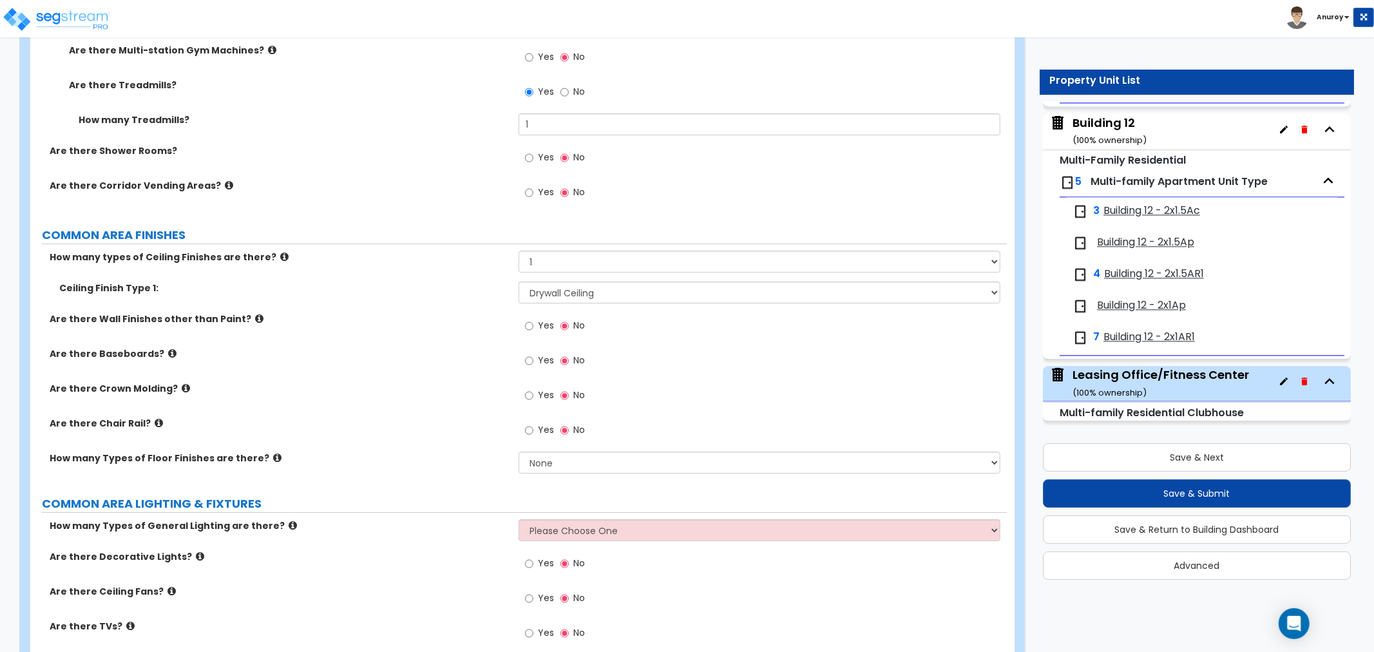
click at [538, 356] on span "Yes" at bounding box center [546, 360] width 16 height 13
click at [533, 356] on input "Yes" at bounding box center [529, 361] width 8 height 14
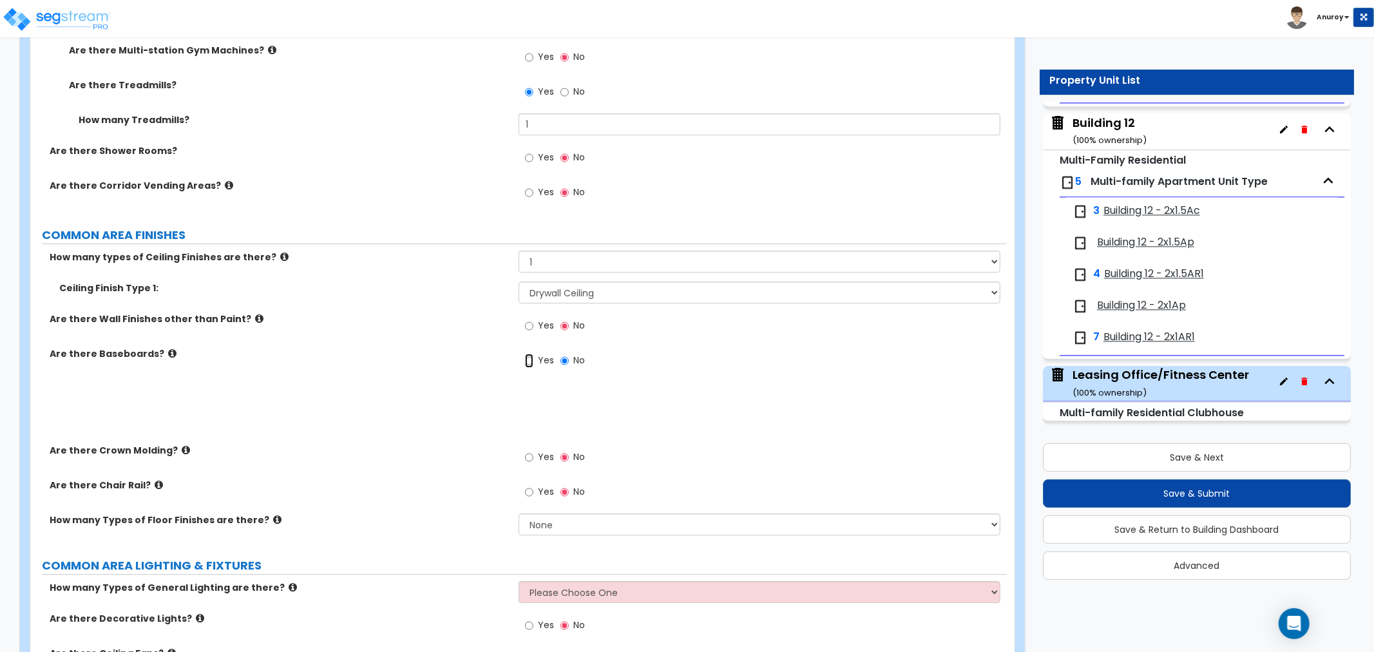
radio input "true"
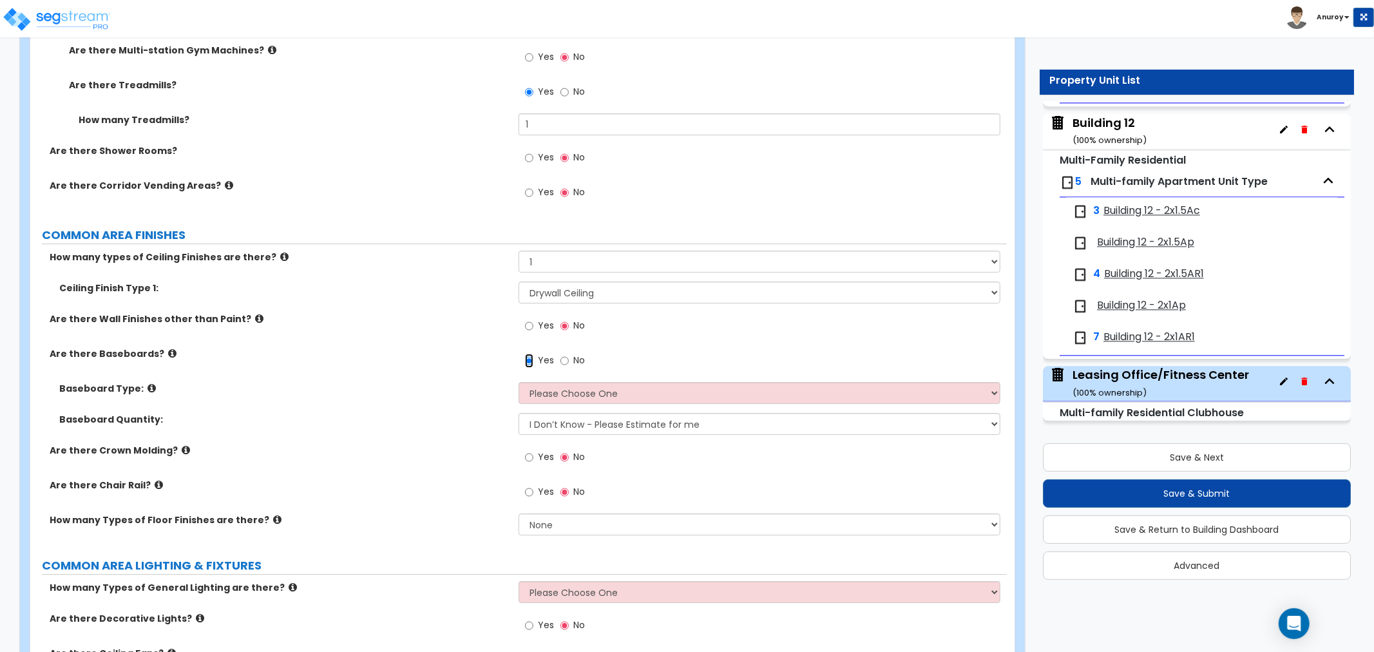
scroll to position [3650, 0]
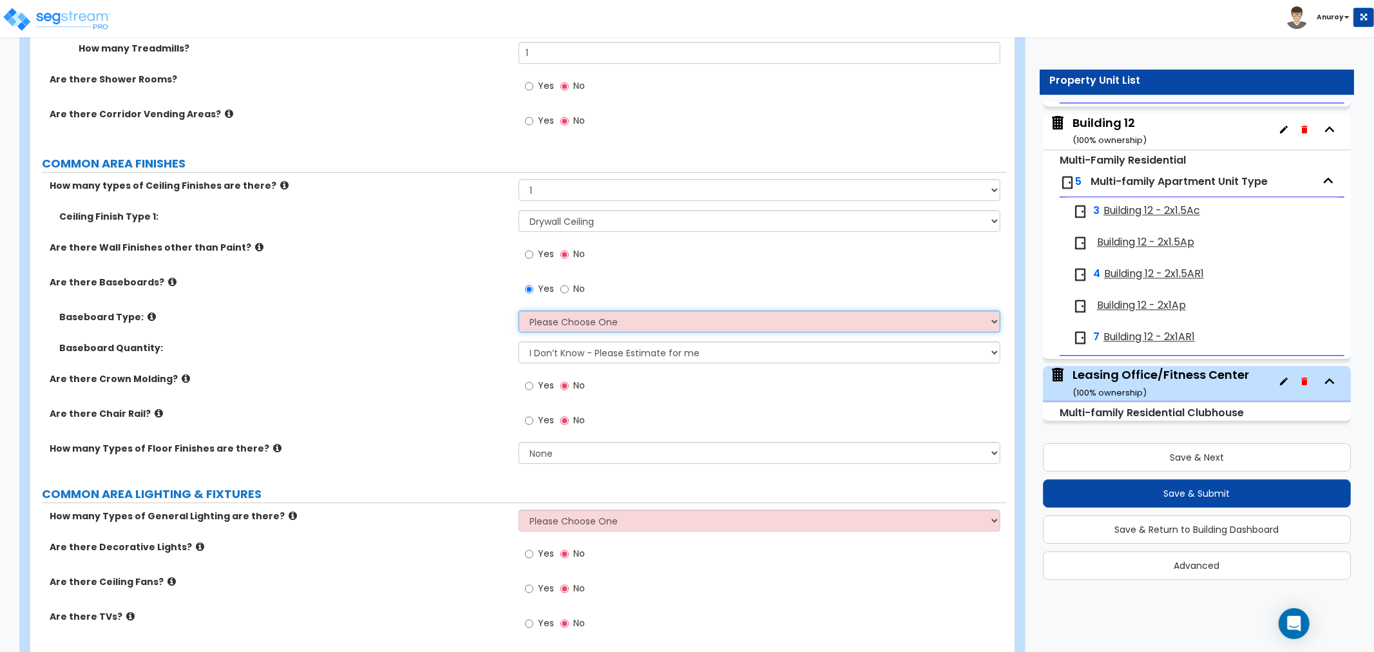
click at [583, 319] on select "Please Choose One Wood Vinyl Carpet Tile" at bounding box center [760, 321] width 482 height 22
select select "1"
click at [519, 310] on select "Please Choose One Wood Vinyl Carpet Tile" at bounding box center [760, 321] width 482 height 22
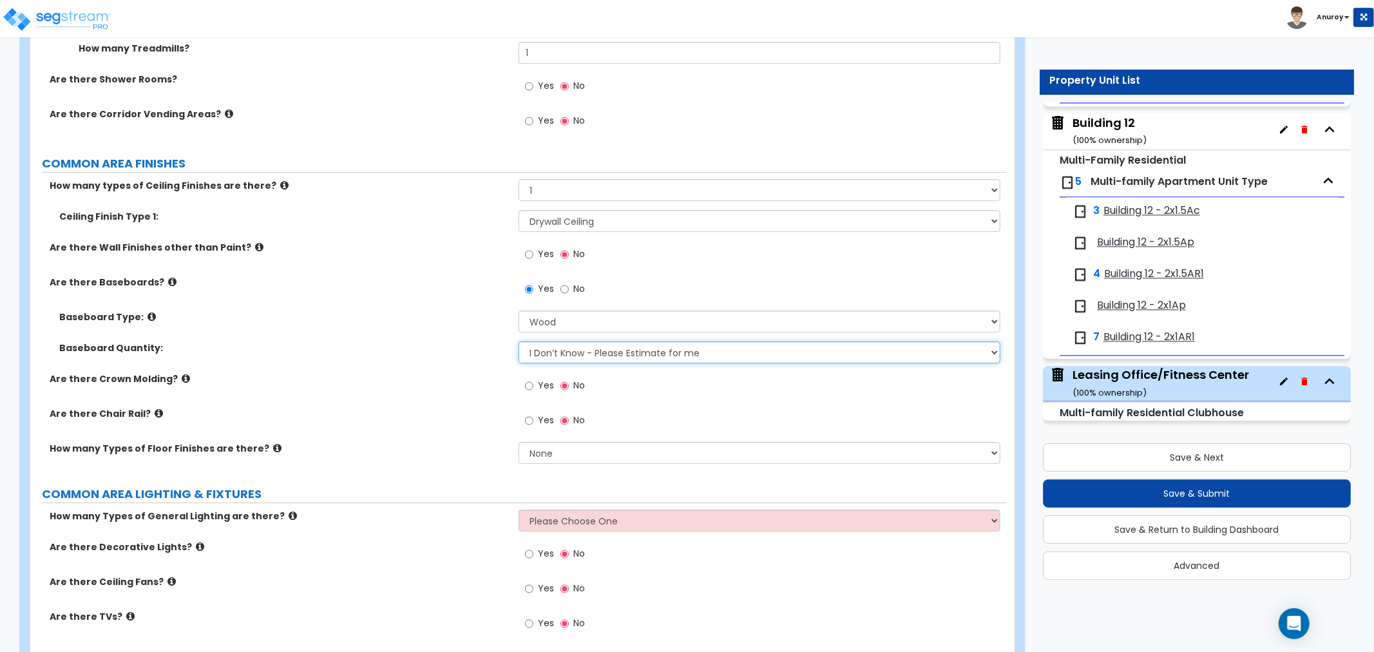
click at [595, 355] on select "I Don’t Know - Please Estimate for me I want to Enter the Linear Footage" at bounding box center [760, 352] width 482 height 22
click at [519, 341] on select "I Don’t Know - Please Estimate for me I want to Enter the Linear Footage" at bounding box center [760, 352] width 482 height 22
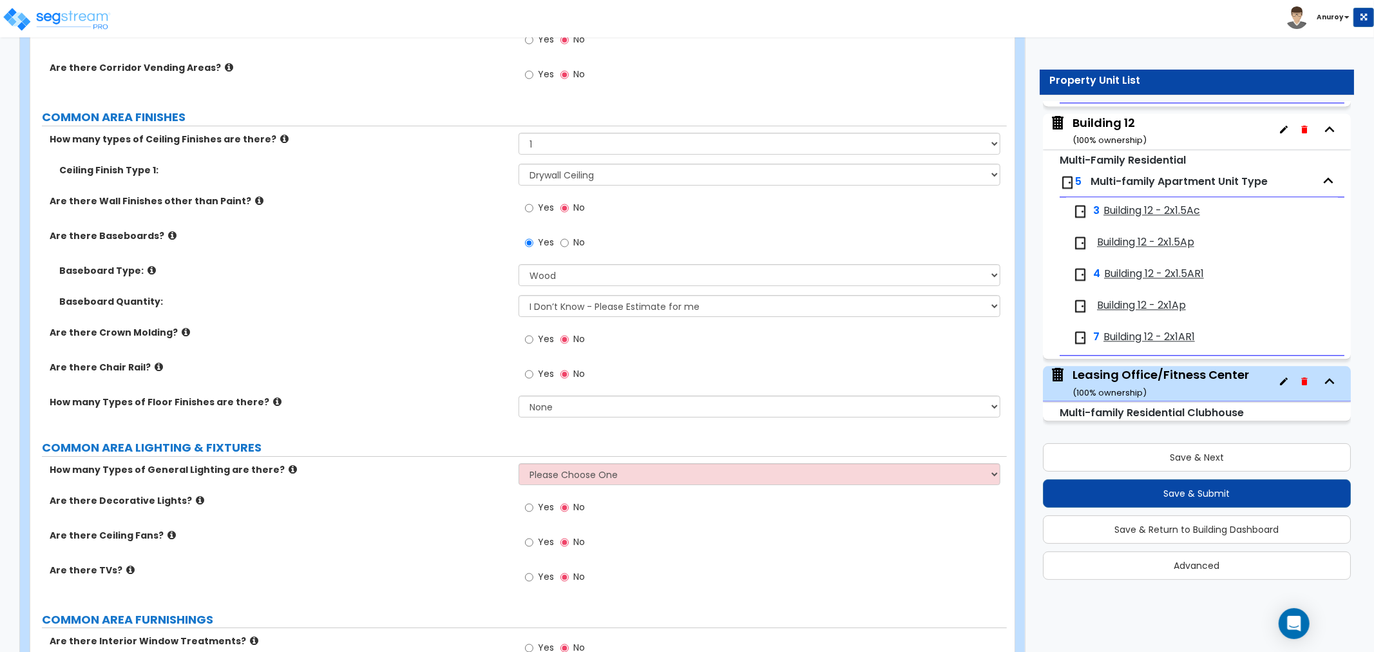
scroll to position [3721, 0]
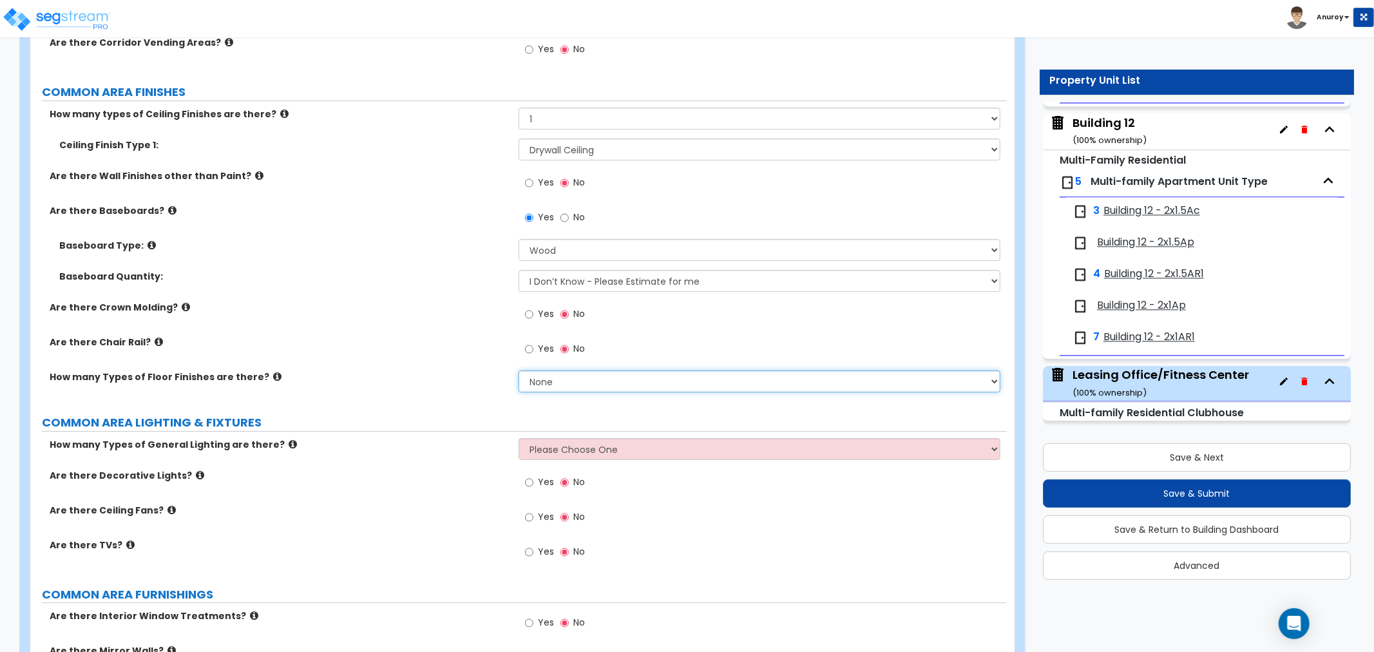
click at [597, 376] on select "None 1 2 3 4" at bounding box center [760, 381] width 482 height 22
select select "1"
click at [519, 370] on select "None 1 2 3 4" at bounding box center [760, 381] width 482 height 22
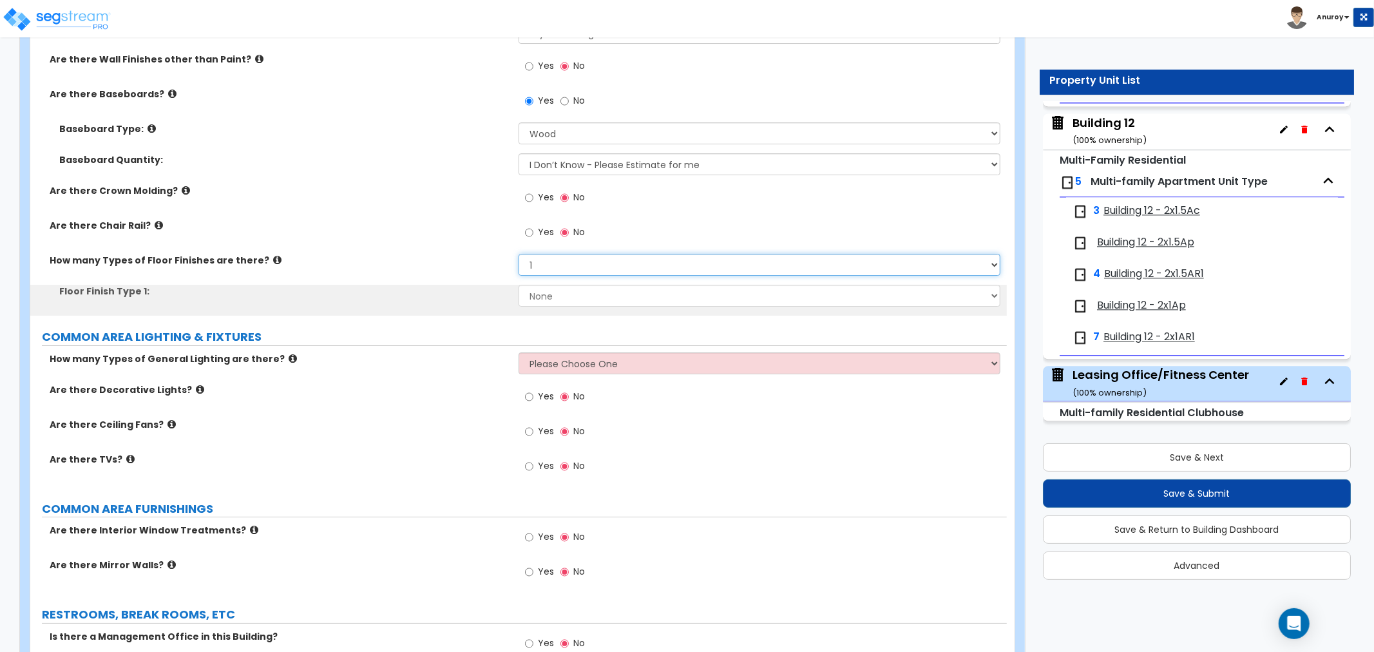
scroll to position [3865, 0]
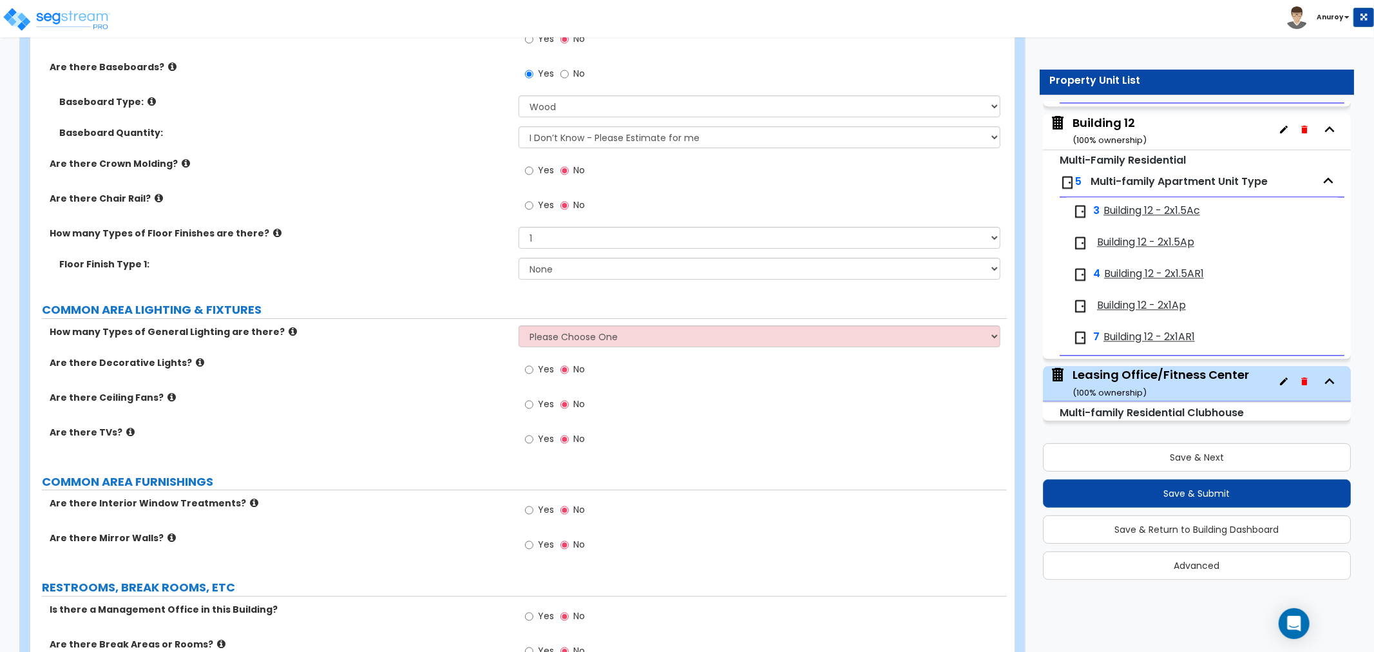
click at [607, 284] on div "Floor Finish Type 1: None Tile Flooring Marble Flooring Hardwood Flooring Resil…" at bounding box center [518, 273] width 976 height 31
click at [607, 267] on select "None Tile Flooring Marble Flooring Hardwood Flooring Resilient Laminate Floorin…" at bounding box center [760, 269] width 482 height 22
select select "6"
click at [519, 258] on select "None Tile Flooring Marble Flooring Hardwood Flooring Resilient Laminate Floorin…" at bounding box center [760, 269] width 482 height 22
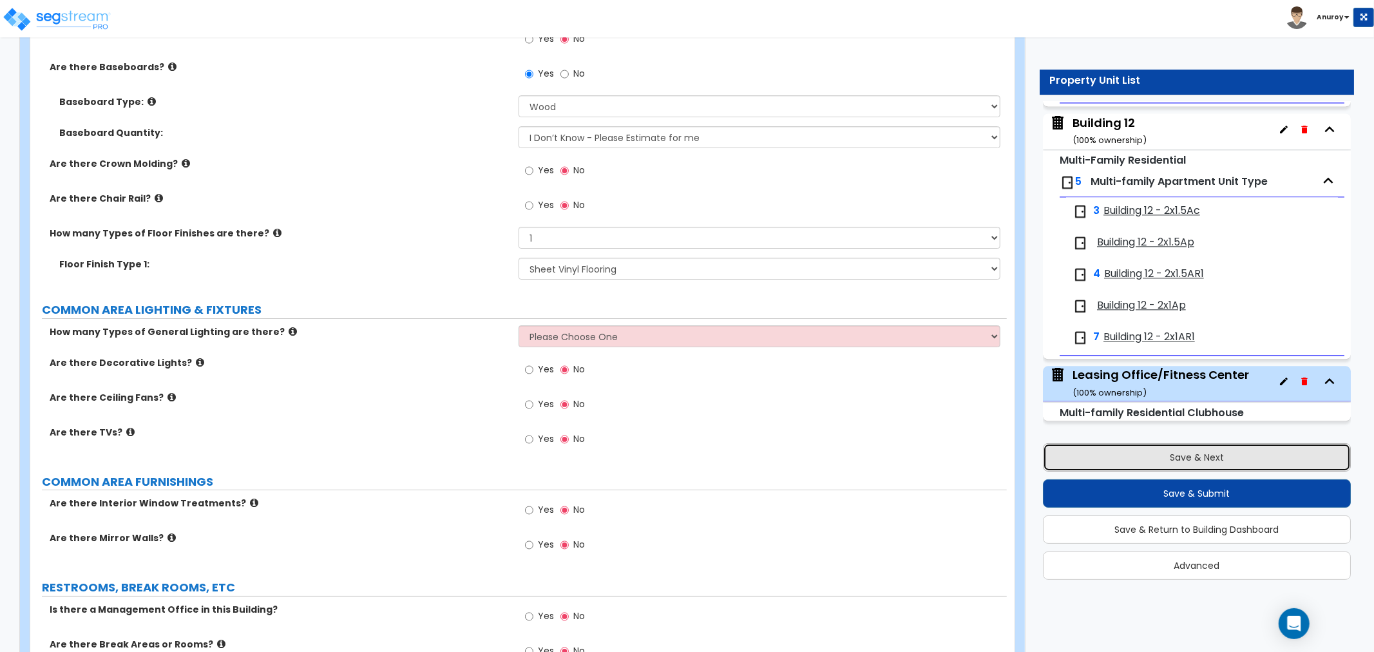
click at [1179, 461] on button "Save & Next" at bounding box center [1197, 457] width 308 height 28
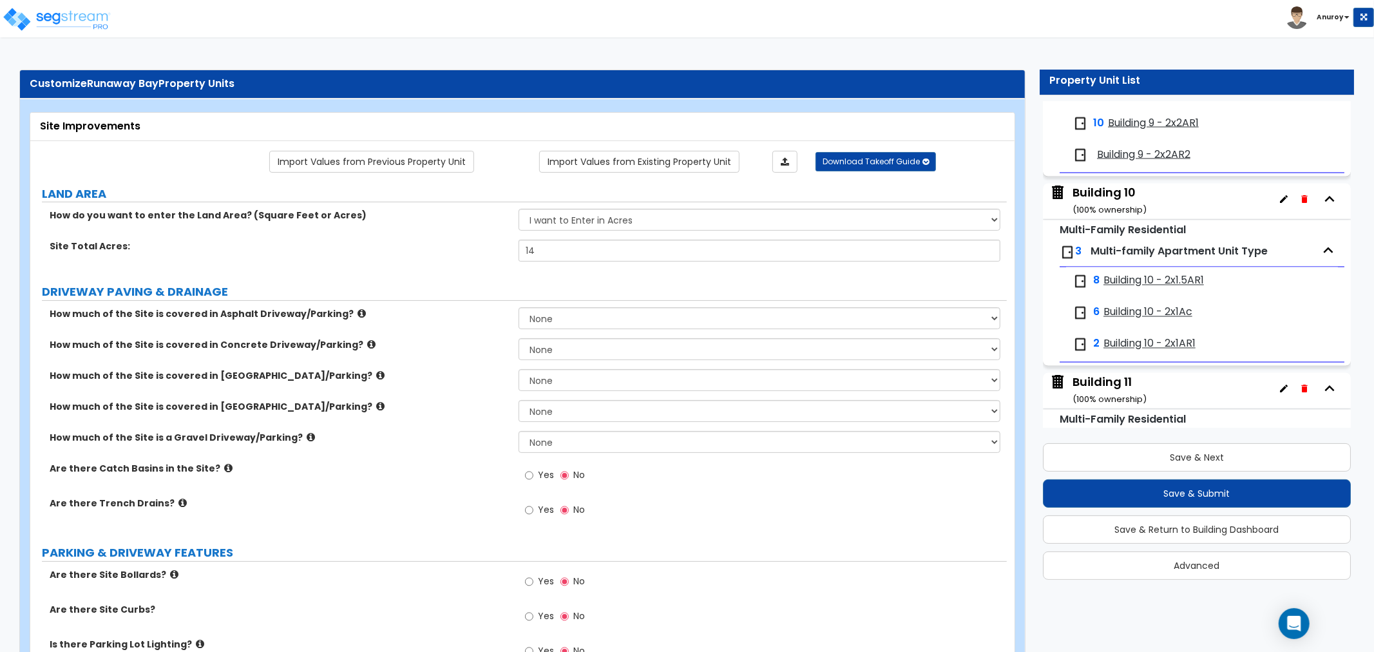
scroll to position [2523, 0]
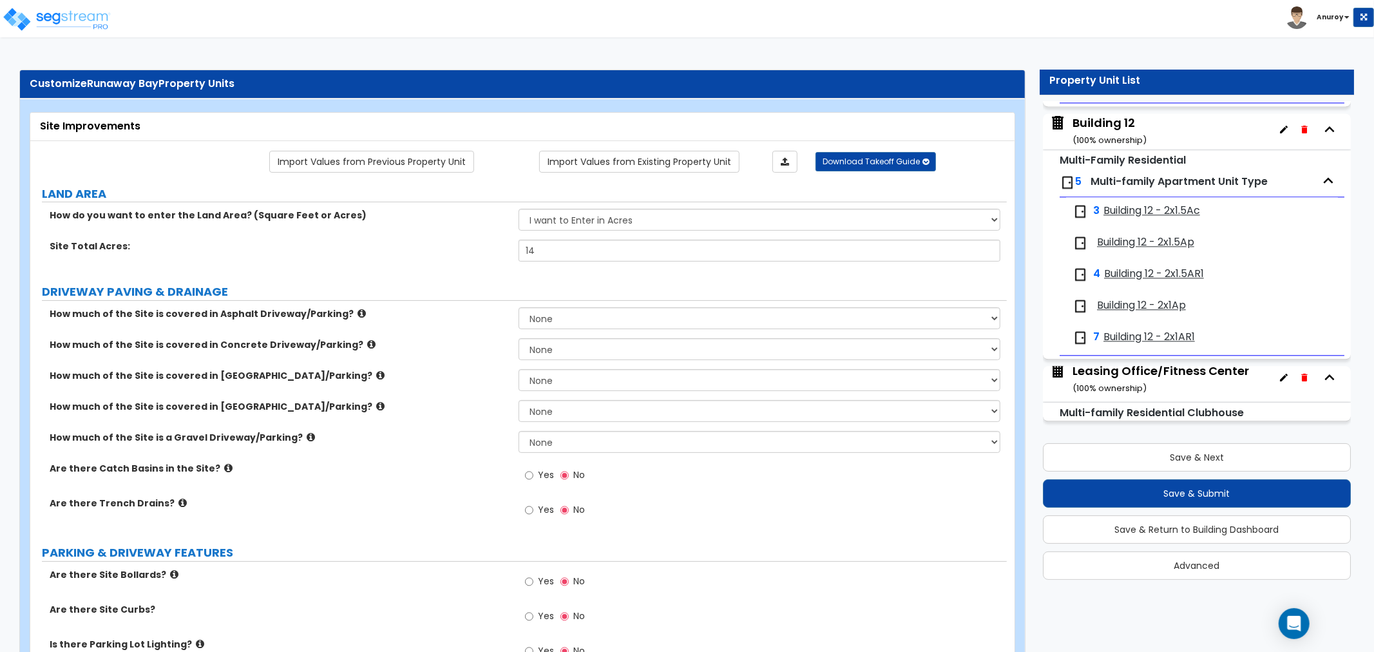
click at [1180, 376] on div "Leasing Office/Fitness Center ( 100 % ownership)" at bounding box center [1160, 379] width 176 height 33
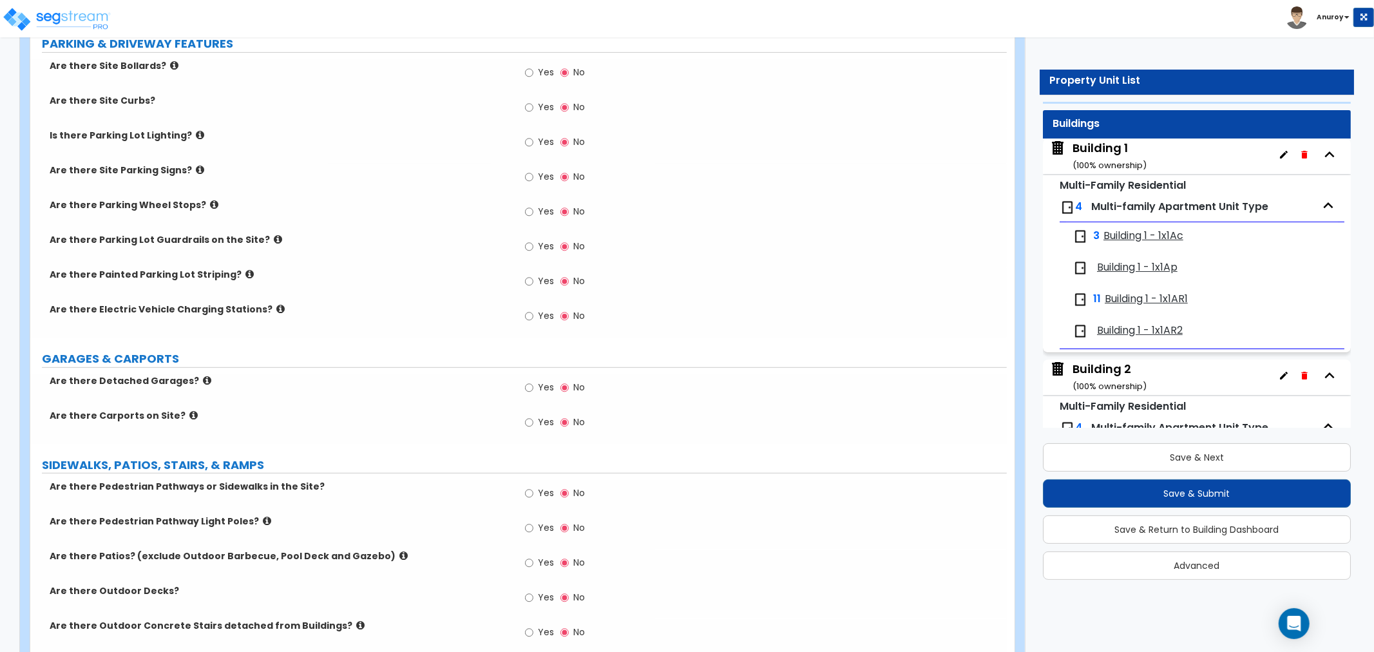
scroll to position [0, 0]
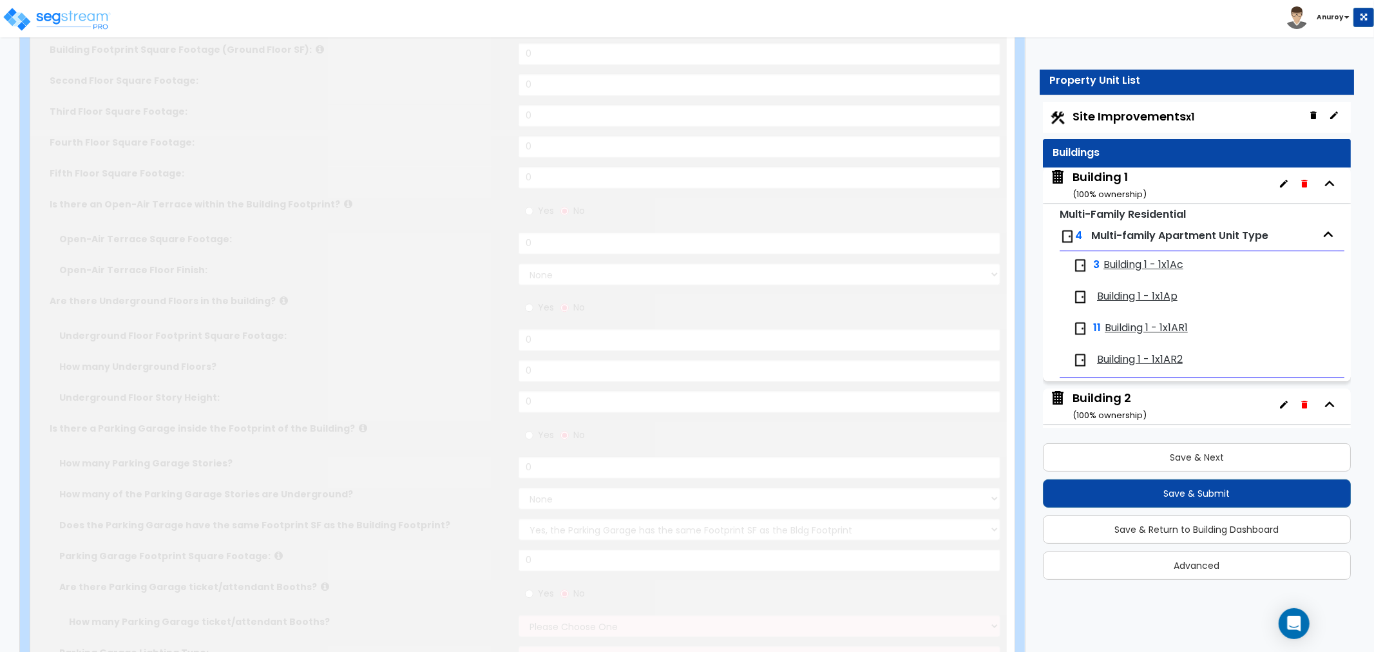
type input "13.5"
type input "55"
type input "3000"
select select "7"
select select "1"
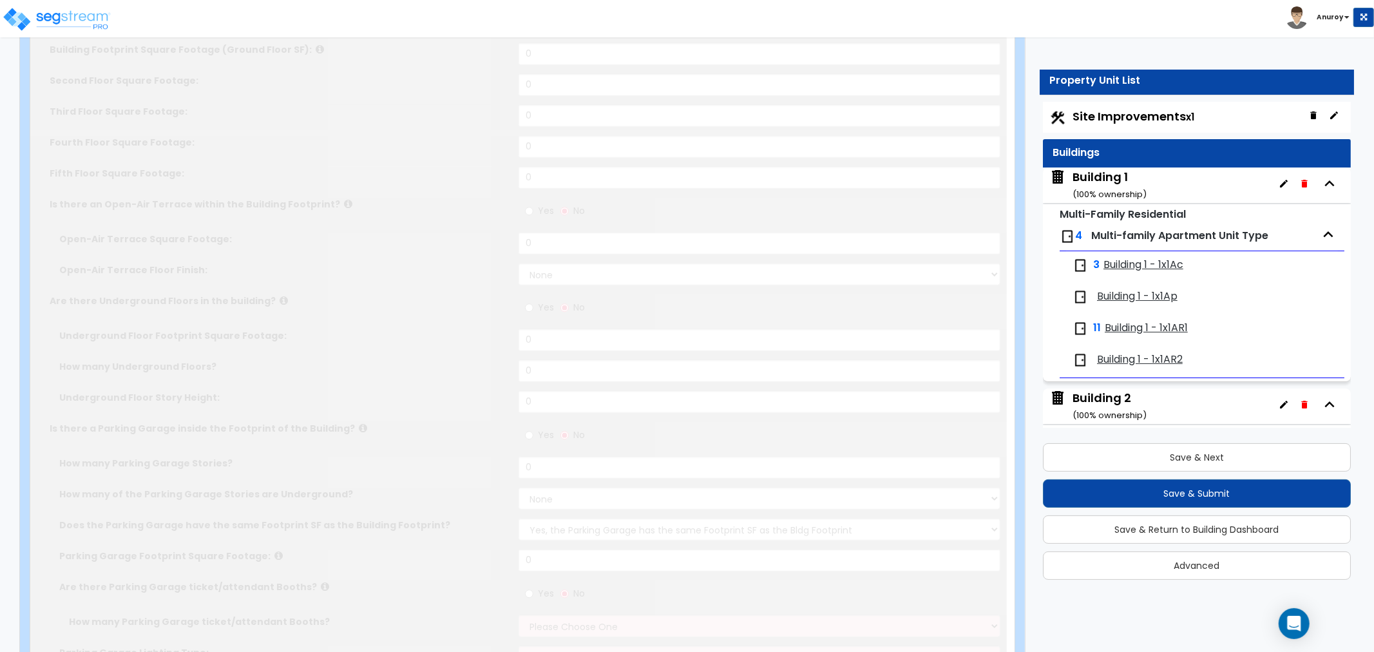
select select "1"
select select "7"
select select "1"
select select "2"
select select "1"
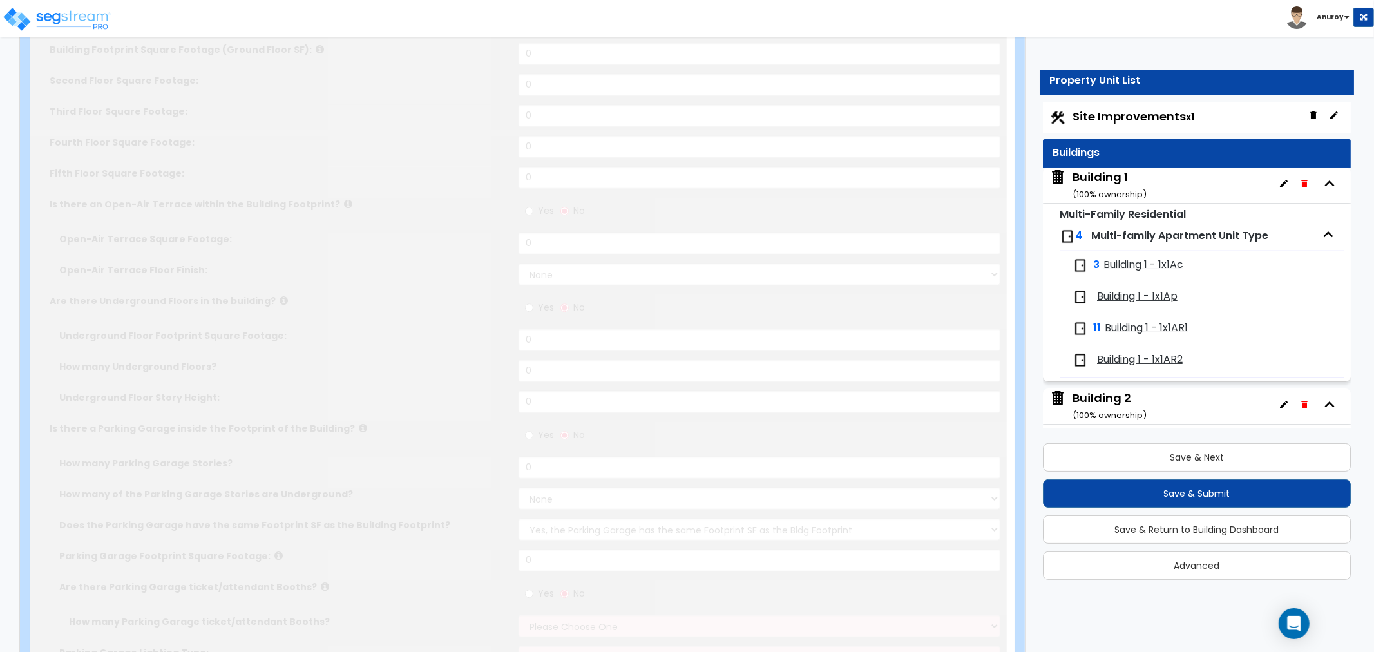
radio input "true"
type input "4"
select select "2"
type input "35"
radio input "true"
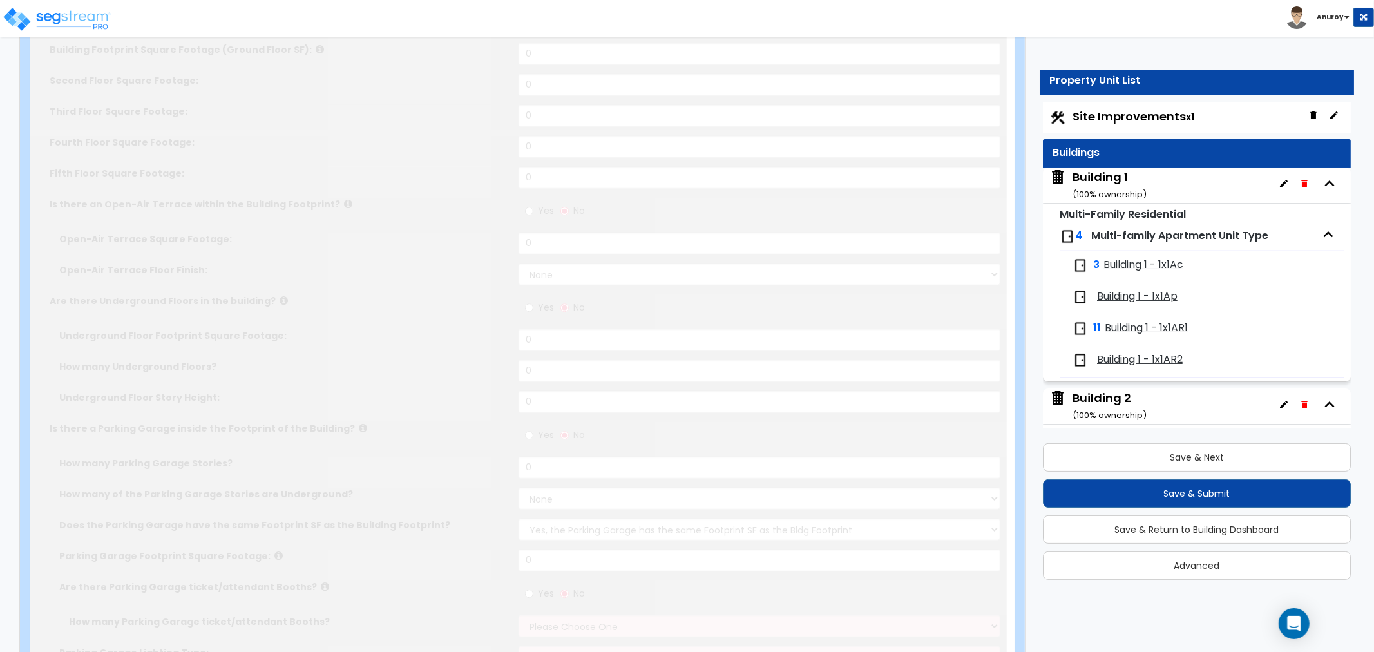
type input "2"
radio input "true"
type input "500"
radio input "true"
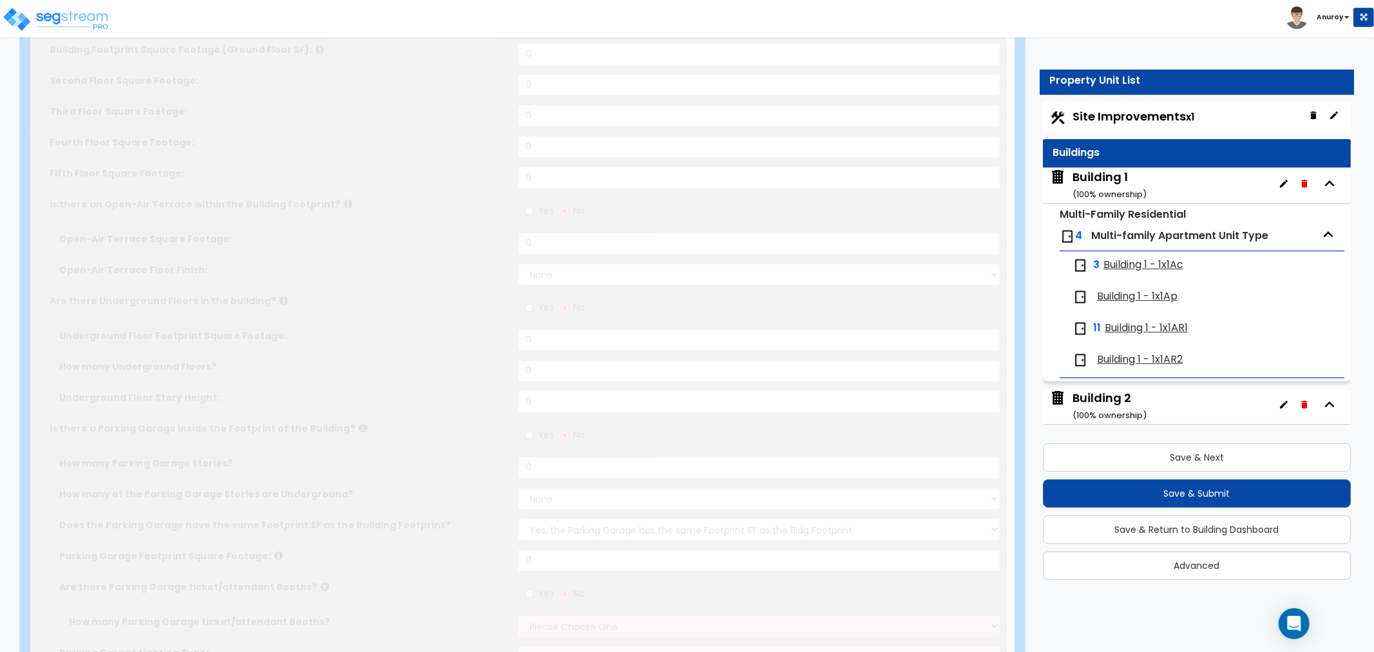
select select "1"
type input "15"
type input "8"
type input "10"
radio input "true"
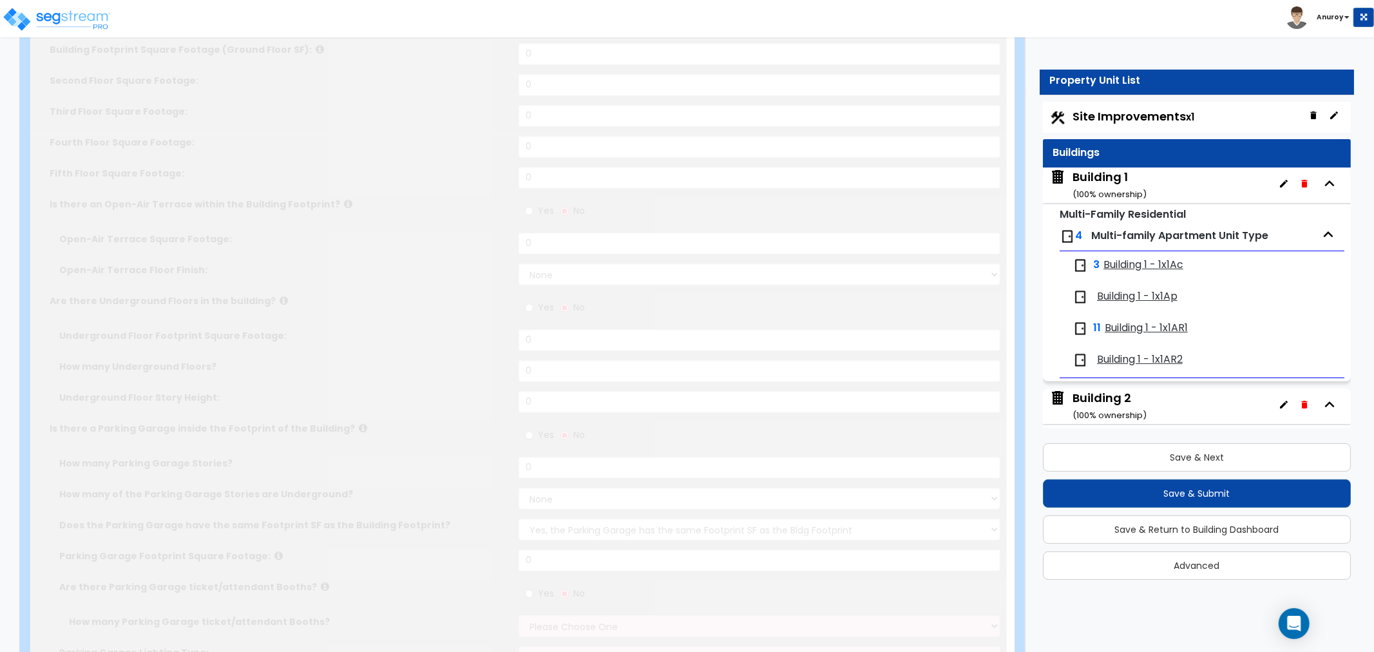
select select "1"
type input "24"
type input "15"
radio input "true"
select select "1"
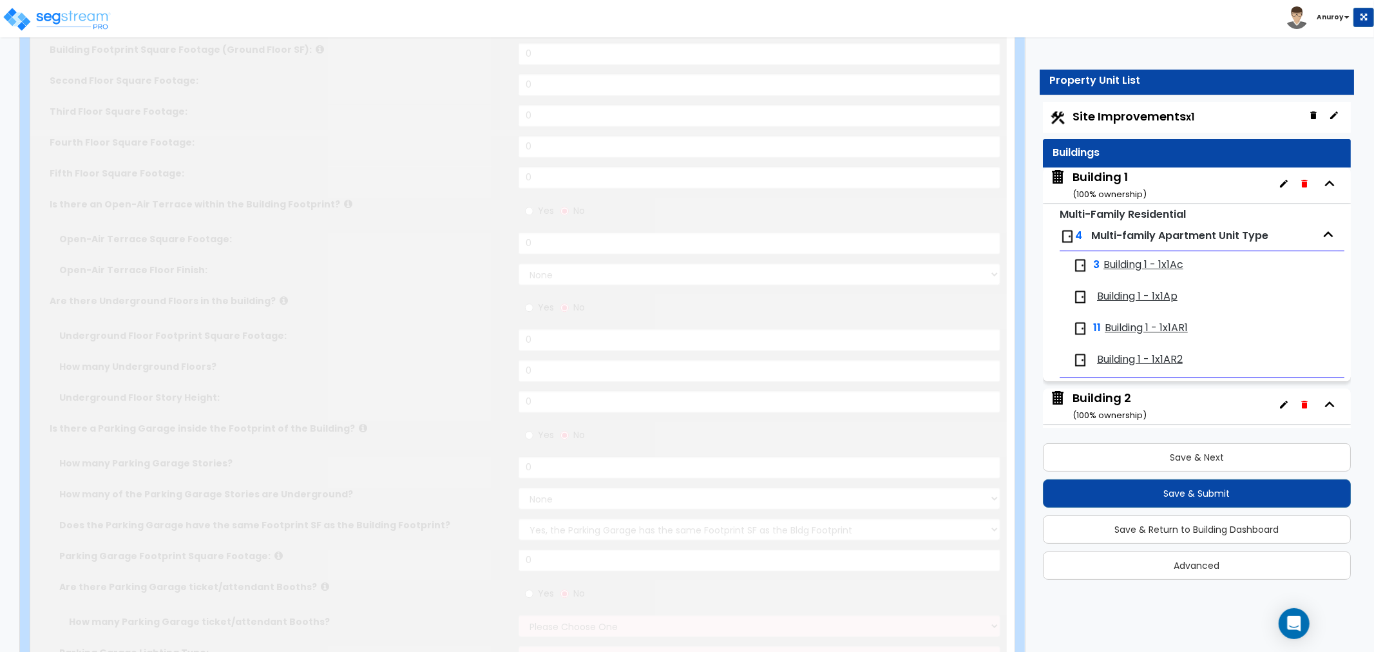
select select "1"
radio input "true"
type input "200"
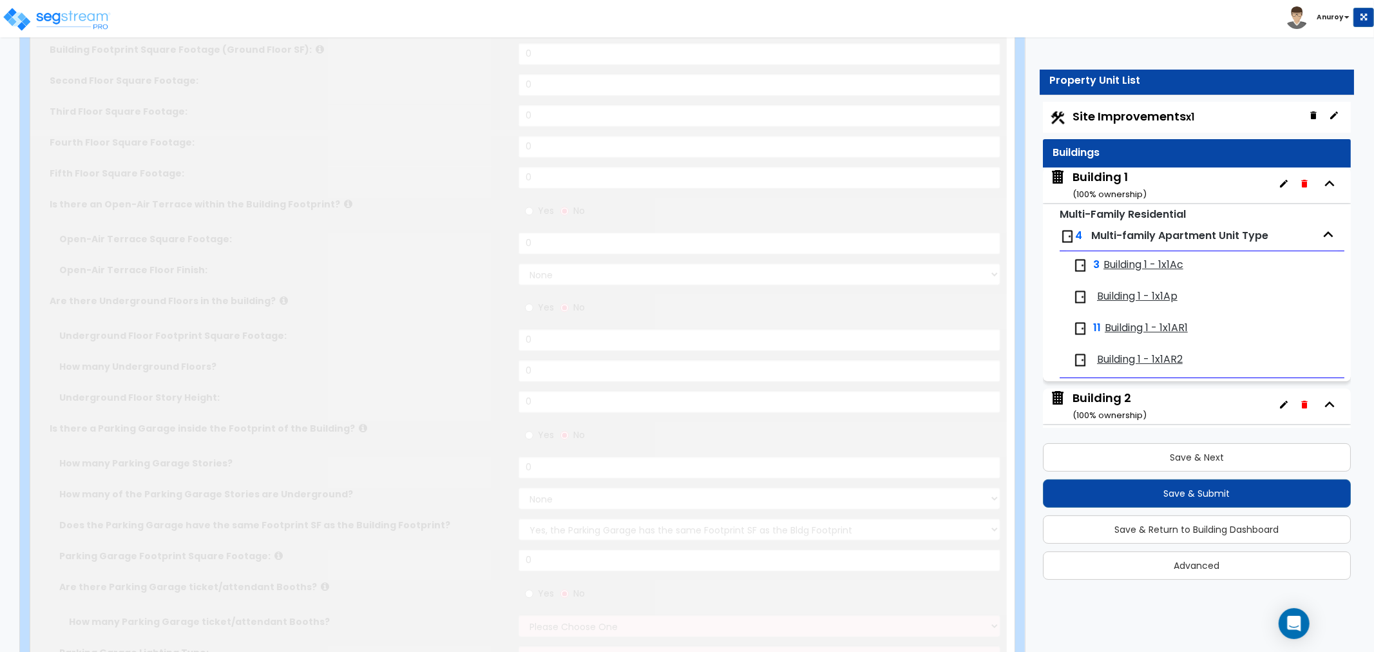
select select "6"
radio input "true"
type input "1"
radio input "true"
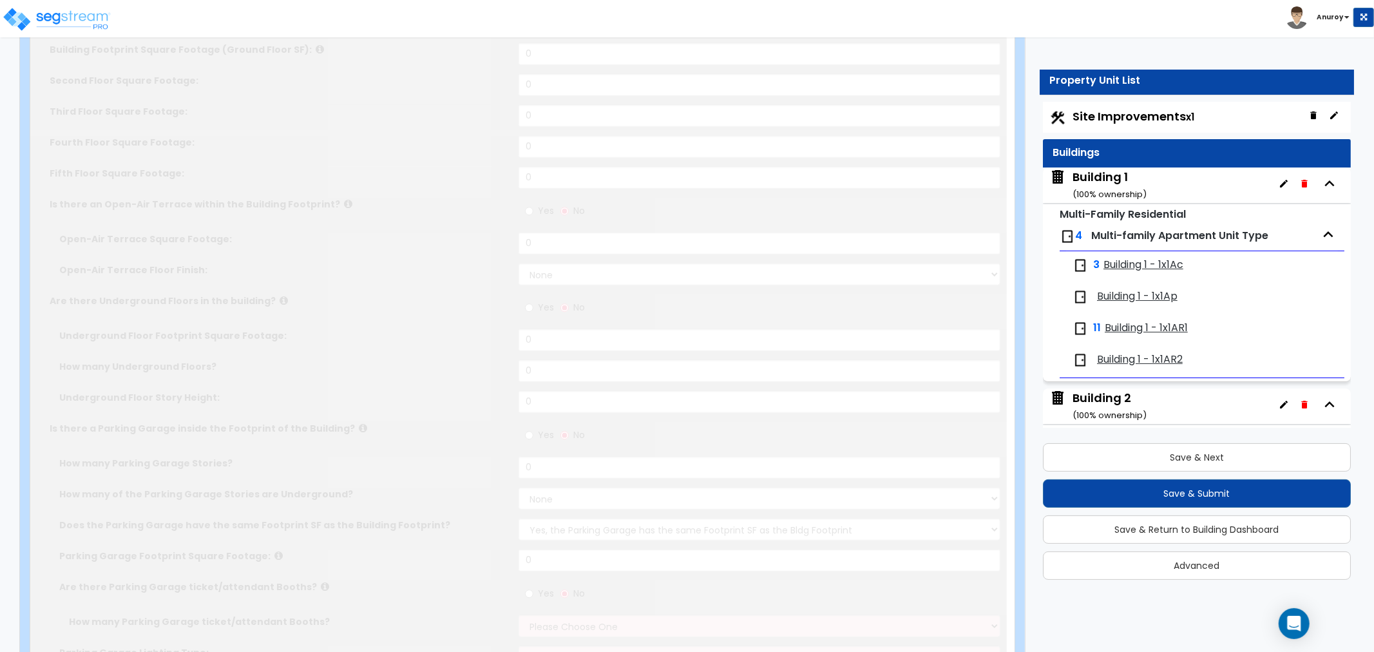
type input "1"
radio input "true"
type input "5"
radio input "true"
type input "1"
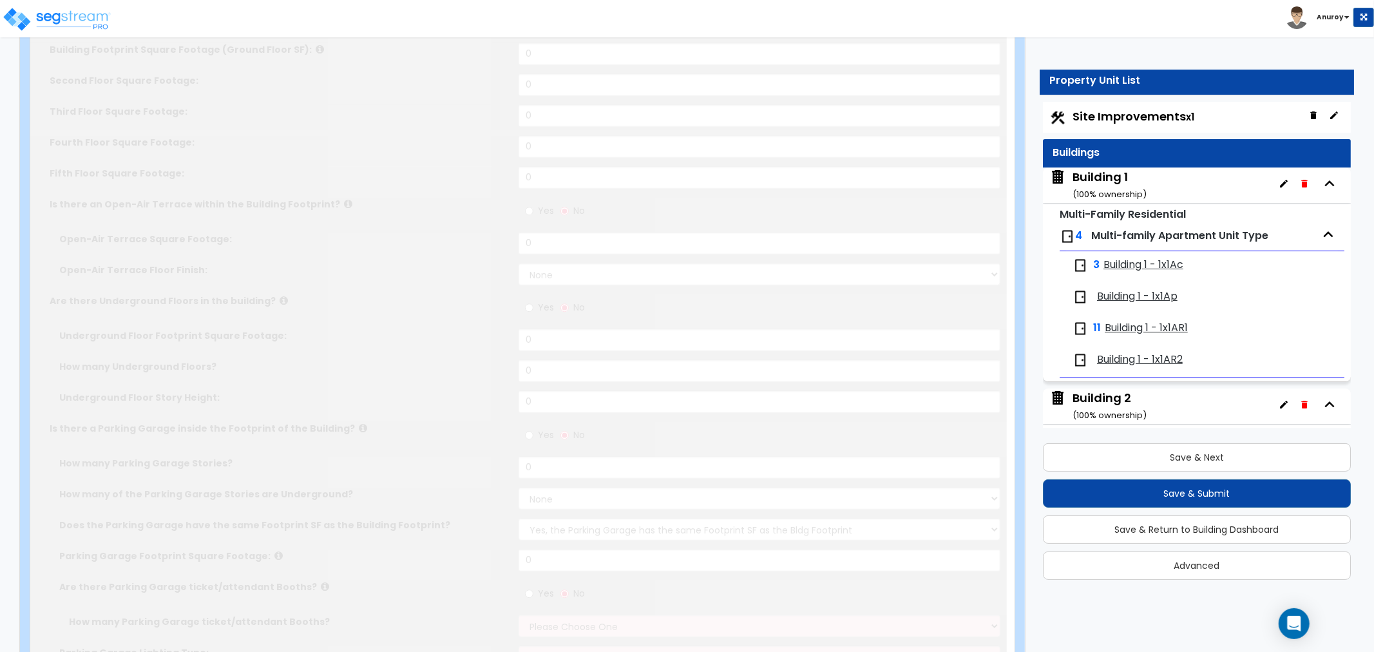
select select "1"
select select "2"
radio input "true"
select select "1"
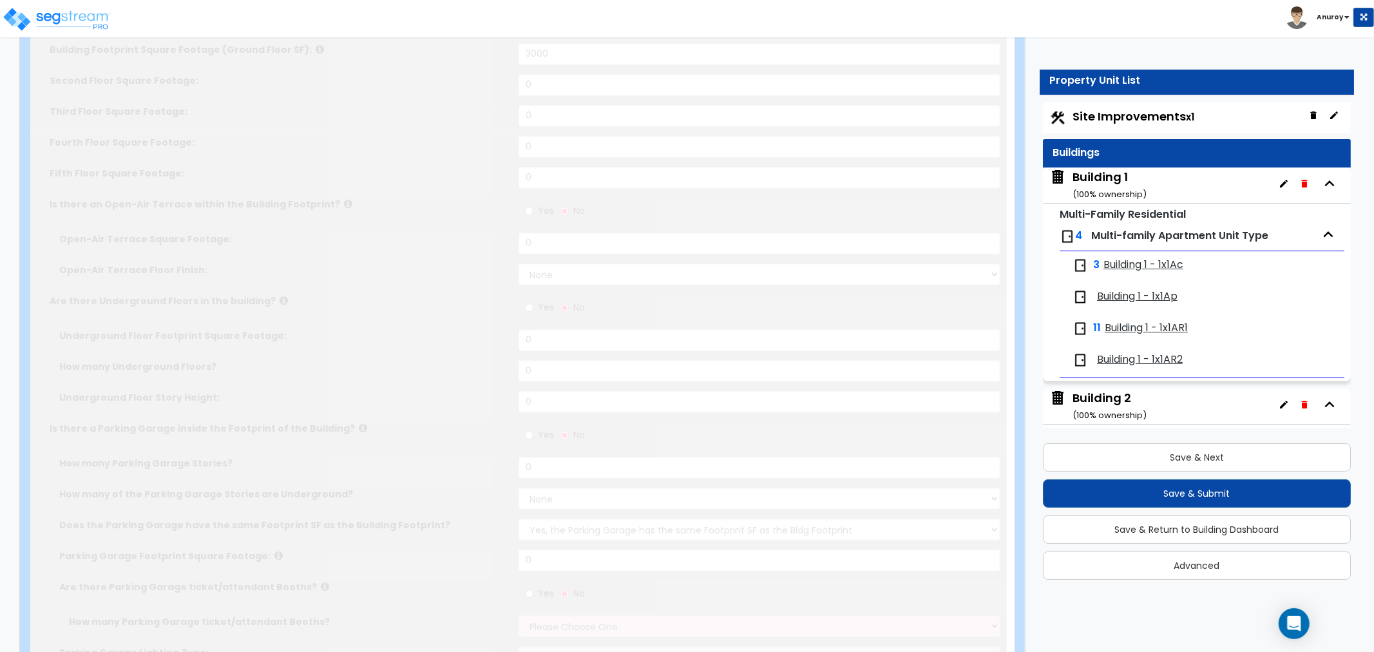
select select "6"
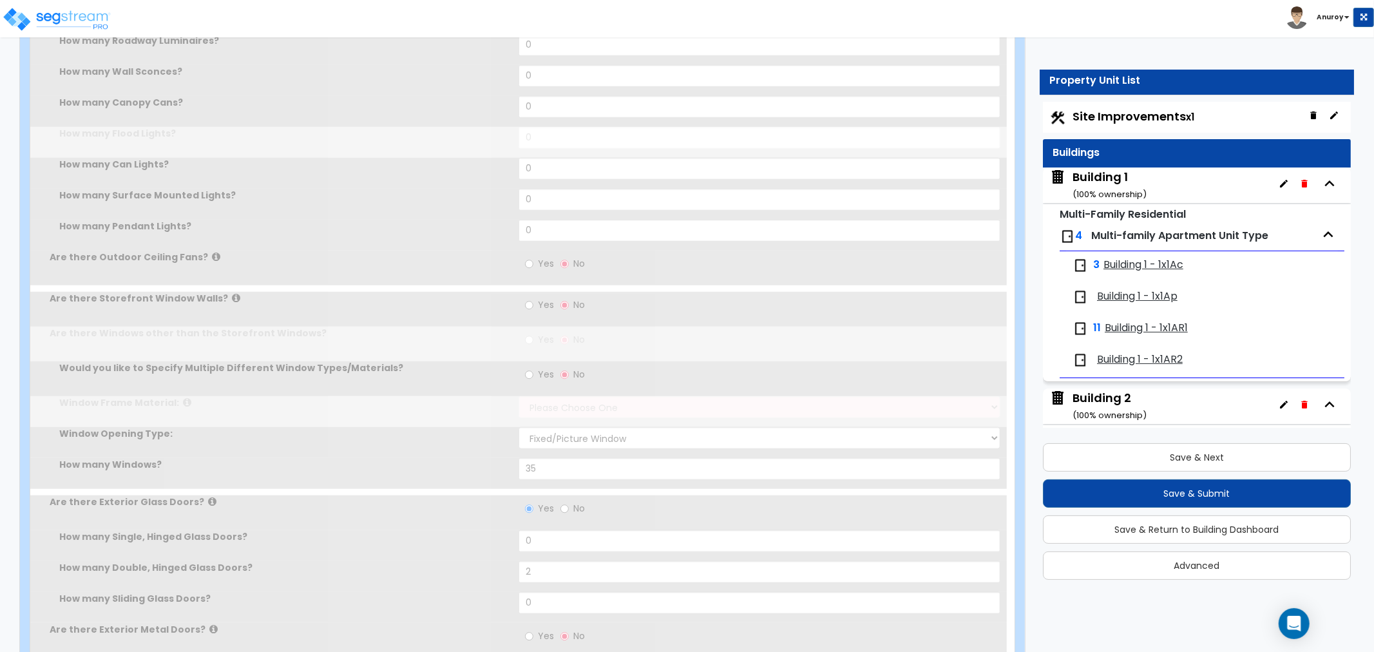
radio input "true"
select select "1"
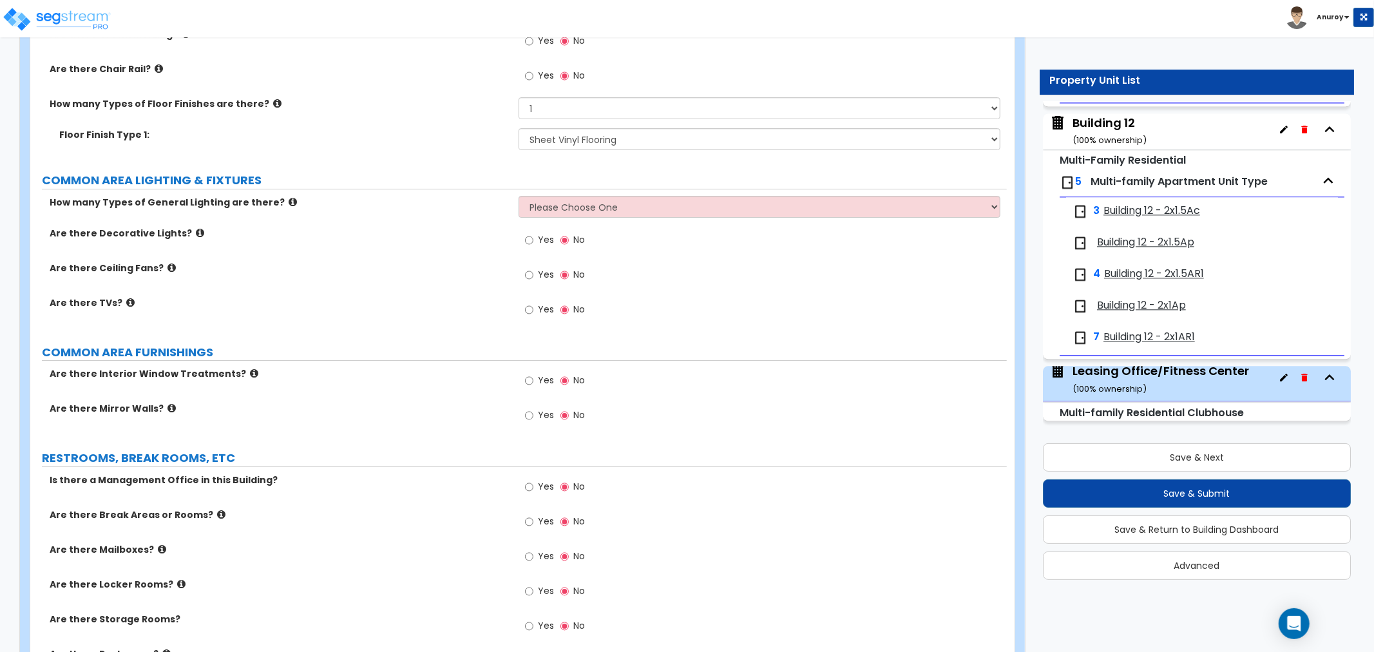
scroll to position [4017, 0]
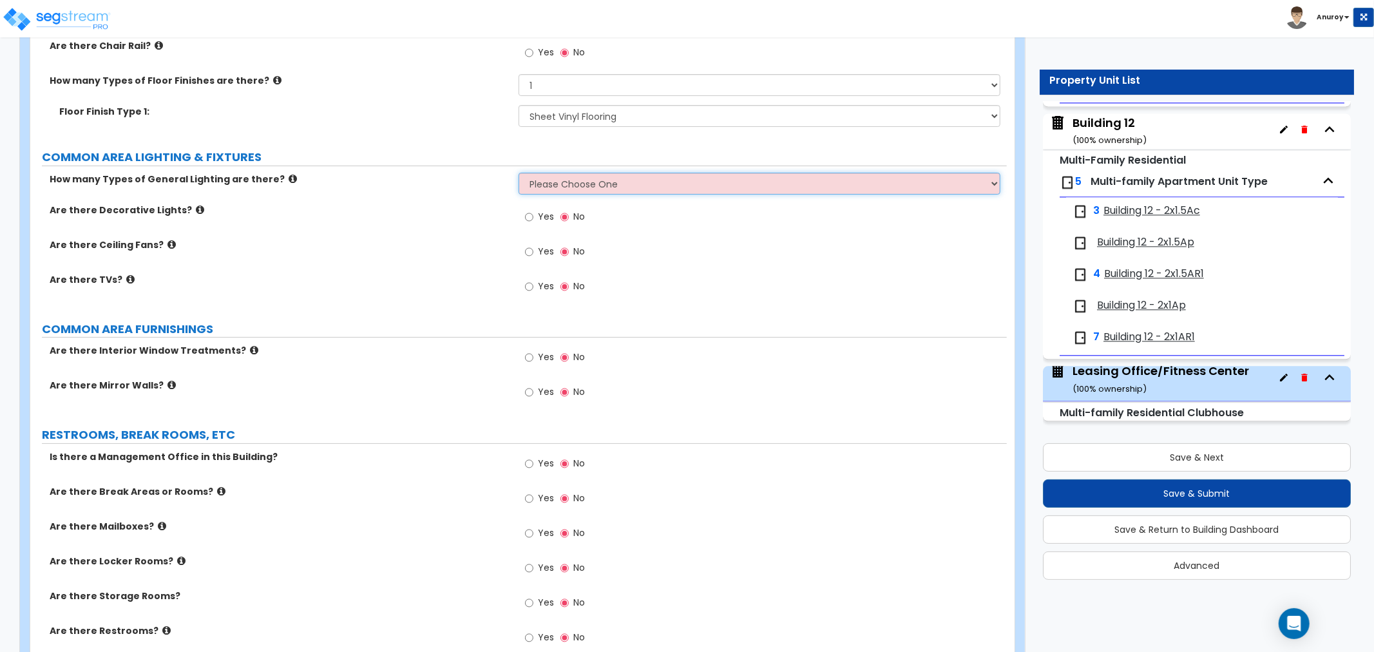
click at [607, 177] on select "Please Choose One 1 2 3" at bounding box center [760, 184] width 482 height 22
click at [519, 173] on select "Please Choose One 1 2 3" at bounding box center [760, 184] width 482 height 22
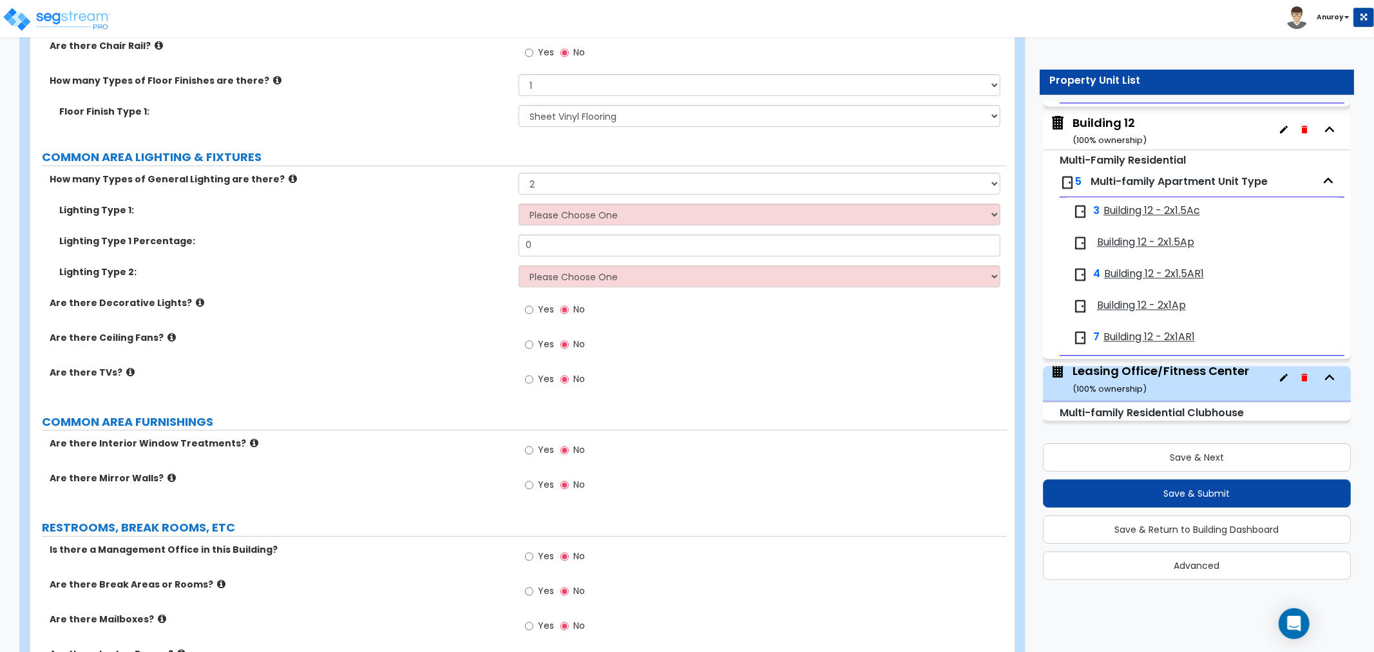
drag, startPoint x: 558, startPoint y: 162, endPoint x: 558, endPoint y: 170, distance: 8.4
click at [558, 163] on label "COMMON AREA LIGHTING & FIXTURES" at bounding box center [524, 157] width 965 height 17
click at [558, 180] on select "Please Choose One 1 2 3" at bounding box center [760, 184] width 482 height 22
select select "1"
click at [519, 173] on select "Please Choose One 1 2 3" at bounding box center [760, 184] width 482 height 22
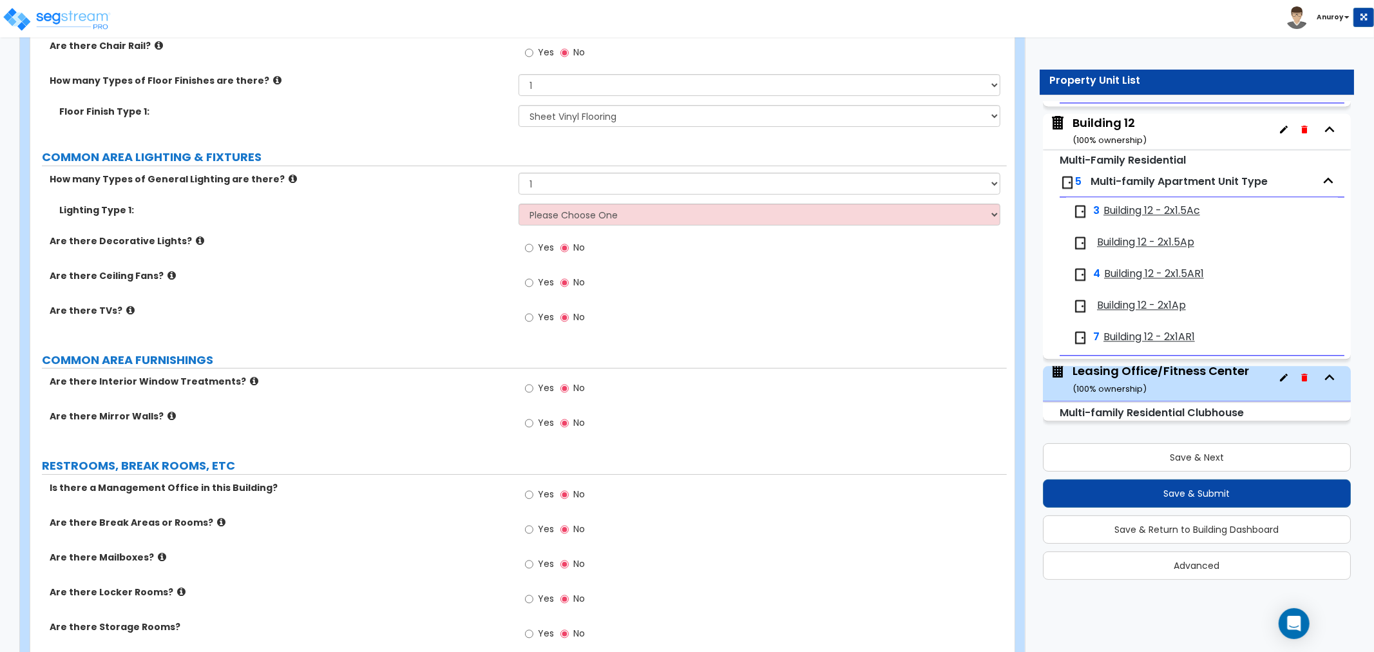
click at [542, 276] on span "Yes" at bounding box center [546, 282] width 16 height 13
click at [533, 276] on input "Yes" at bounding box center [529, 283] width 8 height 14
radio input "true"
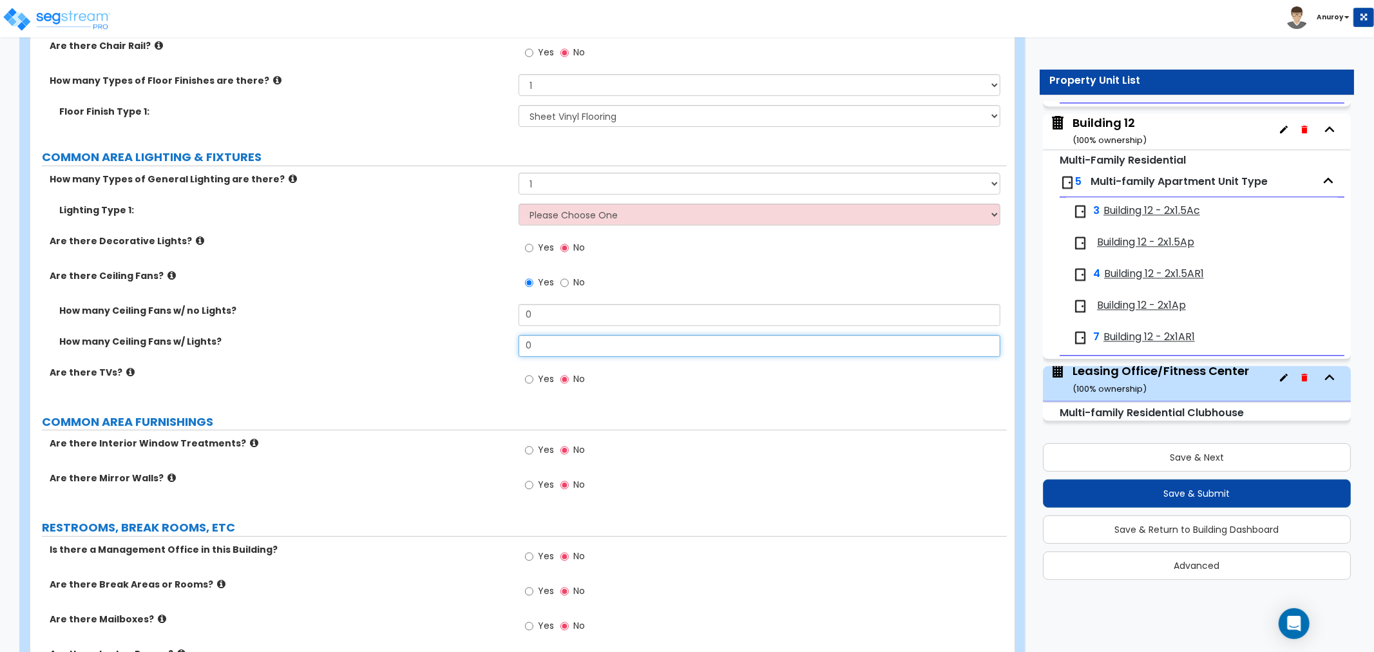
drag, startPoint x: 563, startPoint y: 340, endPoint x: 491, endPoint y: 340, distance: 72.1
click at [492, 343] on div "How many Ceiling Fans w/ Lights? 0" at bounding box center [518, 350] width 976 height 31
type input "3"
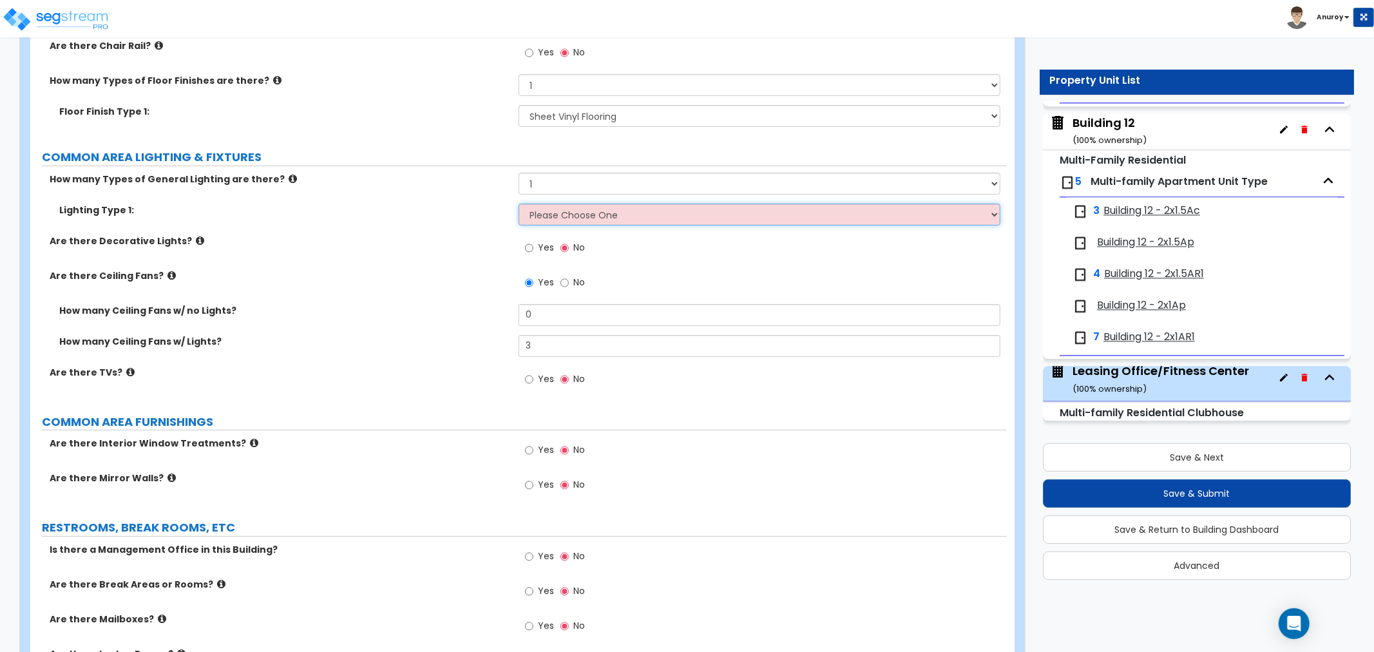
click at [928, 207] on select "Please Choose One LED Surface-Mounted LED Recessed Fluorescent Surface-Mounted …" at bounding box center [760, 215] width 482 height 22
select select "2"
click at [519, 204] on select "Please Choose One LED Surface-Mounted LED Recessed Fluorescent Surface-Mounted …" at bounding box center [760, 215] width 482 height 22
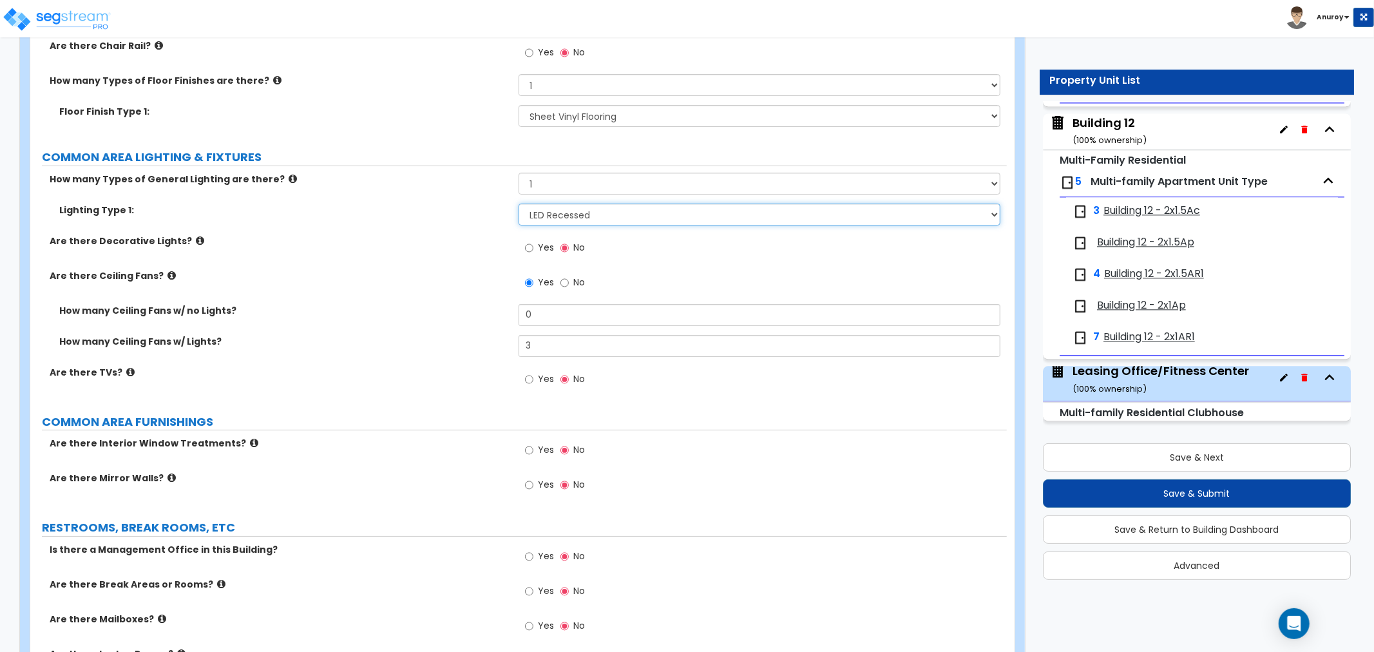
click at [633, 215] on select "Please Choose One LED Surface-Mounted LED Recessed Fluorescent Surface-Mounted …" at bounding box center [760, 215] width 482 height 22
click at [519, 204] on select "Please Choose One LED Surface-Mounted LED Recessed Fluorescent Surface-Mounted …" at bounding box center [760, 215] width 482 height 22
click at [196, 239] on icon at bounding box center [200, 241] width 8 height 10
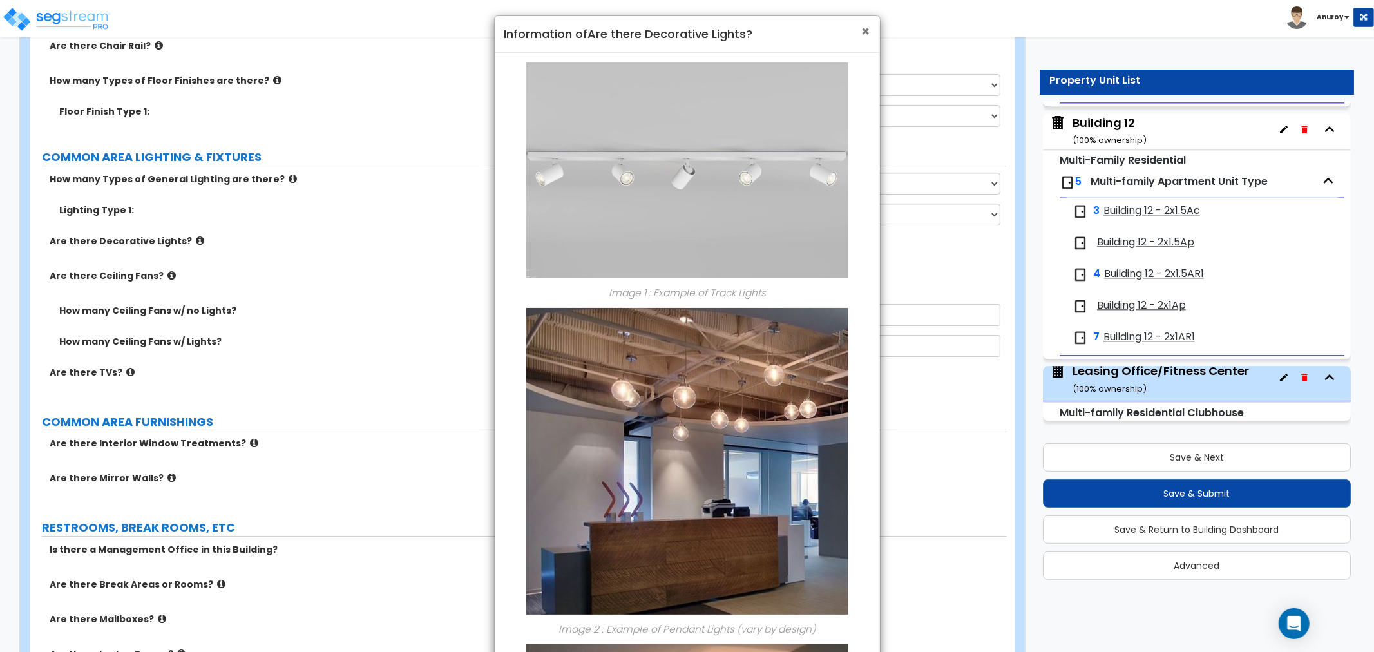
scroll to position [0, 0]
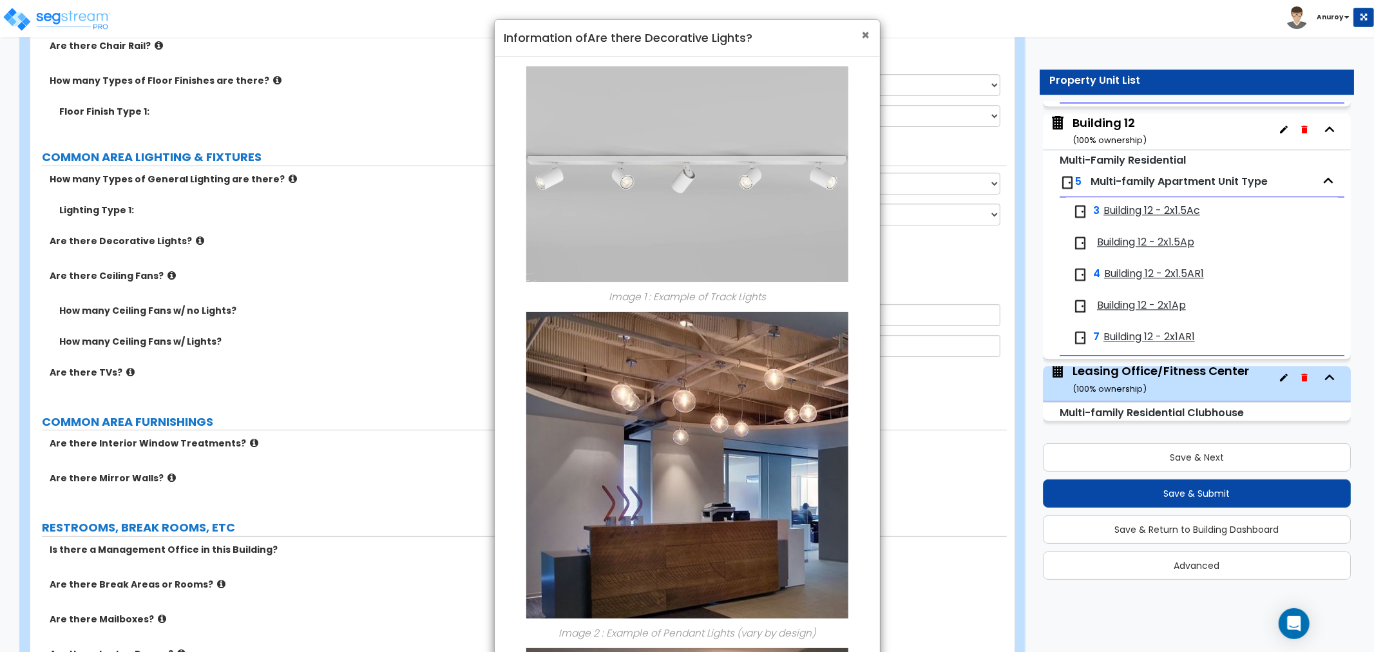
click at [866, 37] on span "×" at bounding box center [866, 35] width 8 height 19
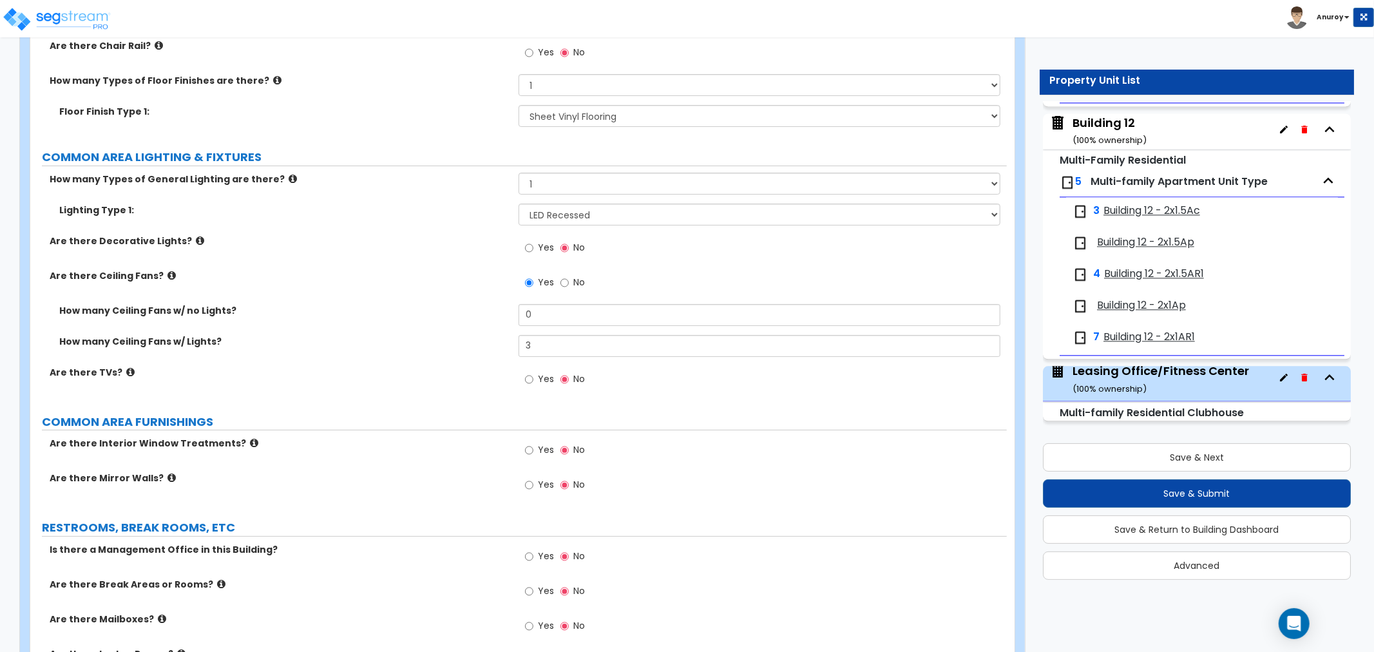
click at [537, 383] on label "Yes" at bounding box center [539, 381] width 29 height 22
click at [533, 383] on input "Yes" at bounding box center [529, 379] width 8 height 14
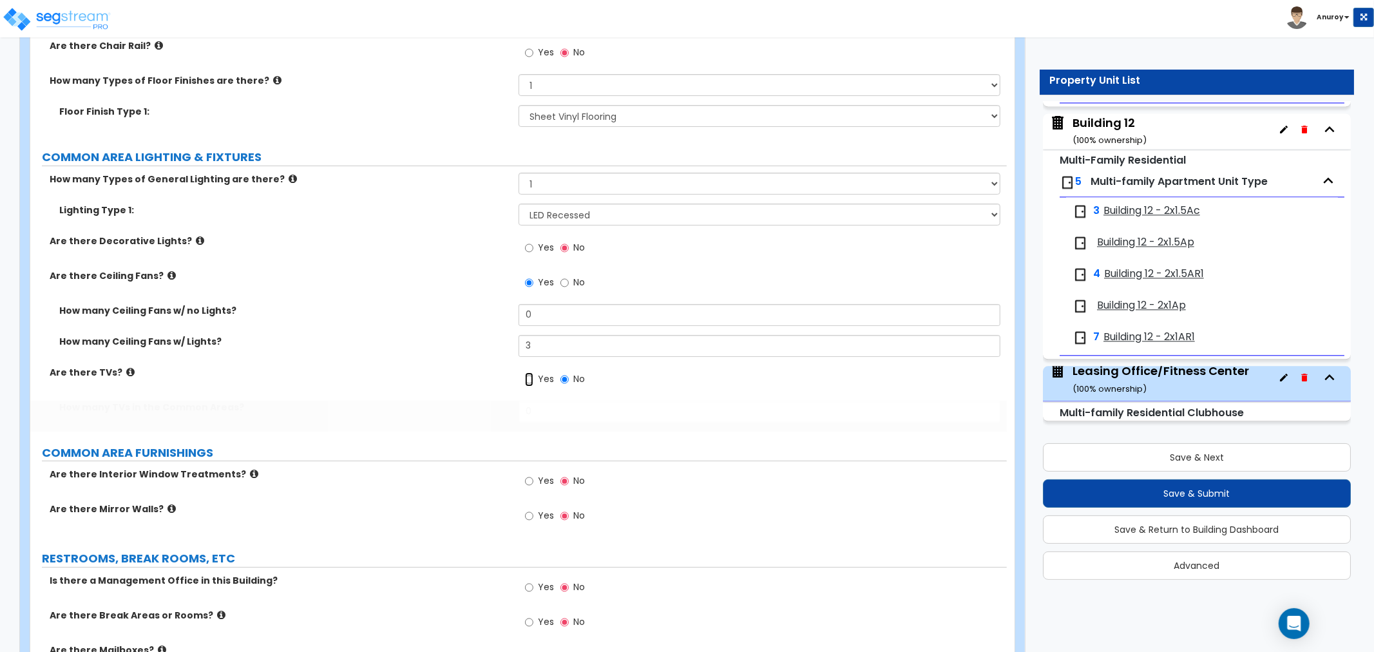
radio input "true"
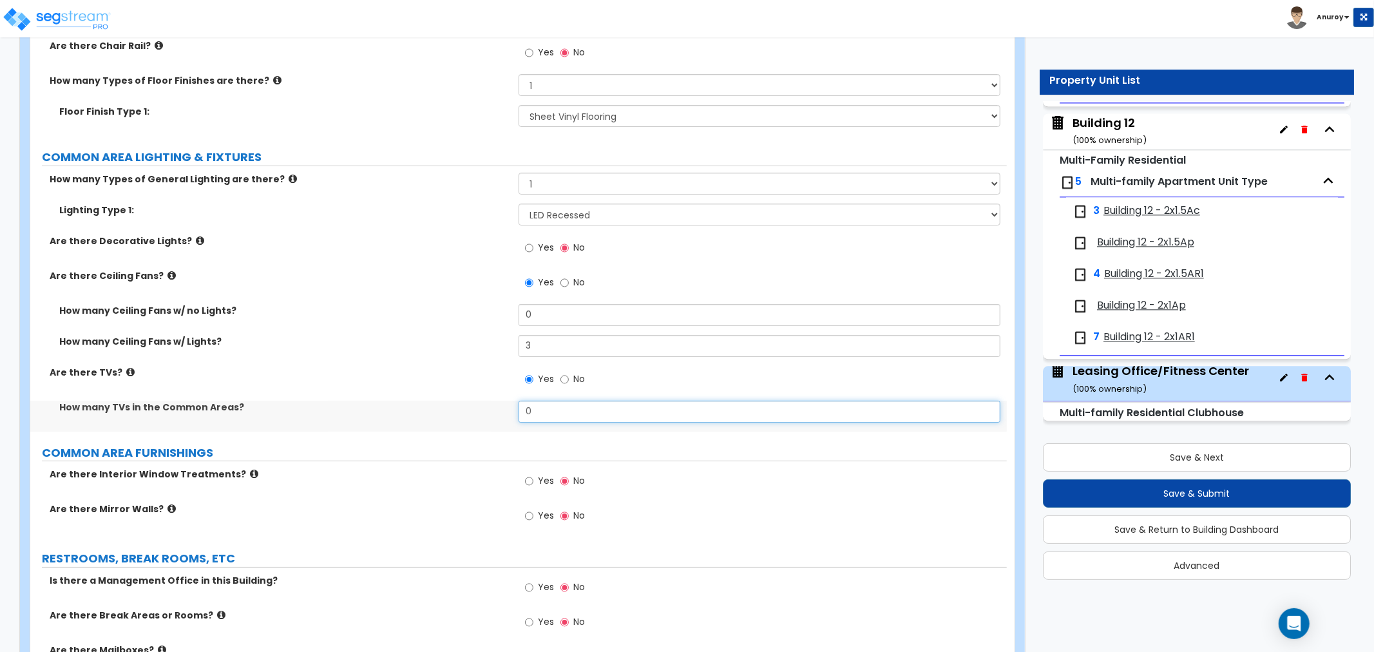
drag, startPoint x: 554, startPoint y: 408, endPoint x: 509, endPoint y: 408, distance: 44.4
click at [509, 408] on div "How many TVs in the Common Areas? 0" at bounding box center [518, 416] width 976 height 31
type input "1"
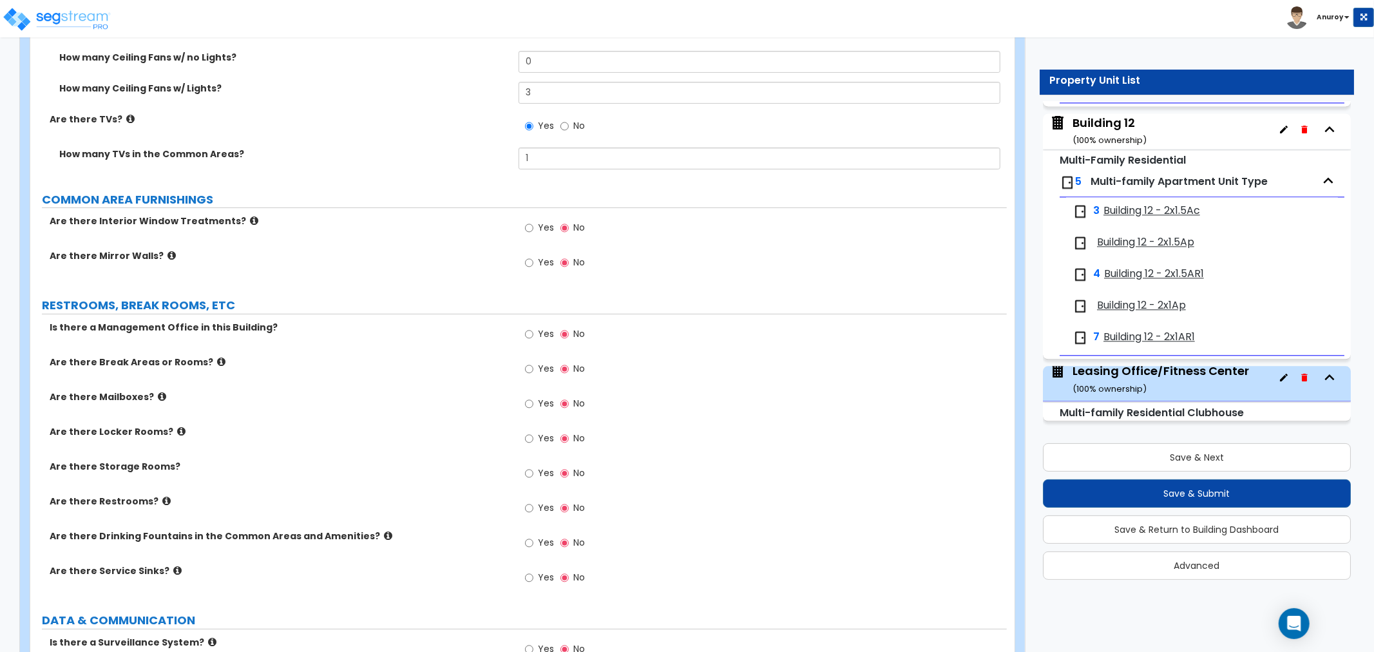
scroll to position [4304, 0]
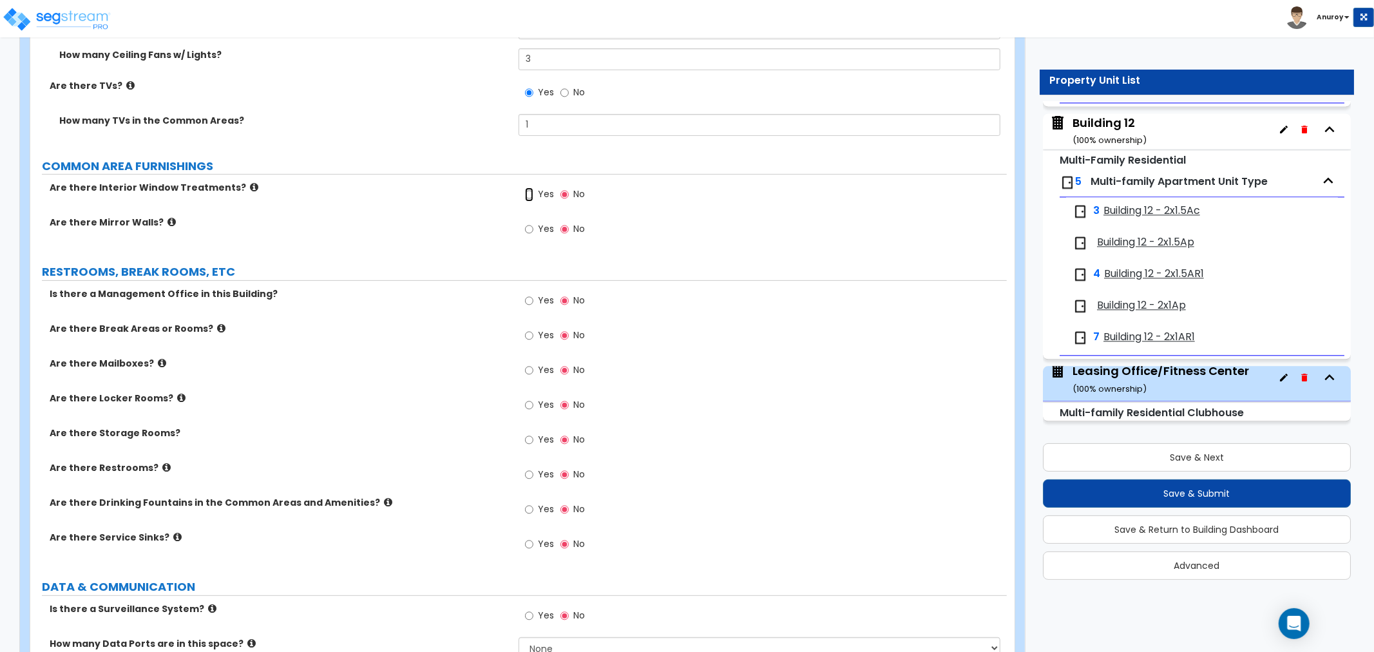
click at [527, 191] on input "Yes" at bounding box center [529, 194] width 8 height 14
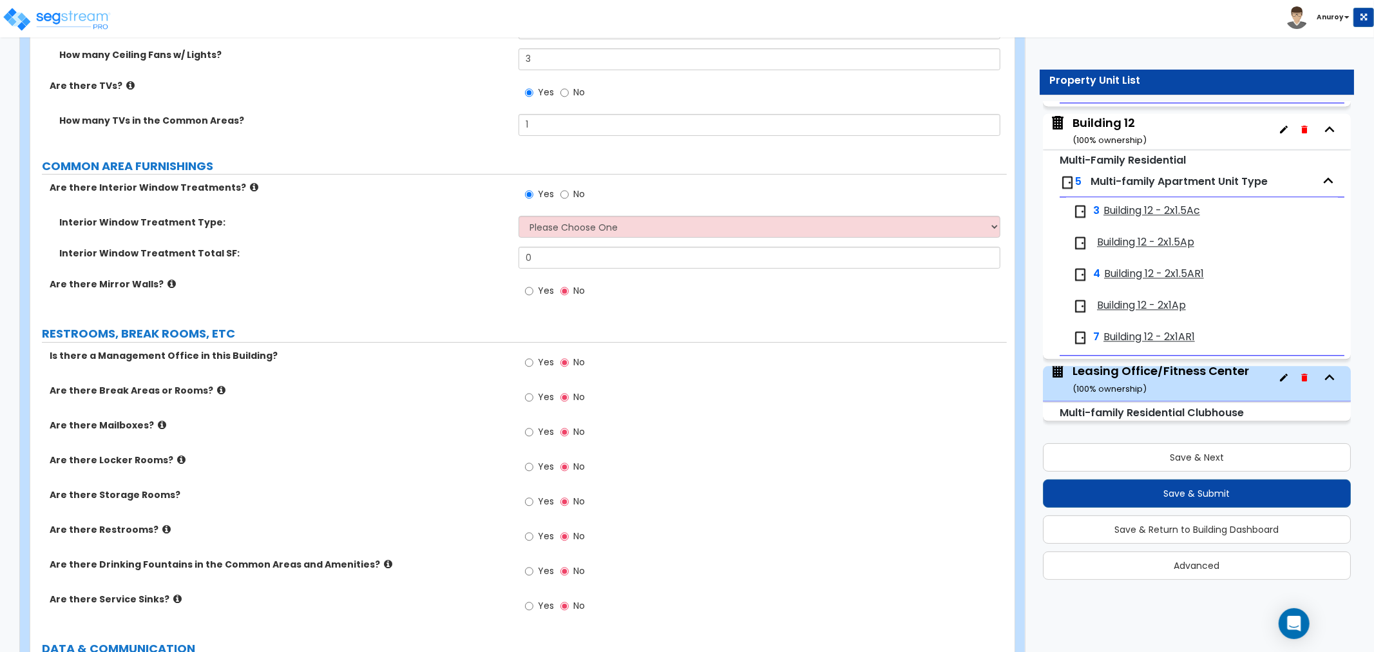
click at [250, 187] on icon at bounding box center [254, 187] width 8 height 10
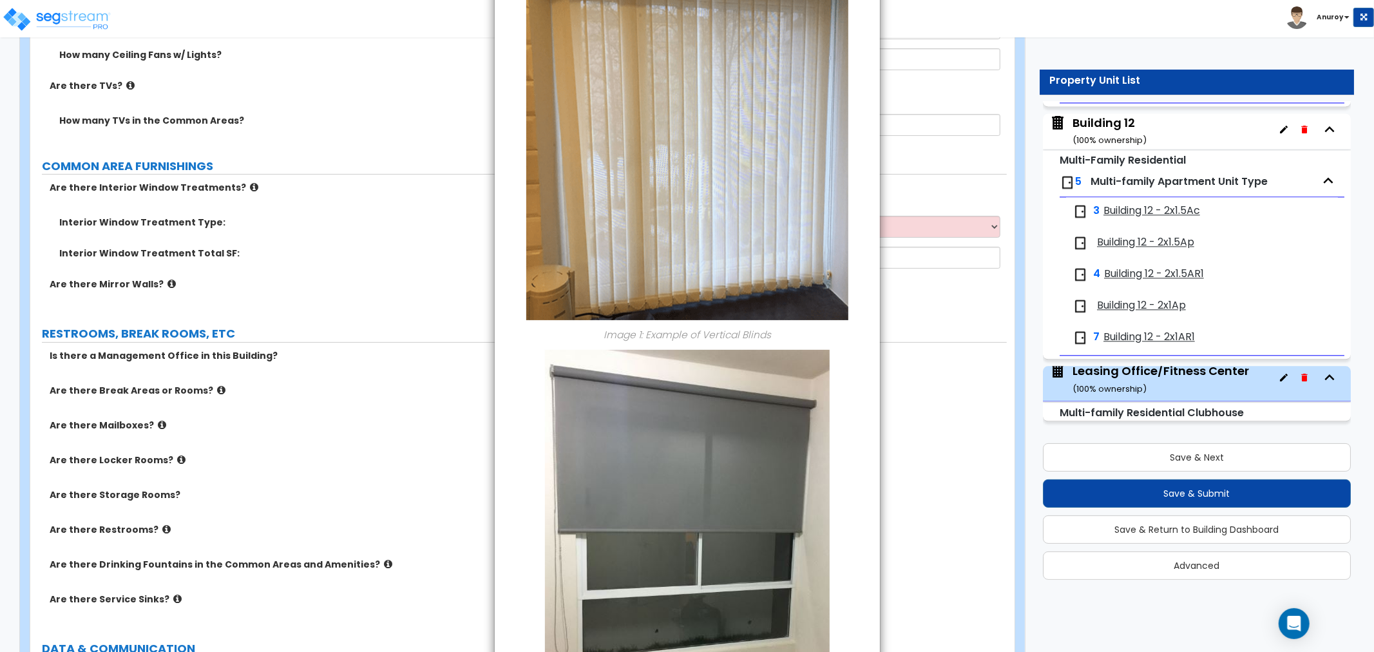
scroll to position [0, 0]
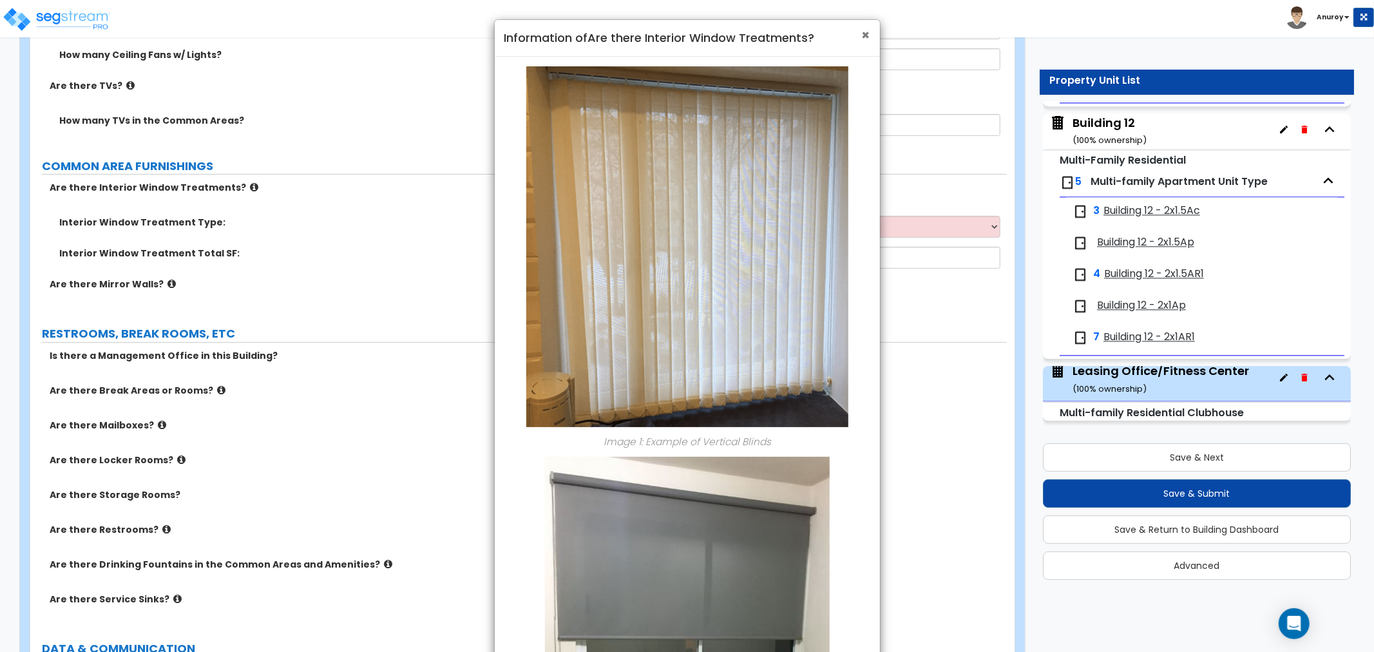
click at [866, 35] on span "×" at bounding box center [866, 35] width 8 height 19
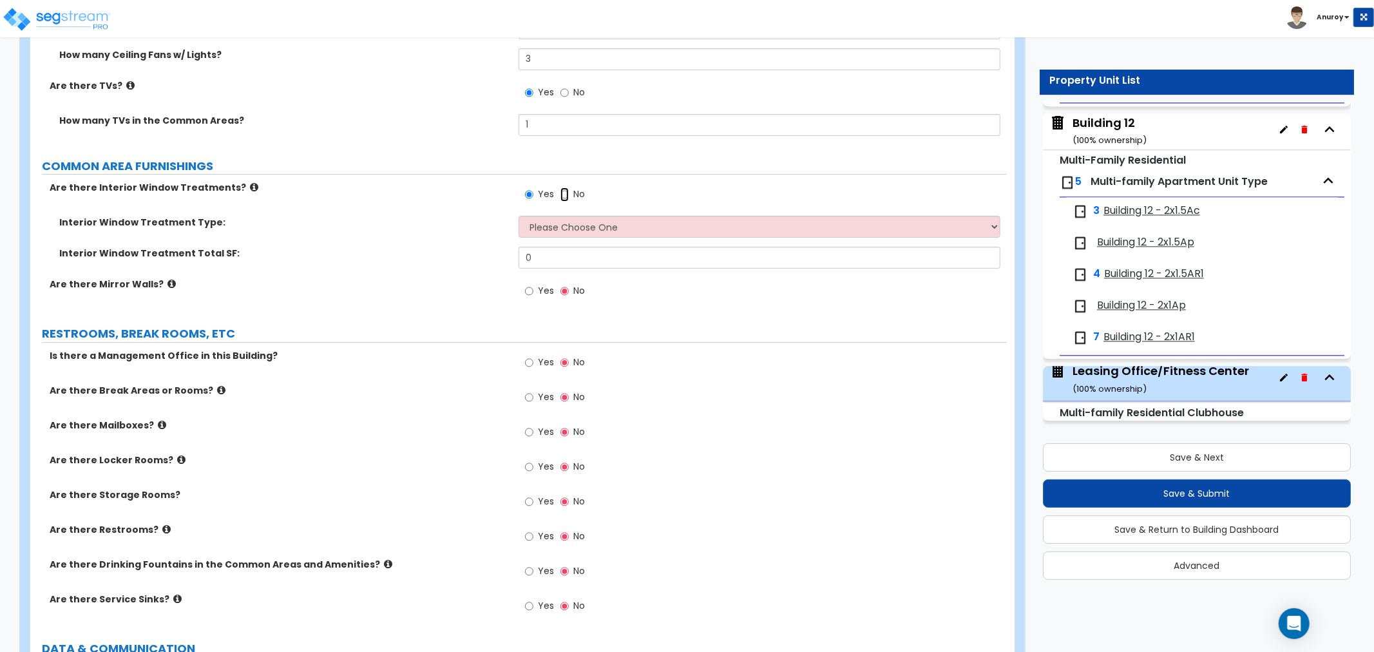
click at [563, 195] on input "No" at bounding box center [564, 194] width 8 height 14
radio input "false"
radio input "true"
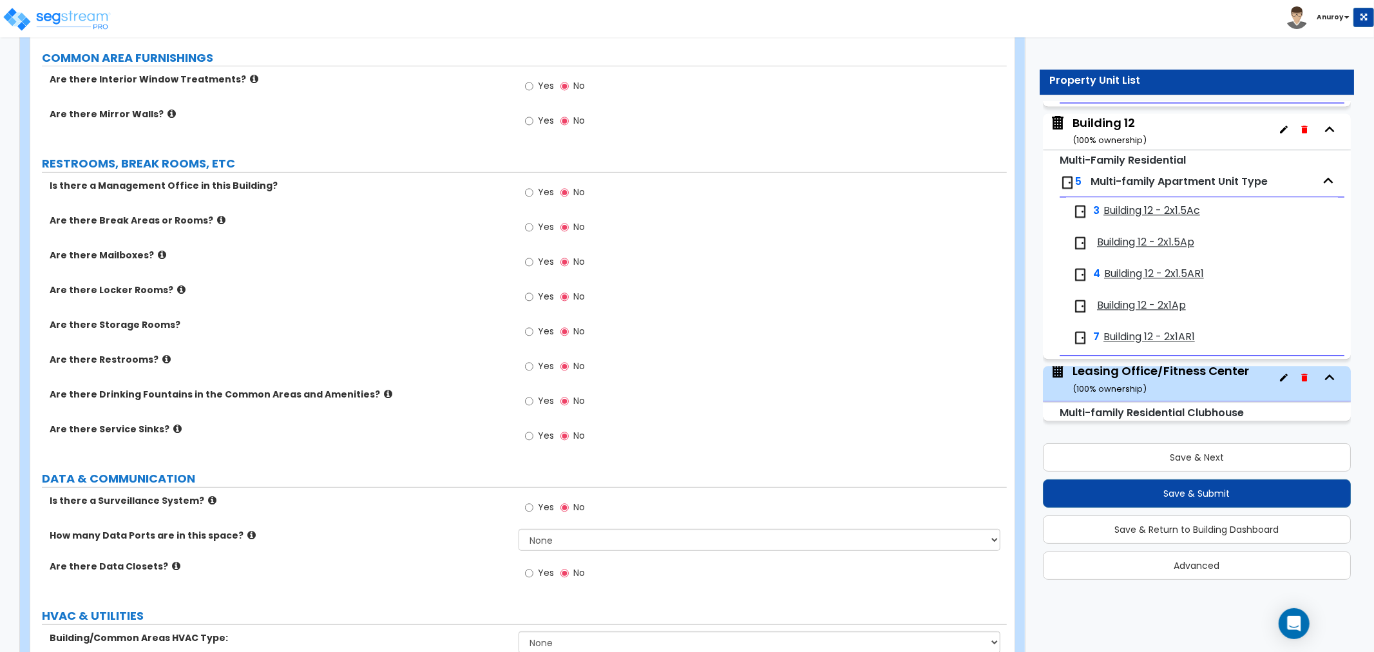
scroll to position [4447, 0]
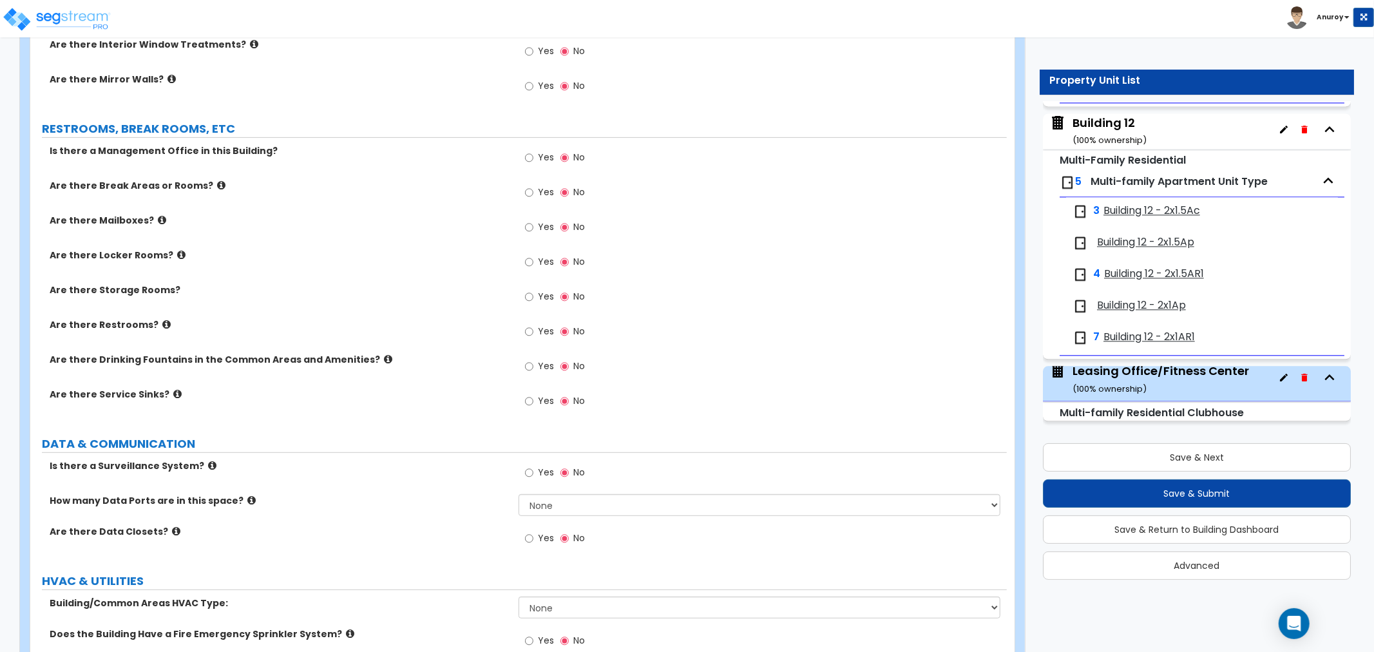
click at [535, 156] on label "Yes" at bounding box center [539, 159] width 29 height 22
click at [533, 156] on input "Yes" at bounding box center [529, 158] width 8 height 14
radio input "true"
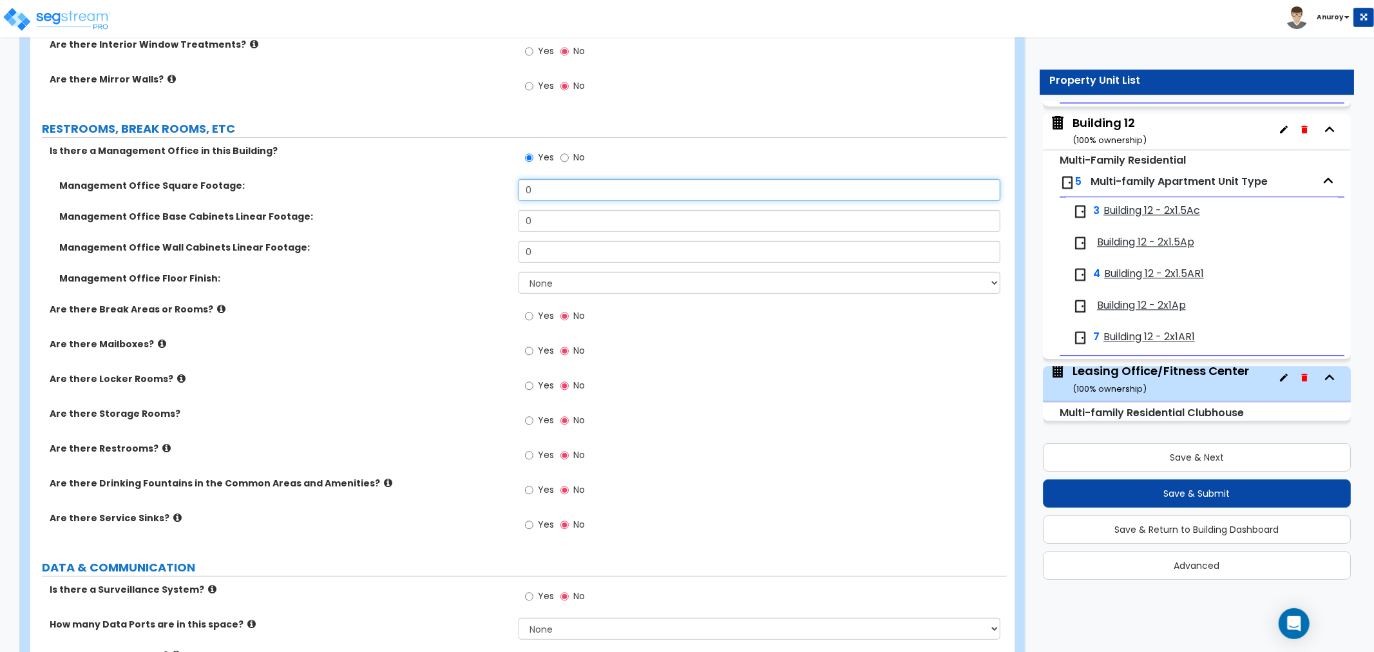
drag, startPoint x: 548, startPoint y: 189, endPoint x: 501, endPoint y: 184, distance: 47.3
click at [501, 184] on div "Management Office Square Footage: 0" at bounding box center [518, 194] width 976 height 31
type input "1,200"
drag, startPoint x: 553, startPoint y: 217, endPoint x: 482, endPoint y: 216, distance: 70.9
click at [485, 216] on div "Management Office Base Cabinets Linear Footage: 0" at bounding box center [518, 225] width 976 height 31
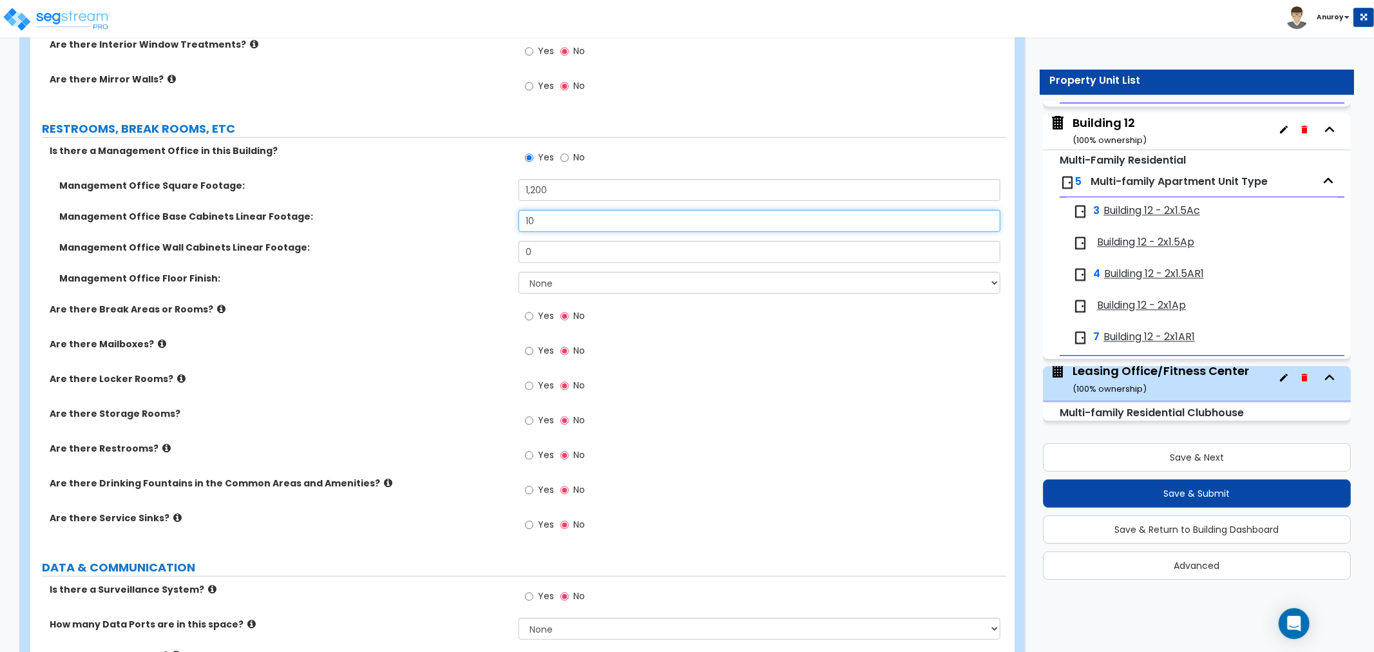
type input "10"
drag, startPoint x: 535, startPoint y: 246, endPoint x: 511, endPoint y: 243, distance: 24.6
click at [511, 243] on div "Management Office Wall Cabinets Linear Footage: 0" at bounding box center [518, 256] width 976 height 31
type input "10"
click at [551, 275] on select "None Tile Flooring Hardwood Flooring Resilient Laminate Flooring VCT Flooring S…" at bounding box center [760, 283] width 482 height 22
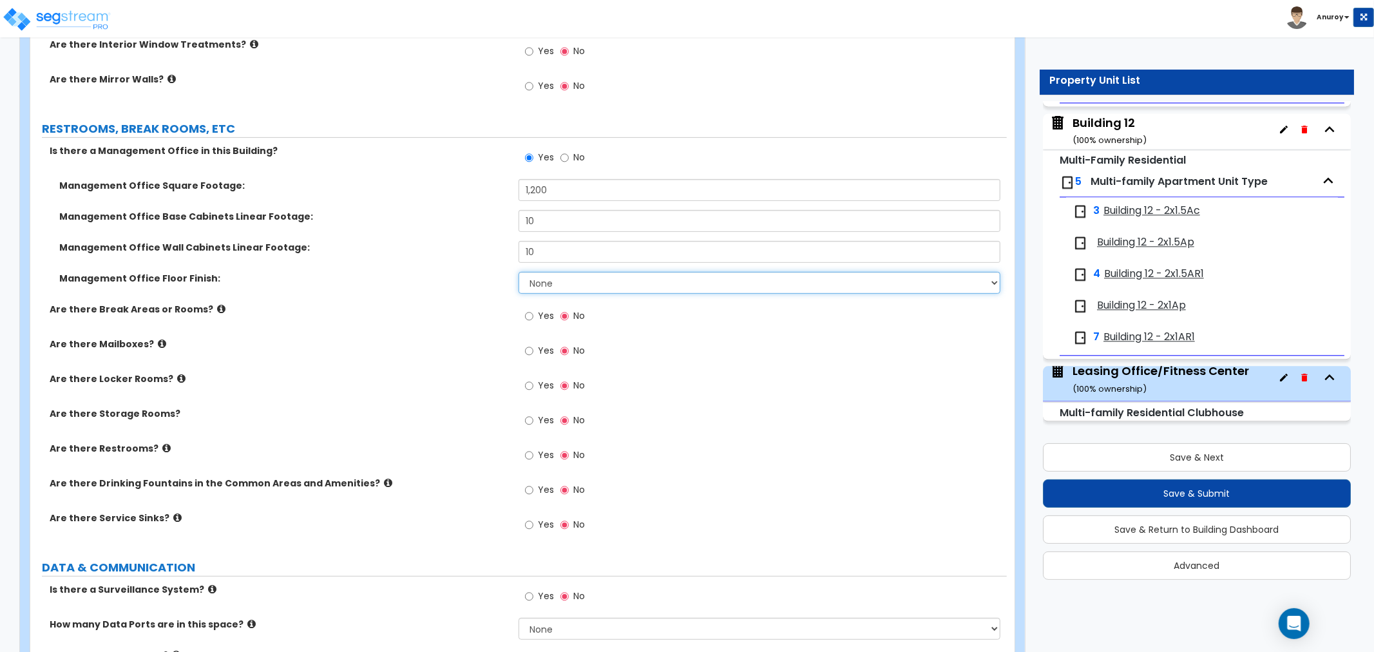
select select "6"
click at [519, 272] on select "None Tile Flooring Hardwood Flooring Resilient Laminate Flooring VCT Flooring S…" at bounding box center [760, 283] width 482 height 22
click at [529, 345] on input "Yes" at bounding box center [529, 351] width 8 height 14
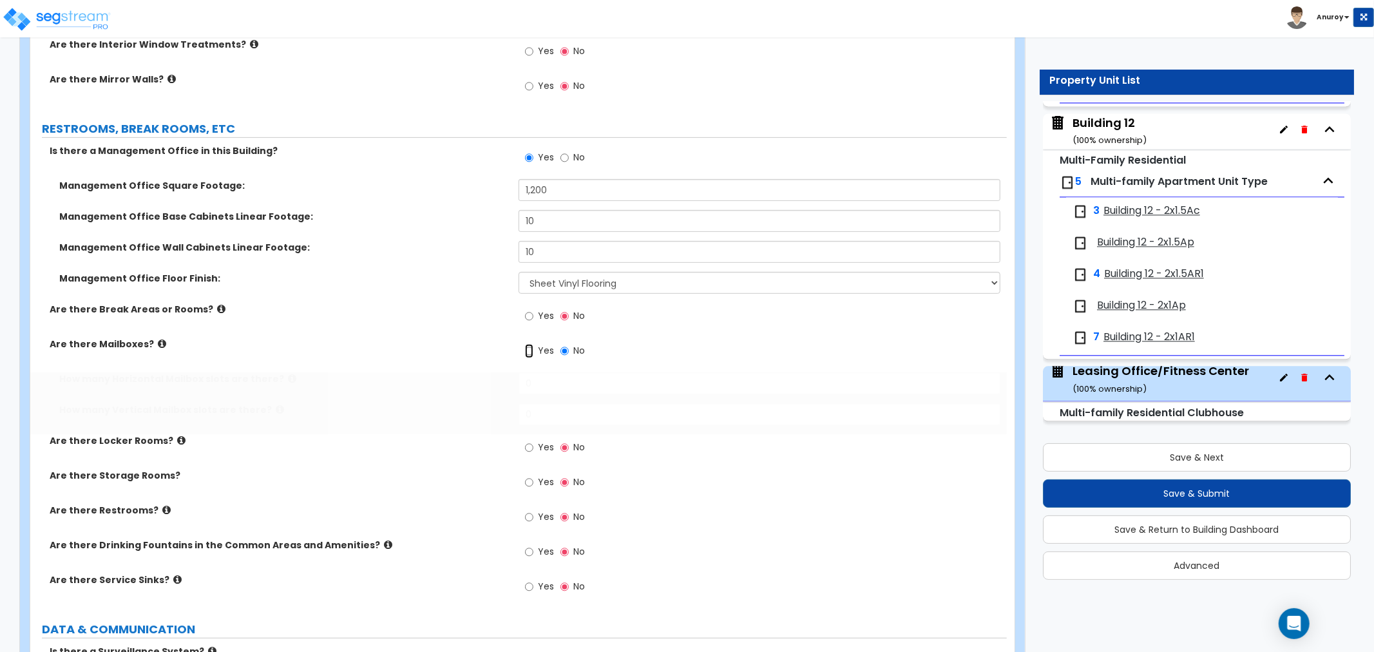
radio input "true"
click at [217, 304] on icon at bounding box center [221, 309] width 8 height 10
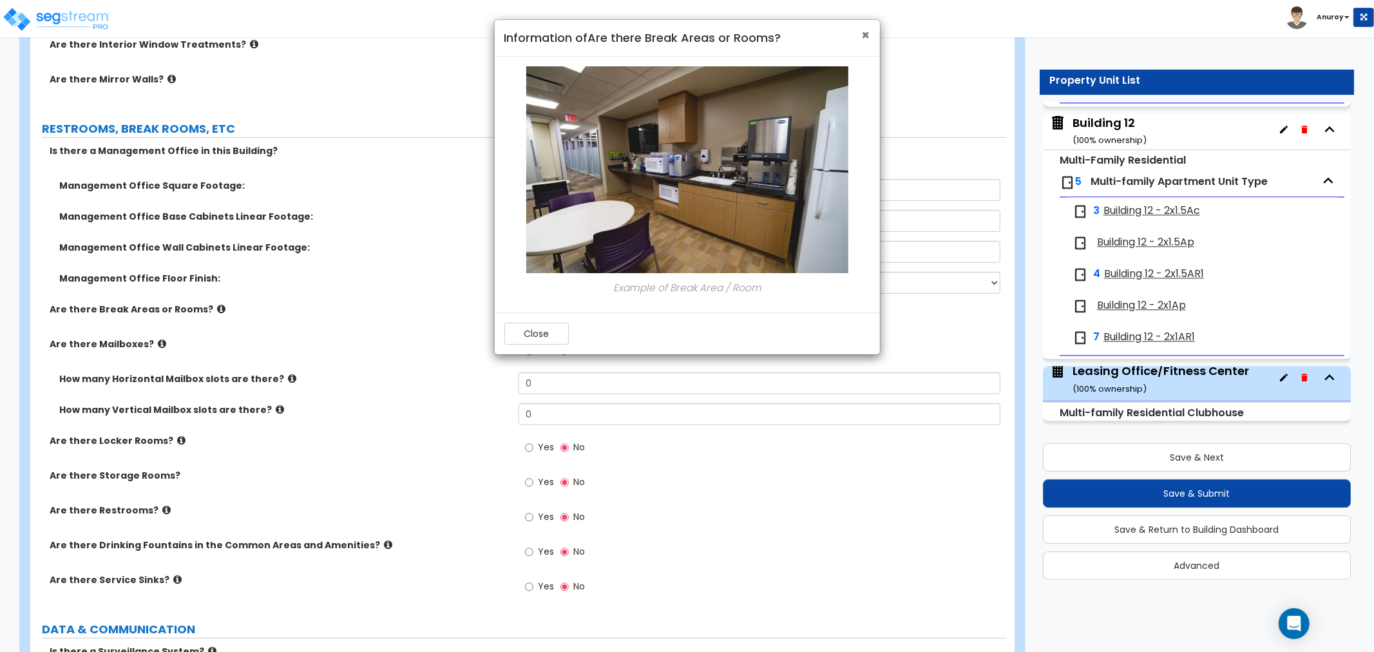
click at [862, 33] on span "×" at bounding box center [866, 35] width 8 height 19
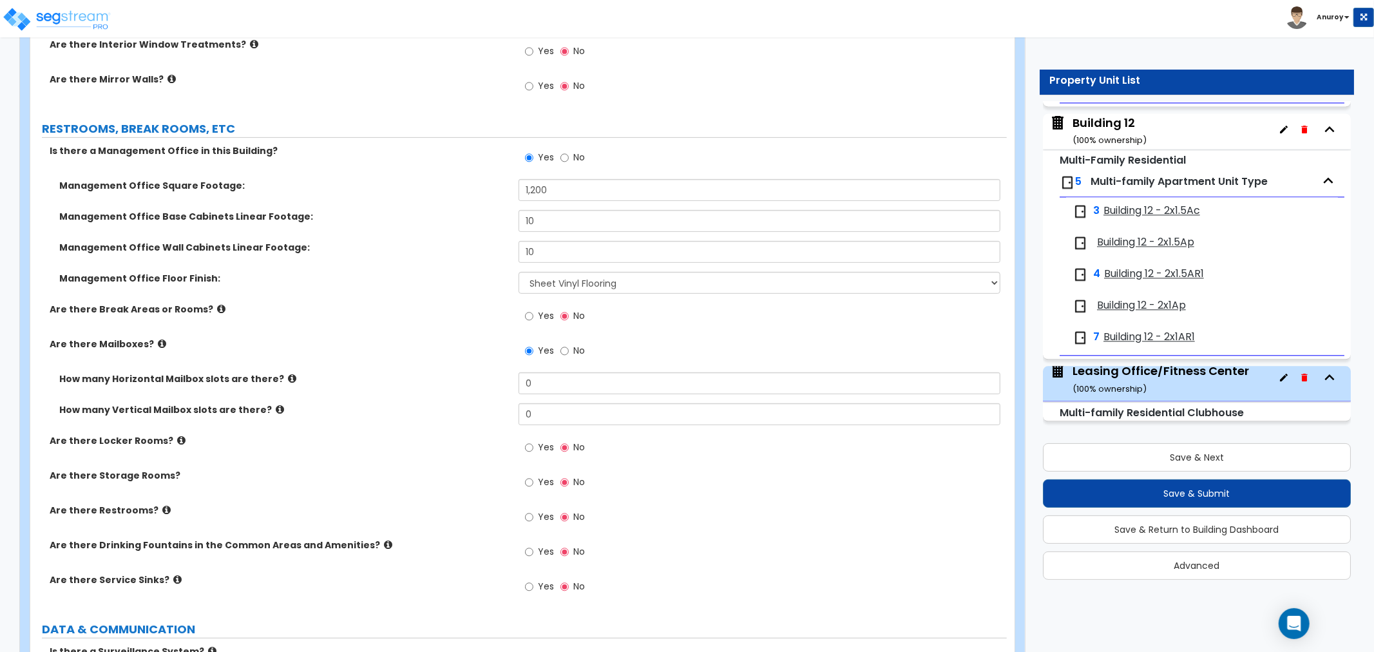
click at [283, 374] on label "How many Horizontal Mailbox slots are there?" at bounding box center [284, 378] width 450 height 13
click at [288, 375] on icon at bounding box center [292, 379] width 8 height 10
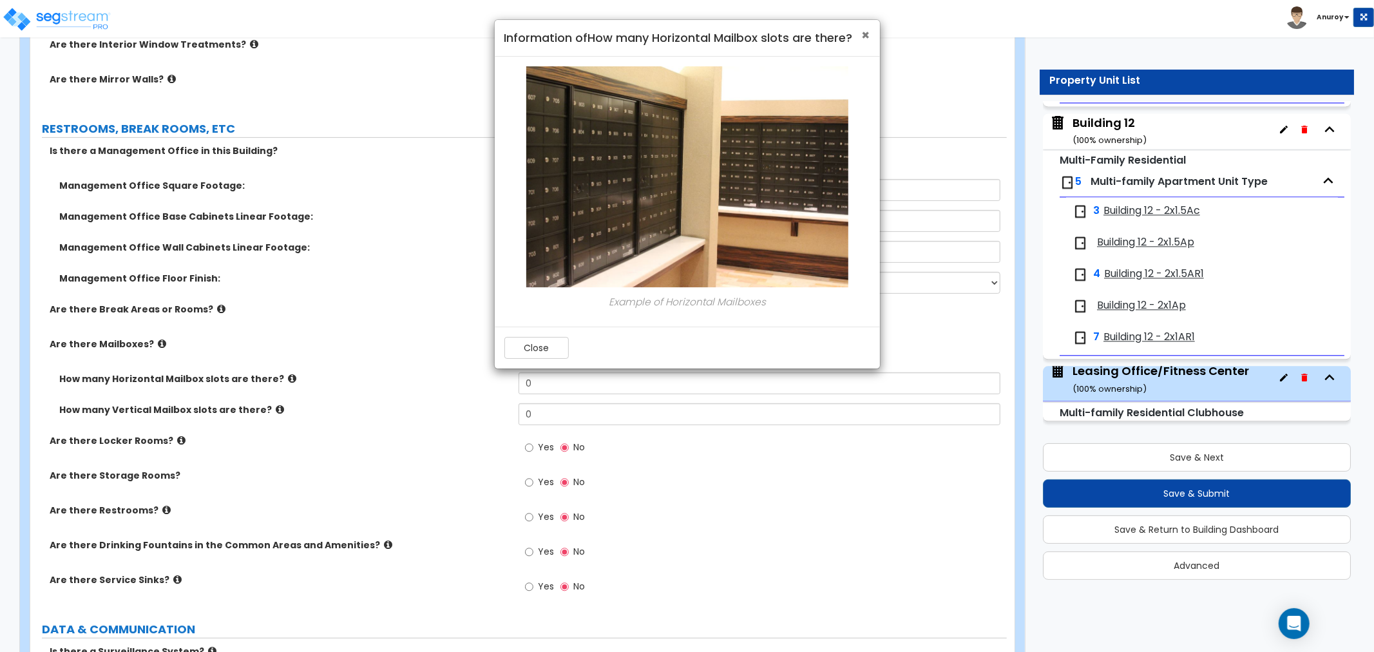
click at [868, 34] on span "×" at bounding box center [866, 35] width 8 height 19
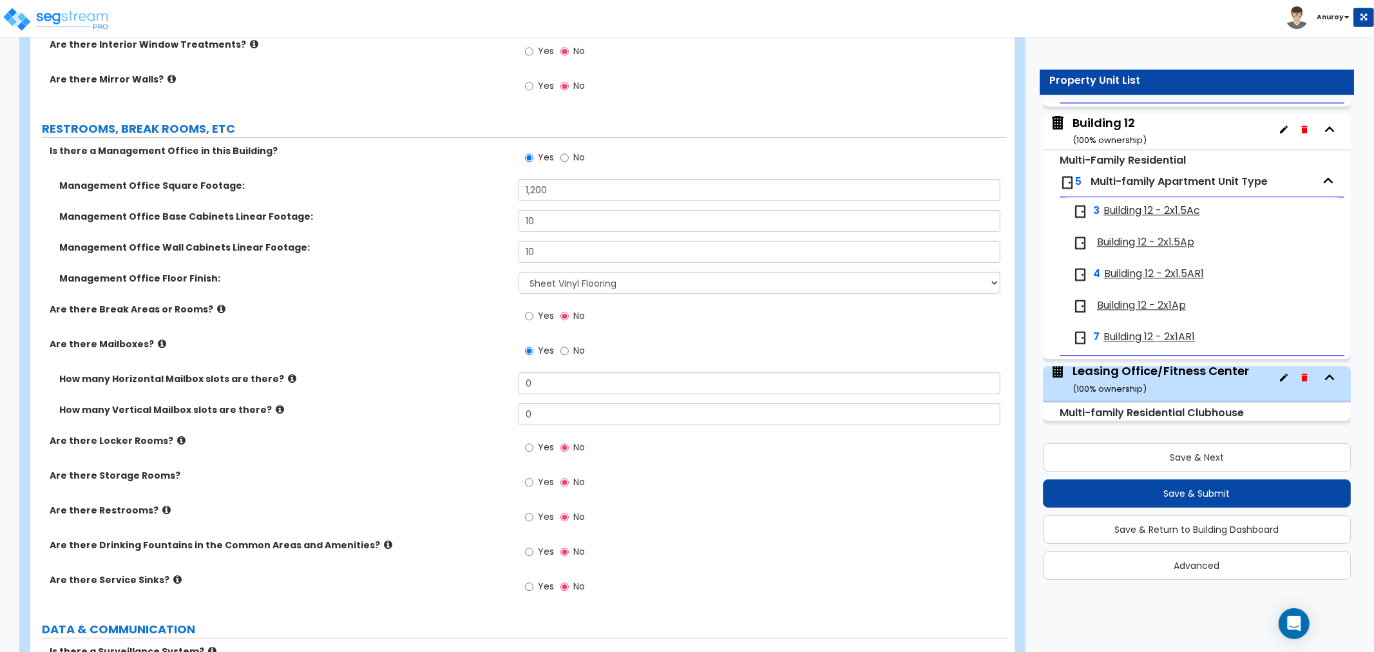
click at [276, 408] on icon at bounding box center [280, 410] width 8 height 10
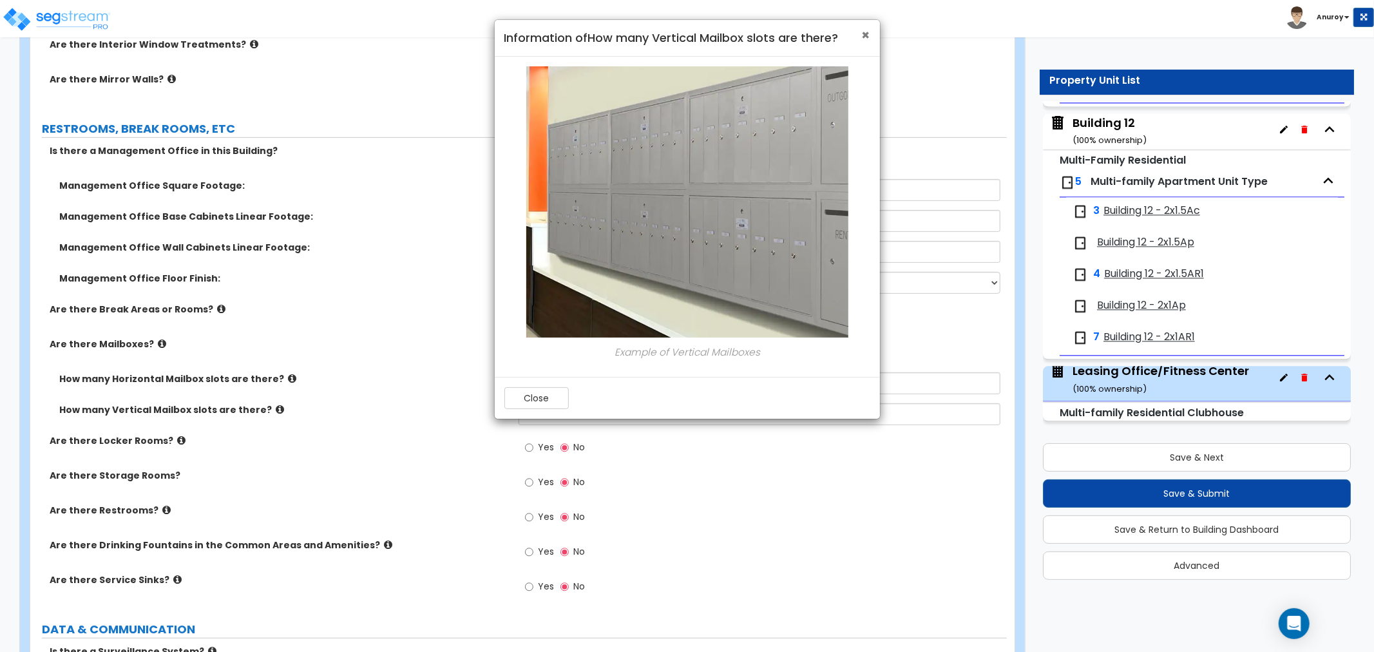
click at [866, 37] on span "×" at bounding box center [866, 35] width 8 height 19
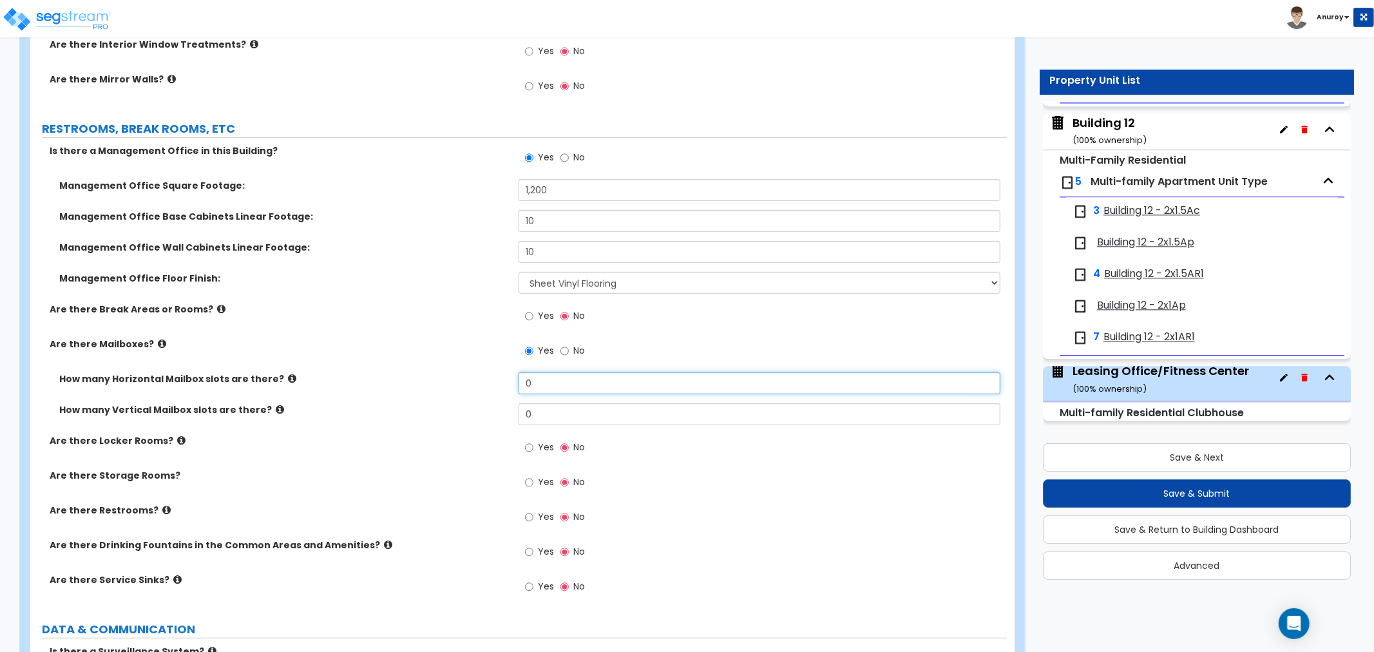
drag, startPoint x: 535, startPoint y: 383, endPoint x: 505, endPoint y: 383, distance: 30.3
click at [505, 383] on div "How many Horizontal Mailbox slots are there? 0" at bounding box center [518, 387] width 976 height 31
type input "232"
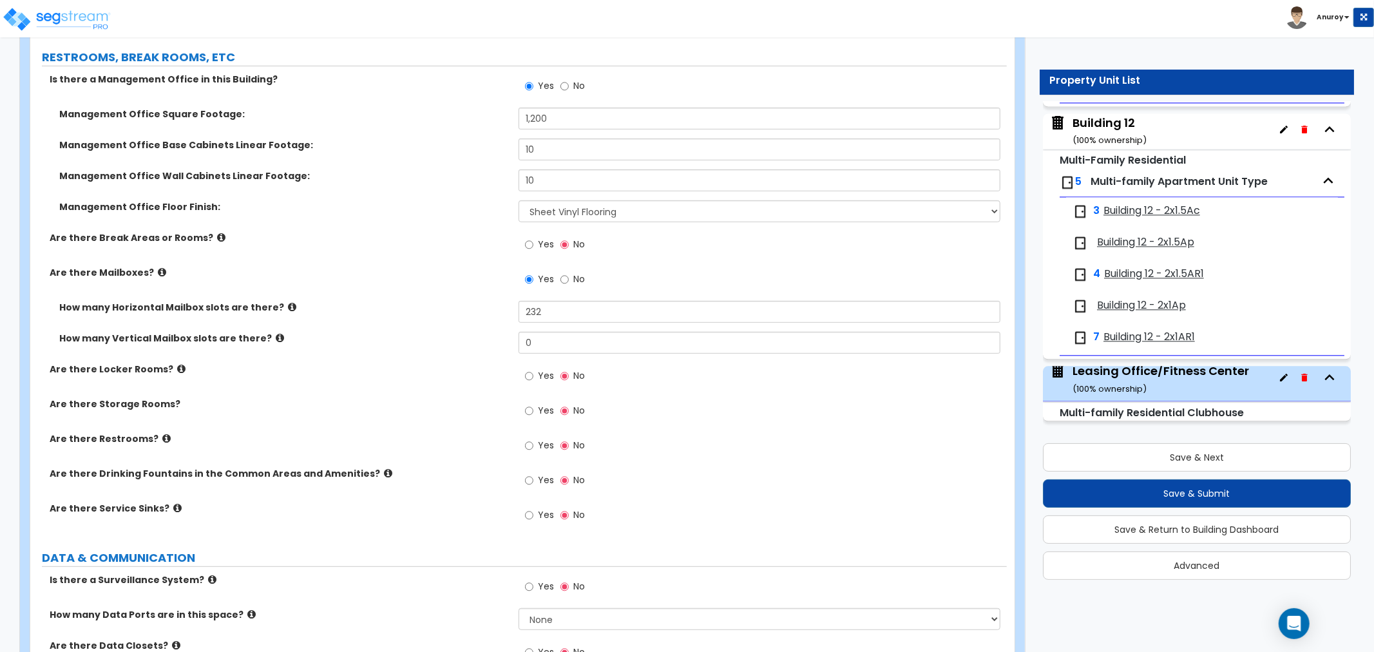
click at [533, 441] on label "Yes" at bounding box center [539, 447] width 29 height 22
click at [533, 441] on input "Yes" at bounding box center [529, 446] width 8 height 14
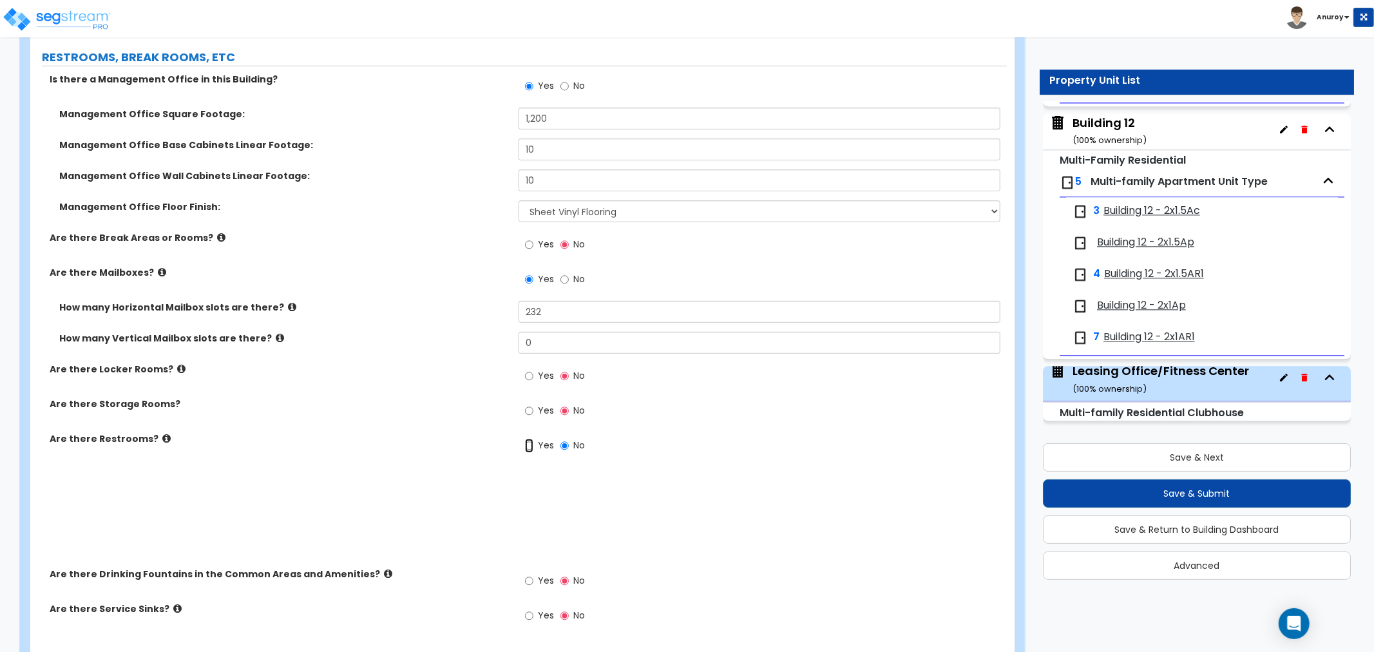
radio input "true"
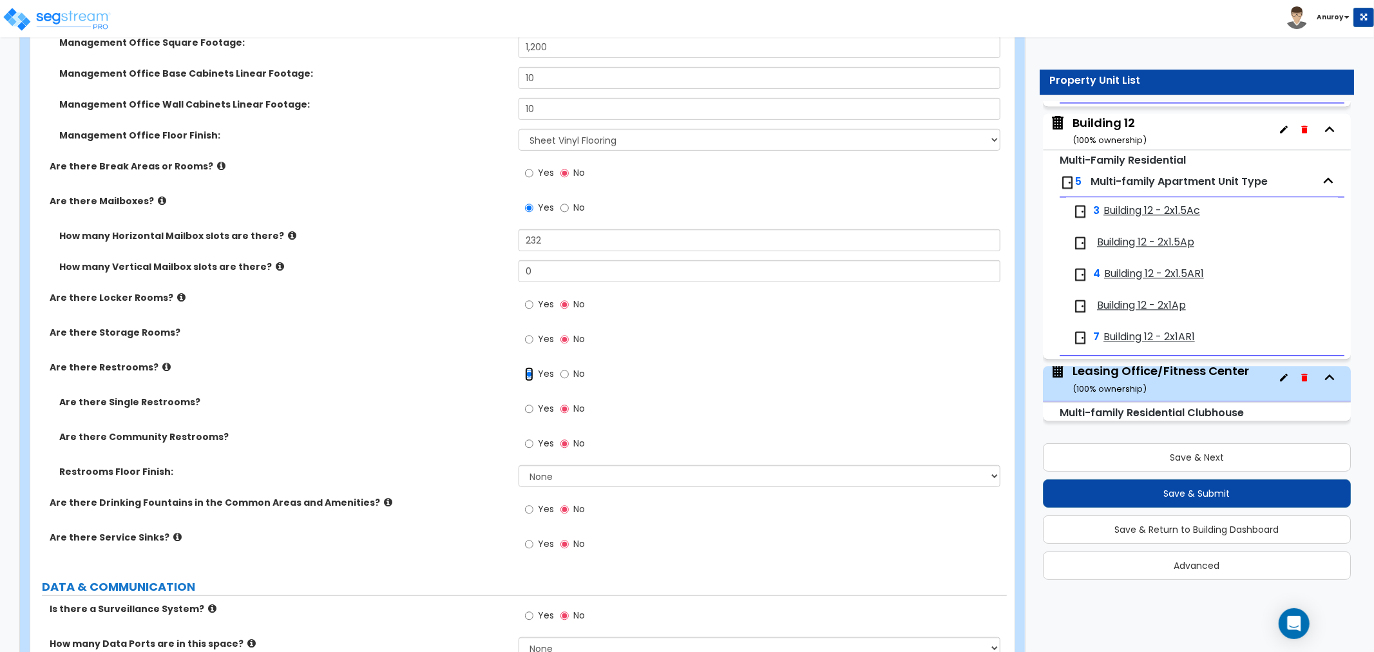
scroll to position [4661, 0]
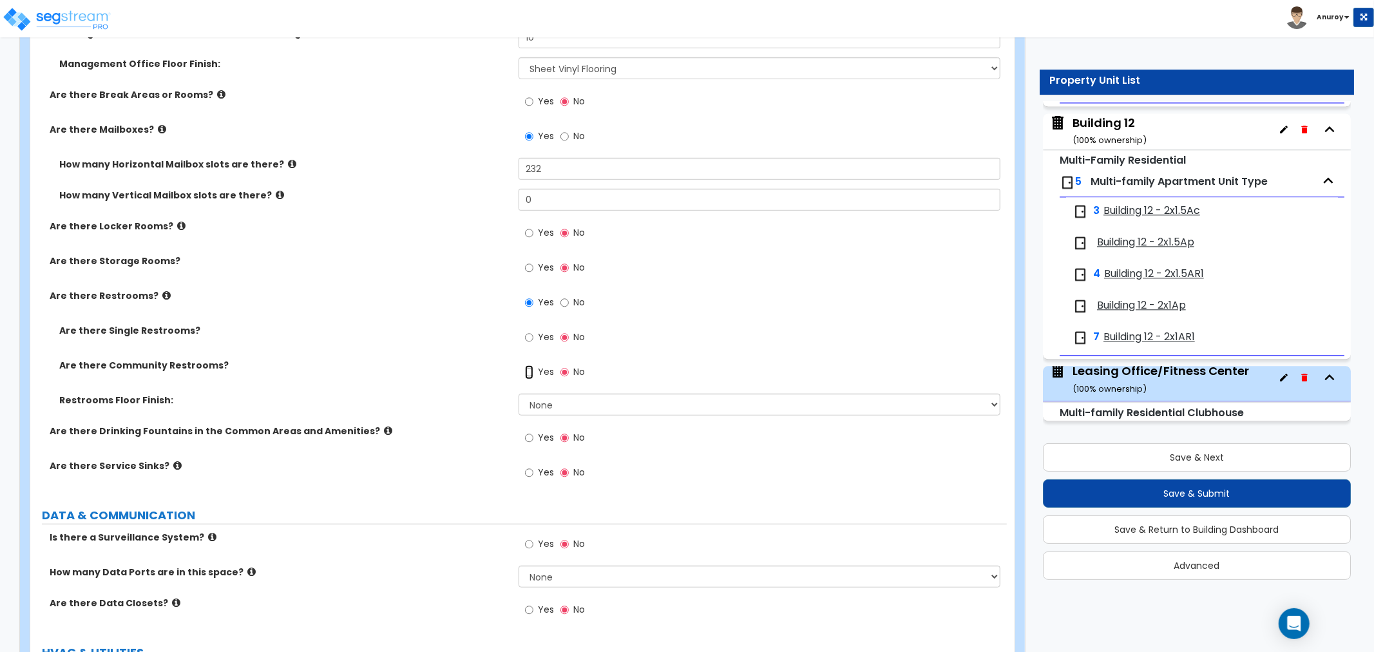
click at [532, 368] on input "Yes" at bounding box center [529, 372] width 8 height 14
radio input "true"
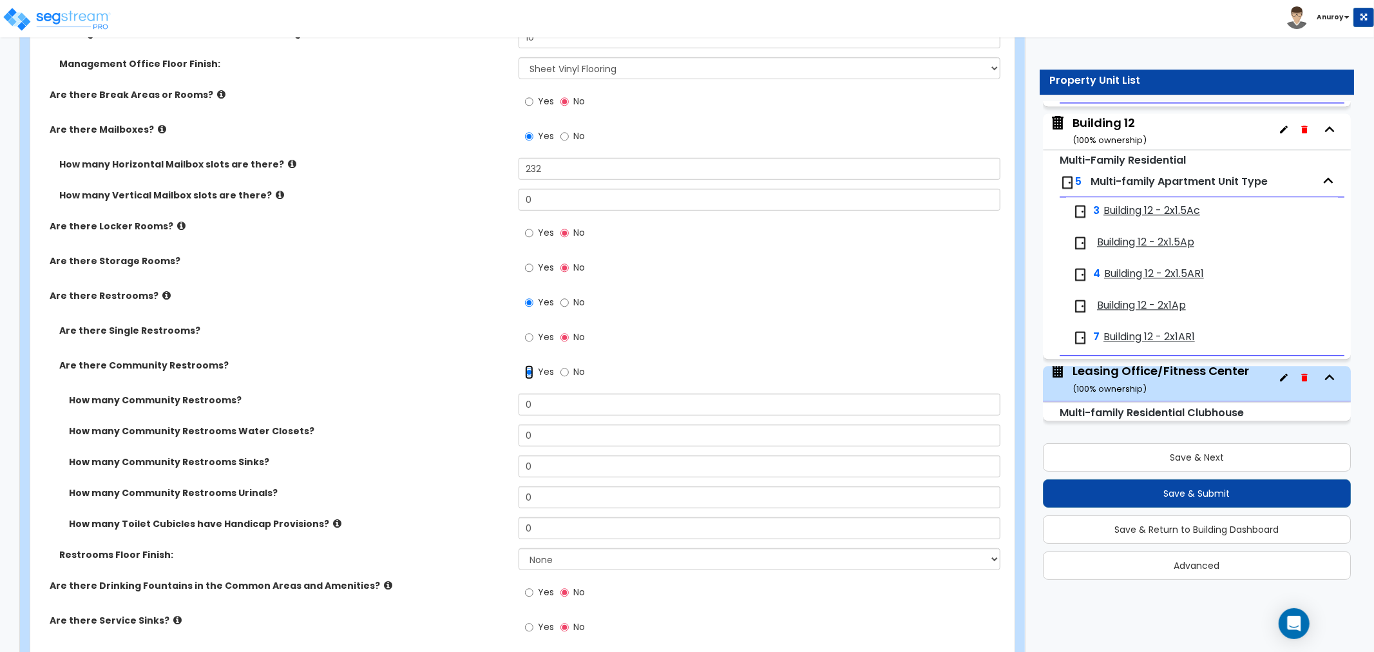
scroll to position [4733, 0]
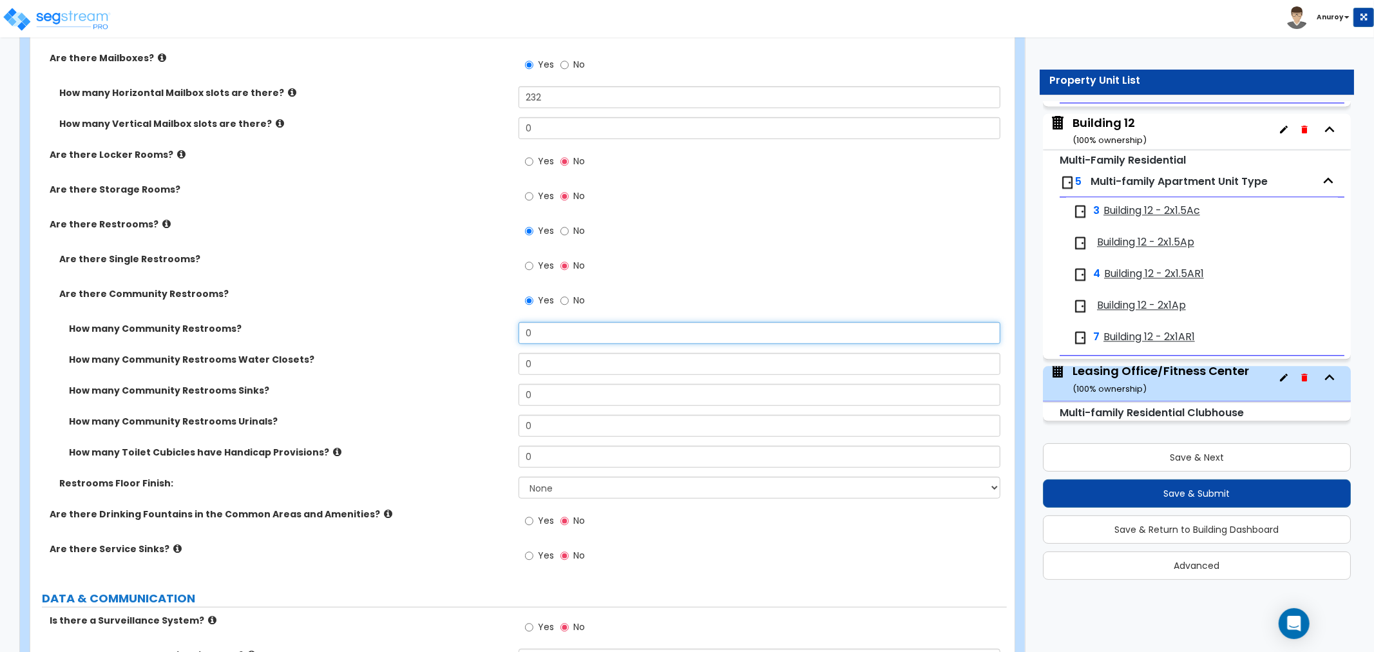
drag, startPoint x: 542, startPoint y: 327, endPoint x: 488, endPoint y: 328, distance: 54.1
click at [488, 328] on div "How many Community Restrooms? 0" at bounding box center [518, 337] width 976 height 31
type input "2"
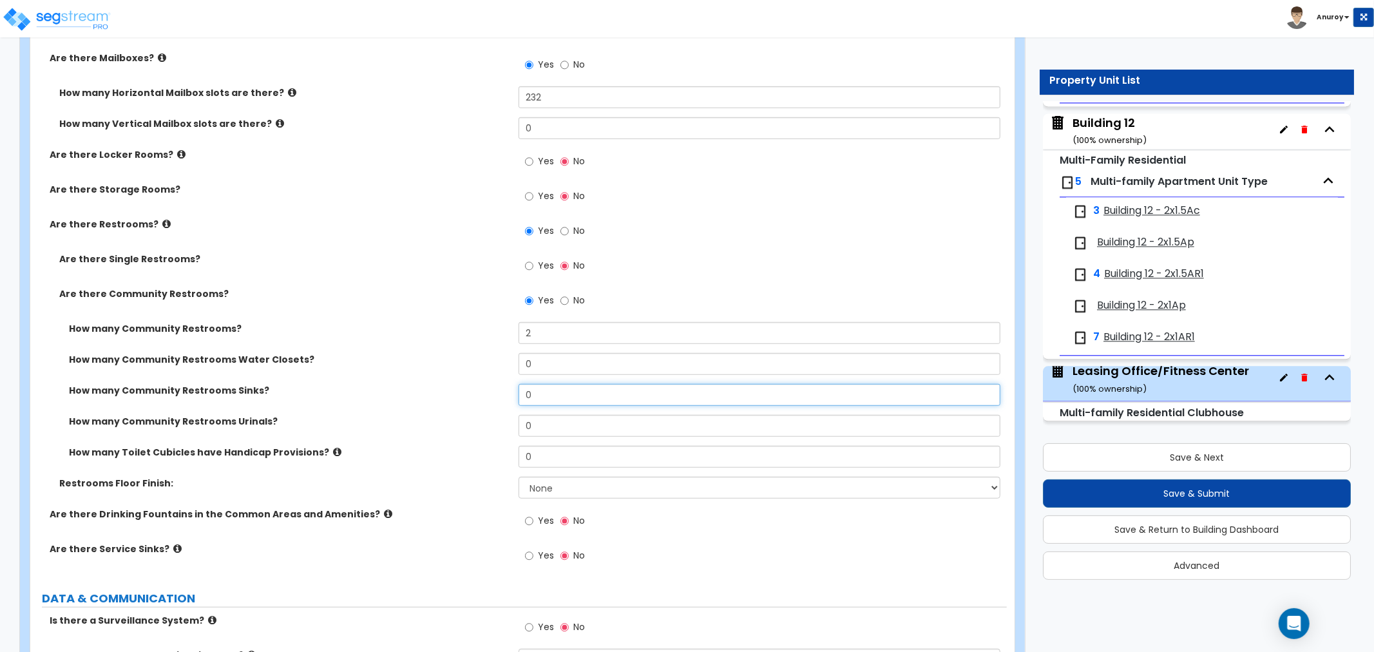
drag, startPoint x: 542, startPoint y: 393, endPoint x: 513, endPoint y: 393, distance: 29.0
click at [513, 393] on div "How many Community Restrooms Sinks? 0" at bounding box center [518, 399] width 976 height 31
type input "2"
click at [556, 448] on input "0" at bounding box center [760, 457] width 482 height 22
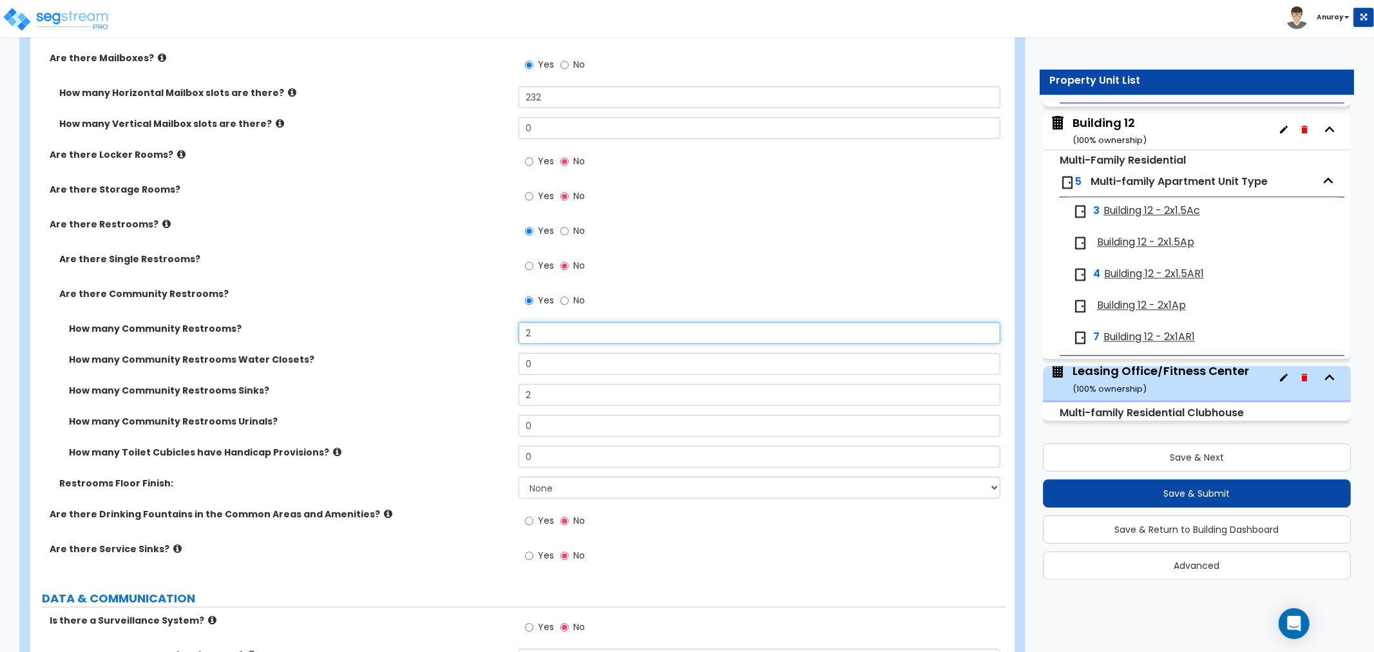
drag, startPoint x: 553, startPoint y: 332, endPoint x: 460, endPoint y: 336, distance: 92.8
click at [460, 336] on div "How many Community Restrooms? 2" at bounding box center [518, 337] width 976 height 31
type input "4"
click at [561, 357] on input "0" at bounding box center [760, 364] width 482 height 22
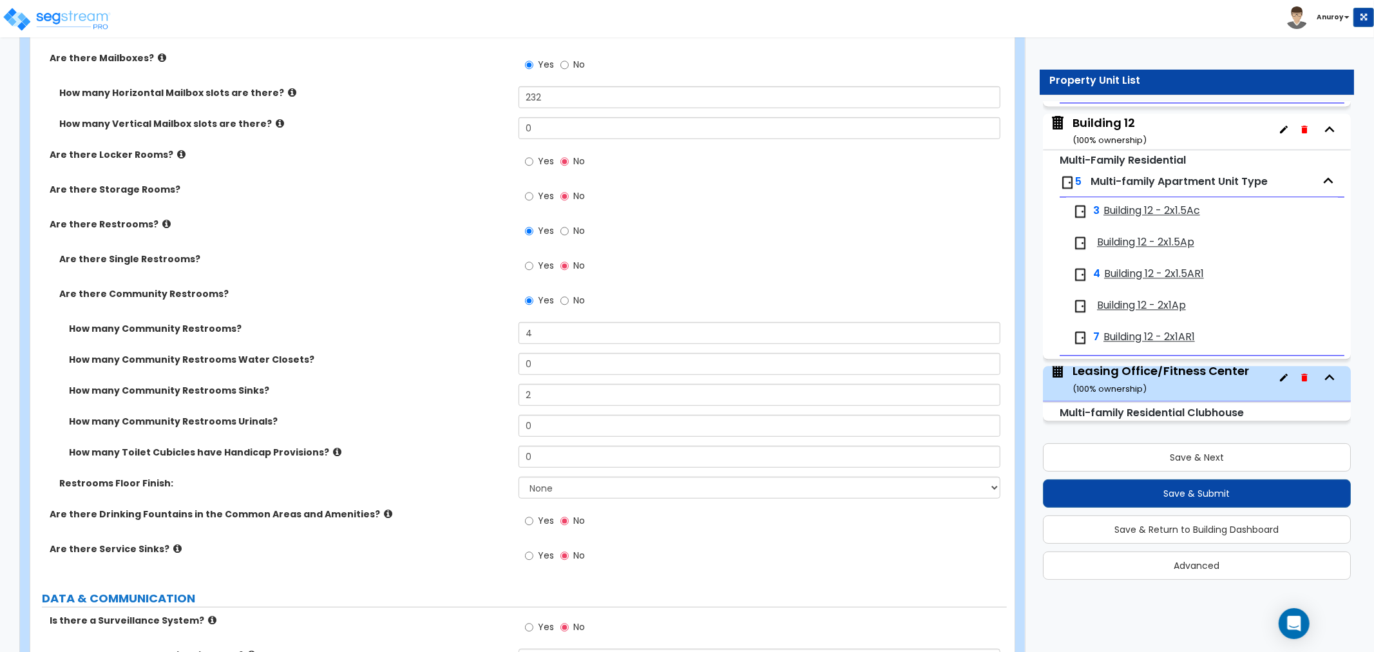
click at [333, 447] on icon at bounding box center [337, 452] width 8 height 10
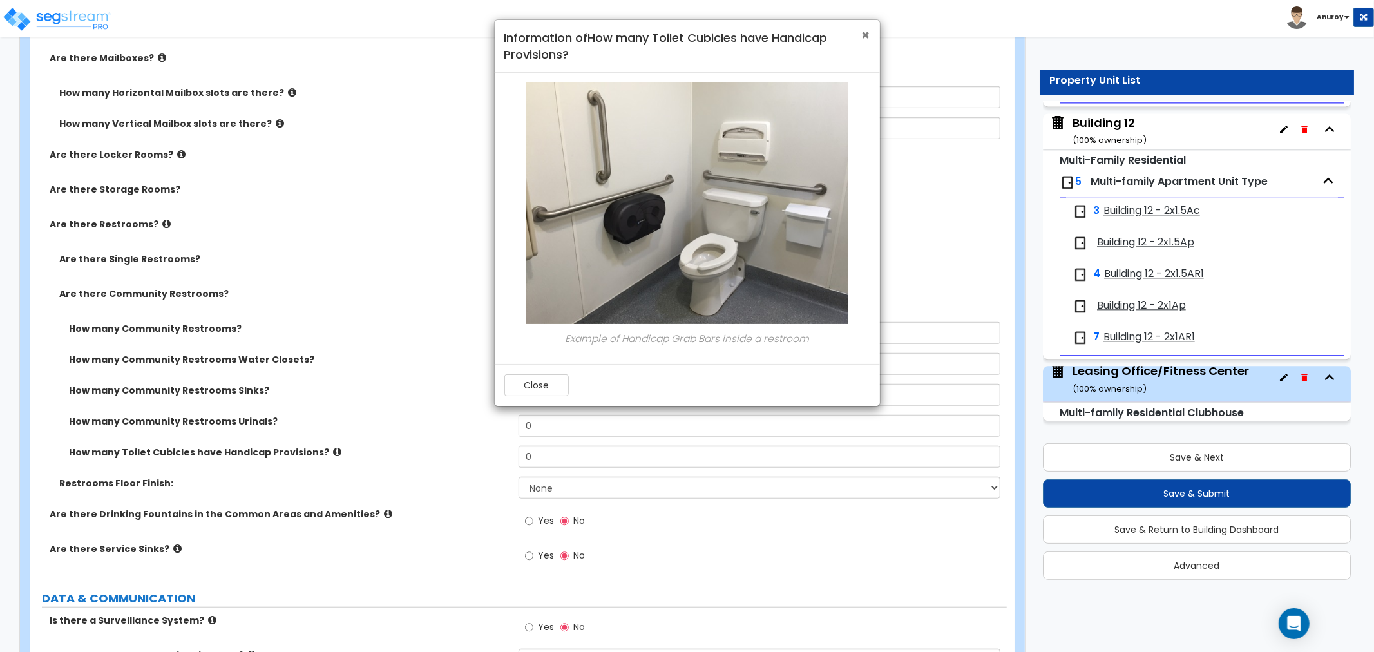
click at [866, 30] on span "×" at bounding box center [866, 35] width 8 height 19
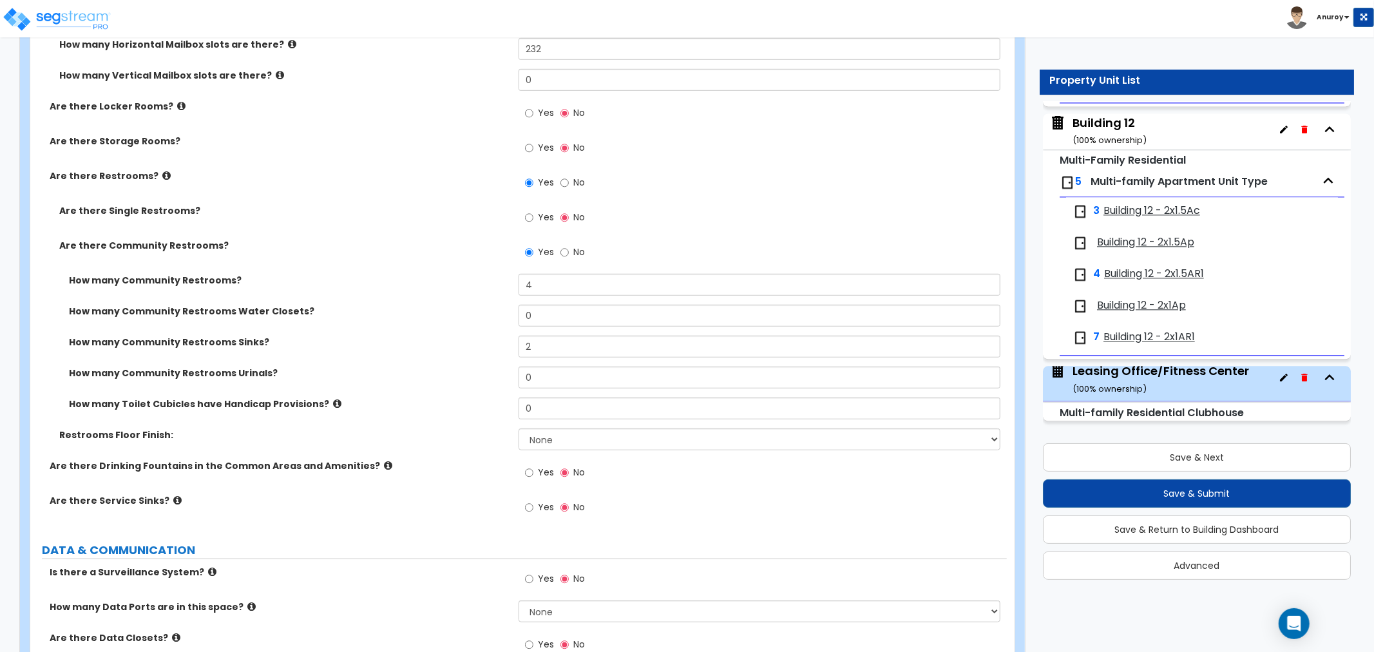
scroll to position [4805, 0]
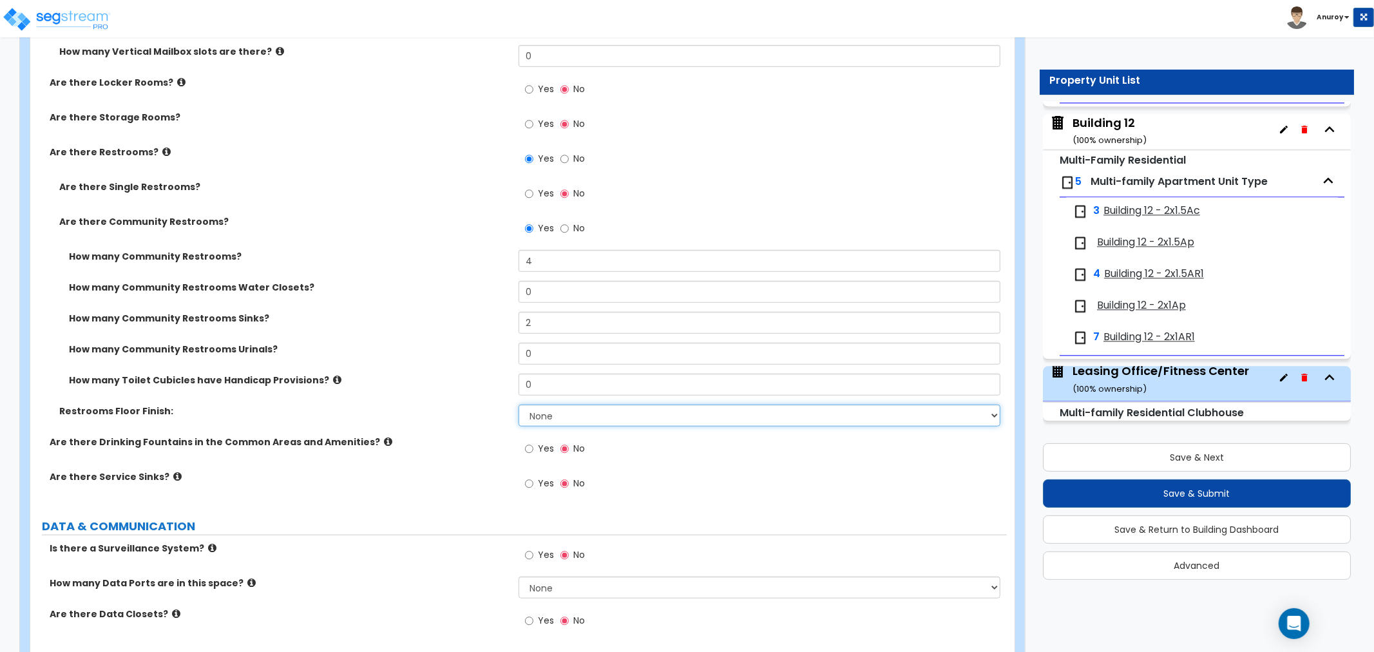
click at [600, 417] on select "None Tile Flooring Resilient Laminate Flooring VCT Flooring Sheet Vinyl Flooring" at bounding box center [760, 416] width 482 height 22
select select "4"
click at [519, 405] on select "None Tile Flooring Resilient Laminate Flooring VCT Flooring Sheet Vinyl Flooring" at bounding box center [760, 416] width 482 height 22
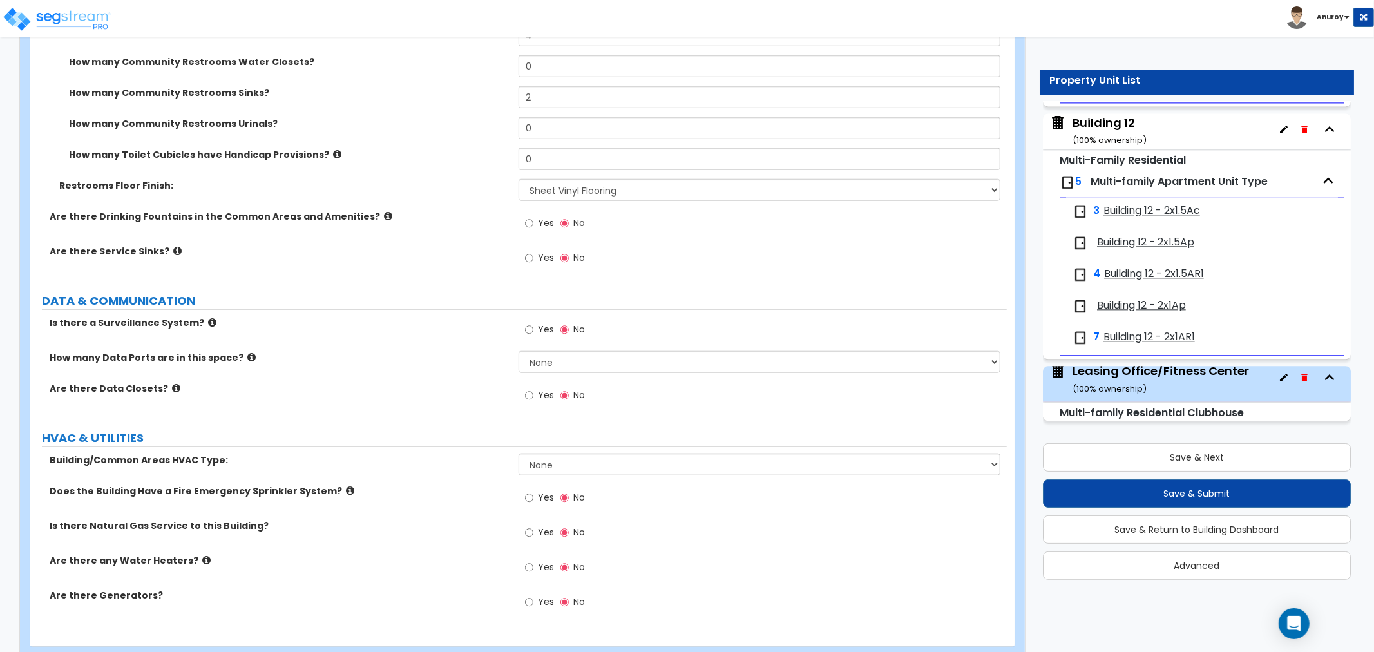
scroll to position [5059, 0]
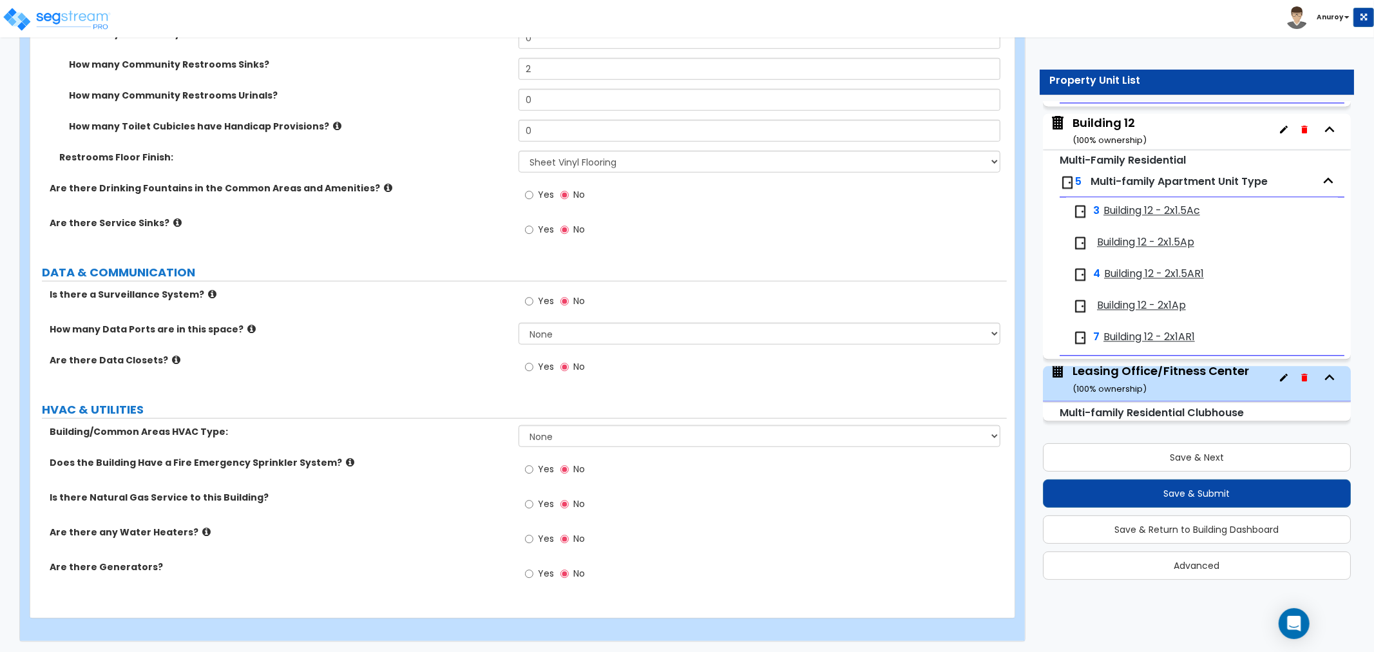
click at [207, 290] on label "Is there a Surveillance System?" at bounding box center [279, 294] width 459 height 13
click at [247, 327] on icon at bounding box center [251, 329] width 8 height 10
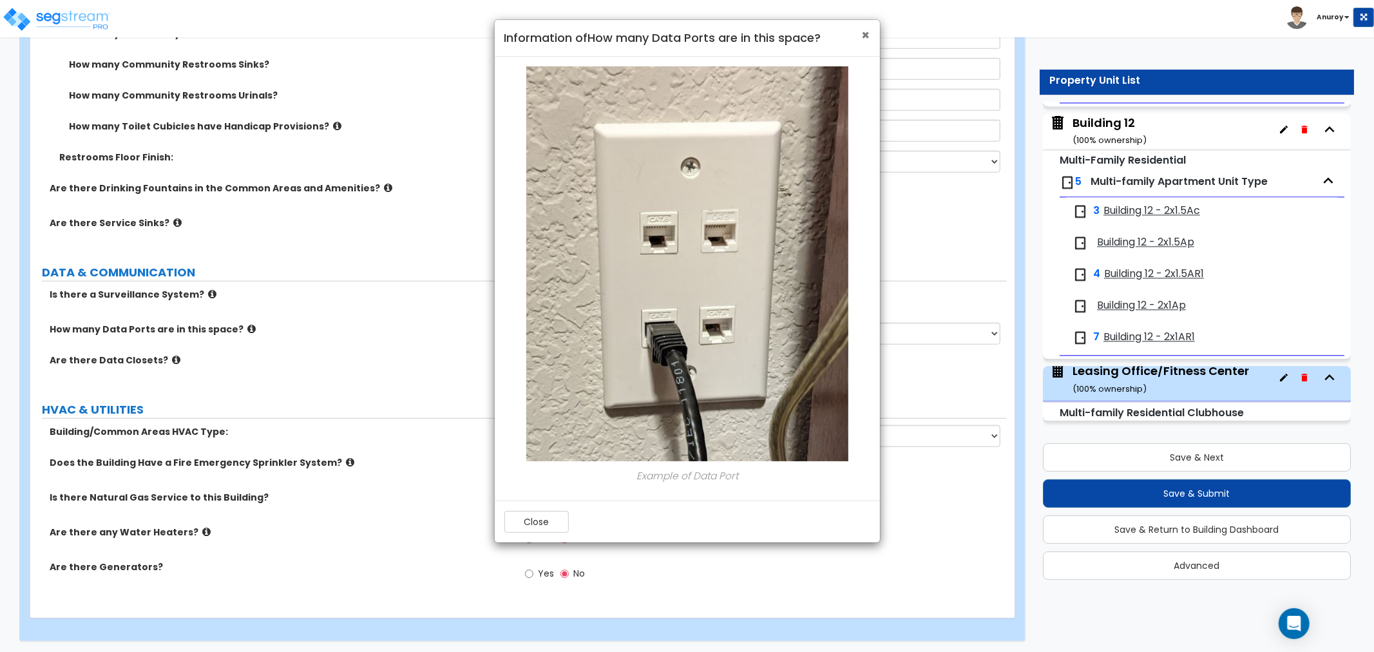
click at [868, 32] on span "×" at bounding box center [866, 35] width 8 height 19
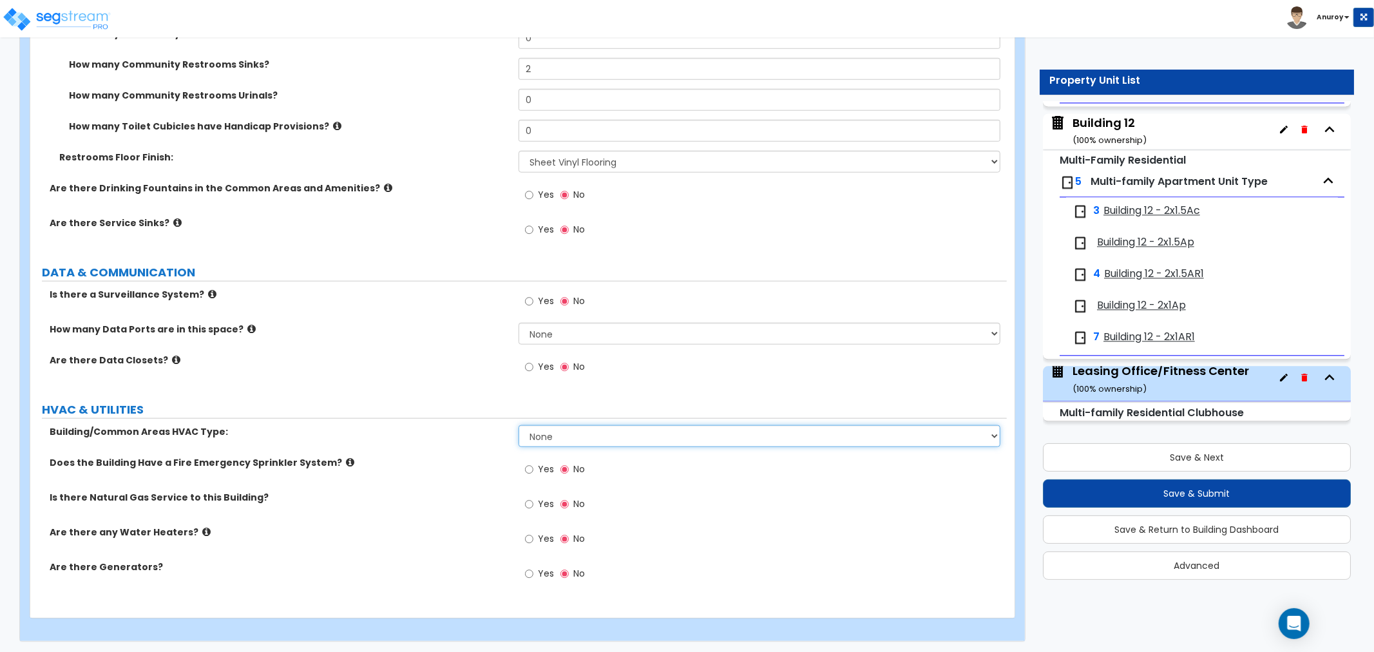
click at [581, 428] on select "None Split System - Heat Pump Rooftop Unit" at bounding box center [760, 436] width 482 height 22
select select "1"
click at [519, 425] on select "None Split System - Heat Pump Rooftop Unit" at bounding box center [760, 436] width 482 height 22
click at [522, 466] on div "Yes No" at bounding box center [555, 471] width 73 height 30
click at [529, 464] on input "Yes" at bounding box center [529, 469] width 8 height 14
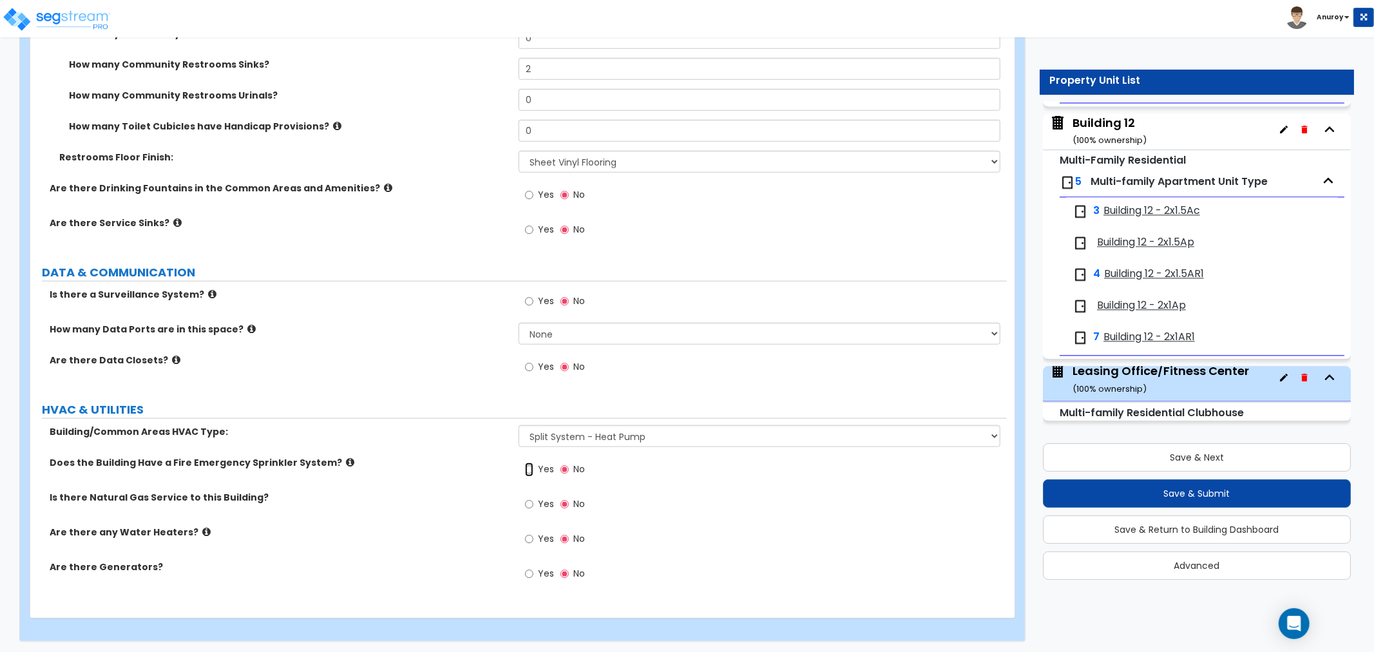
radio input "true"
click at [546, 537] on span "Yes" at bounding box center [546, 538] width 16 height 13
click at [533, 537] on input "Yes" at bounding box center [529, 539] width 8 height 14
radio input "true"
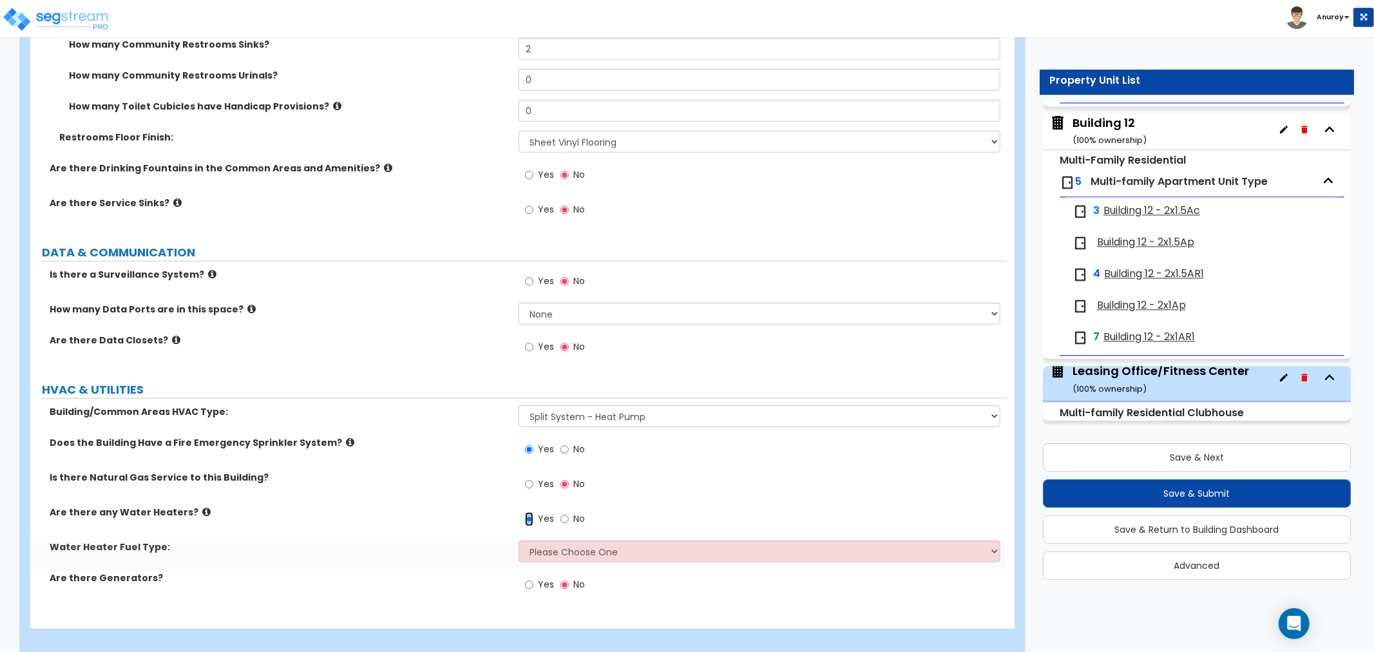
scroll to position [5090, 0]
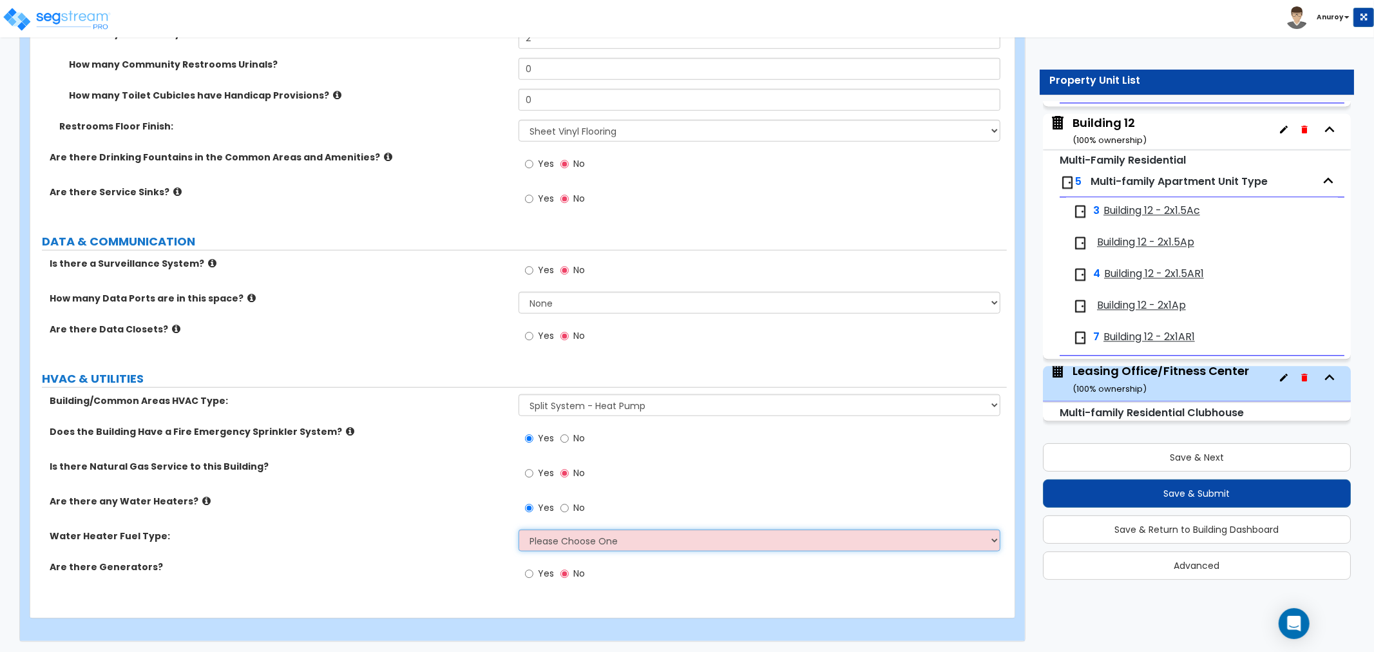
click at [554, 533] on select "Please Choose One Gas Electric" at bounding box center [760, 540] width 482 height 22
select select "2"
click at [519, 529] on select "Please Choose One Gas Electric" at bounding box center [760, 540] width 482 height 22
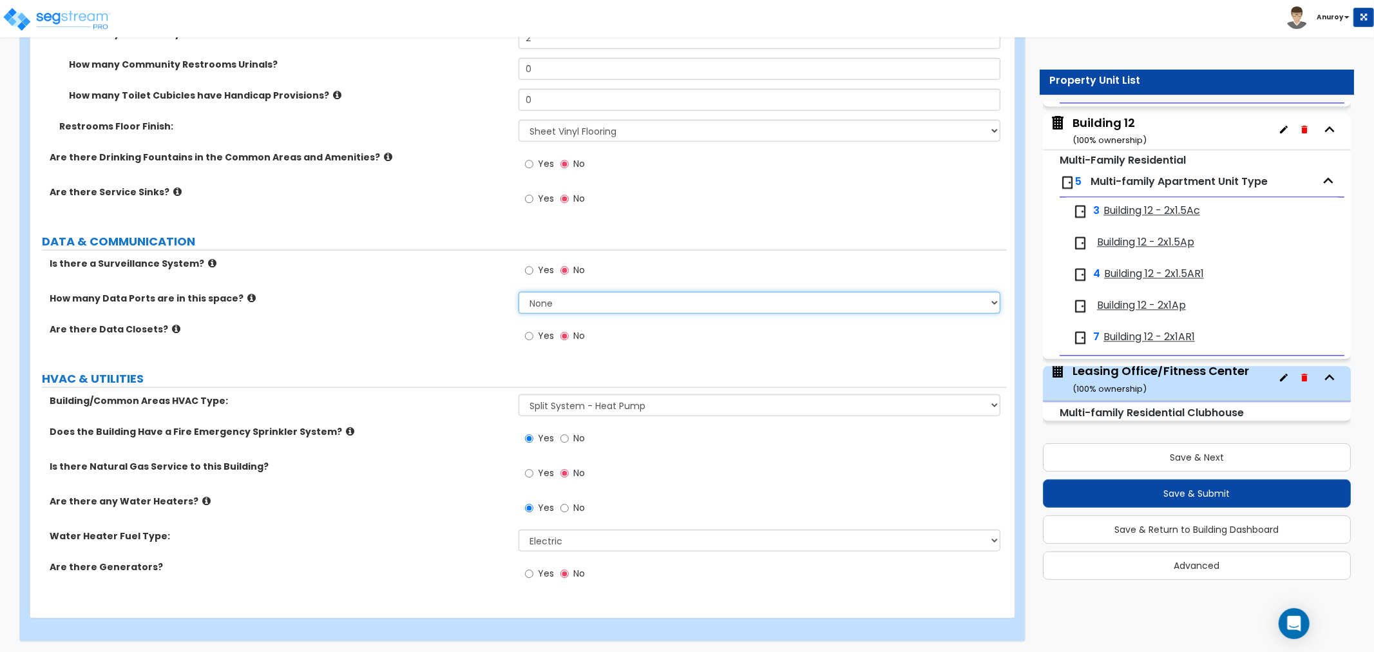
click at [611, 304] on select "None Please Estimate for Me I will specify the Quantity Exactly" at bounding box center [760, 303] width 482 height 22
select select "1"
click at [519, 292] on select "None Please Estimate for Me I will specify the Quantity Exactly" at bounding box center [760, 303] width 482 height 22
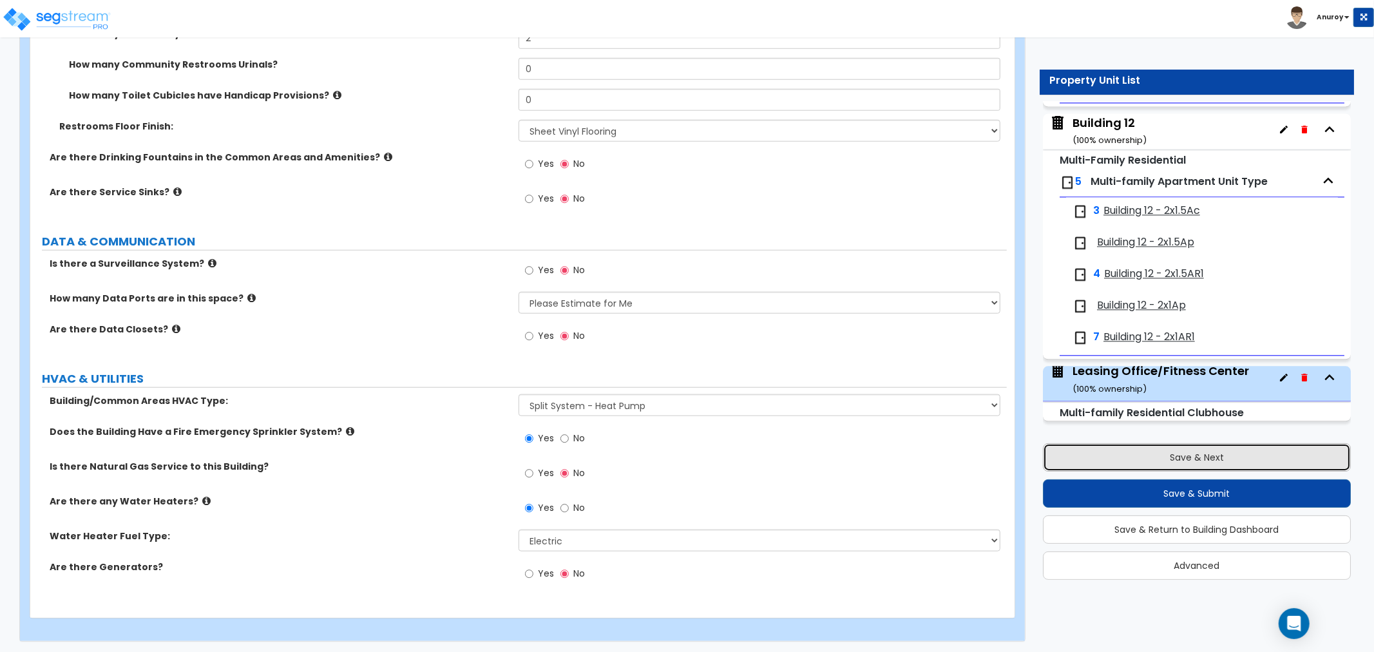
click at [1180, 456] on button "Save & Next" at bounding box center [1197, 457] width 308 height 28
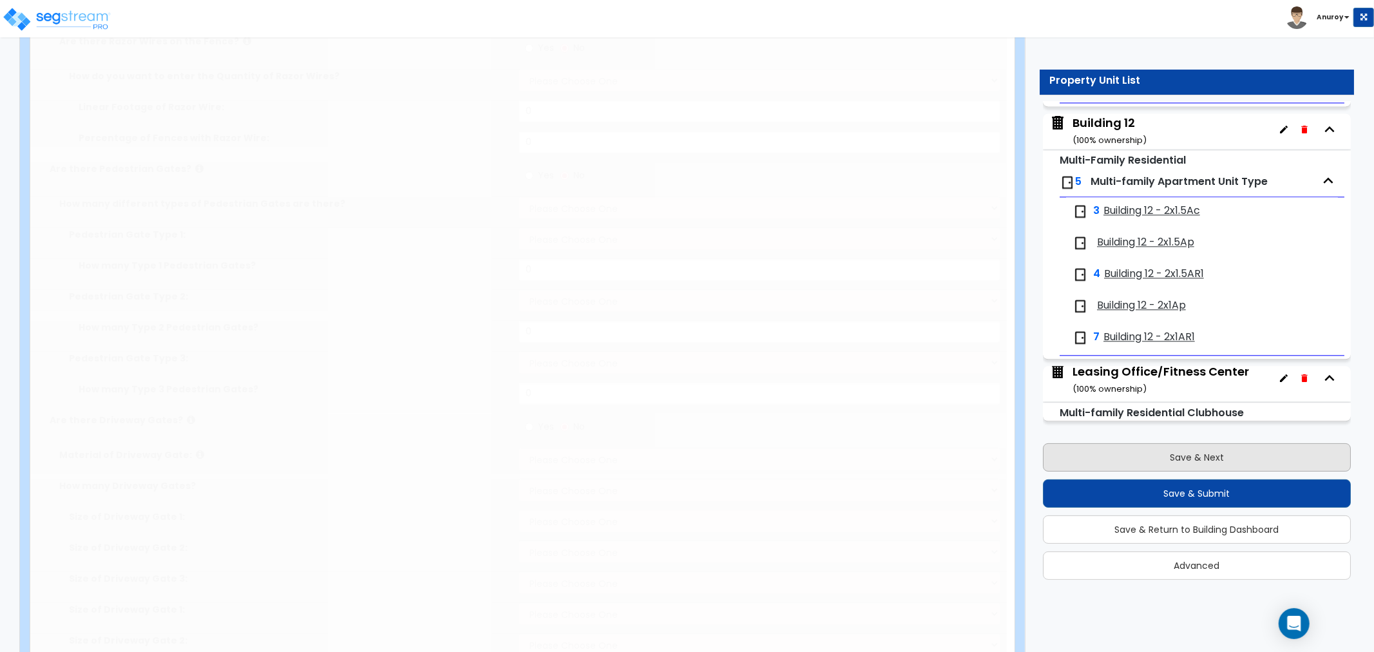
type input "14"
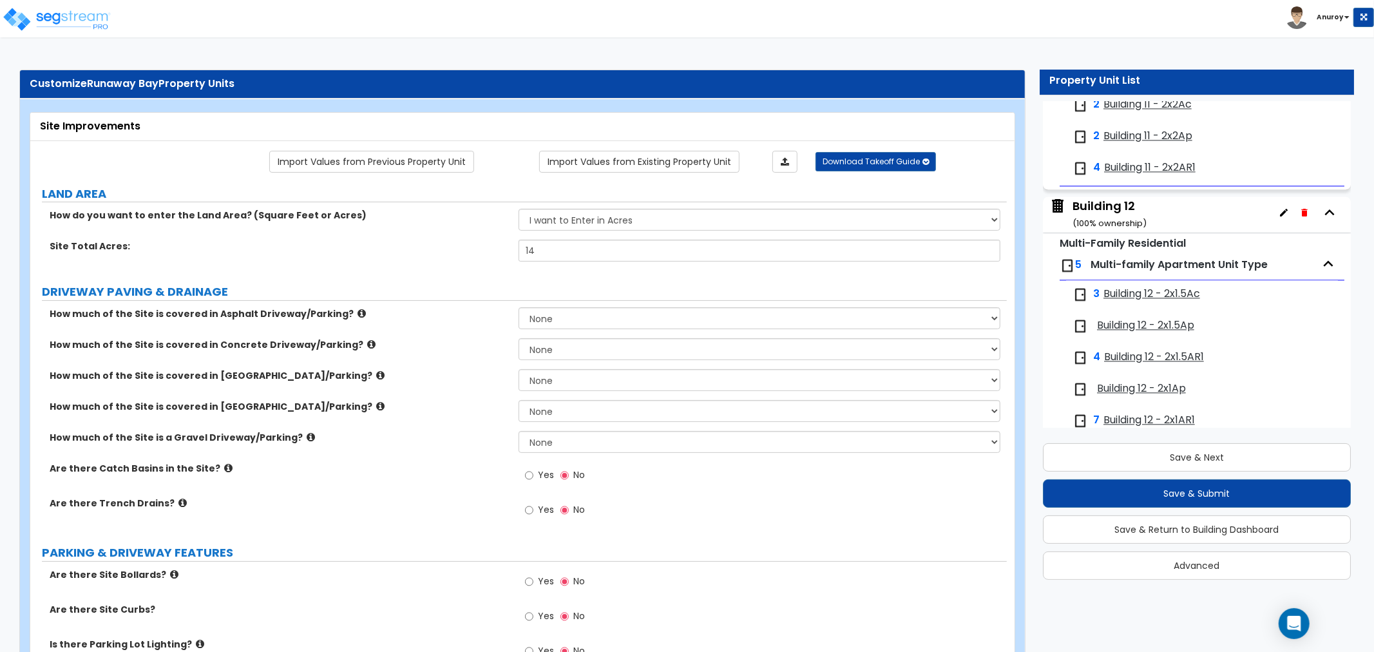
scroll to position [2523, 0]
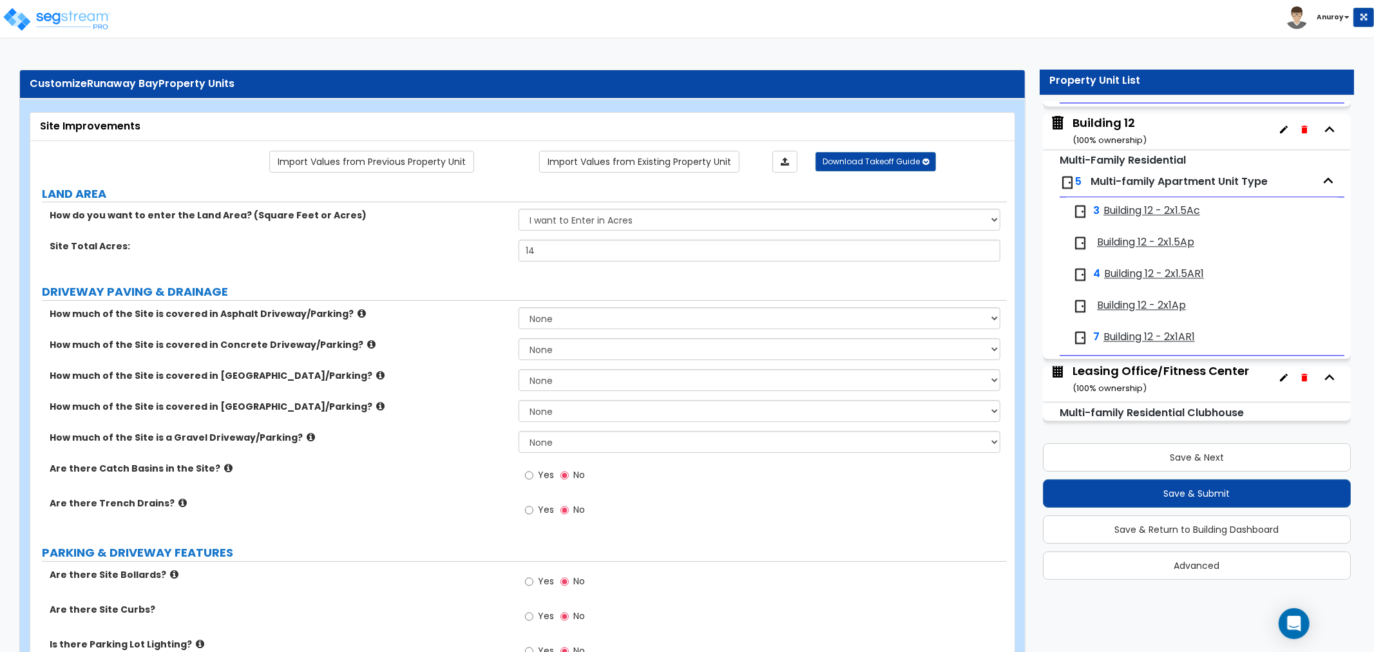
click at [1165, 375] on div "Leasing Office/Fitness Center ( 100 % ownership)" at bounding box center [1160, 379] width 176 height 33
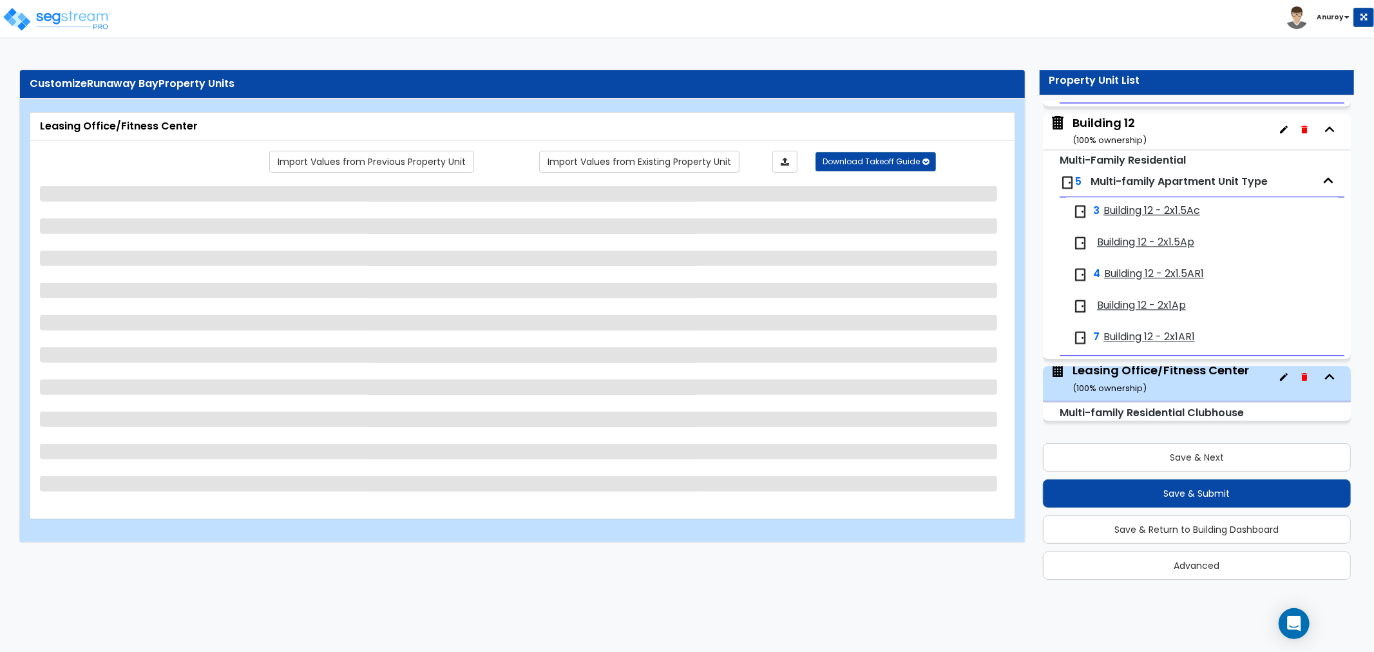
scroll to position [4, 0]
select select "7"
select select "1"
select select "7"
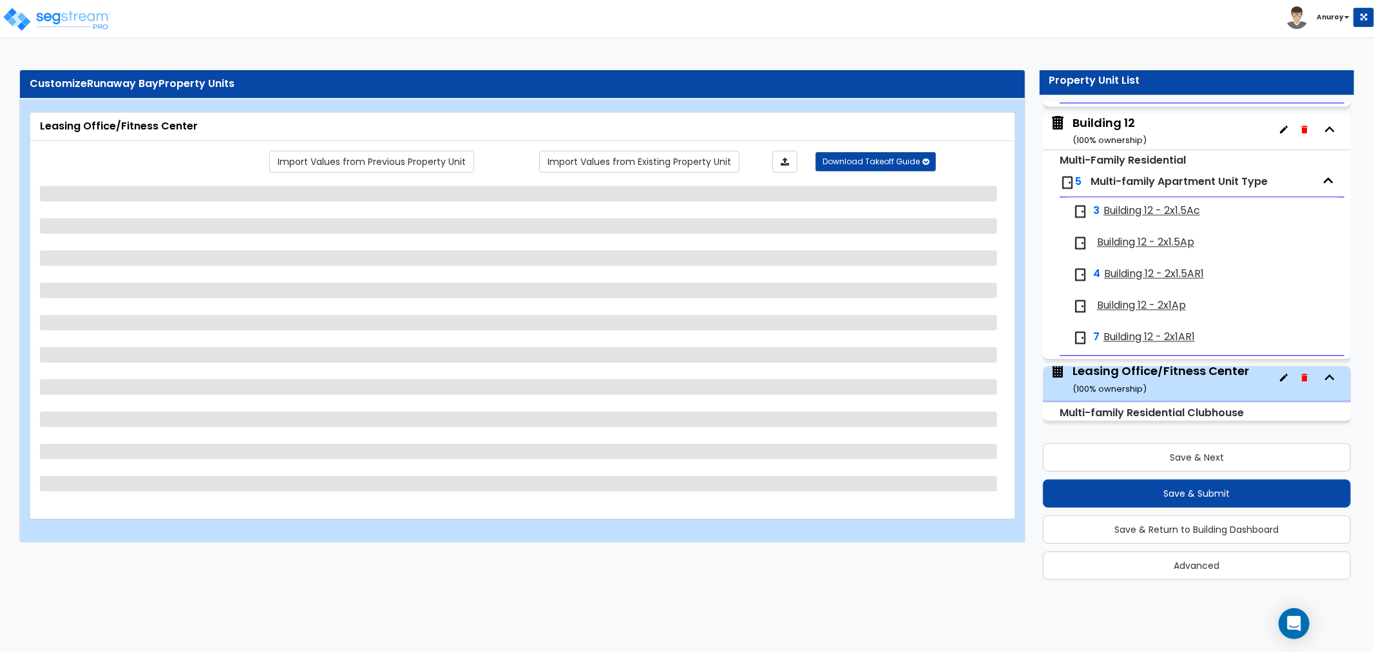
select select "1"
select select "2"
select select "1"
select select "2"
select select "1"
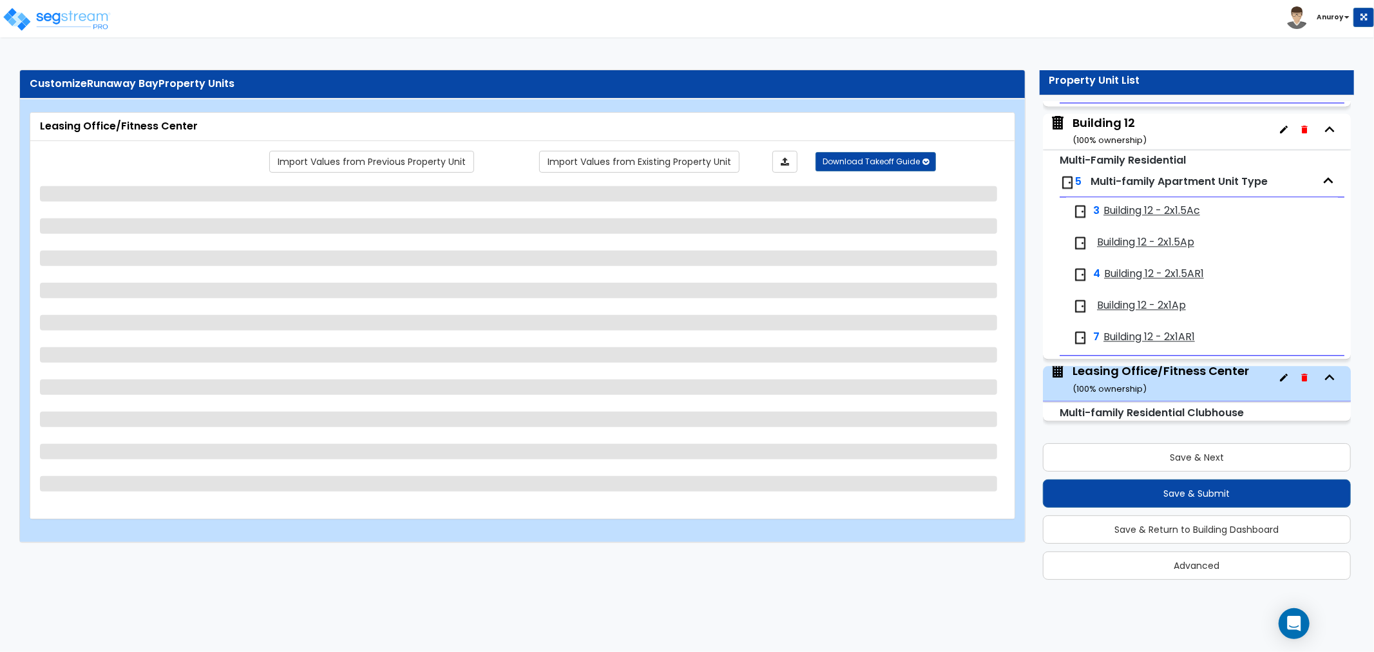
select select "1"
select select "6"
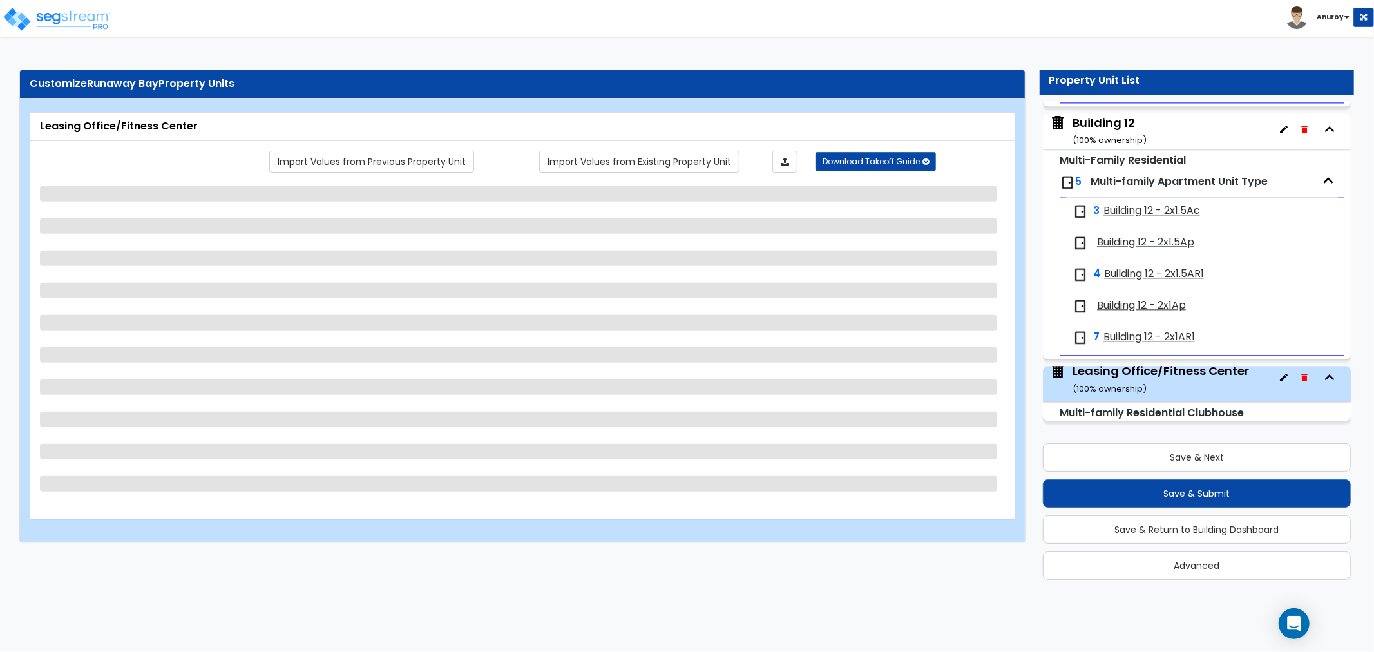
select select "1"
select select "2"
select select "1"
select select "6"
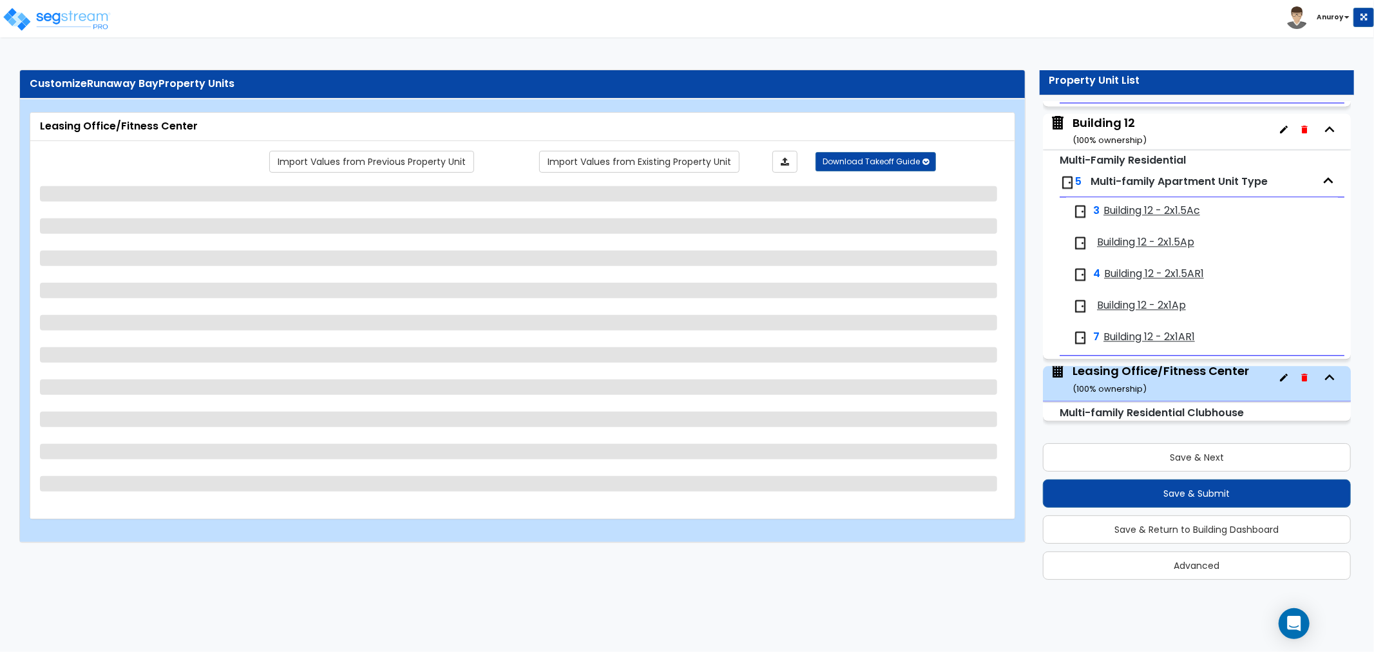
select select "1"
select select "2"
select select "6"
select select "4"
select select "1"
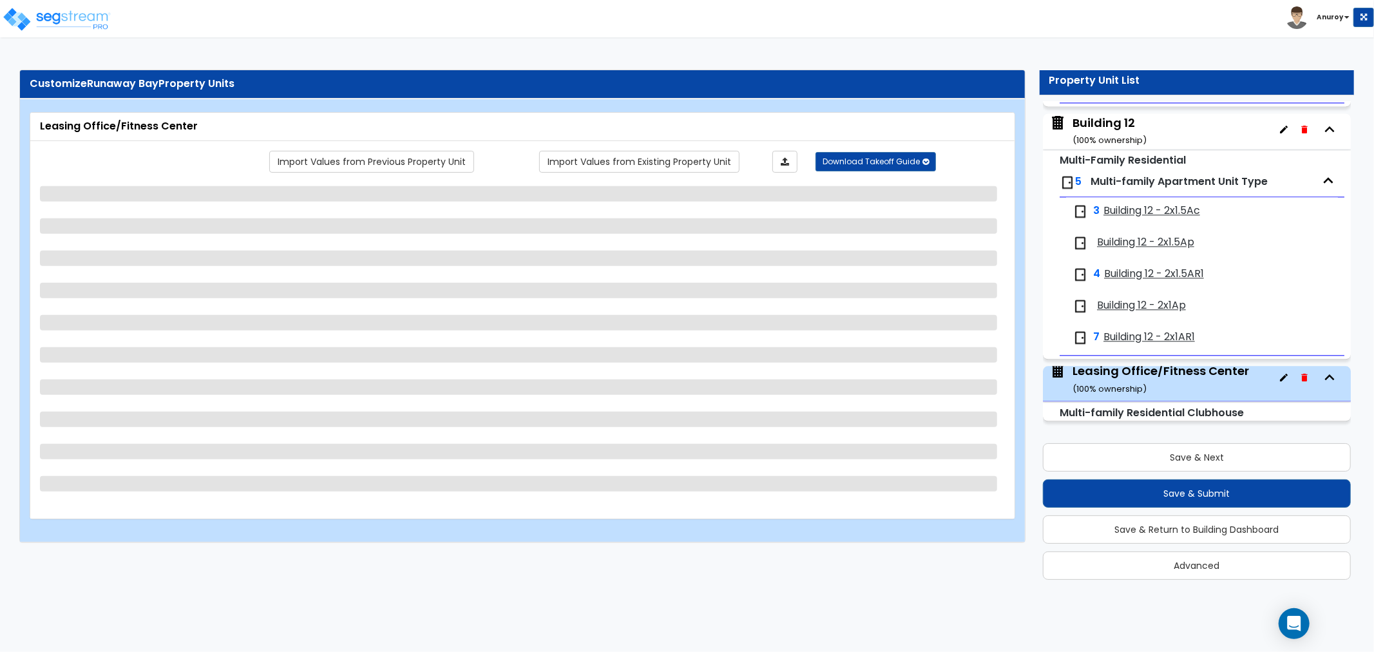
select select "1"
select select "2"
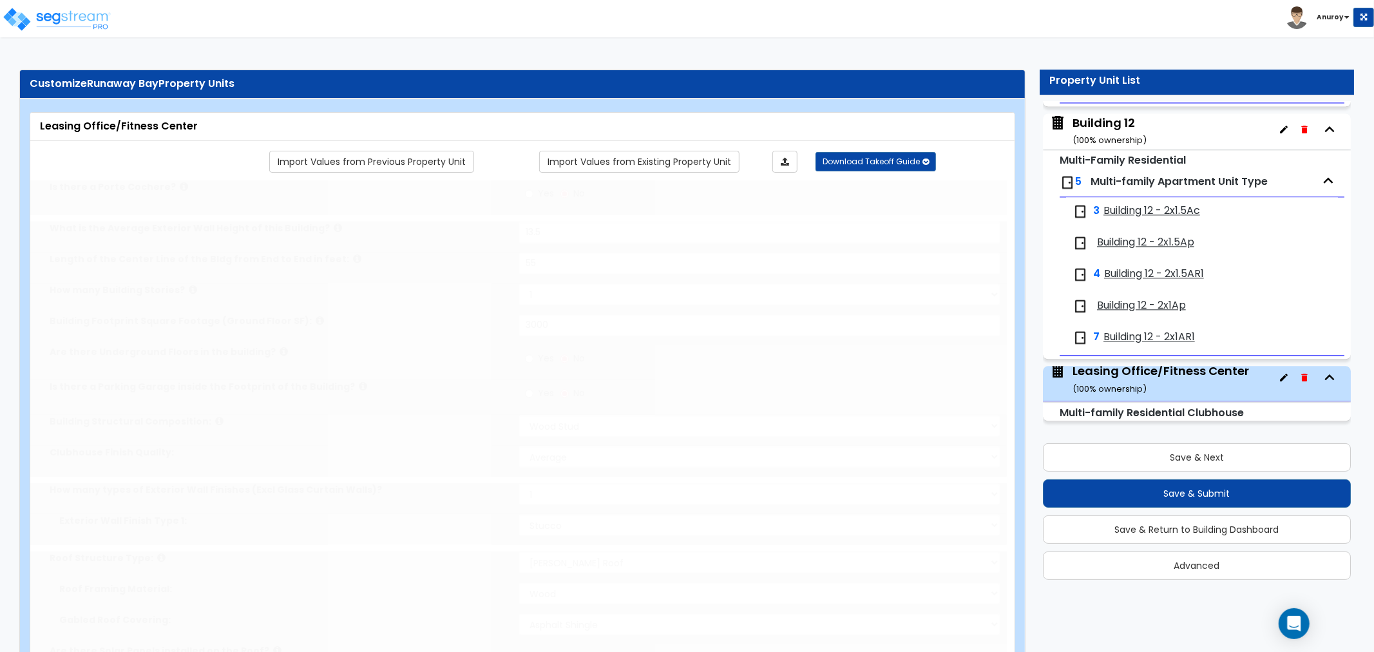
radio input "true"
select select "1"
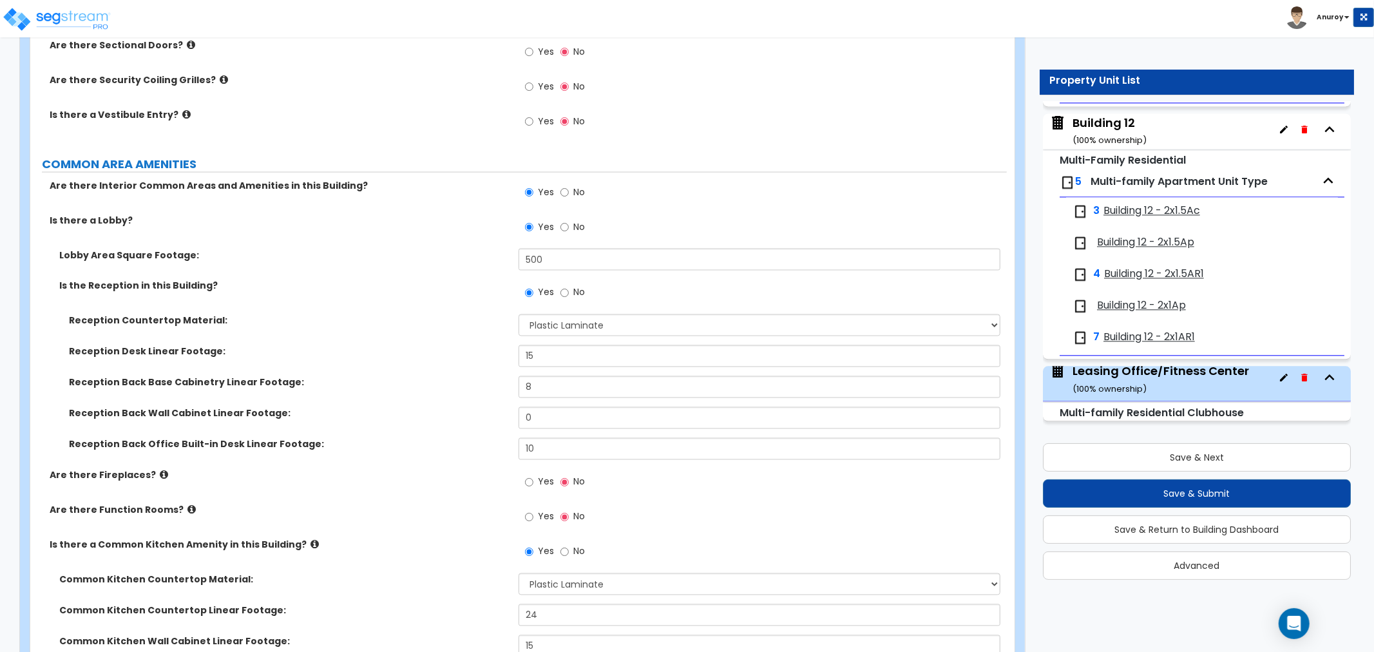
scroll to position [1789, 0]
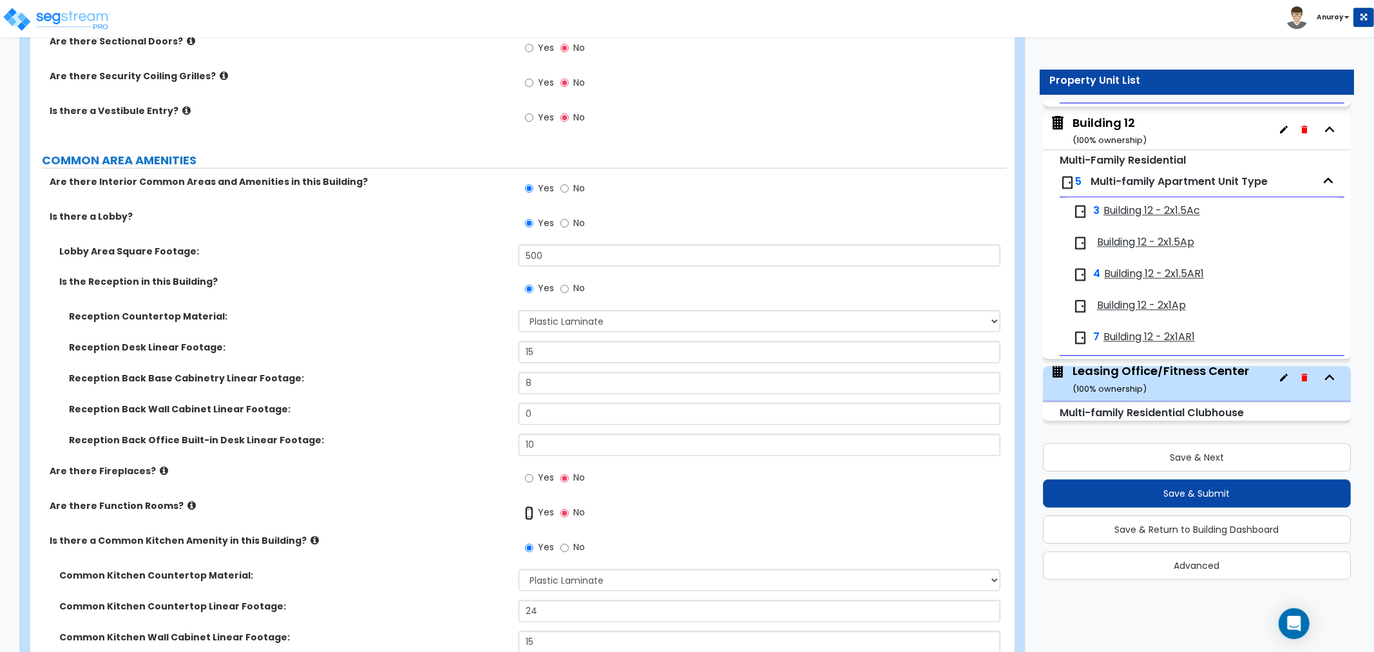
click at [532, 512] on input "Yes" at bounding box center [529, 513] width 8 height 14
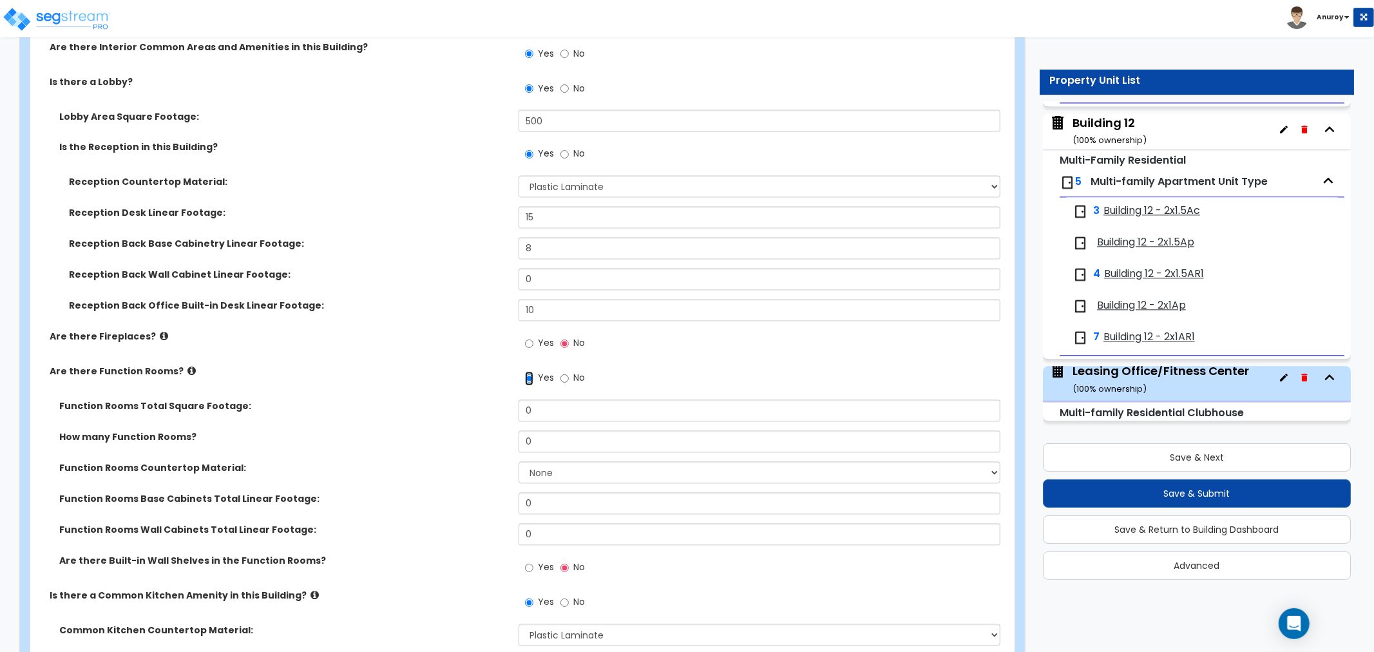
scroll to position [1932, 0]
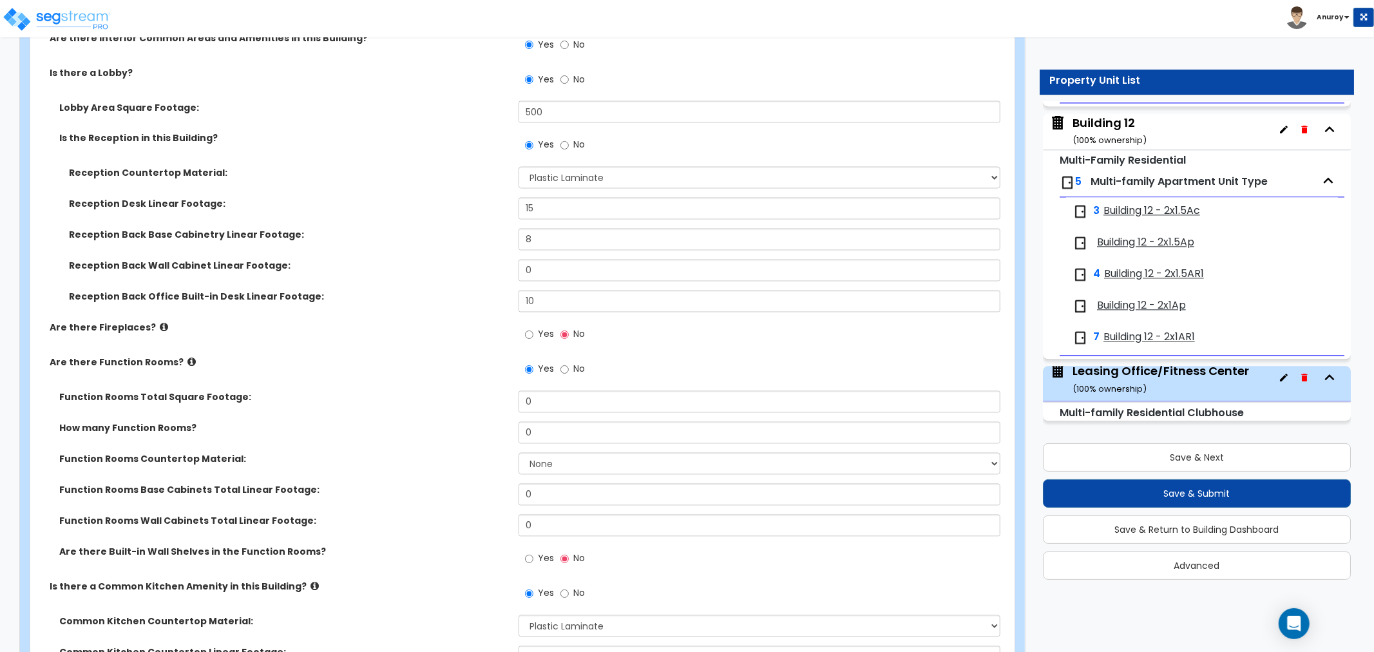
click at [575, 371] on span "No" at bounding box center [579, 369] width 12 height 13
click at [569, 371] on input "No" at bounding box center [564, 370] width 8 height 14
radio input "false"
radio input "true"
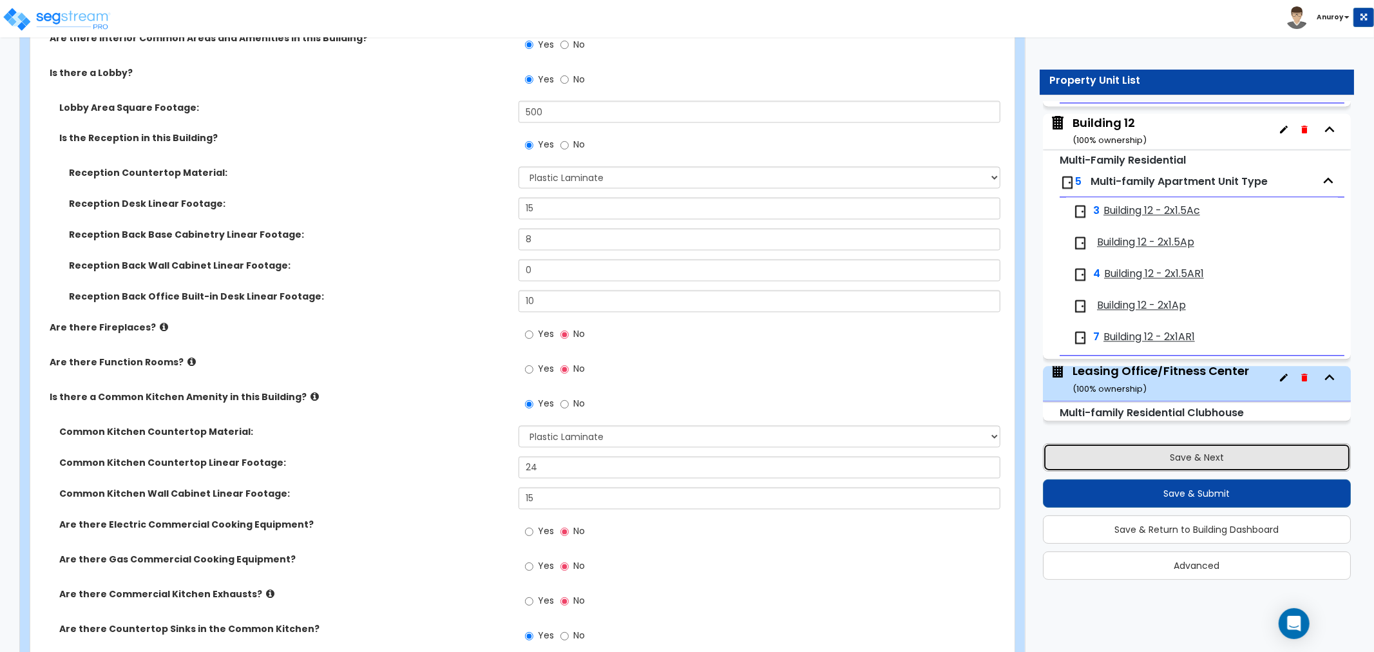
drag, startPoint x: 1206, startPoint y: 455, endPoint x: 1195, endPoint y: 443, distance: 16.4
click at [1180, 455] on button "Save & Next" at bounding box center [1197, 457] width 308 height 28
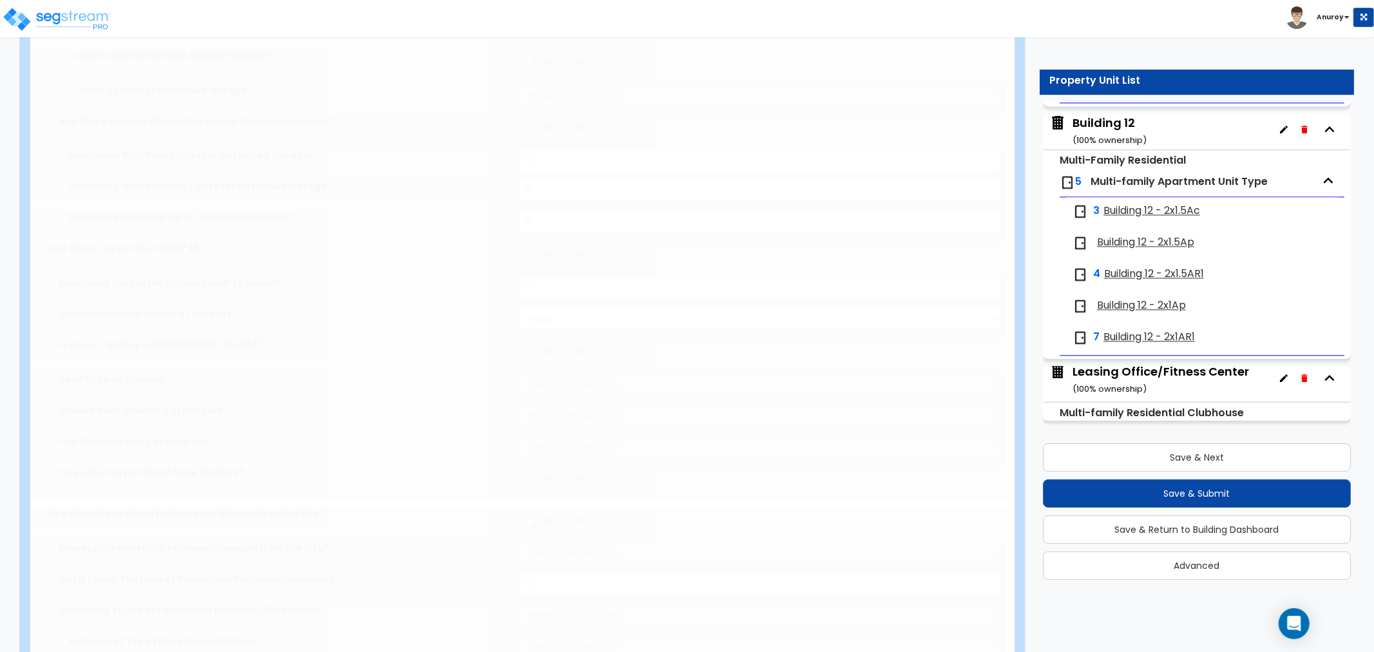
type input "14"
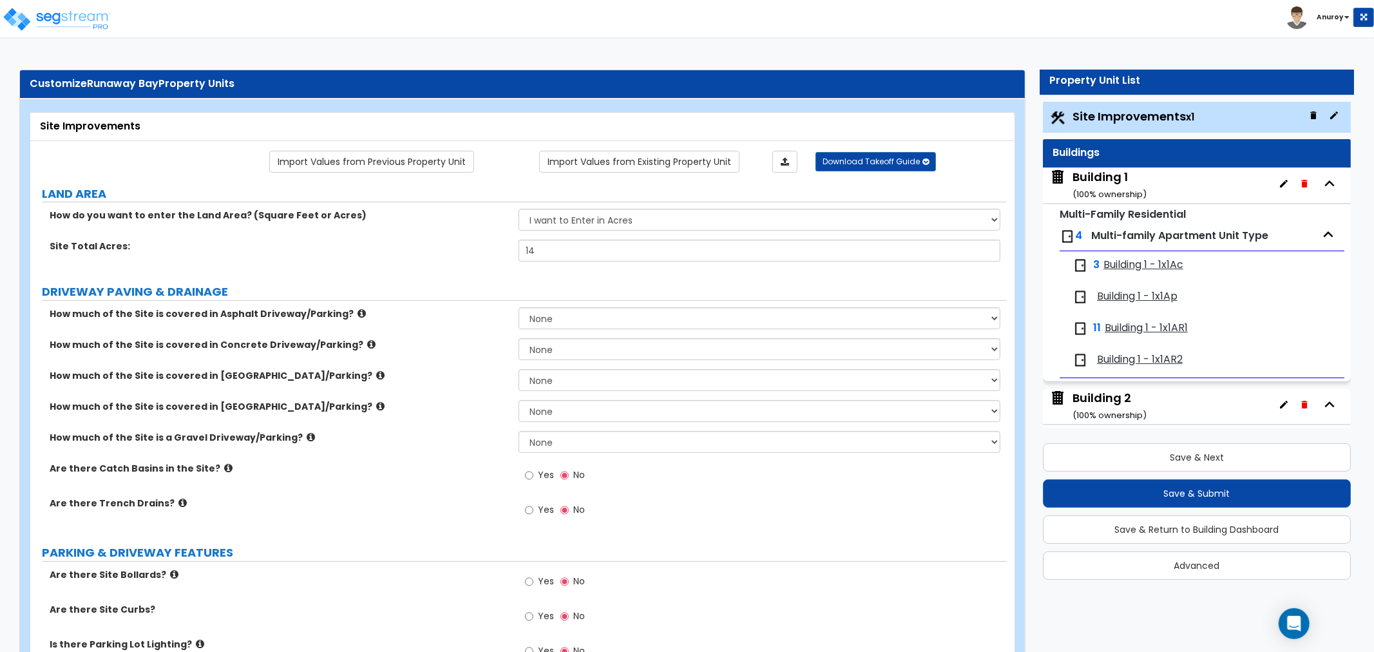
scroll to position [0, 0]
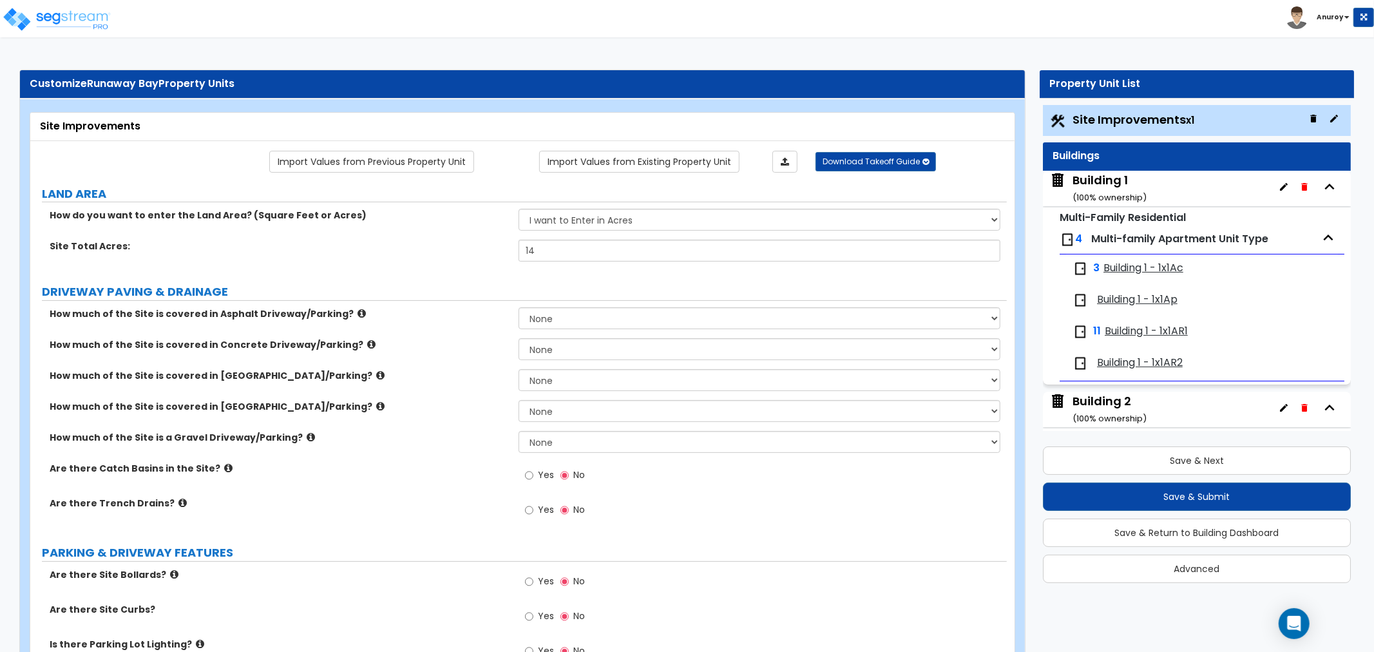
click at [1136, 265] on span "Building 1 - 1x1Ac" at bounding box center [1143, 268] width 80 height 15
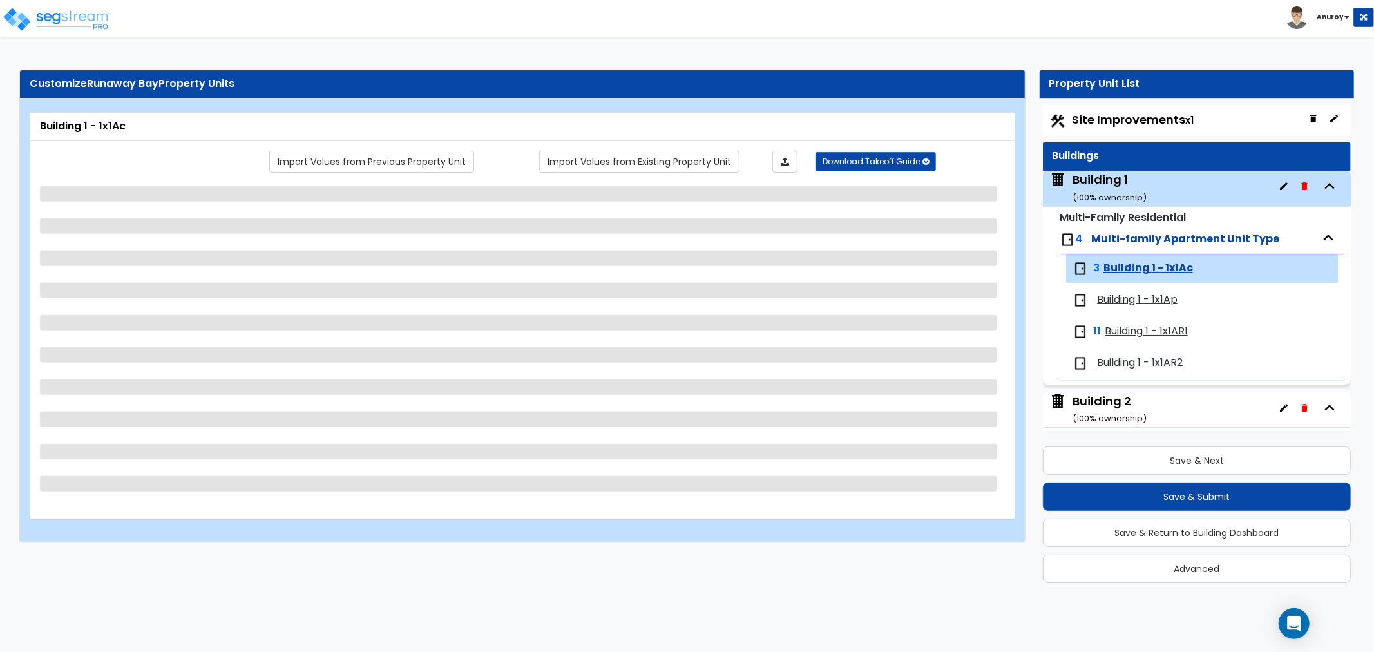
scroll to position [3, 0]
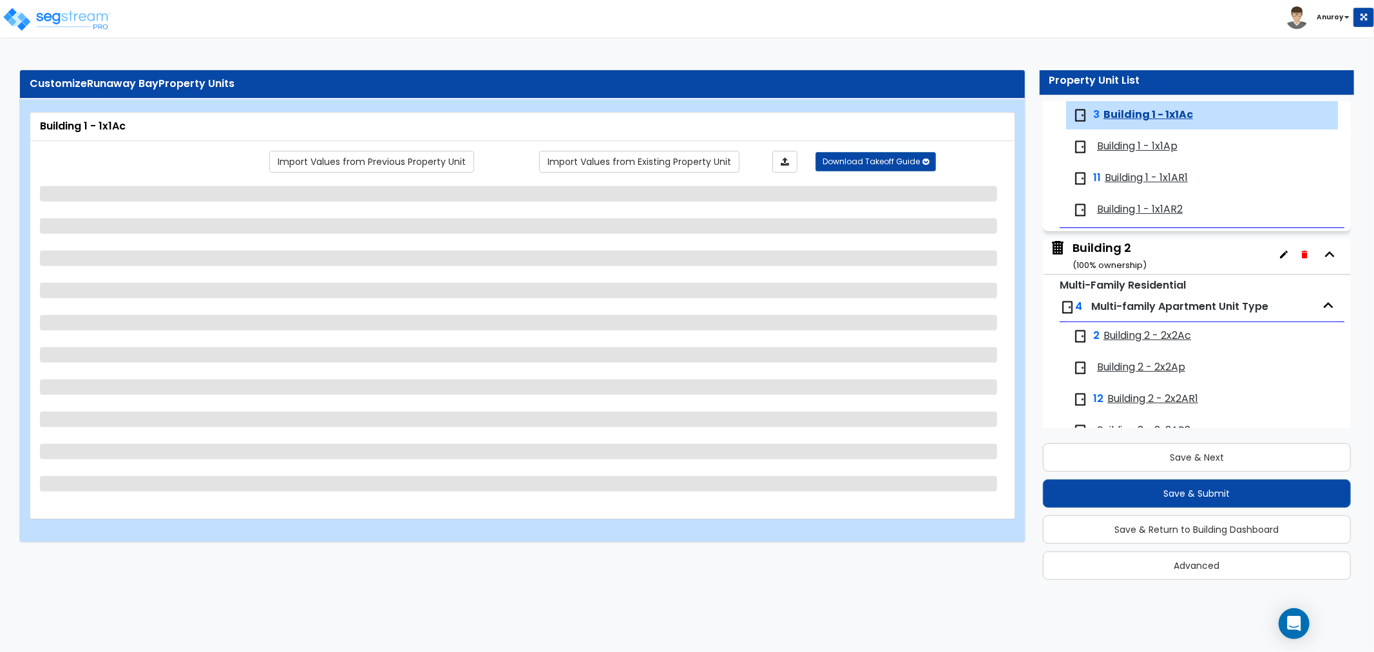
select select "1"
select select "4"
select select "1"
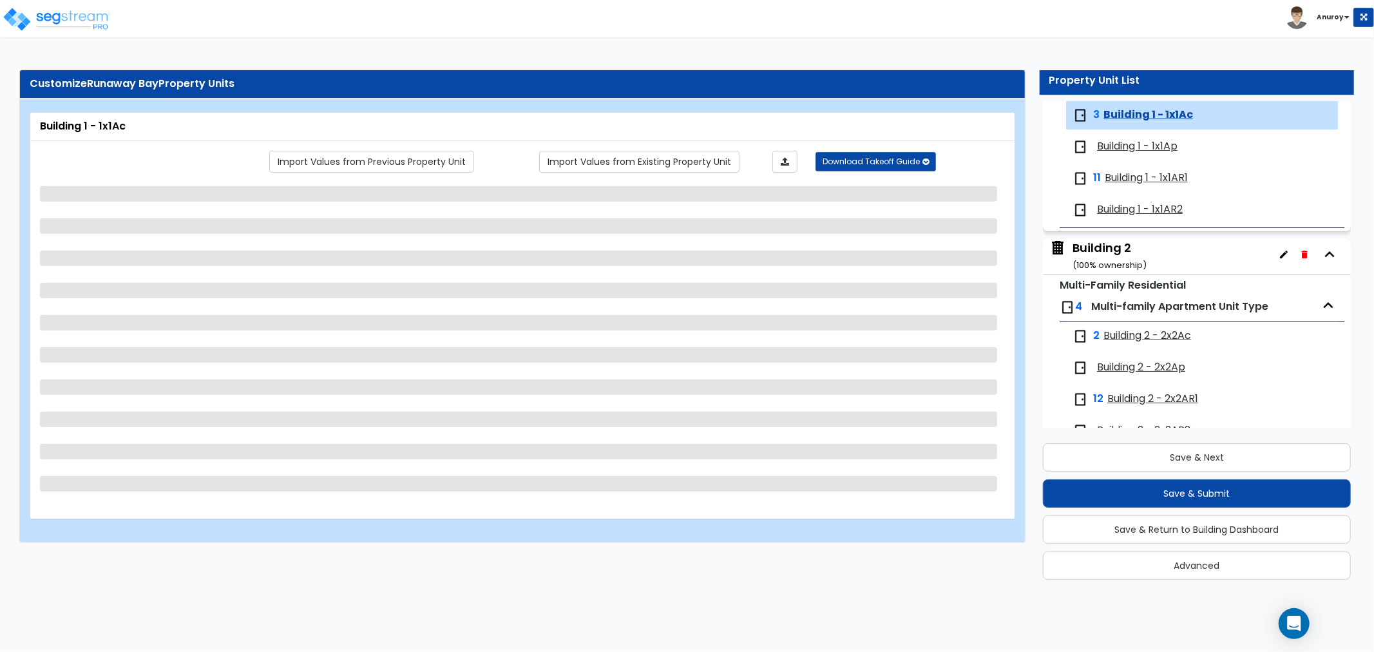
select select "3"
select select "1"
select select "4"
select select "2"
select select "1"
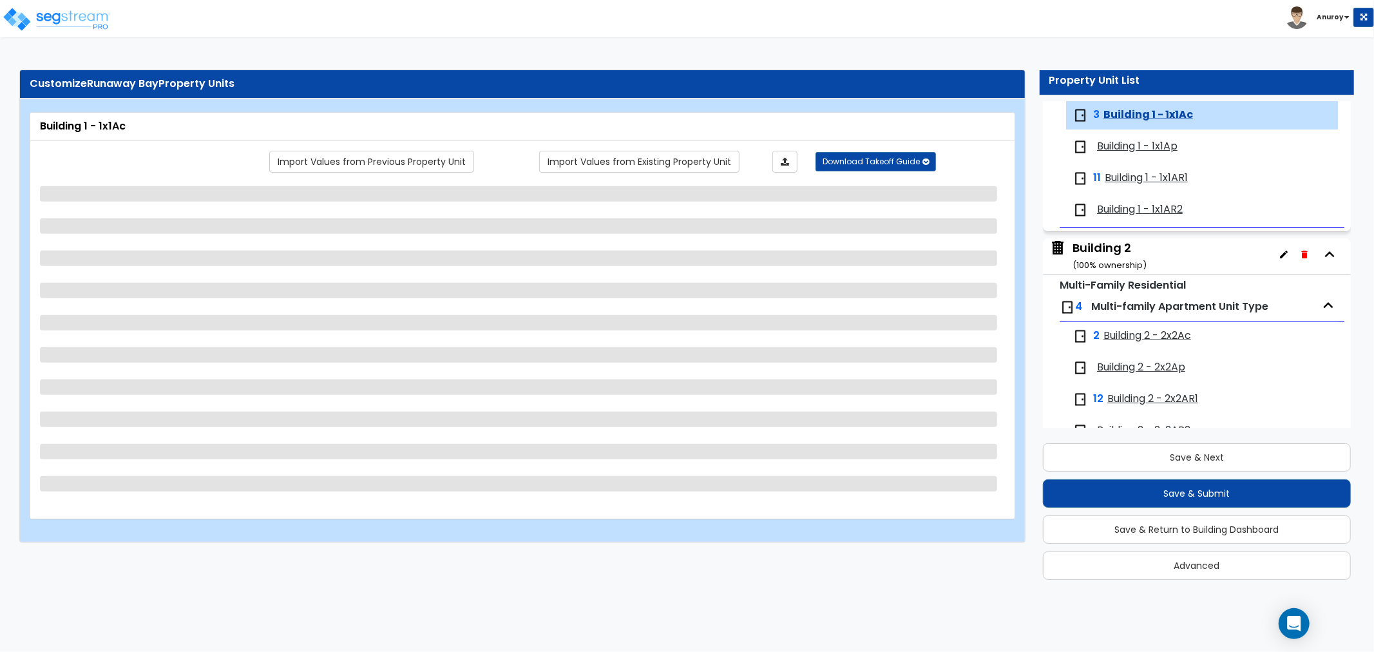
select select "1"
select select "3"
select select "1"
select select "2"
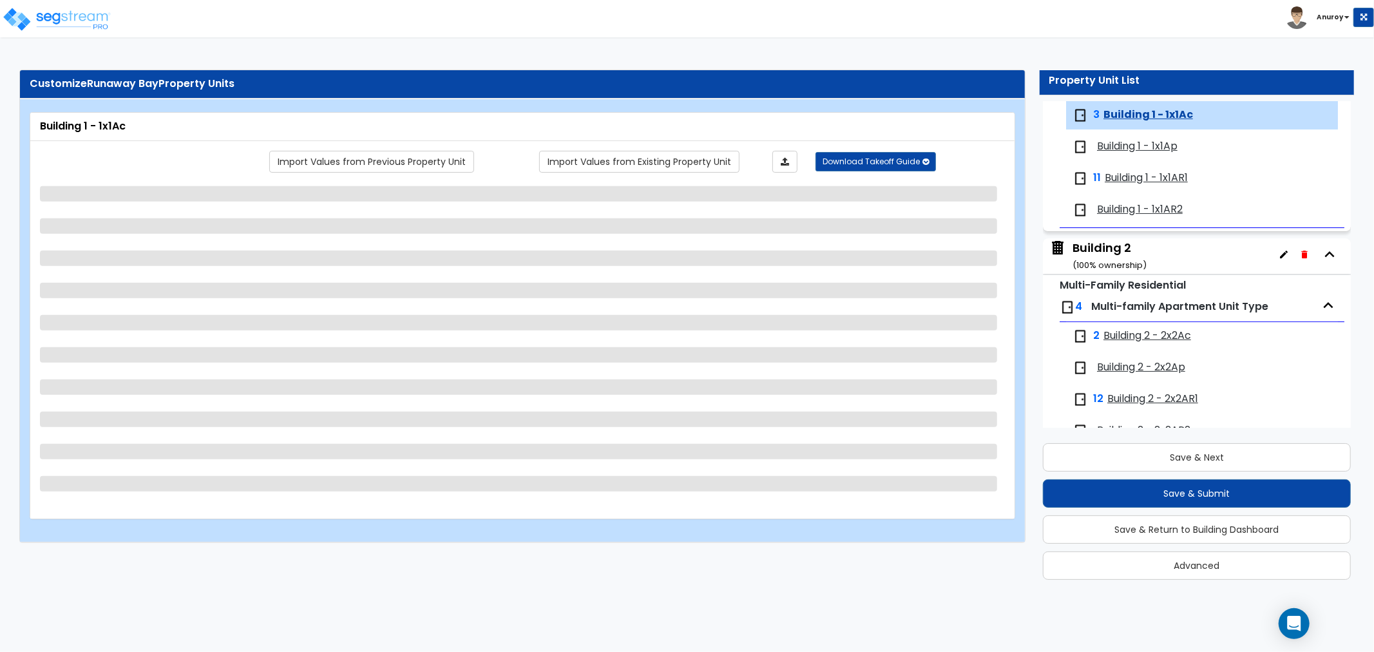
select select "1"
select select "2"
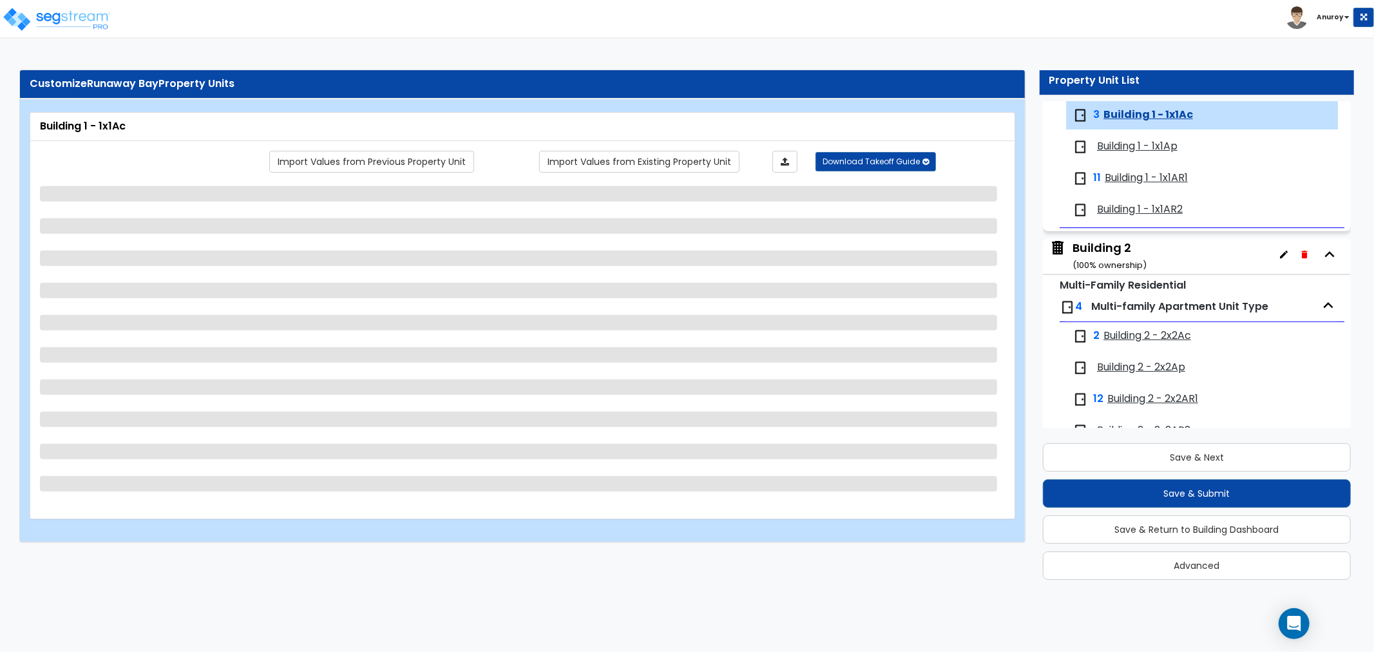
select select "2"
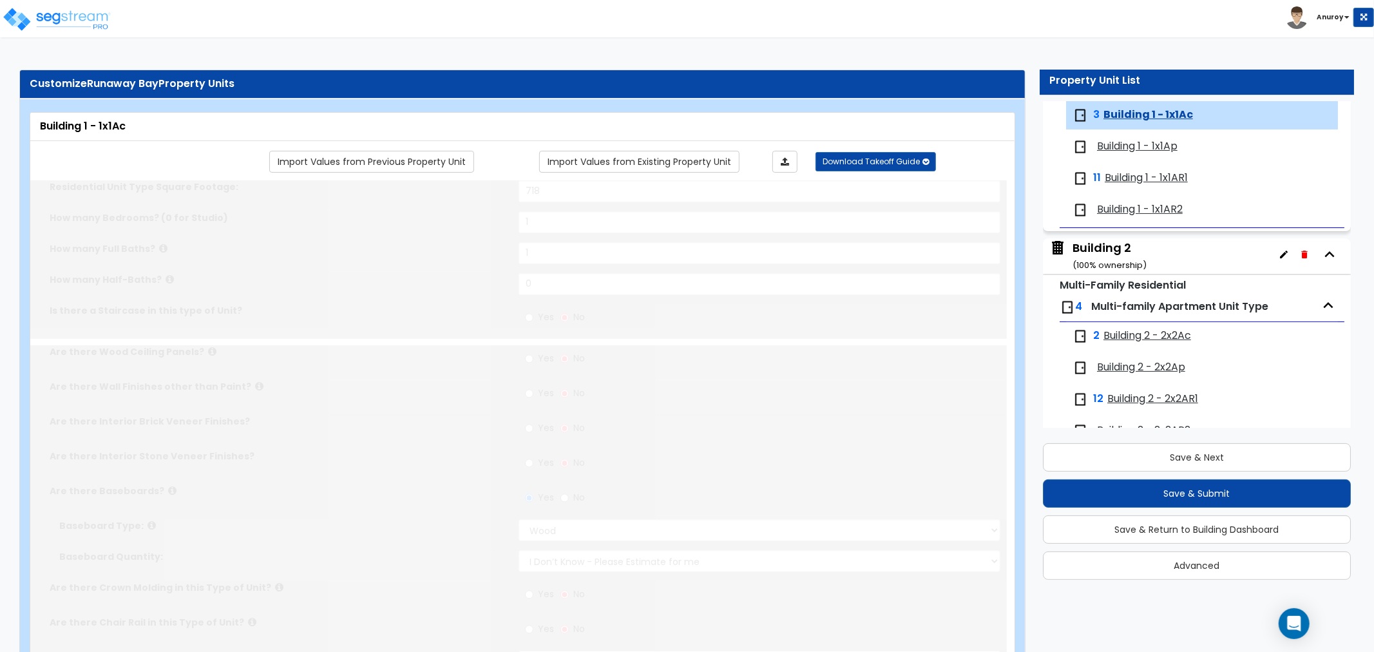
type input "1"
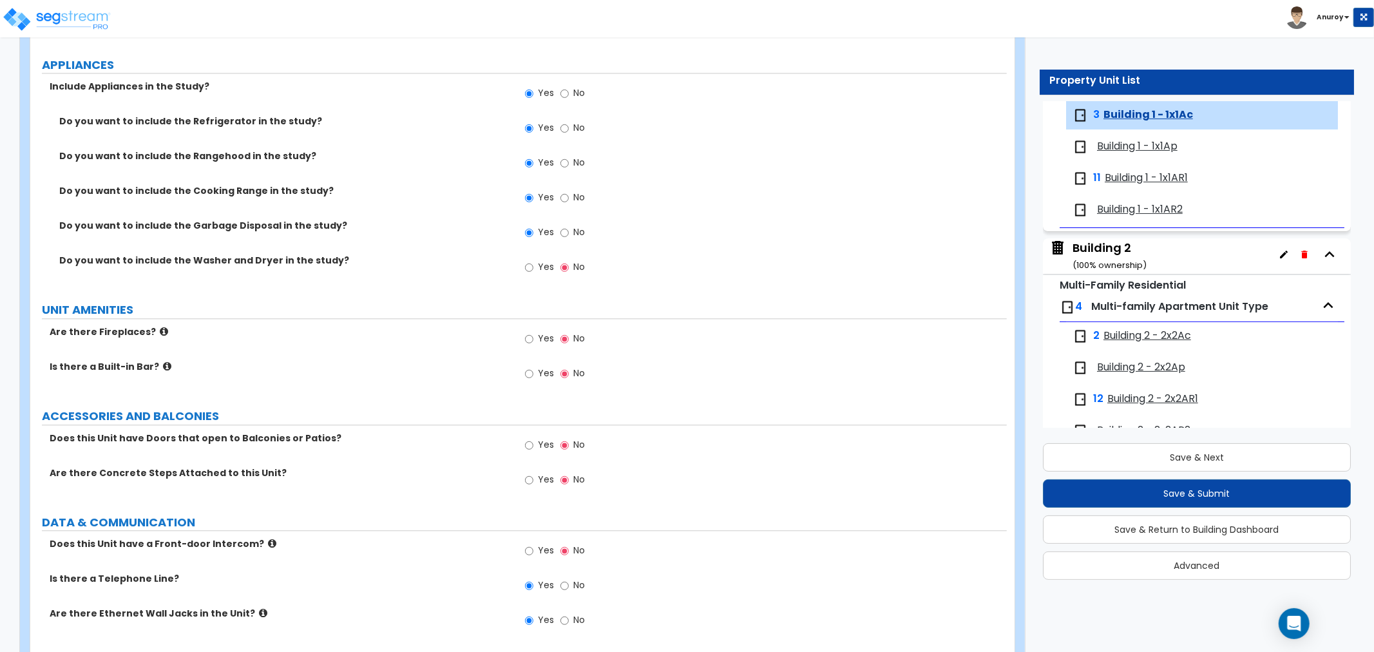
scroll to position [2549, 0]
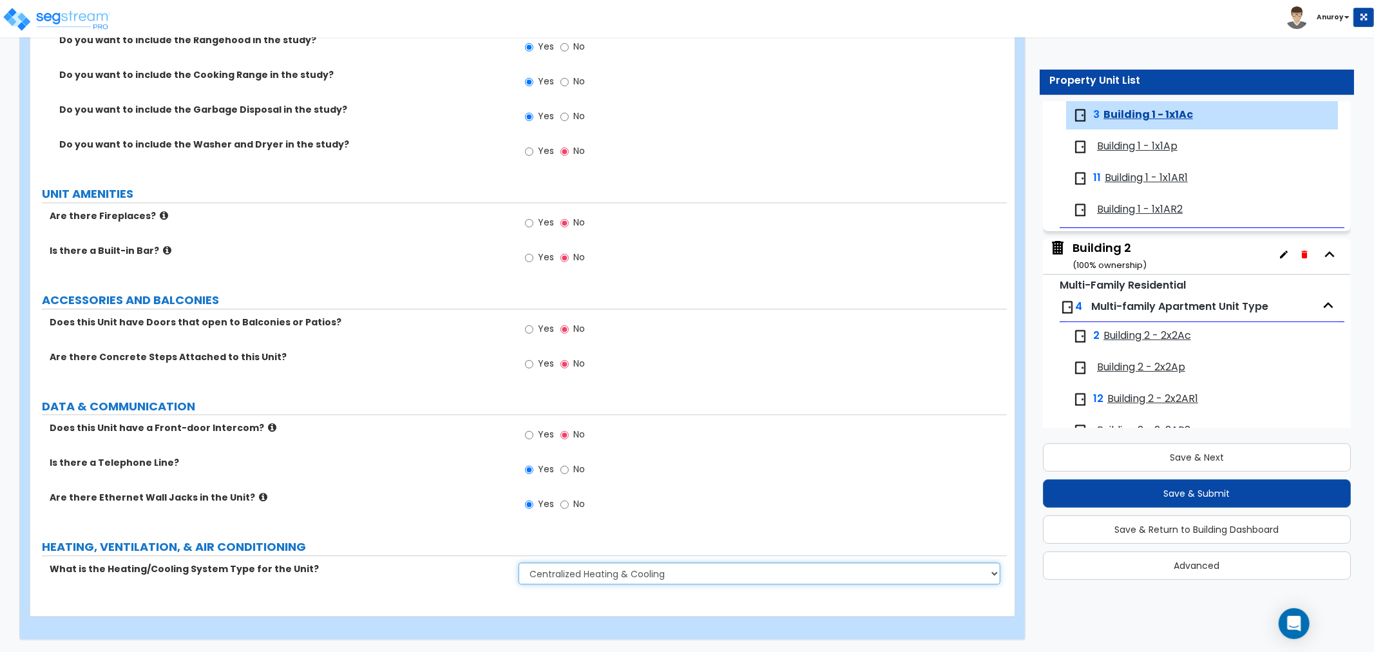
click at [763, 569] on select "None Heat Only Centralized Heating & Cooling Thru Wall Air Conditioners Mini Sp…" at bounding box center [760, 573] width 482 height 22
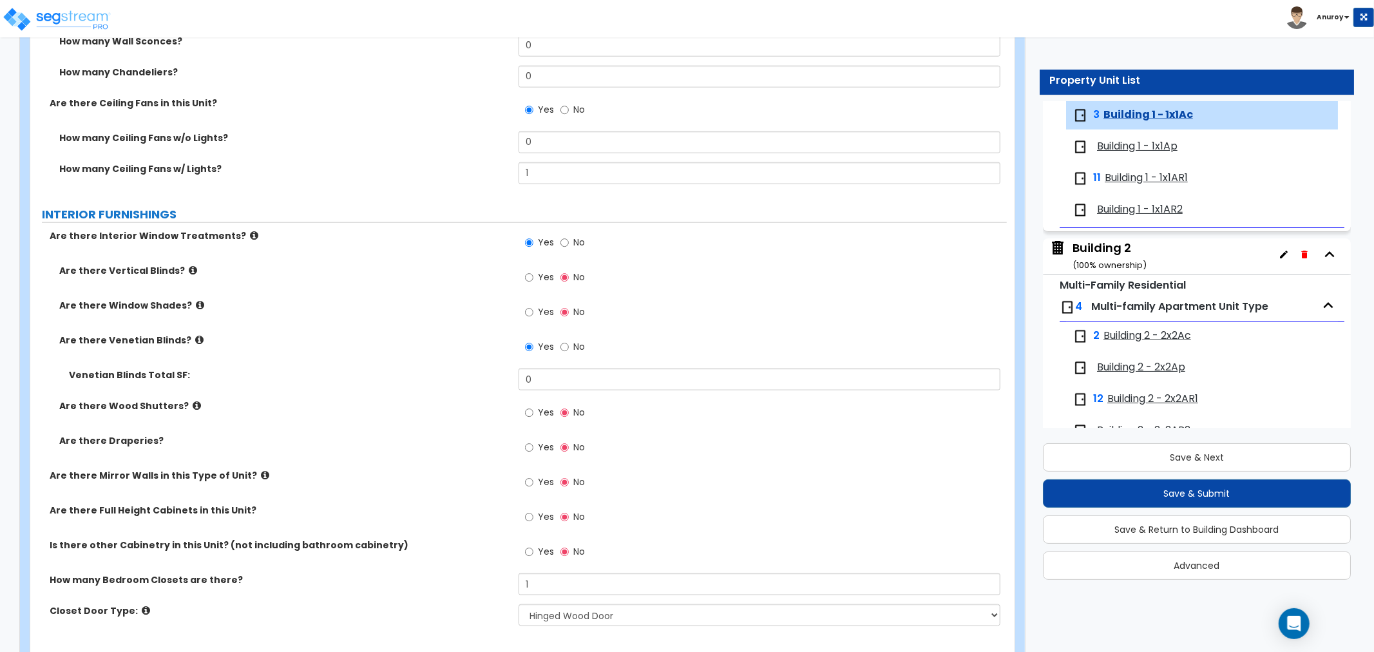
scroll to position [1189, 0]
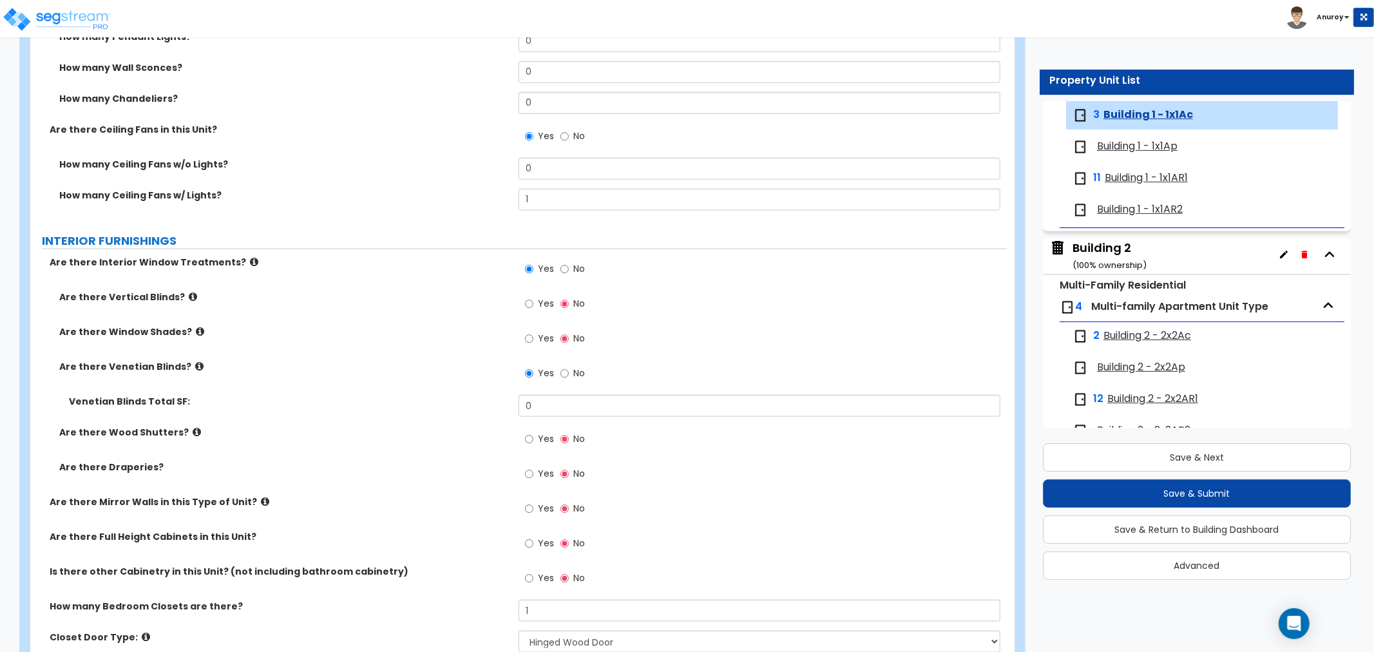
click at [965, 478] on div "Yes No" at bounding box center [763, 478] width 488 height 35
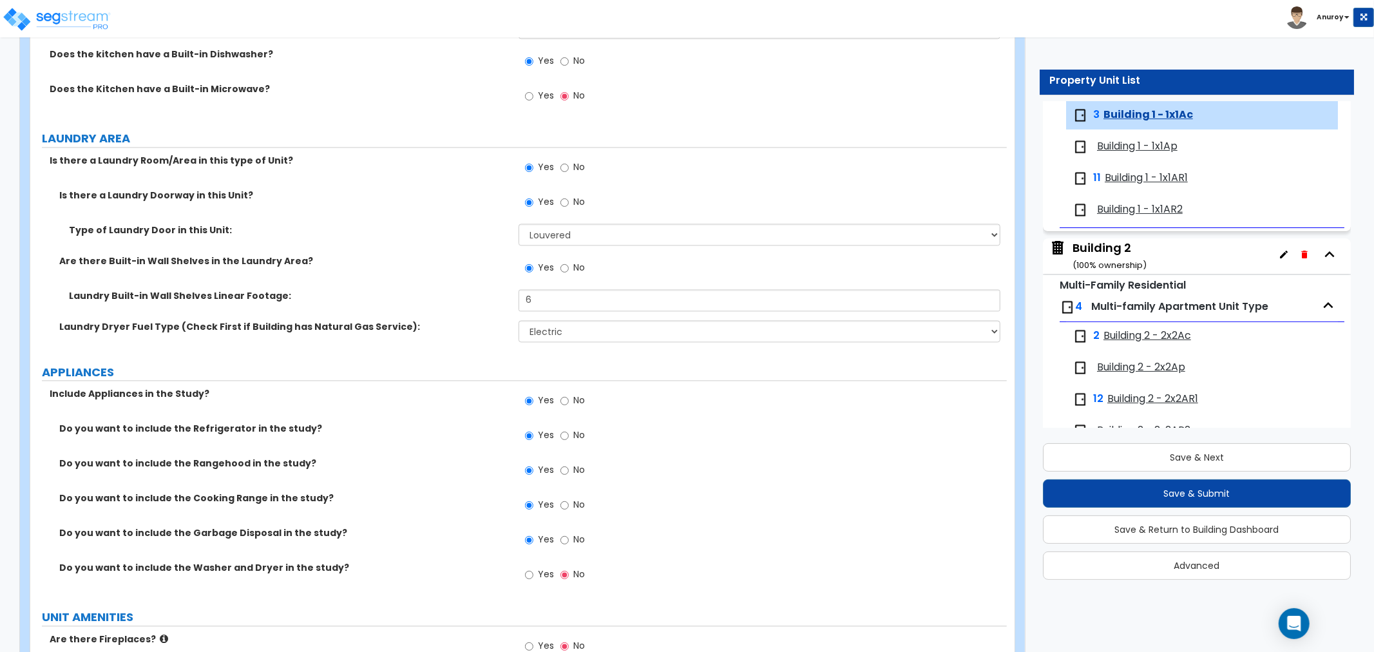
scroll to position [0, 0]
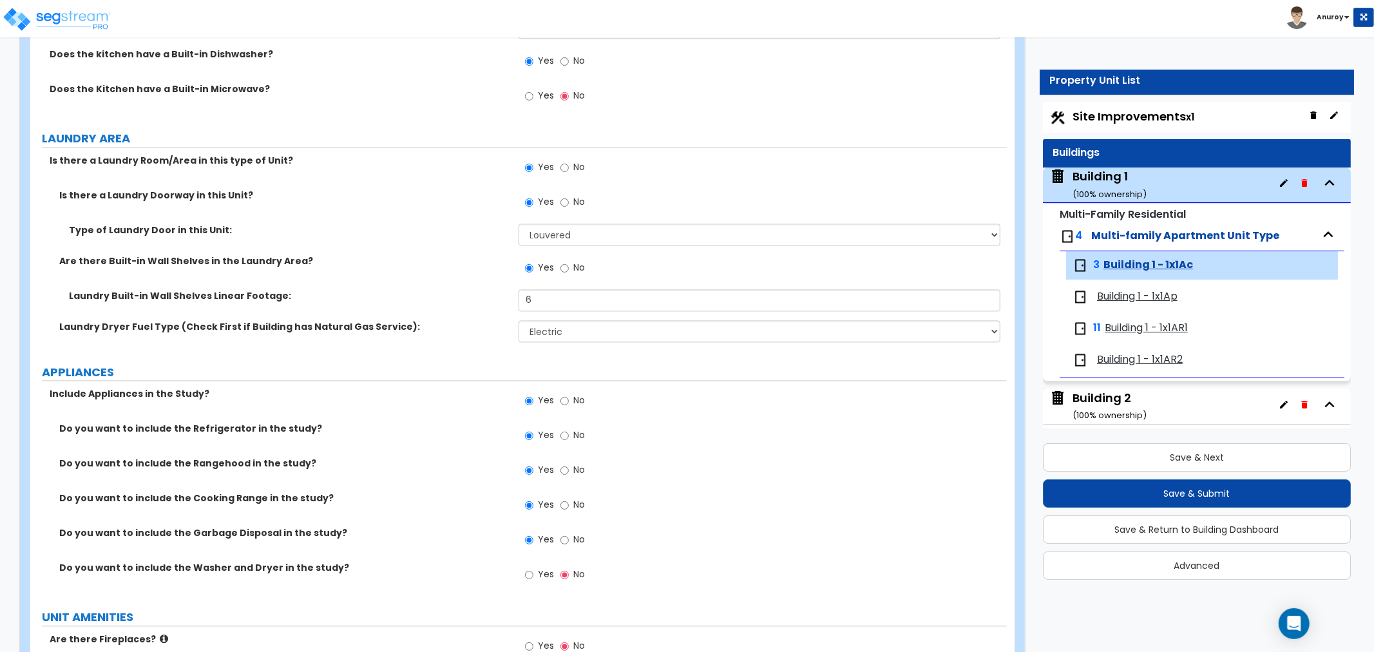
click at [1128, 236] on span "Multi-family Apartment Unit Type" at bounding box center [1185, 235] width 188 height 15
click at [1098, 175] on div "Building 1 ( 100 % ownership)" at bounding box center [1109, 184] width 74 height 33
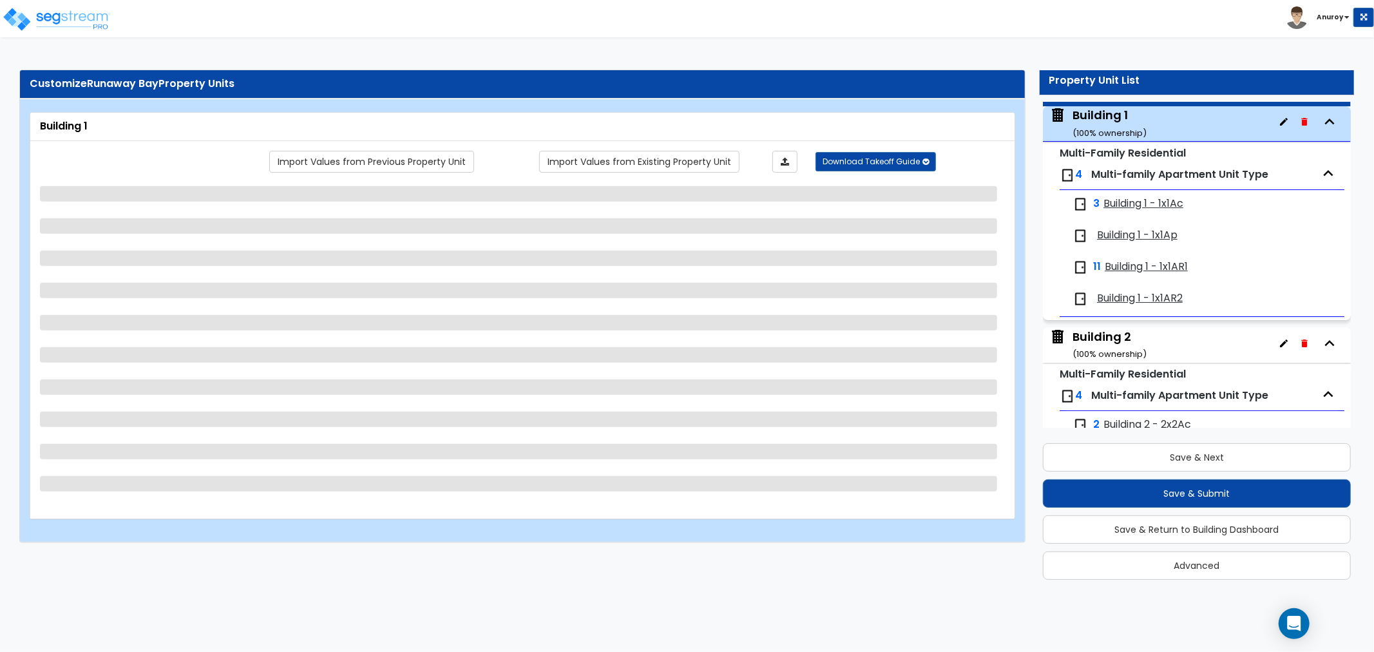
scroll to position [66, 0]
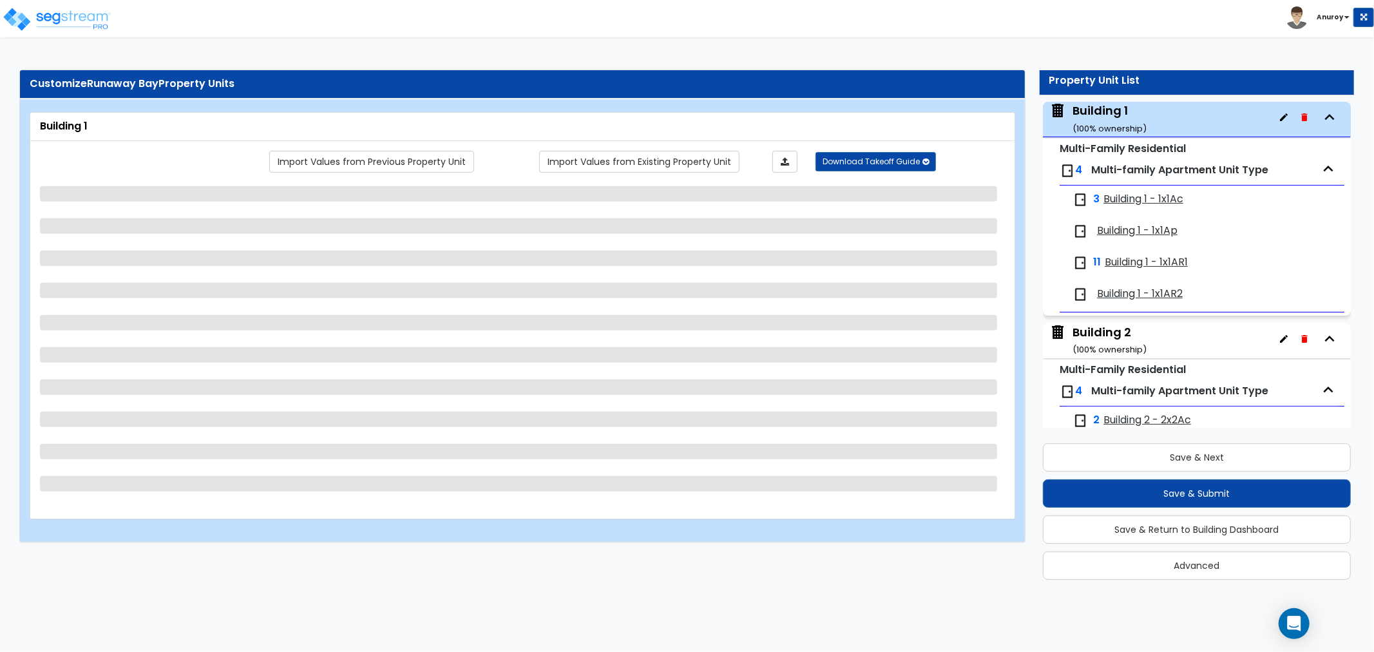
select select "2"
select select "7"
select select "1"
select select "7"
select select "1"
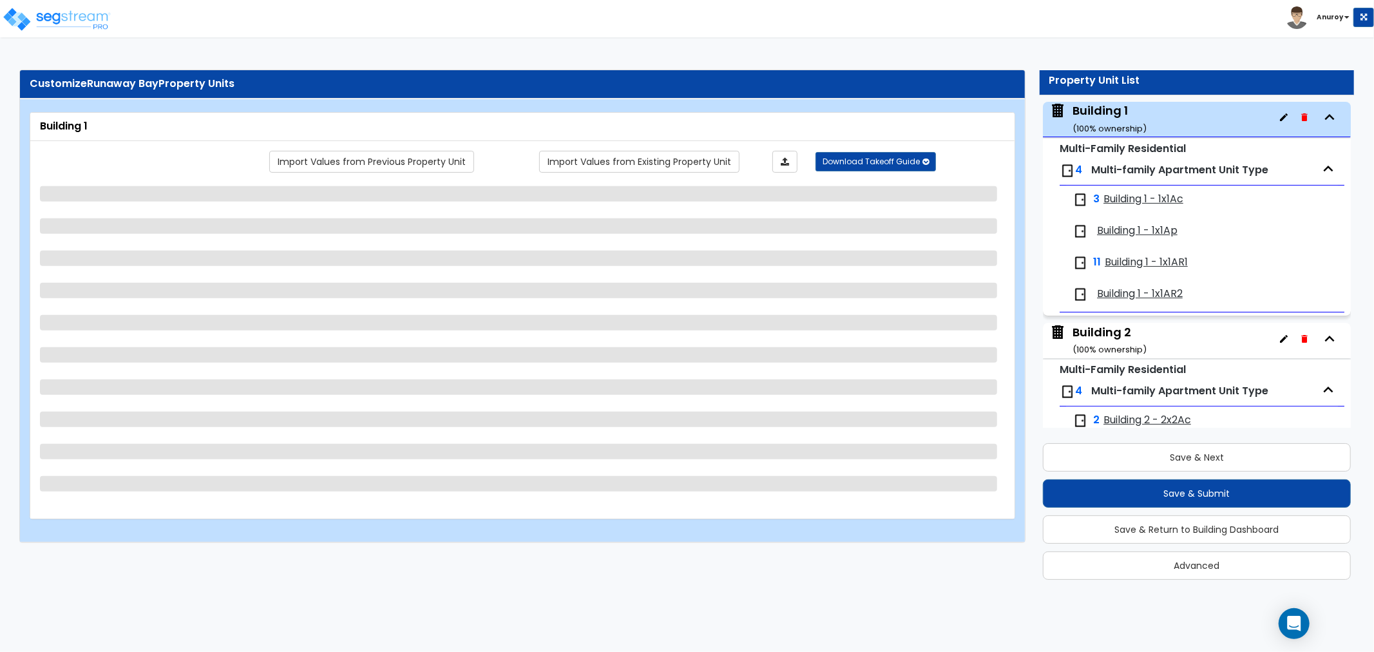
select select "2"
select select "1"
select select "3"
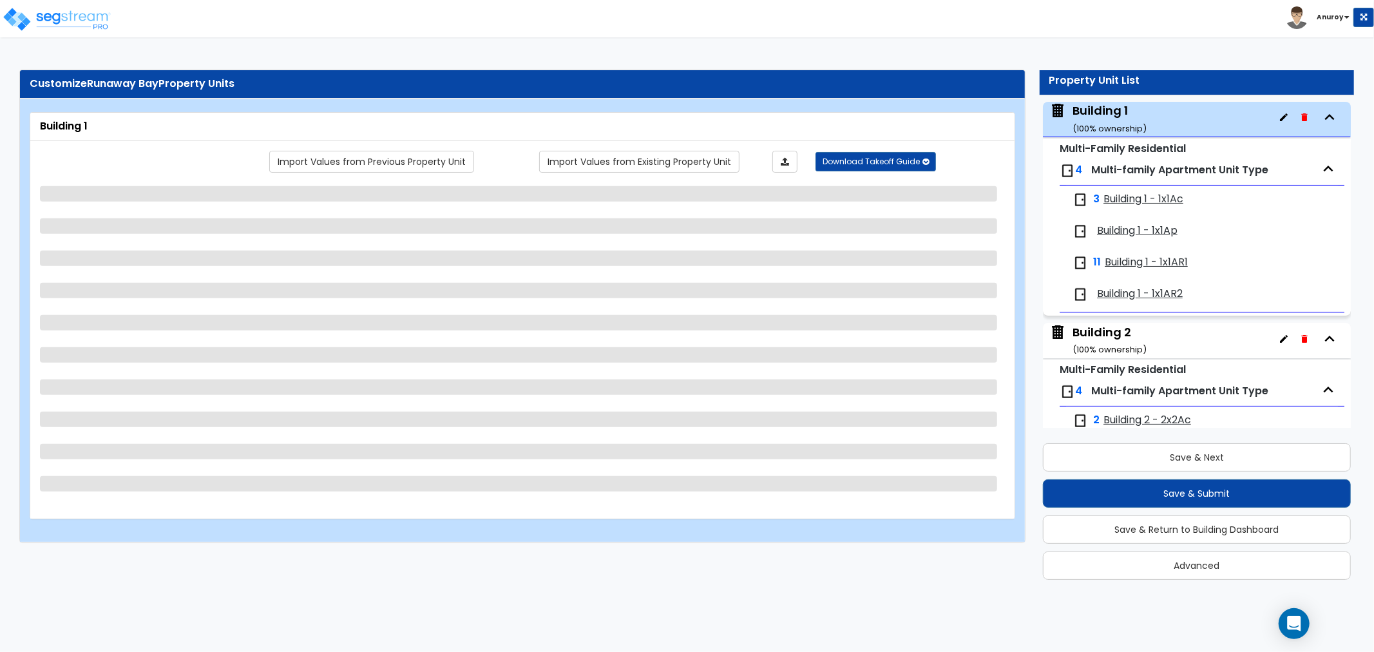
select select "1"
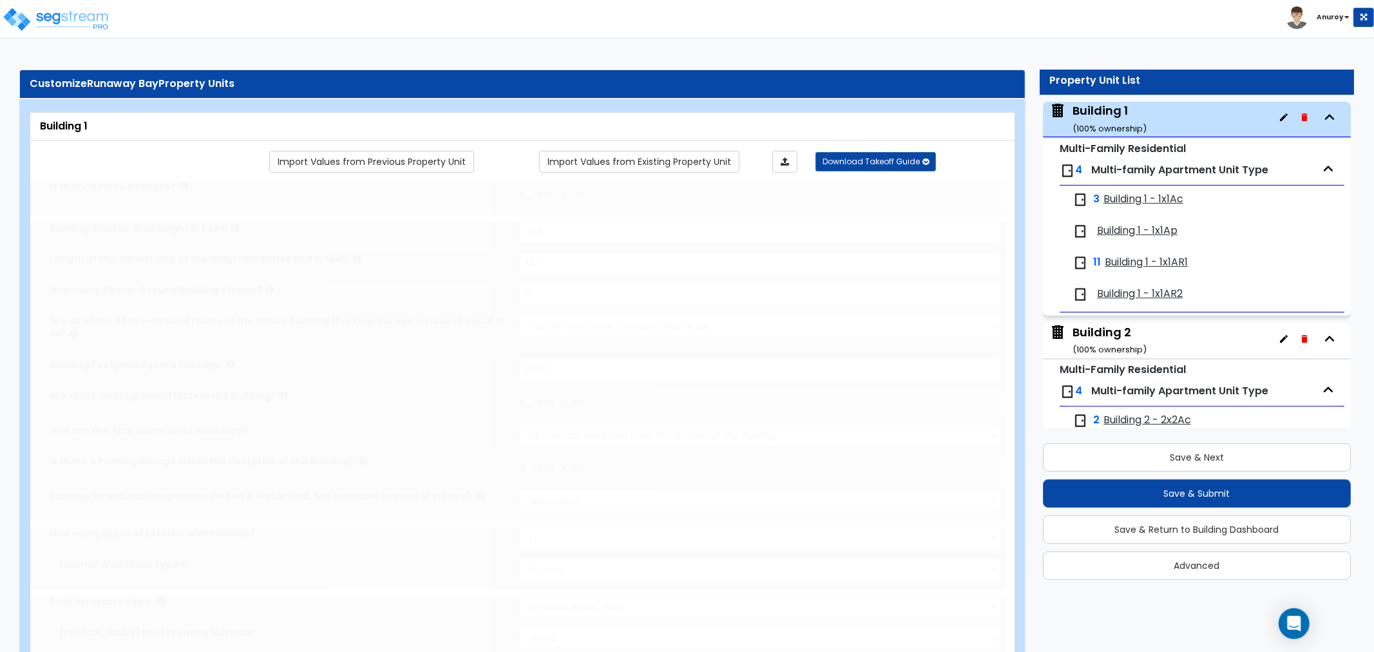
select select "2"
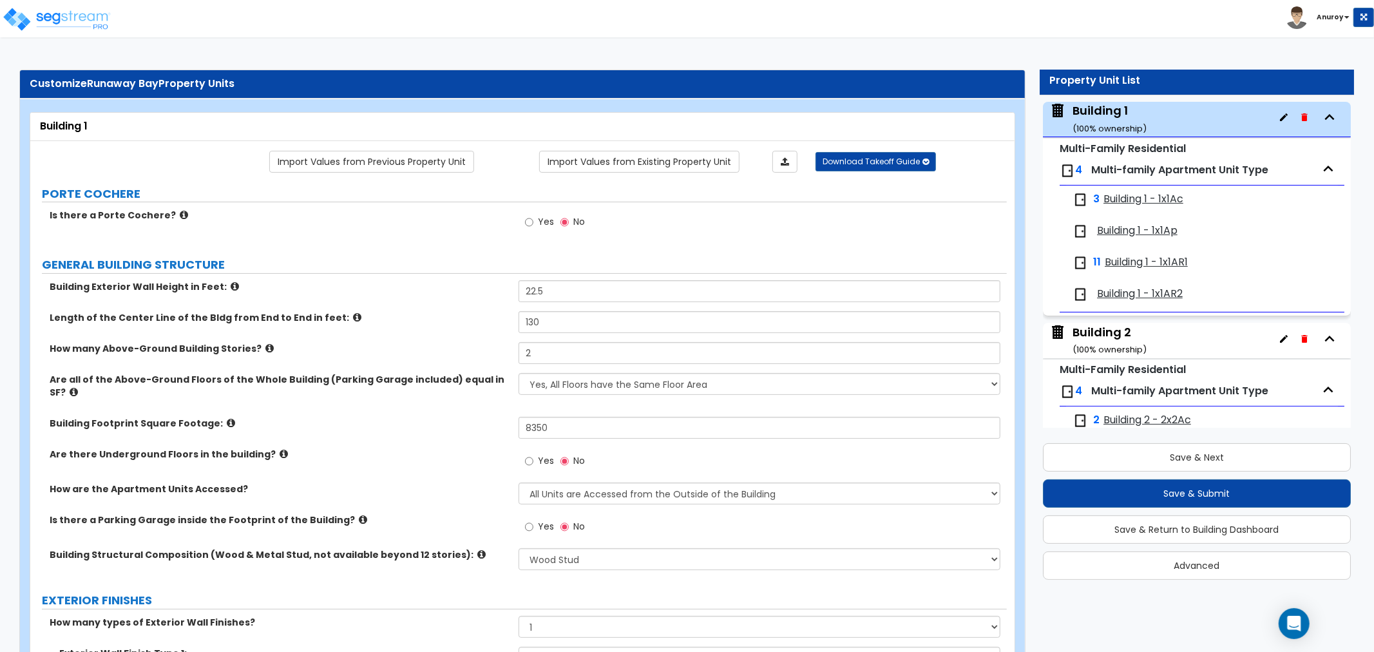
scroll to position [2369, 0]
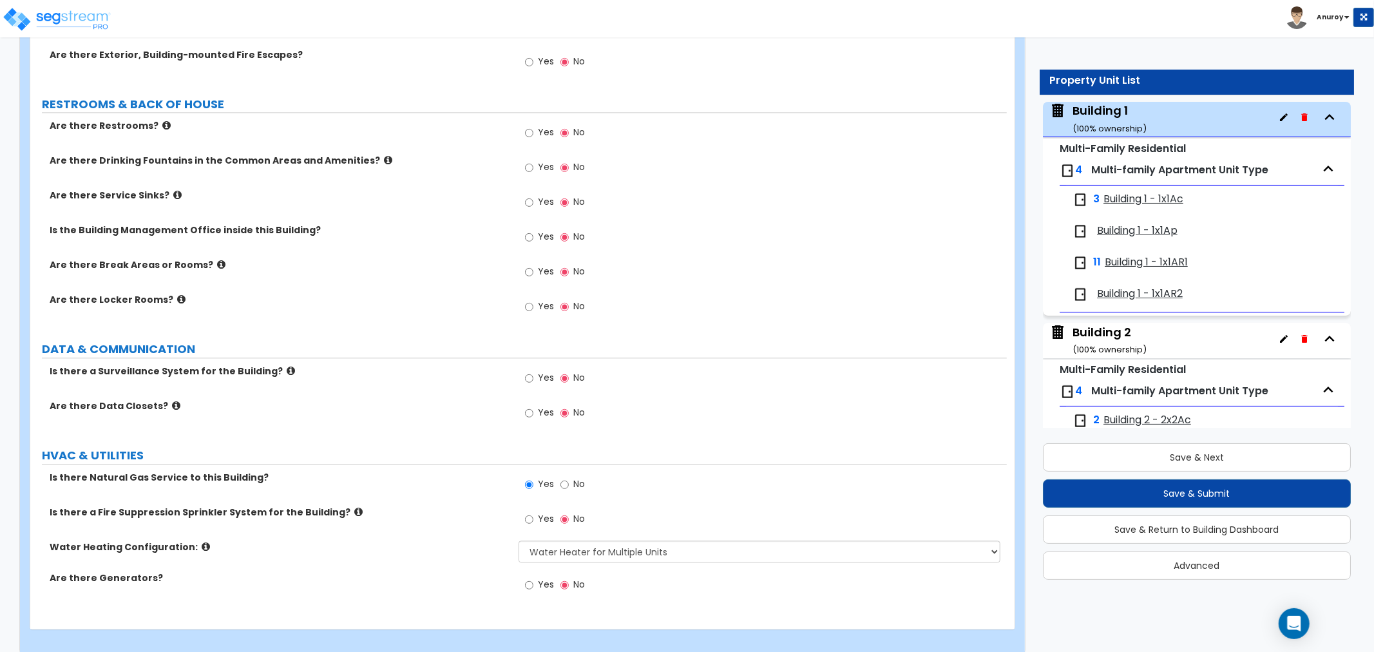
click at [576, 477] on span "No" at bounding box center [579, 483] width 12 height 13
click at [569, 477] on input "No" at bounding box center [564, 484] width 8 height 14
radio input "false"
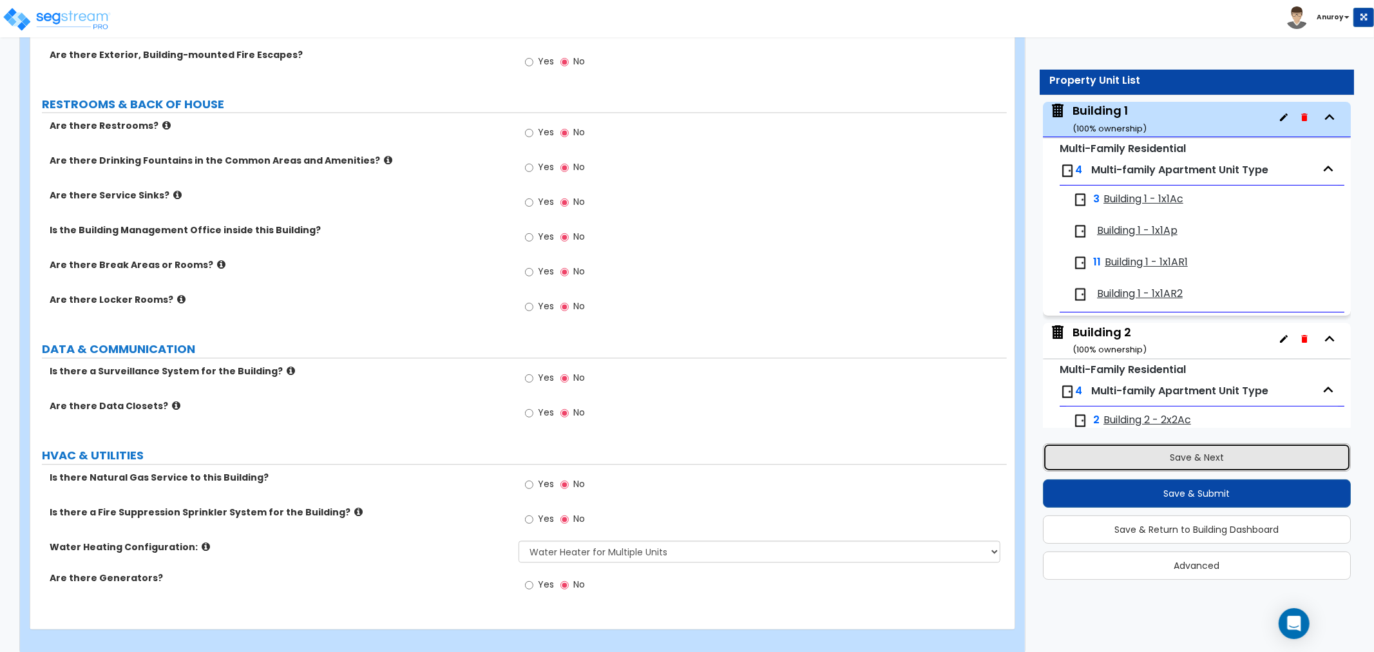
click at [1087, 464] on button "Save & Next" at bounding box center [1197, 457] width 308 height 28
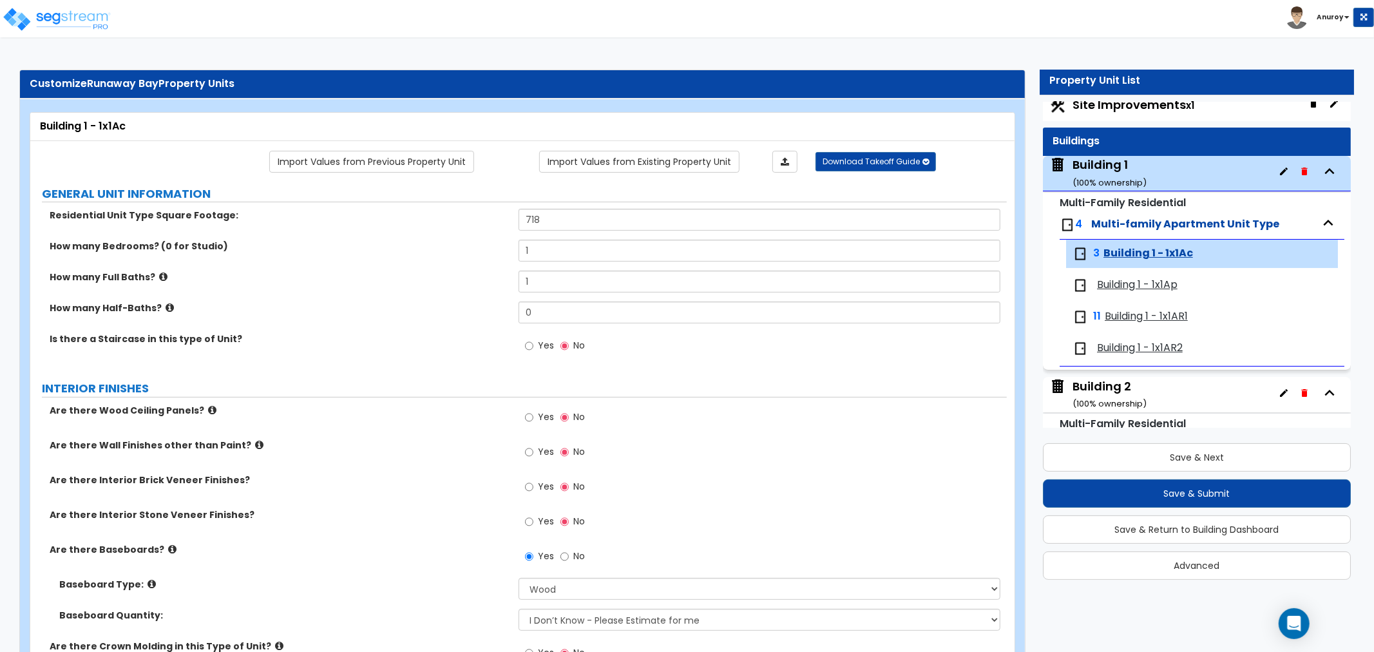
scroll to position [0, 0]
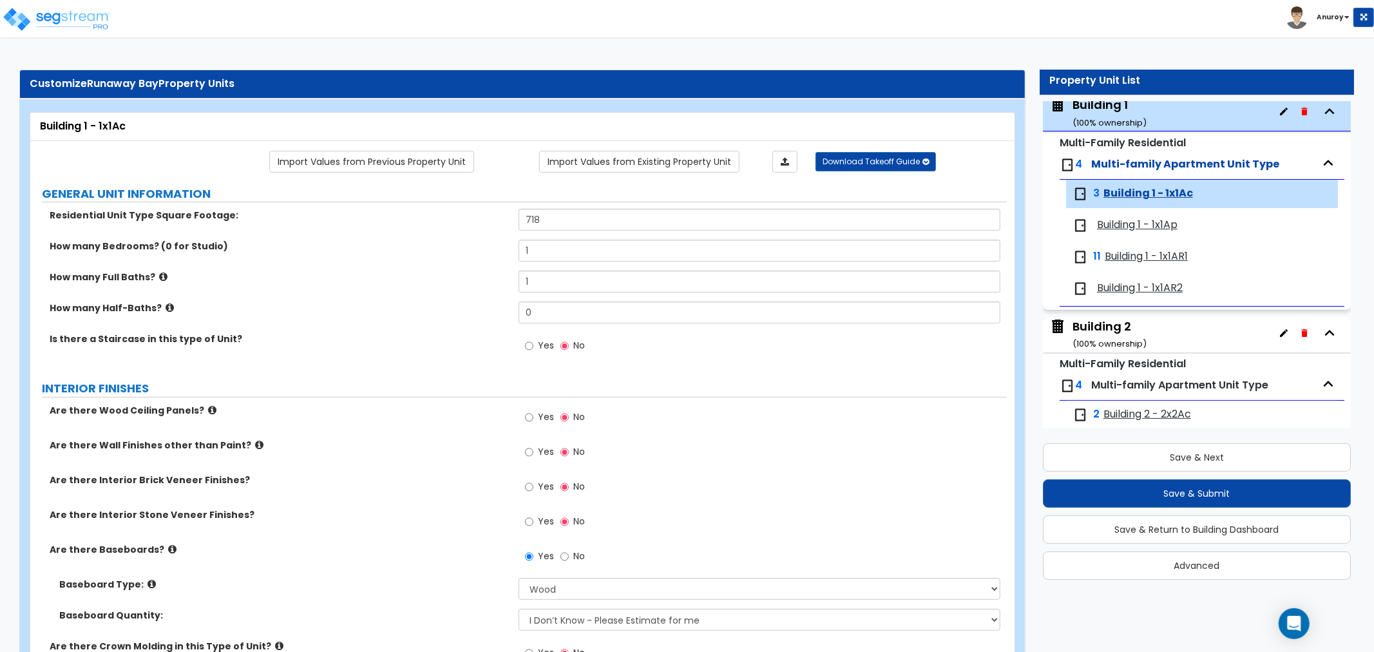
click at [1094, 328] on div "Building 2 ( 100 % ownership)" at bounding box center [1109, 334] width 74 height 33
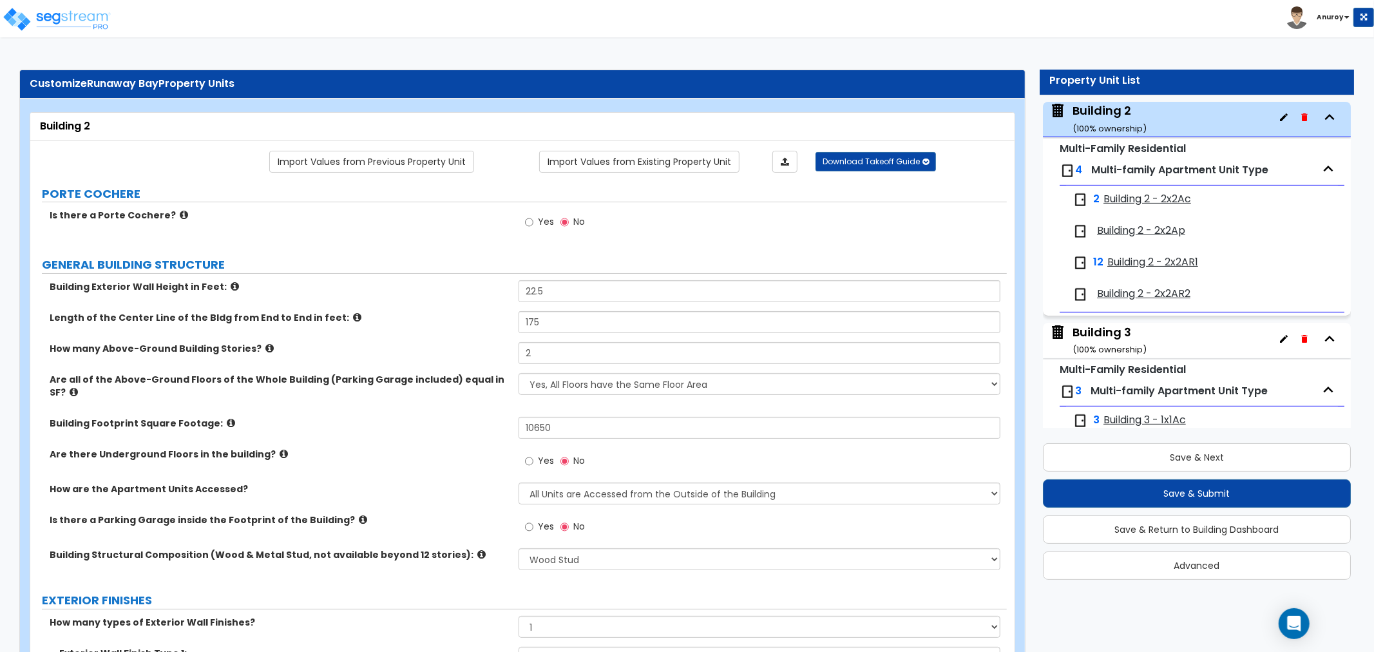
scroll to position [2369, 0]
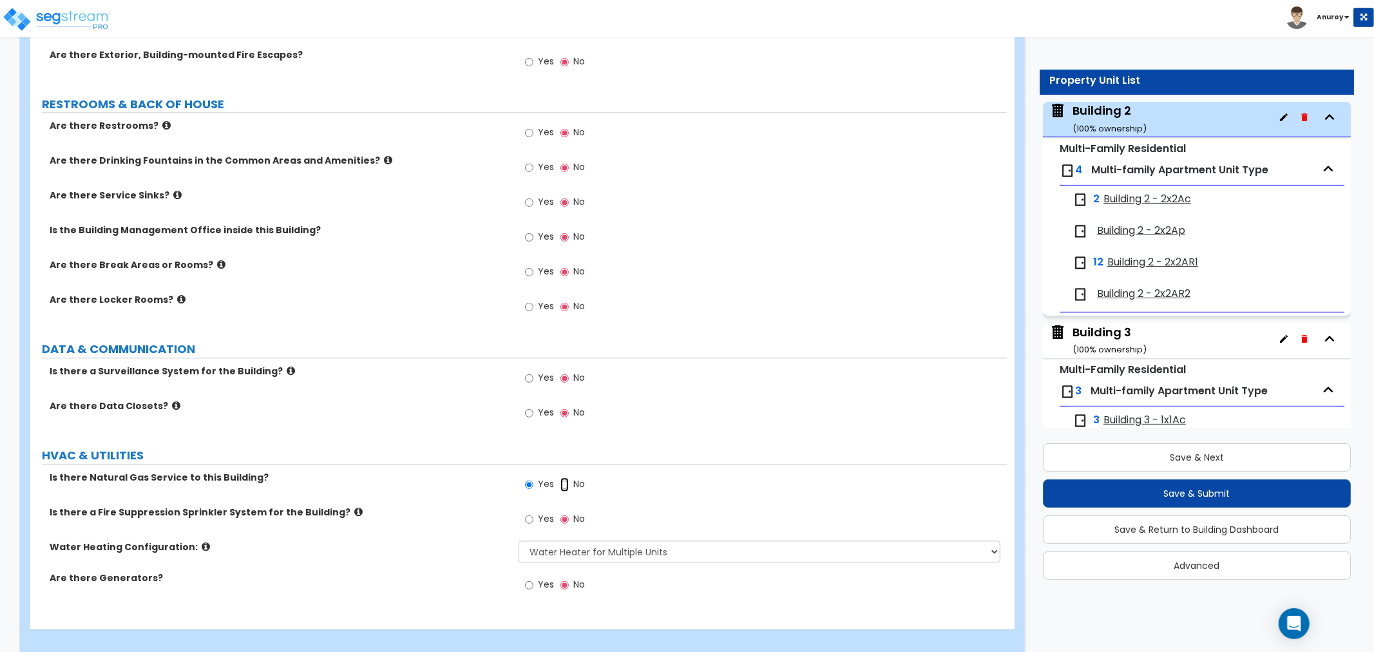
click at [563, 477] on input "No" at bounding box center [564, 484] width 8 height 14
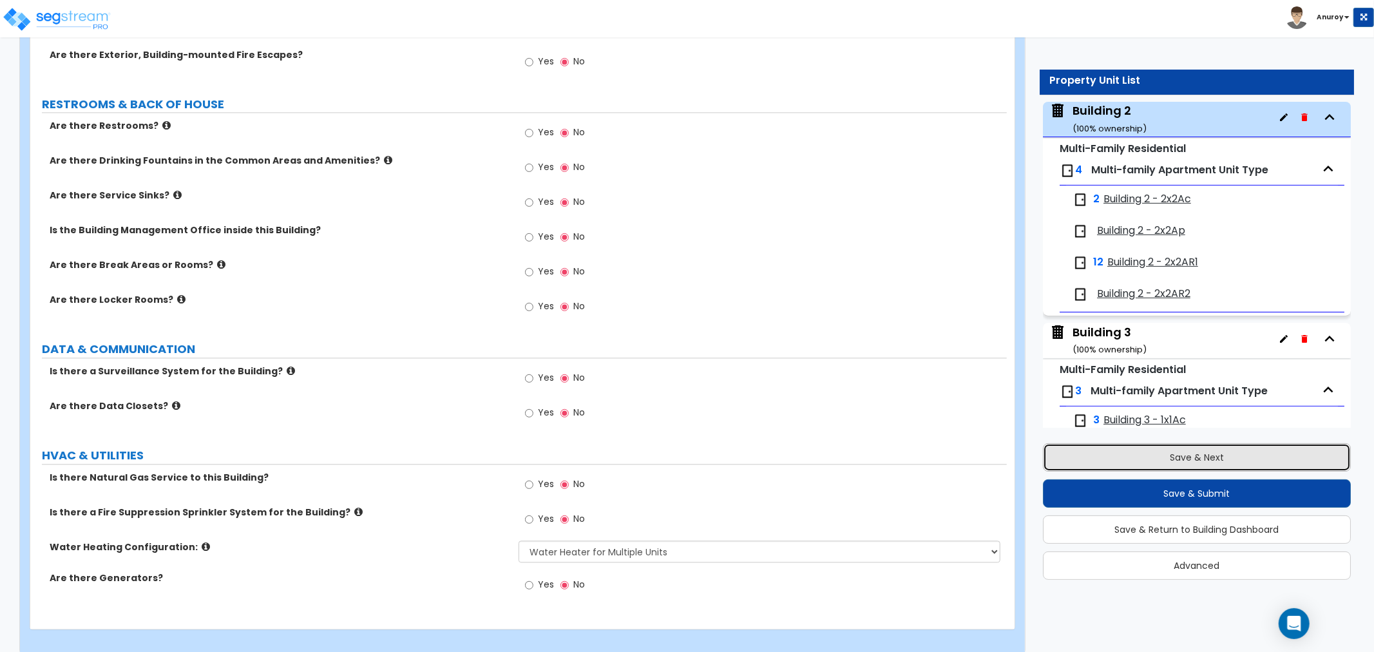
click at [1119, 443] on button "Save & Next" at bounding box center [1197, 457] width 308 height 28
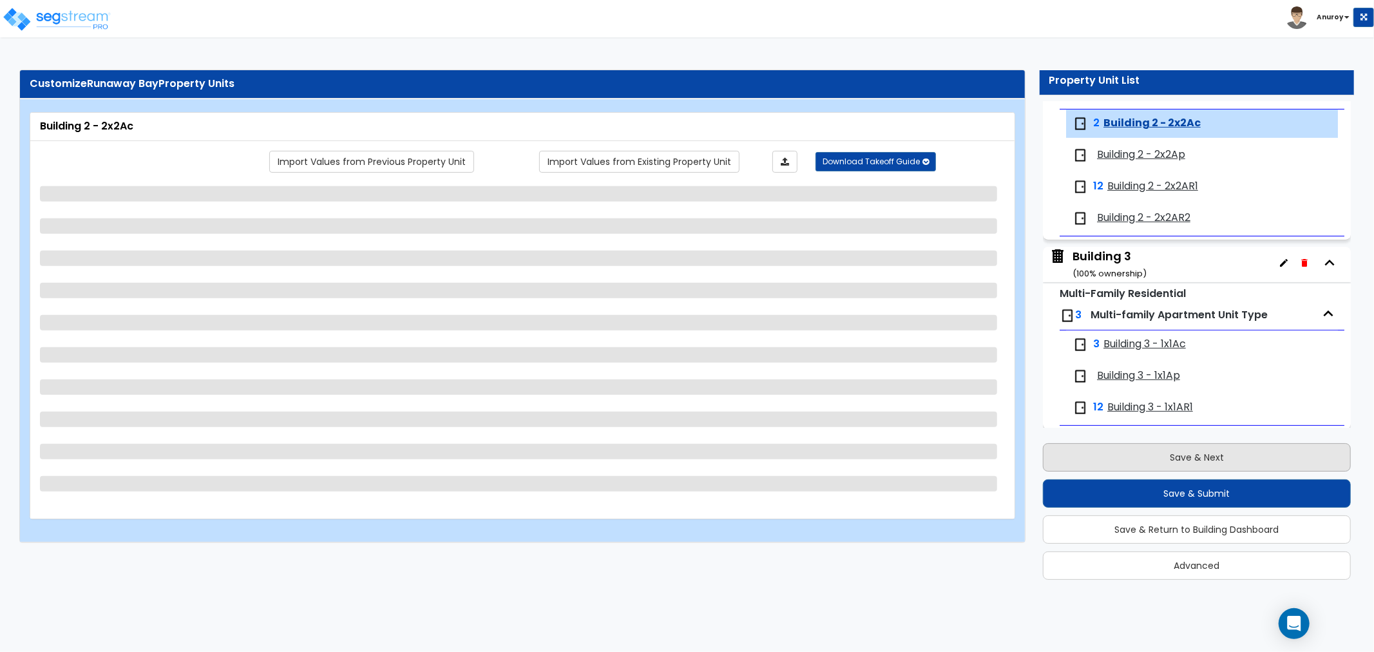
scroll to position [371, 0]
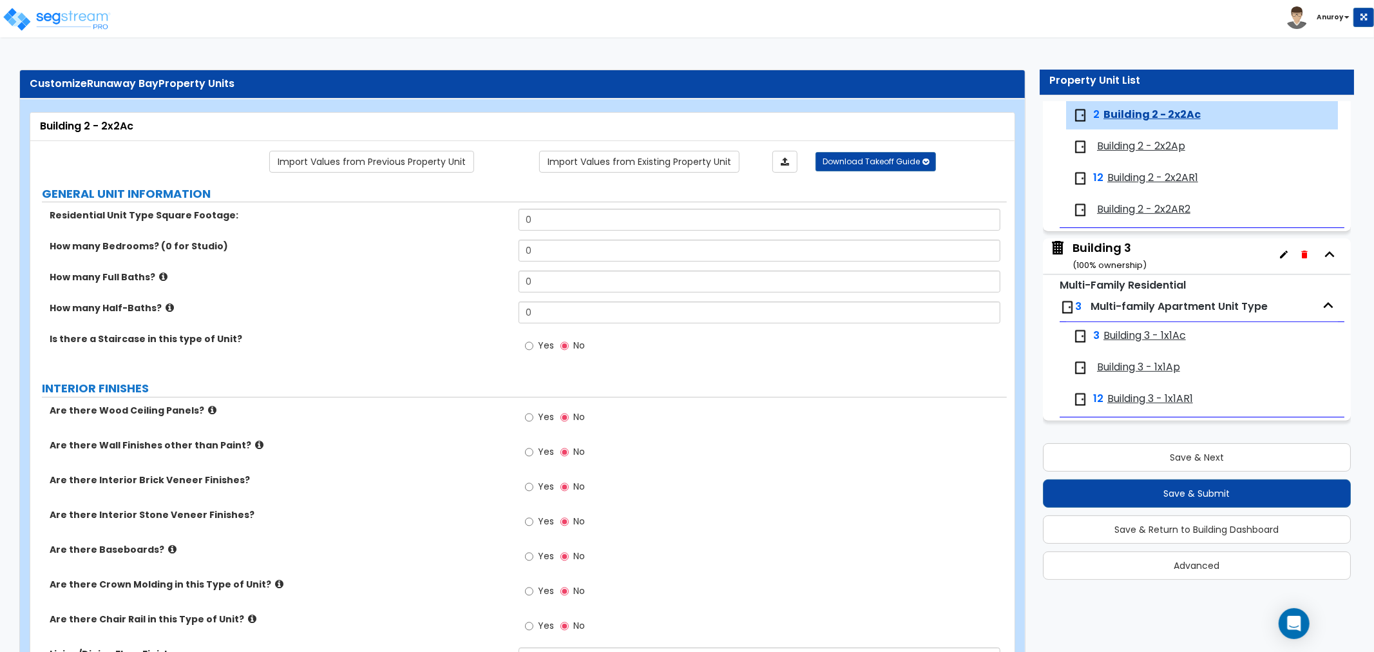
click at [1094, 250] on div "Building 3 ( 100 % ownership)" at bounding box center [1109, 256] width 74 height 33
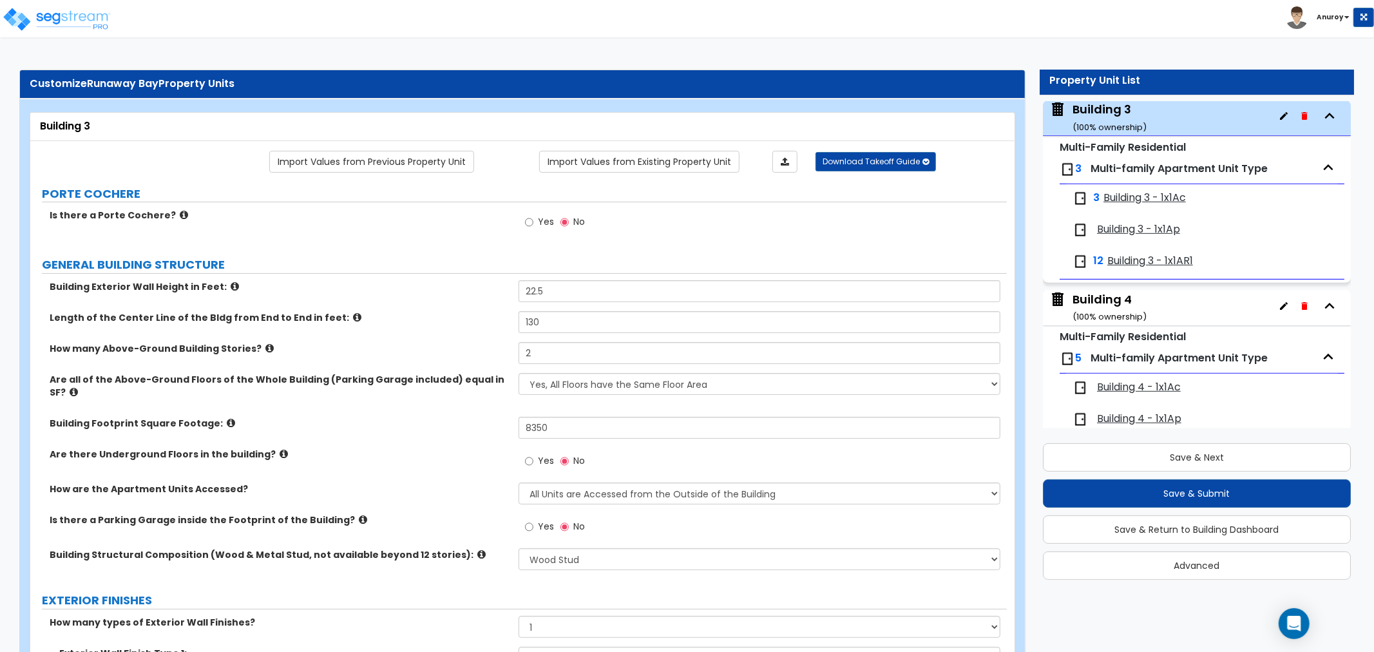
scroll to position [2369, 0]
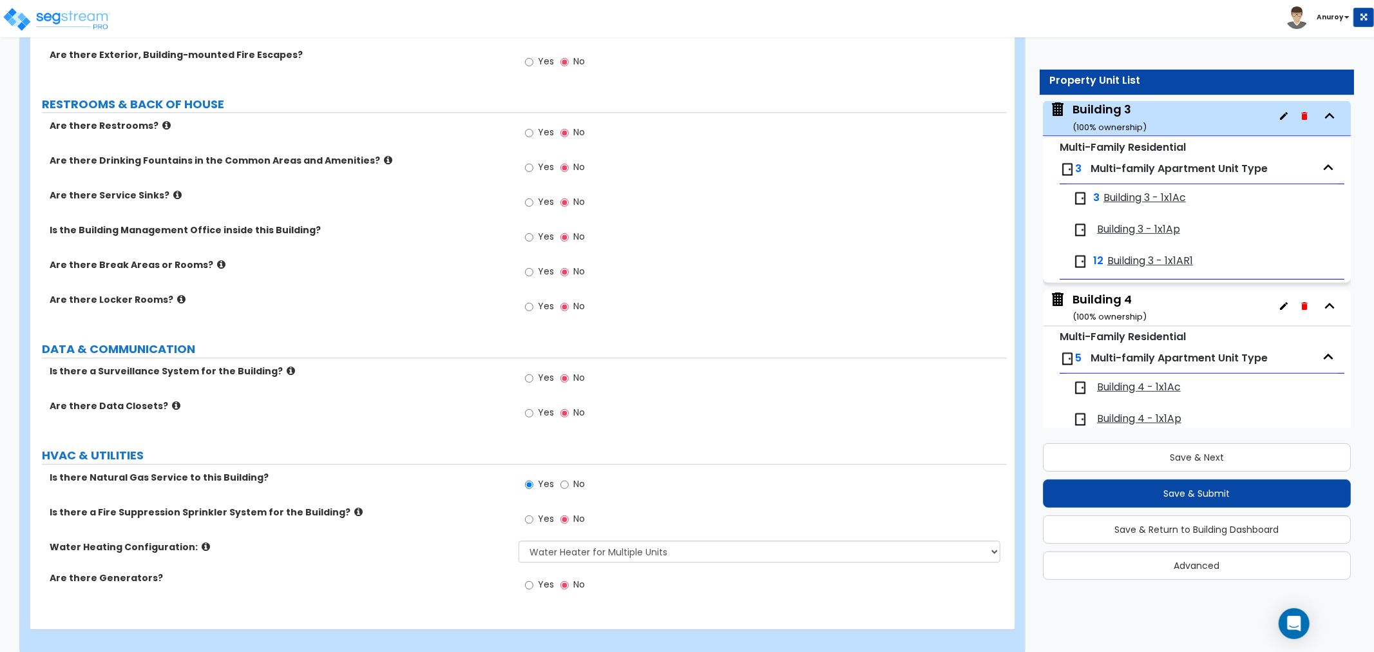
click at [568, 475] on label "No" at bounding box center [572, 486] width 24 height 22
click at [564, 479] on label "No" at bounding box center [572, 486] width 24 height 22
click at [564, 479] on input "No" at bounding box center [564, 484] width 8 height 14
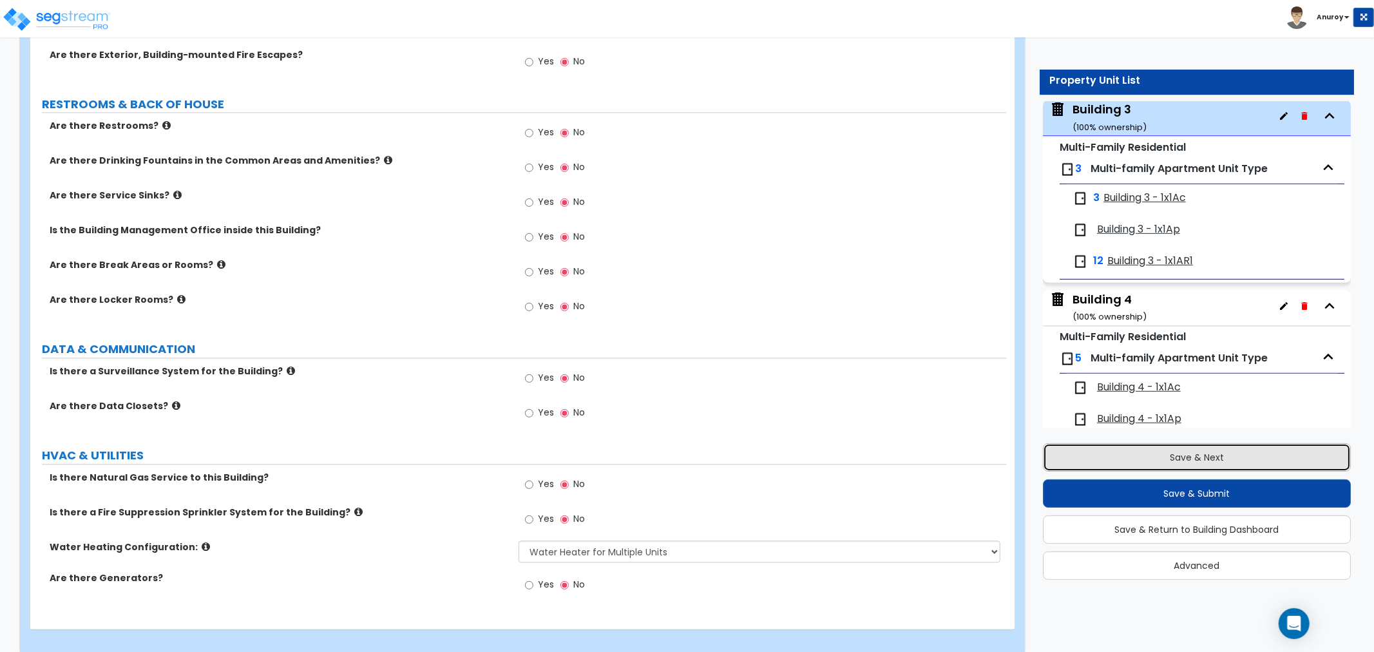
click at [1174, 455] on button "Save & Next" at bounding box center [1197, 457] width 308 height 28
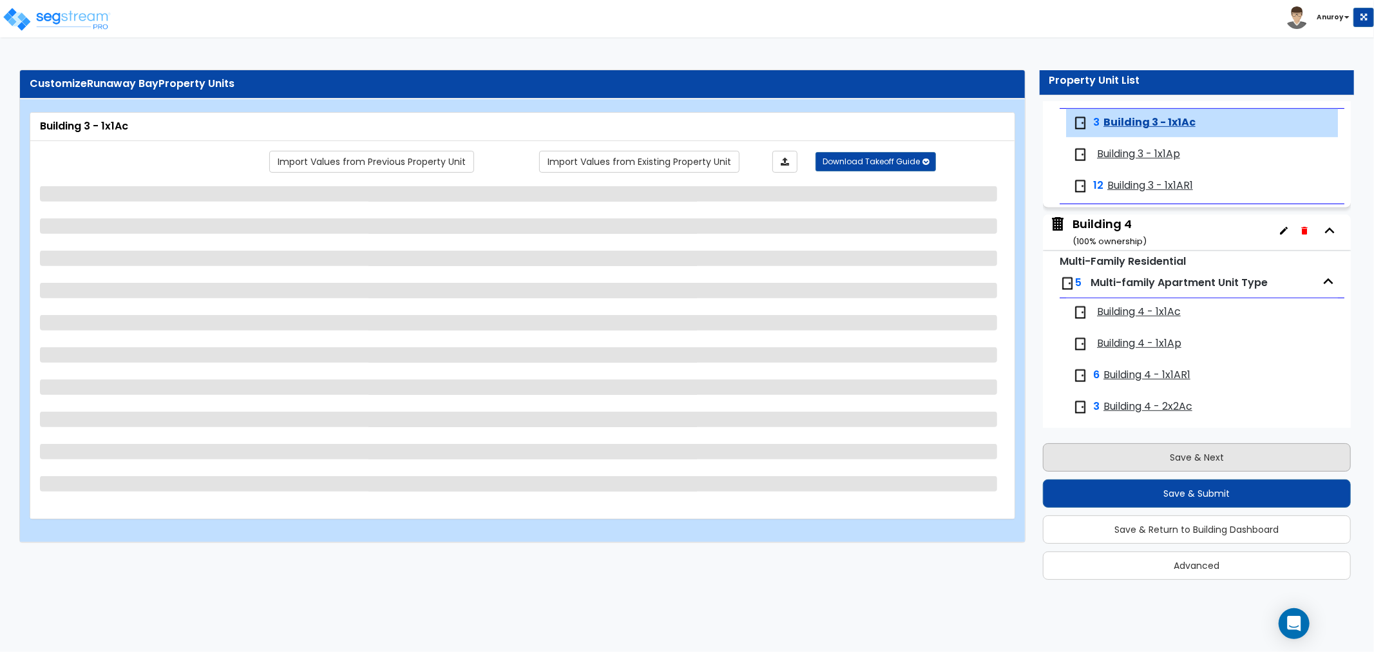
scroll to position [593, 0]
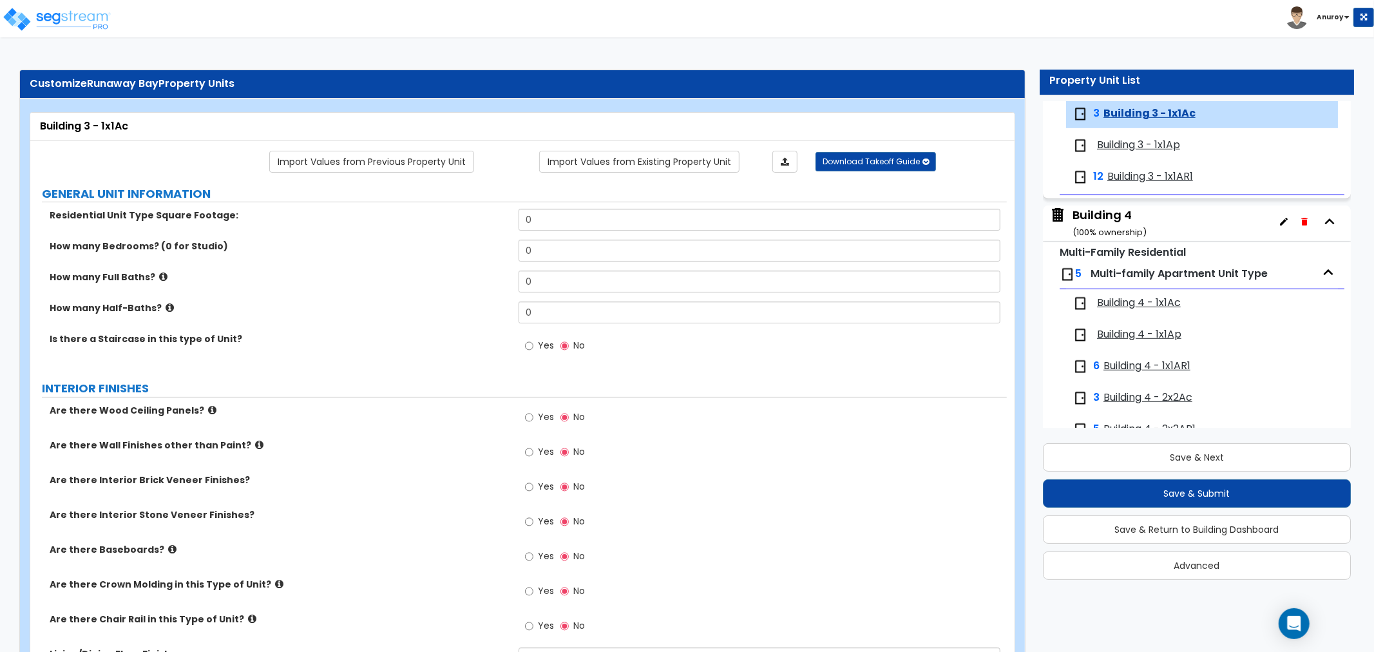
click at [1125, 213] on div "Building 4 ( 100 % ownership)" at bounding box center [1109, 223] width 74 height 33
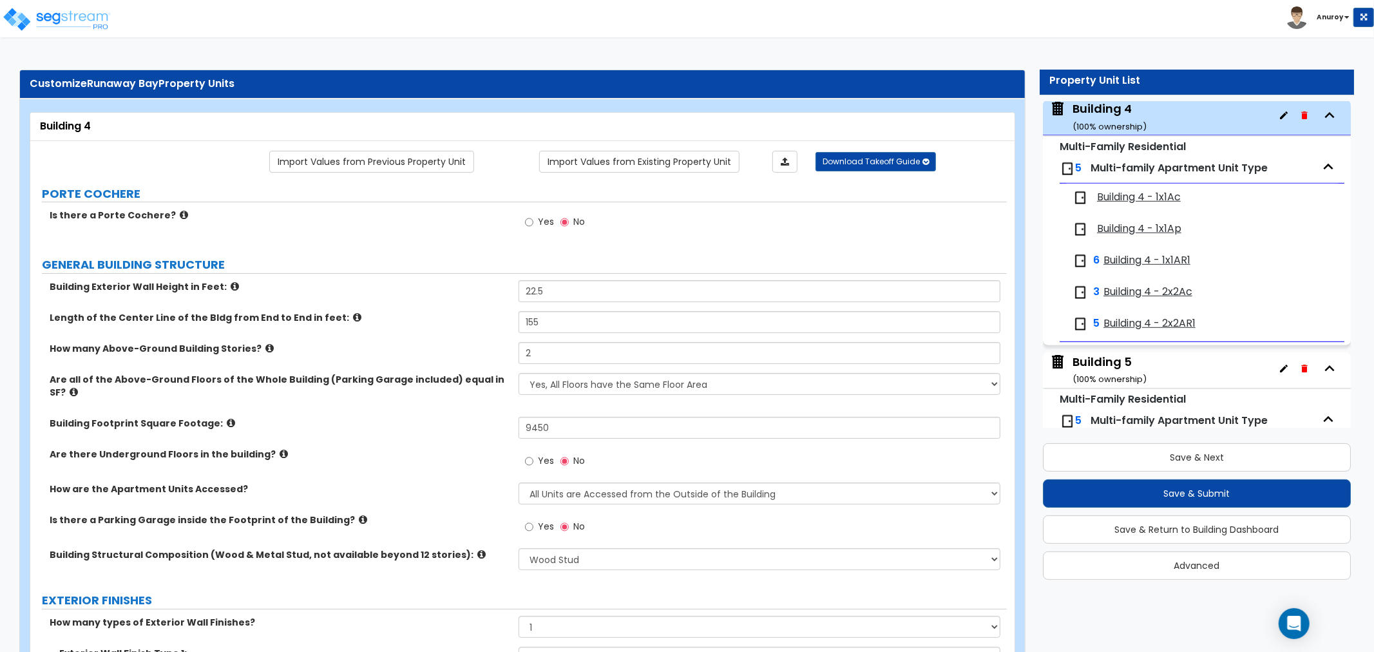
scroll to position [2369, 0]
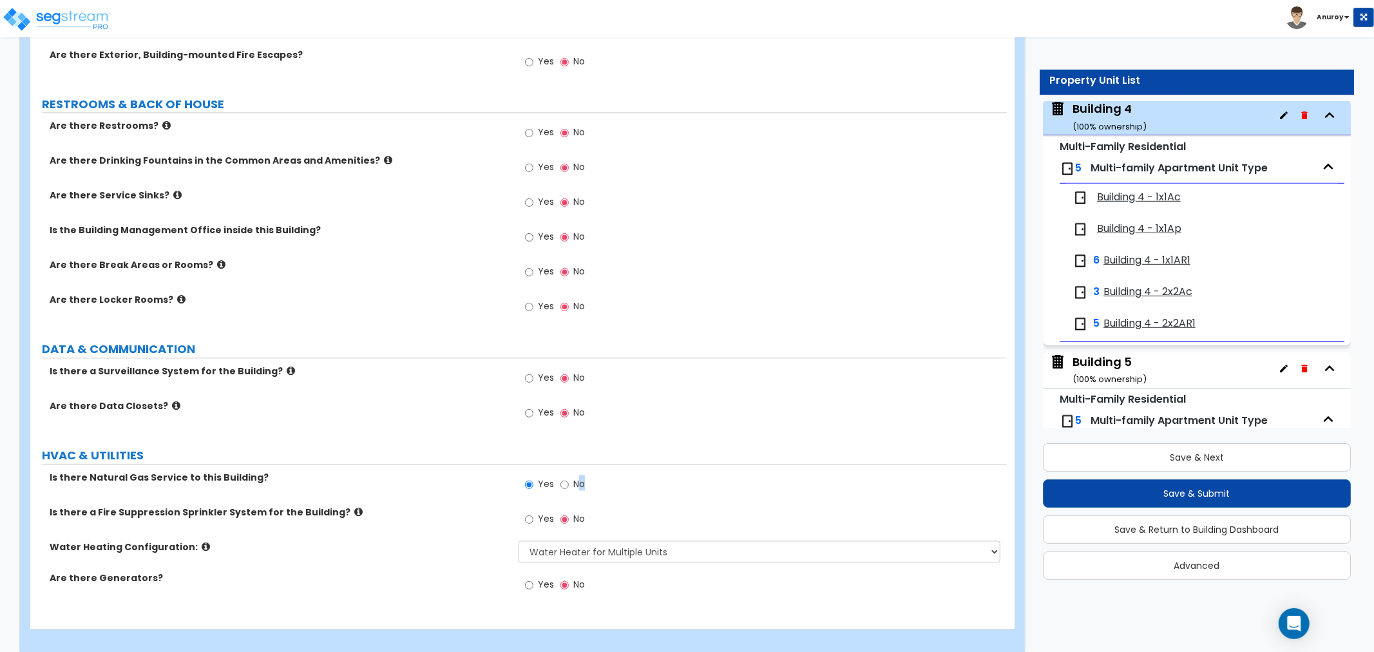
click at [582, 477] on span "No" at bounding box center [579, 483] width 12 height 13
click at [591, 477] on div "Yes No" at bounding box center [555, 486] width 73 height 30
click at [580, 477] on span "No" at bounding box center [579, 483] width 12 height 13
click at [569, 477] on input "No" at bounding box center [564, 484] width 8 height 14
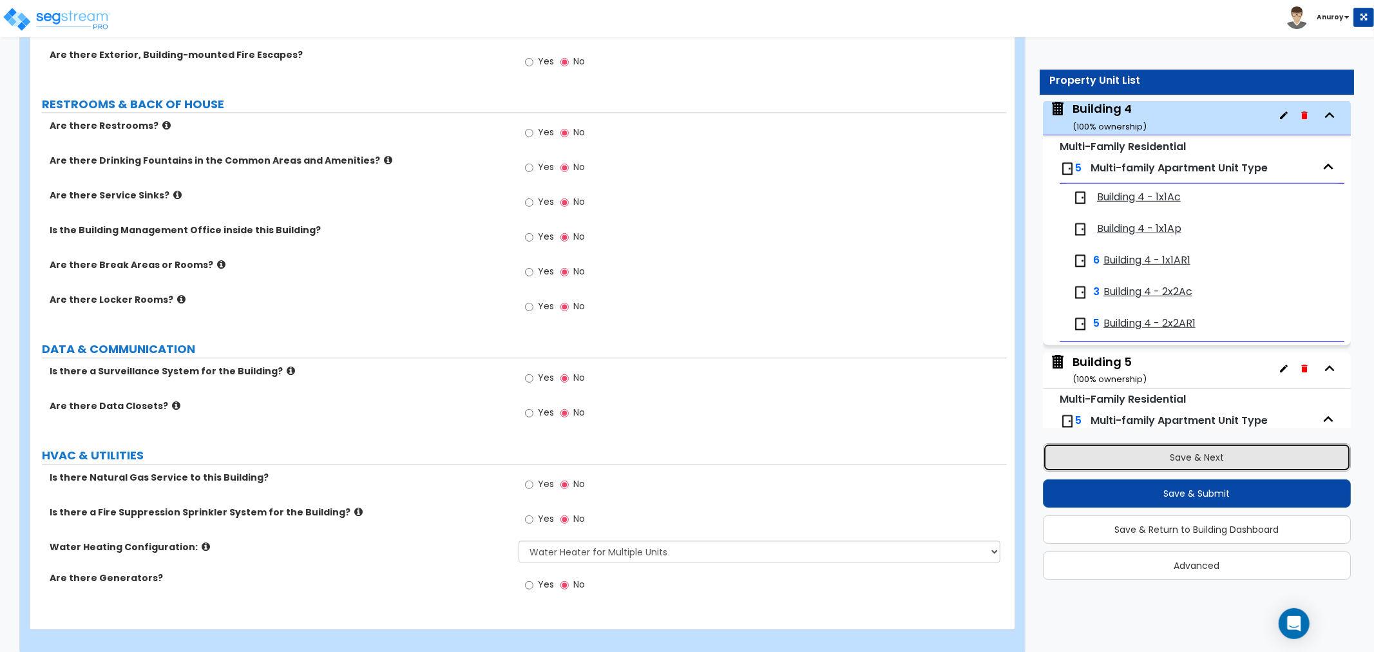
click at [1138, 464] on button "Save & Next" at bounding box center [1197, 457] width 308 height 28
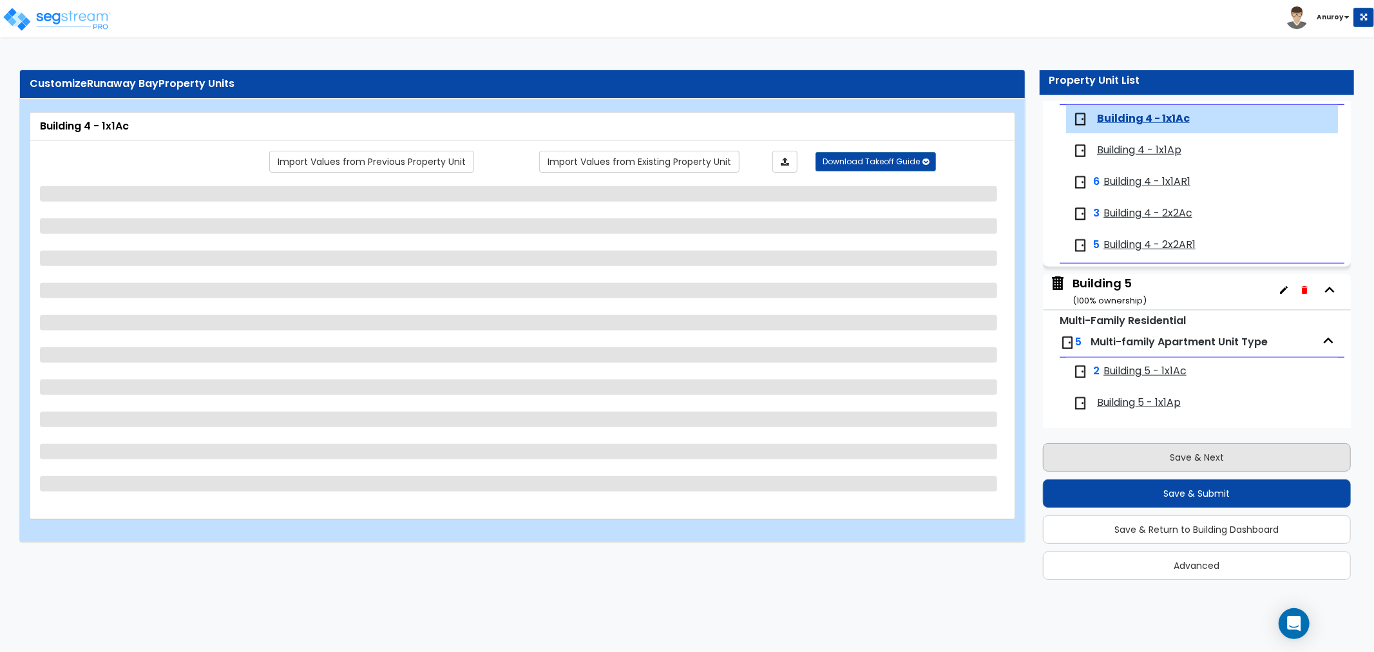
scroll to position [783, 0]
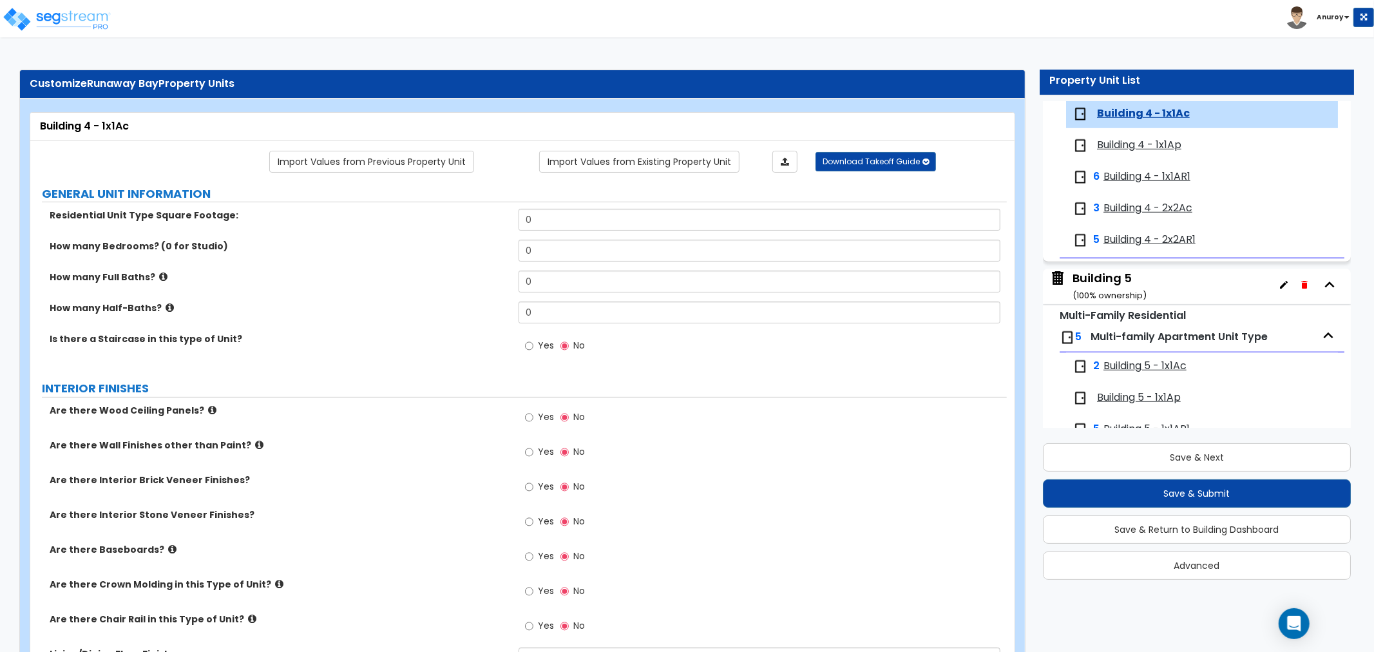
click at [1109, 281] on div "Building 5 ( 100 % ownership)" at bounding box center [1109, 286] width 74 height 33
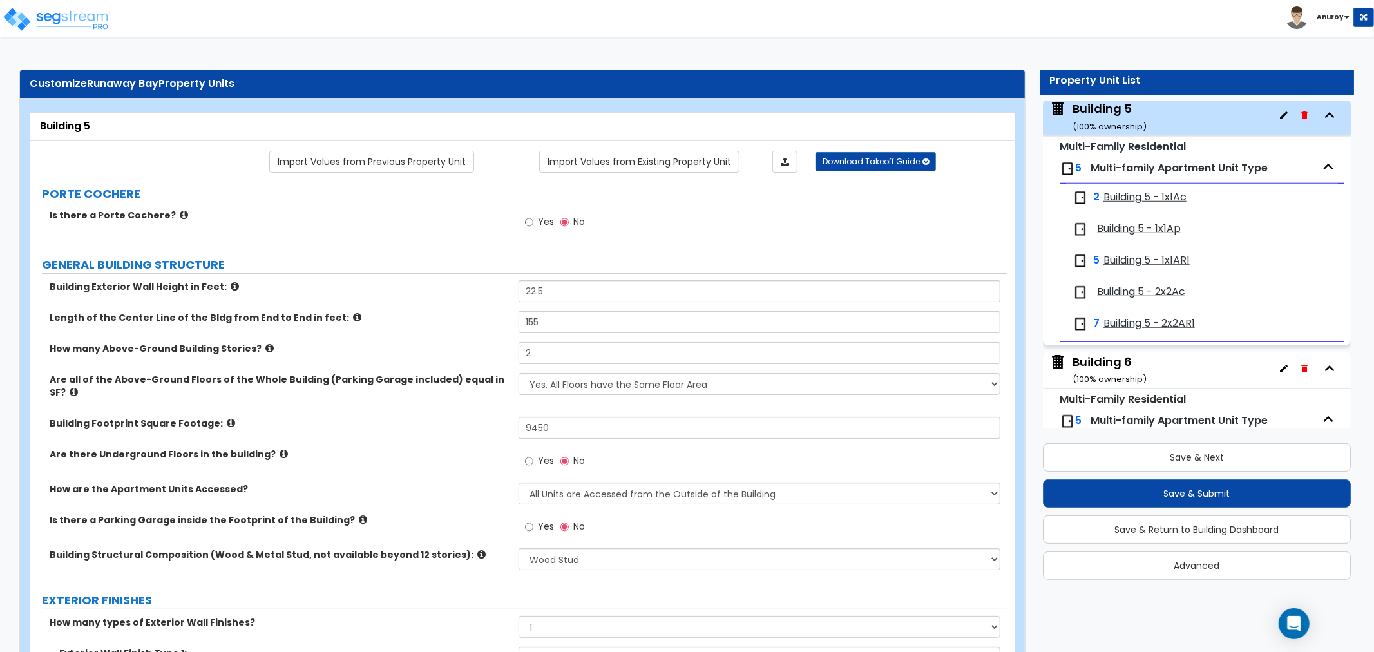
scroll to position [2369, 0]
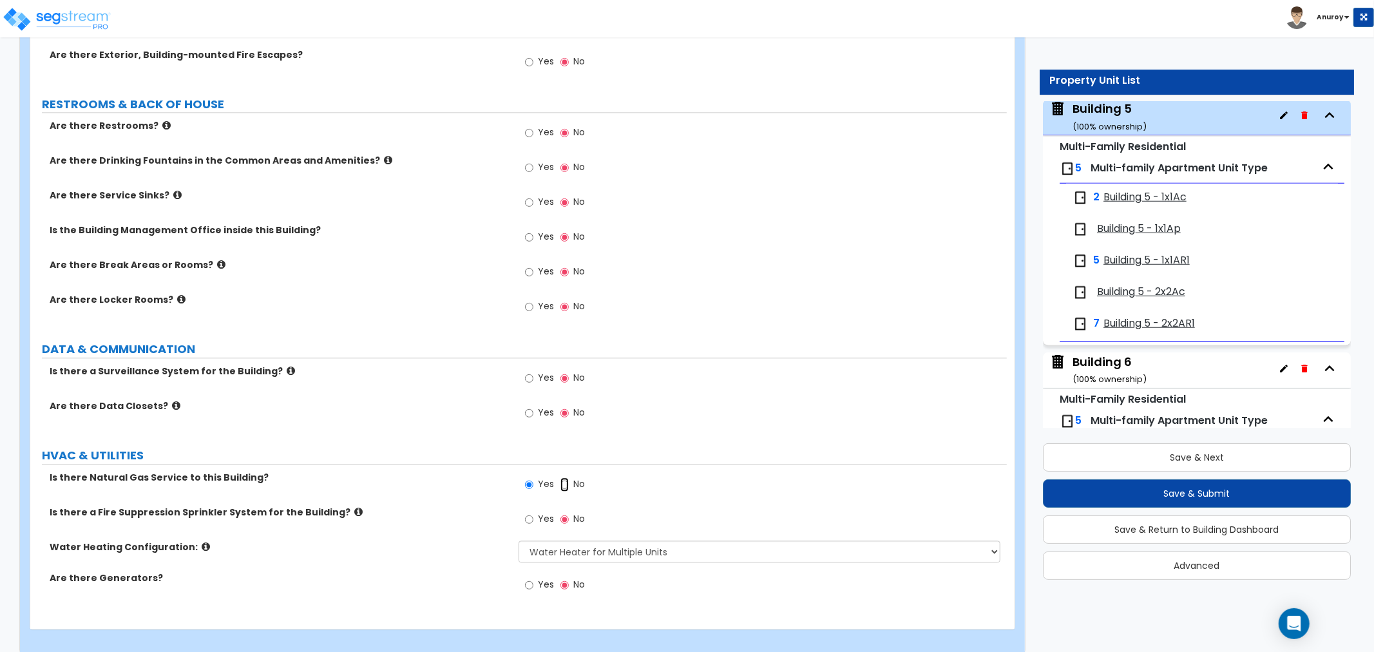
click at [566, 477] on input "No" at bounding box center [564, 484] width 8 height 14
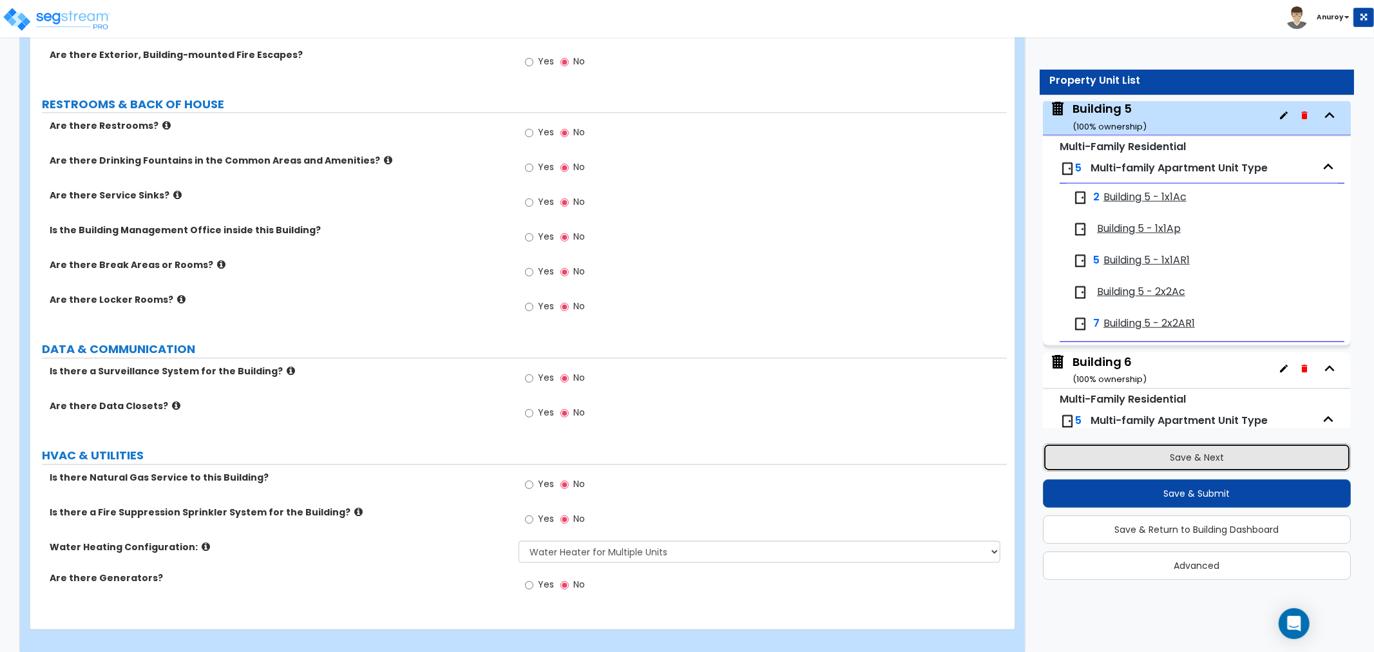
click at [1166, 459] on button "Save & Next" at bounding box center [1197, 457] width 308 height 28
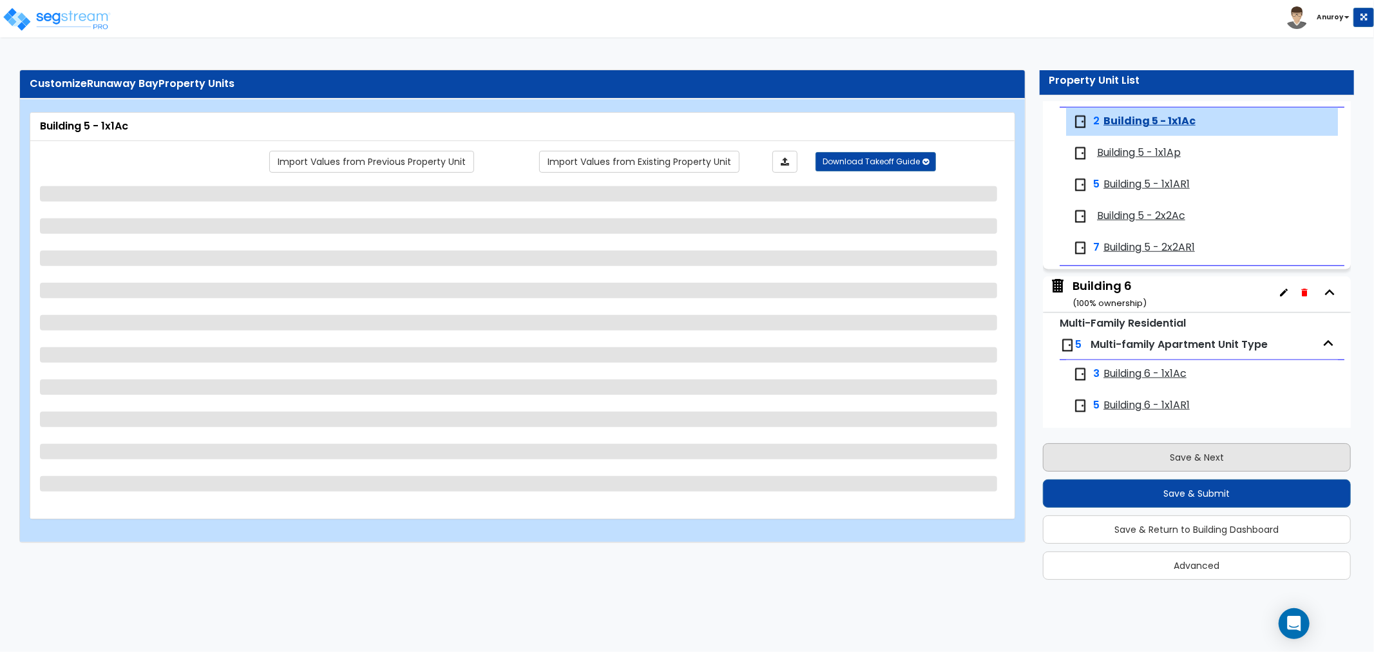
scroll to position [1036, 0]
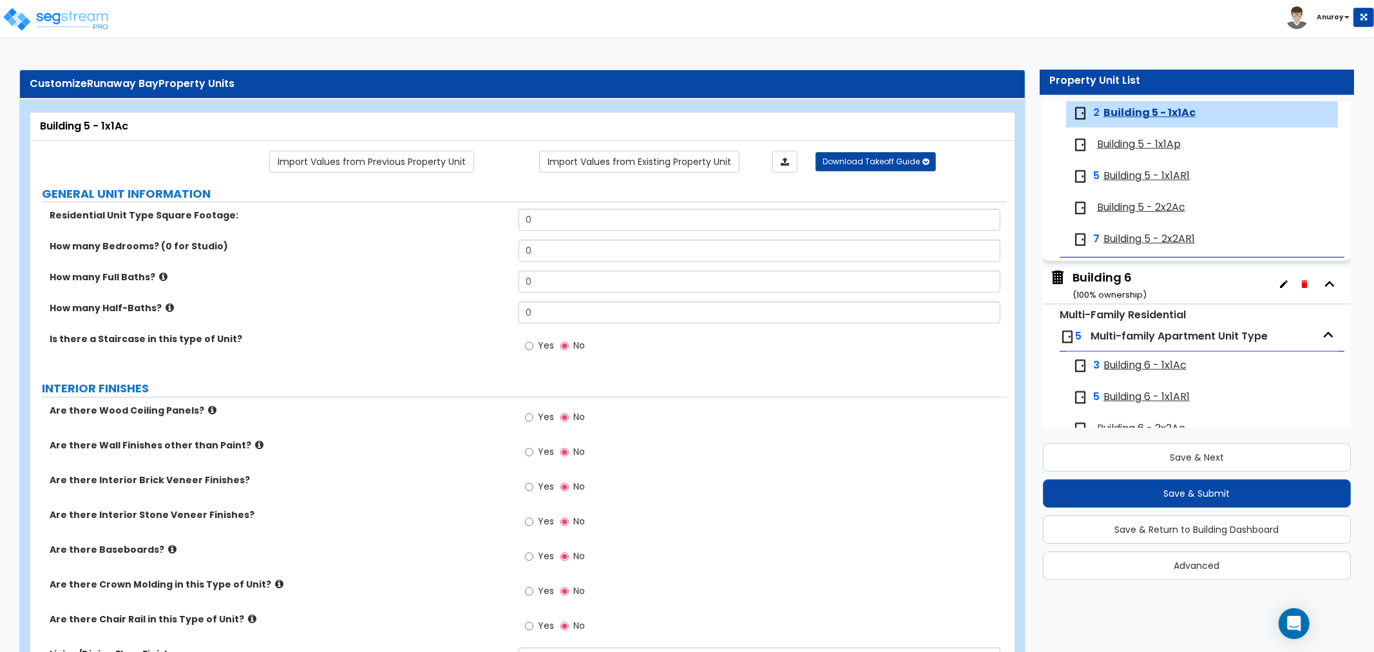
click at [1118, 280] on div "Building 6 ( 100 % ownership)" at bounding box center [1109, 285] width 74 height 33
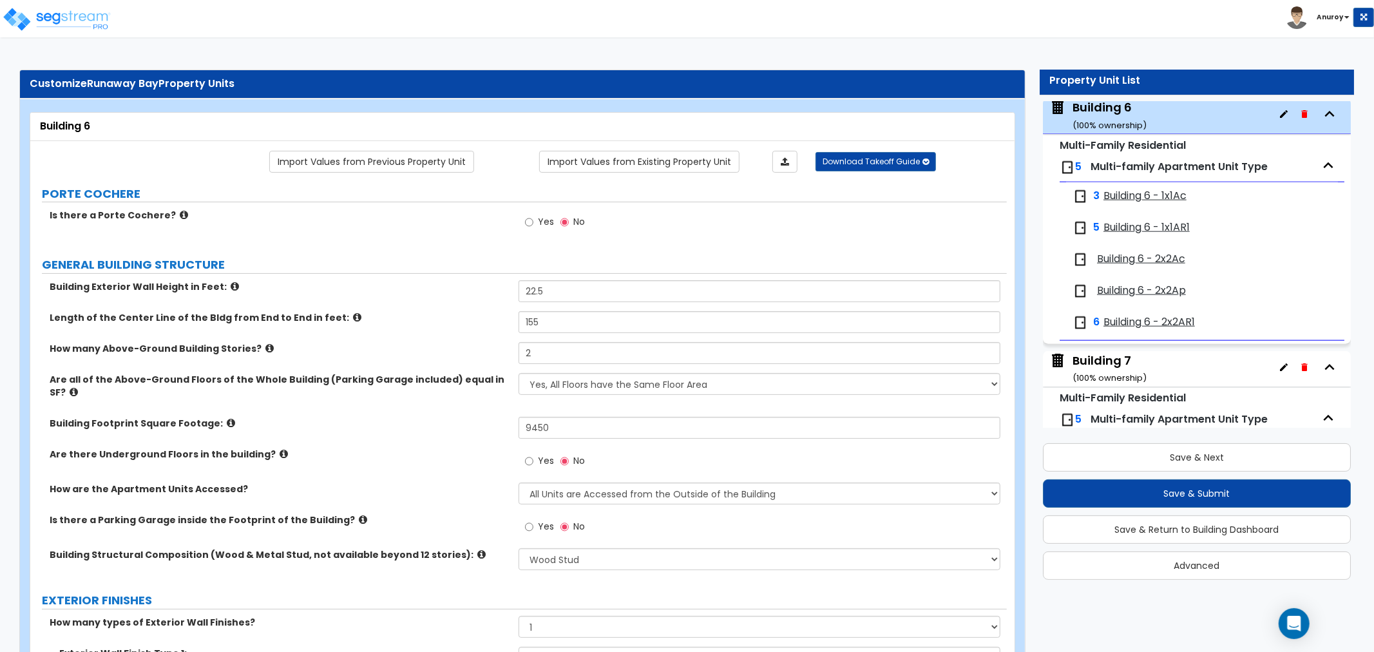
scroll to position [2369, 0]
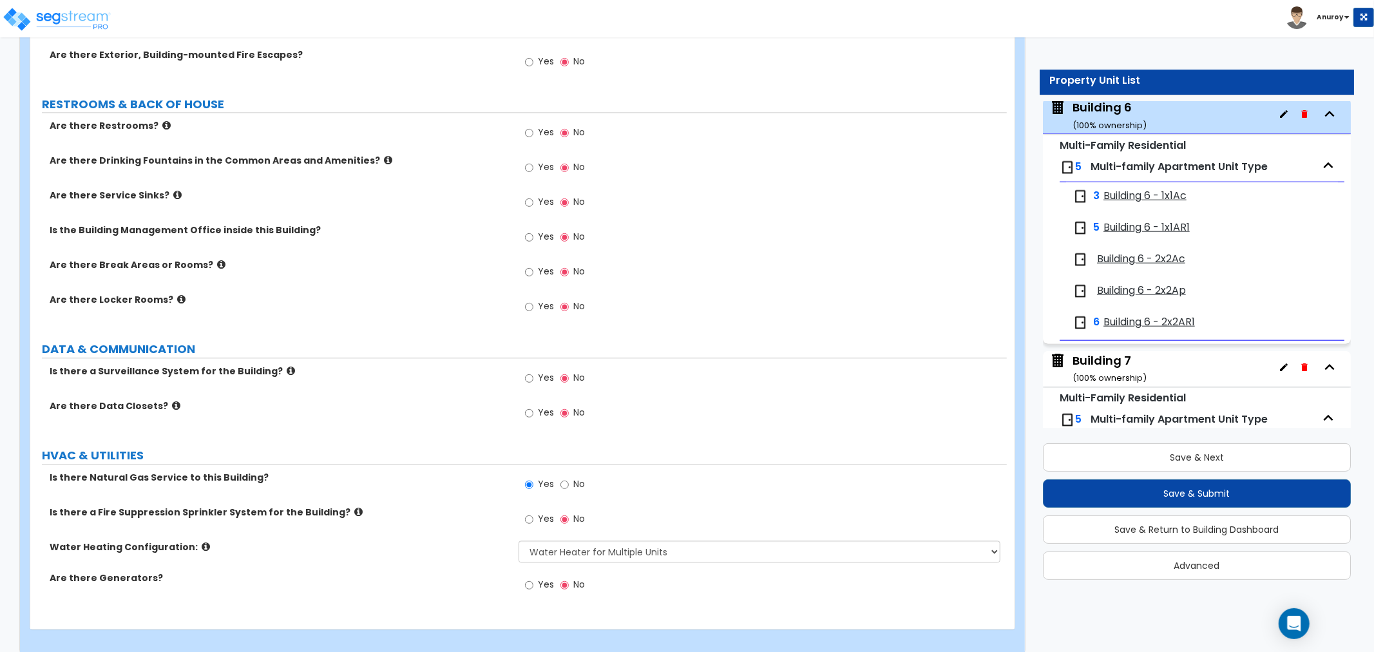
click at [571, 475] on label "No" at bounding box center [572, 486] width 24 height 22
click at [569, 477] on input "No" at bounding box center [564, 484] width 8 height 14
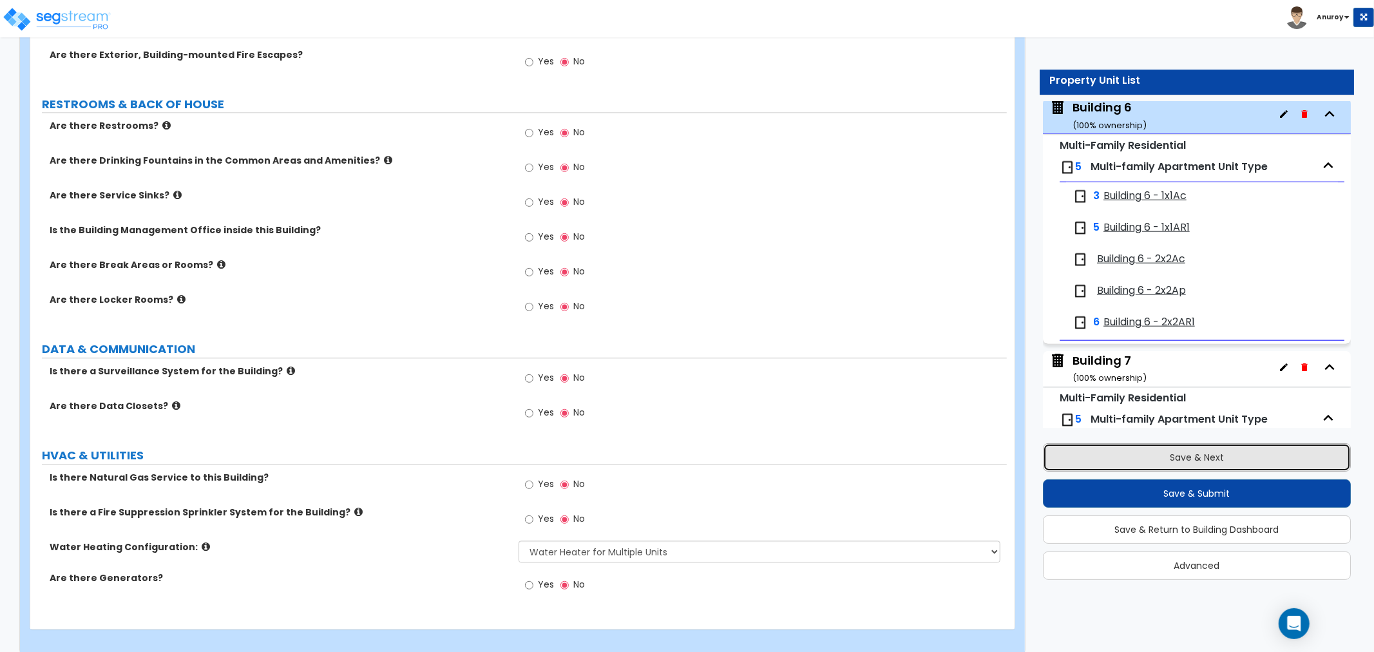
click at [1180, 455] on button "Save & Next" at bounding box center [1197, 457] width 308 height 28
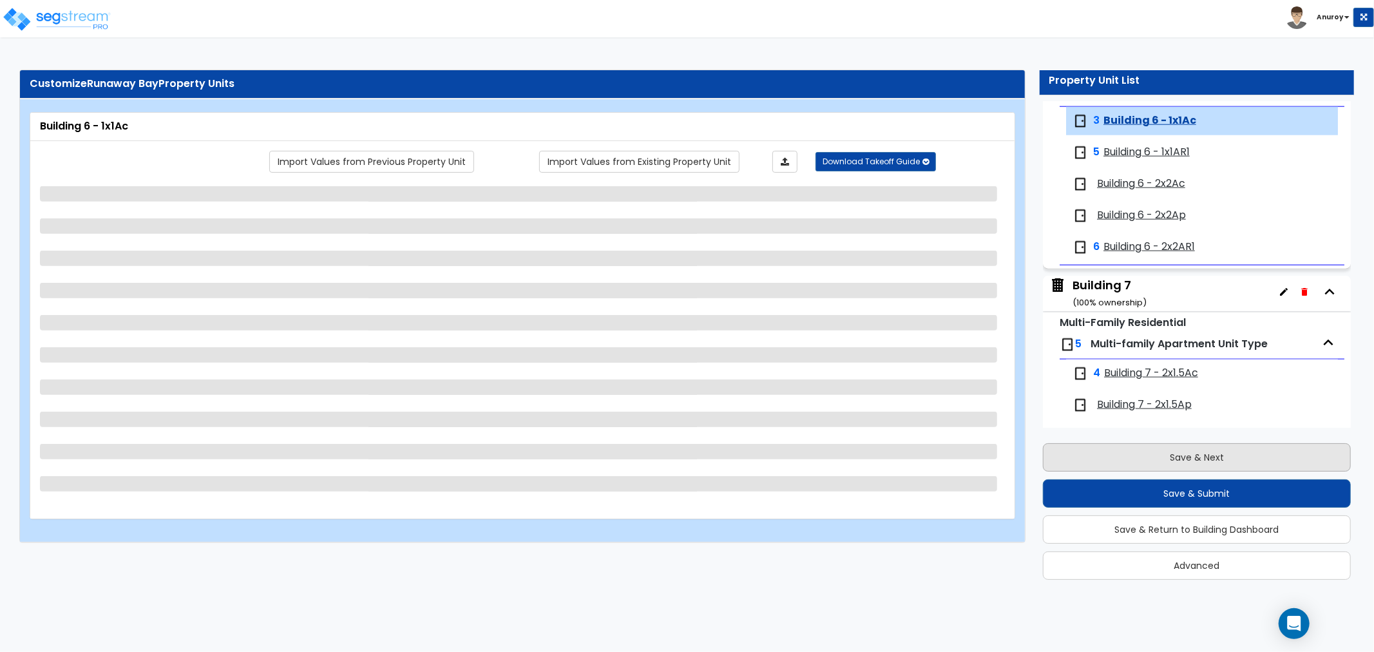
scroll to position [1290, 0]
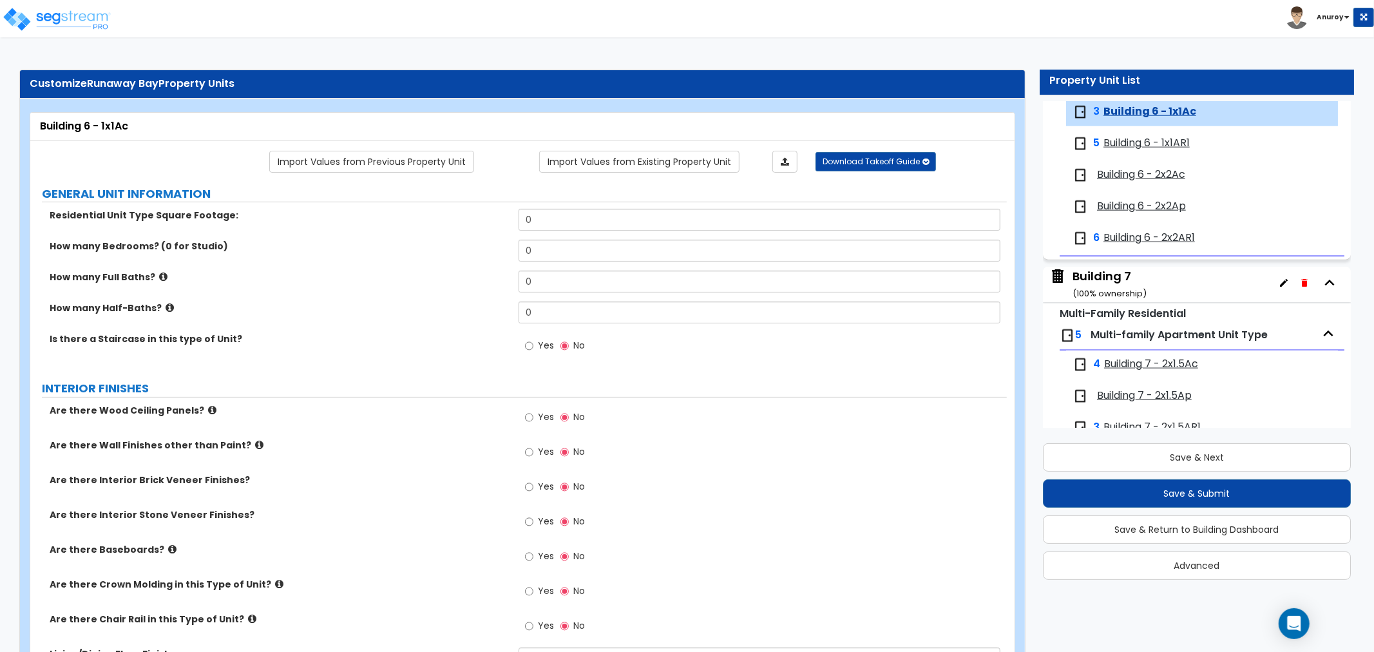
click at [1125, 280] on div "Building 7 ( 100 % ownership)" at bounding box center [1109, 284] width 74 height 33
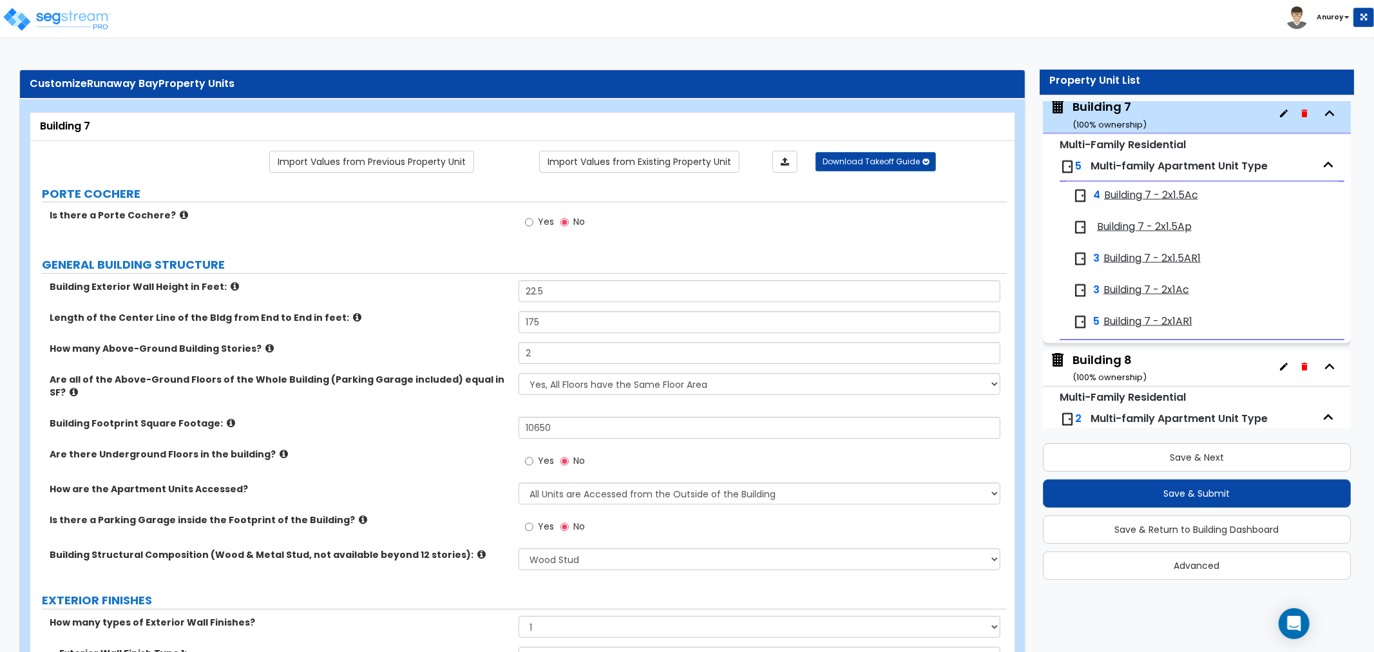
scroll to position [2369, 0]
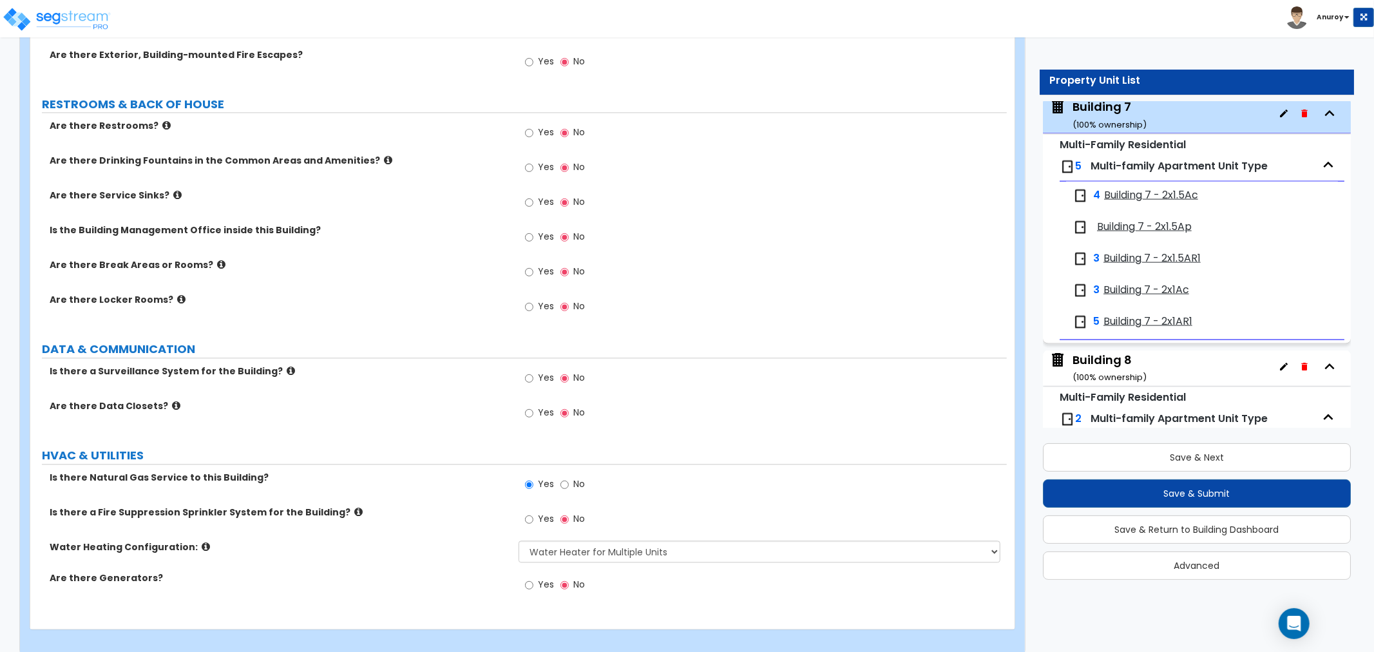
click at [557, 471] on div "Yes No" at bounding box center [555, 486] width 73 height 30
click at [561, 477] on input "No" at bounding box center [564, 484] width 8 height 14
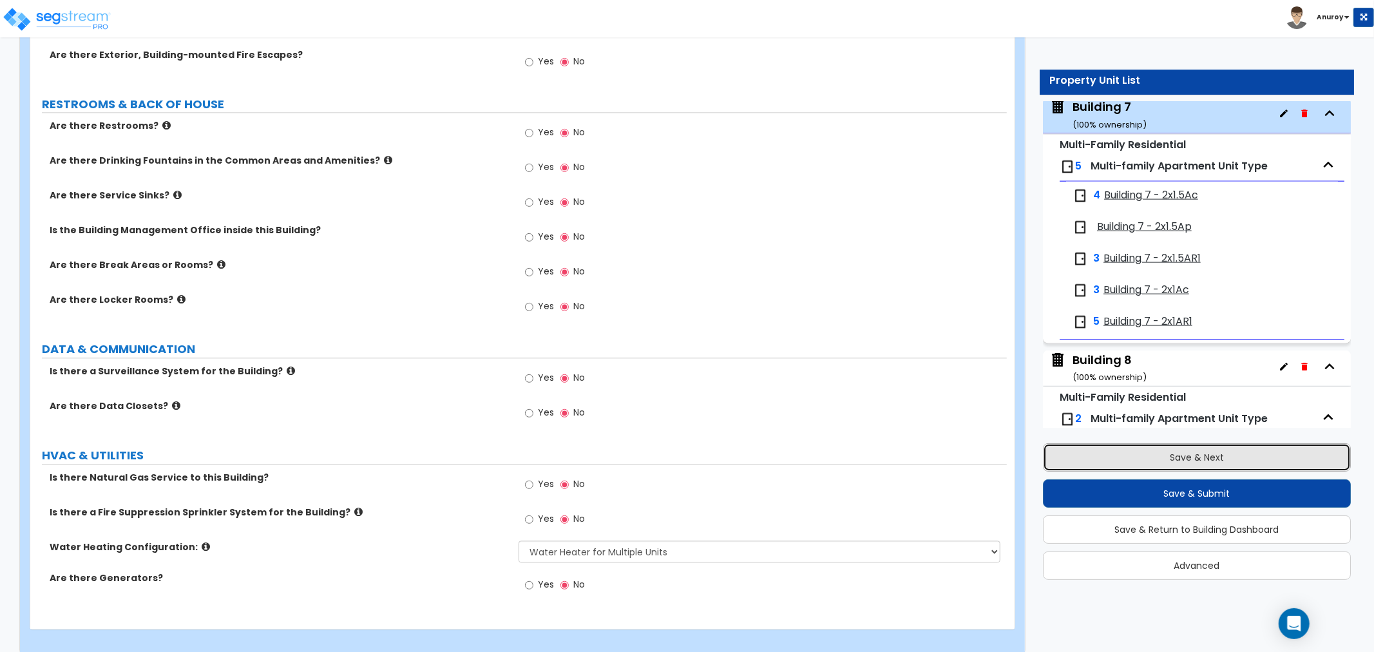
click at [1131, 453] on button "Save & Next" at bounding box center [1197, 457] width 308 height 28
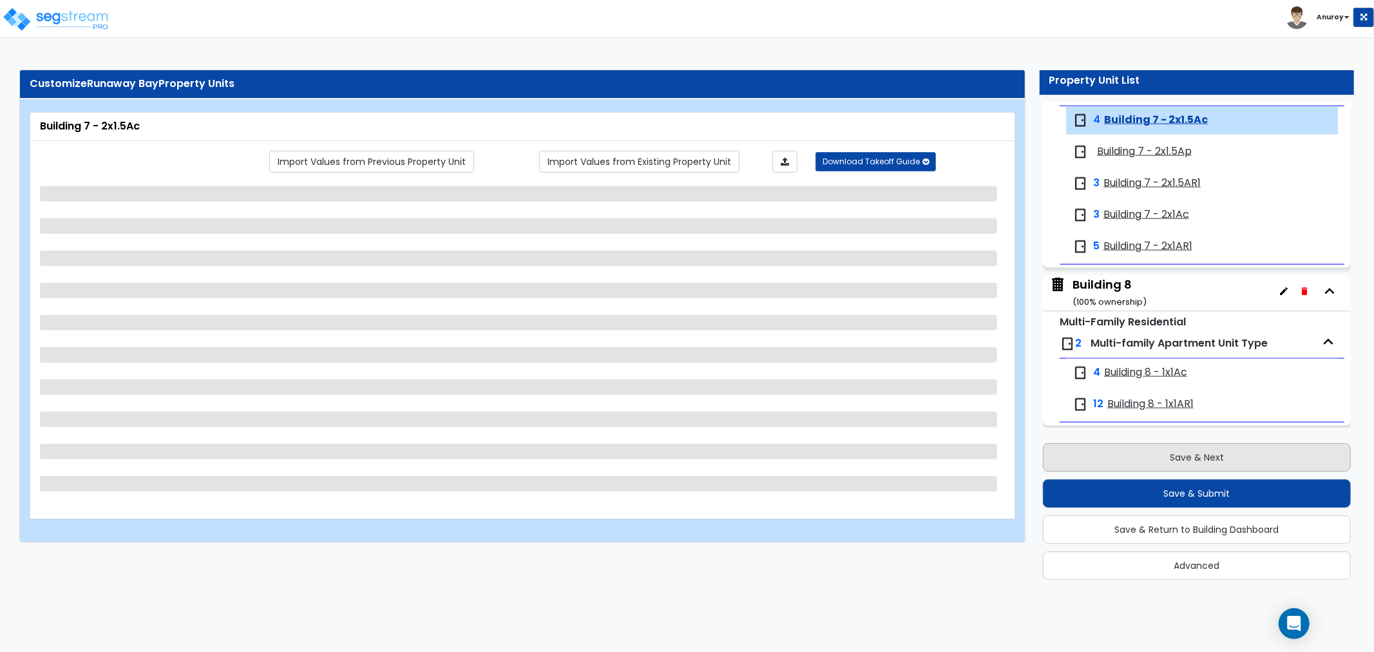
scroll to position [1542, 0]
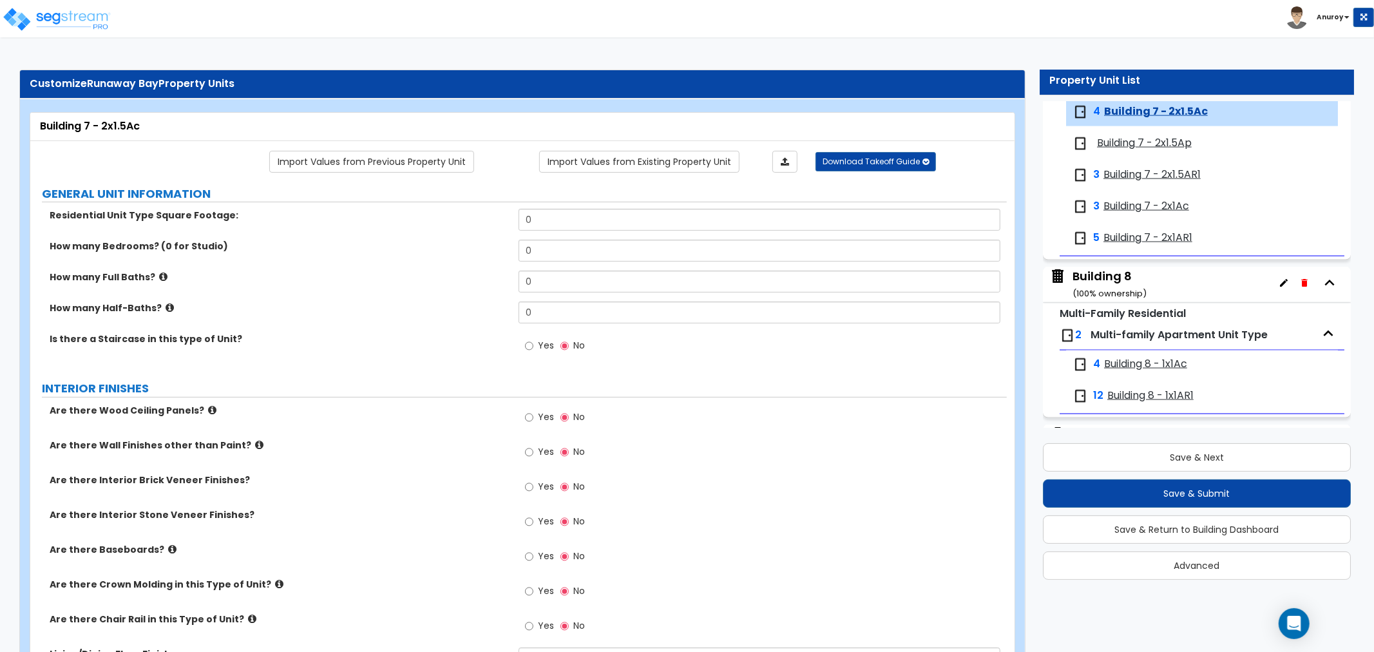
click at [1111, 280] on div "Building 8 ( 100 % ownership)" at bounding box center [1109, 284] width 74 height 33
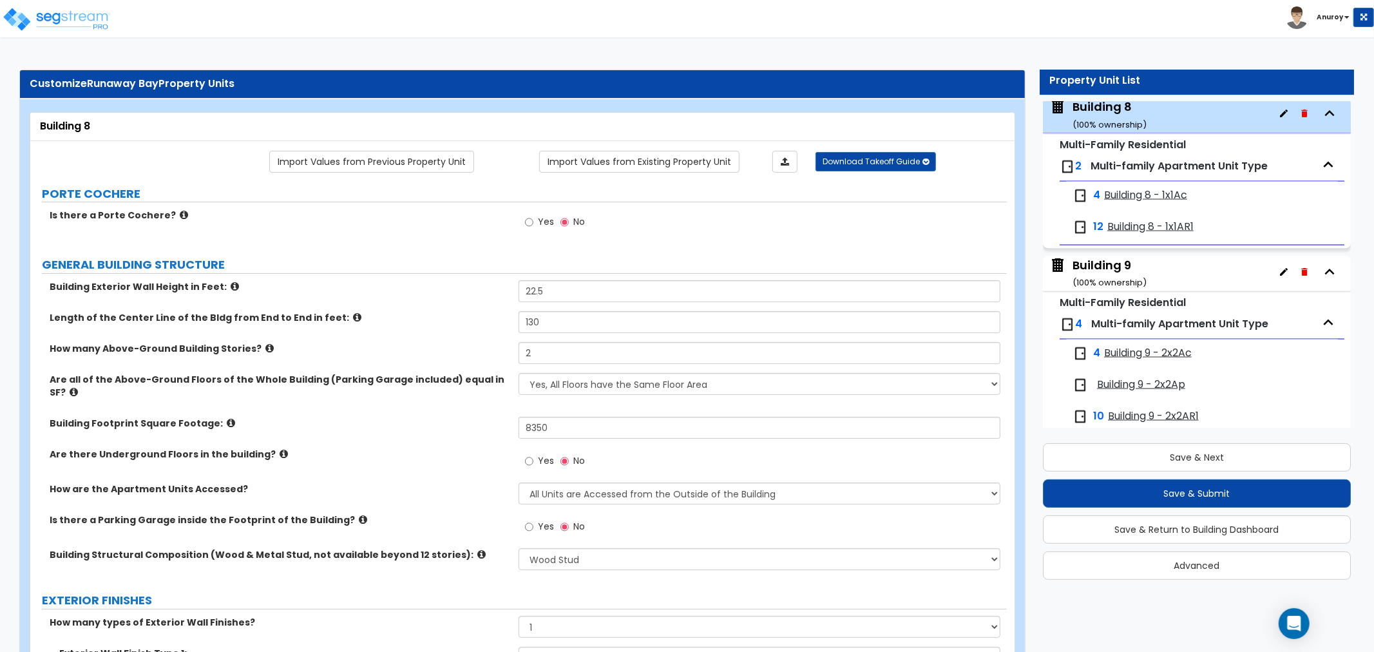
scroll to position [2369, 0]
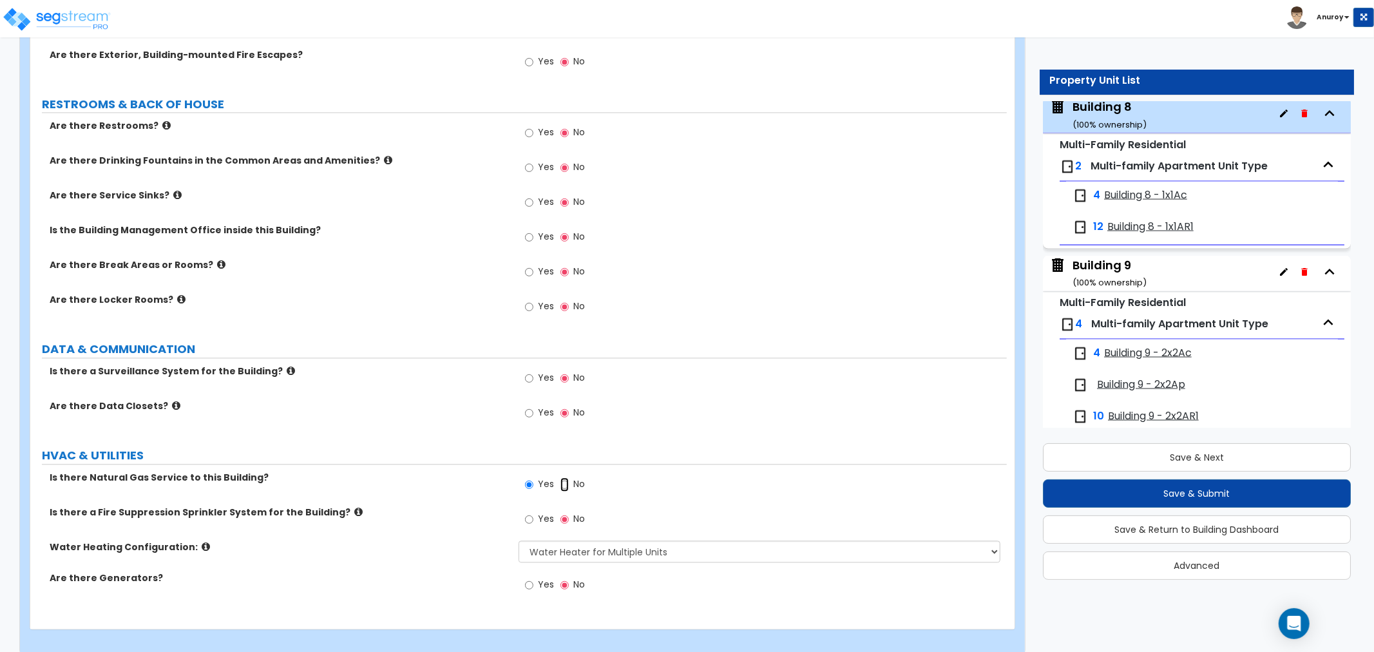
click at [567, 477] on input "No" at bounding box center [564, 484] width 8 height 14
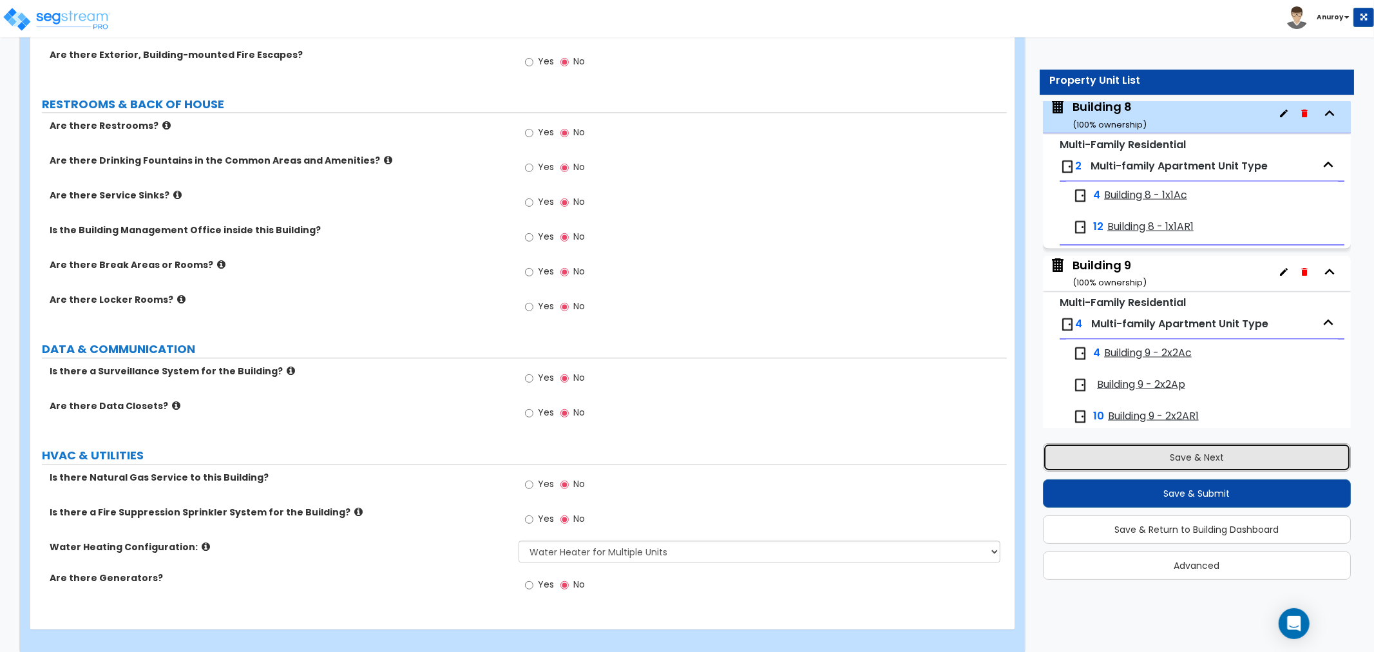
click at [1100, 454] on button "Save & Next" at bounding box center [1197, 457] width 308 height 28
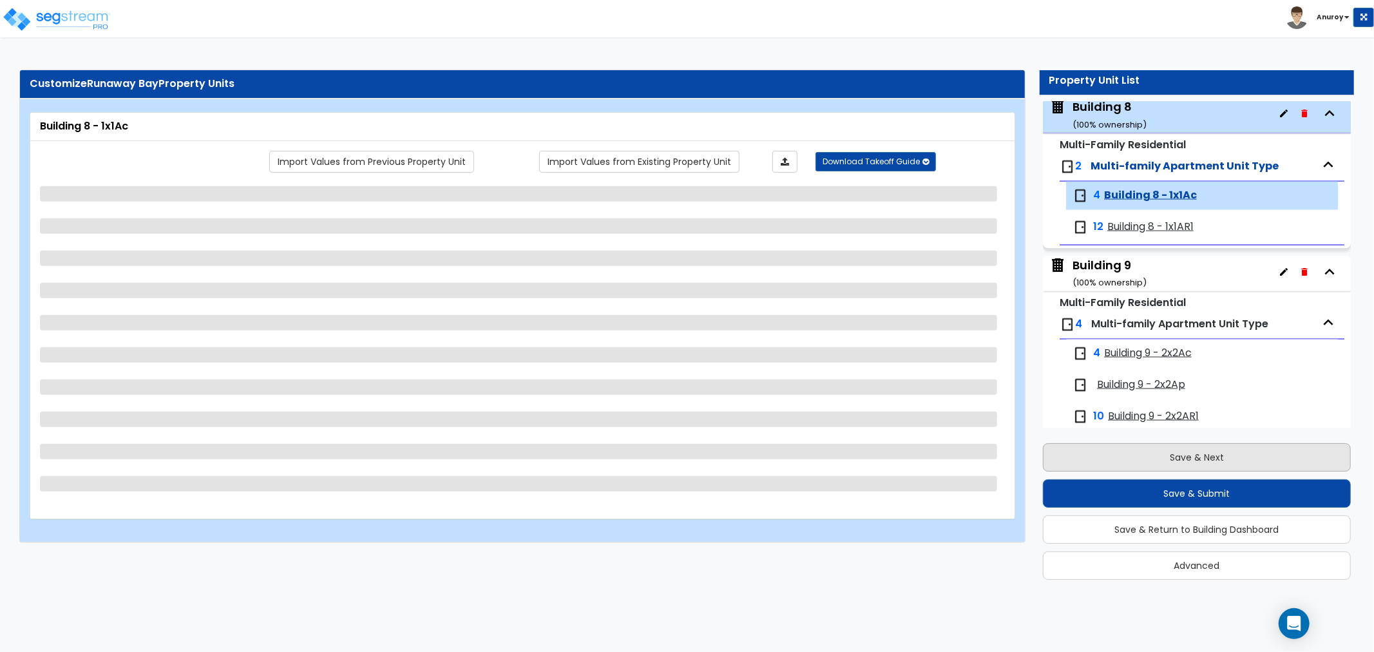
scroll to position [1795, 0]
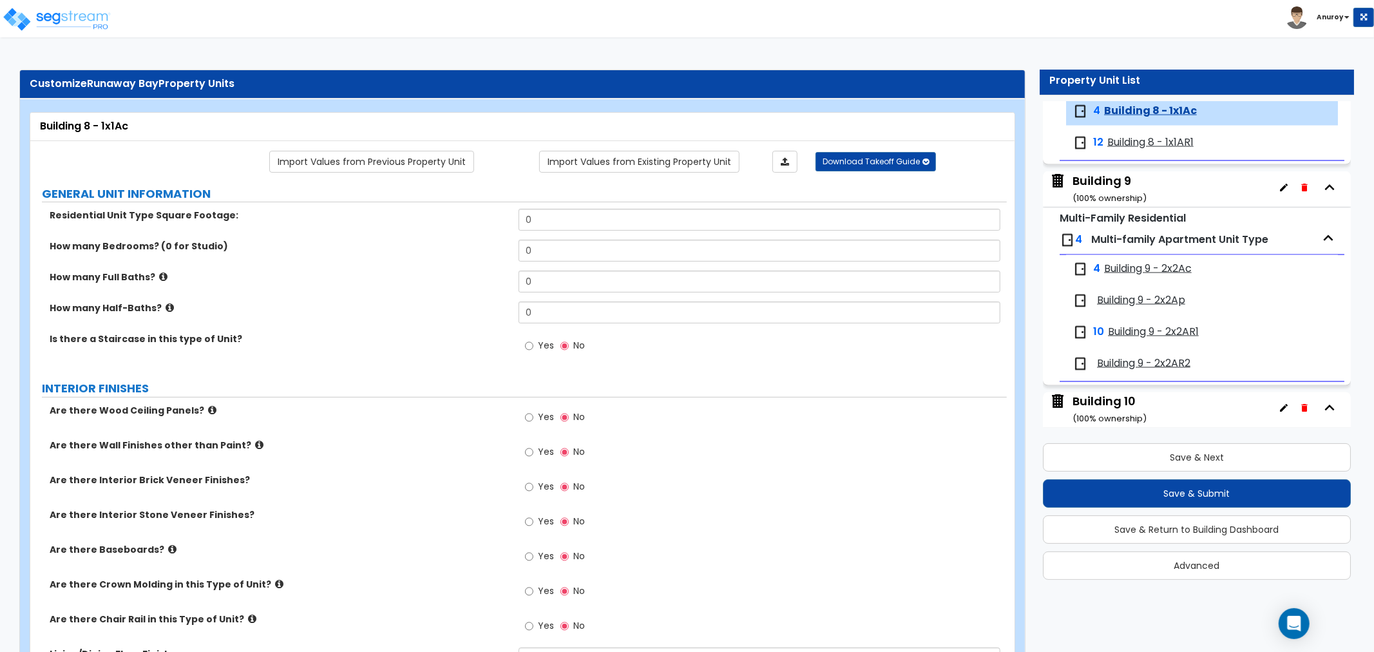
click at [1111, 184] on div "Building 9 ( 100 % ownership)" at bounding box center [1109, 189] width 74 height 33
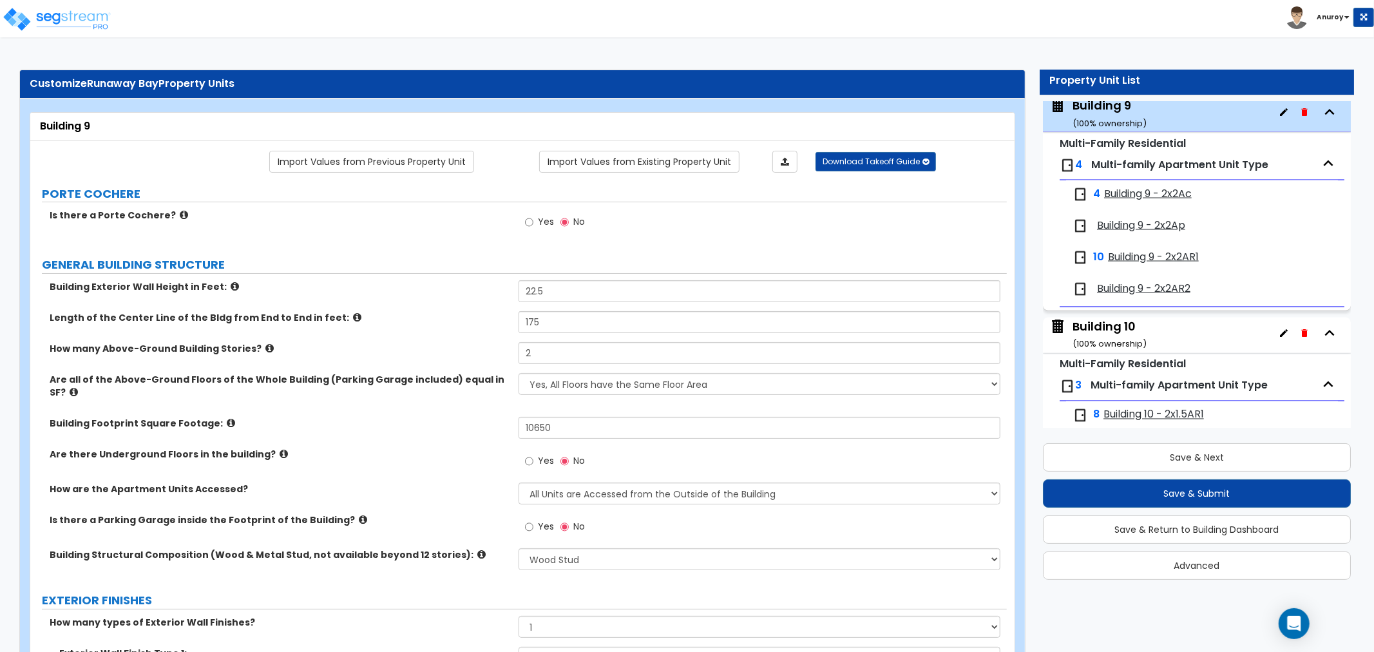
scroll to position [2369, 0]
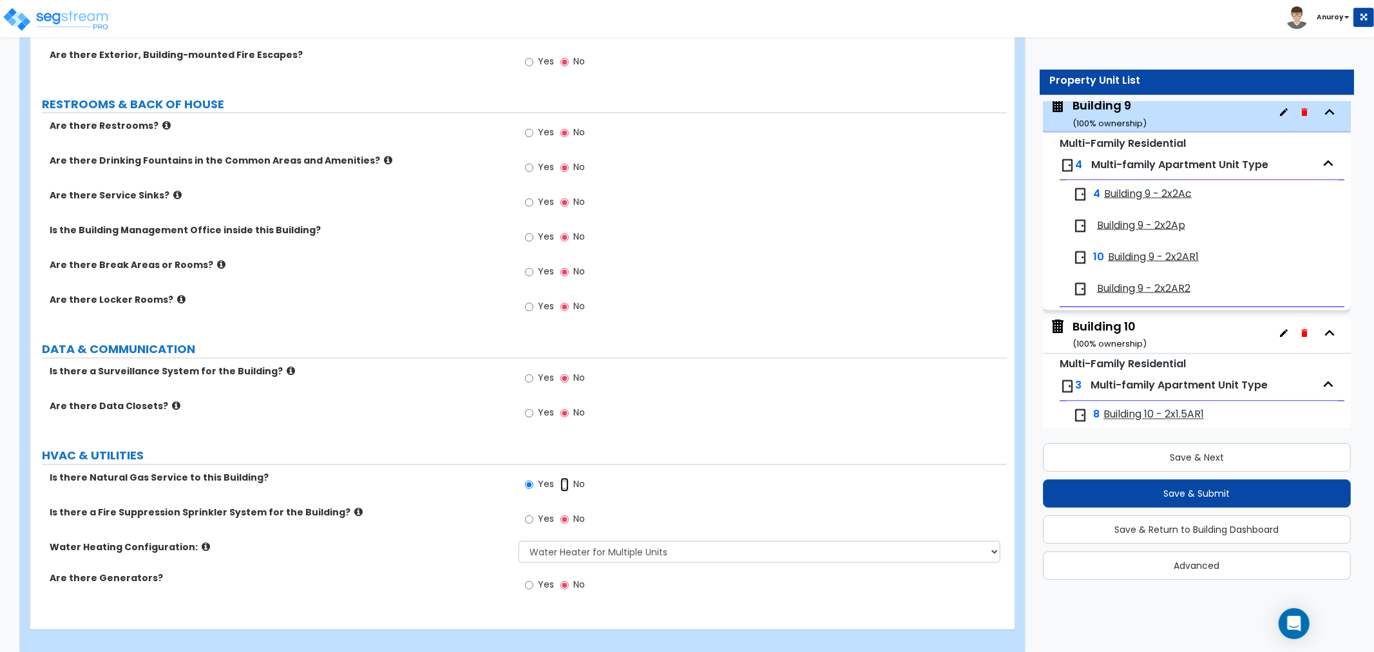
click at [561, 477] on input "No" at bounding box center [564, 484] width 8 height 14
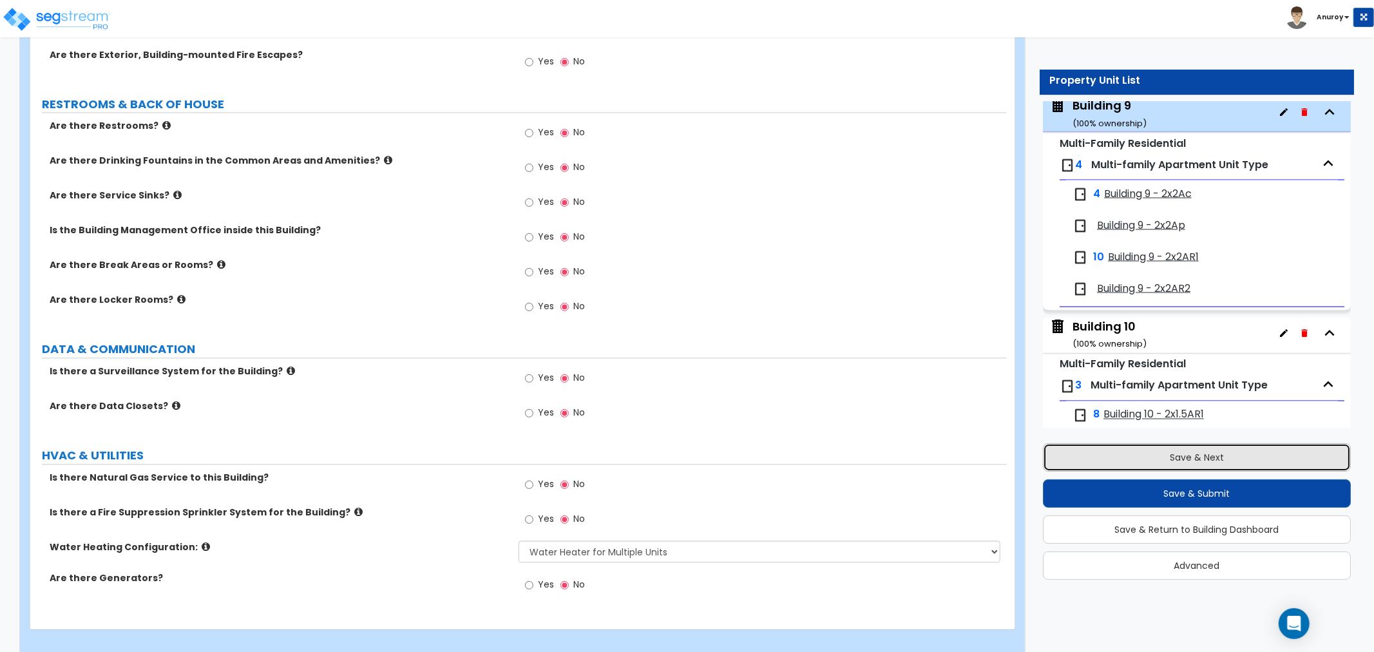
click at [1148, 450] on button "Save & Next" at bounding box center [1197, 457] width 308 height 28
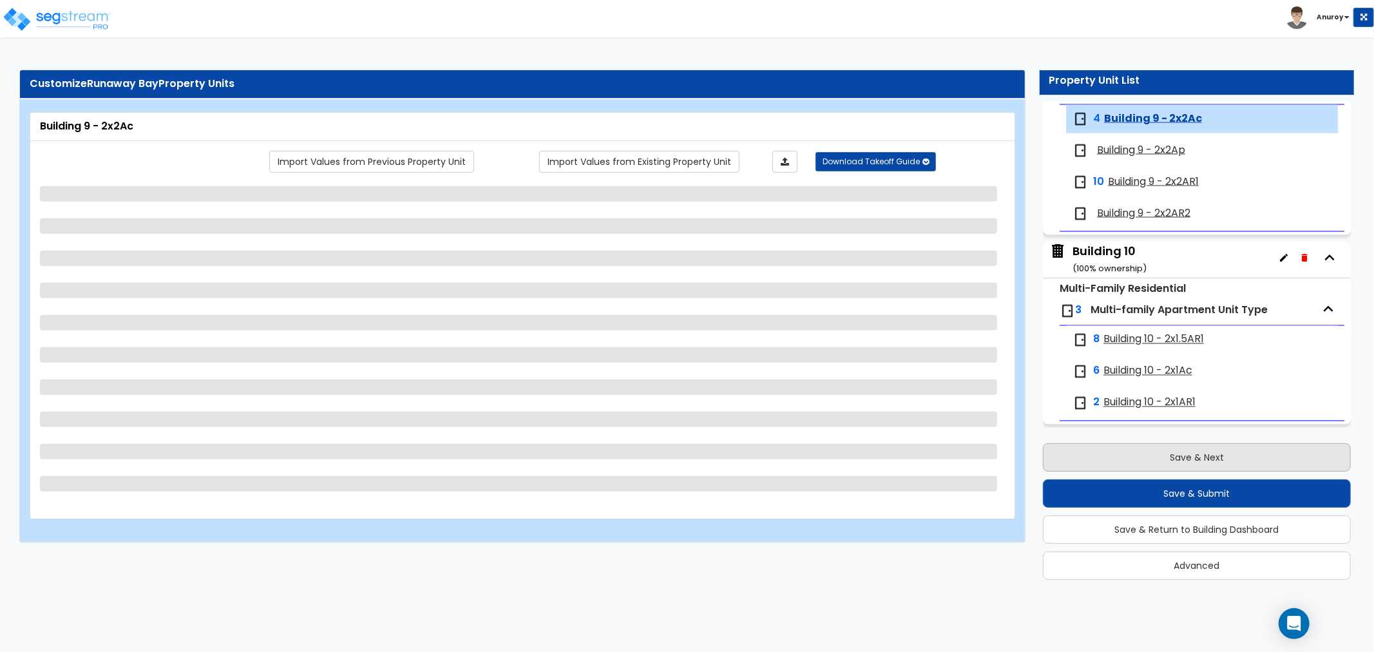
scroll to position [1954, 0]
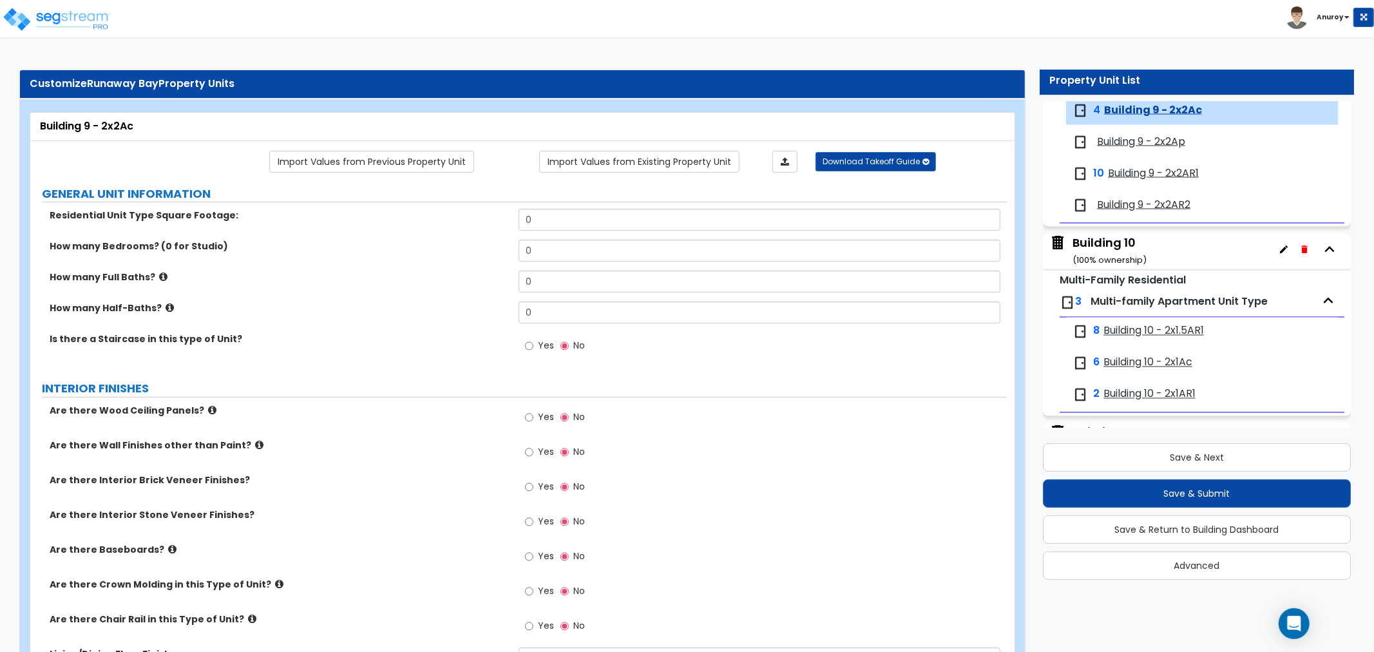
click at [1110, 245] on div "Building 10 ( 100 % ownership)" at bounding box center [1109, 251] width 74 height 33
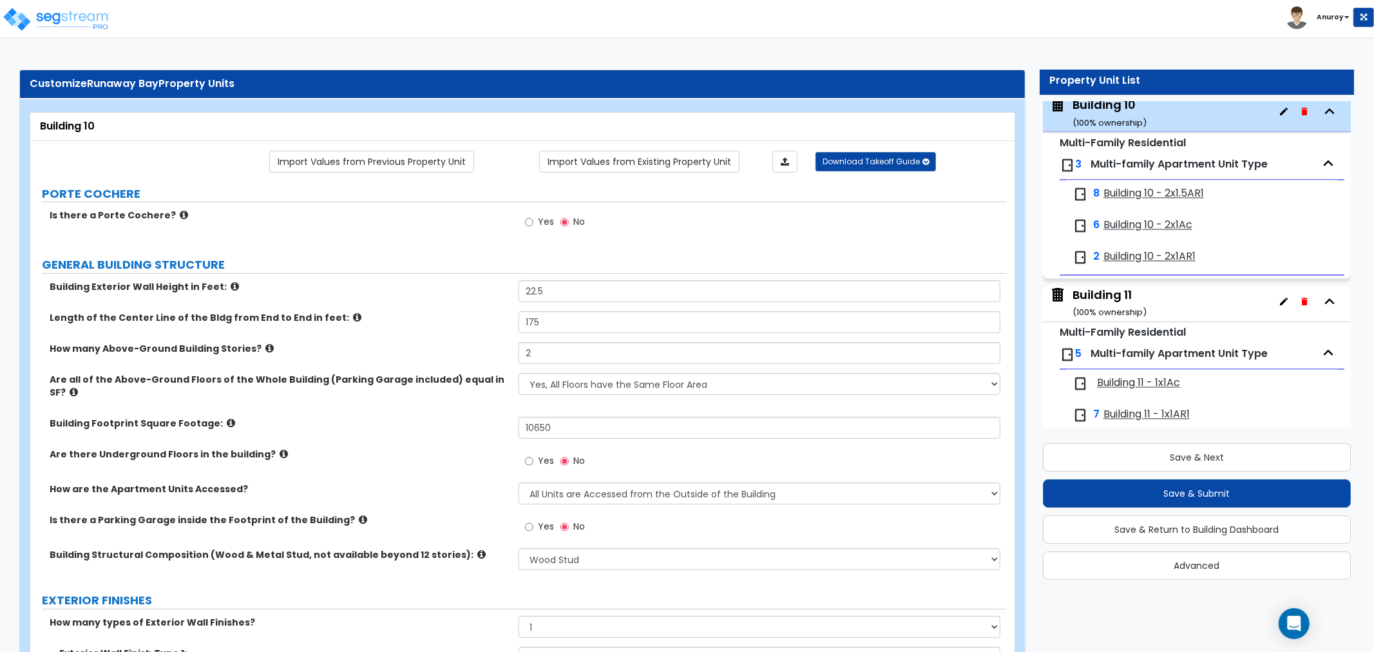
scroll to position [2369, 0]
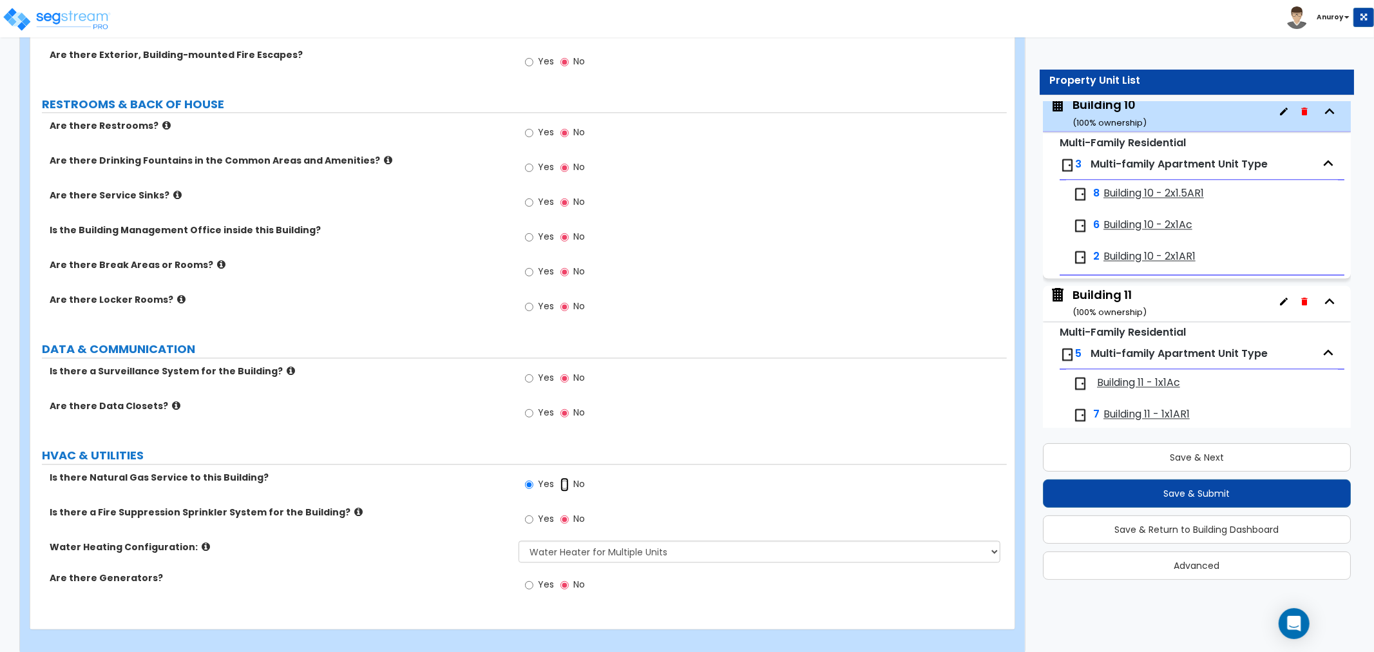
click at [563, 477] on input "No" at bounding box center [564, 484] width 8 height 14
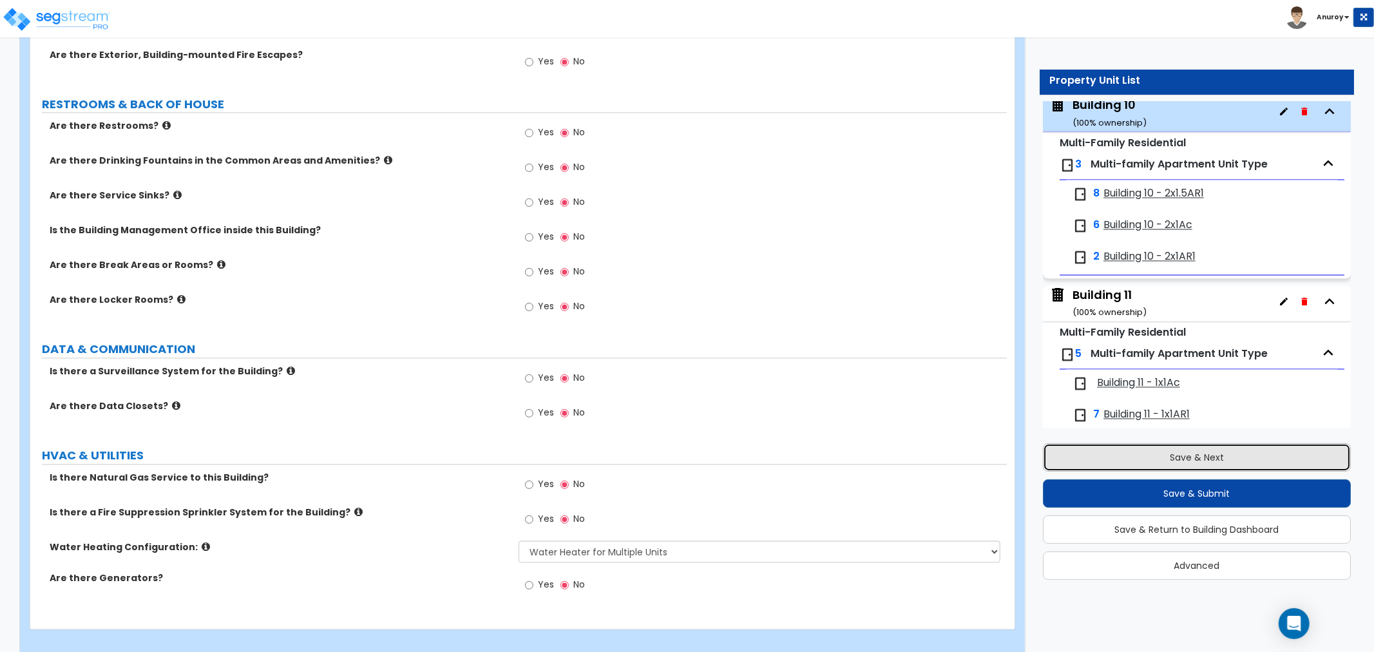
click at [1161, 459] on button "Save & Next" at bounding box center [1197, 457] width 308 height 28
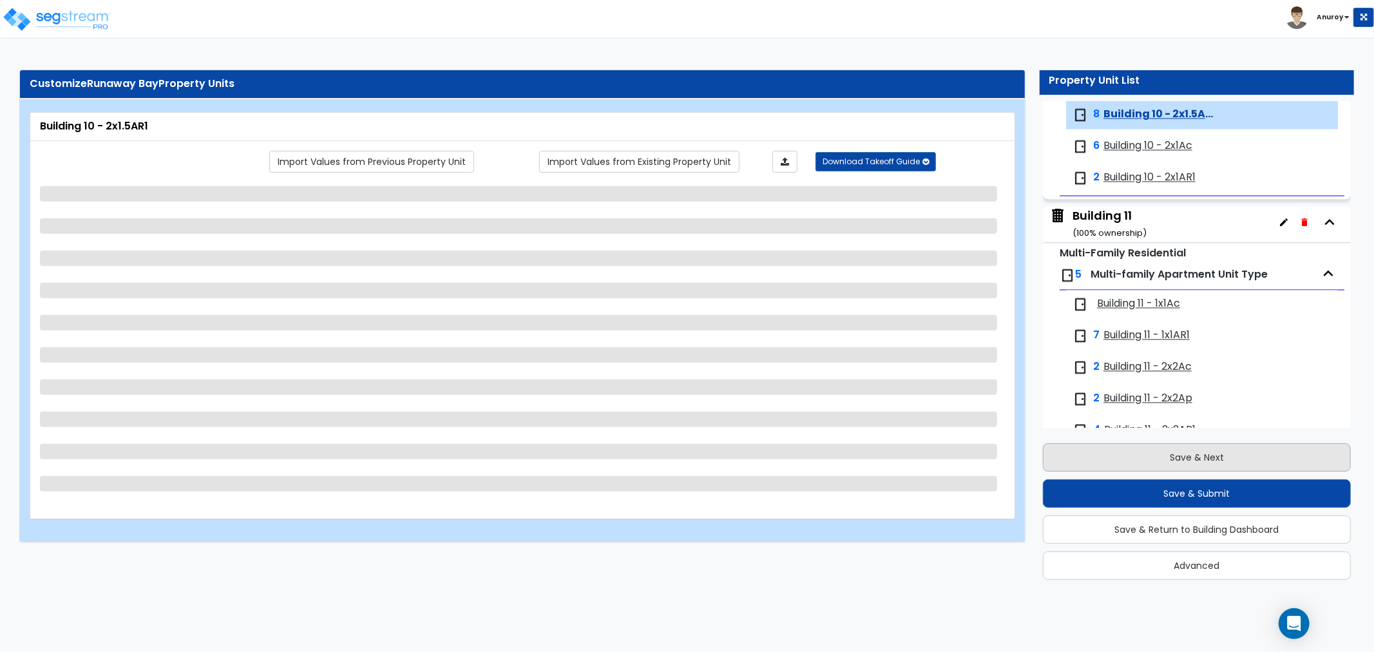
scroll to position [2175, 0]
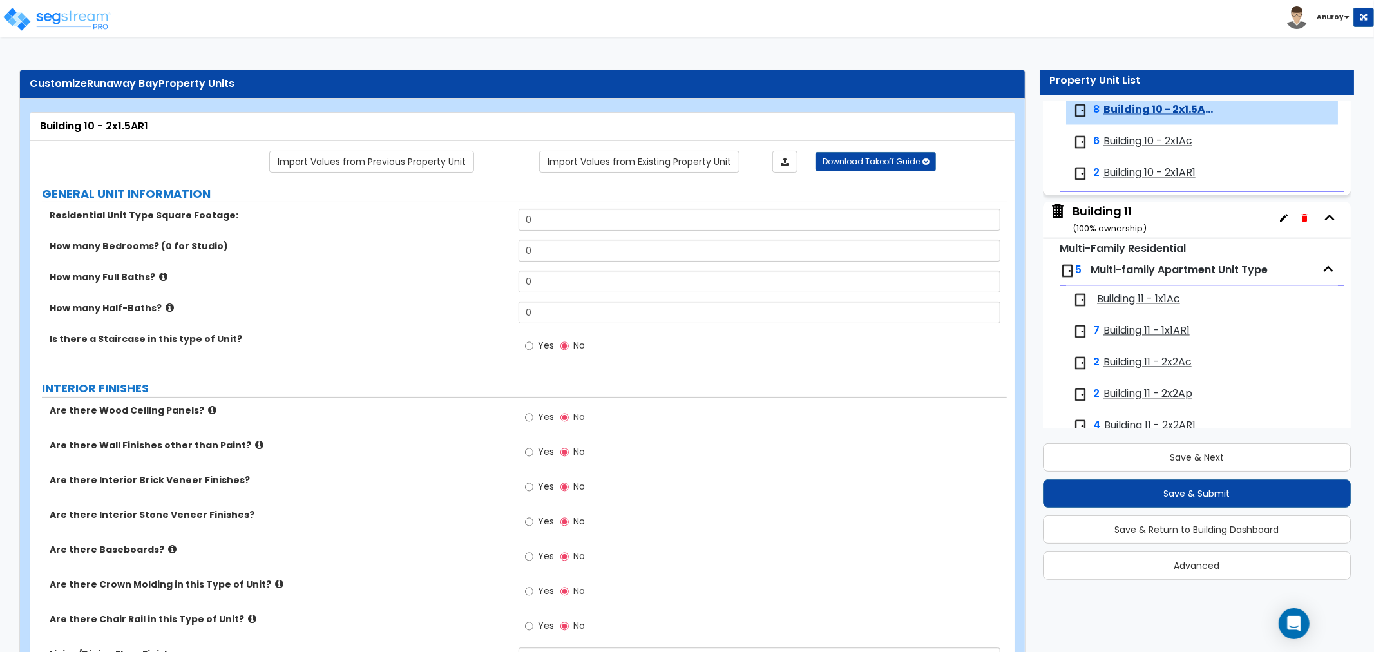
click at [1109, 217] on div "Building 11 ( 100 % ownership)" at bounding box center [1109, 219] width 74 height 33
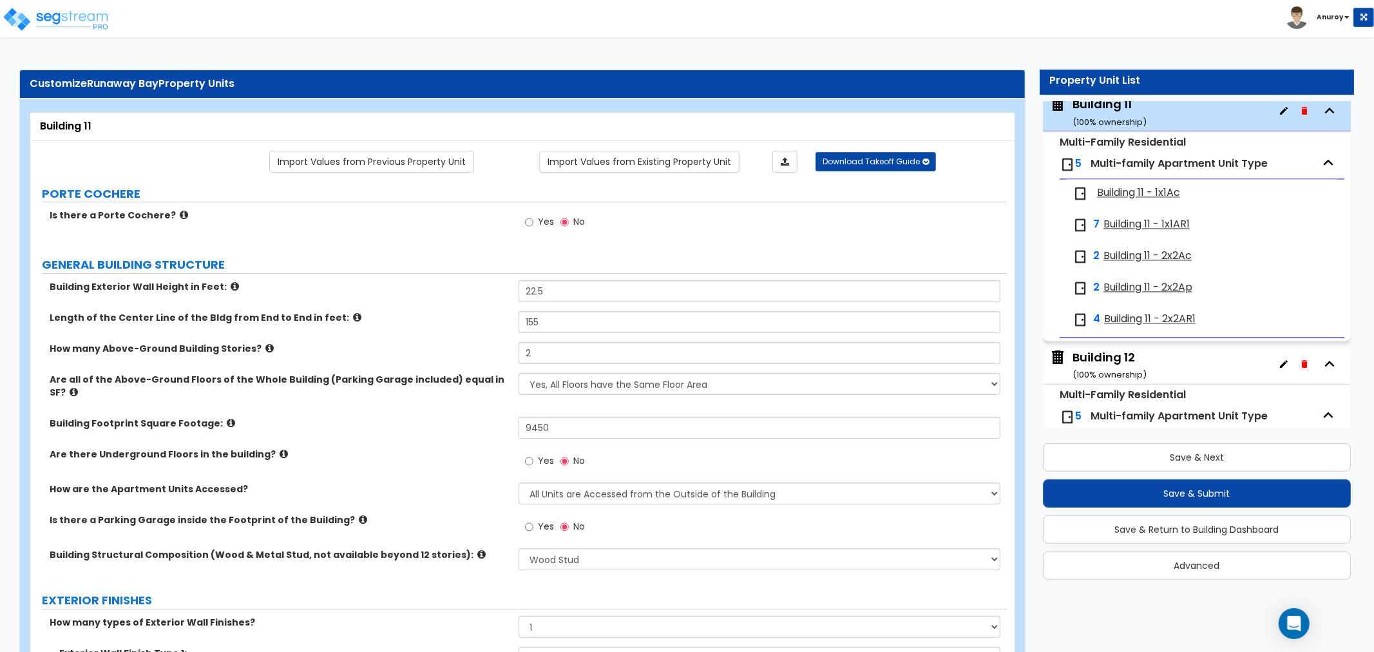
scroll to position [2369, 0]
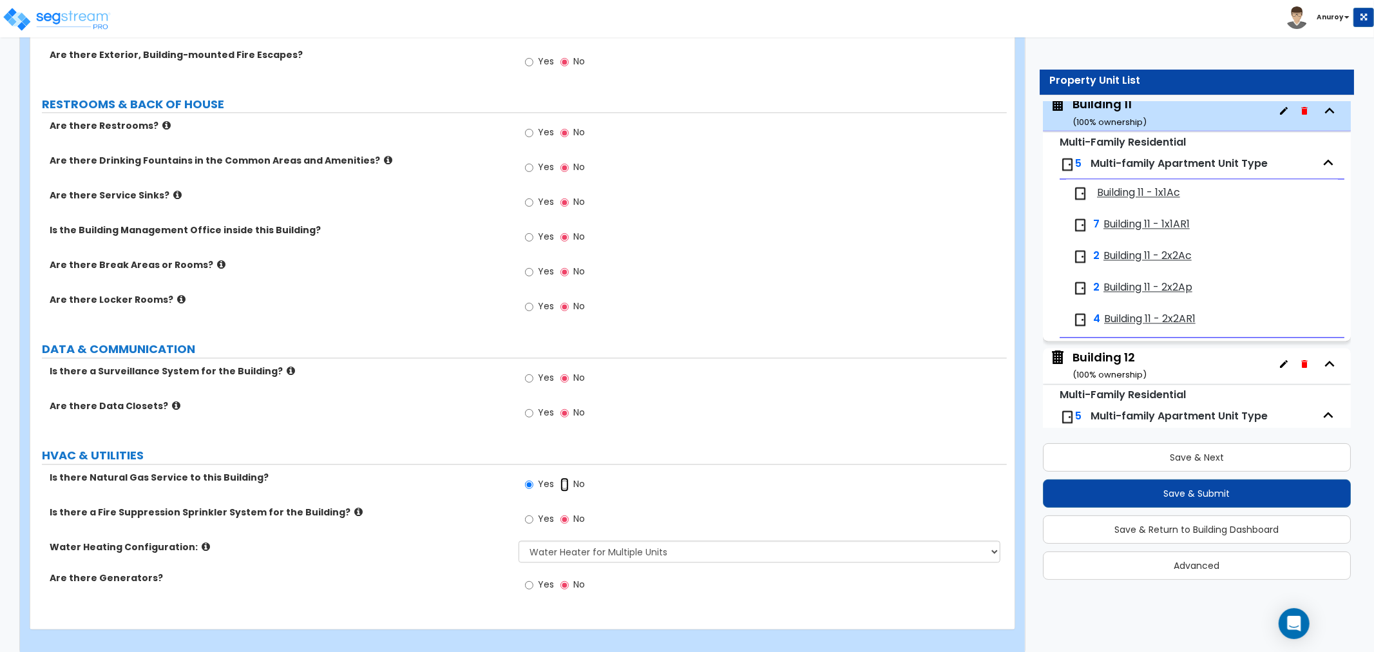
click at [565, 477] on input "No" at bounding box center [564, 484] width 8 height 14
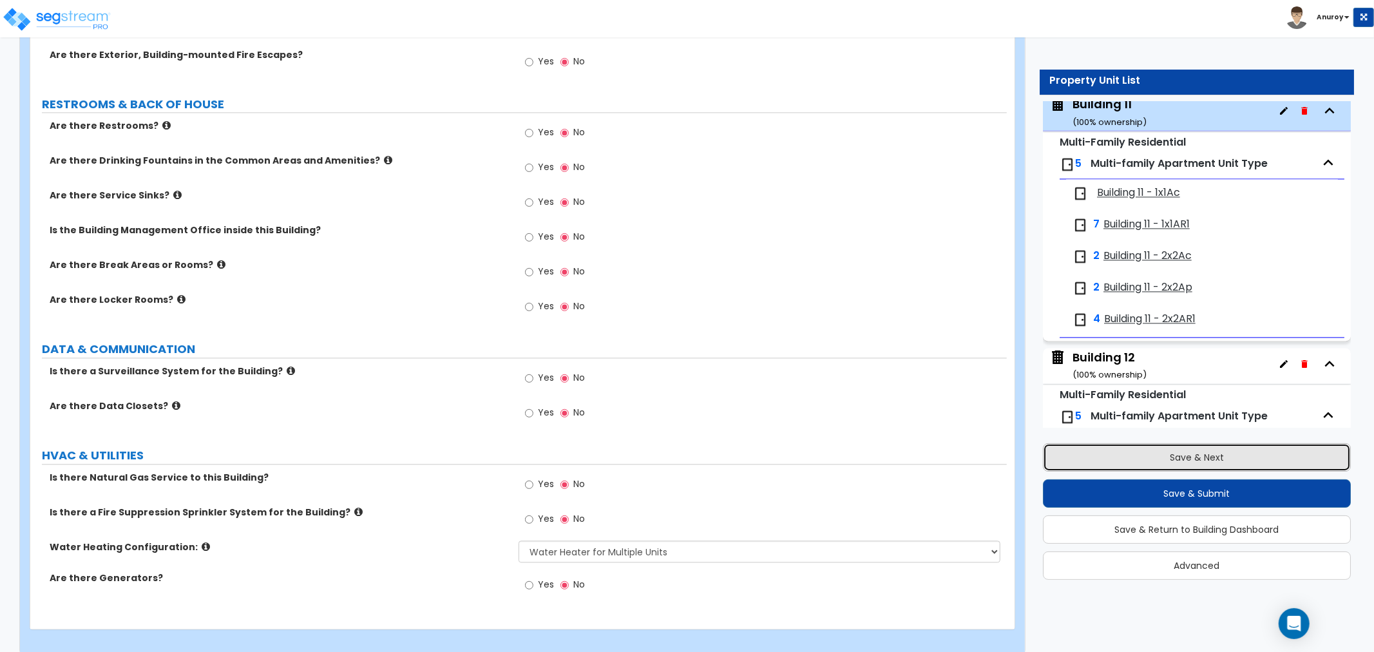
click at [1172, 455] on button "Save & Next" at bounding box center [1197, 457] width 308 height 28
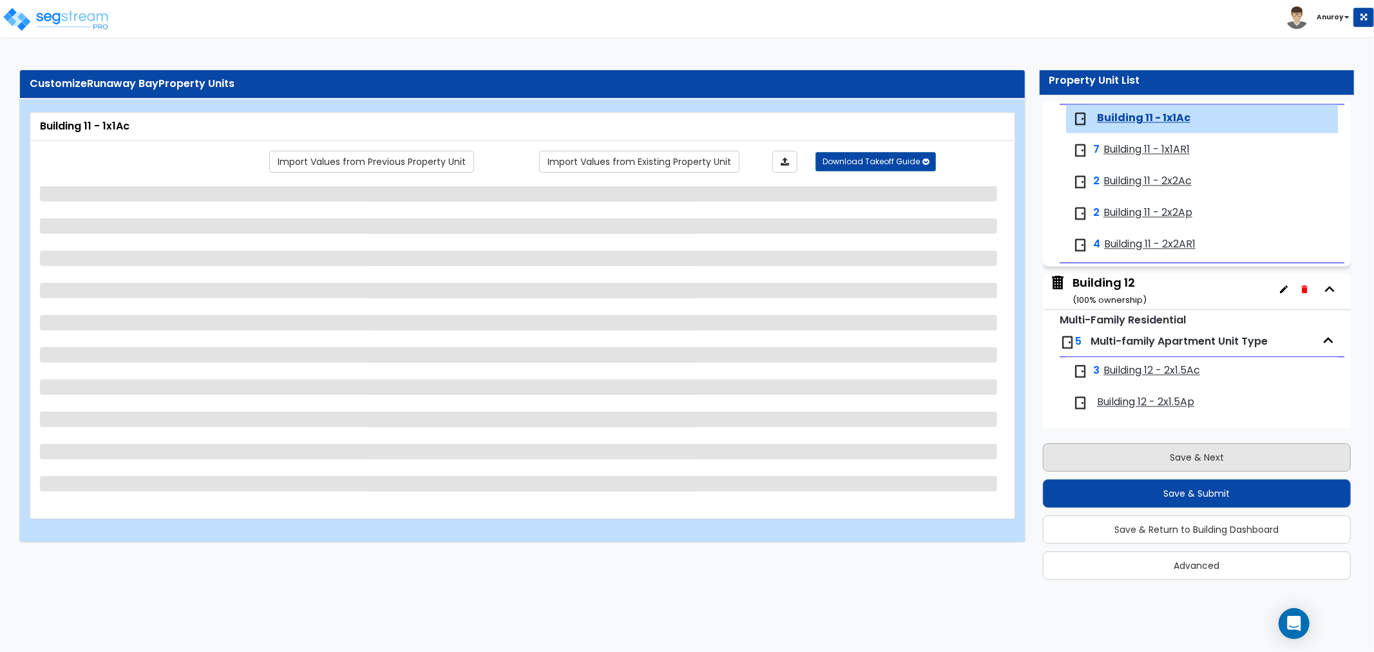
scroll to position [2365, 0]
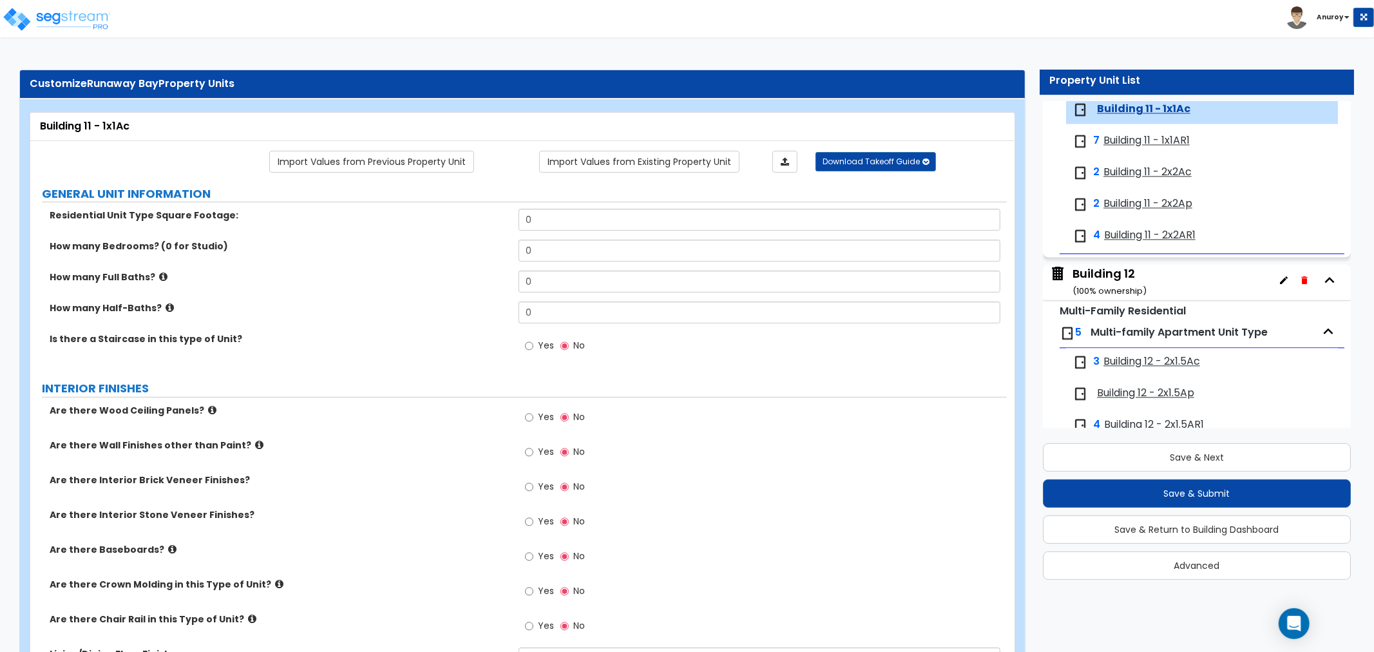
click at [1119, 274] on div "Building 12 ( 100 % ownership)" at bounding box center [1109, 281] width 74 height 33
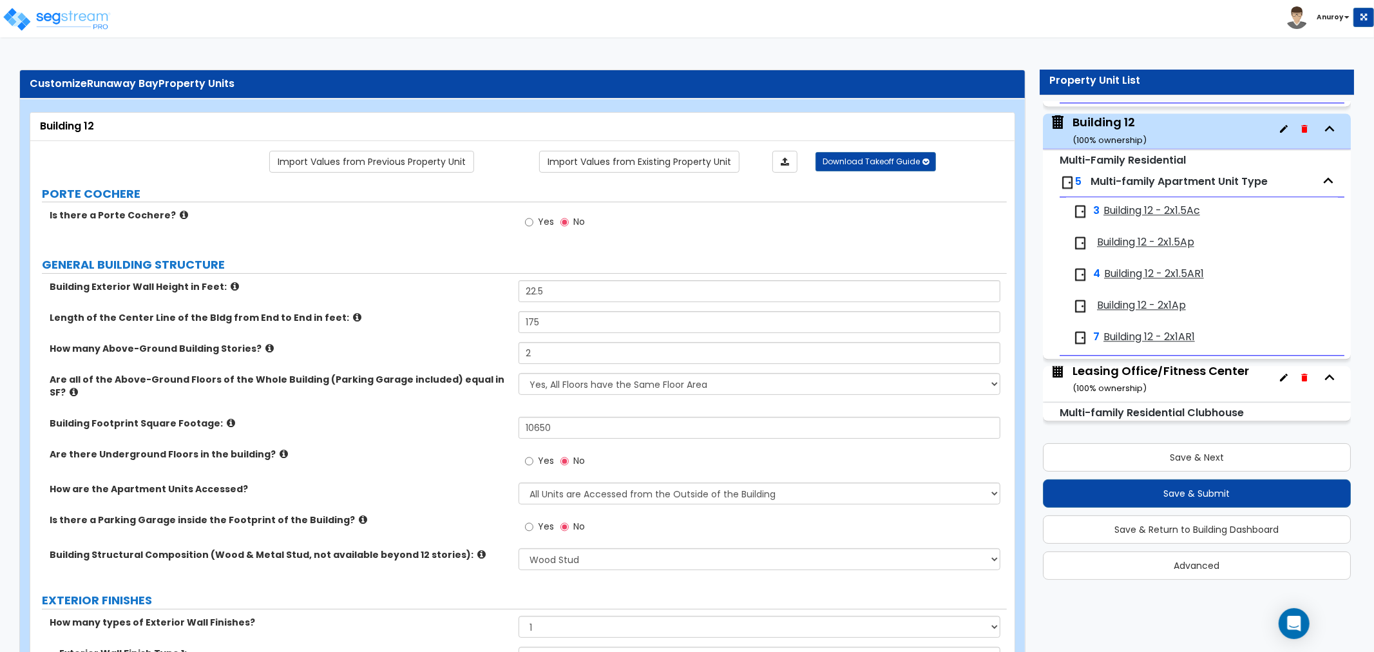
scroll to position [2369, 0]
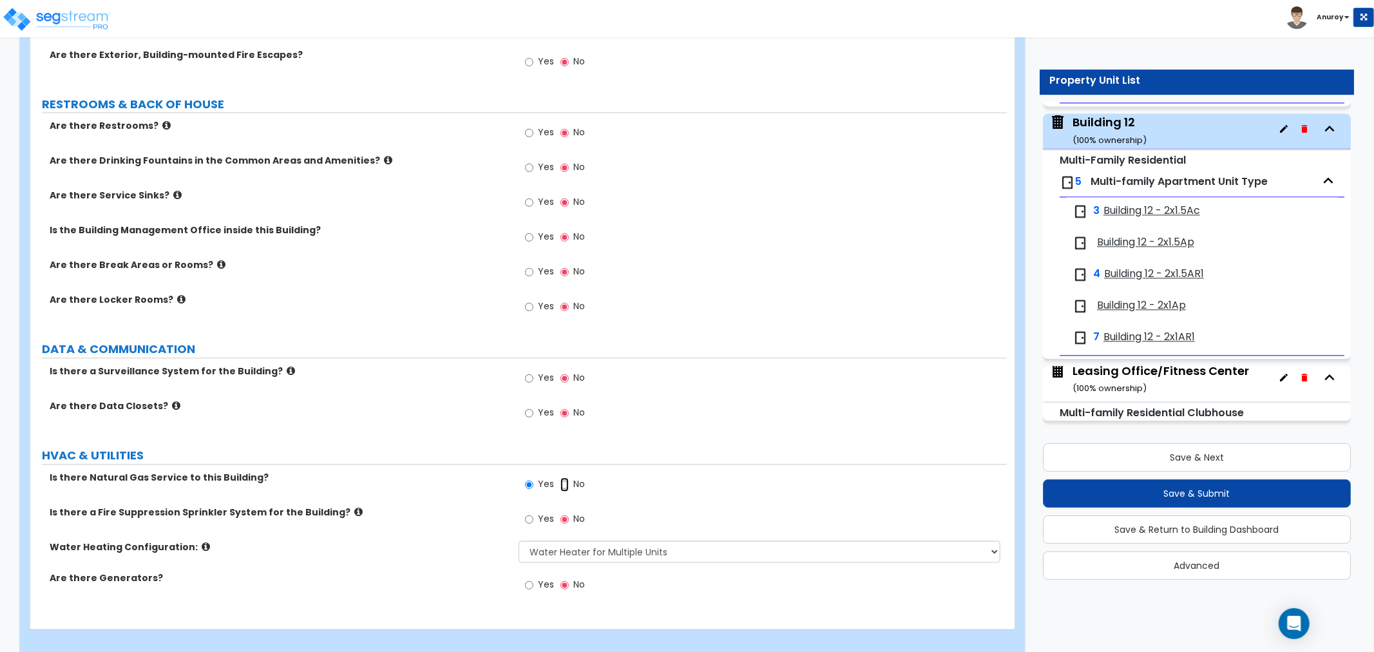
click at [562, 477] on input "No" at bounding box center [564, 484] width 8 height 14
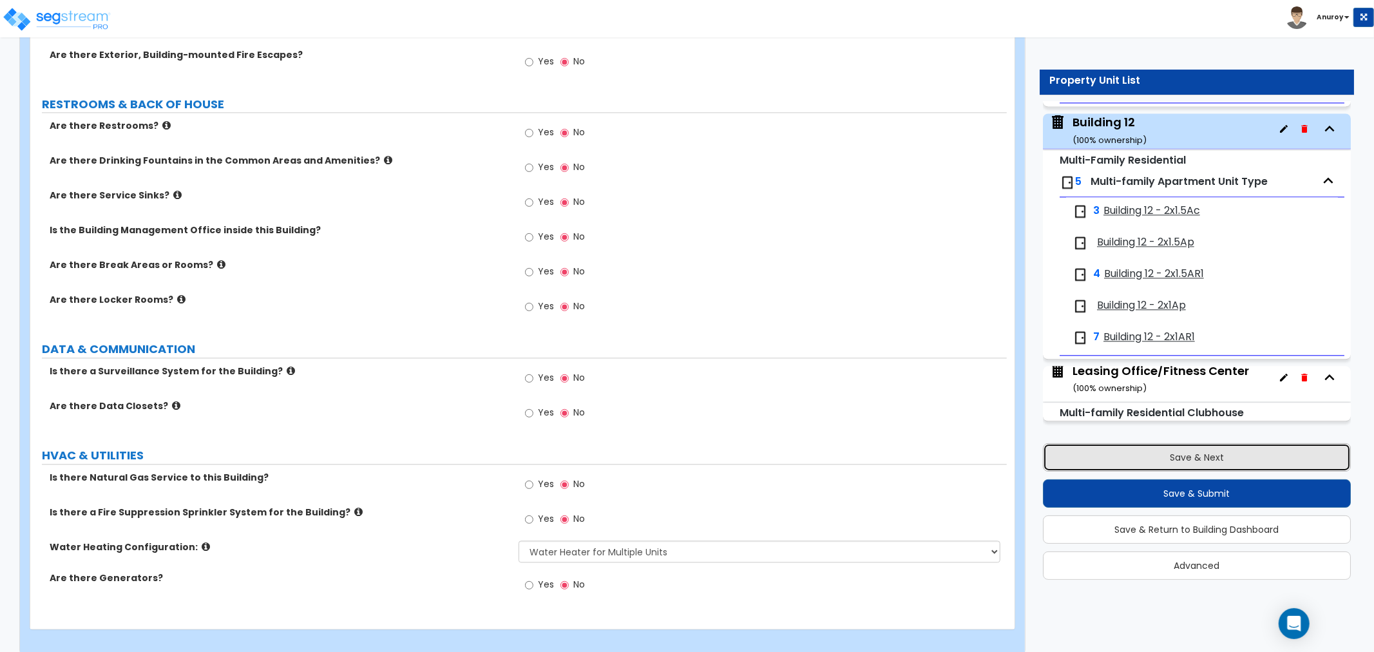
click at [1180, 461] on button "Save & Next" at bounding box center [1197, 457] width 308 height 28
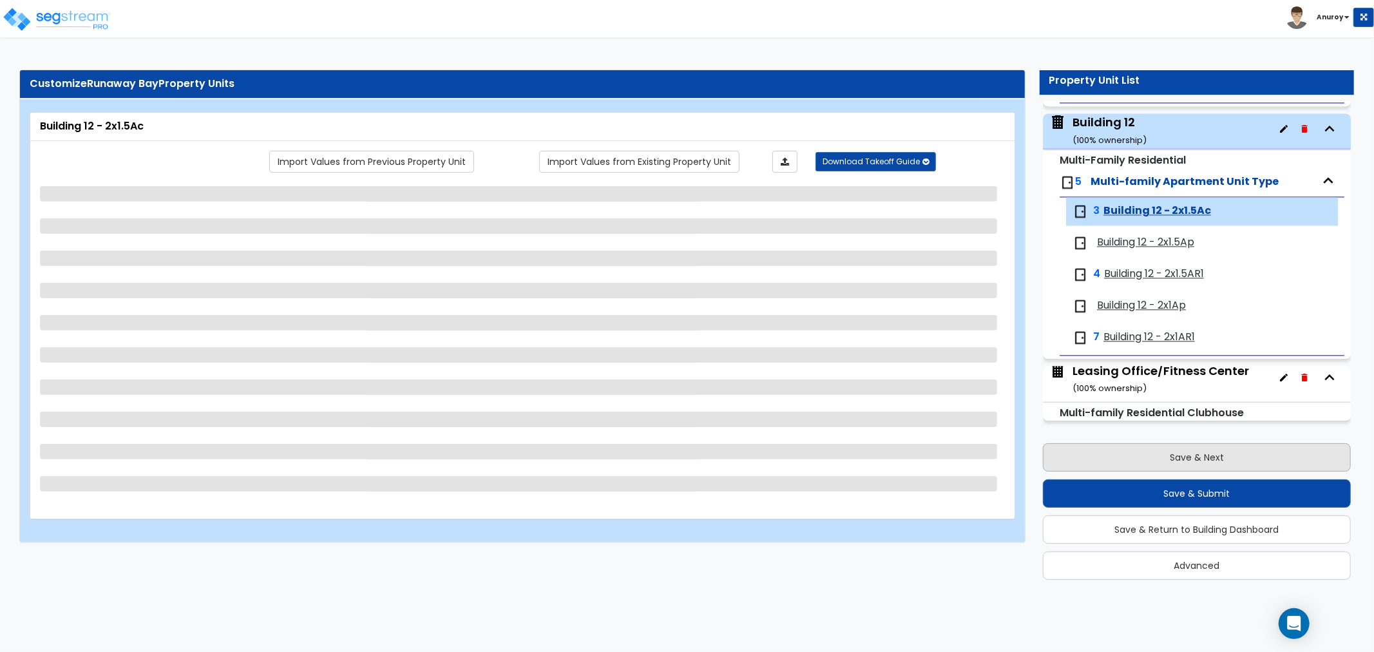
scroll to position [0, 0]
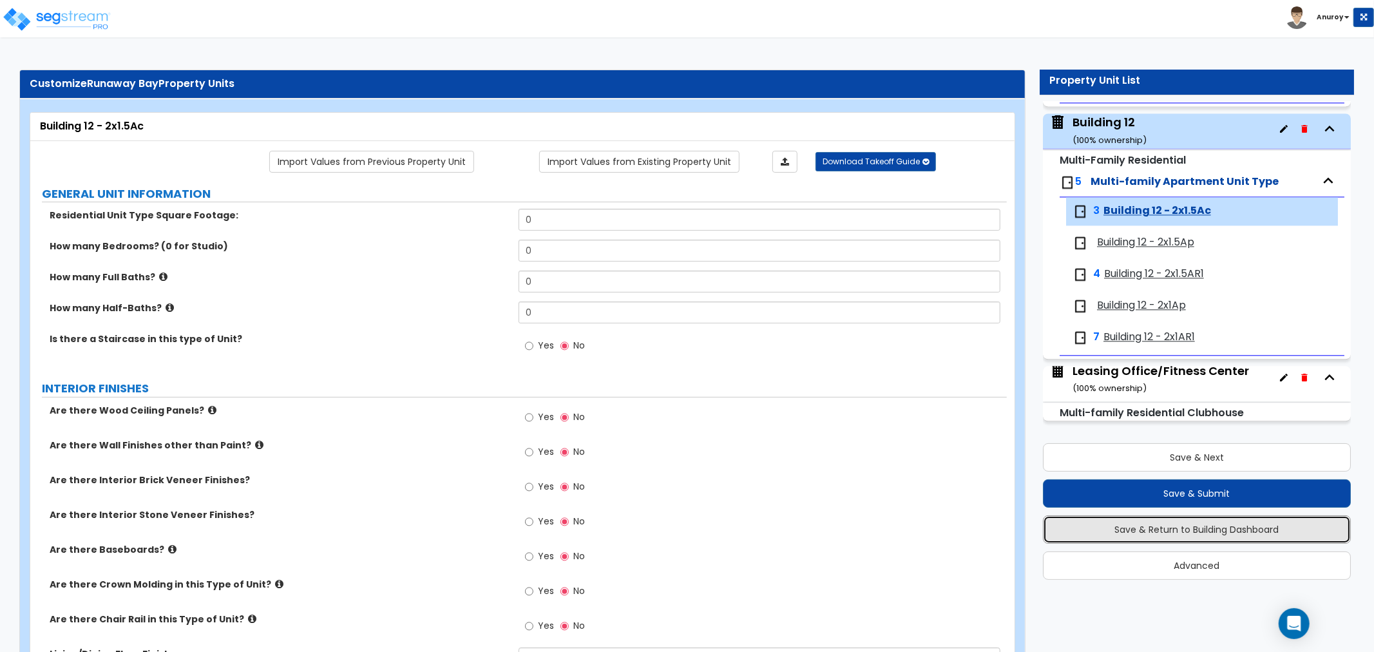
drag, startPoint x: 1158, startPoint y: 537, endPoint x: 1149, endPoint y: 542, distance: 10.4
click at [1158, 537] on button "Save & Return to Building Dashboard" at bounding box center [1197, 529] width 308 height 28
